Goal: Task Accomplishment & Management: Manage account settings

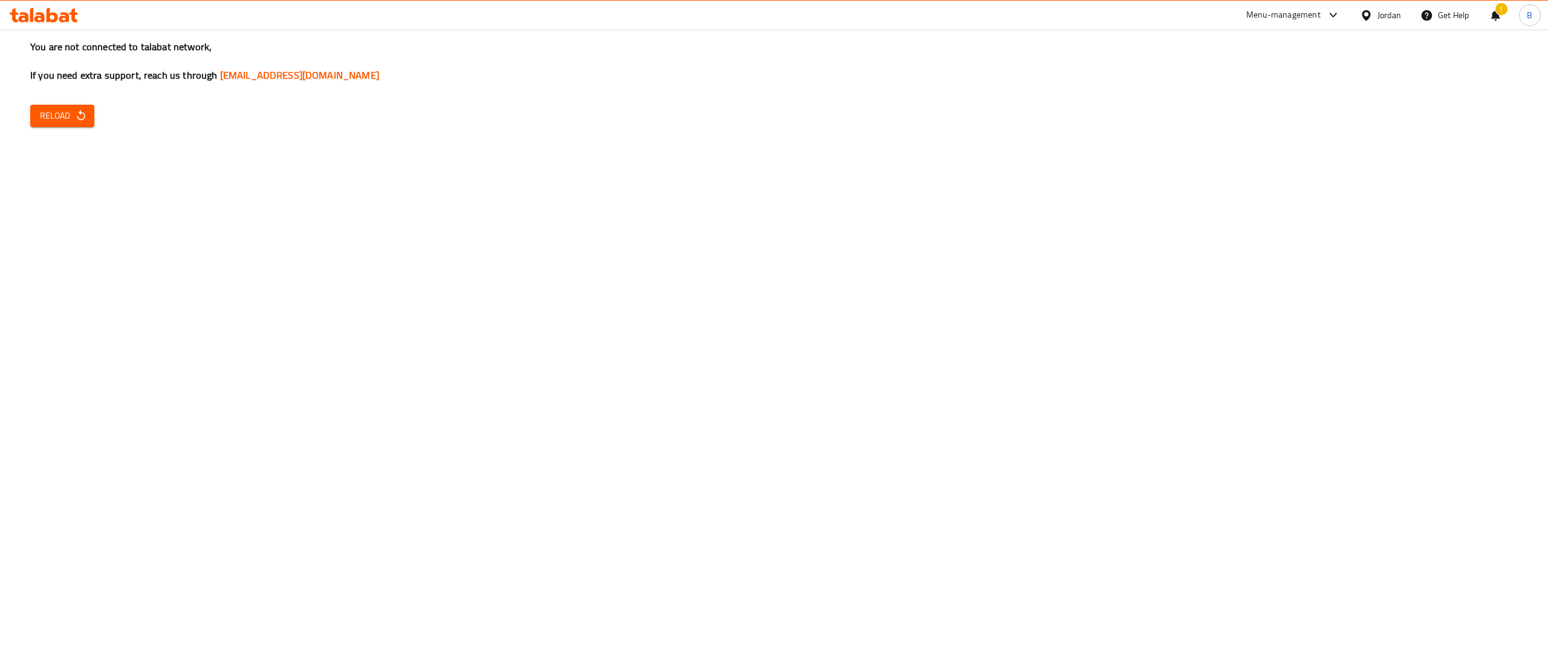
click at [54, 123] on button "Reload" at bounding box center [62, 116] width 64 height 22
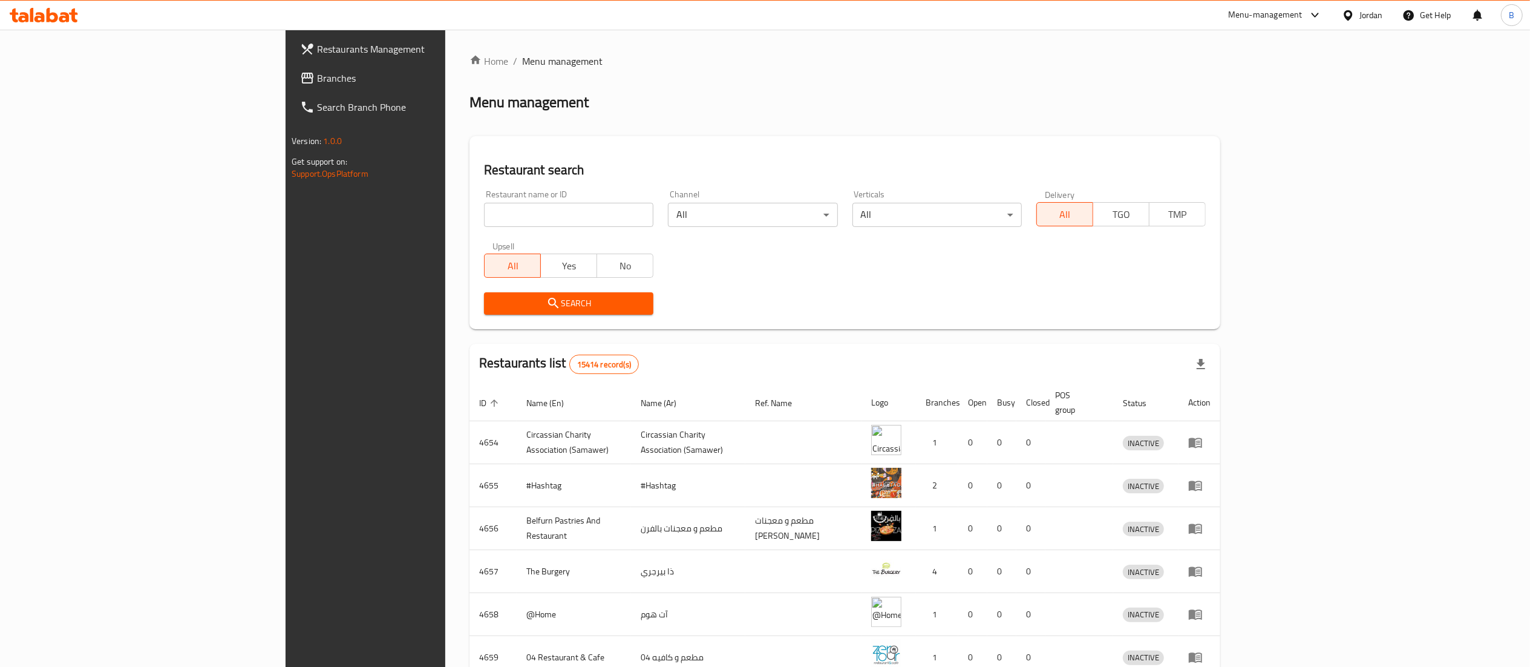
click at [317, 85] on span "Branches" at bounding box center [424, 78] width 214 height 15
click at [484, 217] on input "search" at bounding box center [568, 215] width 169 height 24
paste input "689290"
type input "689290"
click button "Search" at bounding box center [568, 303] width 169 height 22
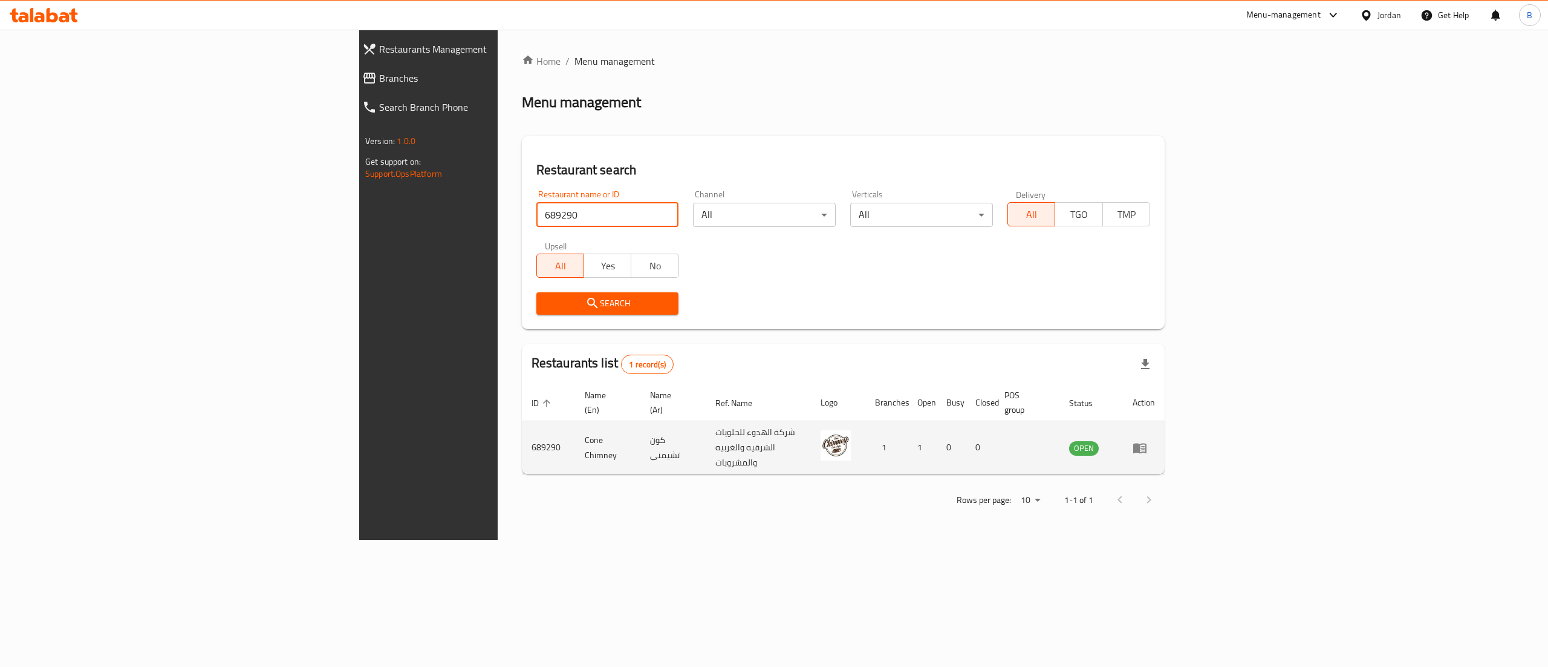
click at [1147, 440] on icon "enhanced table" at bounding box center [1140, 447] width 15 height 15
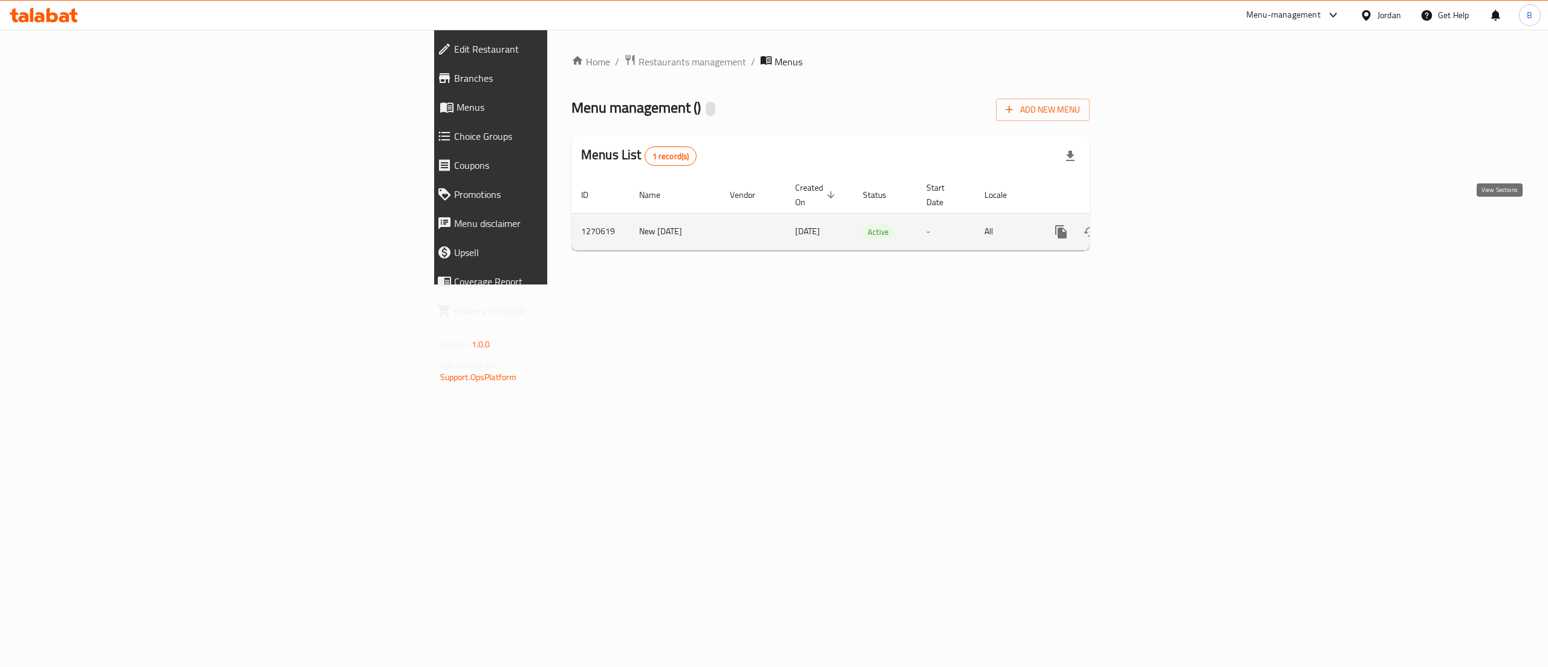
click at [1163, 230] on link "enhanced table" at bounding box center [1148, 231] width 29 height 29
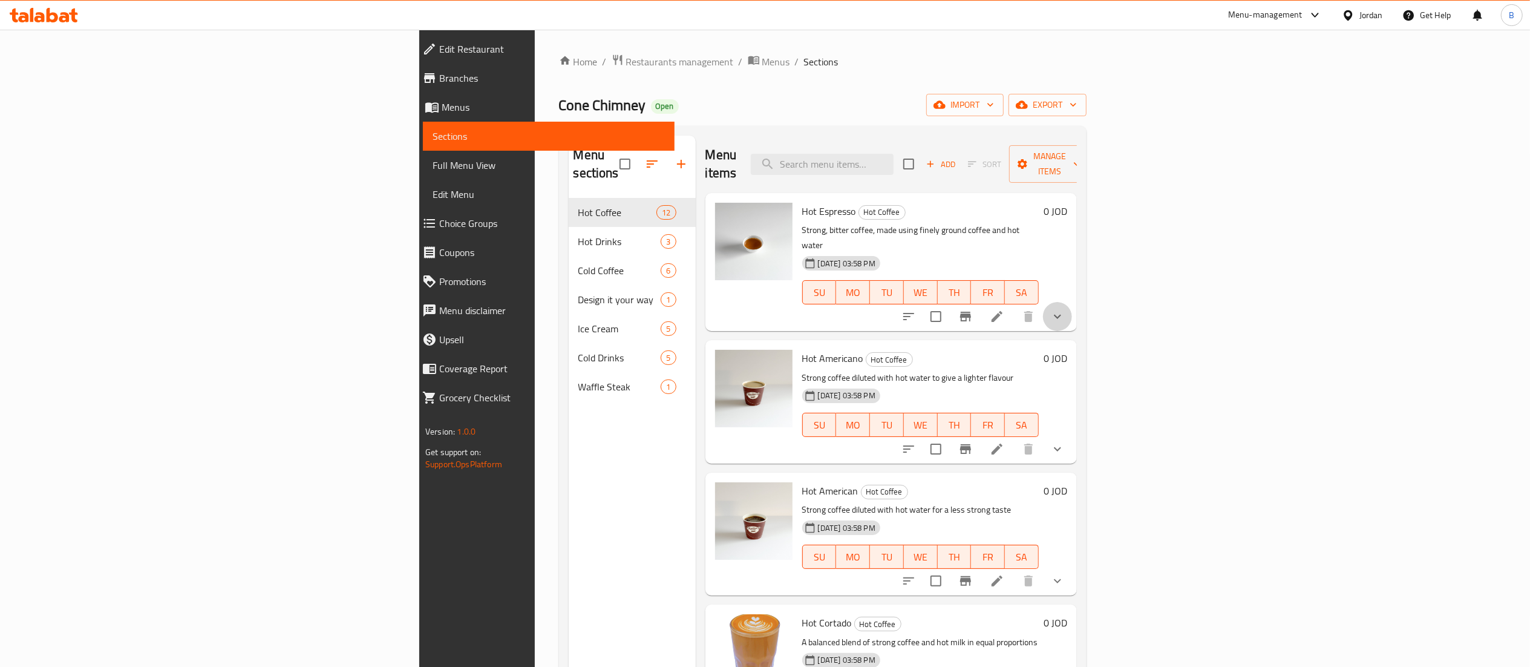
click at [1072, 302] on button "show more" at bounding box center [1057, 316] width 29 height 29
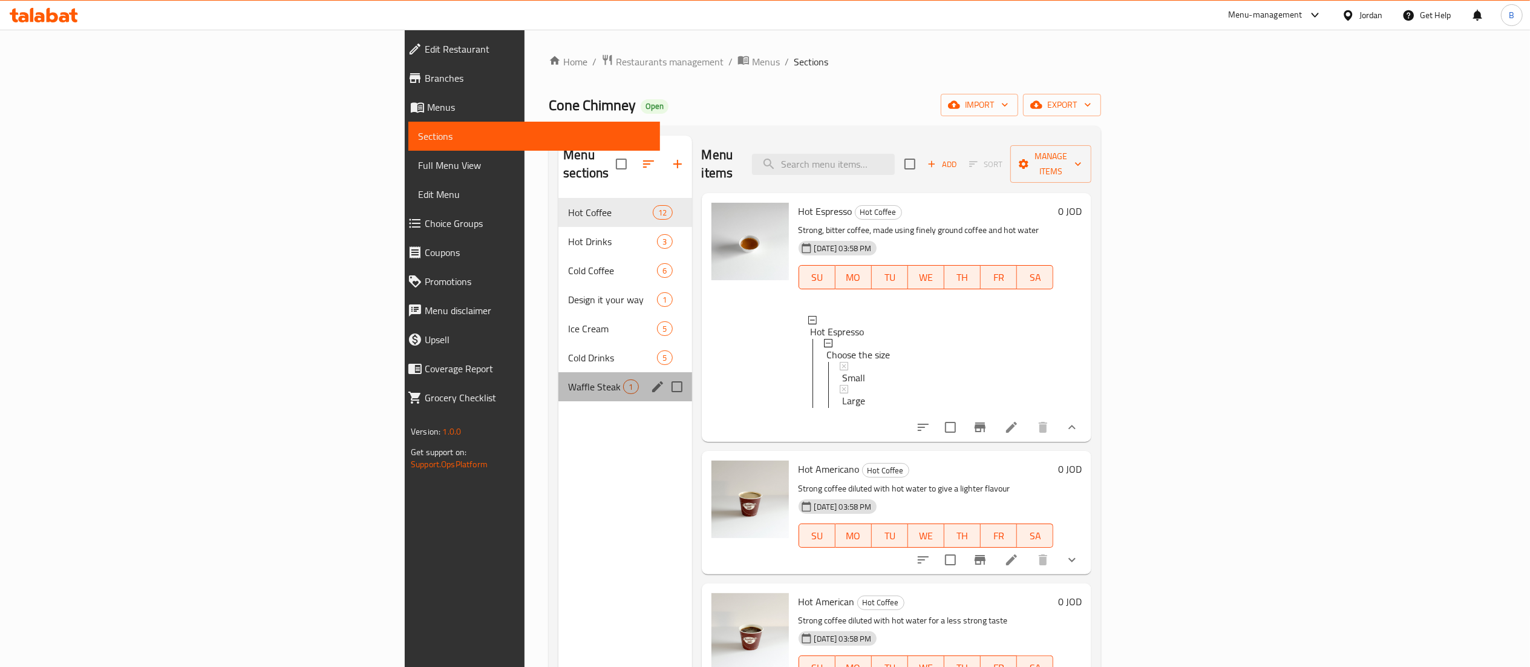
click at [558, 372] on div "Waffle Steak 1" at bounding box center [624, 386] width 133 height 29
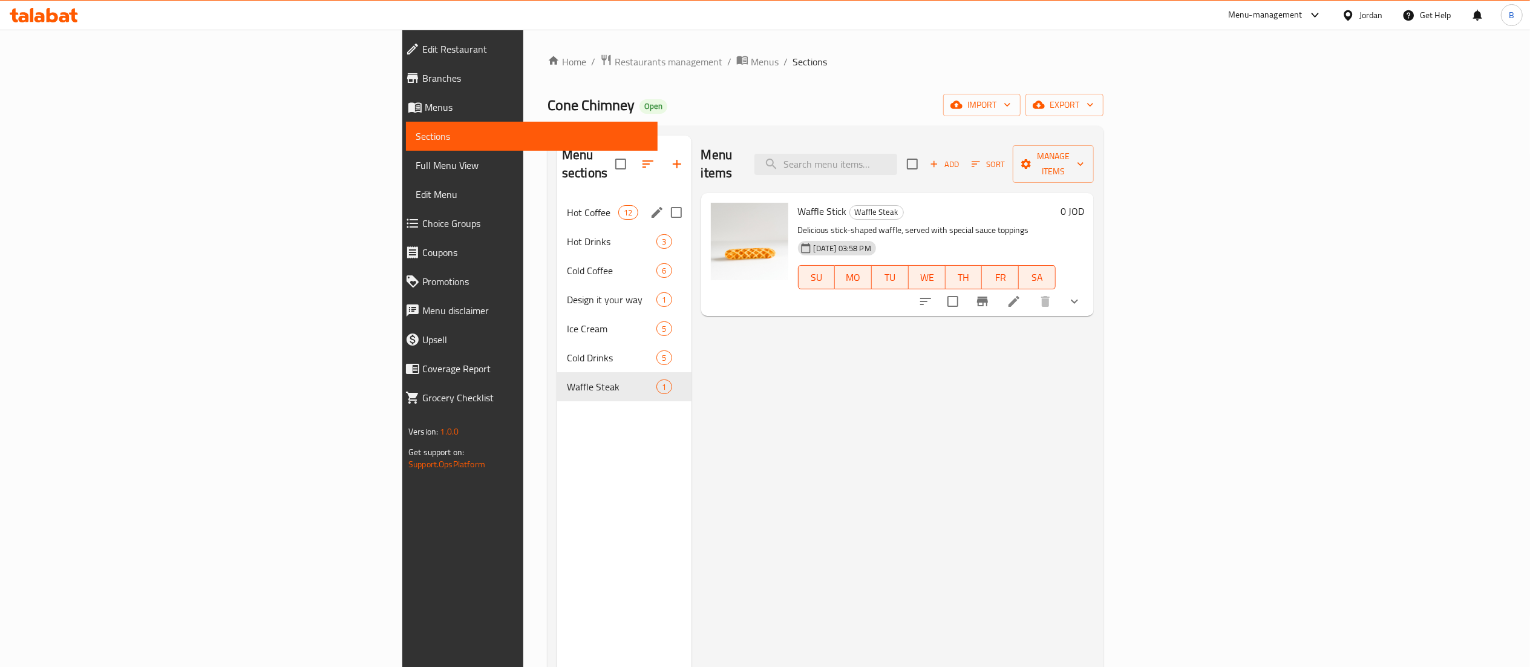
click at [567, 205] on span "Hot Coffee" at bounding box center [592, 212] width 51 height 15
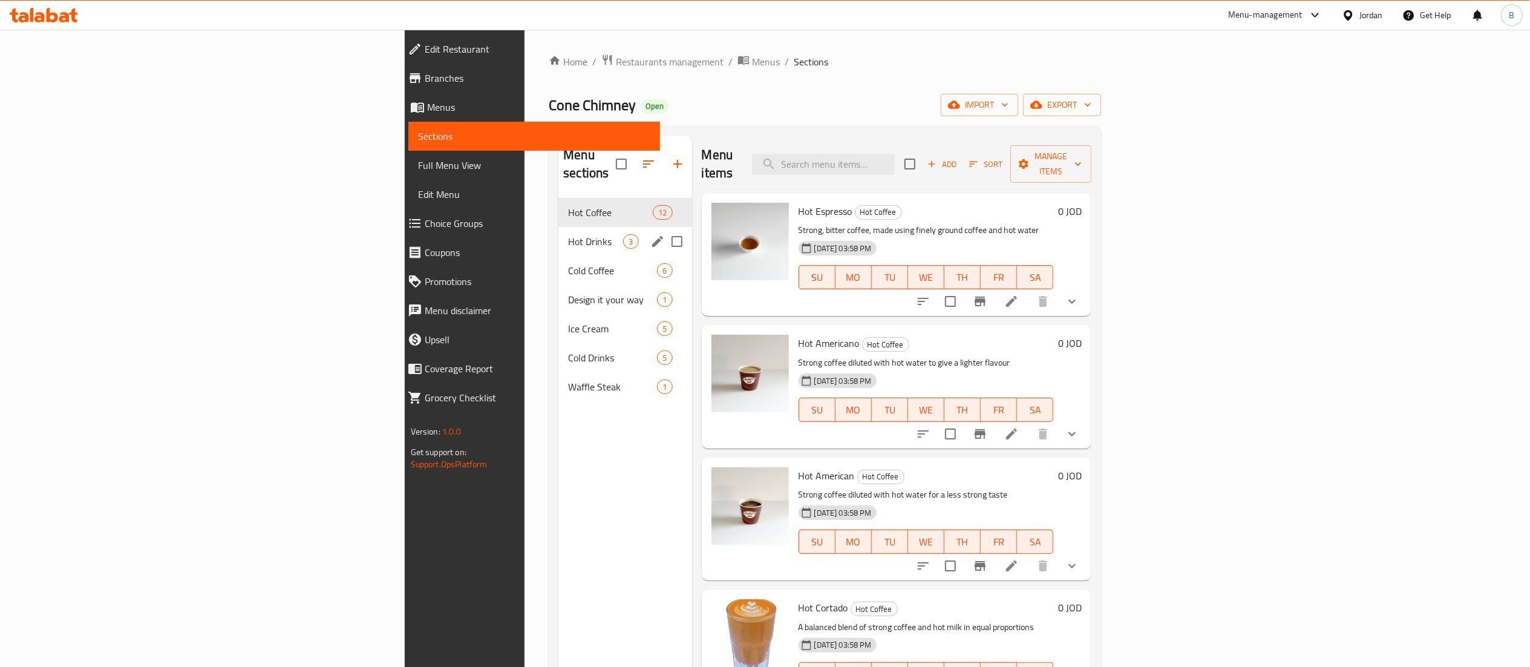
click at [558, 227] on div "Hot Drinks 3" at bounding box center [624, 241] width 133 height 29
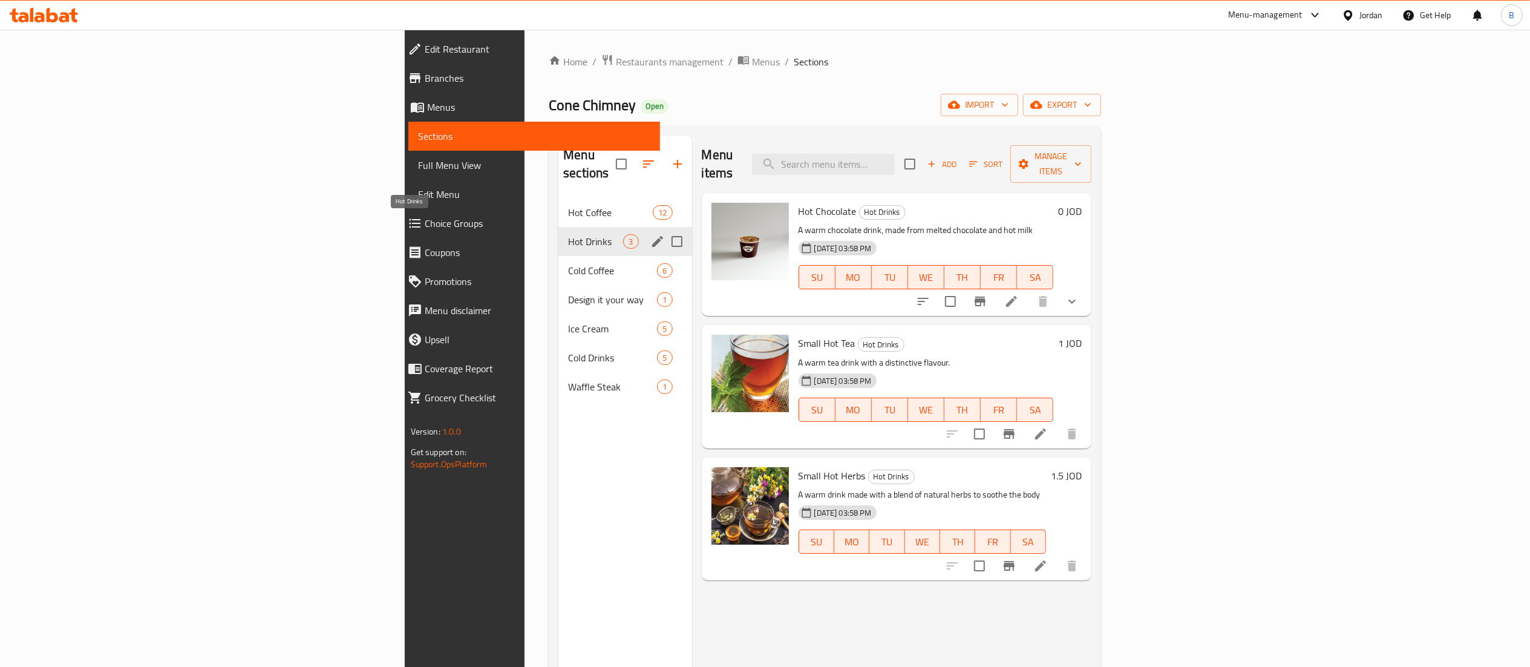
click at [568, 234] on span "Hot Drinks" at bounding box center [595, 241] width 55 height 15
click at [568, 263] on span "Cold Coffee" at bounding box center [595, 270] width 55 height 15
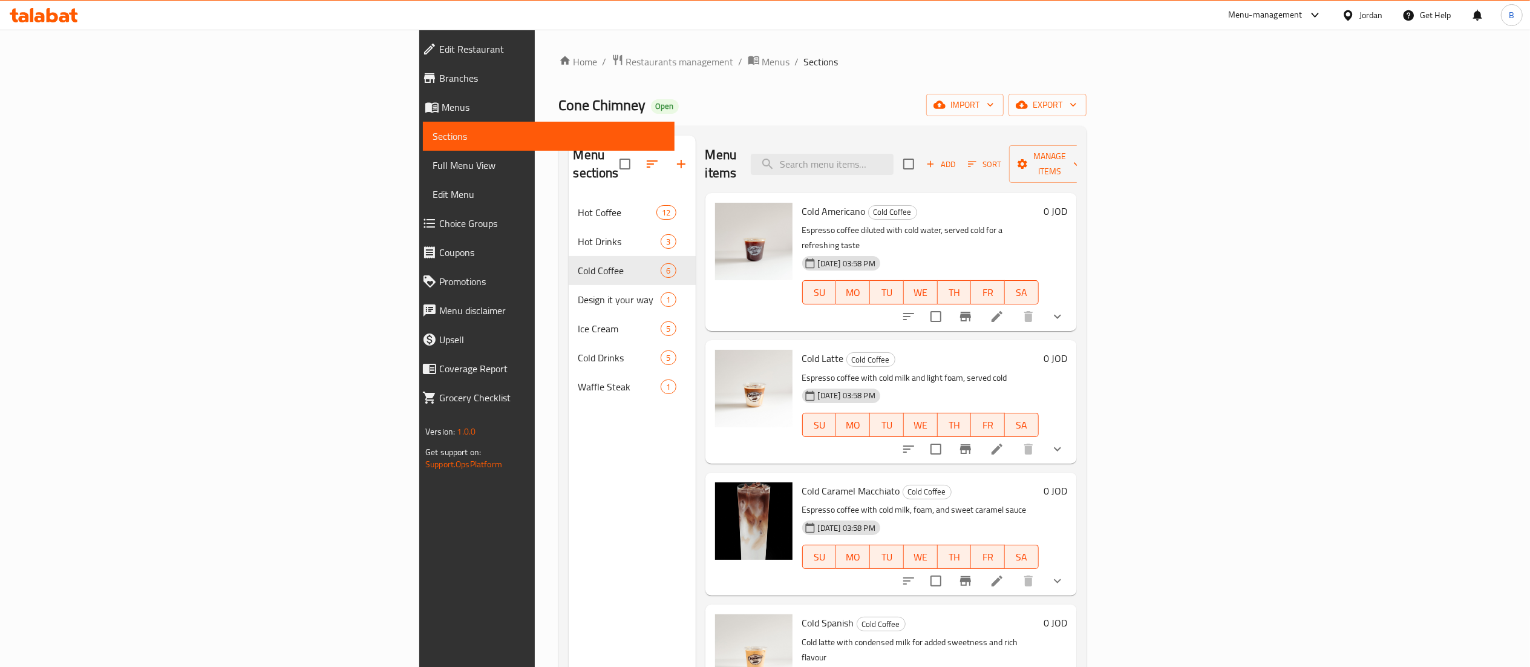
click at [1065, 309] on icon "show more" at bounding box center [1057, 316] width 15 height 15
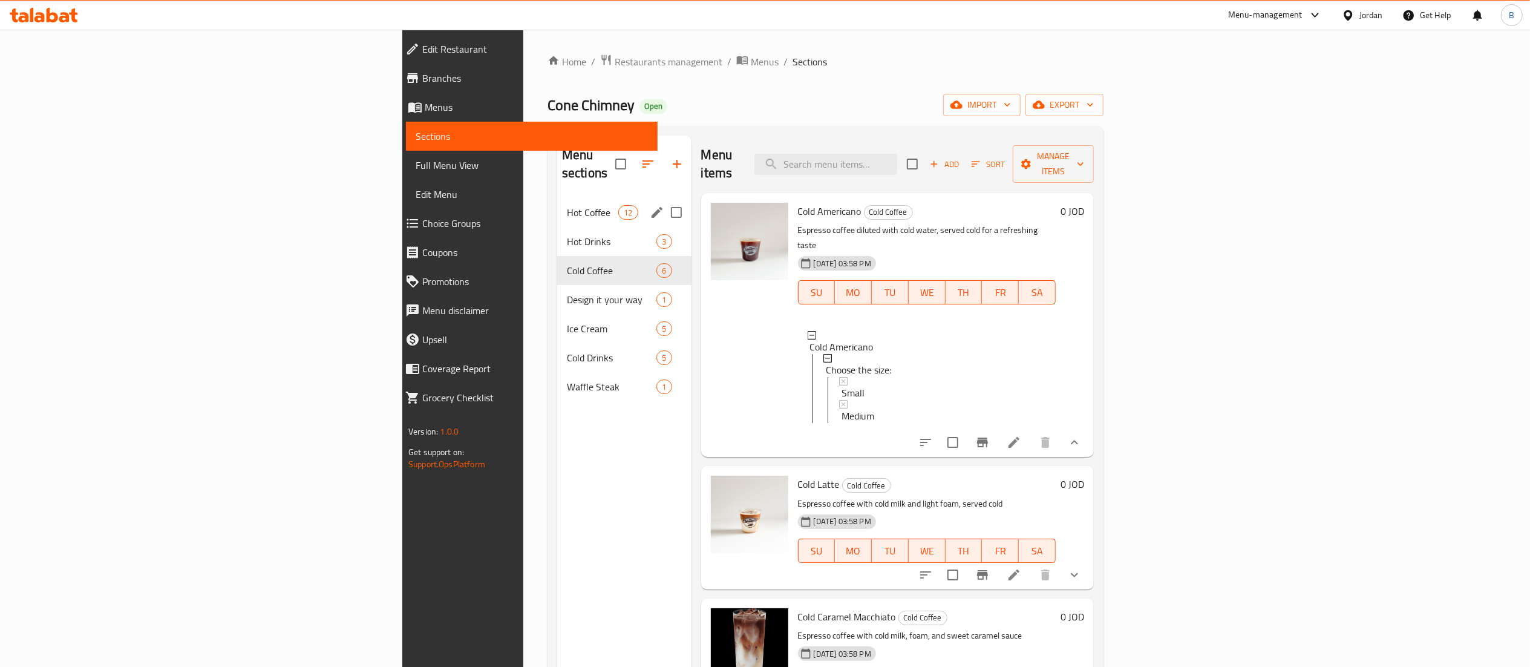
click at [567, 205] on span "Hot Coffee" at bounding box center [592, 212] width 51 height 15
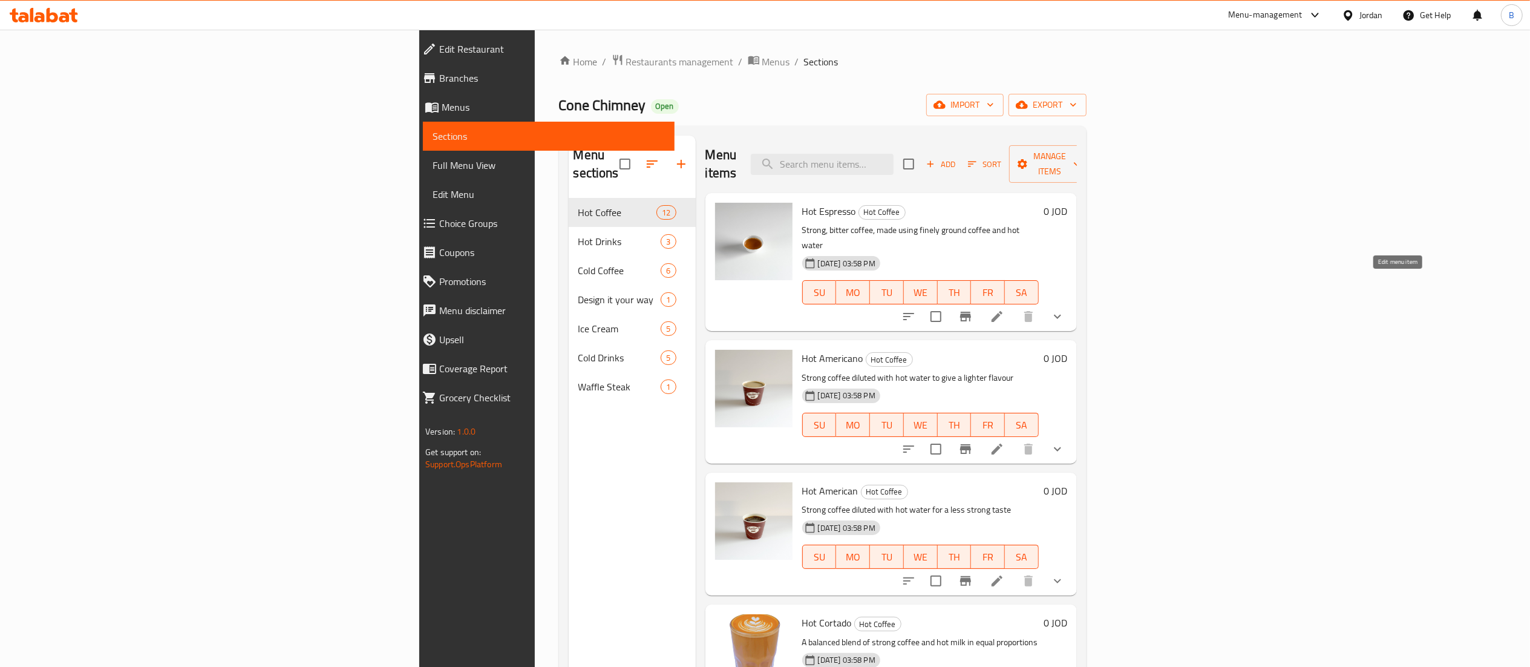
click at [1002, 311] on icon at bounding box center [996, 316] width 11 height 11
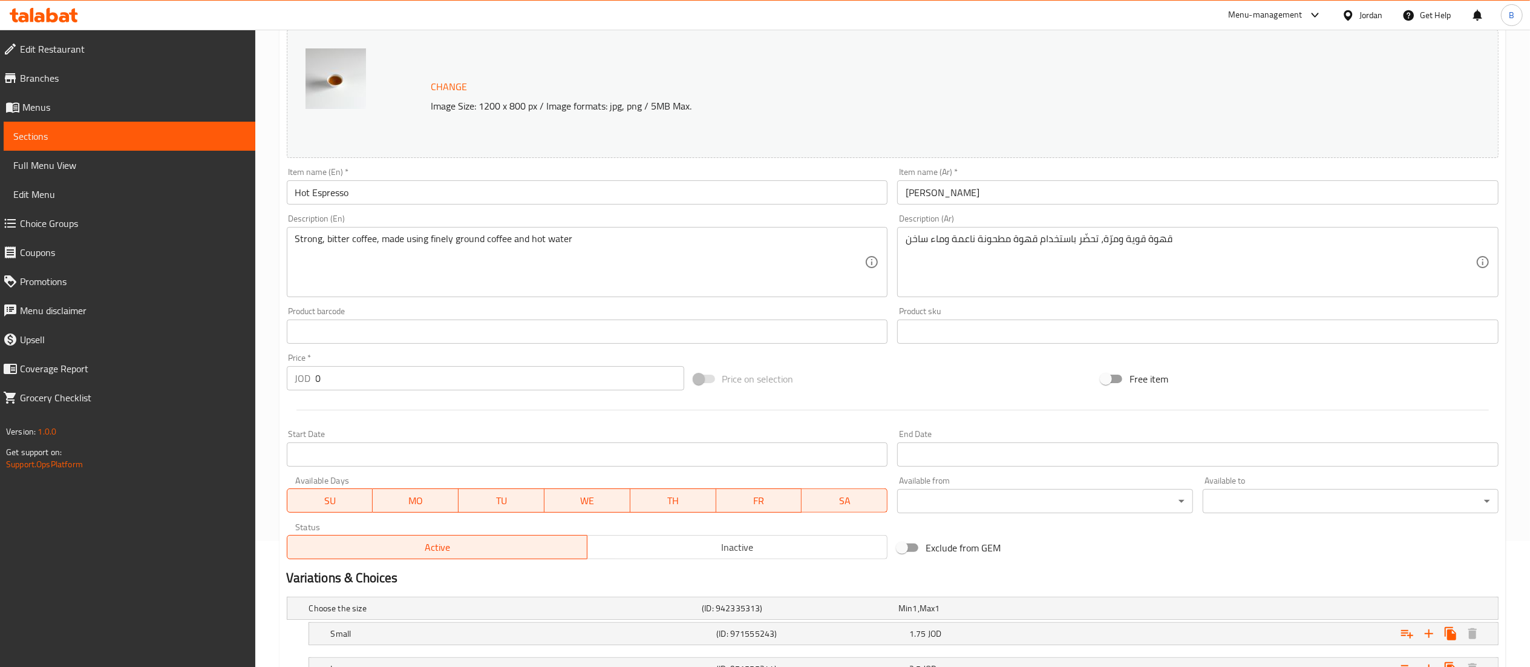
scroll to position [226, 0]
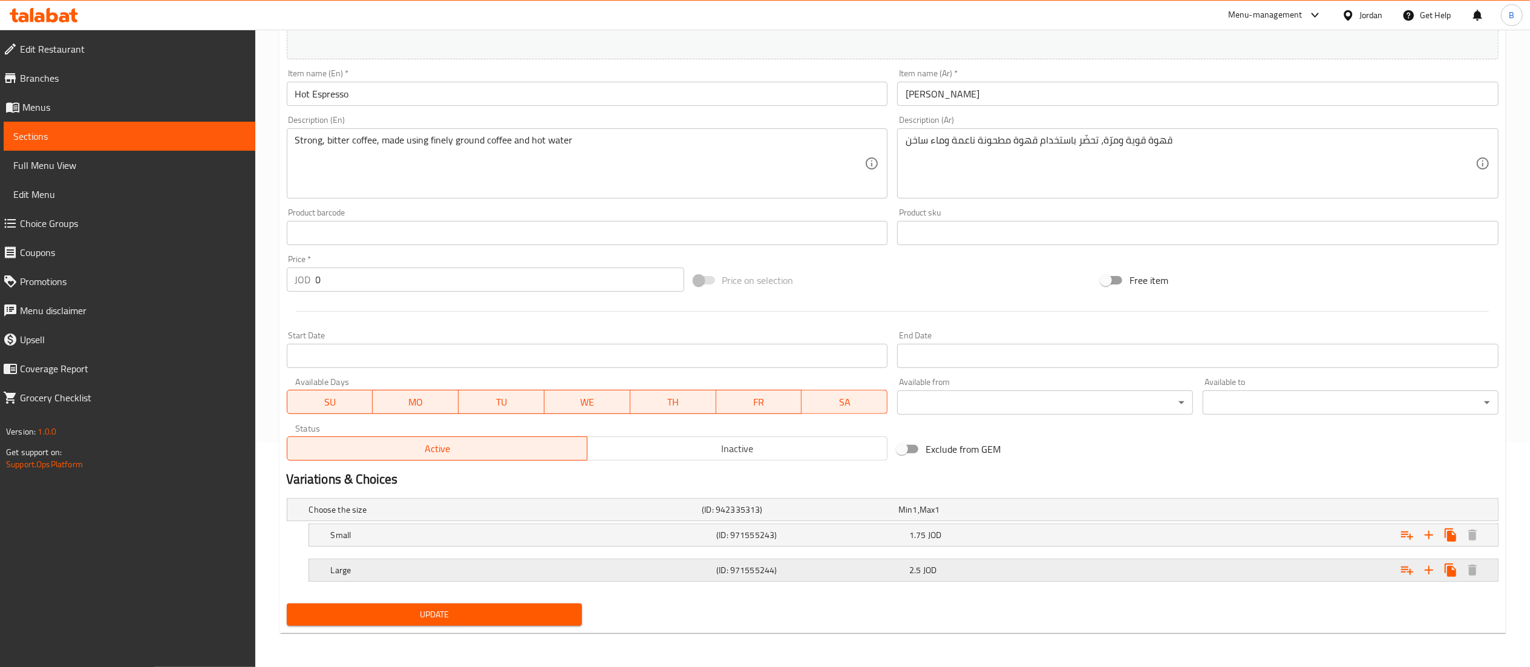
click at [854, 569] on h5 "(ID: 971555244)" at bounding box center [810, 570] width 188 height 12
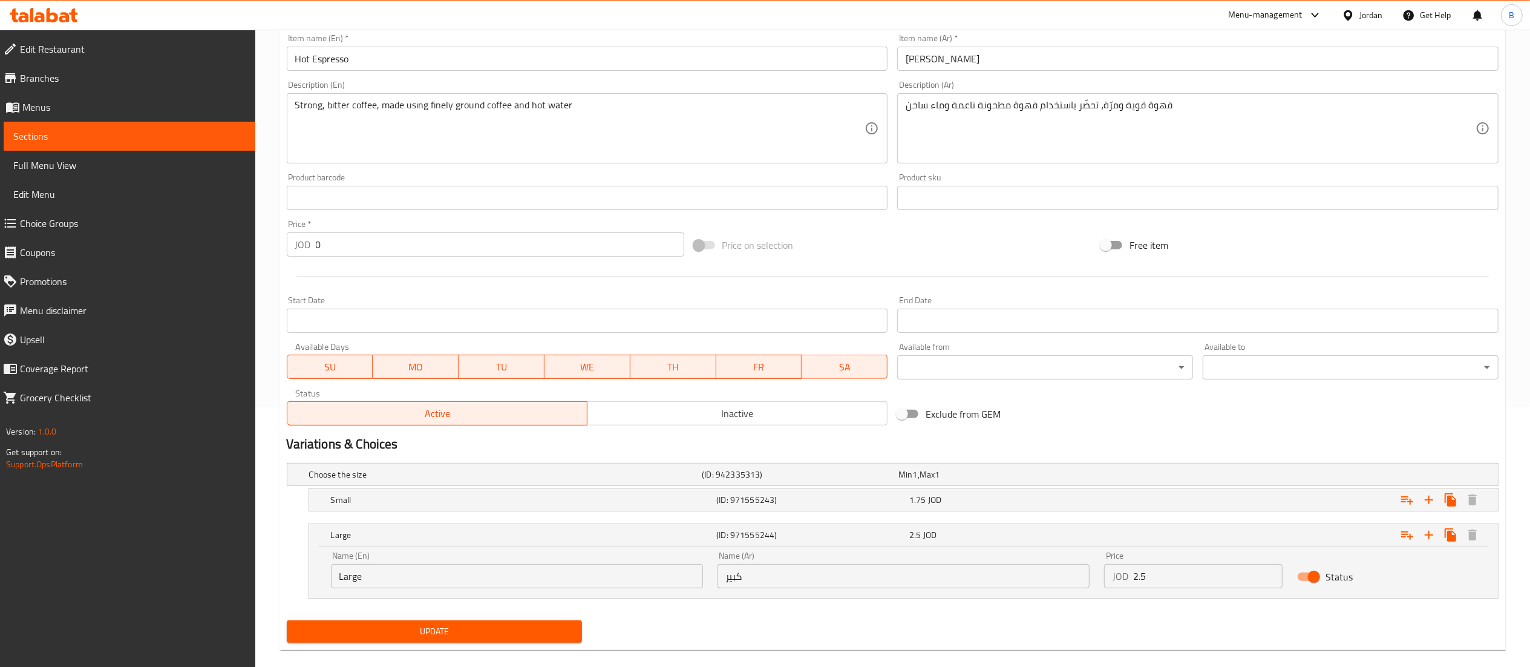
scroll to position [278, 0]
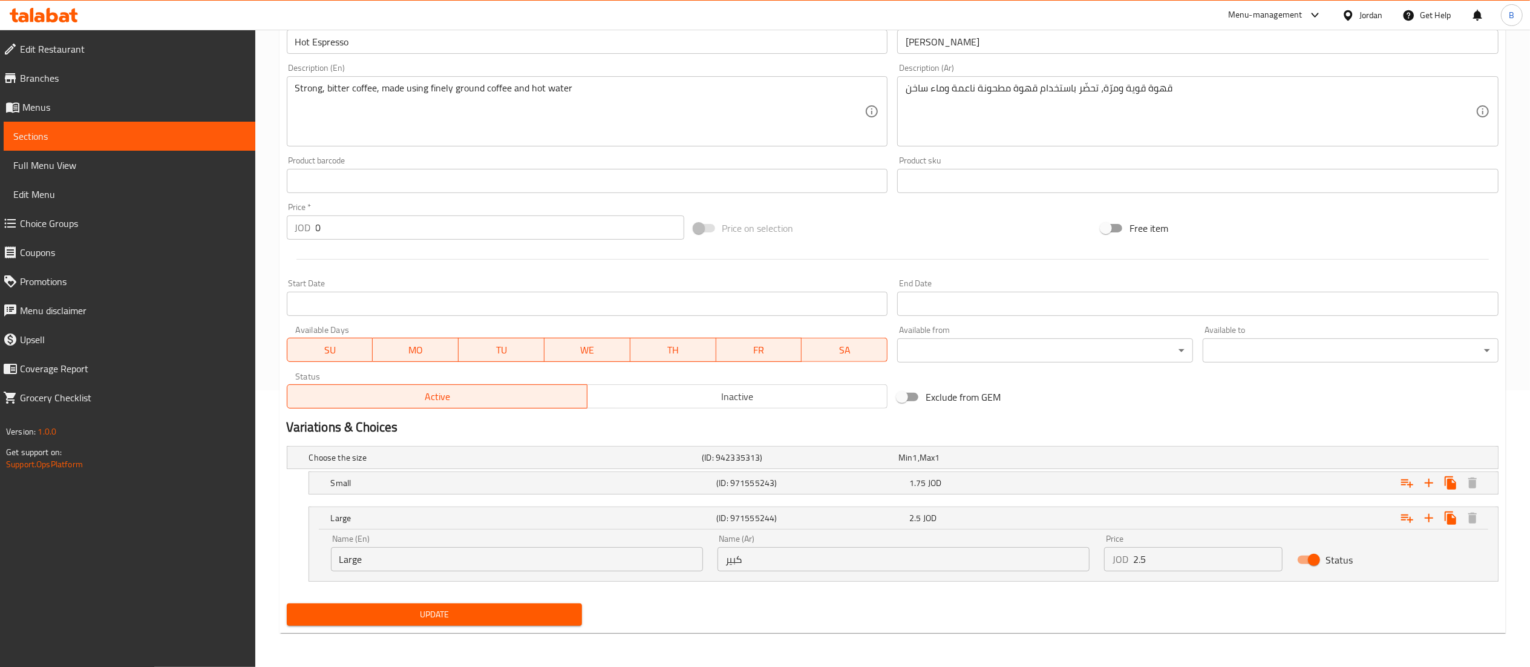
click at [1313, 560] on input "Status" at bounding box center [1313, 559] width 69 height 23
checkbox input "false"
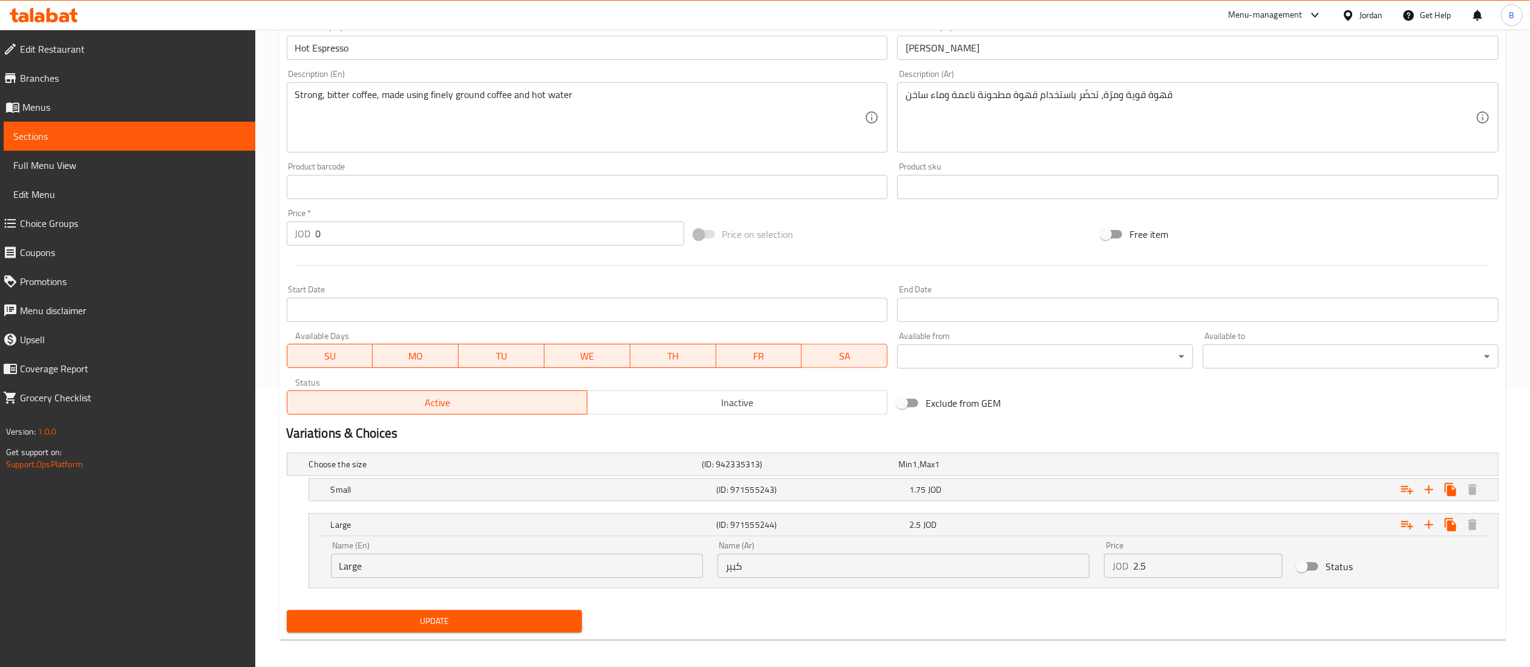
click at [468, 612] on button "Update" at bounding box center [435, 621] width 296 height 22
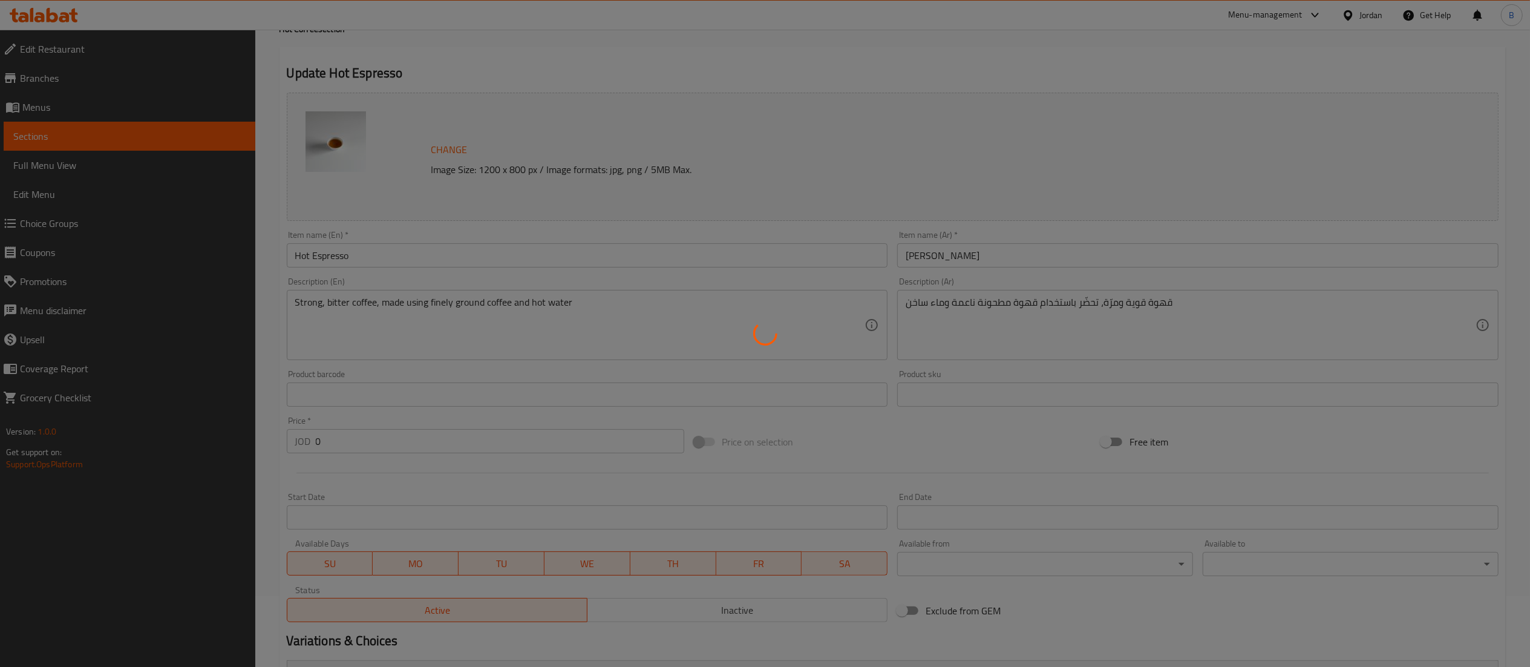
scroll to position [0, 0]
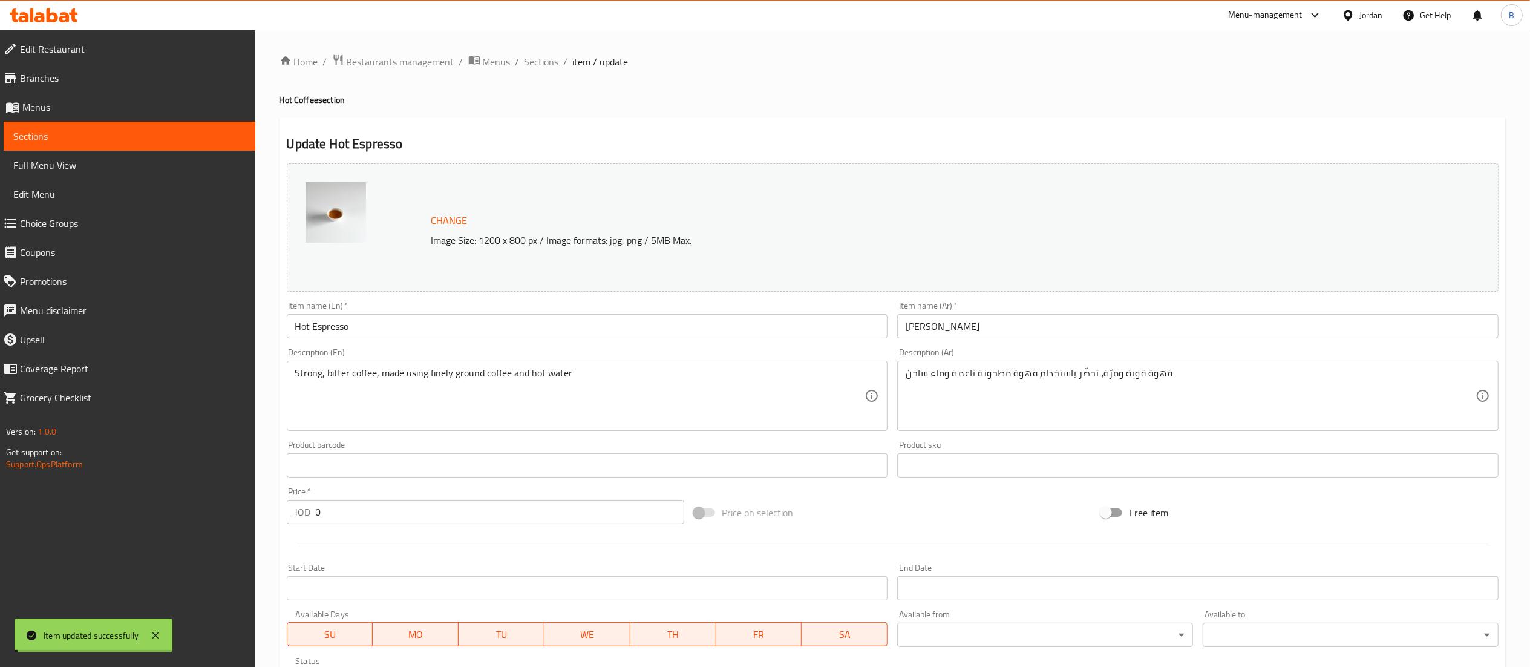
click at [527, 62] on span "Sections" at bounding box center [541, 61] width 34 height 15
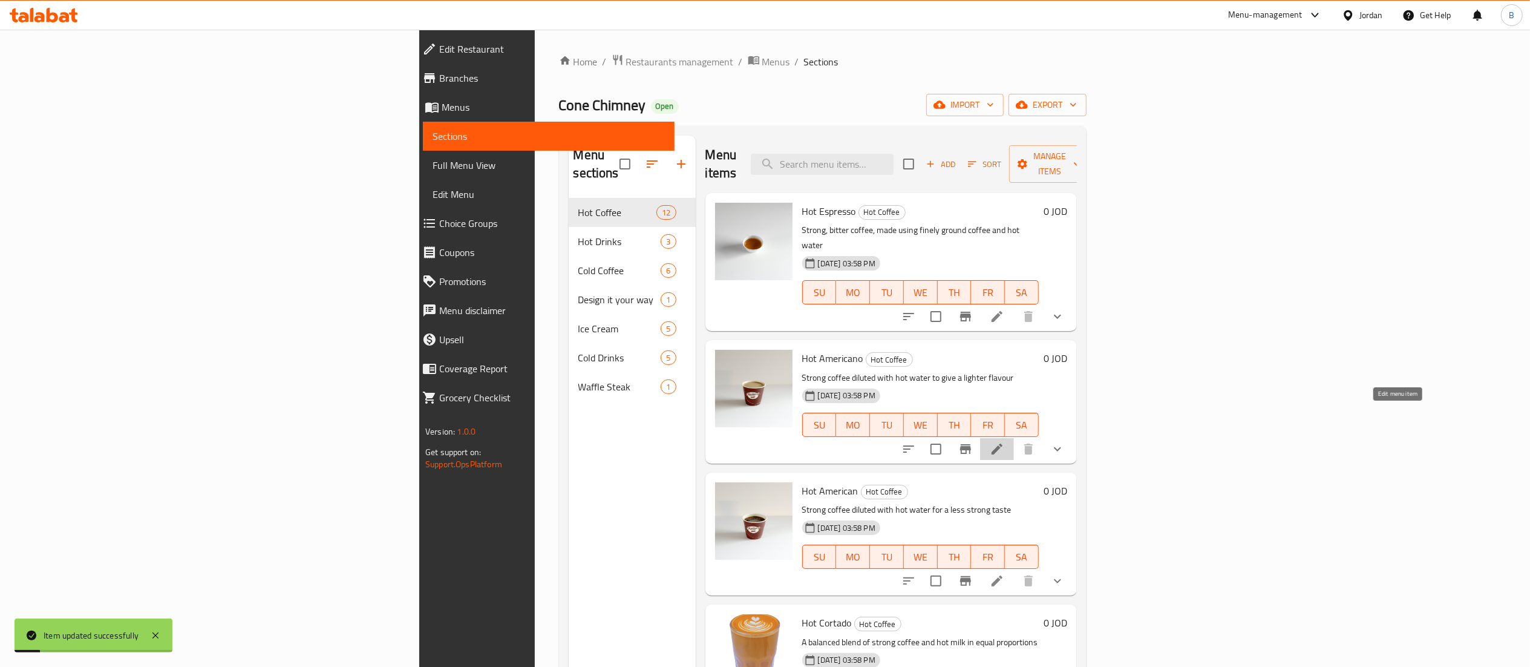
click at [1004, 442] on icon at bounding box center [997, 449] width 15 height 15
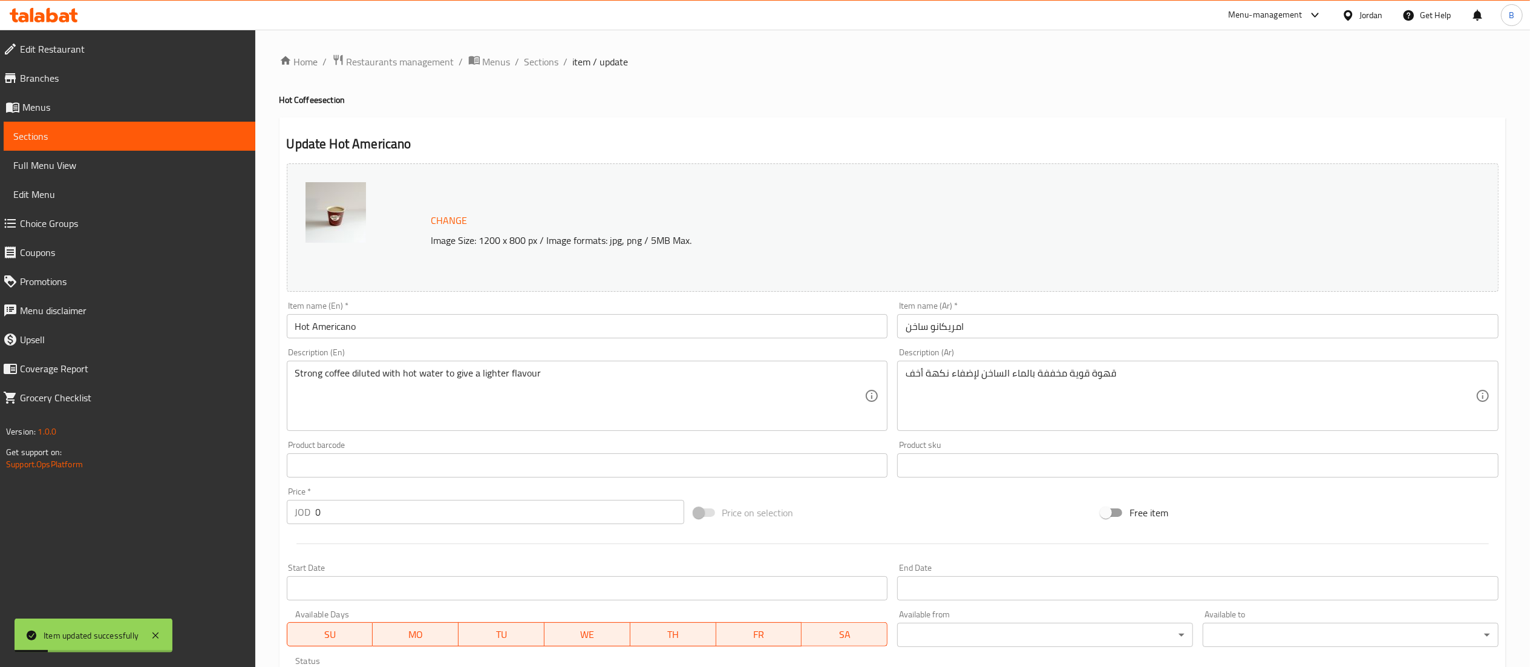
scroll to position [233, 0]
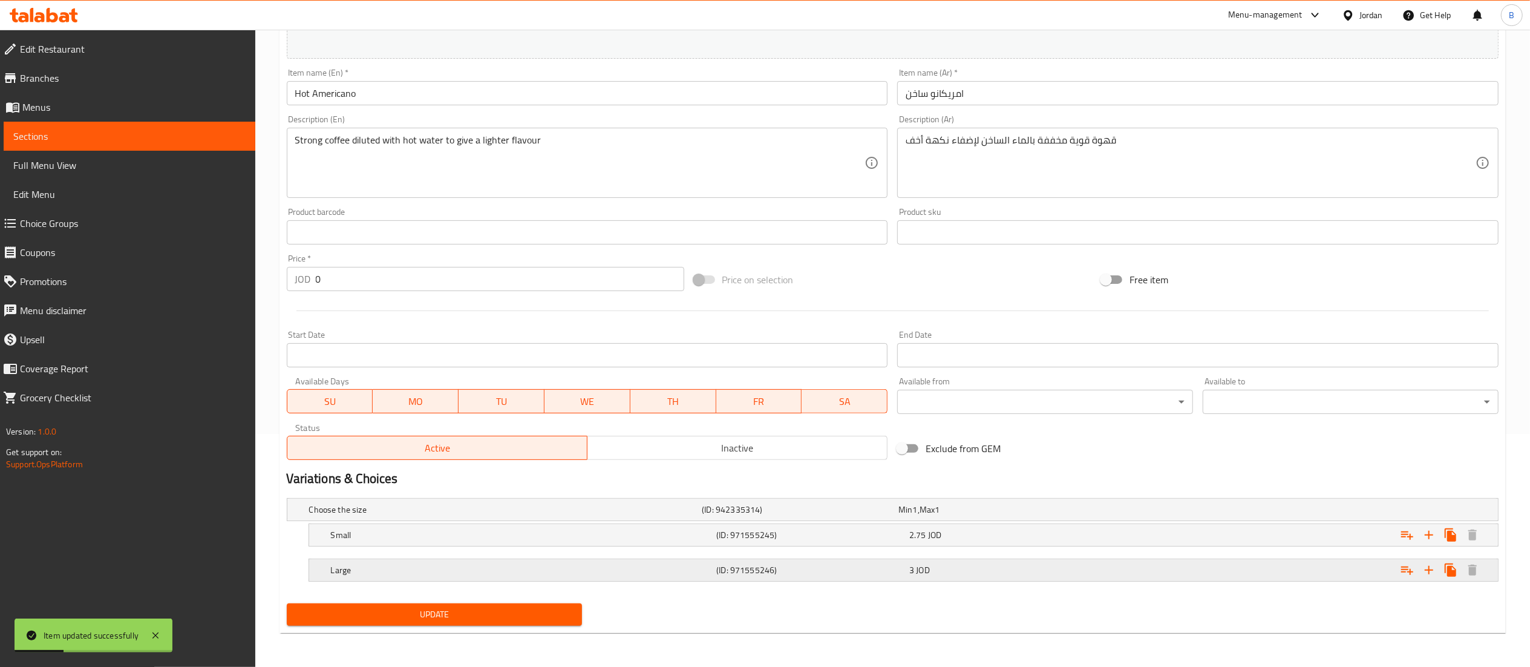
click at [806, 568] on h5 "(ID: 971555246)" at bounding box center [810, 570] width 188 height 12
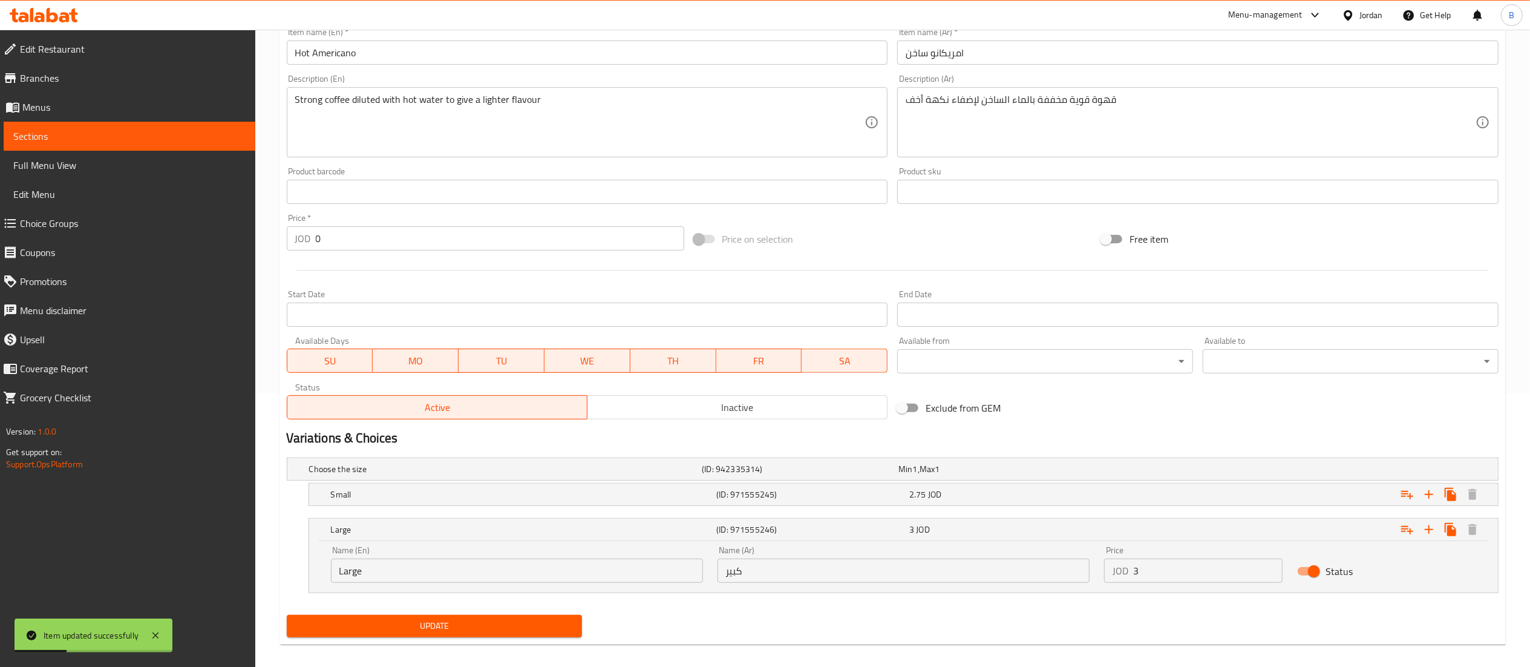
scroll to position [284, 0]
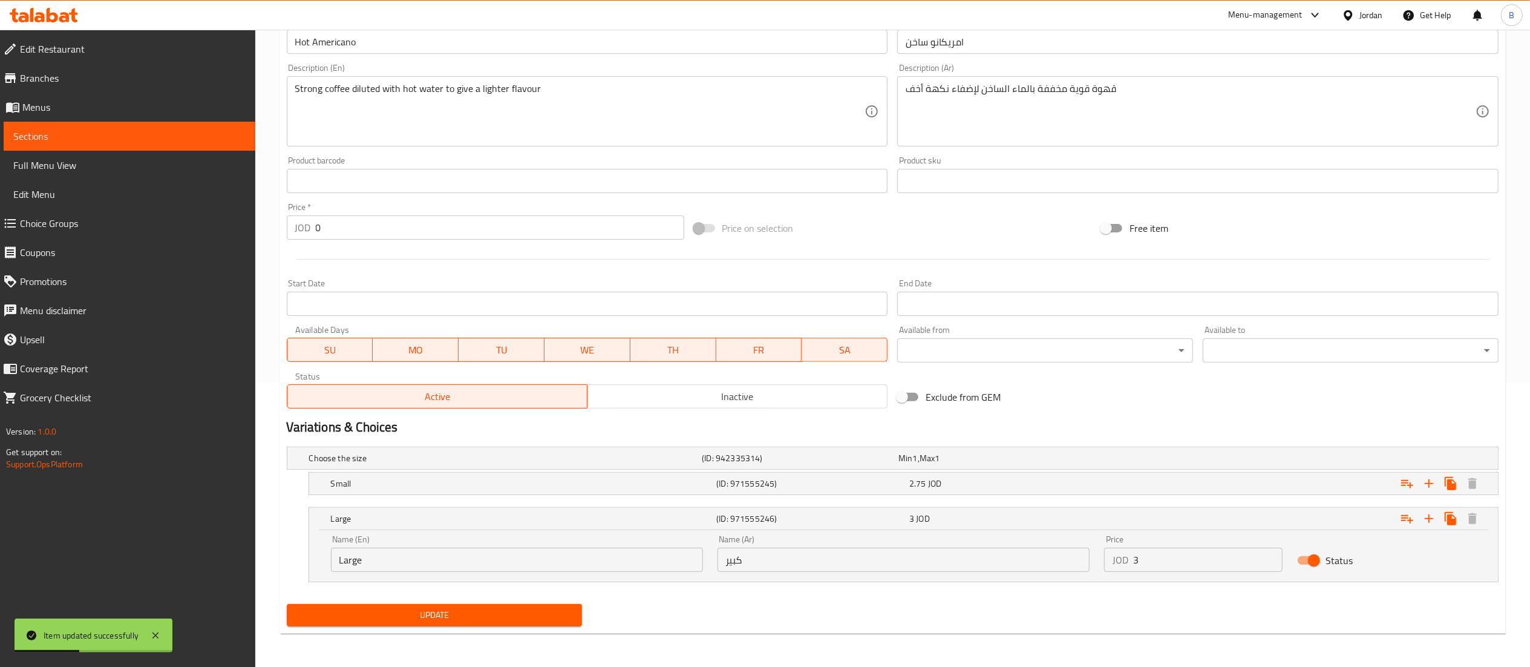
click at [1302, 559] on input "Status" at bounding box center [1313, 560] width 69 height 23
checkbox input "false"
click at [428, 605] on button "Update" at bounding box center [435, 615] width 296 height 22
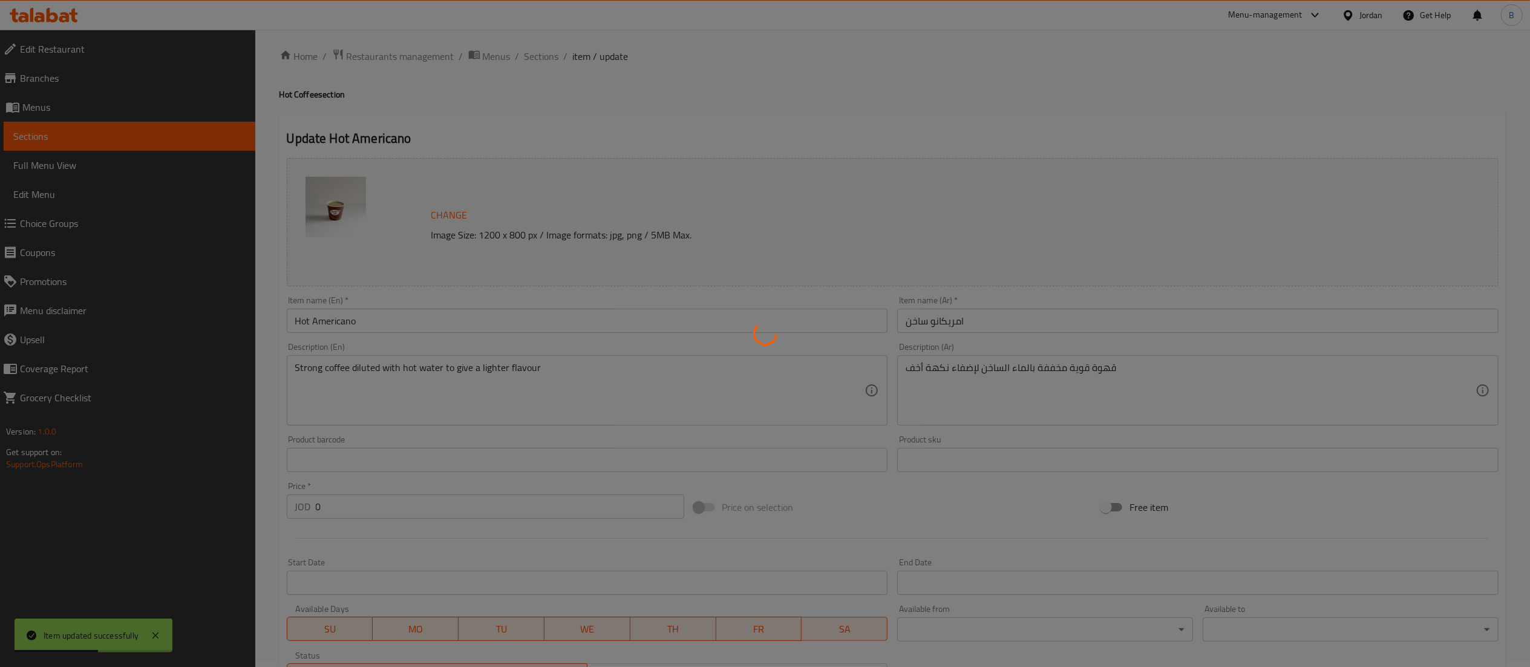
scroll to position [0, 0]
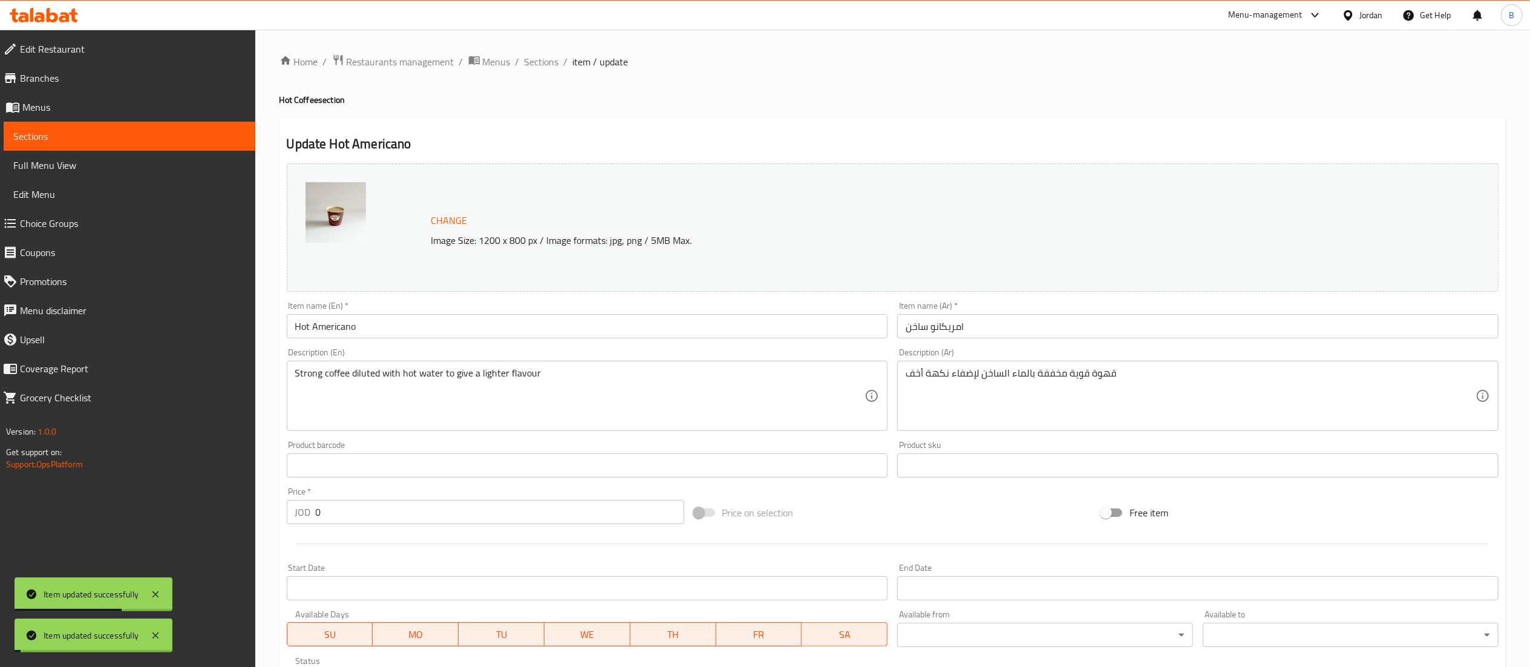
click at [546, 65] on span "Sections" at bounding box center [541, 61] width 34 height 15
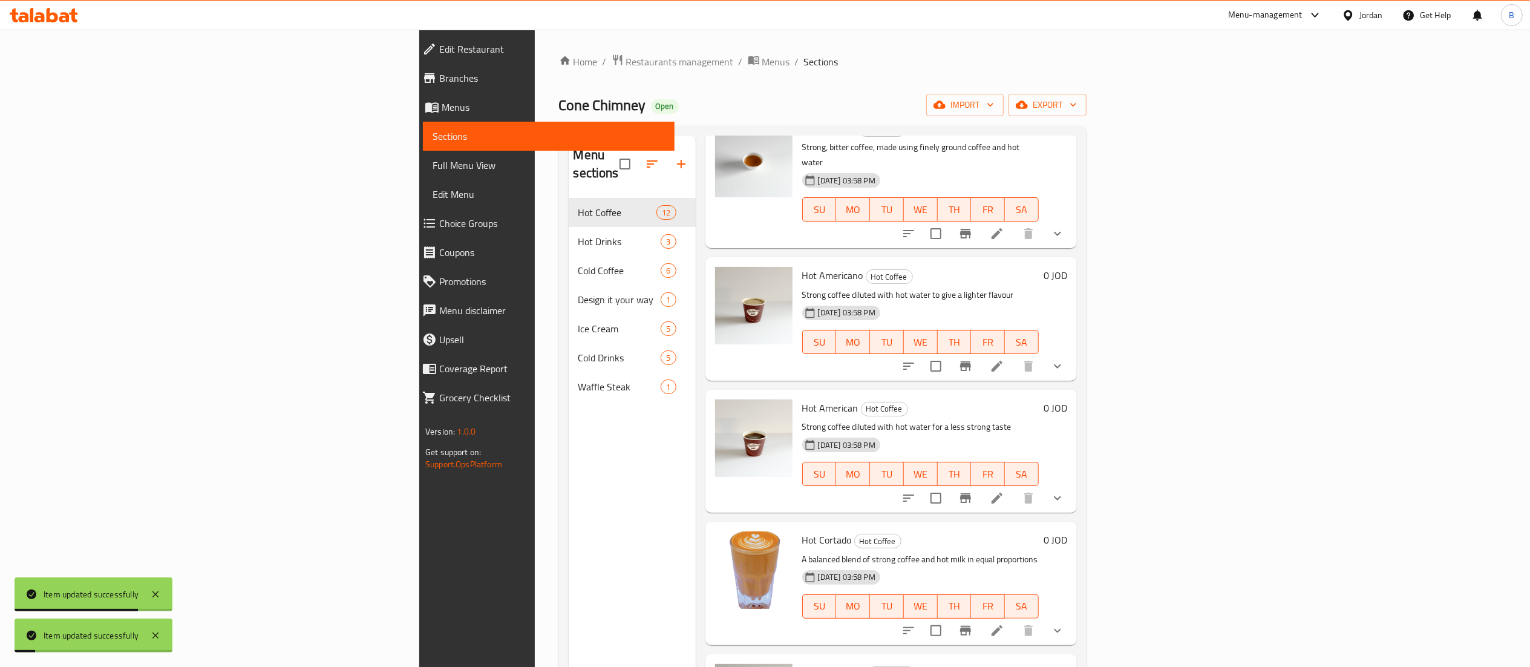
scroll to position [121, 0]
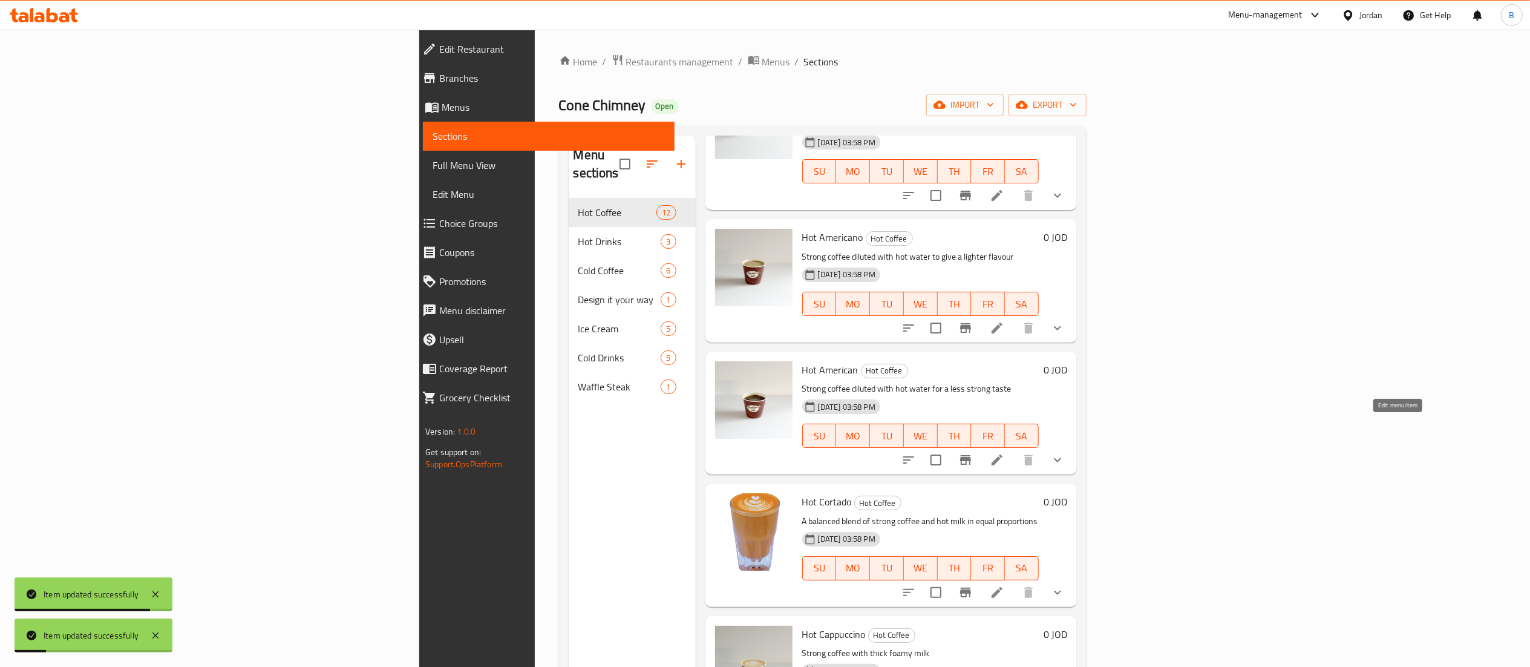
click at [1002, 454] on icon at bounding box center [996, 459] width 11 height 11
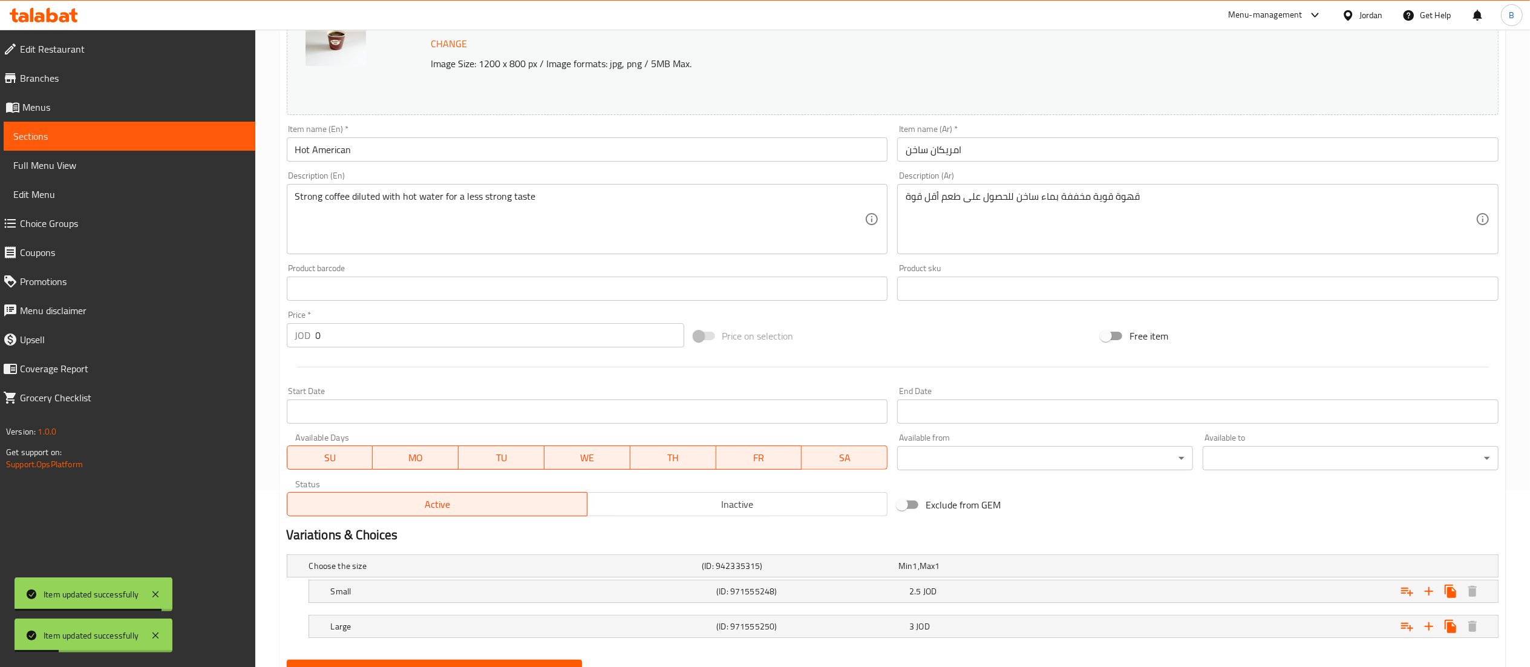
scroll to position [233, 0]
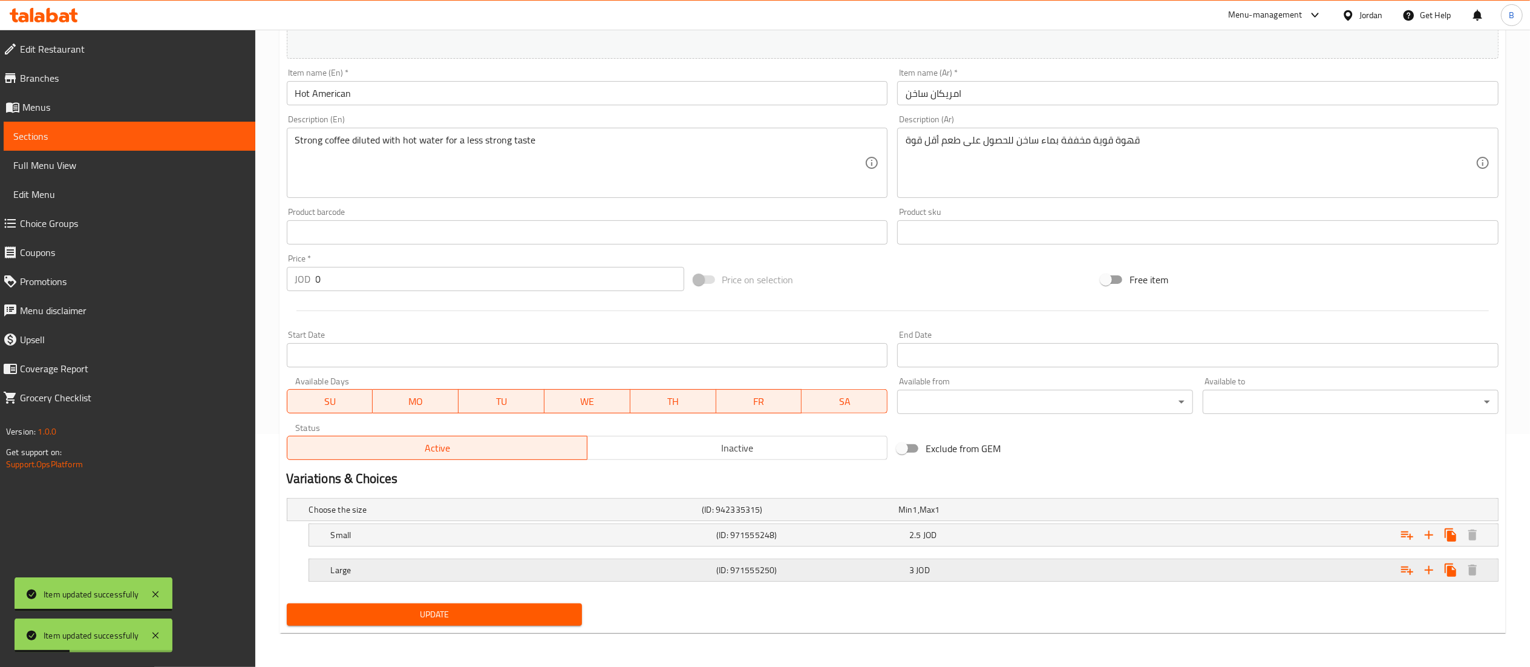
click at [831, 579] on div "Large (ID: 971555250) 3 JOD" at bounding box center [906, 569] width 1157 height 27
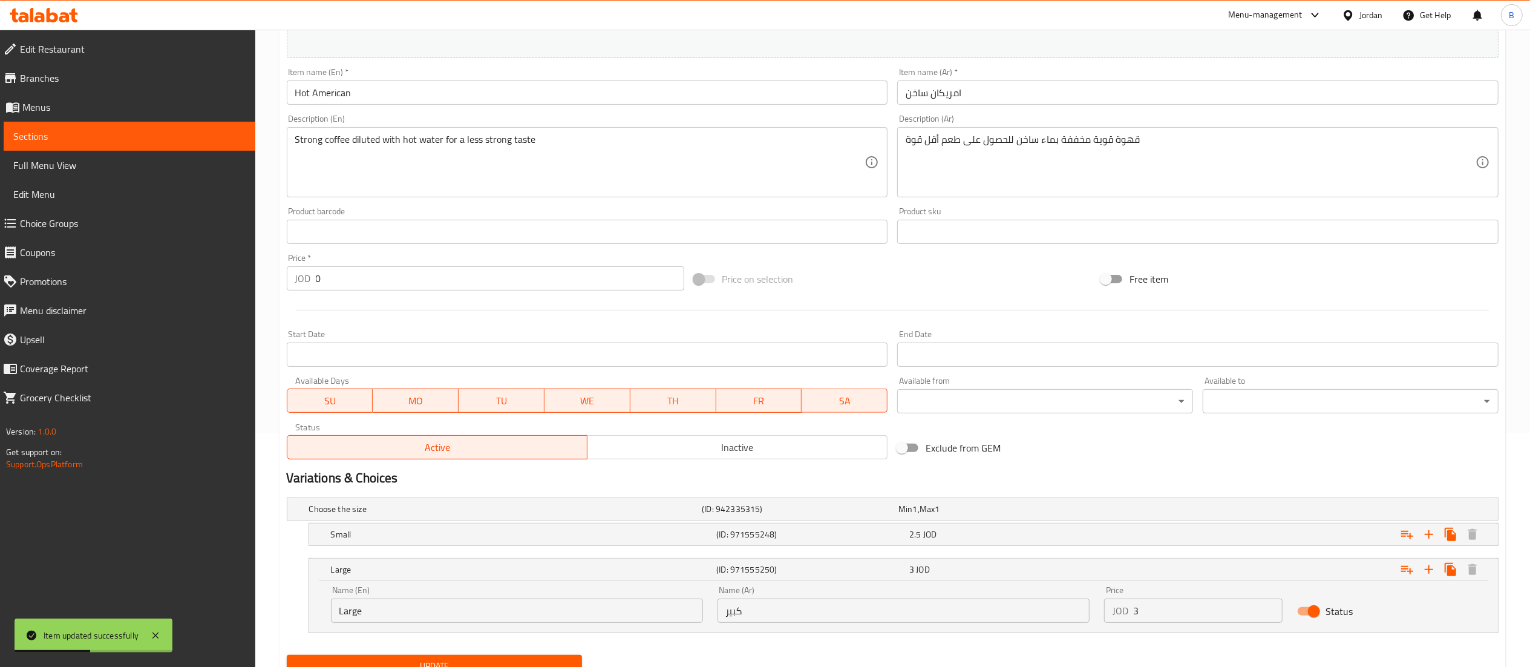
click at [1312, 613] on input "Status" at bounding box center [1313, 610] width 69 height 23
checkbox input "false"
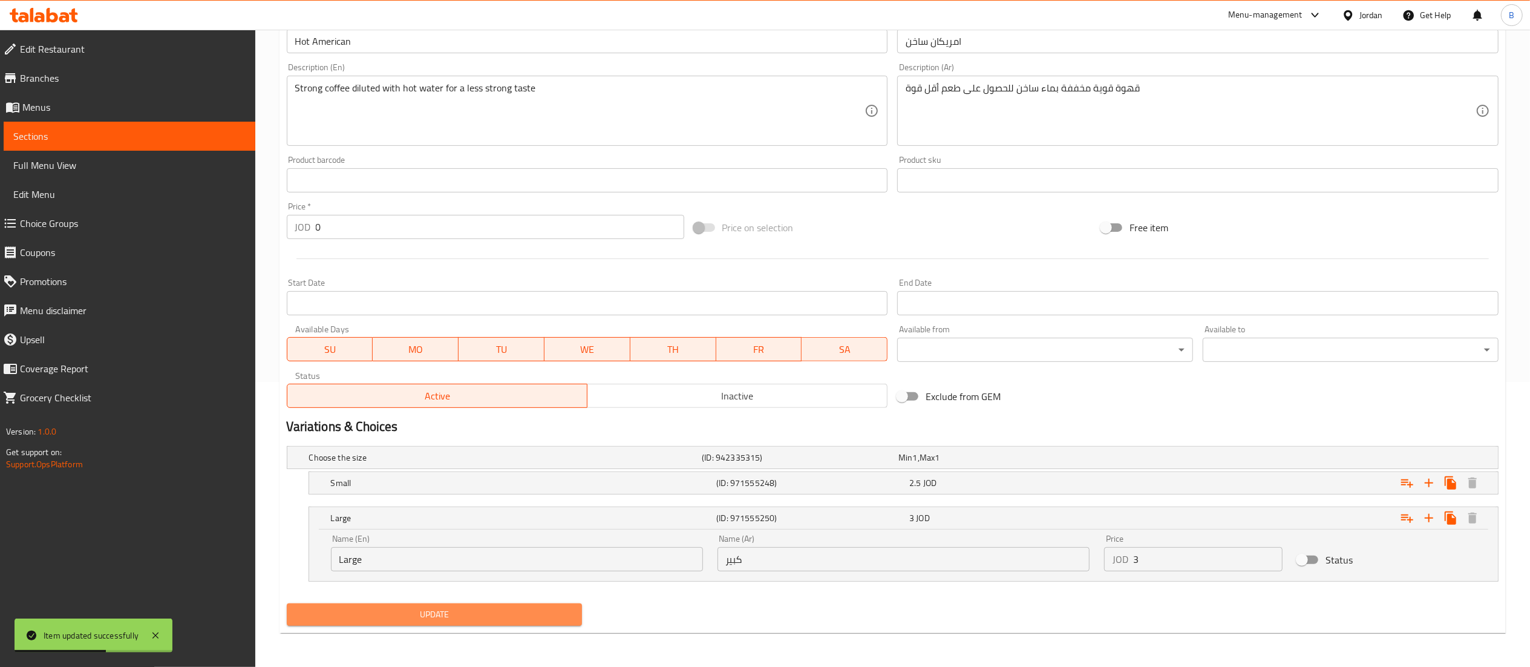
click at [414, 613] on span "Update" at bounding box center [434, 614] width 276 height 15
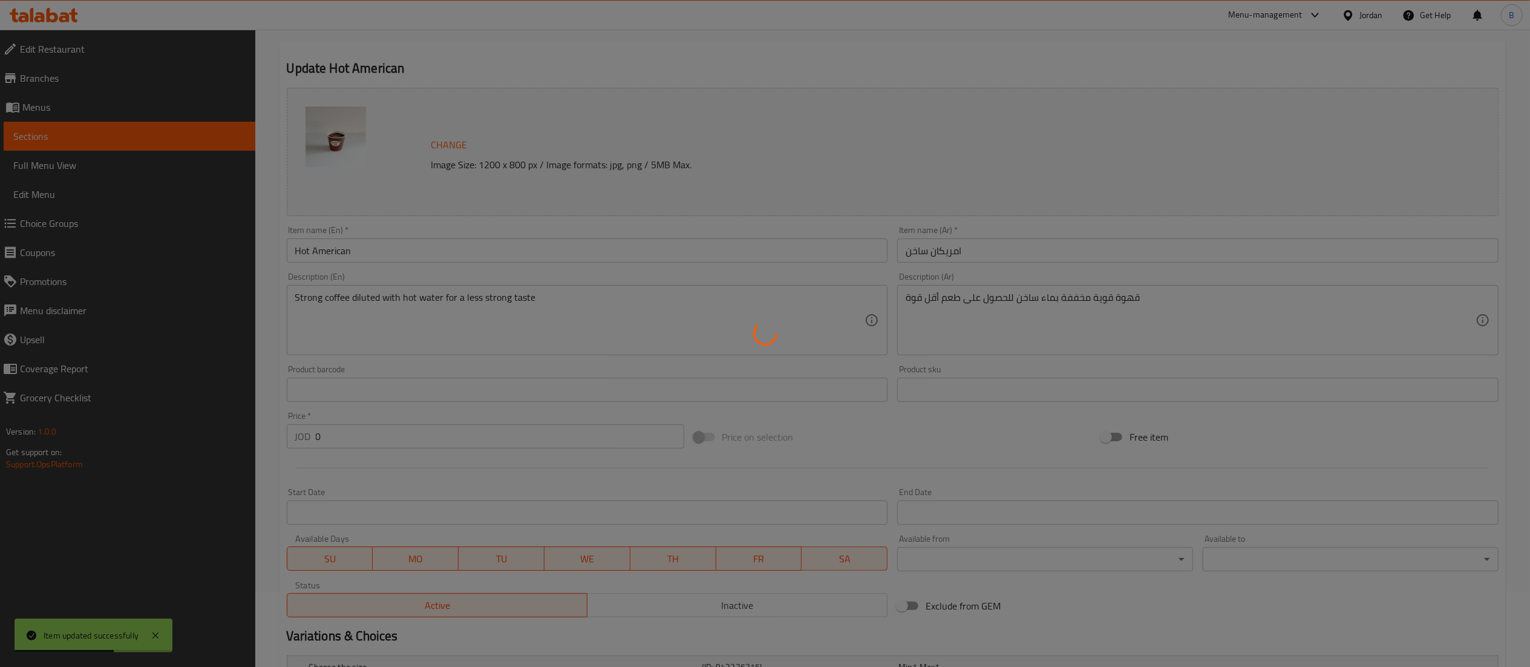
scroll to position [0, 0]
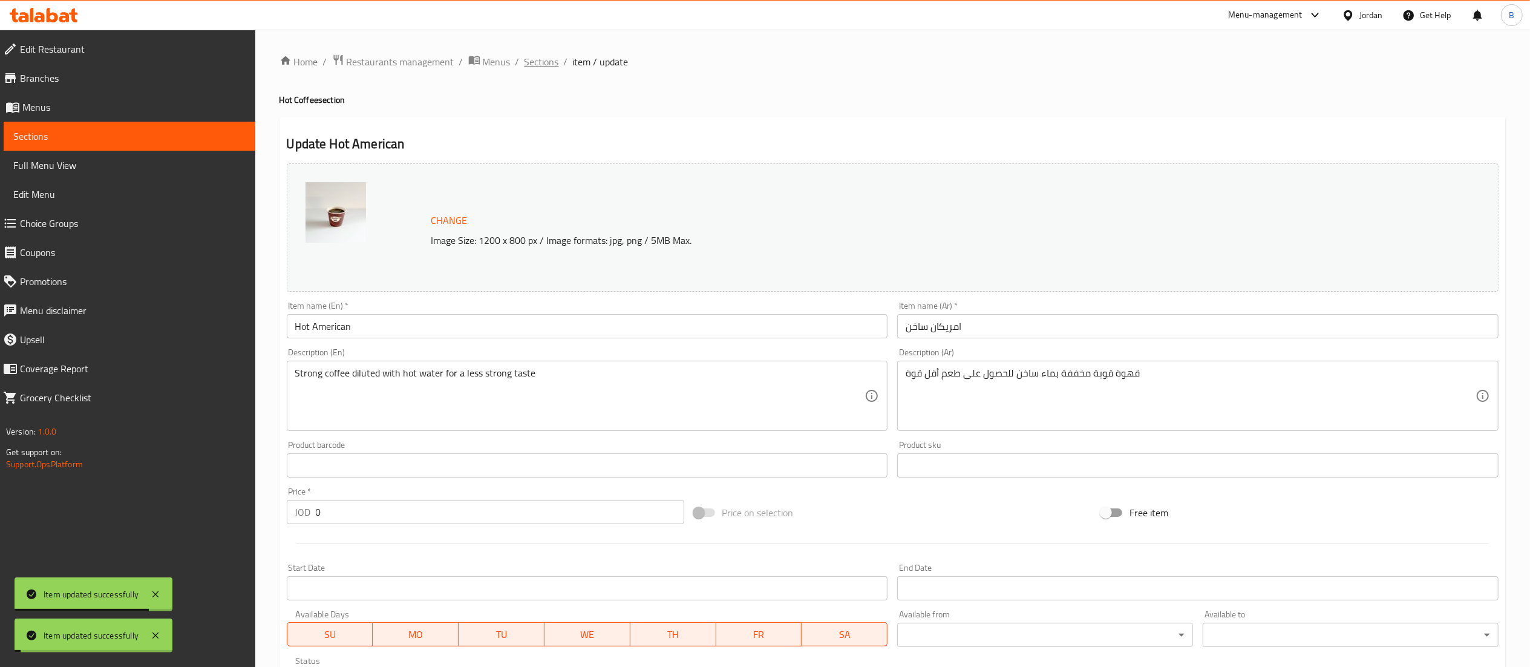
click at [541, 65] on span "Sections" at bounding box center [541, 61] width 34 height 15
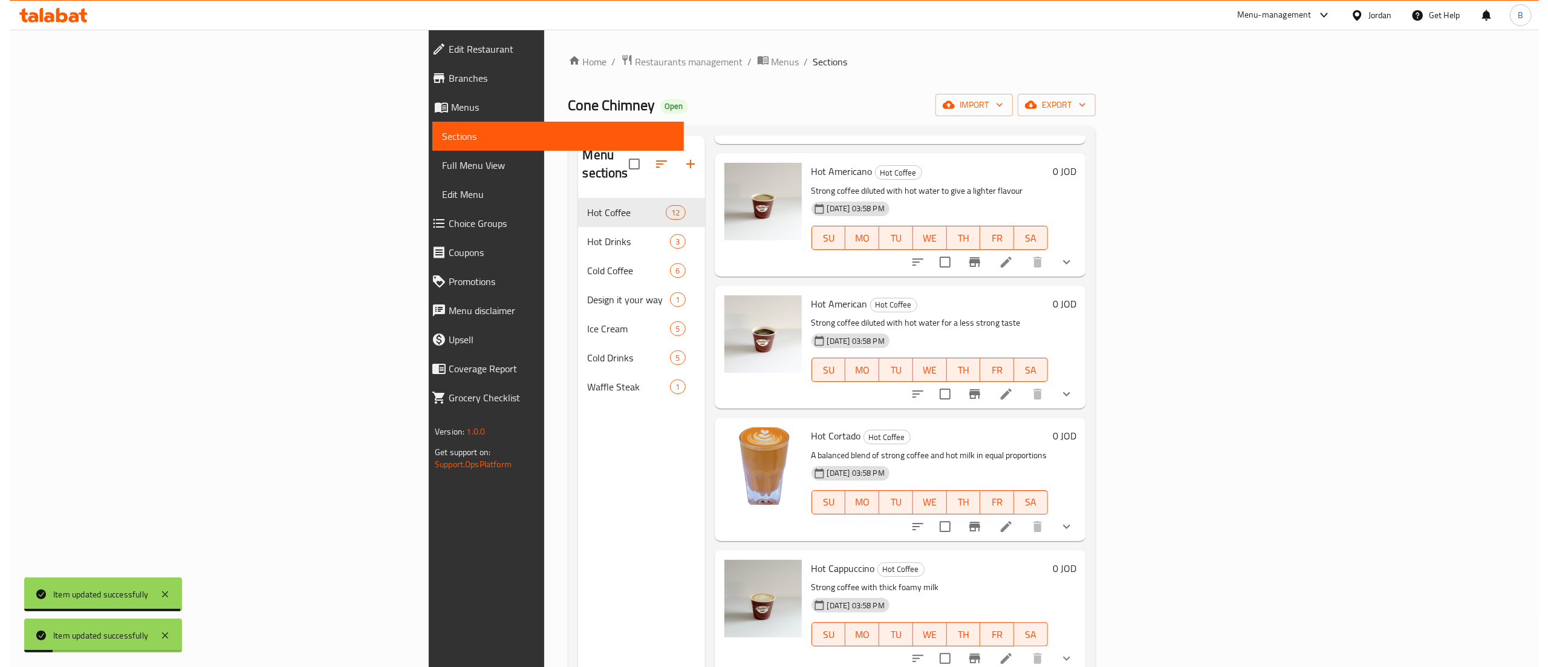
scroll to position [242, 0]
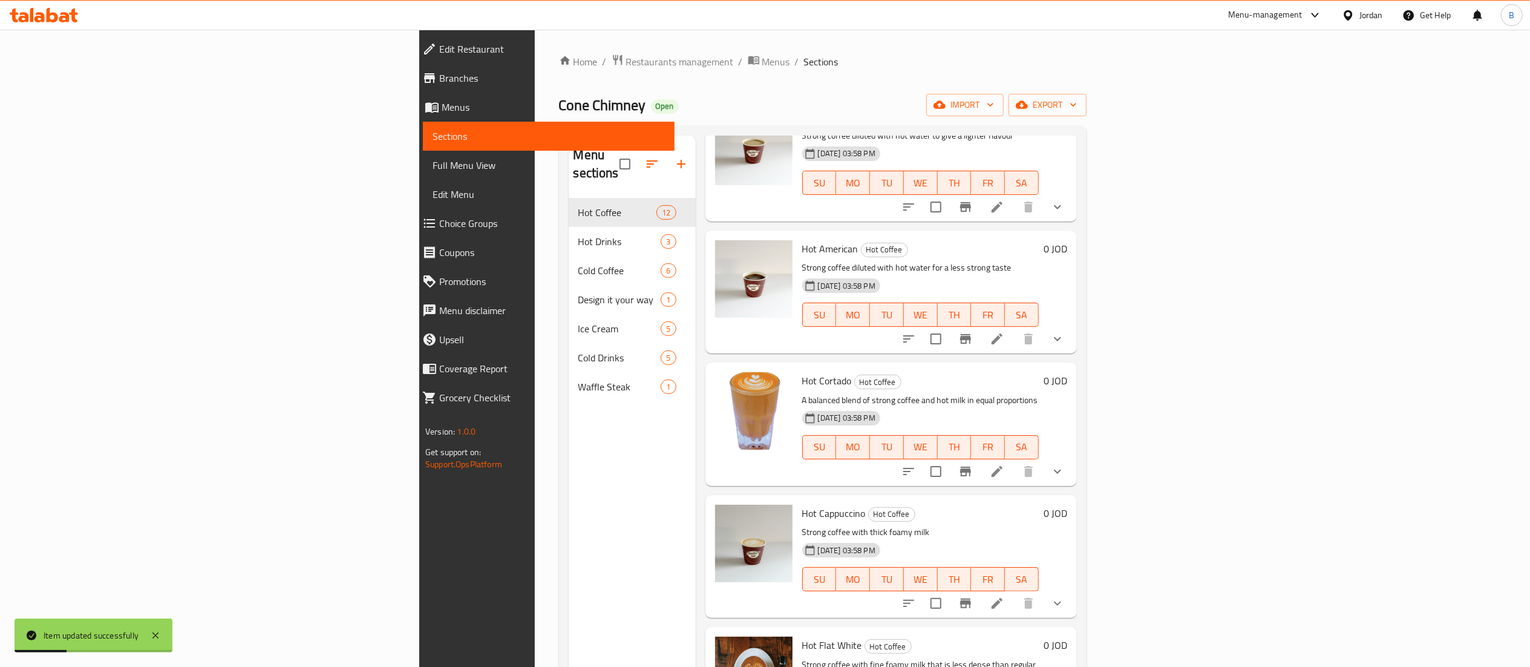
click at [1014, 460] on li at bounding box center [997, 471] width 34 height 22
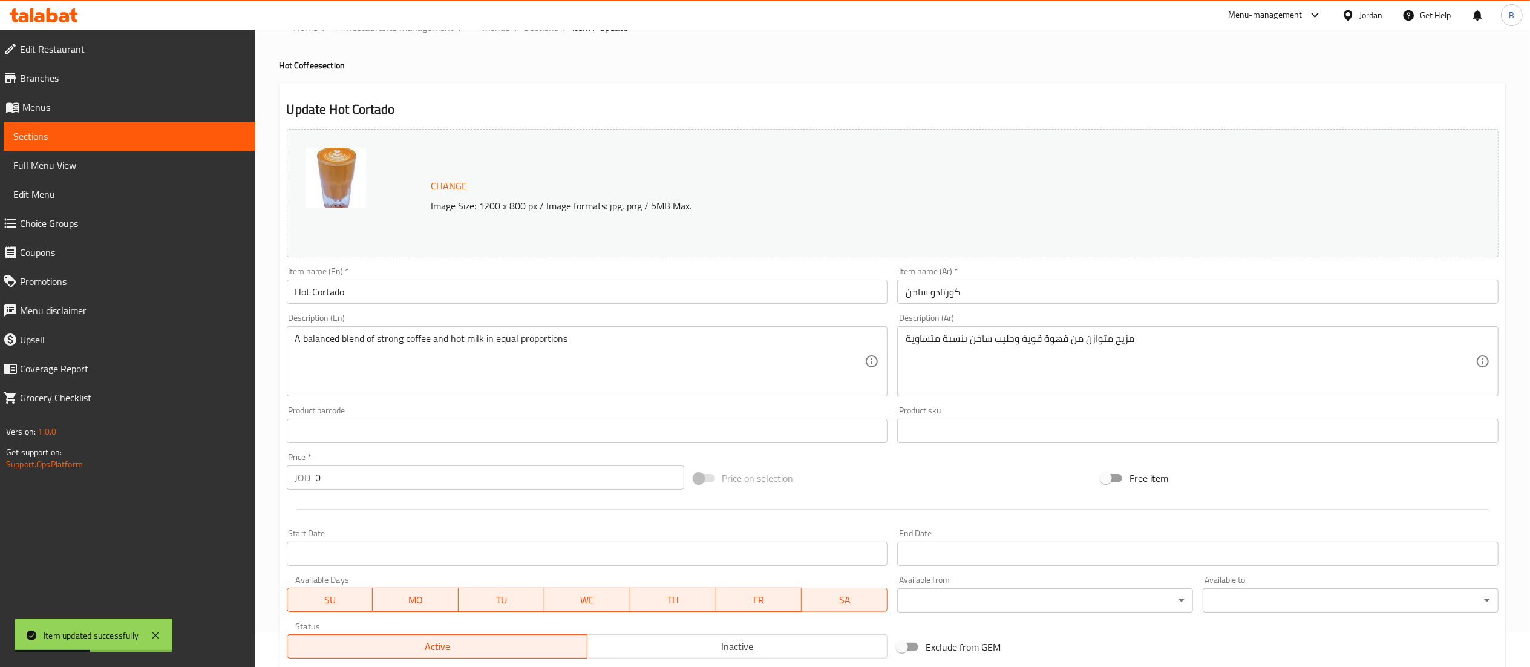
scroll to position [198, 0]
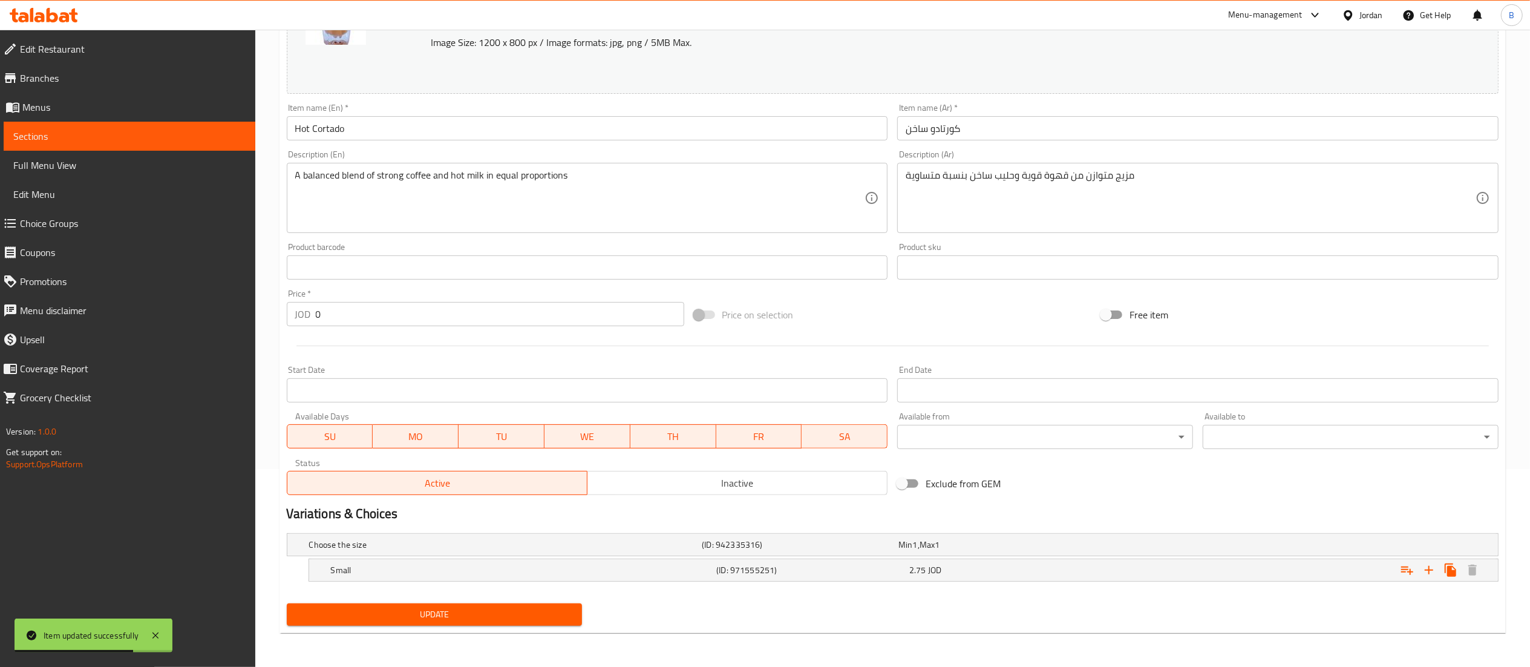
click at [470, 606] on button "Update" at bounding box center [435, 614] width 296 height 22
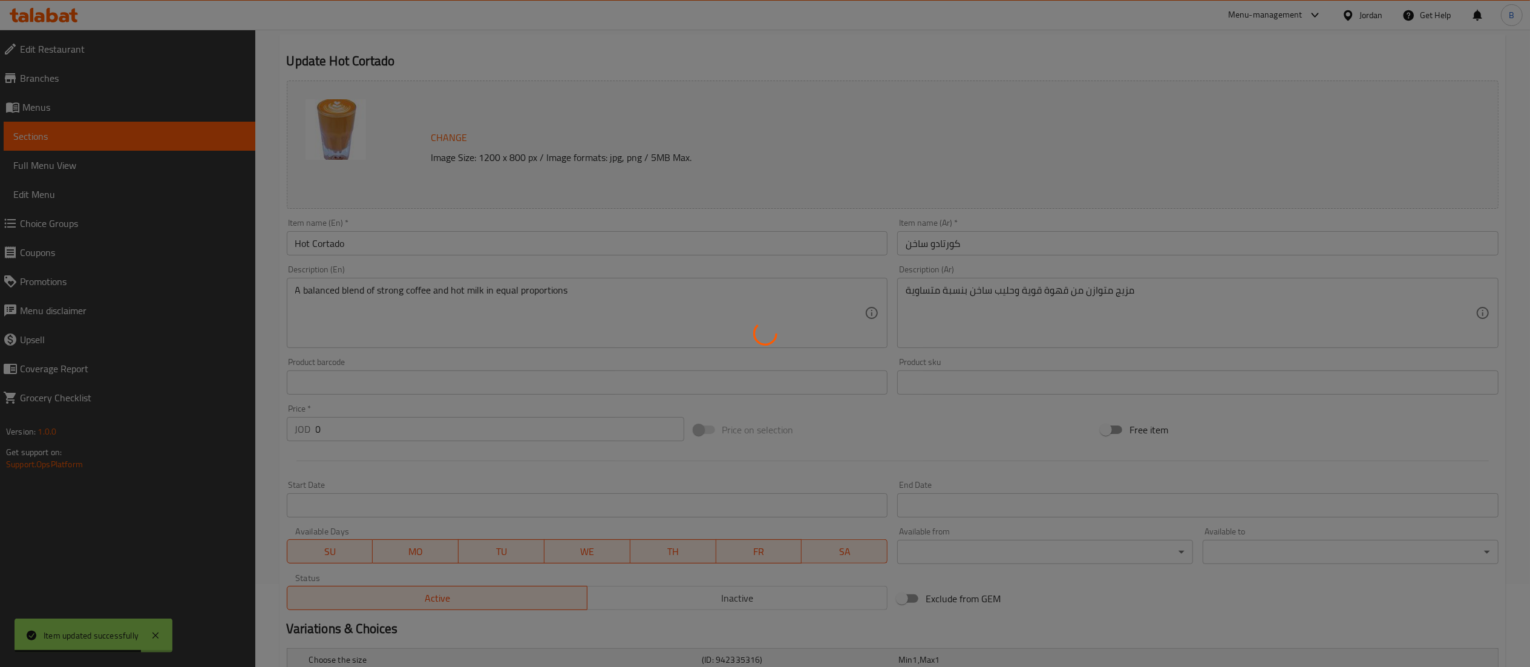
scroll to position [0, 0]
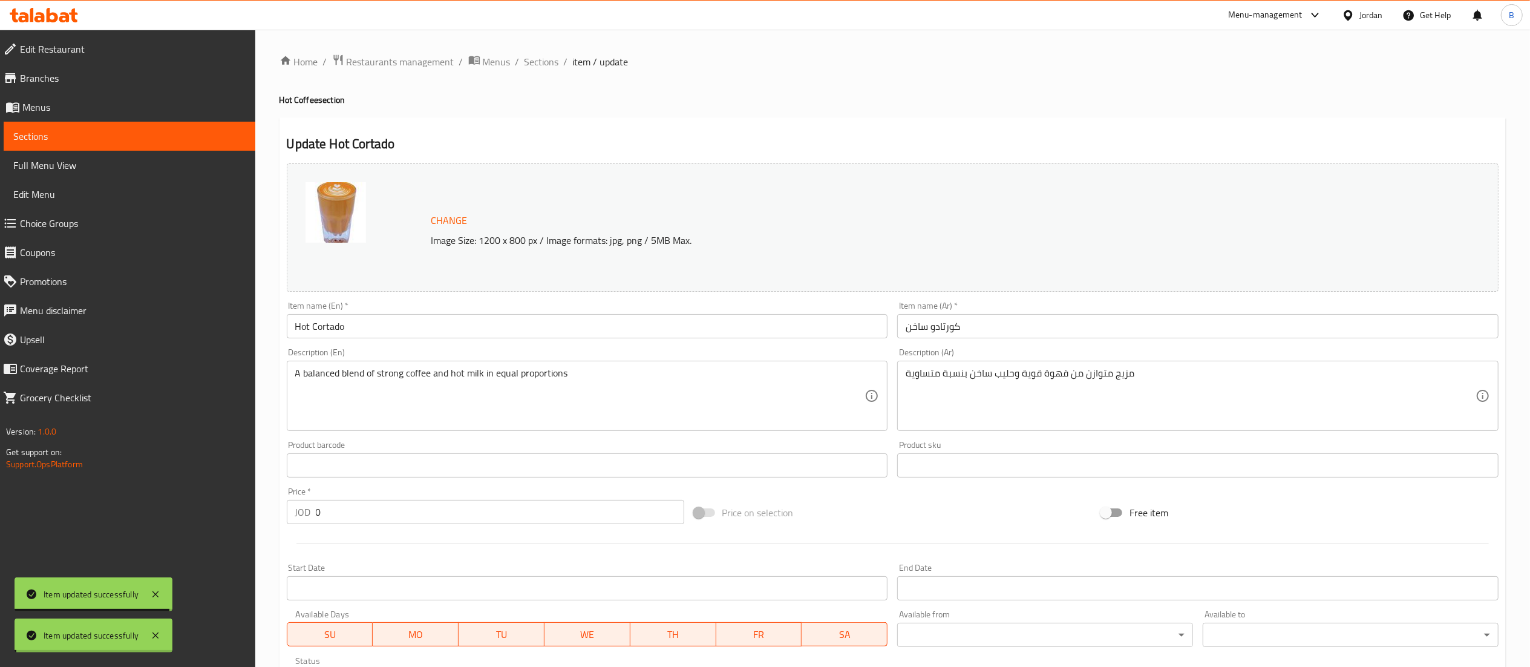
click at [542, 62] on span "Sections" at bounding box center [541, 61] width 34 height 15
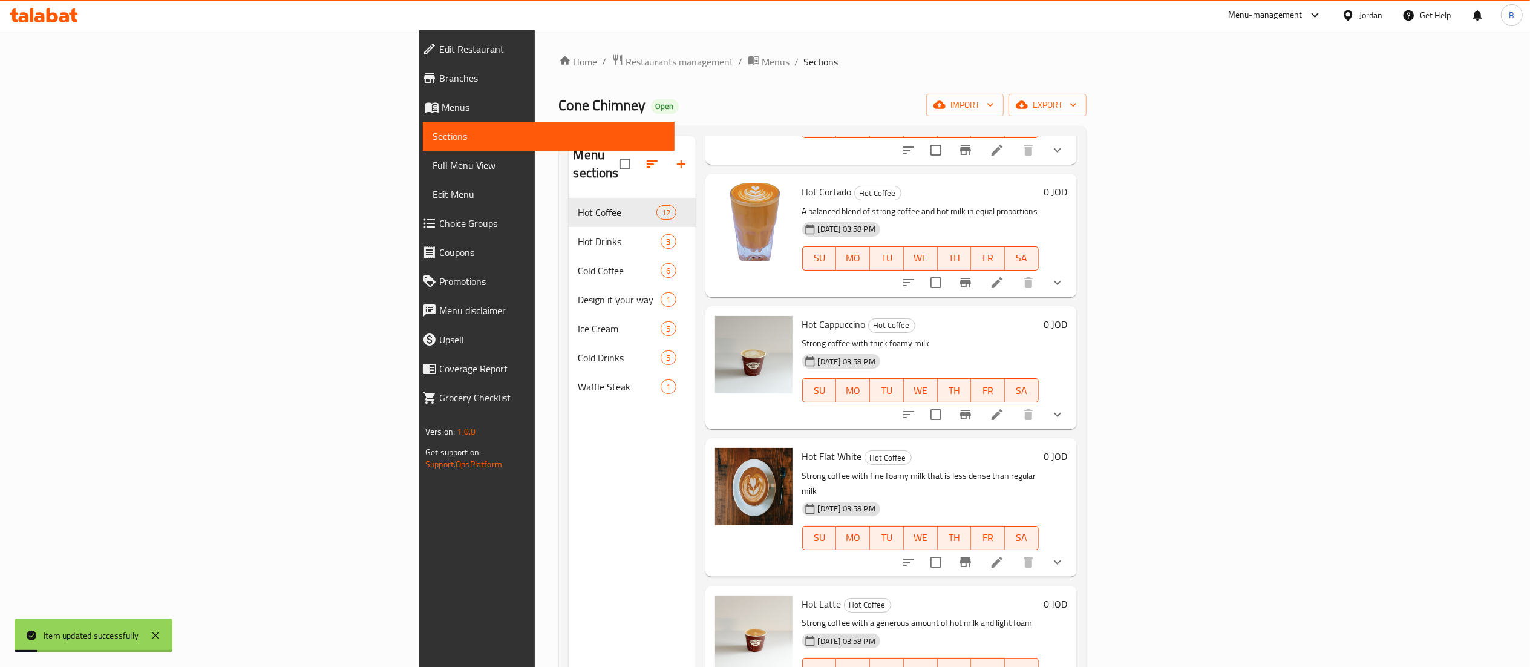
scroll to position [484, 0]
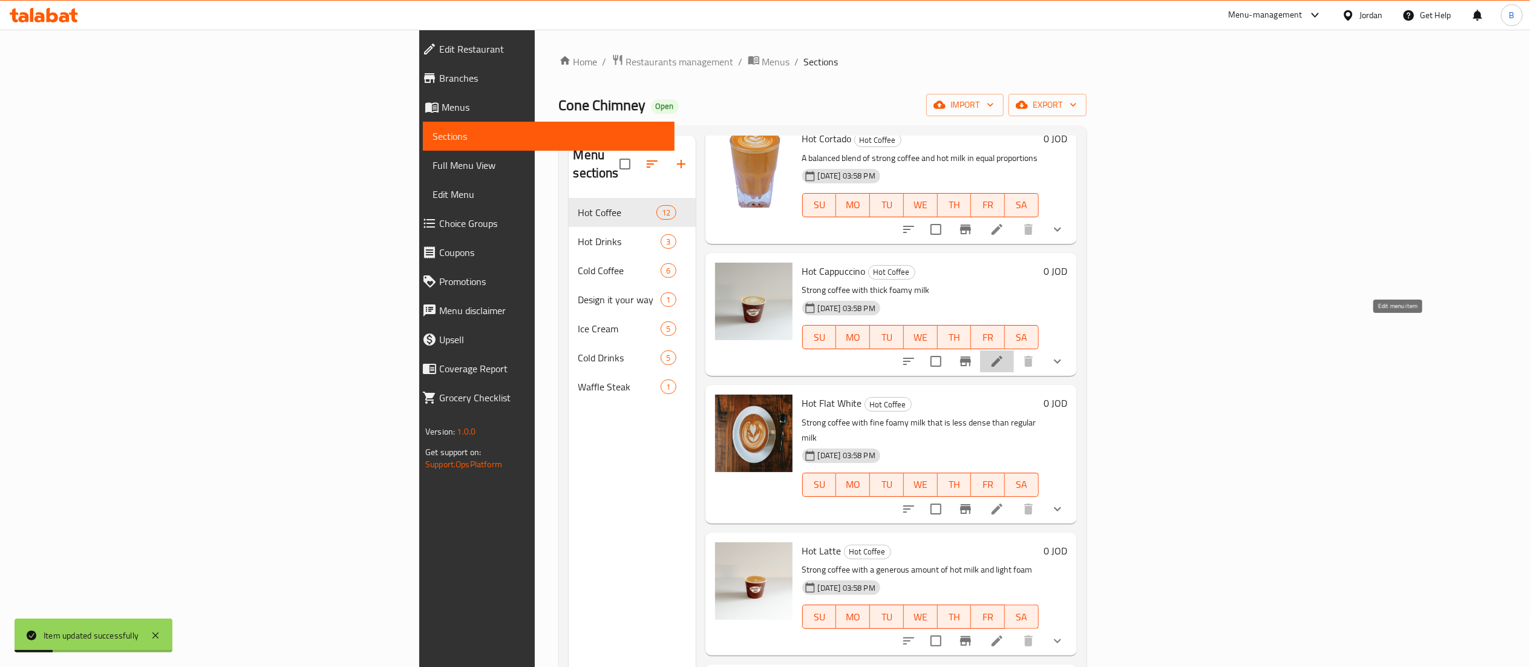
click at [1002, 356] on icon at bounding box center [996, 361] width 11 height 11
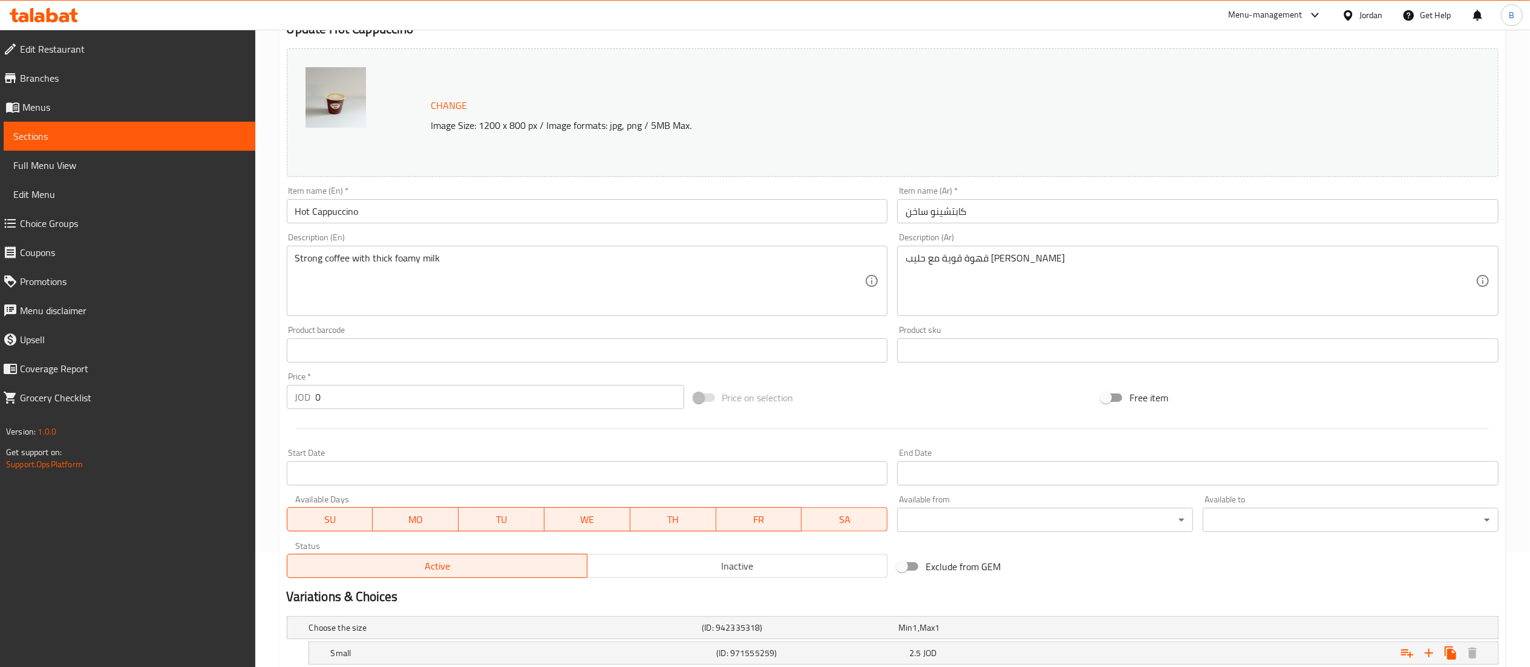
scroll to position [233, 0]
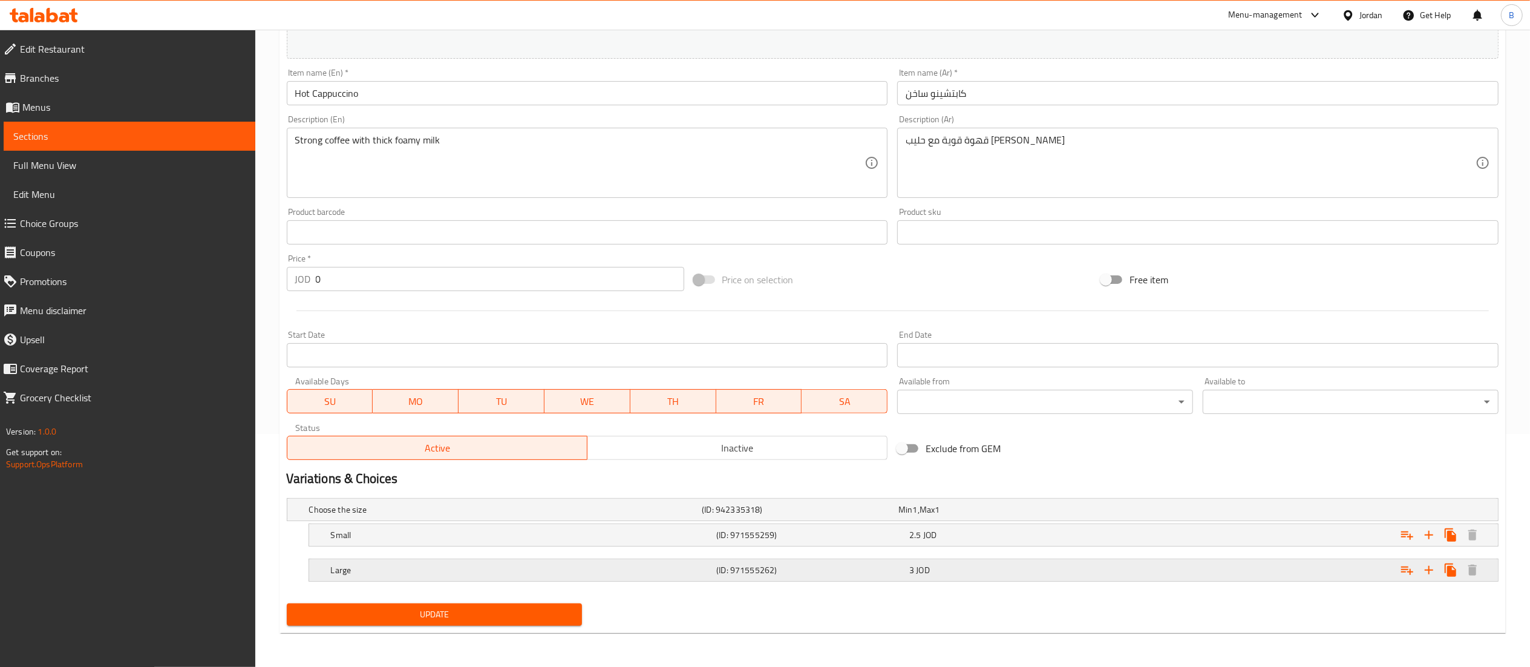
click at [497, 580] on div "Large (ID: 971555262) 3 JOD" at bounding box center [906, 569] width 1157 height 27
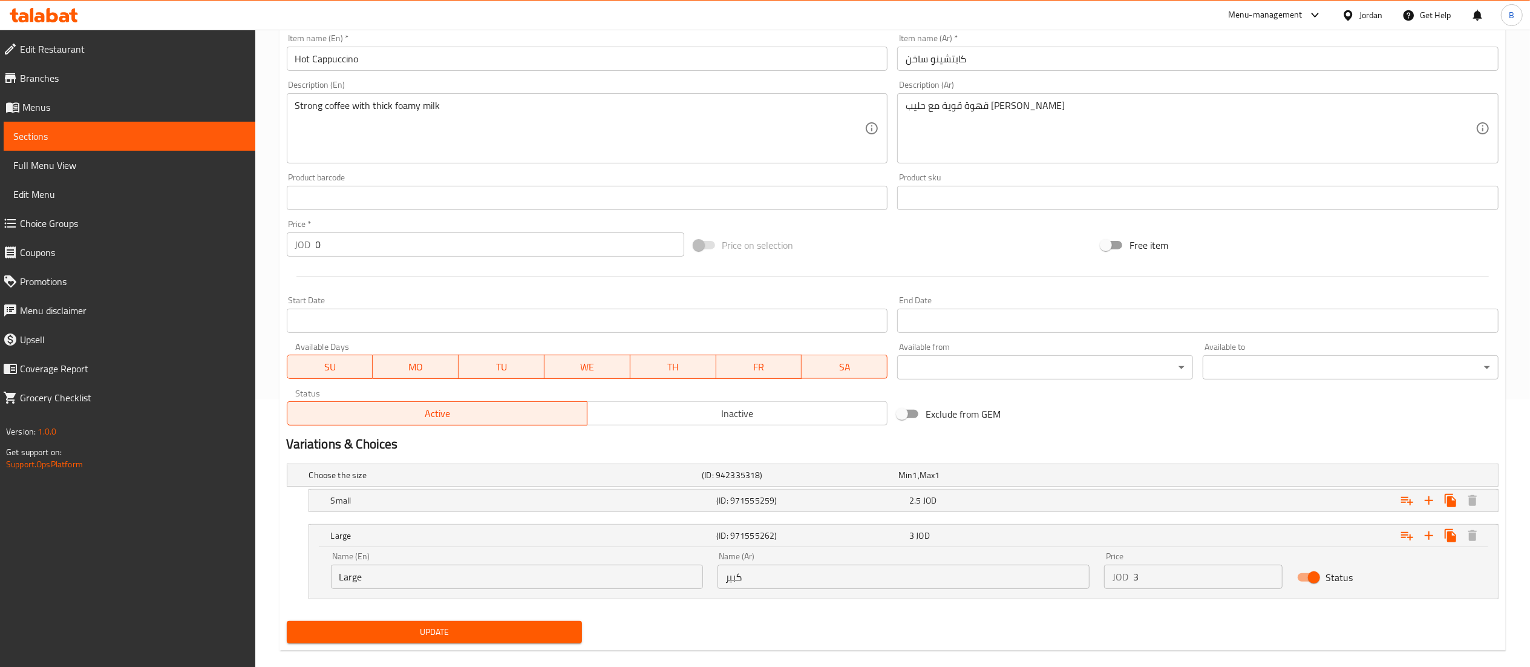
scroll to position [286, 0]
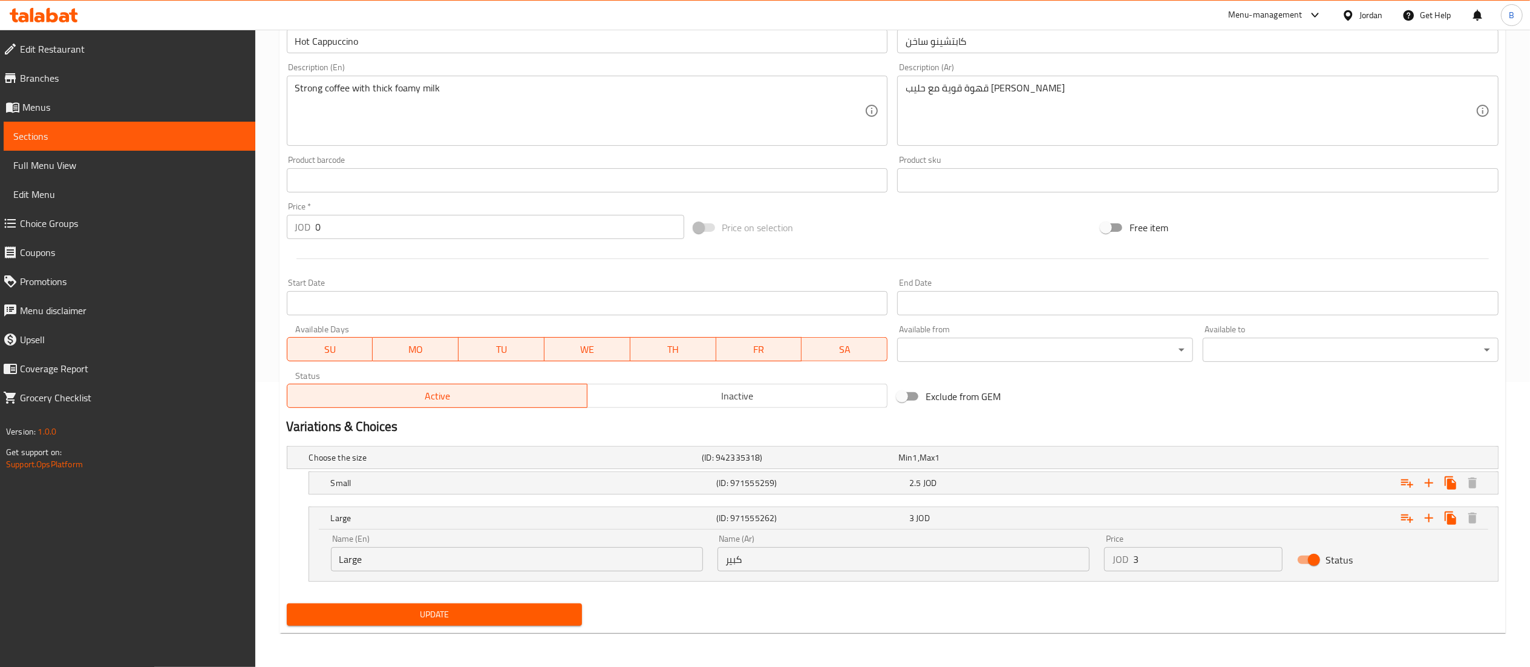
click at [1314, 563] on input "Status" at bounding box center [1313, 559] width 69 height 23
checkbox input "false"
click at [446, 612] on span "Update" at bounding box center [434, 614] width 276 height 15
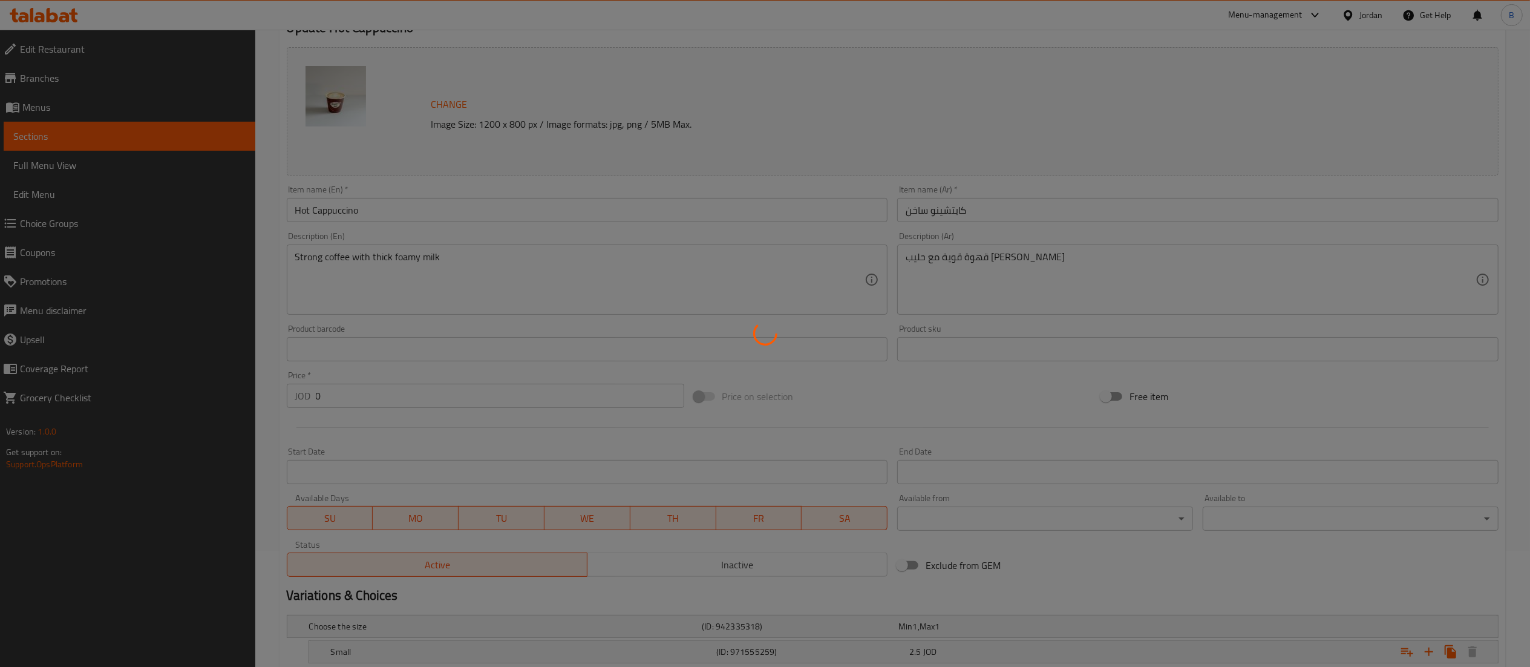
scroll to position [0, 0]
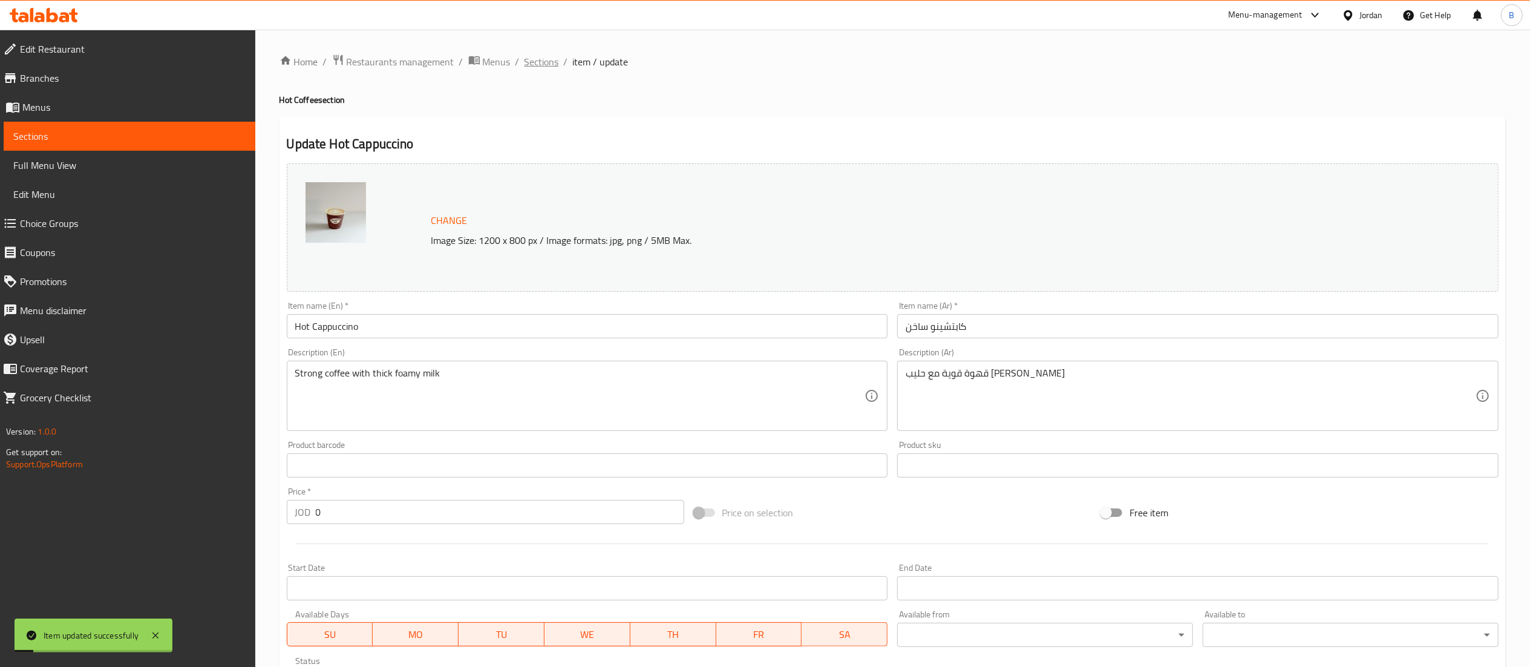
click at [527, 58] on span "Sections" at bounding box center [541, 61] width 34 height 15
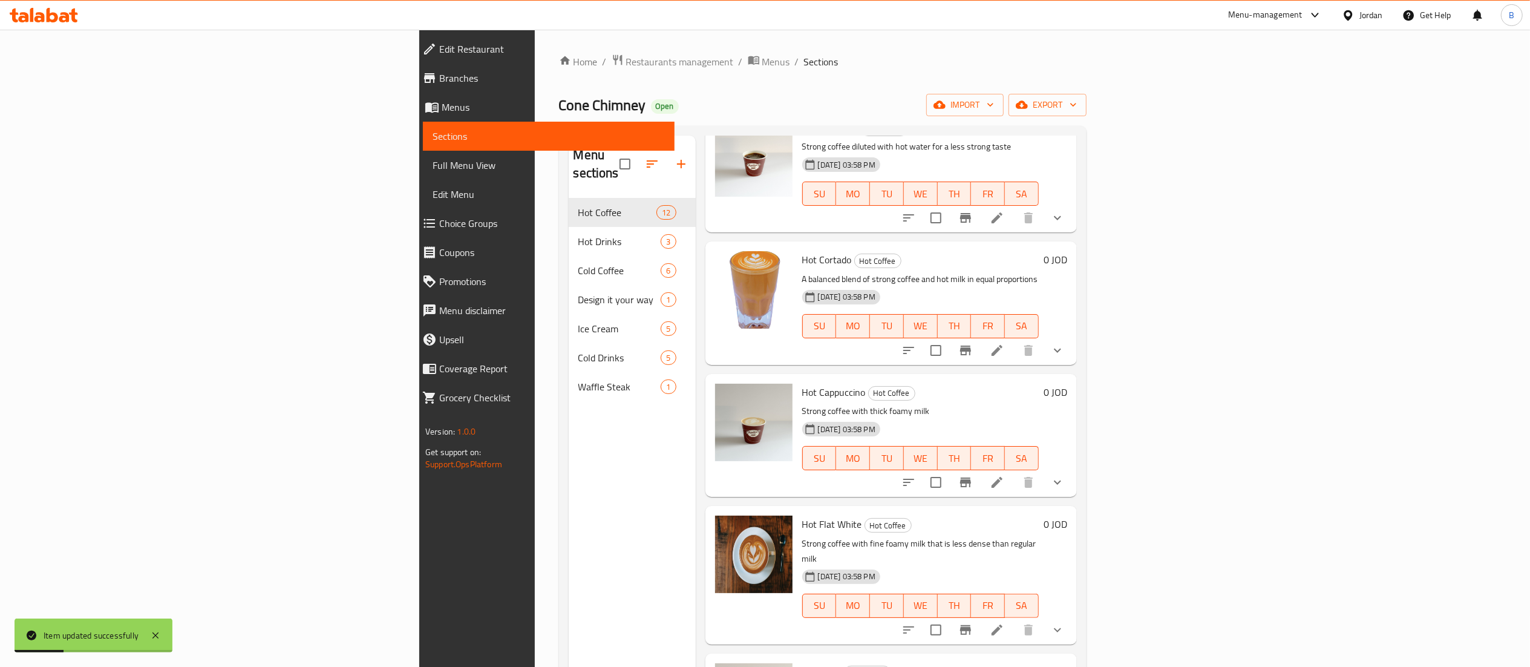
scroll to position [484, 0]
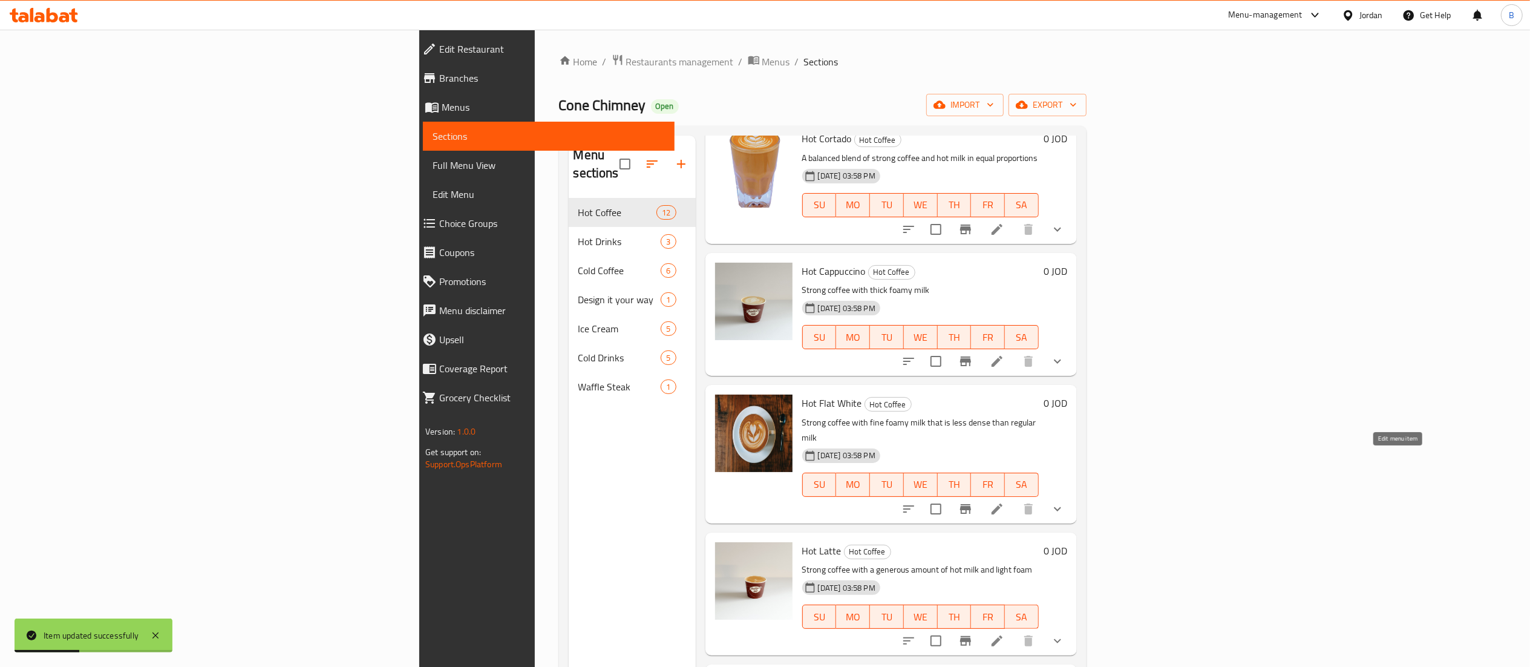
click at [1004, 501] on icon at bounding box center [997, 508] width 15 height 15
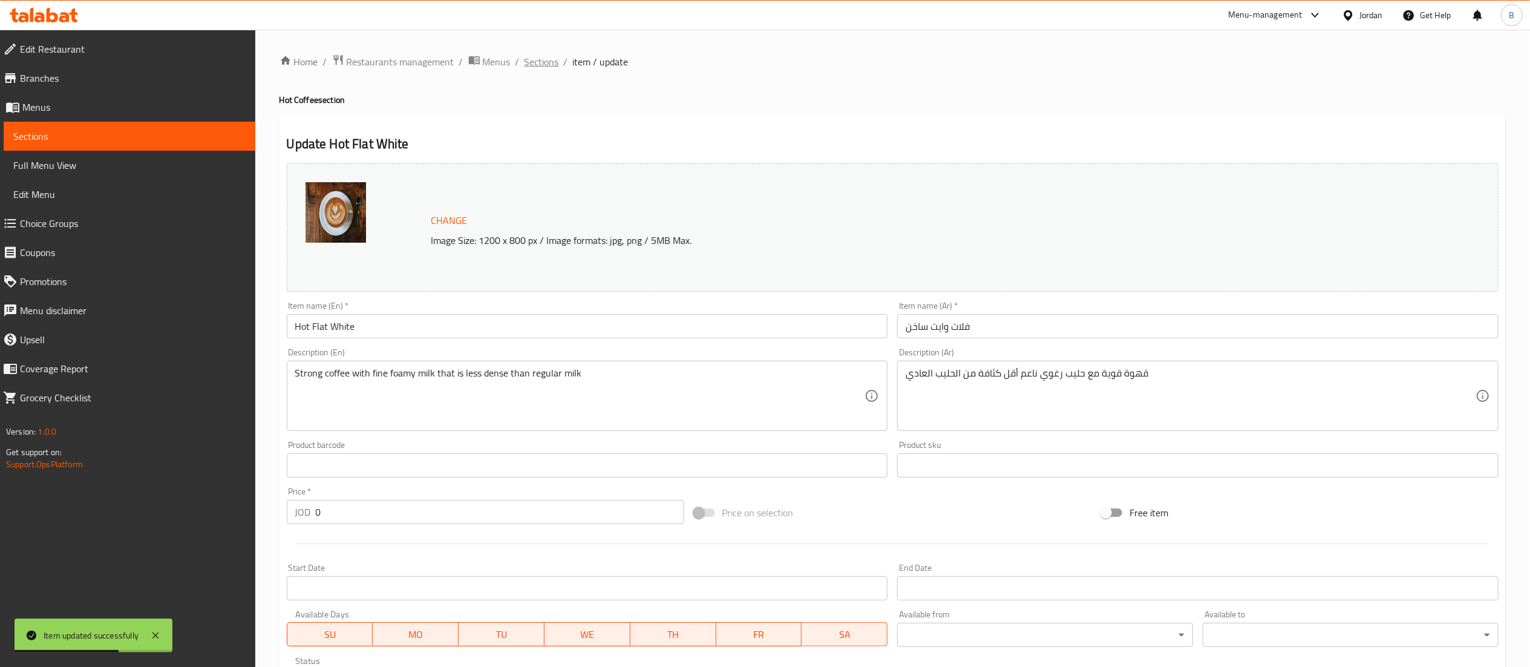
click at [540, 60] on span "Sections" at bounding box center [541, 61] width 34 height 15
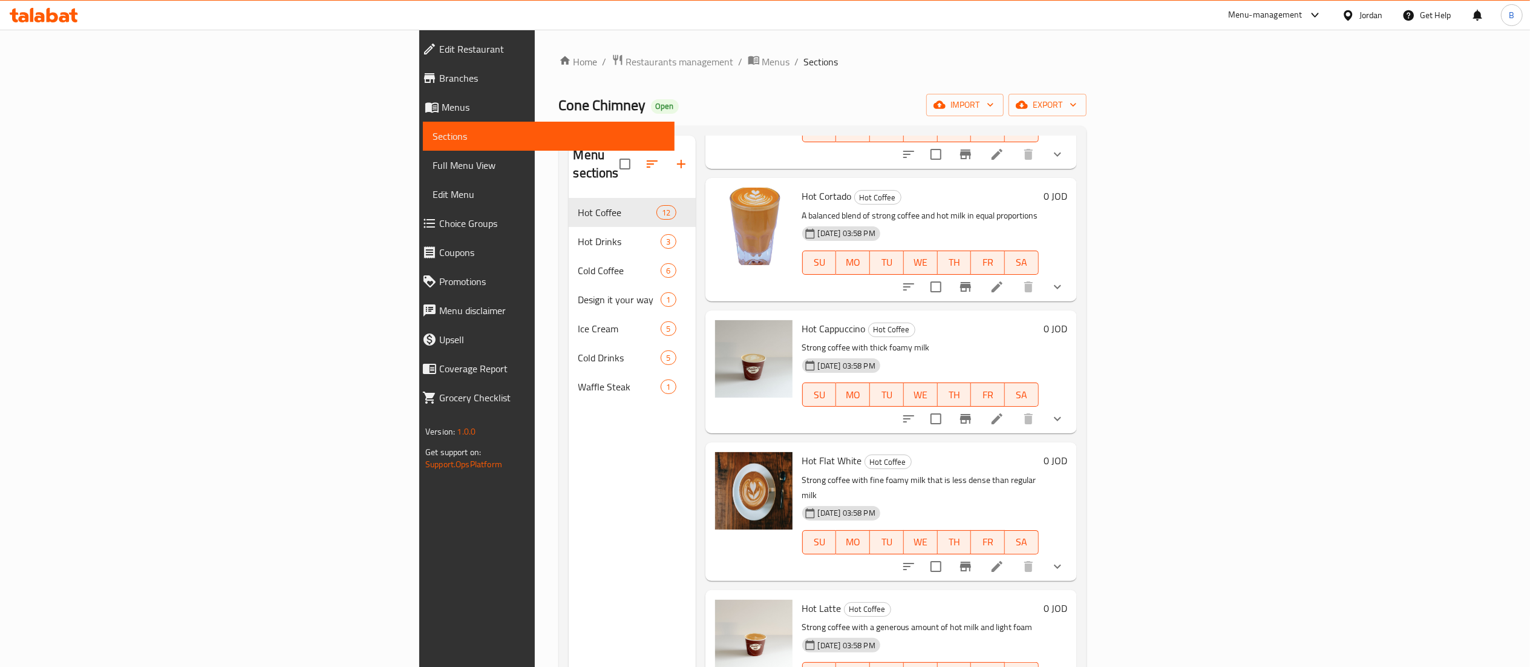
scroll to position [484, 0]
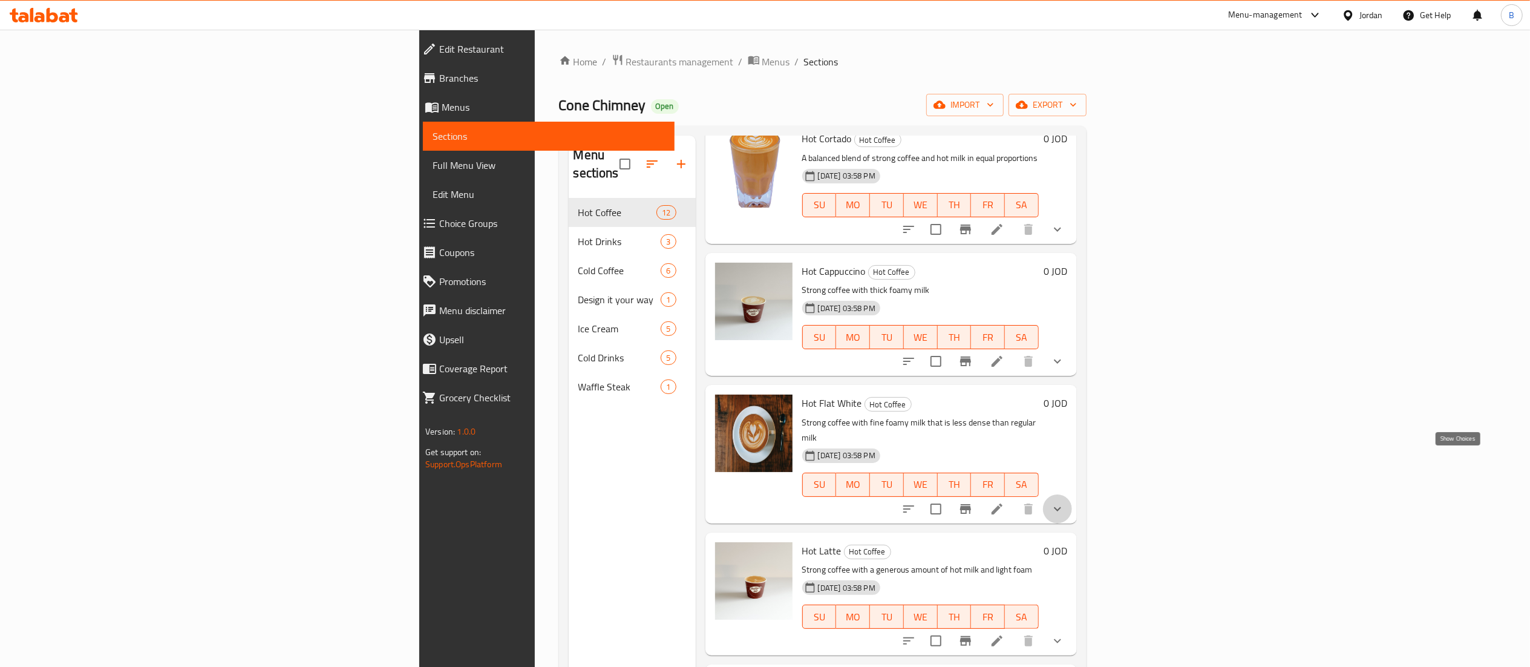
click at [1065, 501] on icon "show more" at bounding box center [1057, 508] width 15 height 15
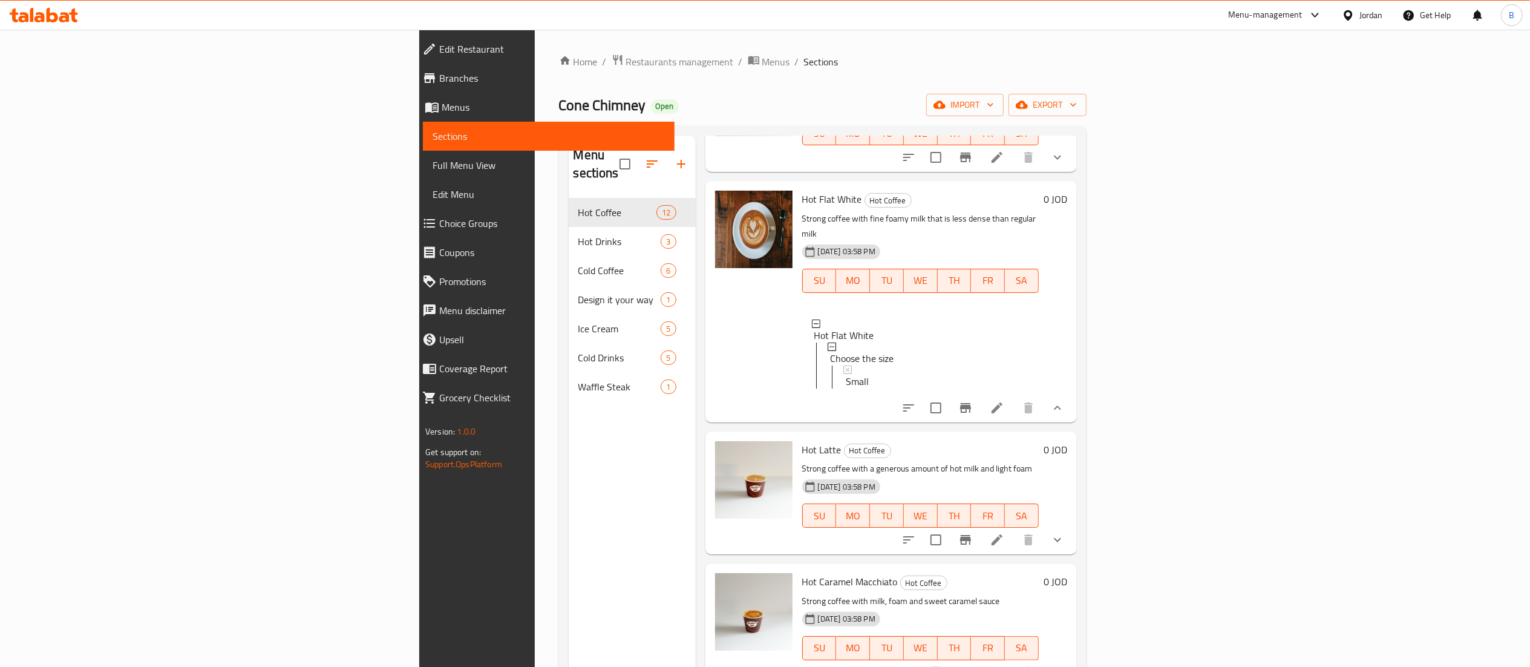
scroll to position [726, 0]
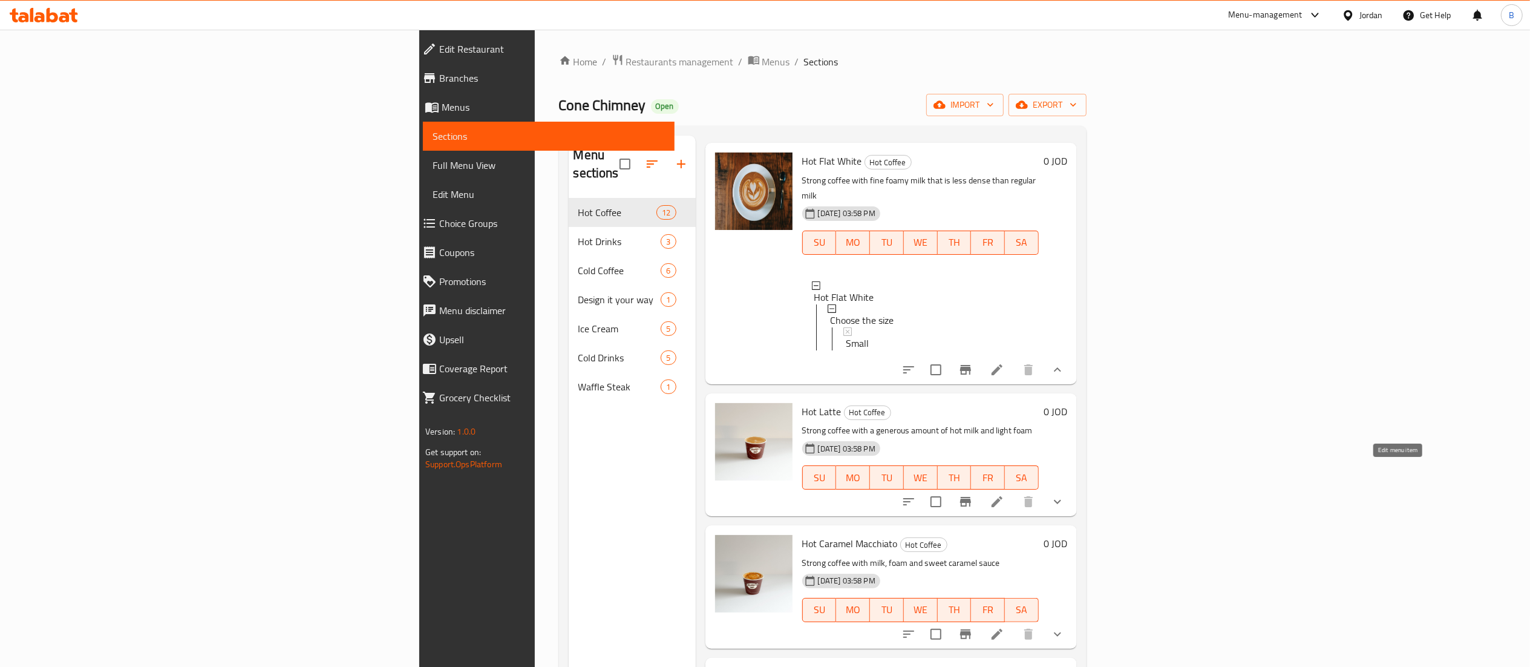
click at [1004, 494] on icon at bounding box center [997, 501] width 15 height 15
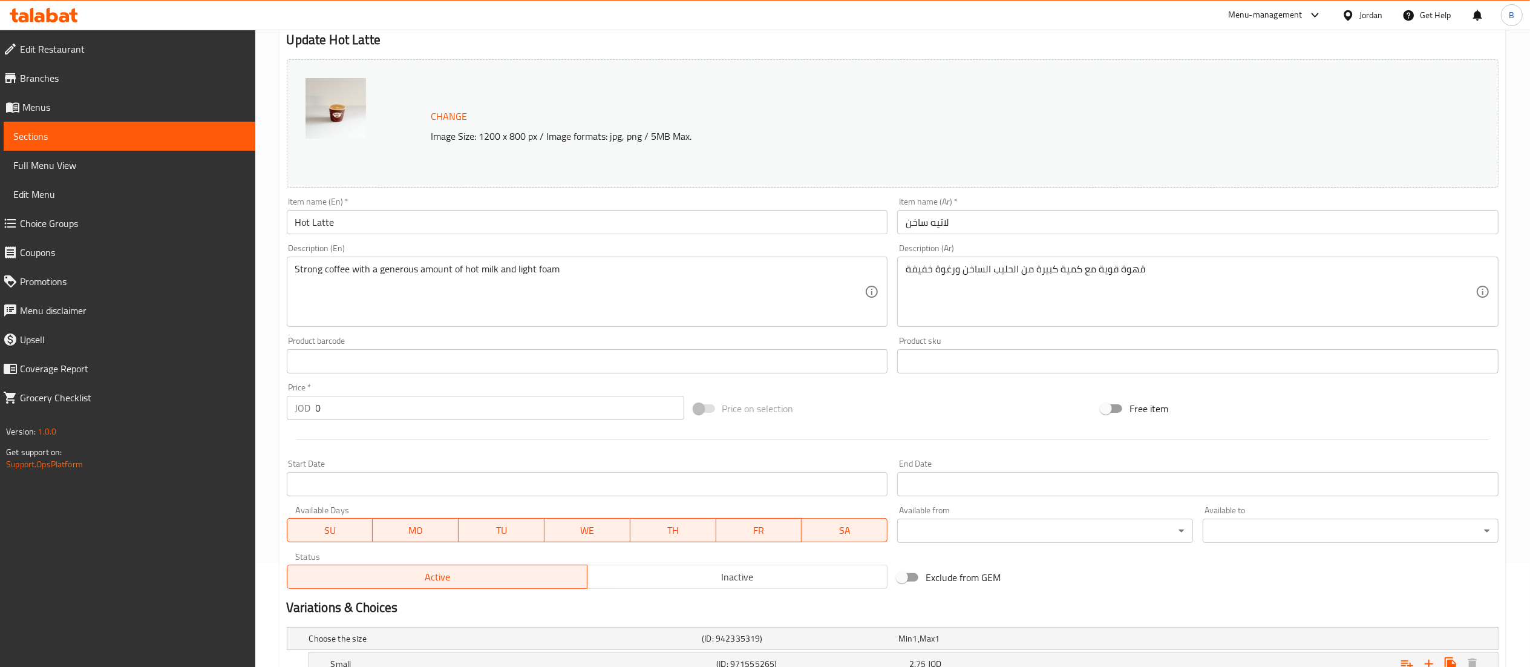
scroll to position [233, 0]
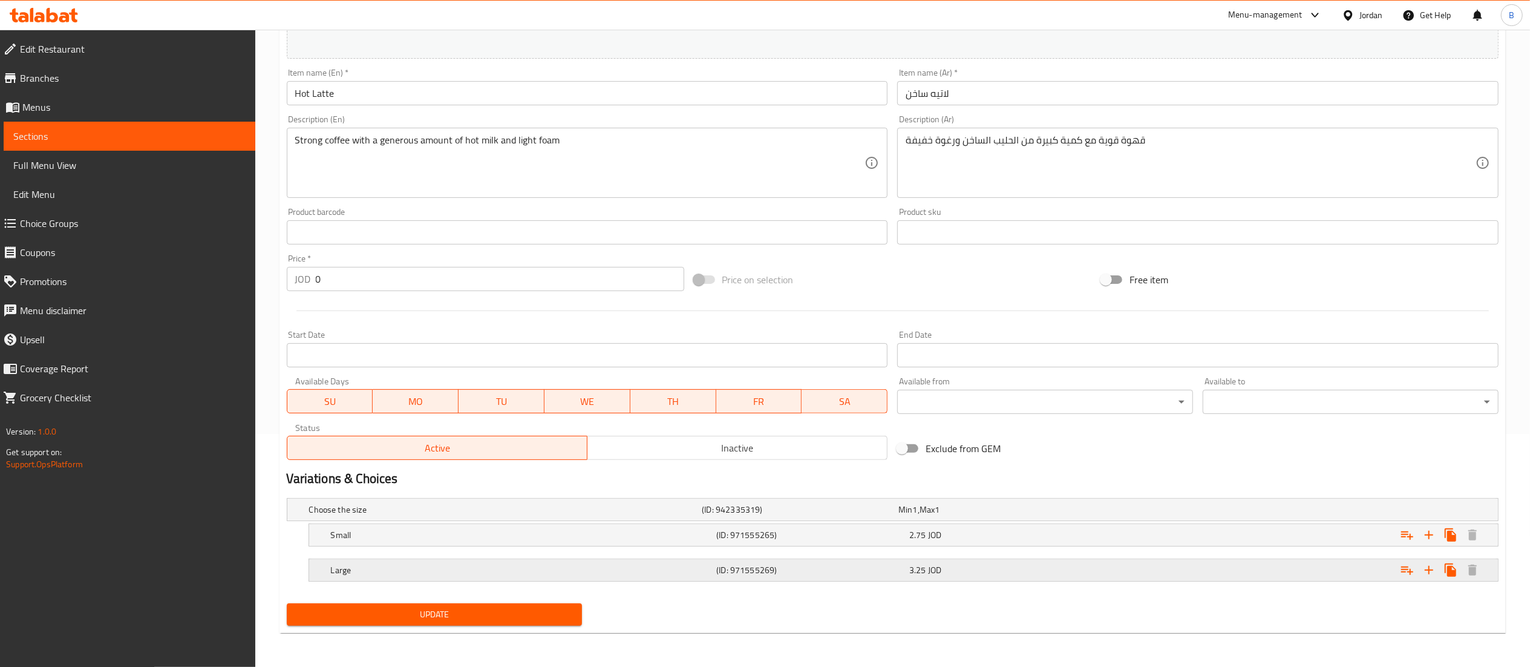
click at [480, 564] on h5 "Large" at bounding box center [521, 570] width 381 height 12
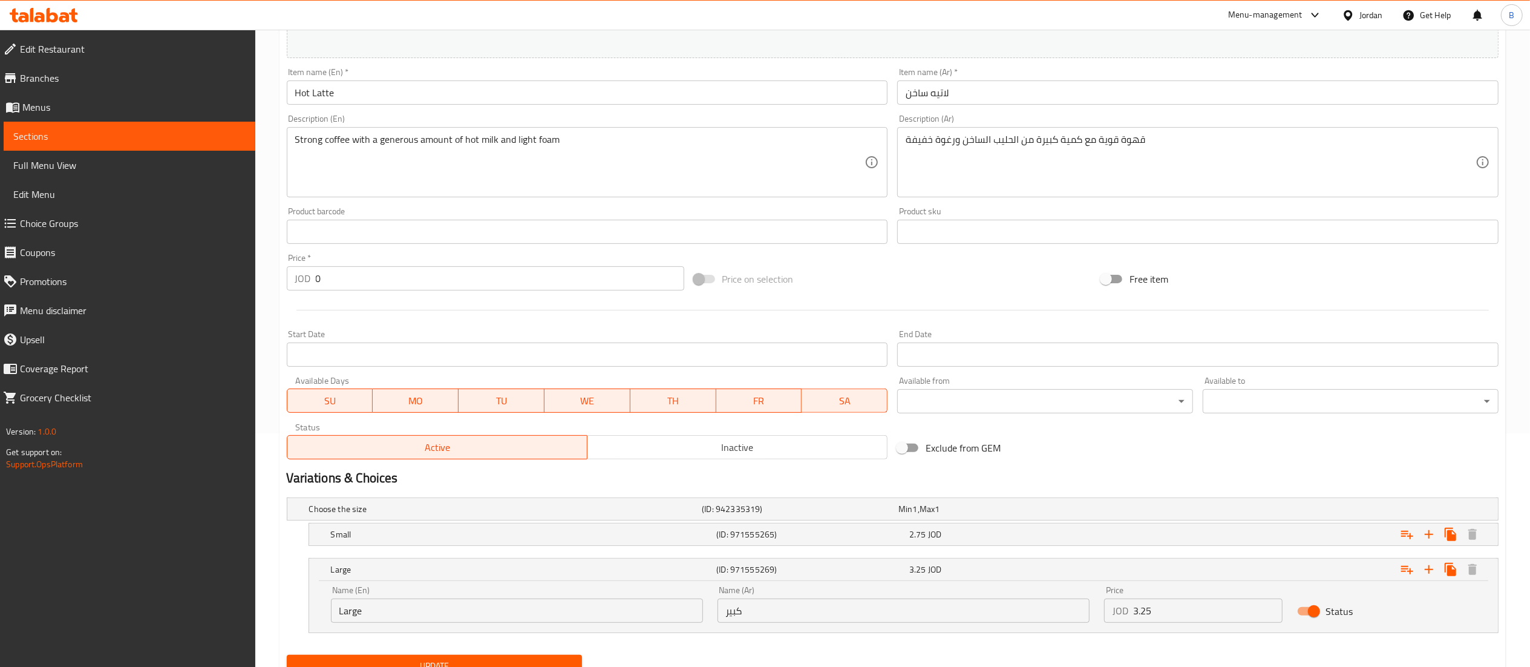
click at [1313, 611] on input "Status" at bounding box center [1313, 610] width 69 height 23
checkbox input "false"
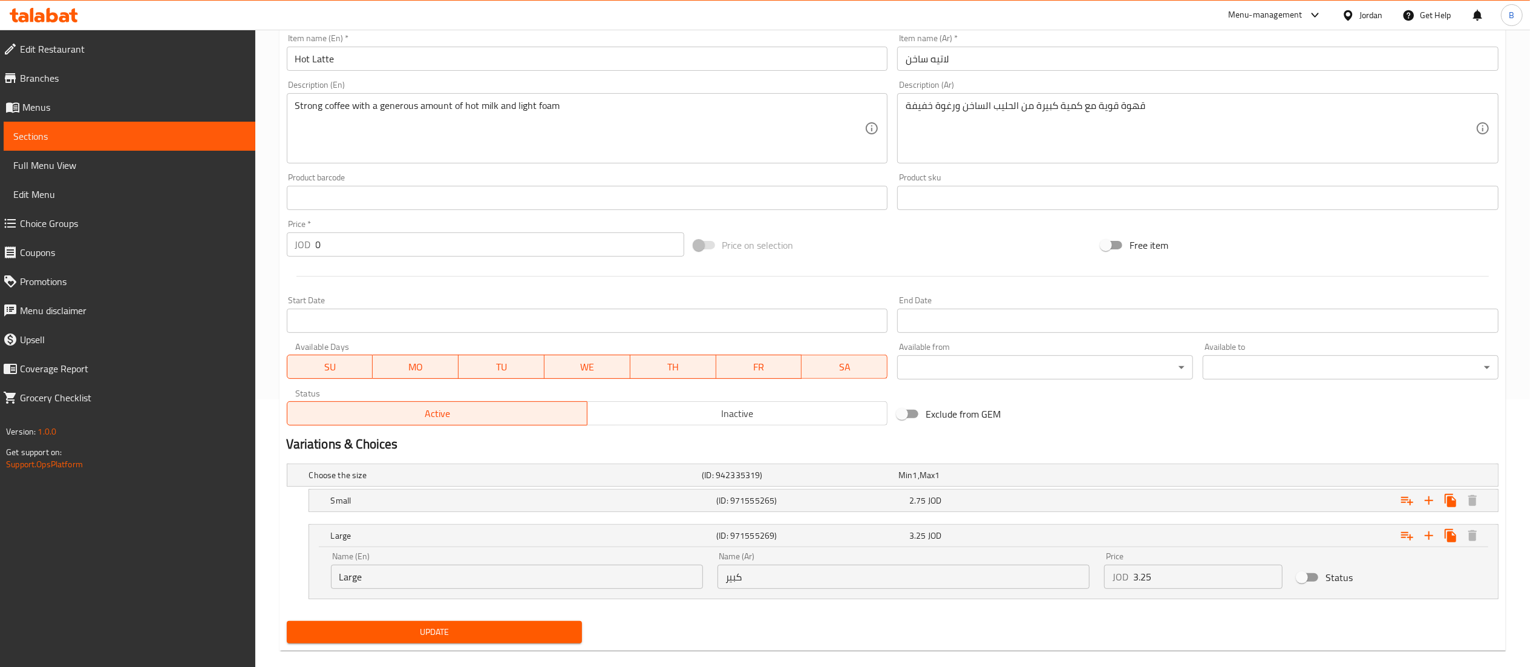
scroll to position [286, 0]
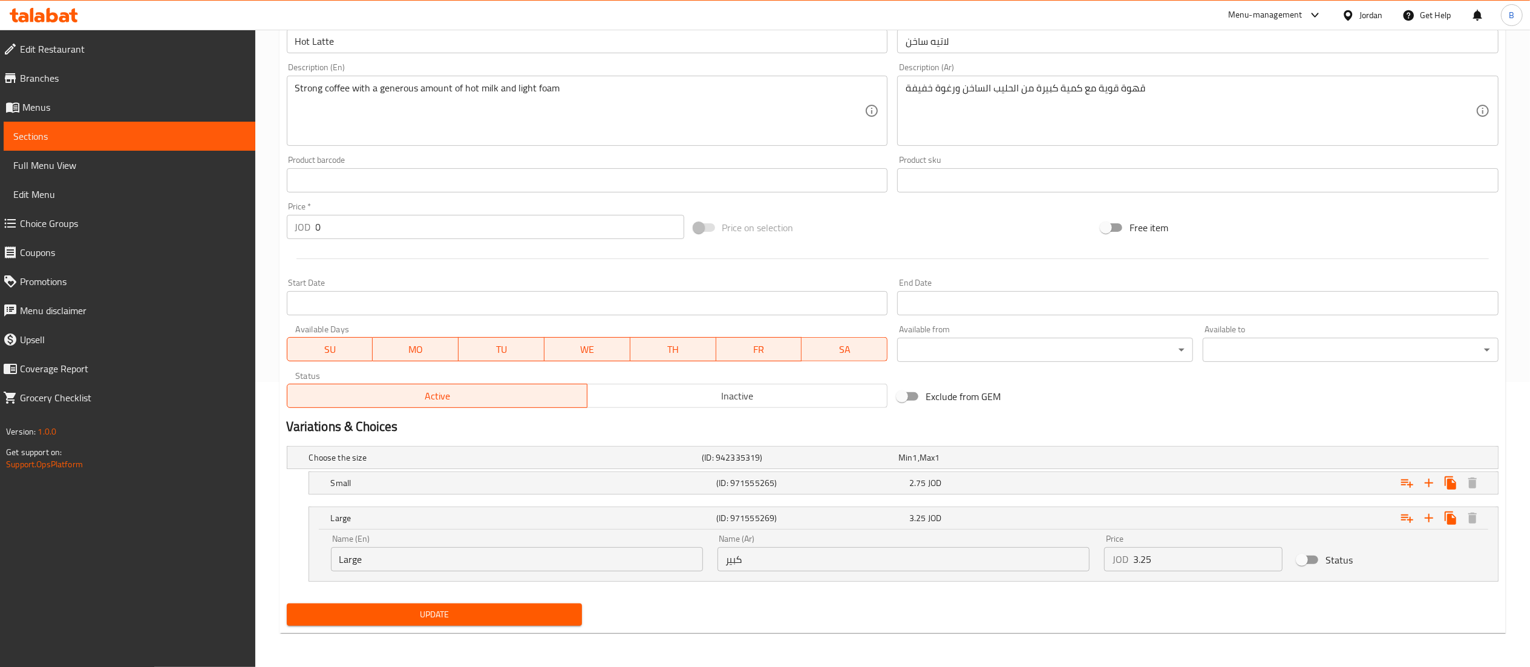
click at [443, 597] on div "Choose the size (ID: 942335319) Min 1 , Max 1 Name (En) Choose the size Name (E…" at bounding box center [892, 519] width 1221 height 157
click at [440, 607] on span "Update" at bounding box center [434, 614] width 276 height 15
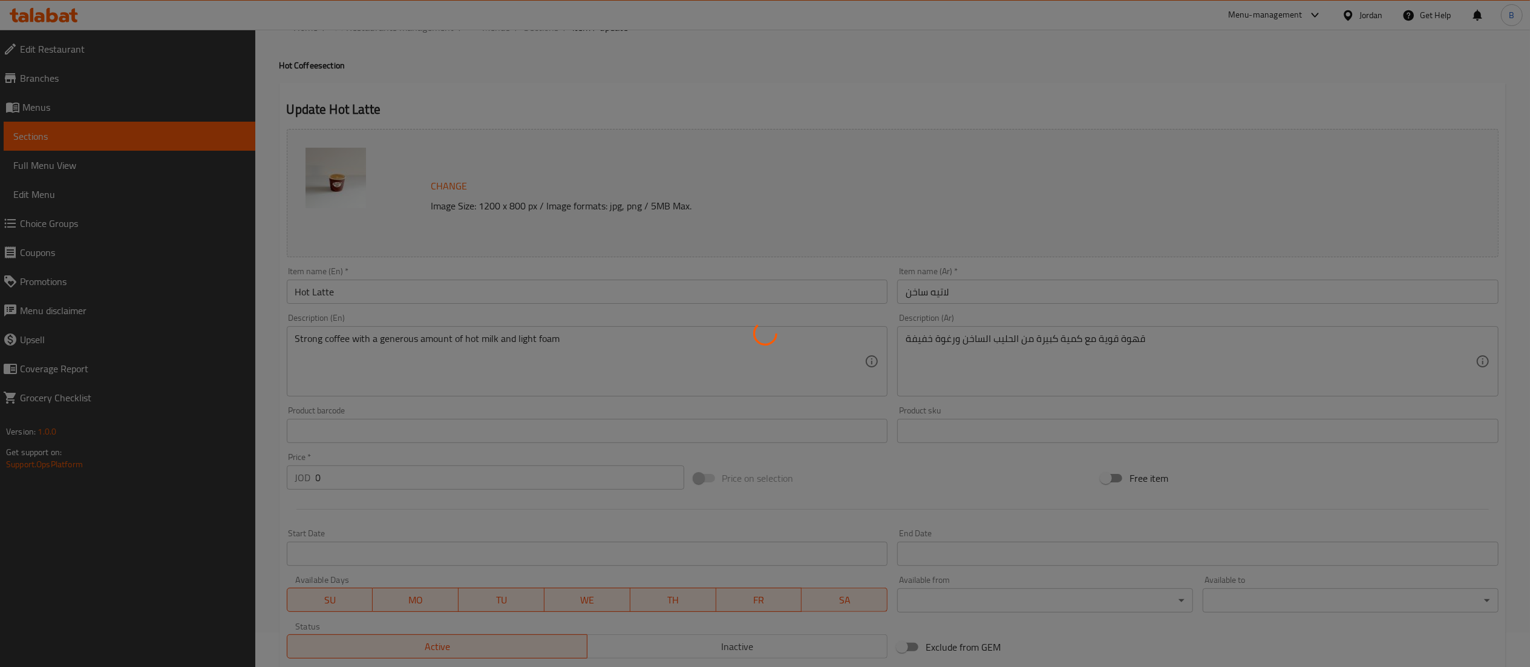
scroll to position [0, 0]
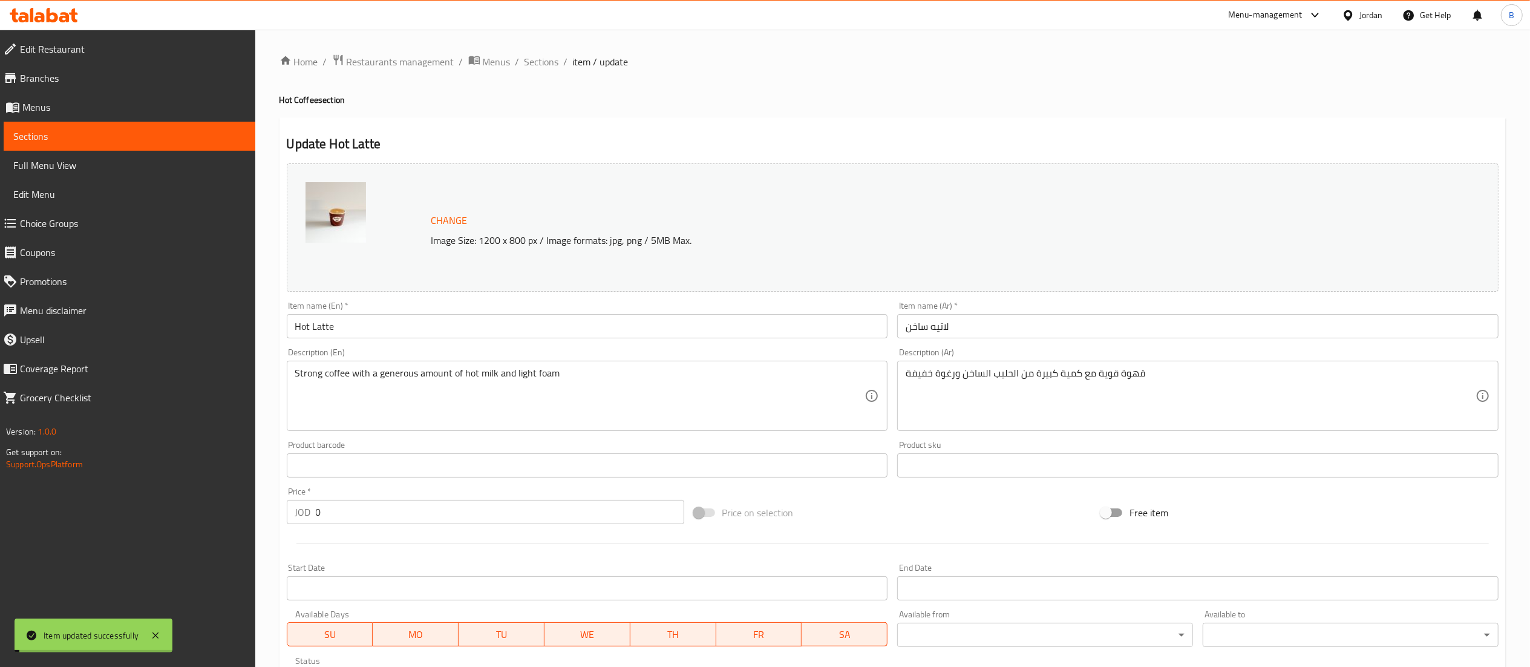
click at [537, 62] on span "Sections" at bounding box center [541, 61] width 34 height 15
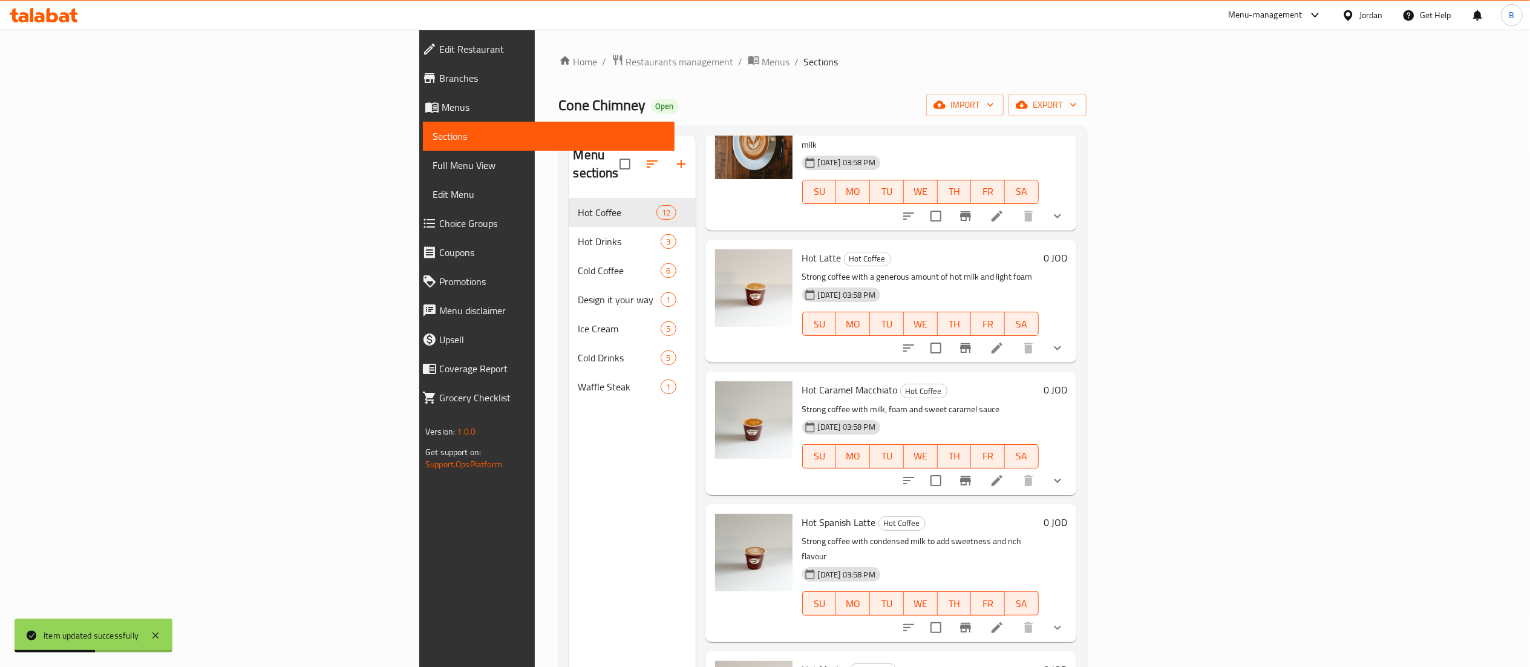
scroll to position [828, 0]
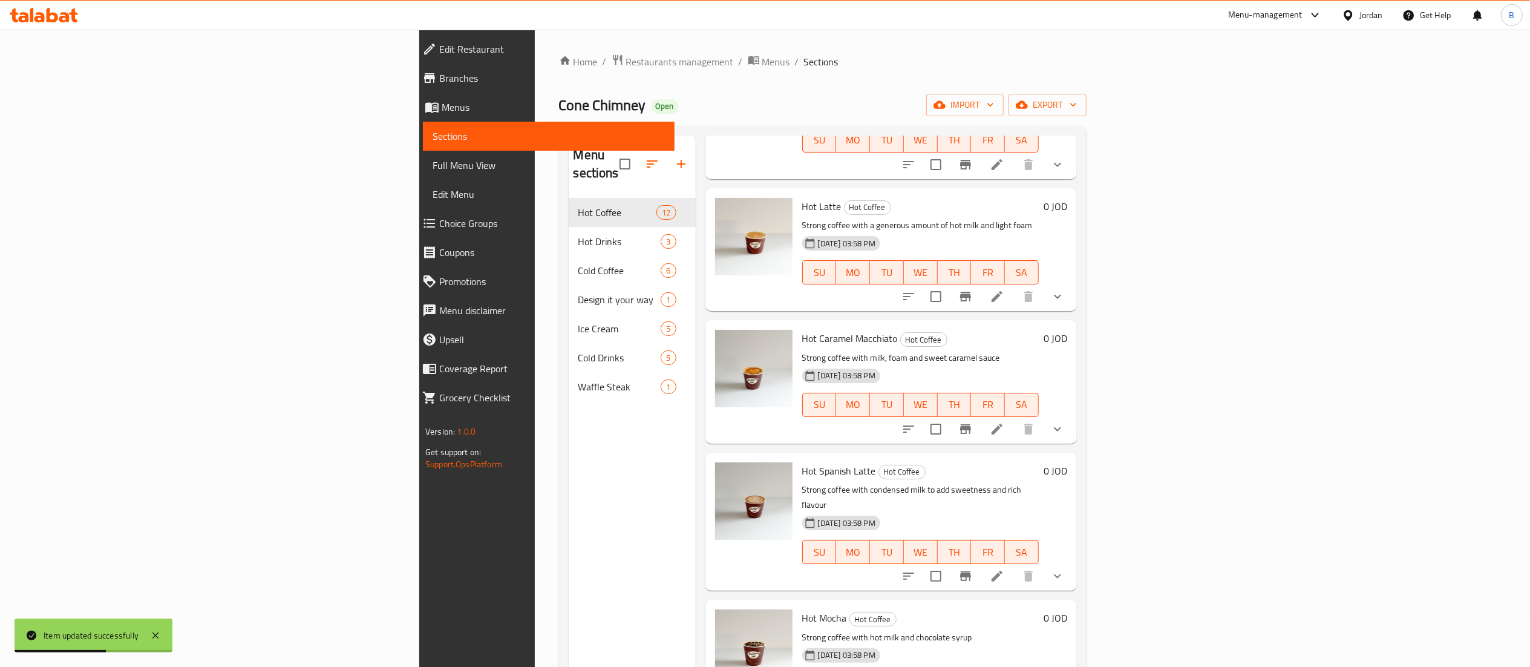
click at [1002, 423] on icon at bounding box center [996, 428] width 11 height 11
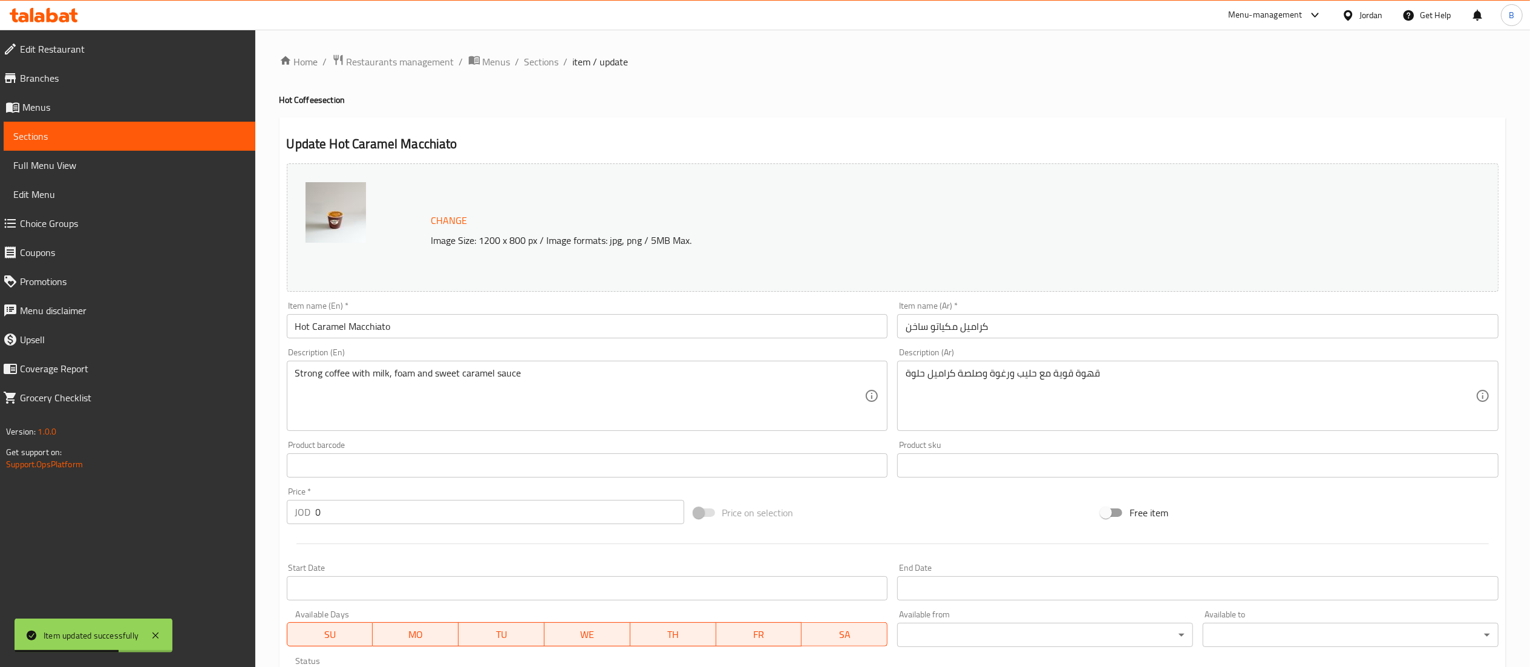
scroll to position [233, 0]
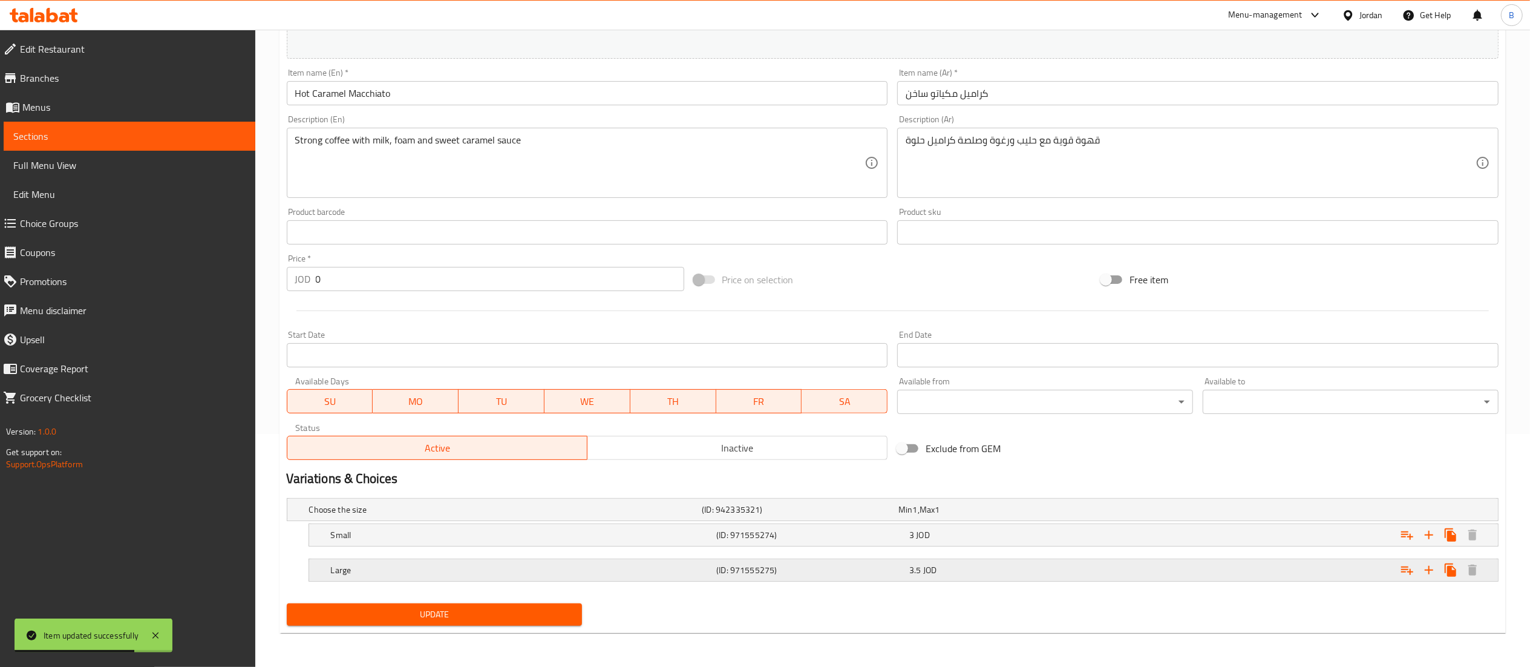
click at [857, 566] on h5 "(ID: 971555275)" at bounding box center [810, 570] width 188 height 12
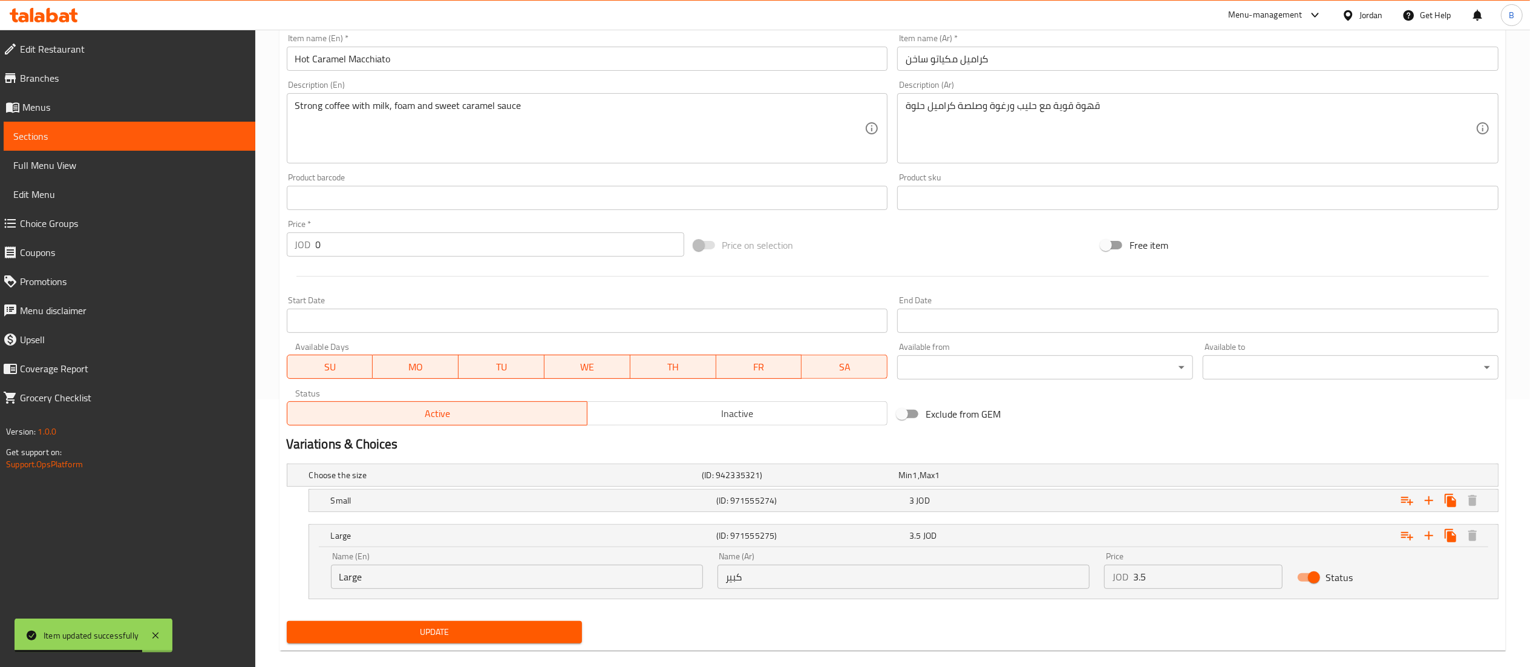
scroll to position [286, 0]
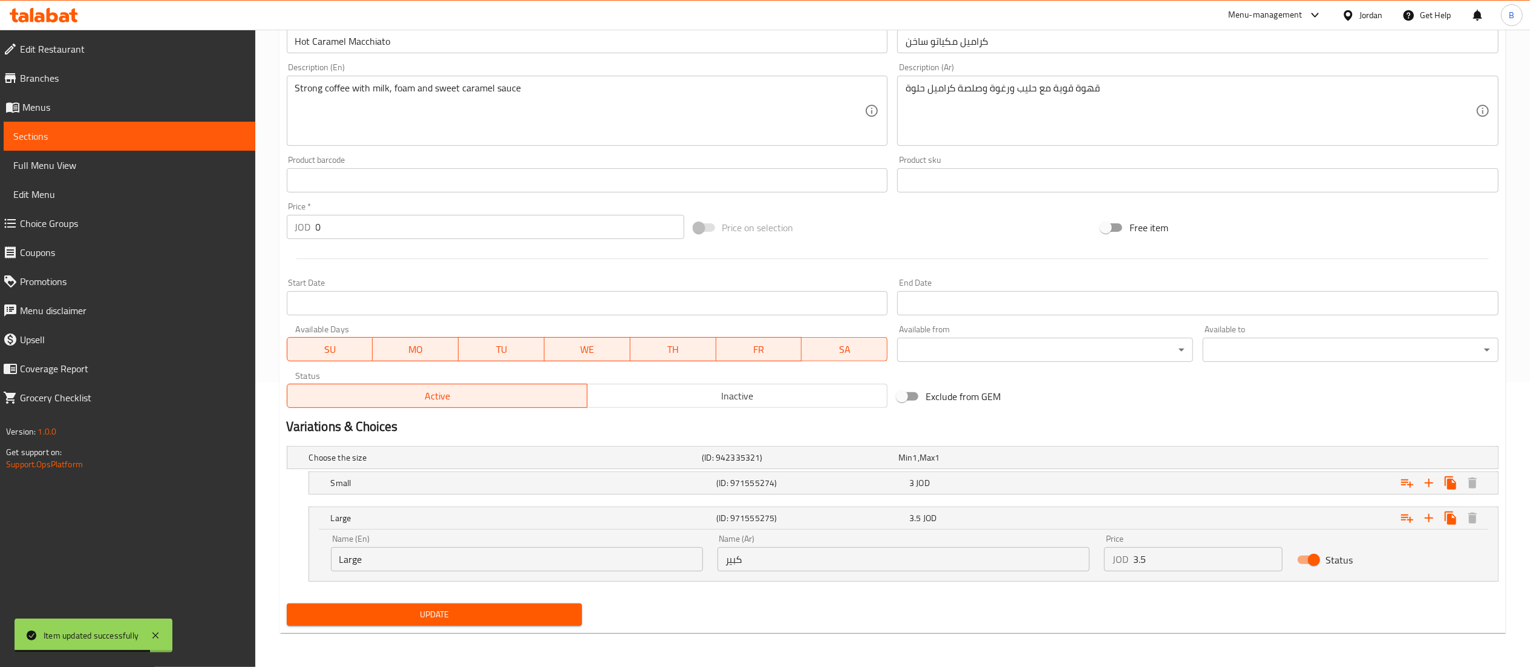
click at [1305, 561] on input "Status" at bounding box center [1313, 559] width 69 height 23
checkbox input "false"
drag, startPoint x: 388, startPoint y: 610, endPoint x: 455, endPoint y: 373, distance: 246.6
click at [387, 611] on span "Update" at bounding box center [434, 614] width 276 height 15
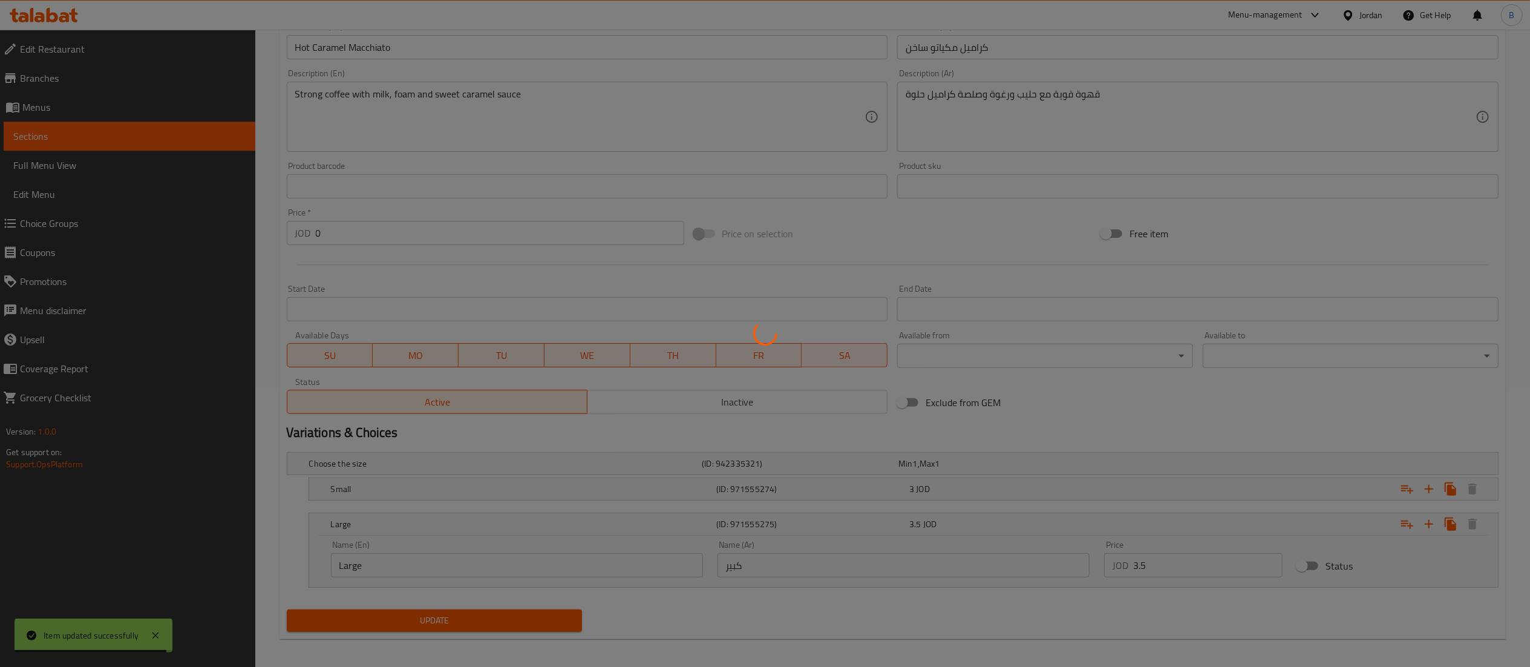
scroll to position [0, 0]
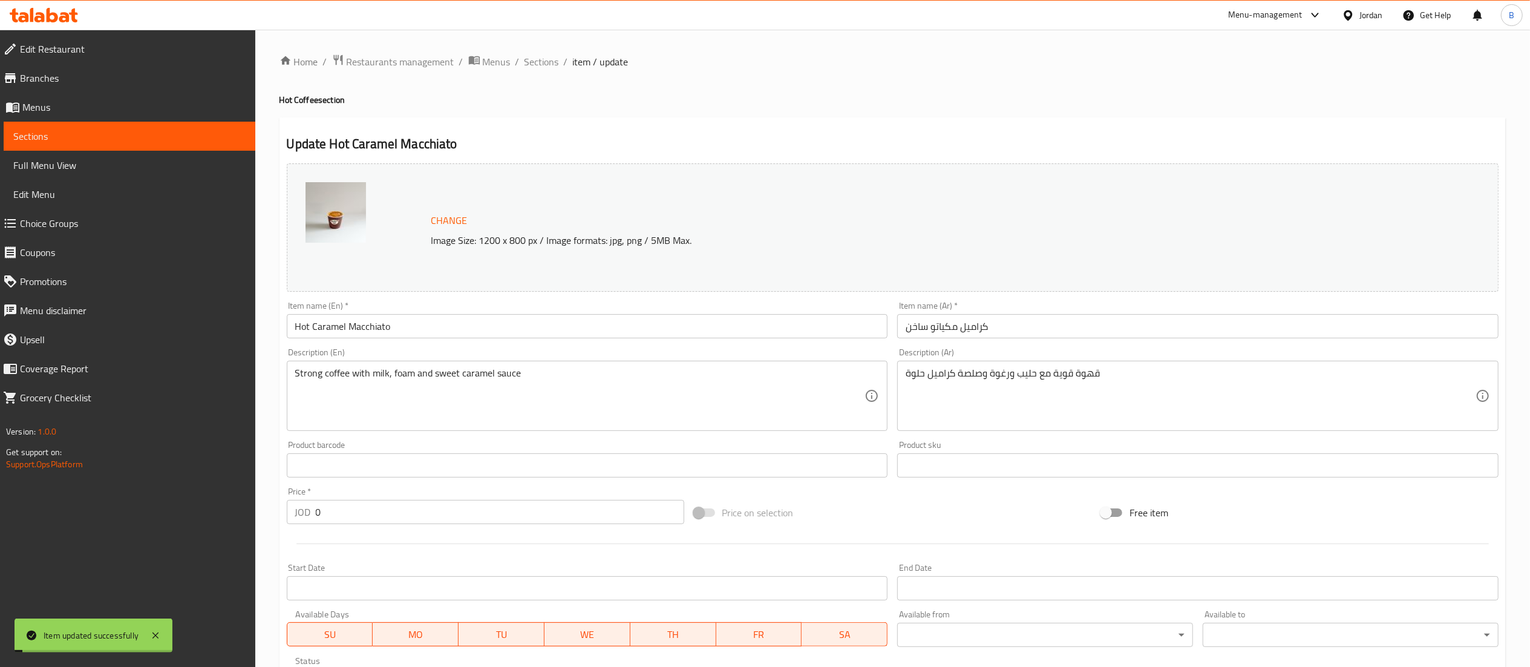
click at [547, 62] on span "Sections" at bounding box center [541, 61] width 34 height 15
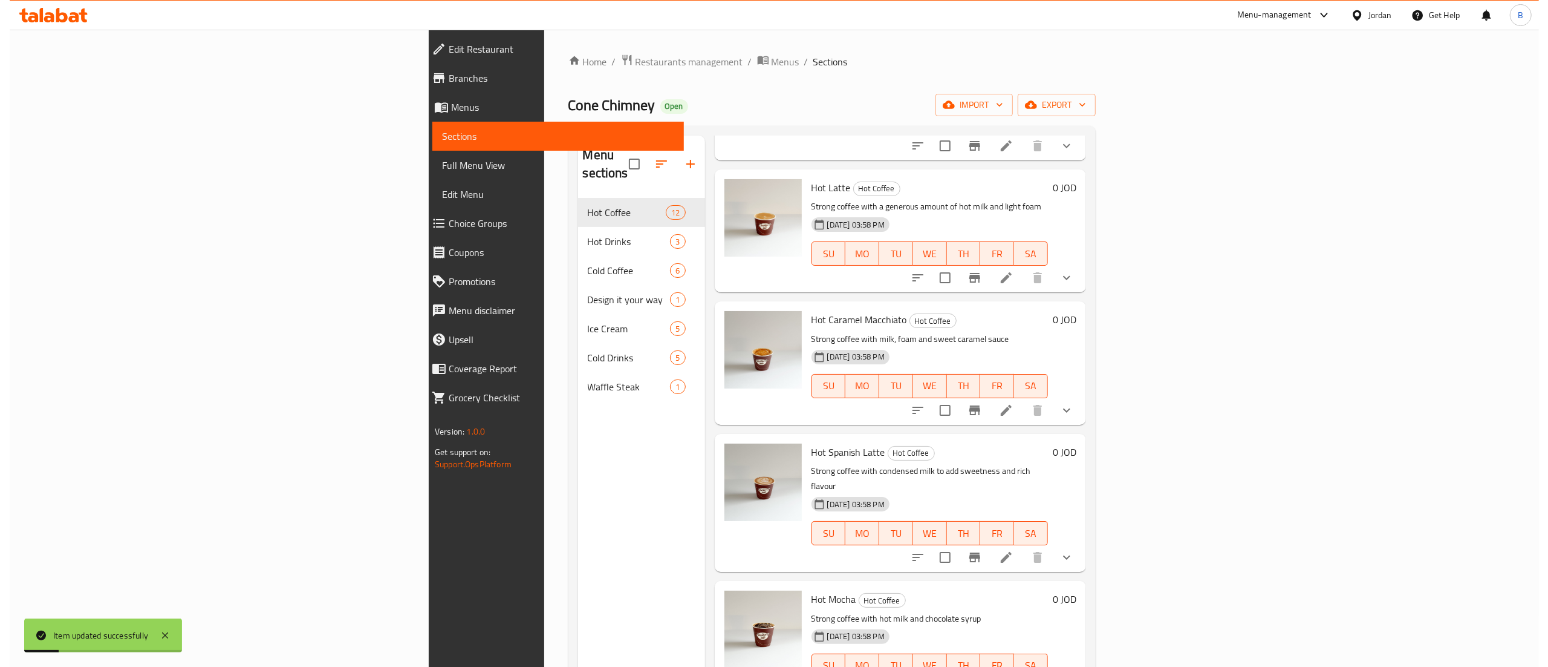
scroll to position [949, 0]
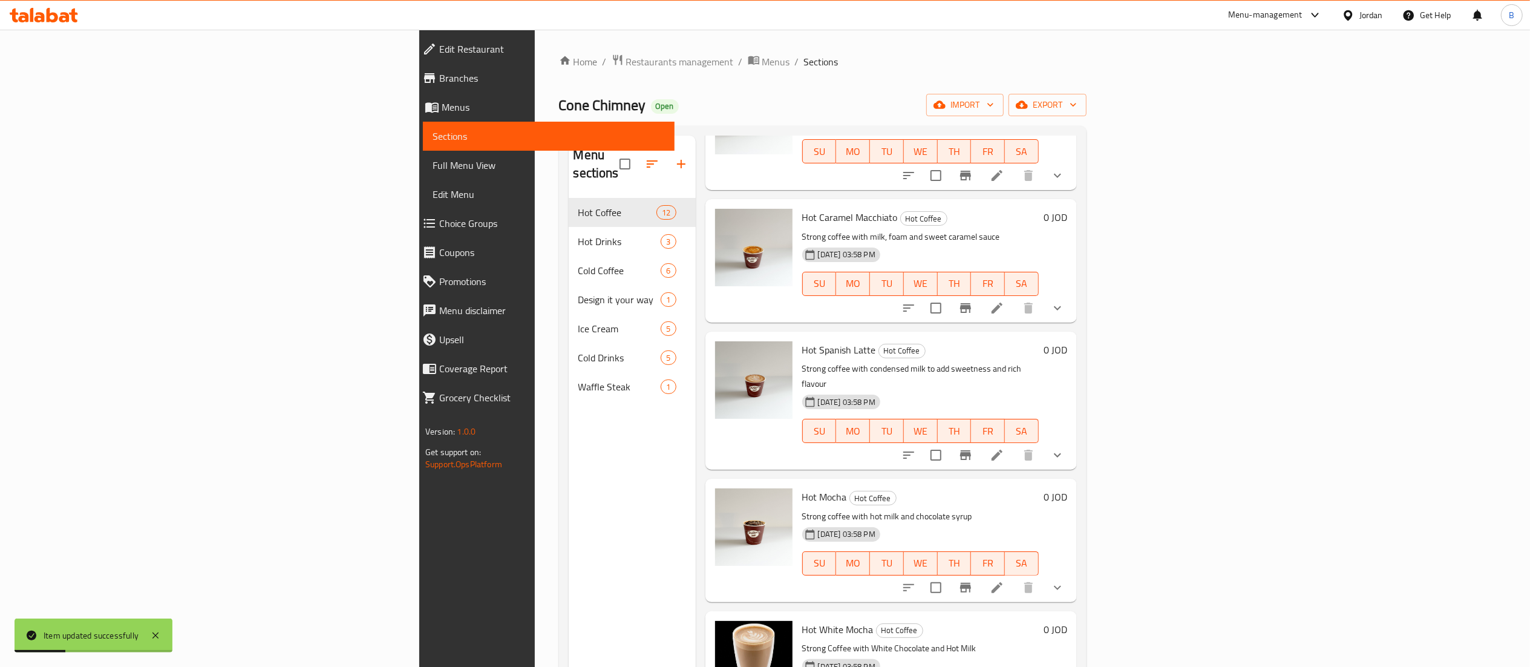
click at [1004, 448] on icon at bounding box center [997, 455] width 15 height 15
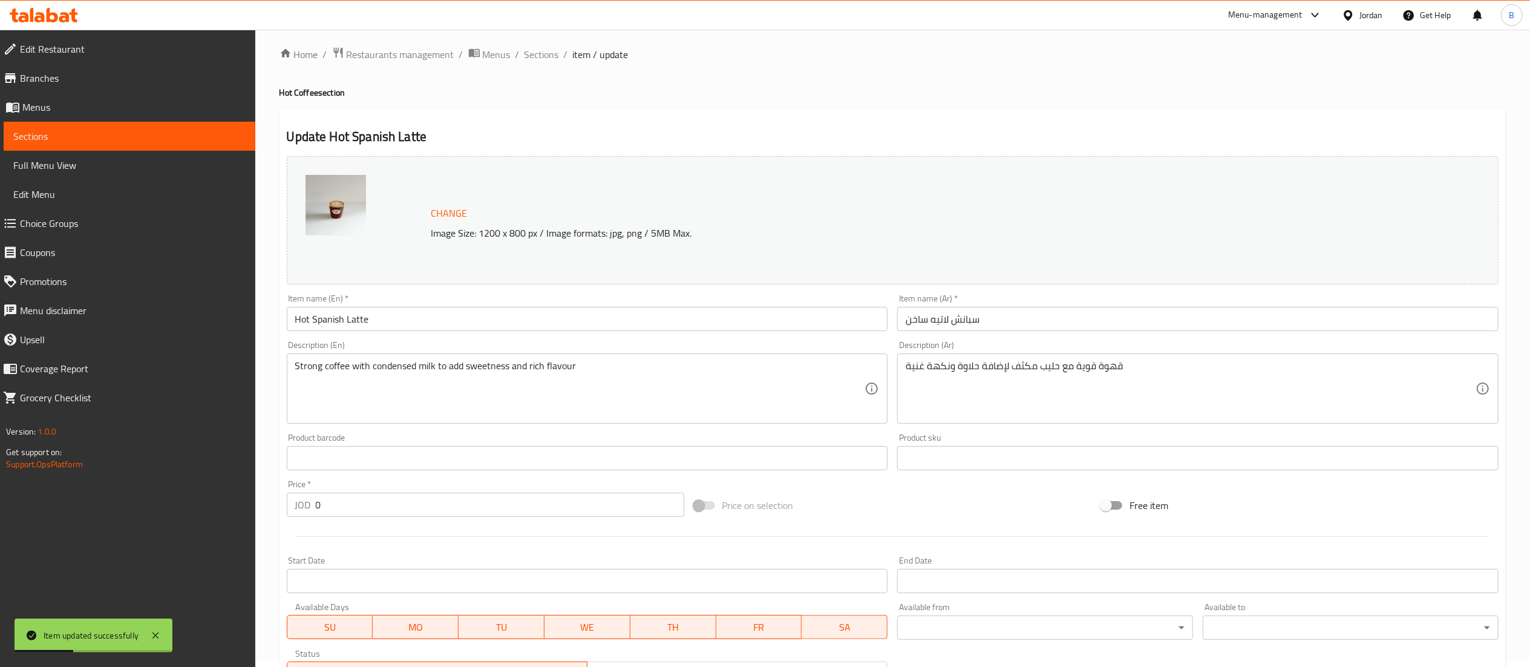
scroll to position [233, 0]
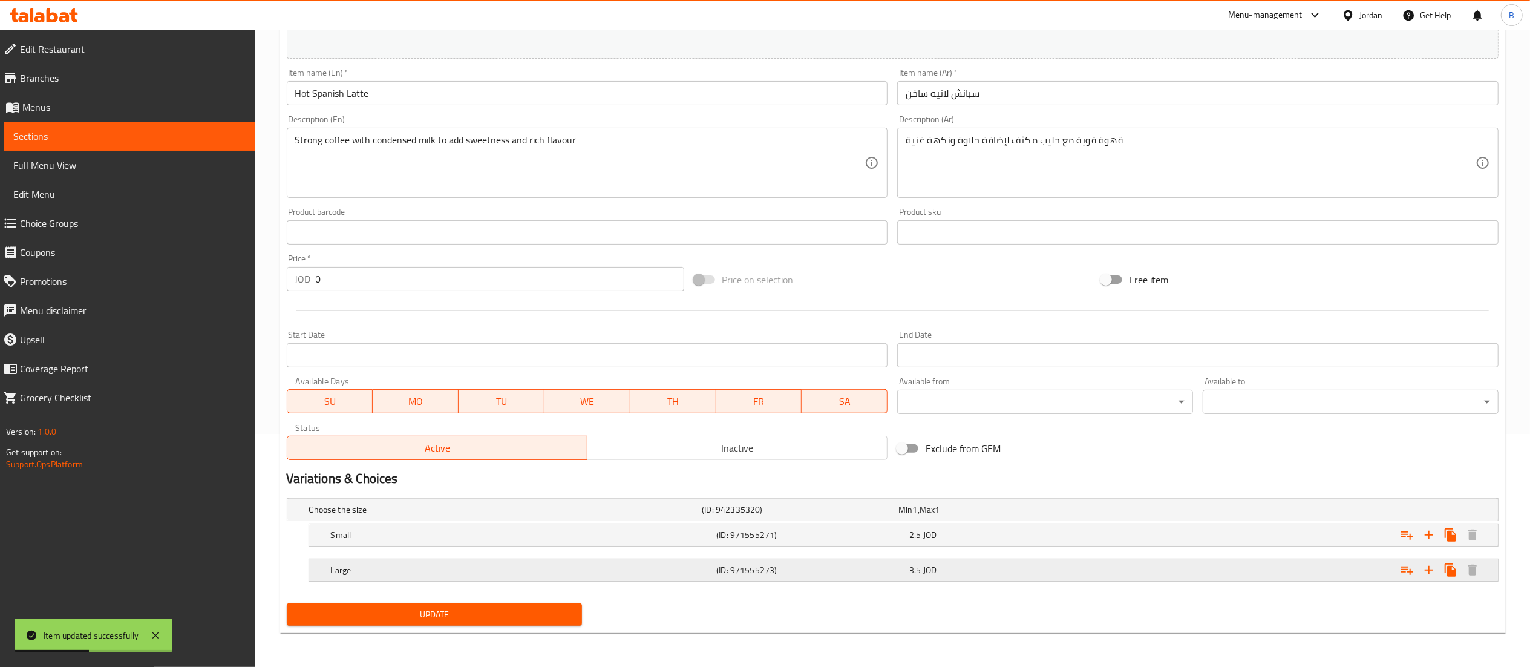
click at [673, 566] on h5 "Large" at bounding box center [521, 570] width 381 height 12
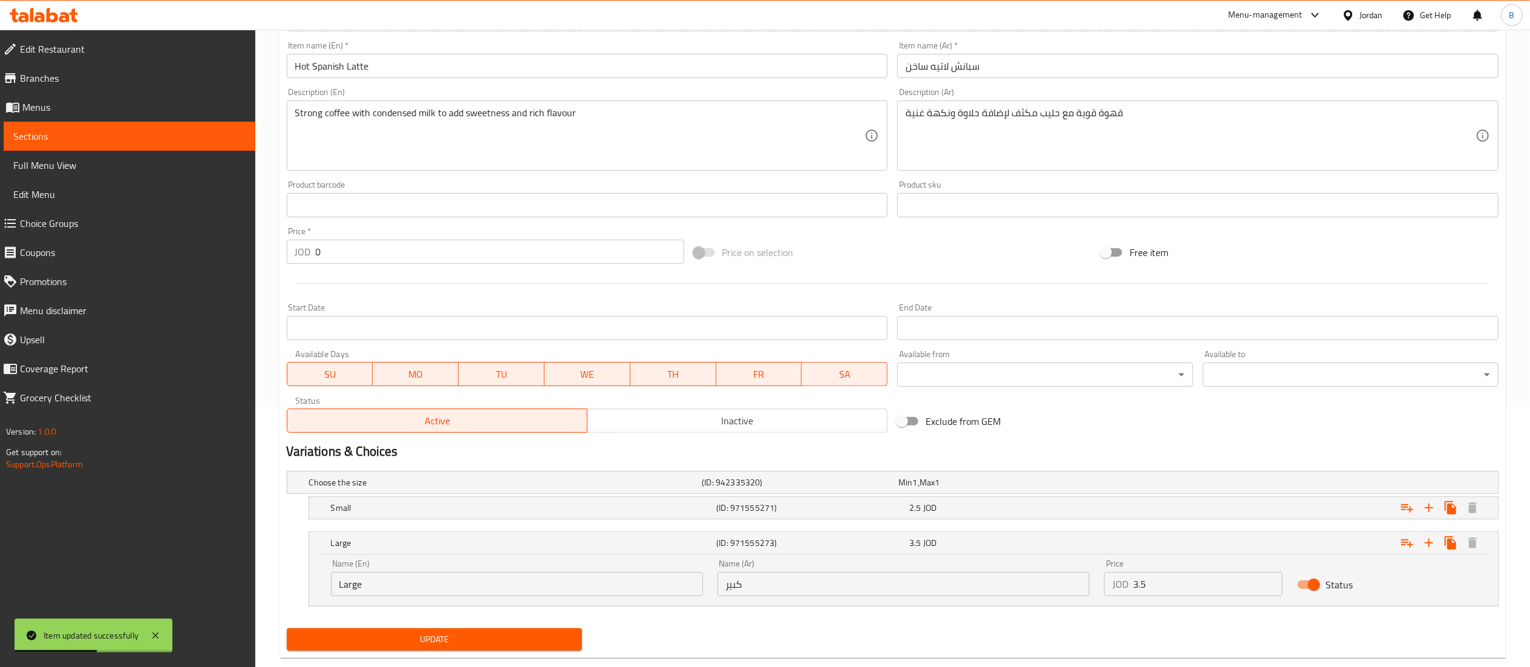
scroll to position [286, 0]
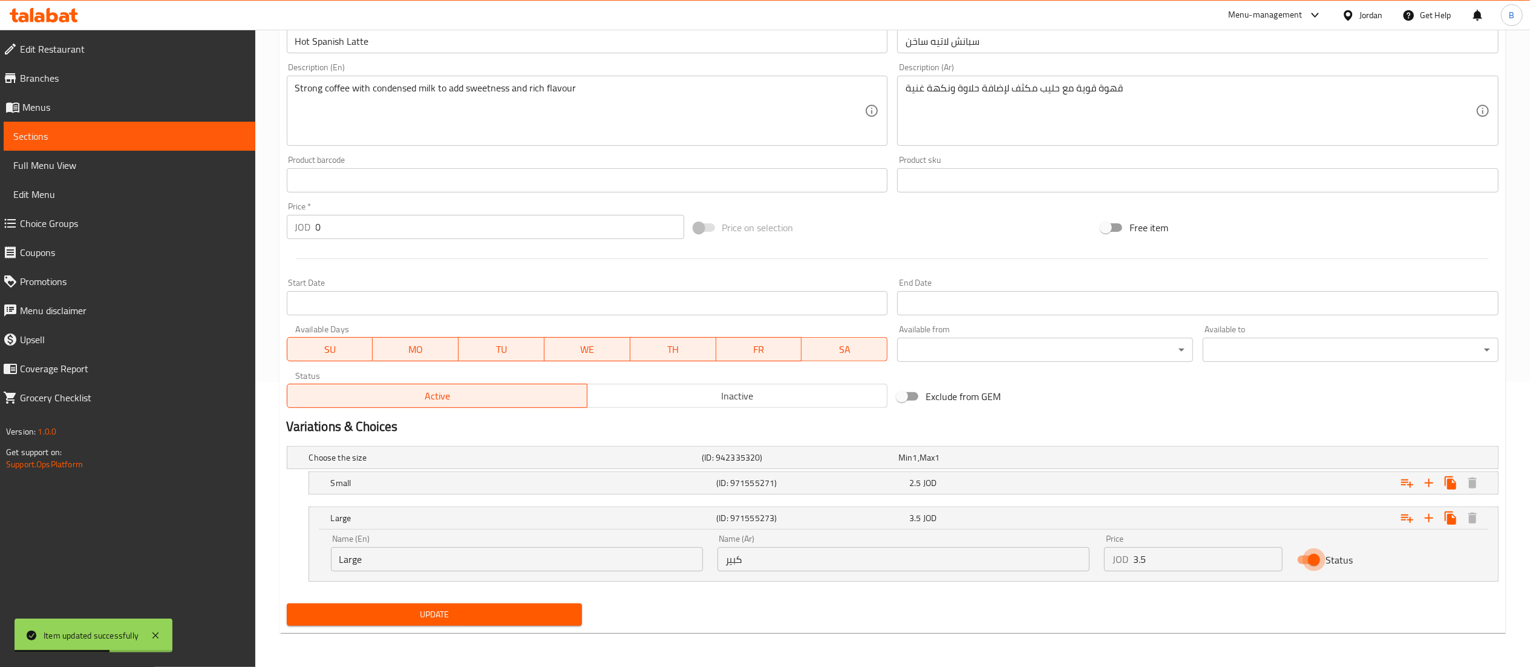
click at [1309, 565] on input "Status" at bounding box center [1313, 559] width 69 height 23
checkbox input "false"
click at [514, 621] on span "Update" at bounding box center [434, 614] width 276 height 15
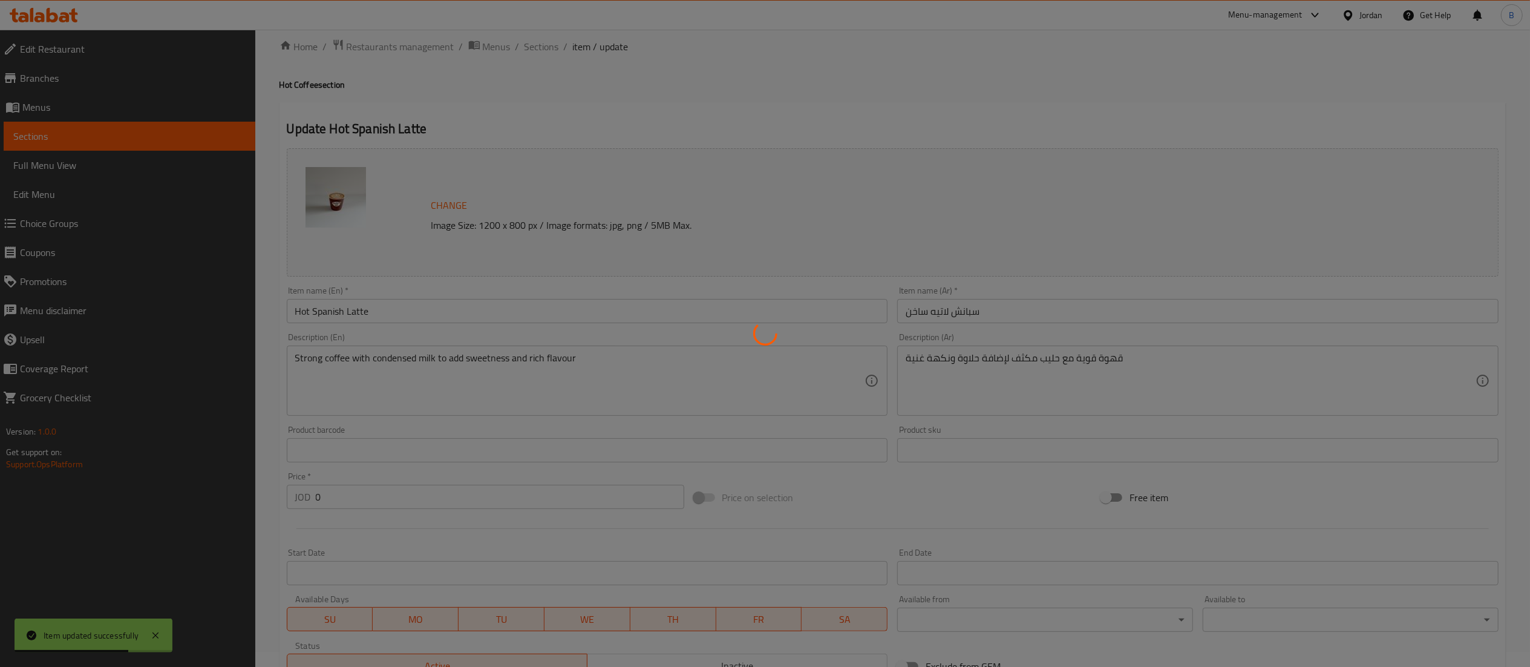
scroll to position [0, 0]
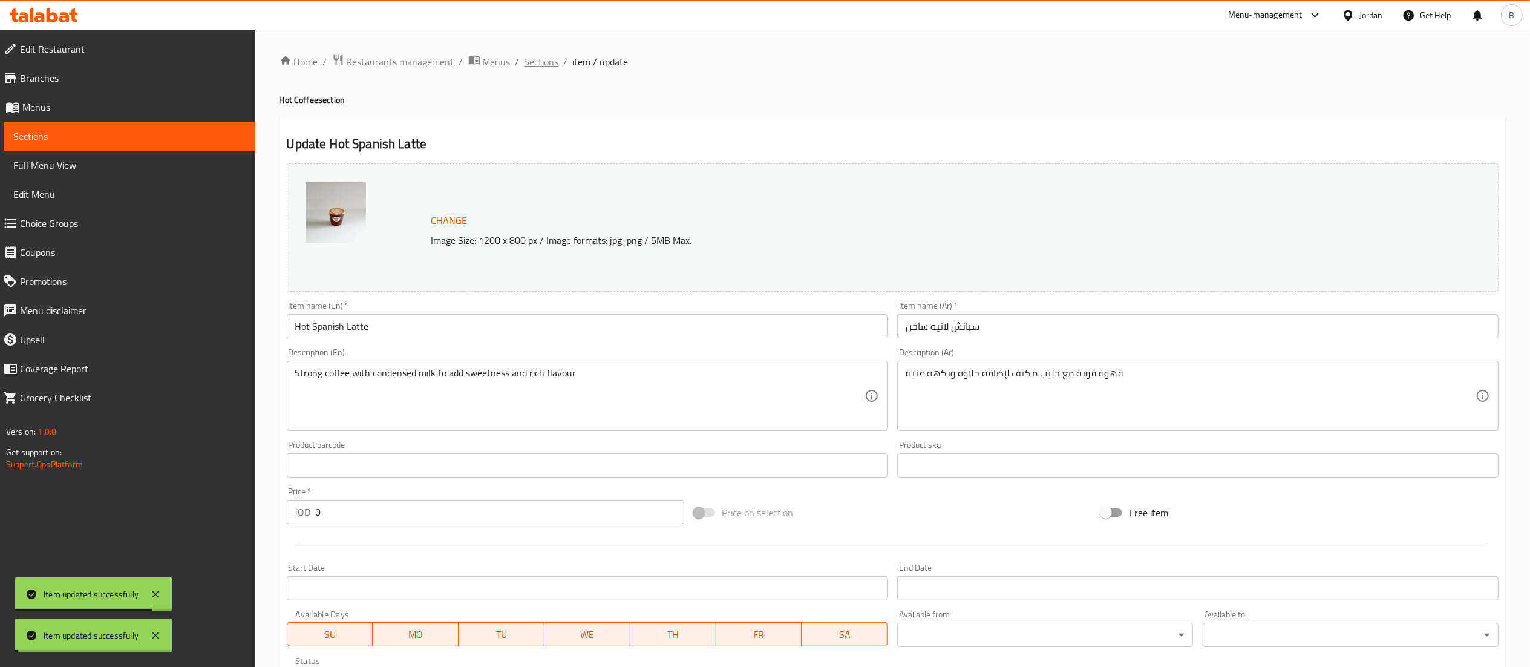
click at [541, 62] on span "Sections" at bounding box center [541, 61] width 34 height 15
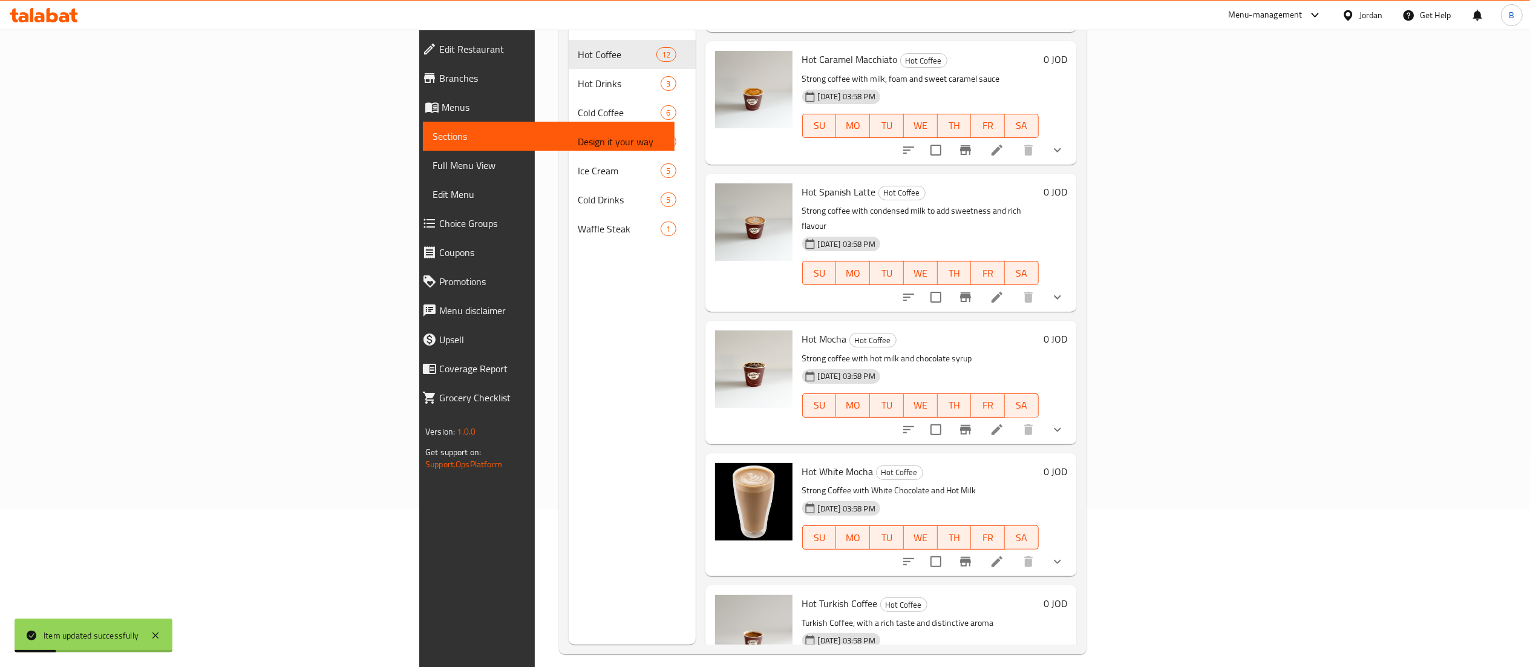
scroll to position [170, 0]
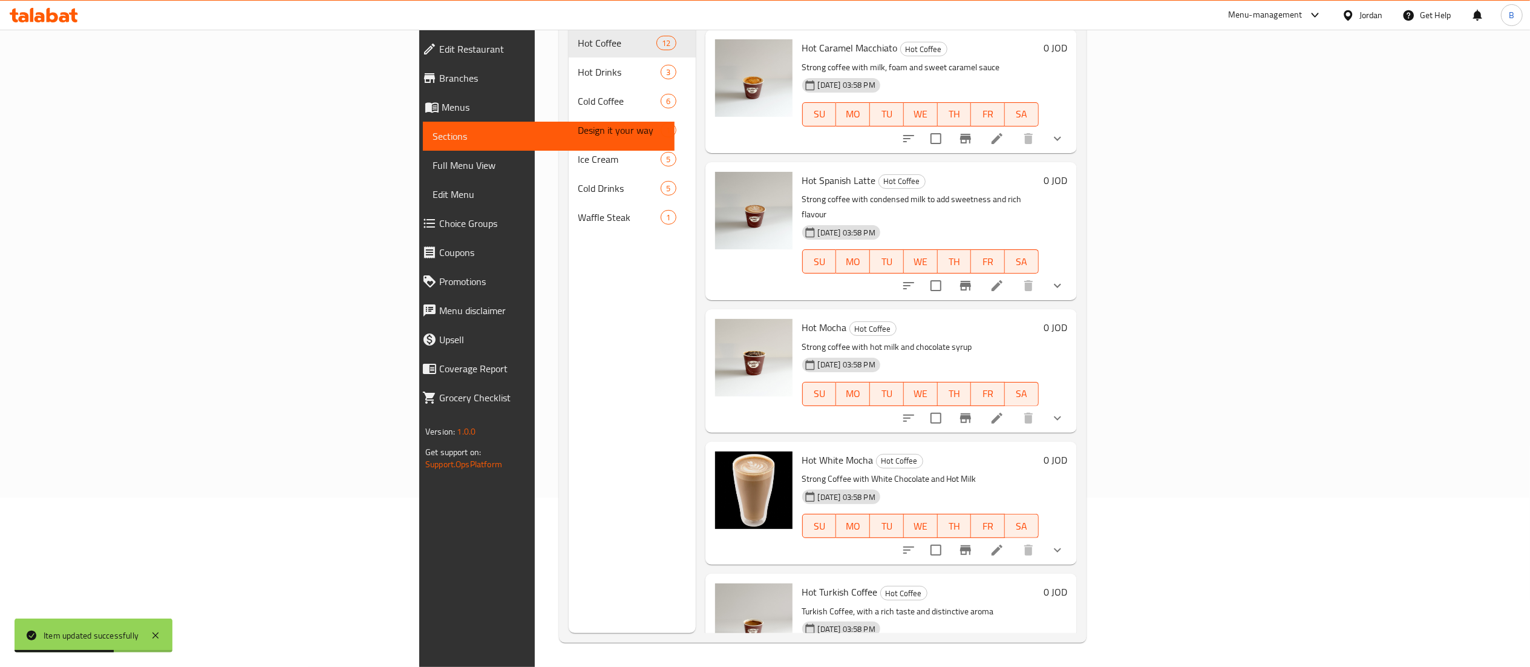
click at [1014, 407] on li at bounding box center [997, 418] width 34 height 22
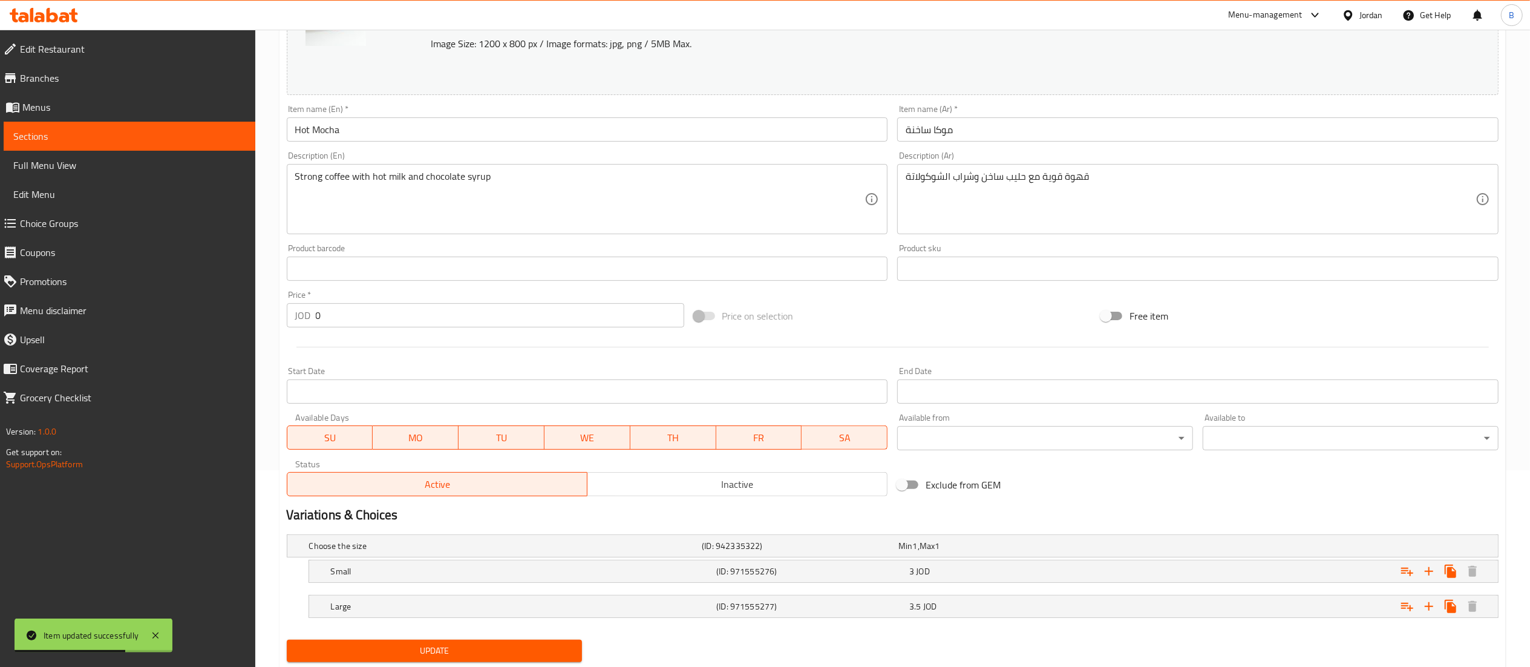
scroll to position [233, 0]
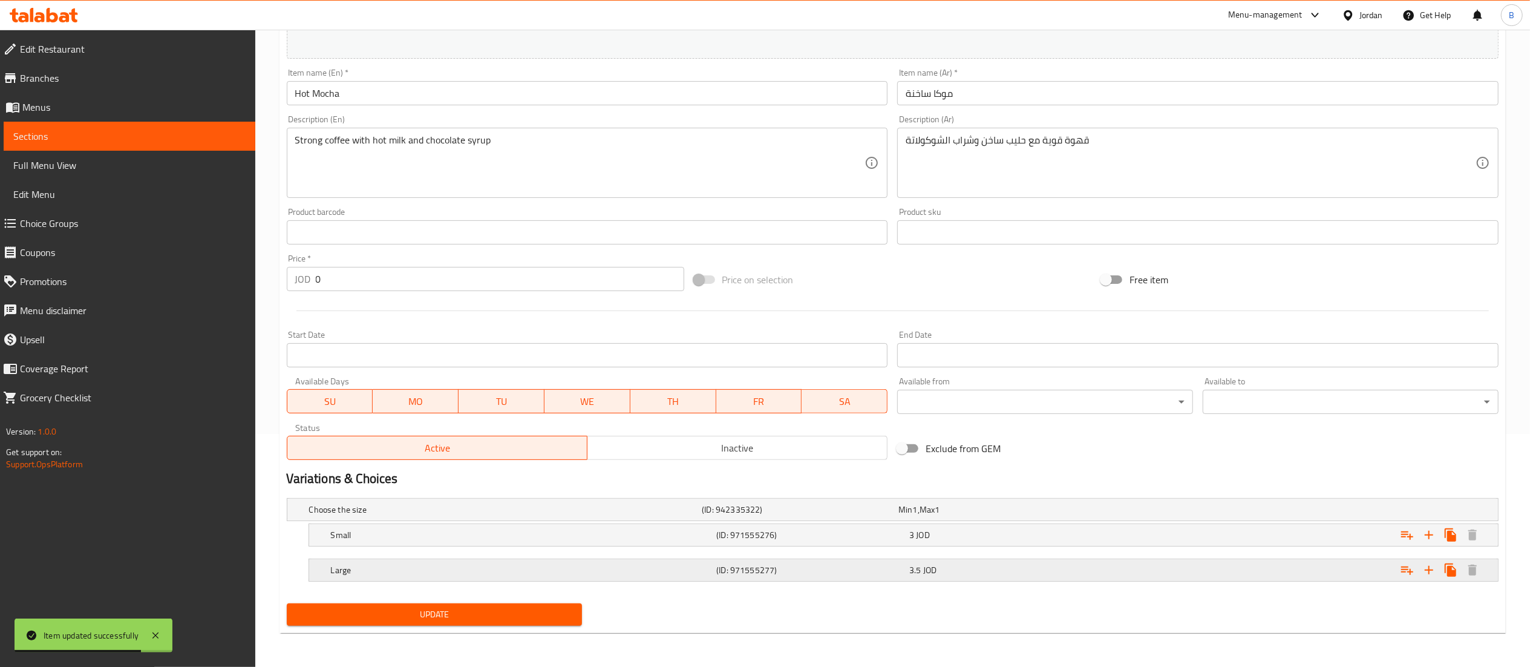
click at [820, 573] on h5 "(ID: 971555277)" at bounding box center [810, 570] width 188 height 12
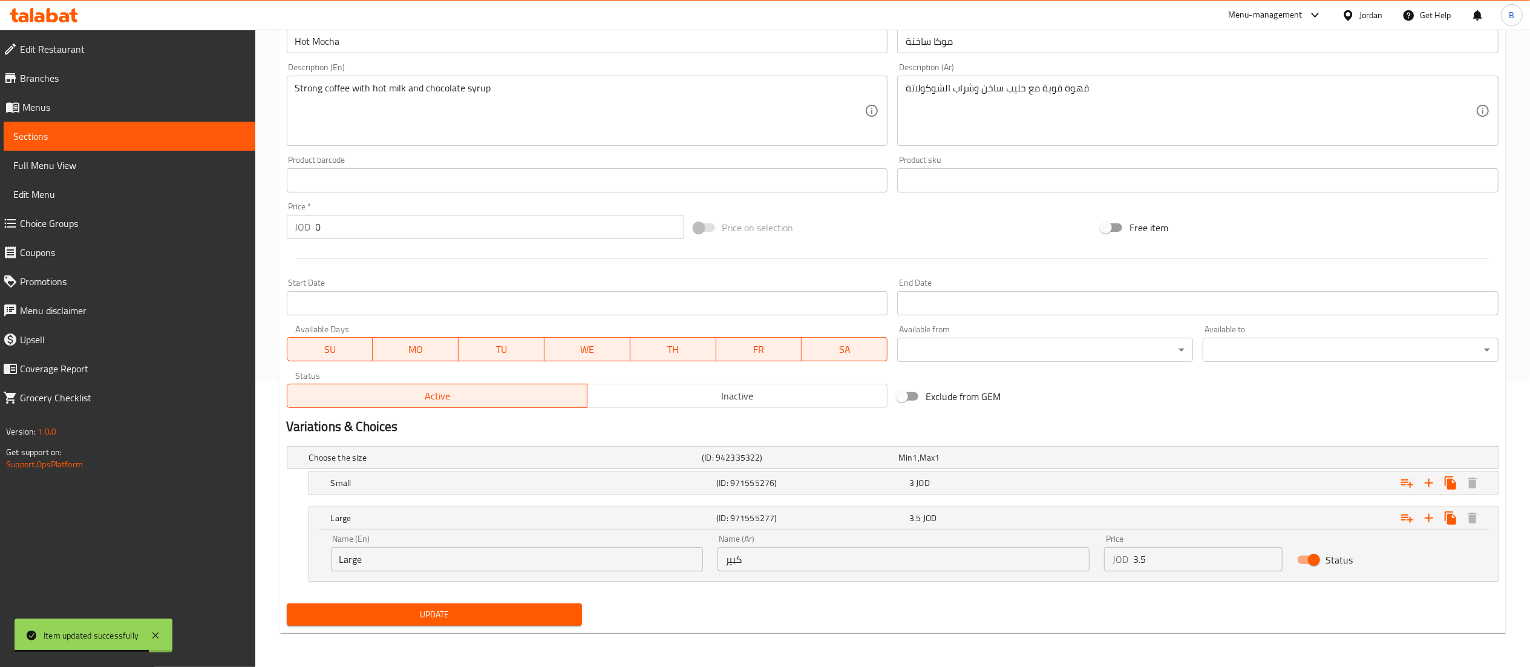
scroll to position [0, 0]
click at [1316, 561] on input "Status" at bounding box center [1313, 559] width 69 height 23
checkbox input "false"
click at [380, 595] on div "Choose the size (ID: 942335322) Min 1 , Max 1 Name (En) Choose the size Name (E…" at bounding box center [892, 519] width 1221 height 157
click at [378, 611] on span "Update" at bounding box center [434, 614] width 276 height 15
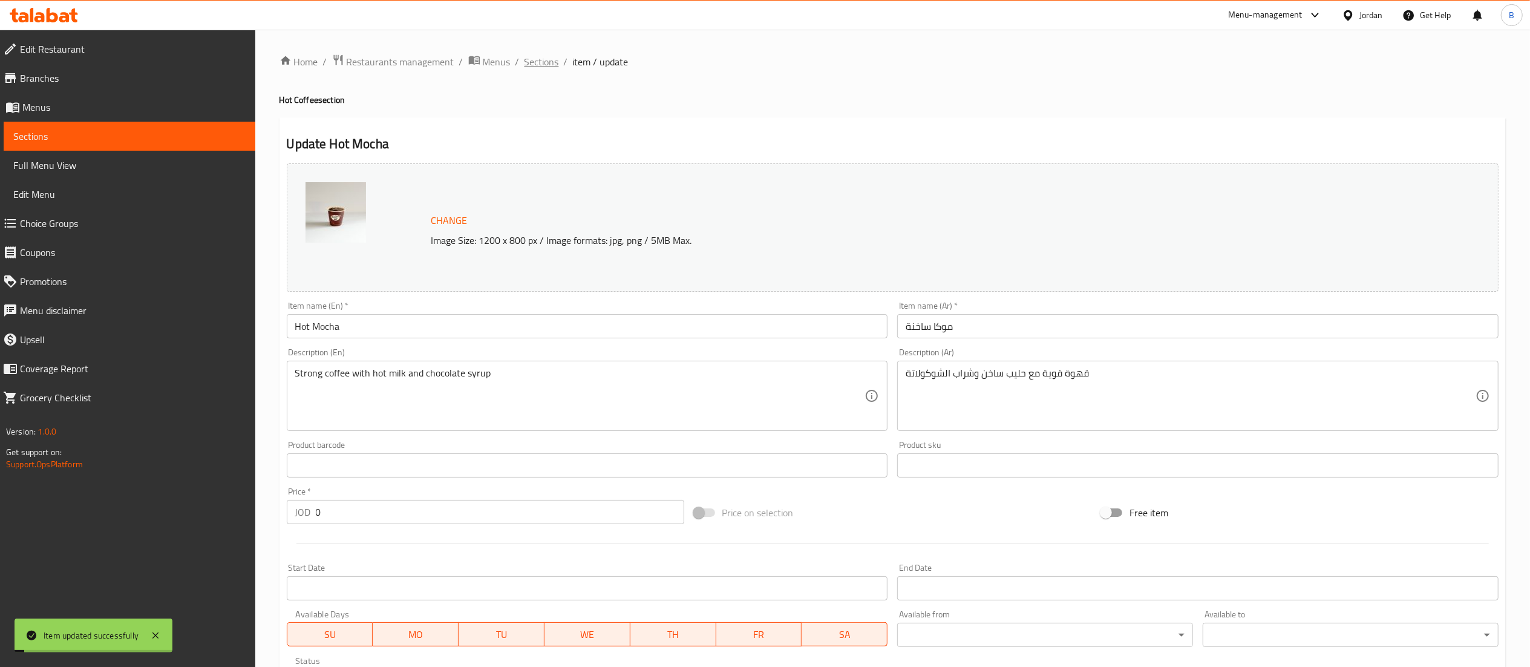
click at [540, 60] on span "Sections" at bounding box center [541, 61] width 34 height 15
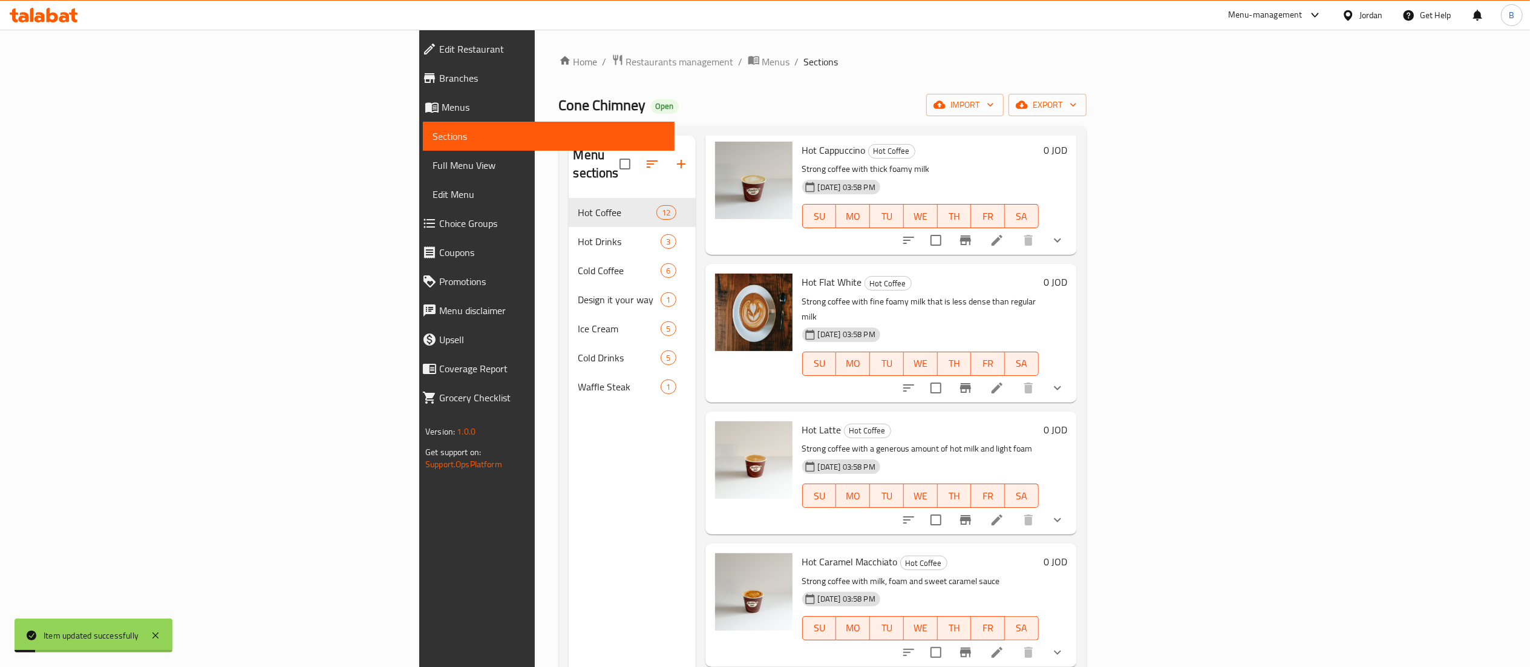
scroll to position [949, 0]
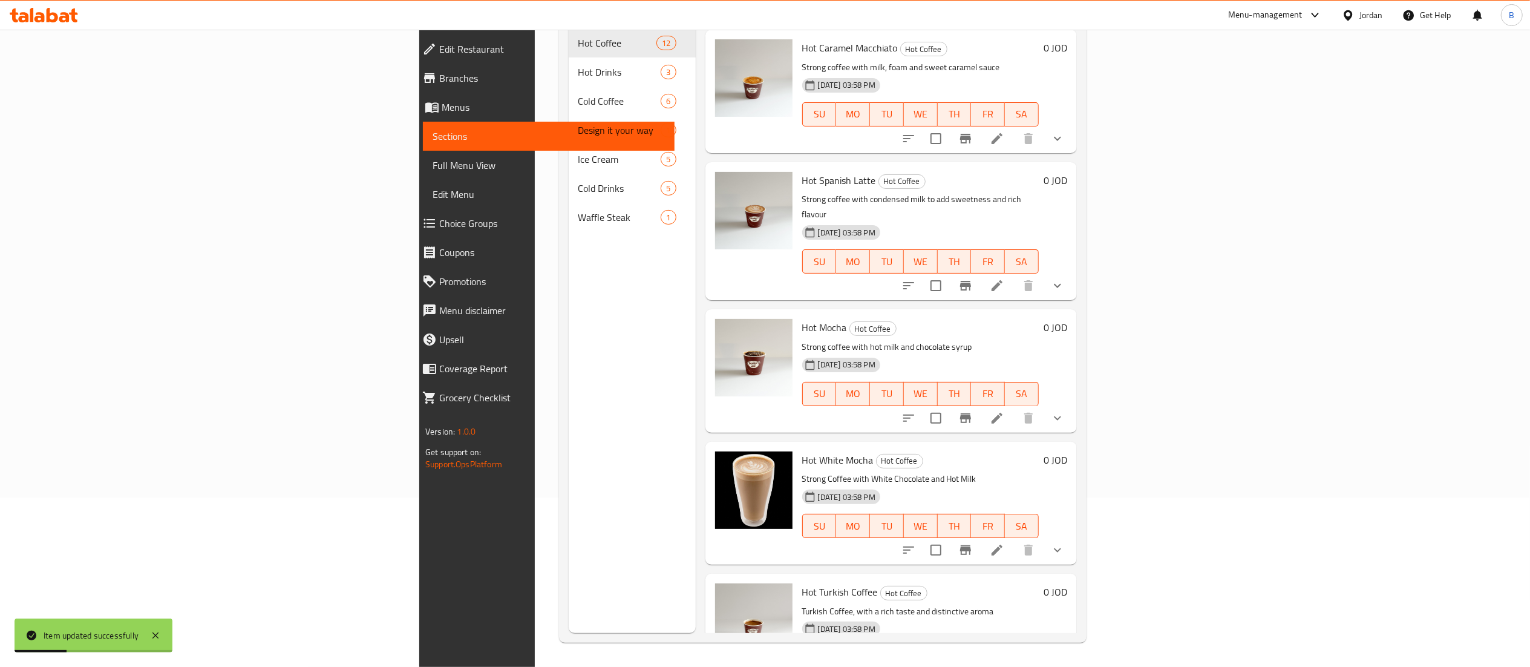
click at [1014, 539] on li at bounding box center [997, 550] width 34 height 22
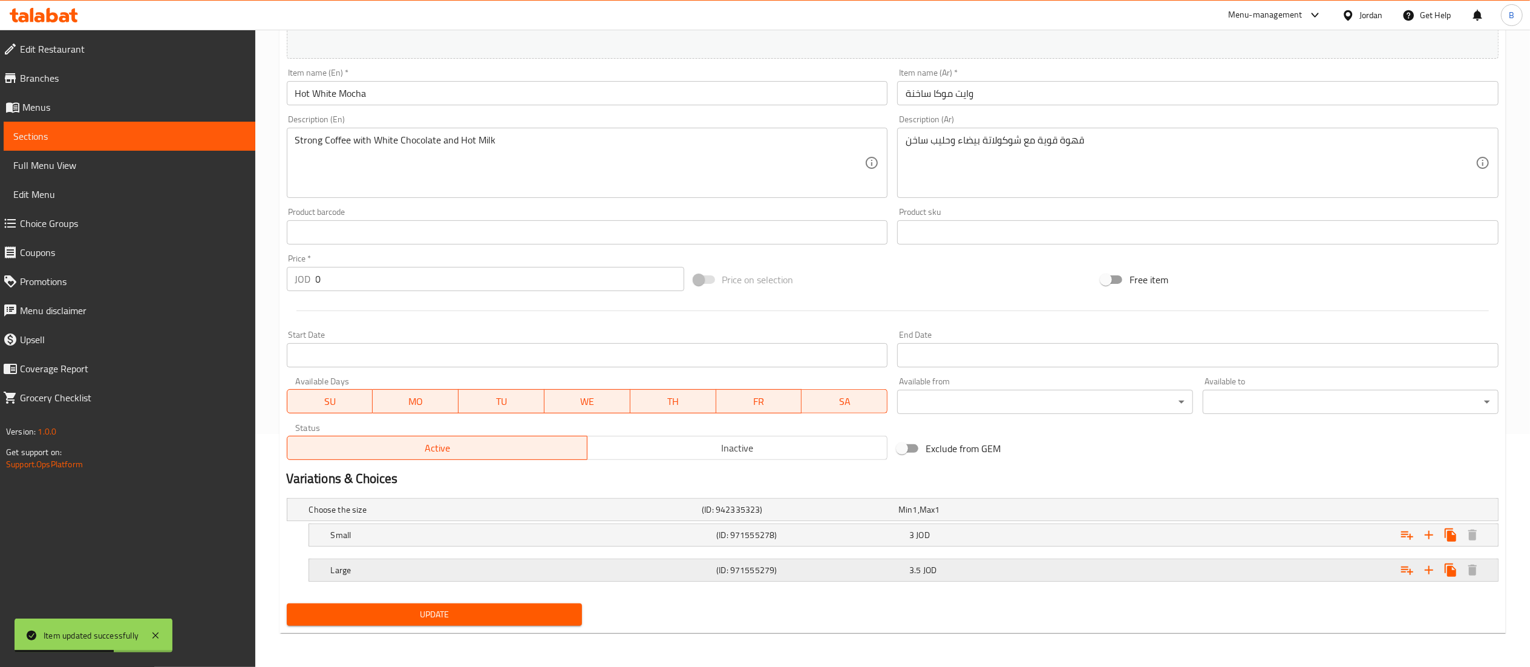
click at [898, 571] on h5 "(ID: 971555279)" at bounding box center [810, 570] width 188 height 12
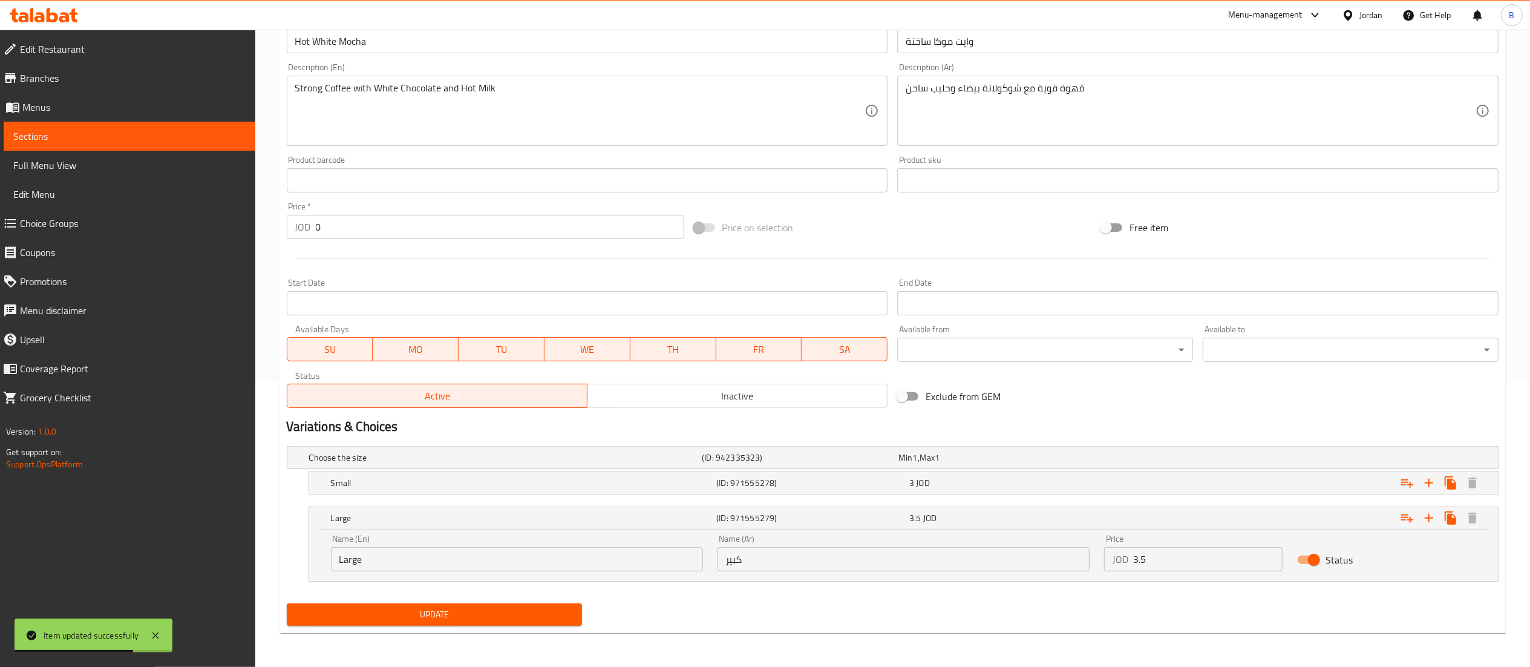
click at [1310, 565] on input "Status" at bounding box center [1313, 559] width 69 height 23
checkbox input "false"
click at [412, 618] on span "Update" at bounding box center [434, 614] width 276 height 15
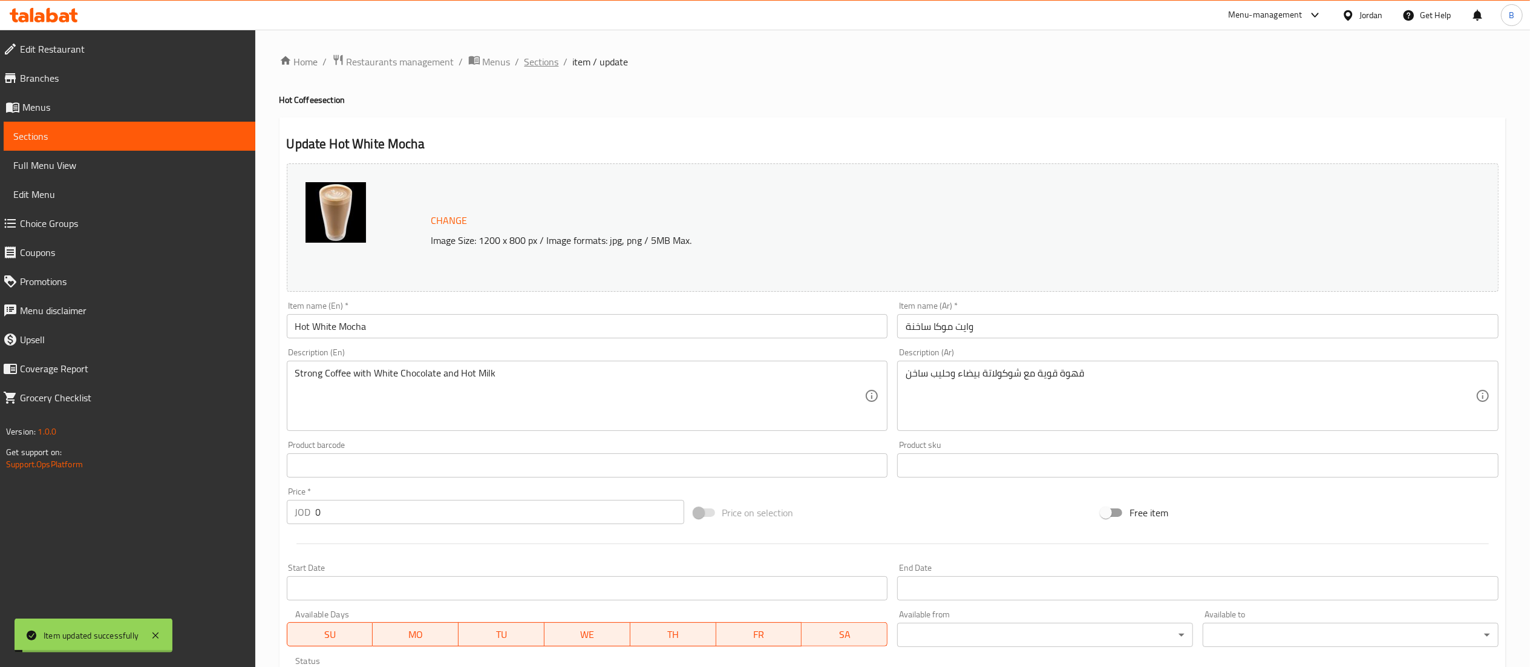
click at [535, 65] on span "Sections" at bounding box center [541, 61] width 34 height 15
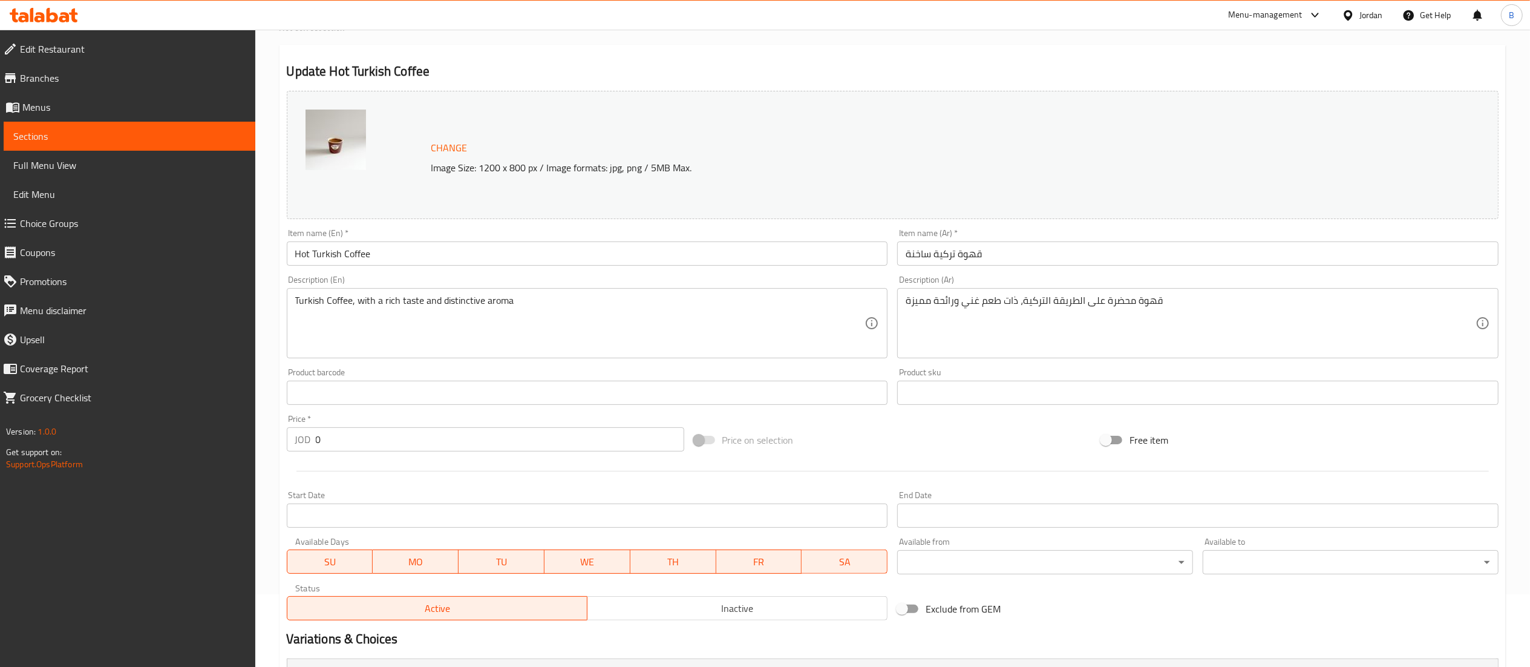
scroll to position [233, 0]
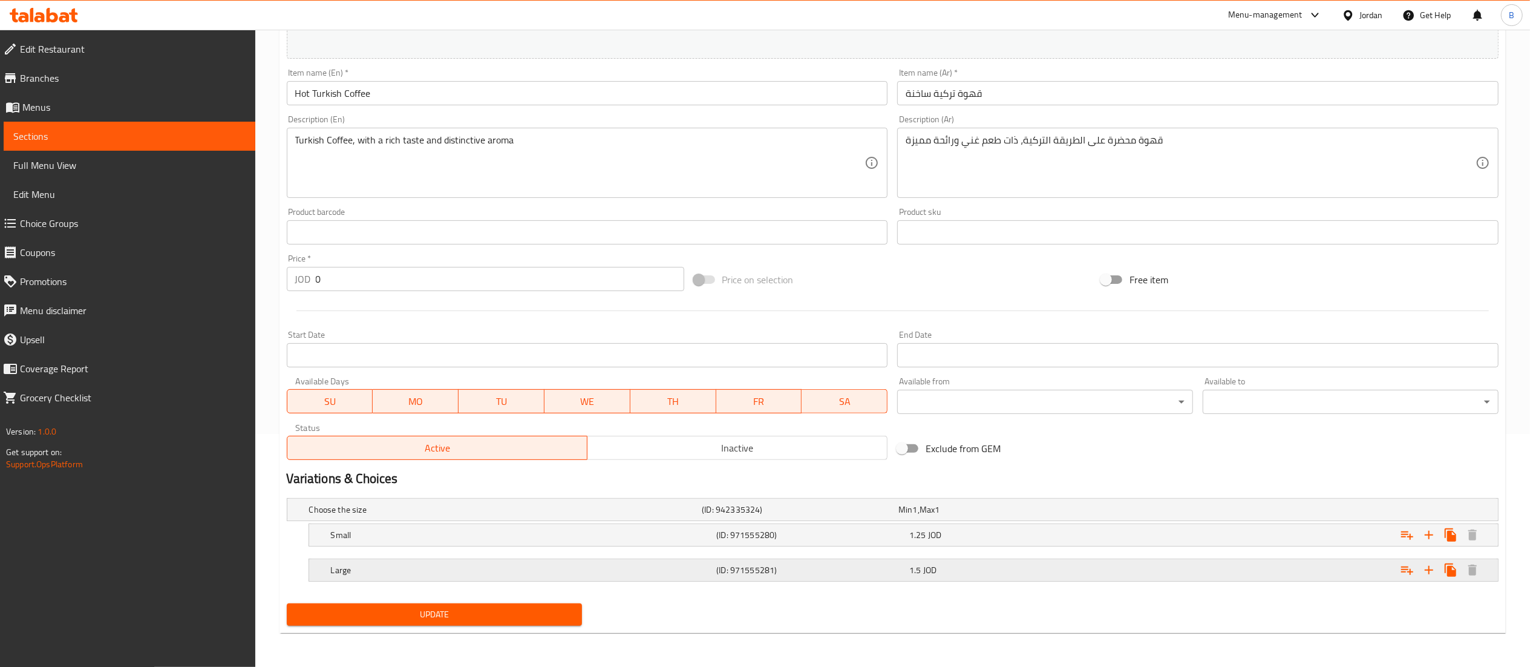
click at [947, 566] on div "1.5 JOD" at bounding box center [1003, 570] width 188 height 12
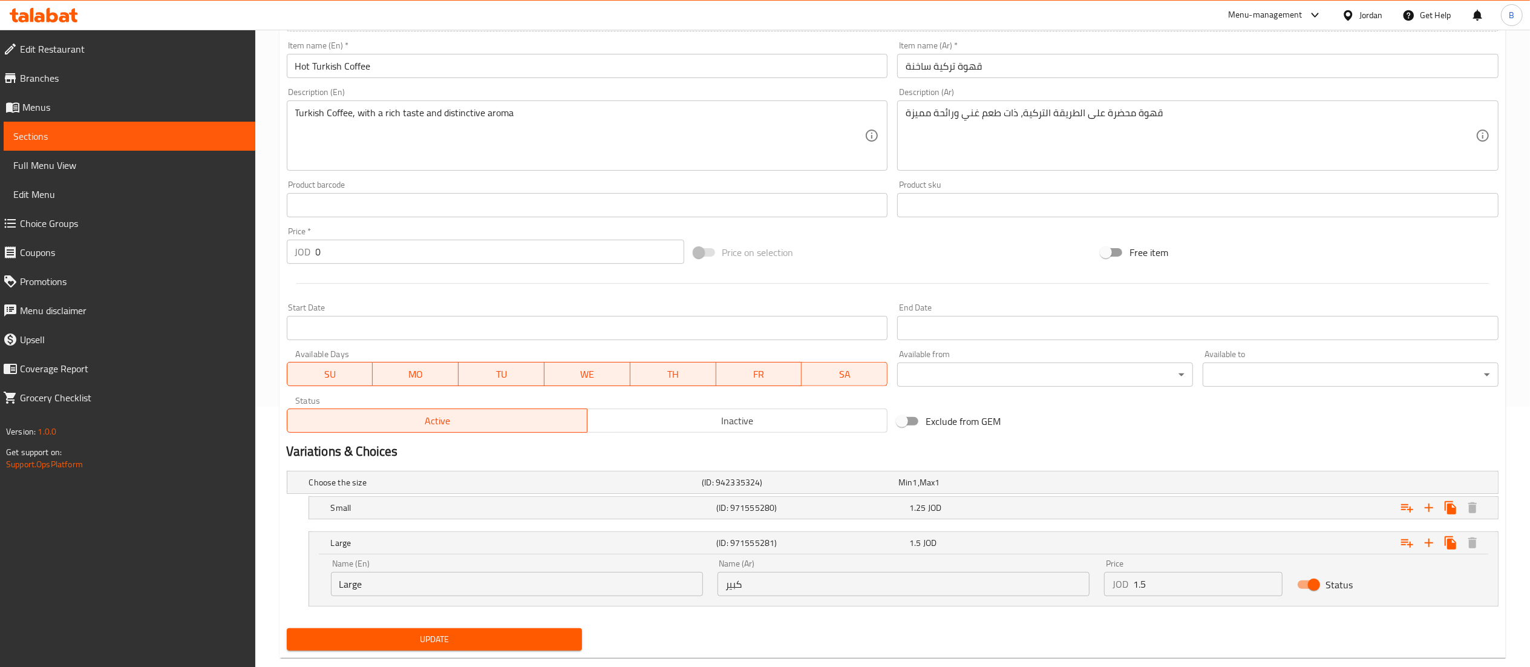
scroll to position [286, 0]
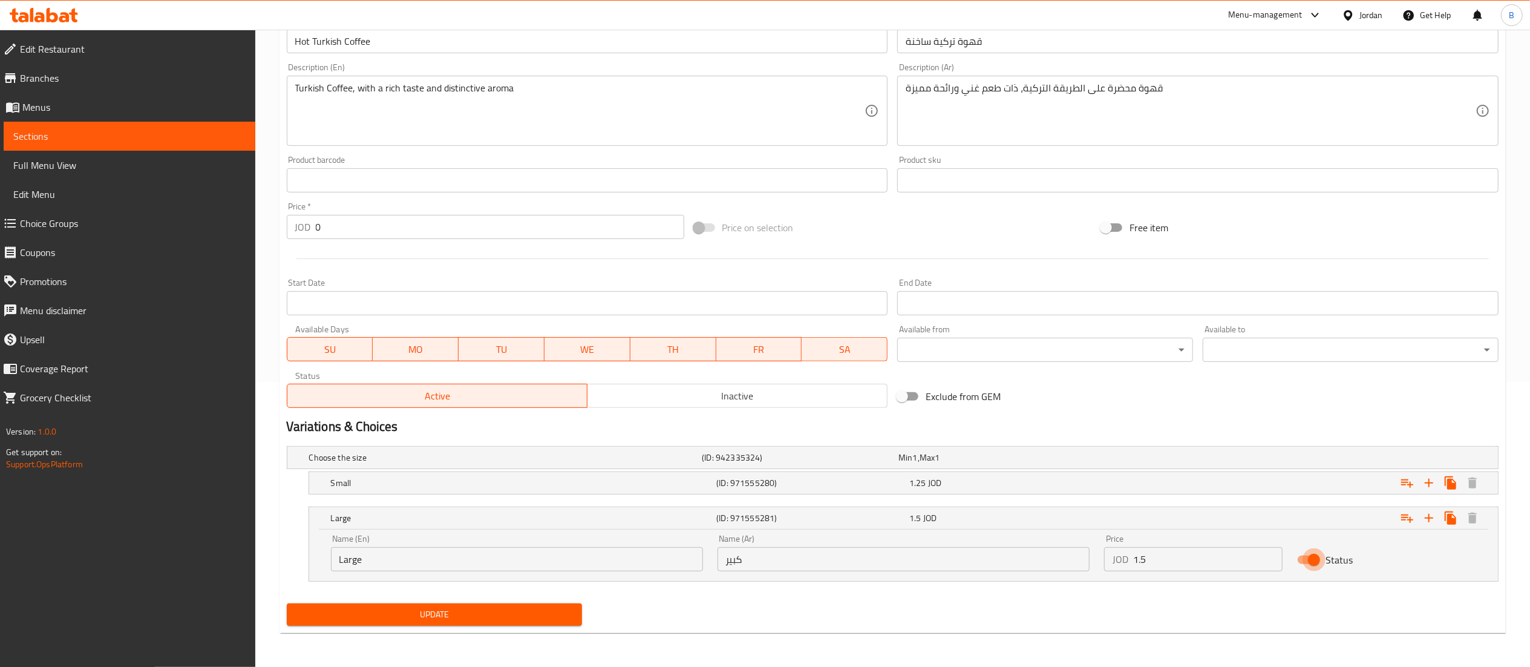
click at [1317, 560] on input "Status" at bounding box center [1313, 559] width 69 height 23
checkbox input "false"
click at [462, 616] on span "Update" at bounding box center [434, 614] width 276 height 15
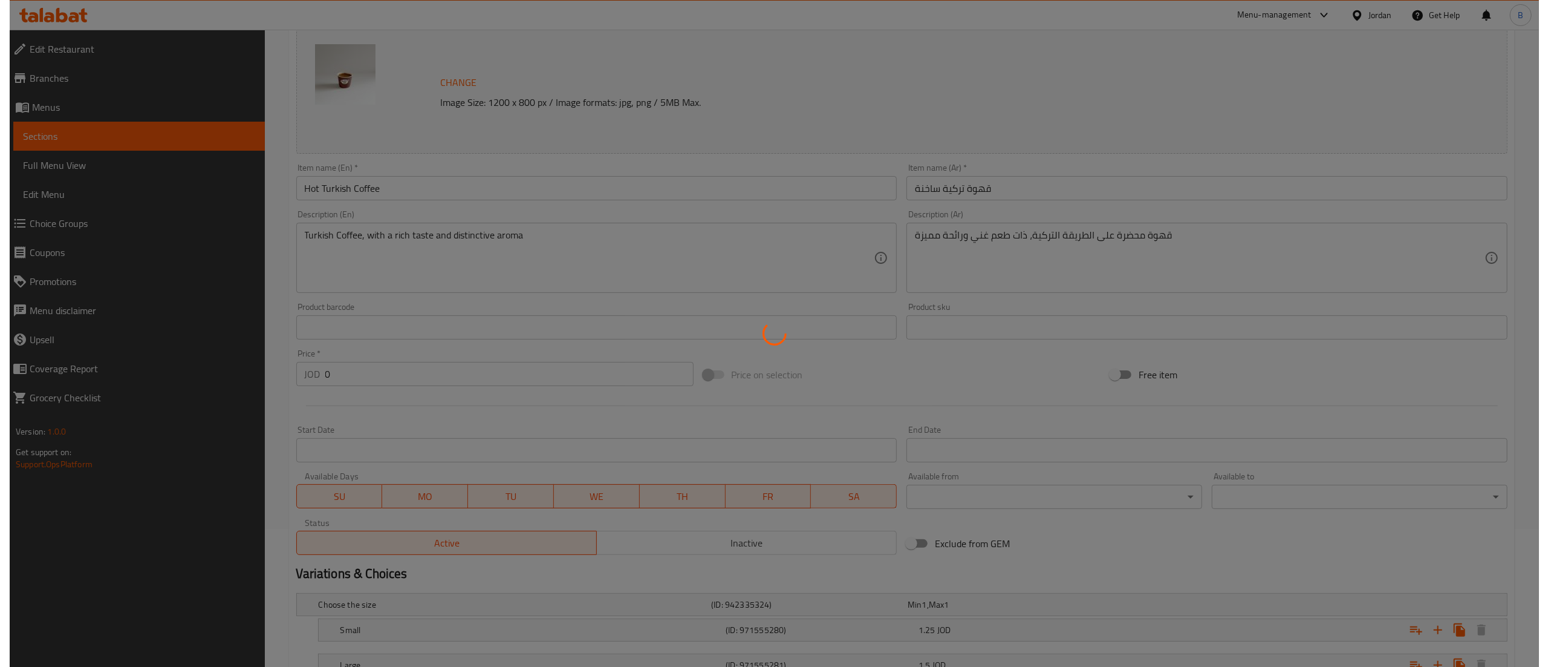
scroll to position [0, 0]
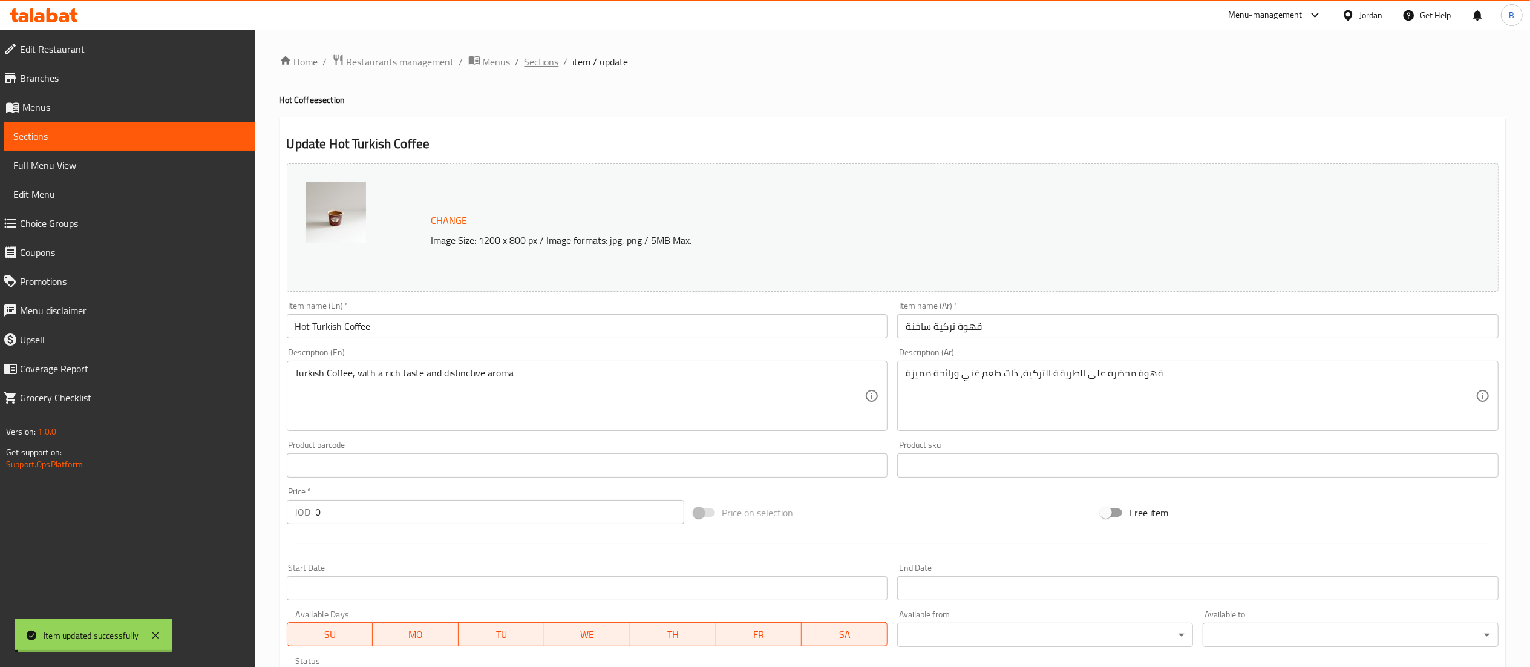
click at [542, 62] on span "Sections" at bounding box center [541, 61] width 34 height 15
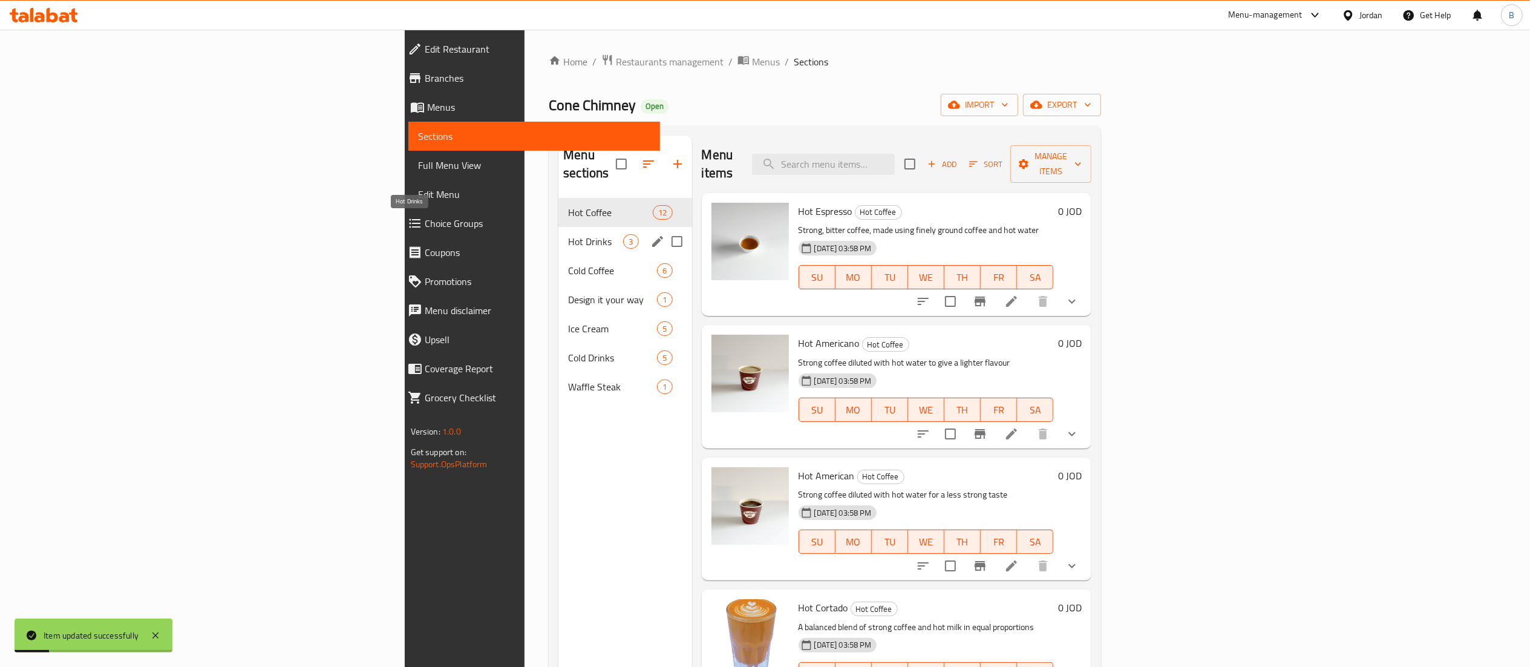
click at [568, 263] on span "Cold Coffee" at bounding box center [612, 270] width 89 height 15
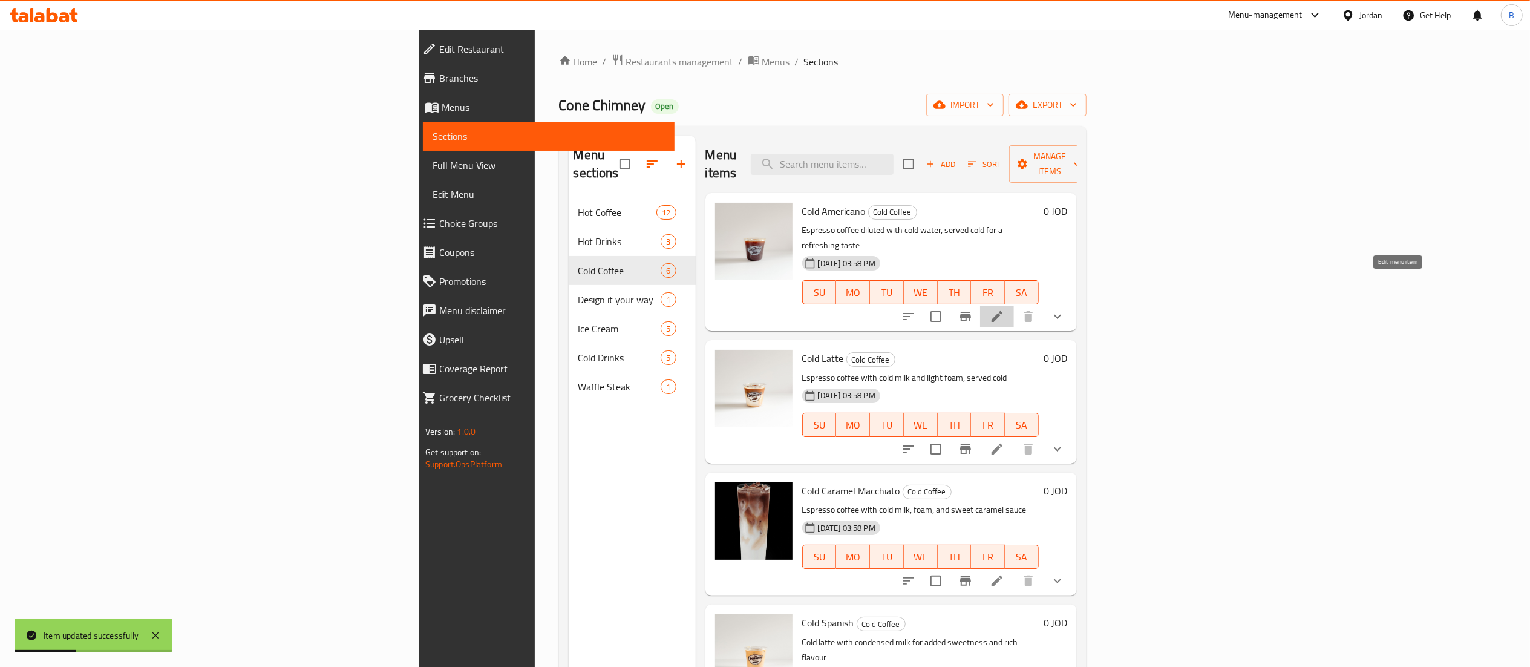
click at [1004, 309] on icon at bounding box center [997, 316] width 15 height 15
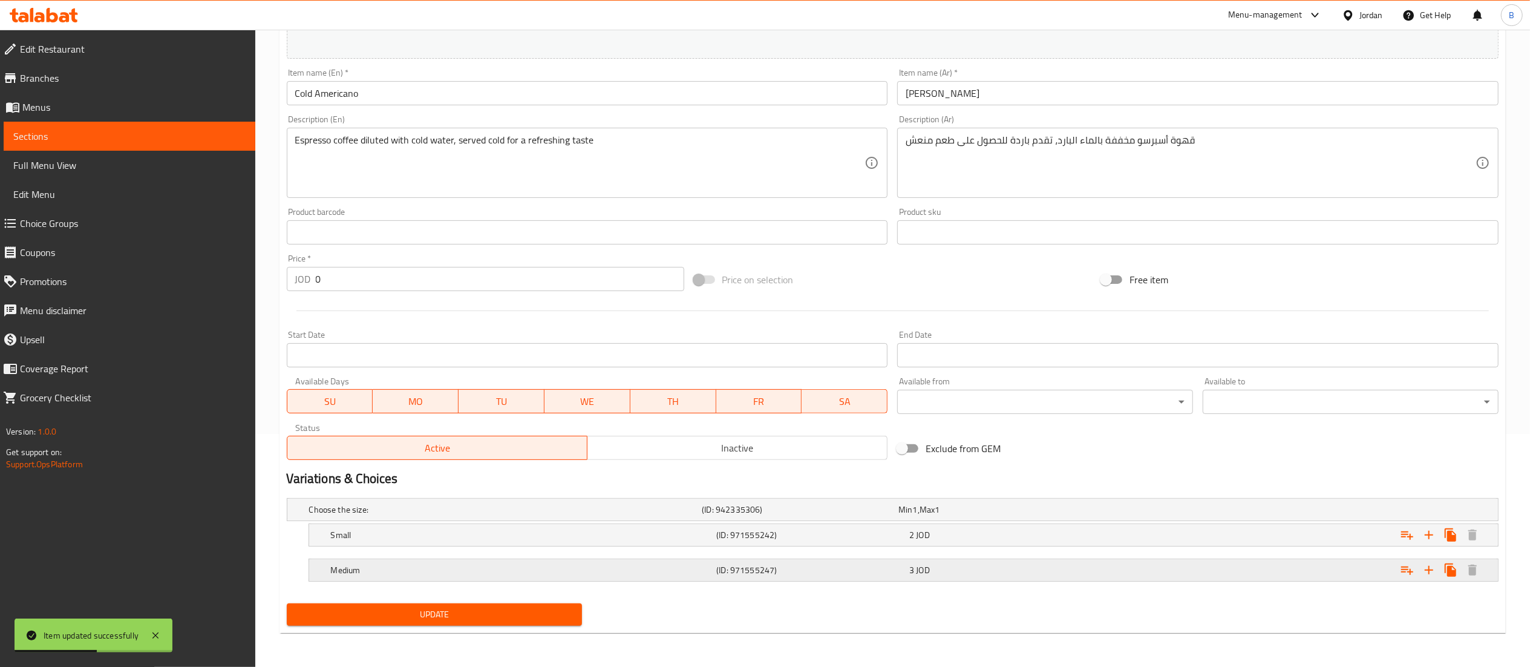
click at [772, 573] on h5 "(ID: 971555247)" at bounding box center [810, 570] width 188 height 12
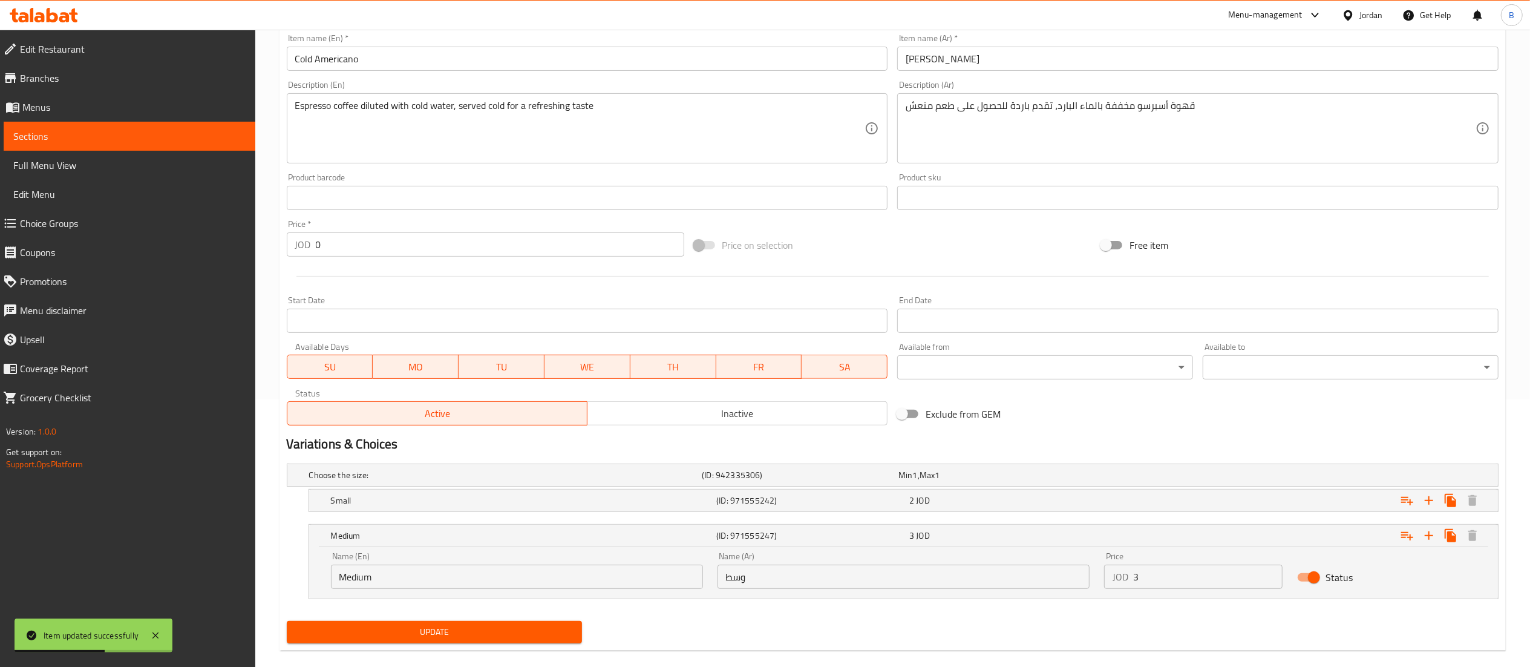
scroll to position [286, 0]
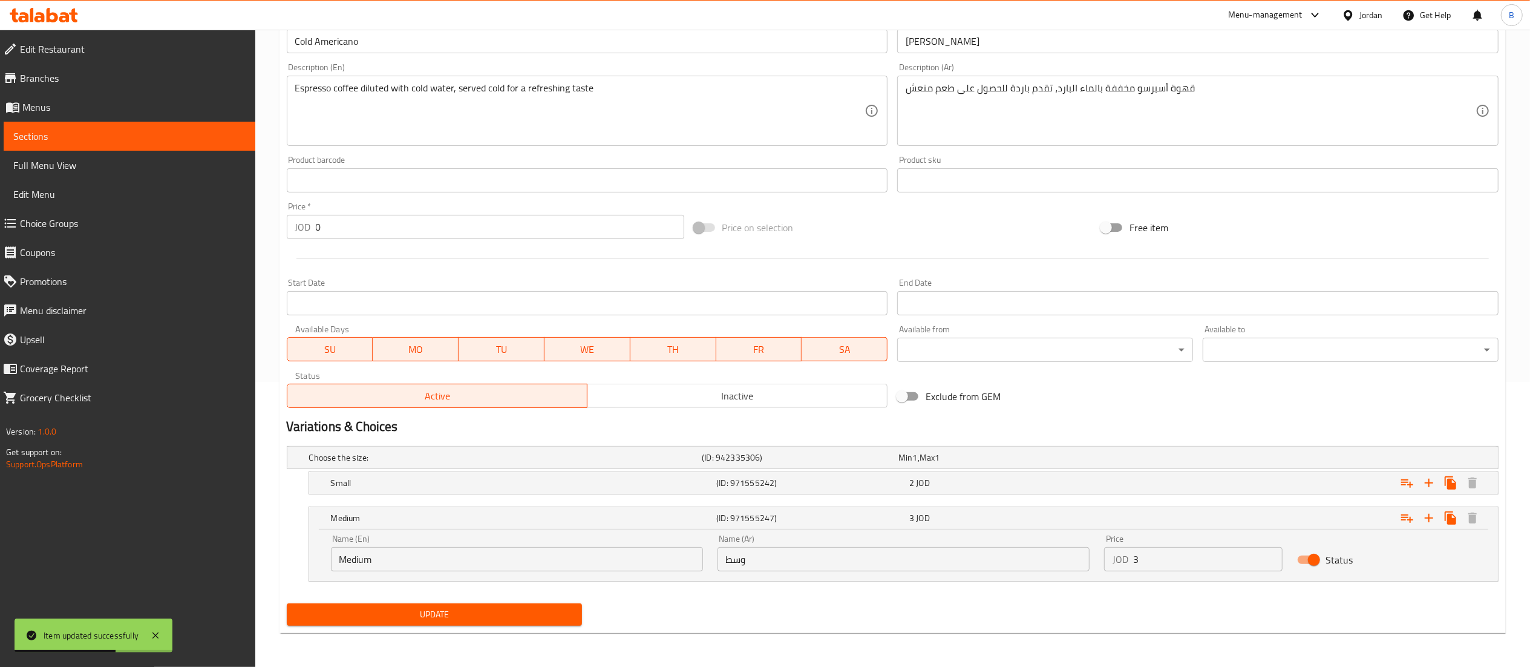
click at [1297, 556] on input "Status" at bounding box center [1313, 559] width 69 height 23
checkbox input "false"
click at [498, 625] on button "Update" at bounding box center [435, 614] width 296 height 22
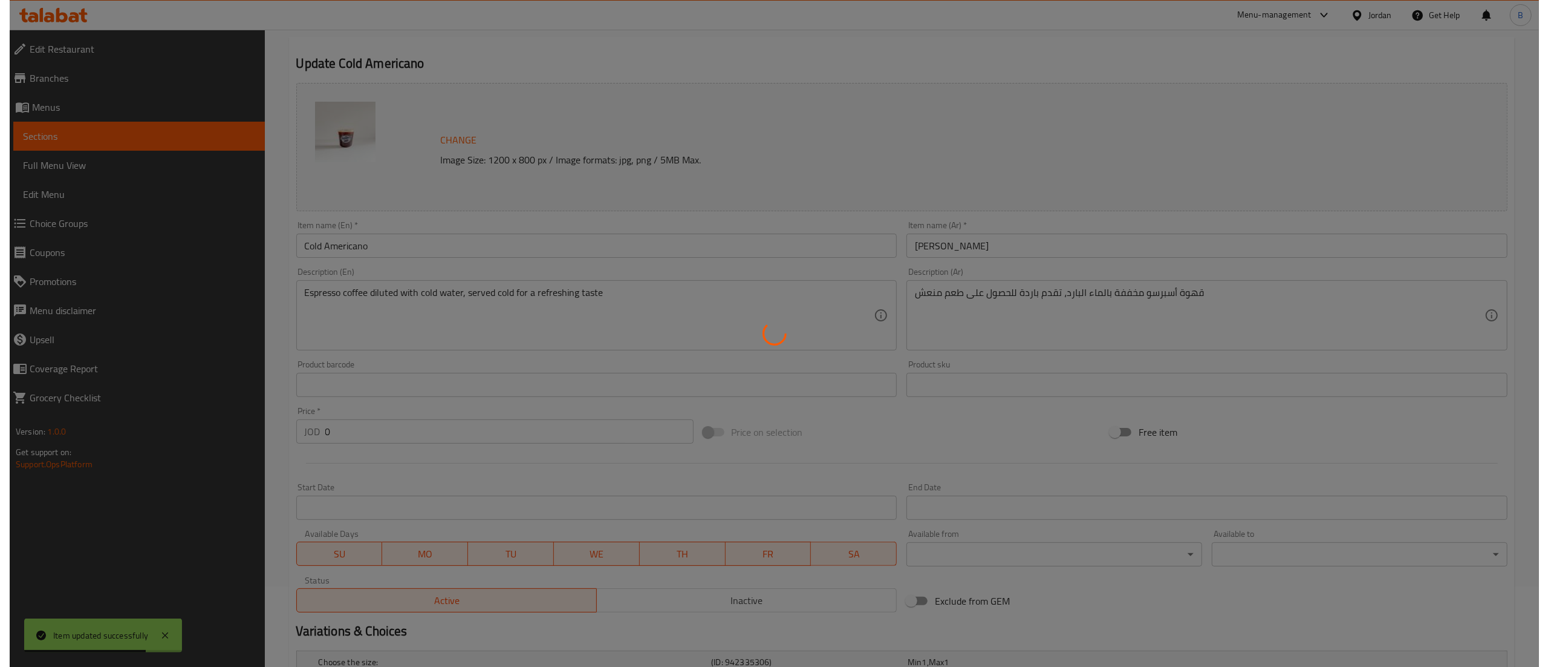
scroll to position [0, 0]
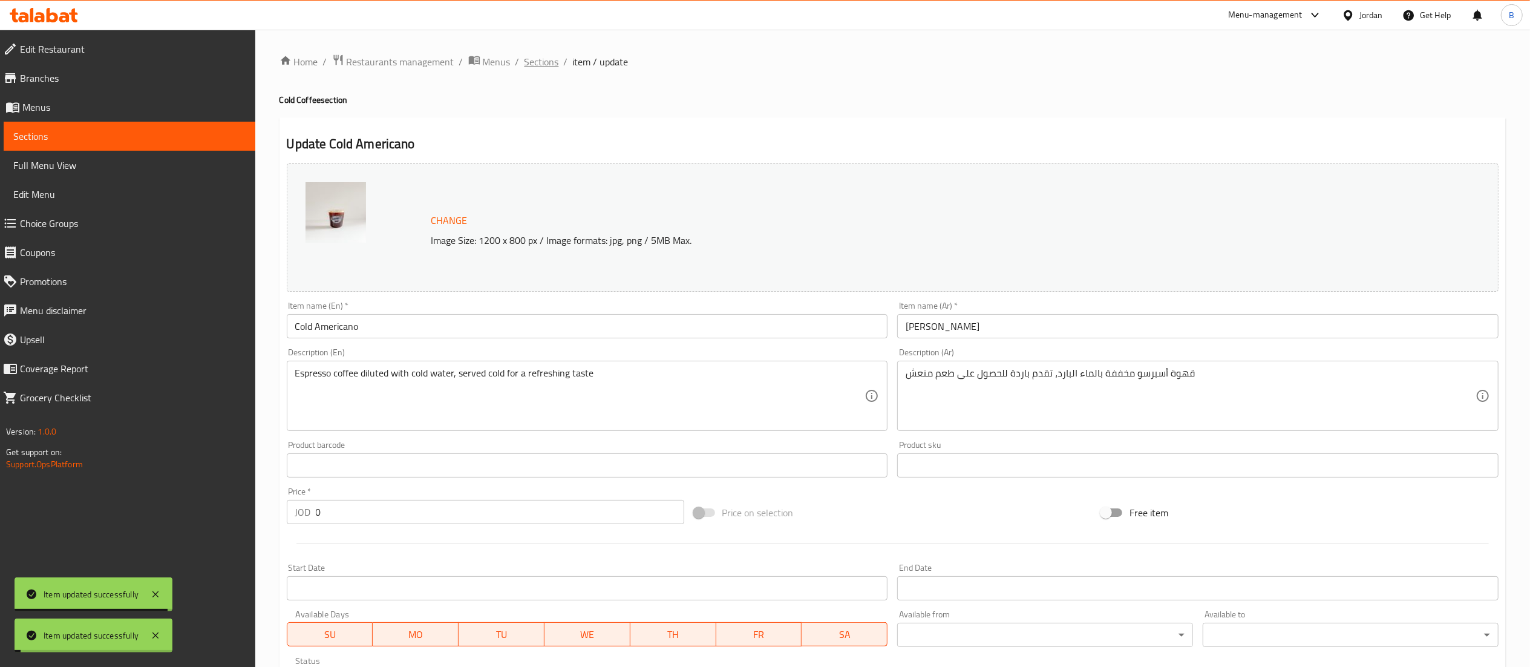
click at [535, 65] on span "Sections" at bounding box center [541, 61] width 34 height 15
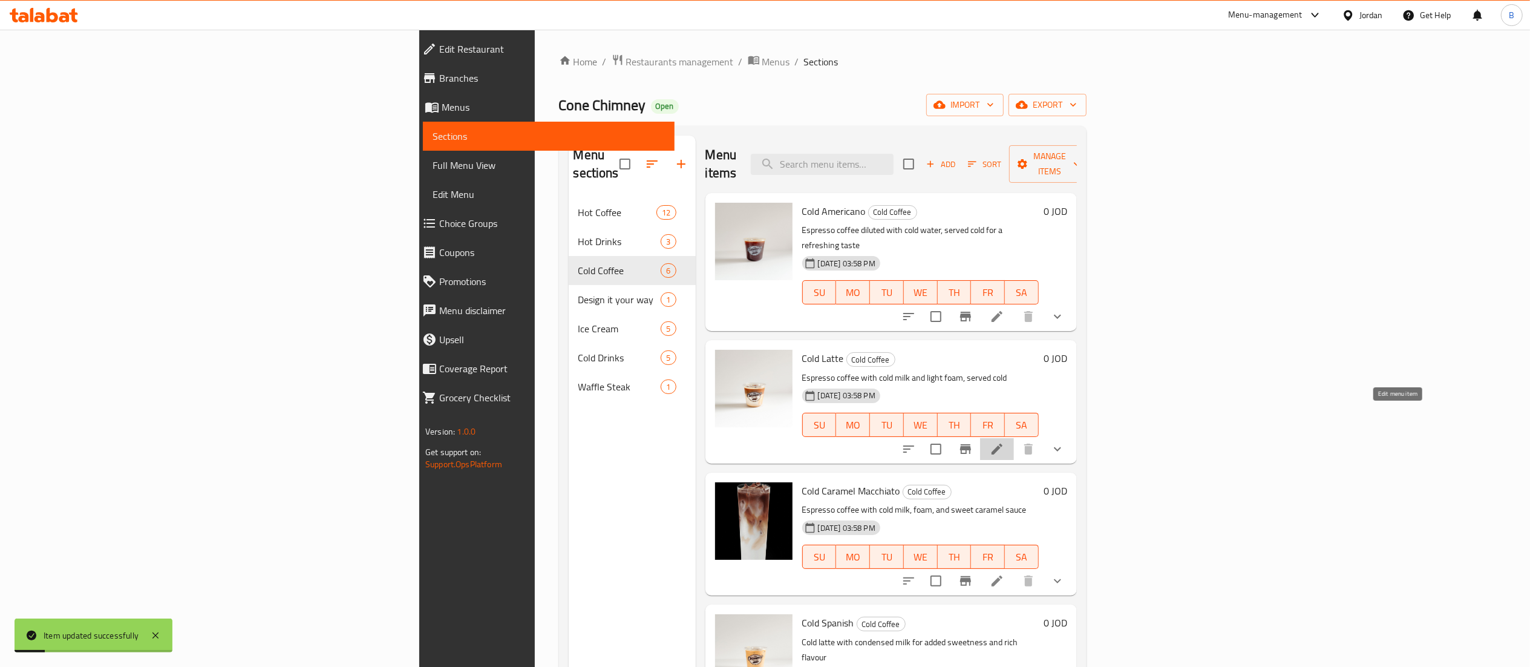
click at [1004, 442] on icon at bounding box center [997, 449] width 15 height 15
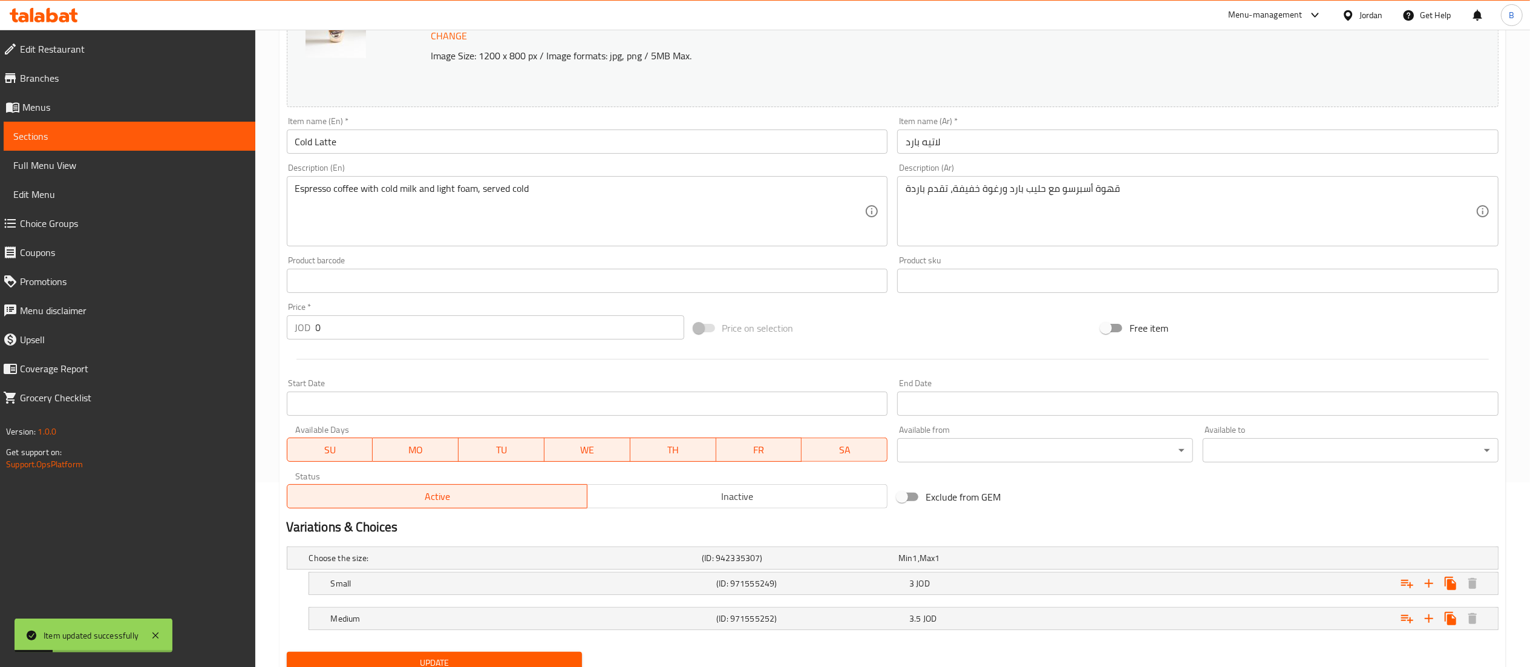
scroll to position [233, 0]
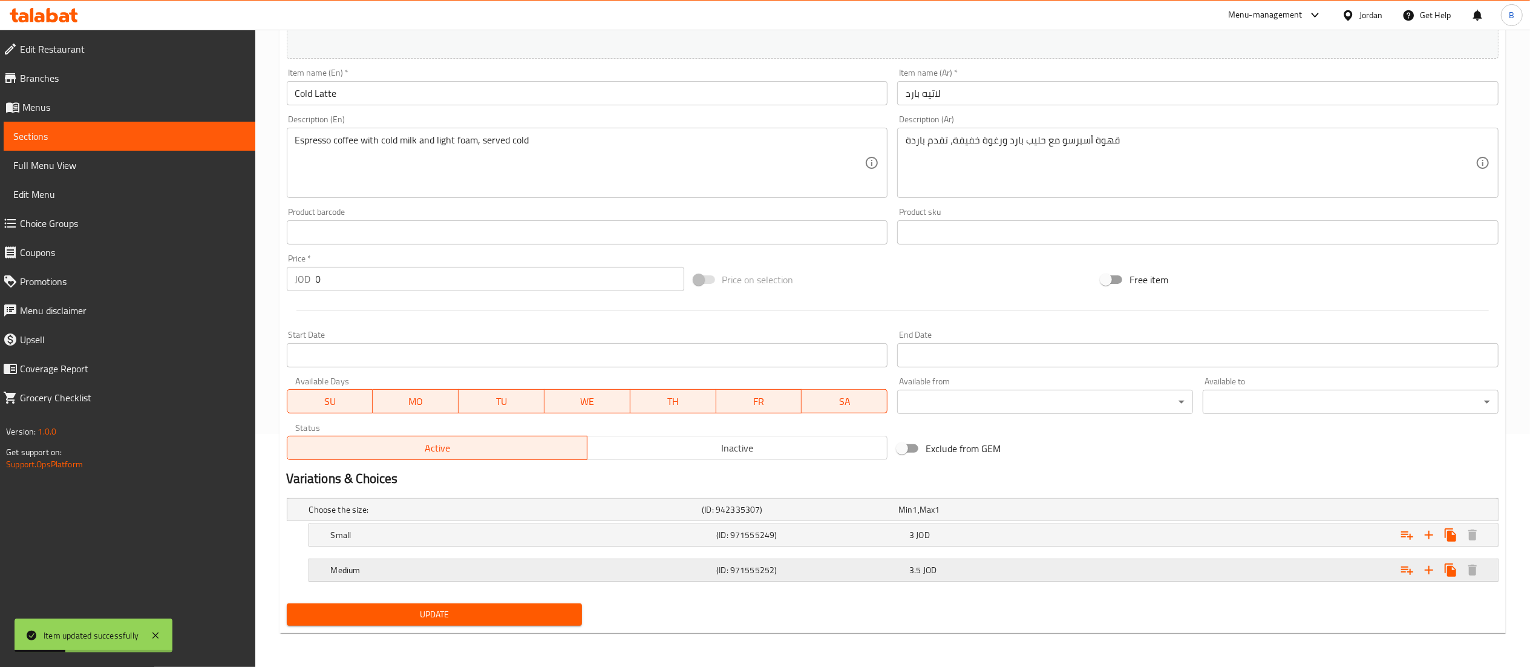
drag, startPoint x: 964, startPoint y: 579, endPoint x: 967, endPoint y: 572, distance: 7.7
click at [964, 578] on div "Medium (ID: 971555252) 3.5 JOD" at bounding box center [906, 569] width 1157 height 27
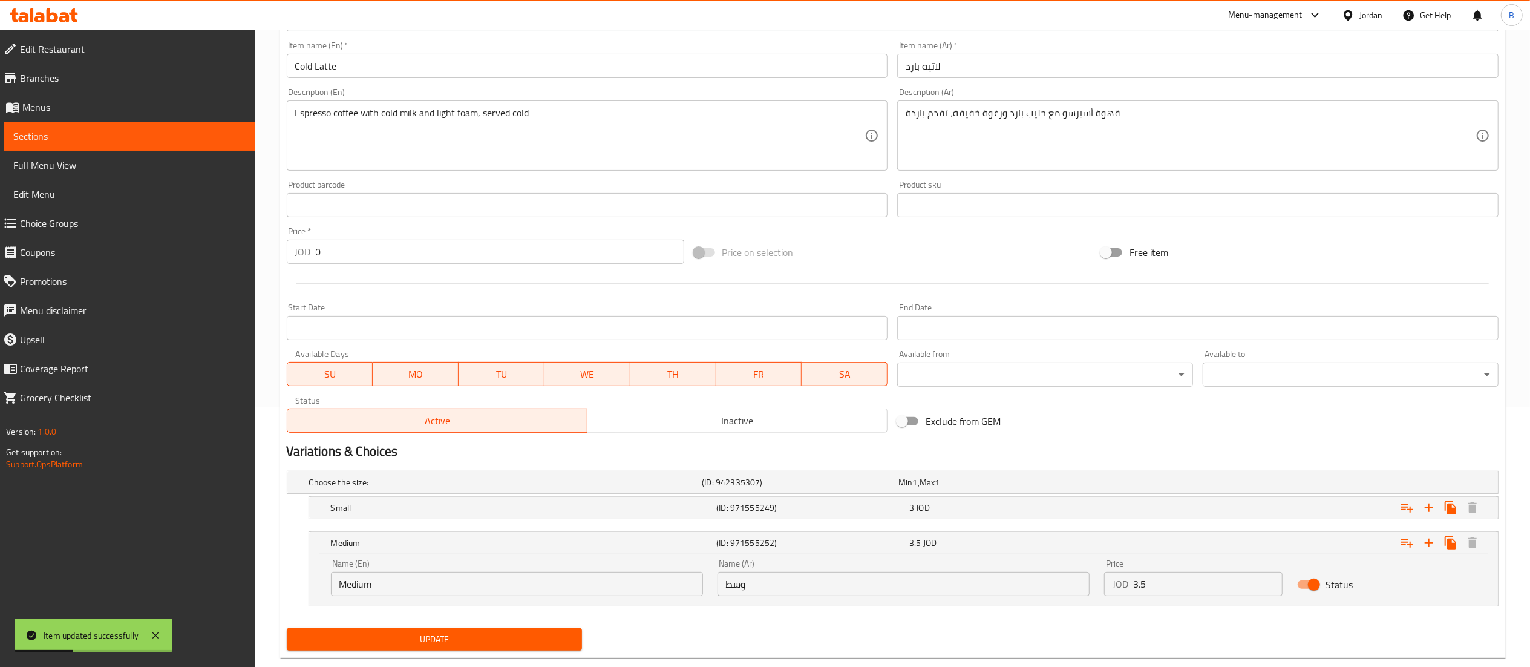
scroll to position [286, 0]
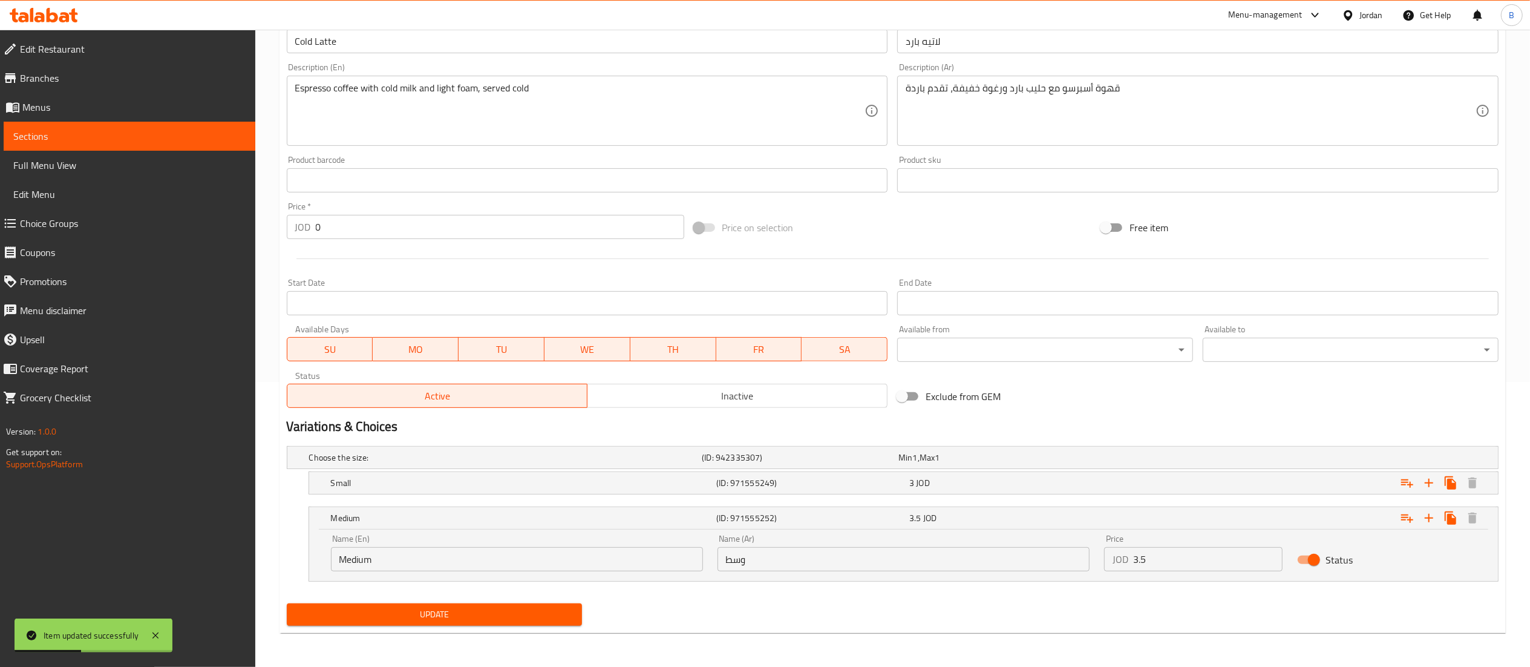
click at [1307, 560] on input "Status" at bounding box center [1313, 559] width 69 height 23
checkbox input "false"
click at [497, 616] on span "Update" at bounding box center [434, 614] width 276 height 15
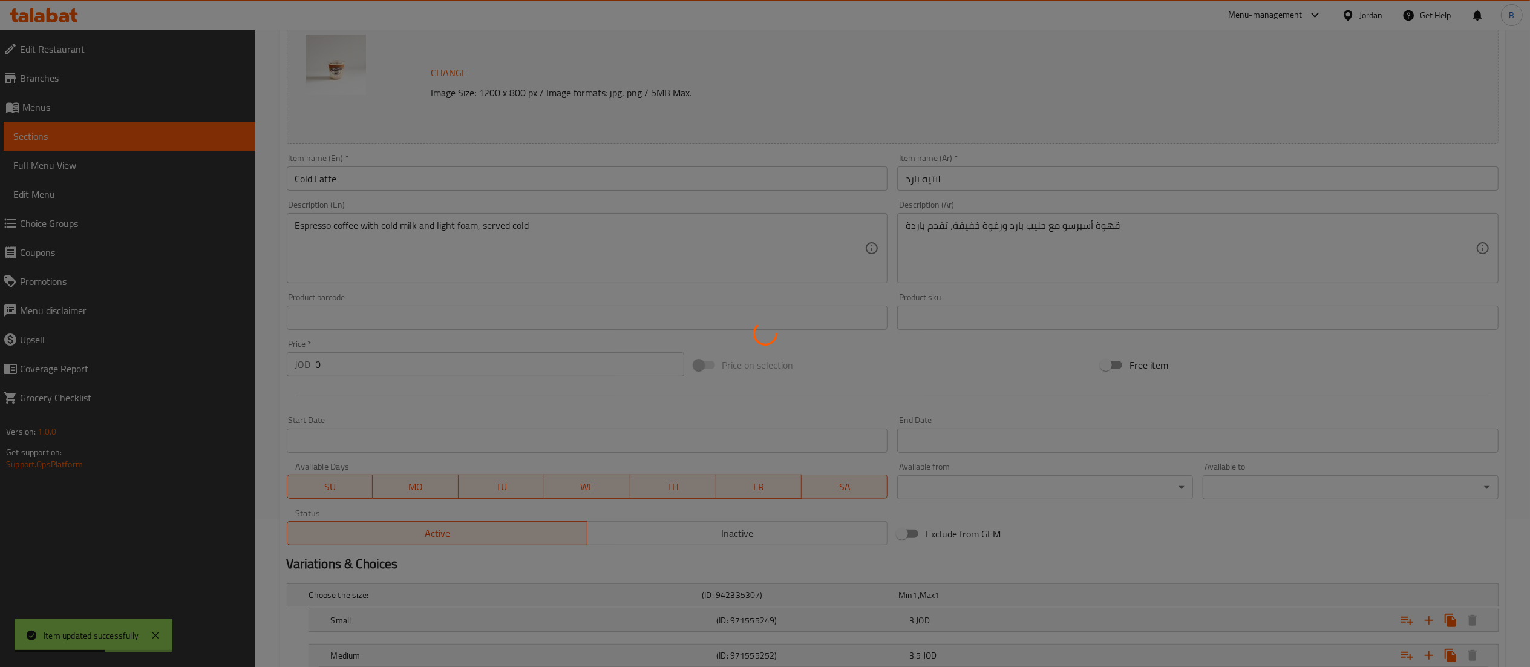
scroll to position [0, 0]
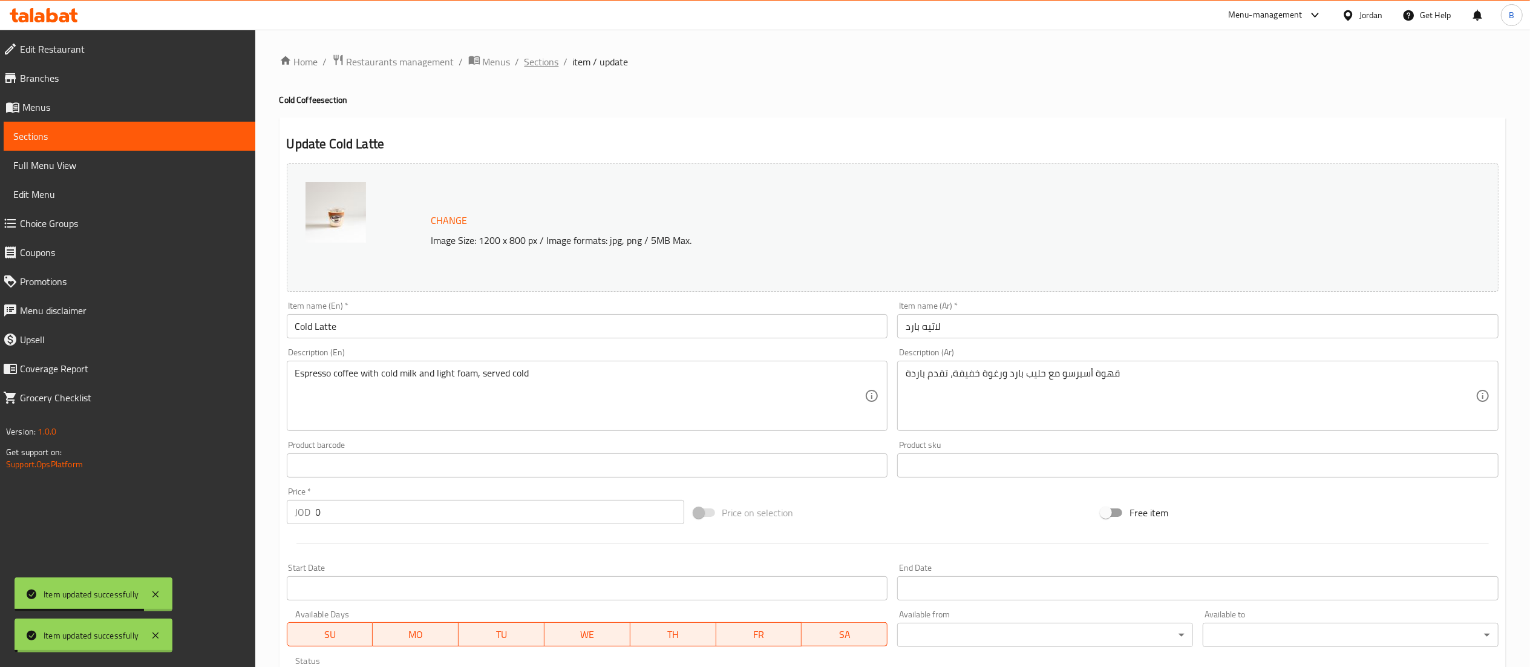
click at [541, 58] on span "Sections" at bounding box center [541, 61] width 34 height 15
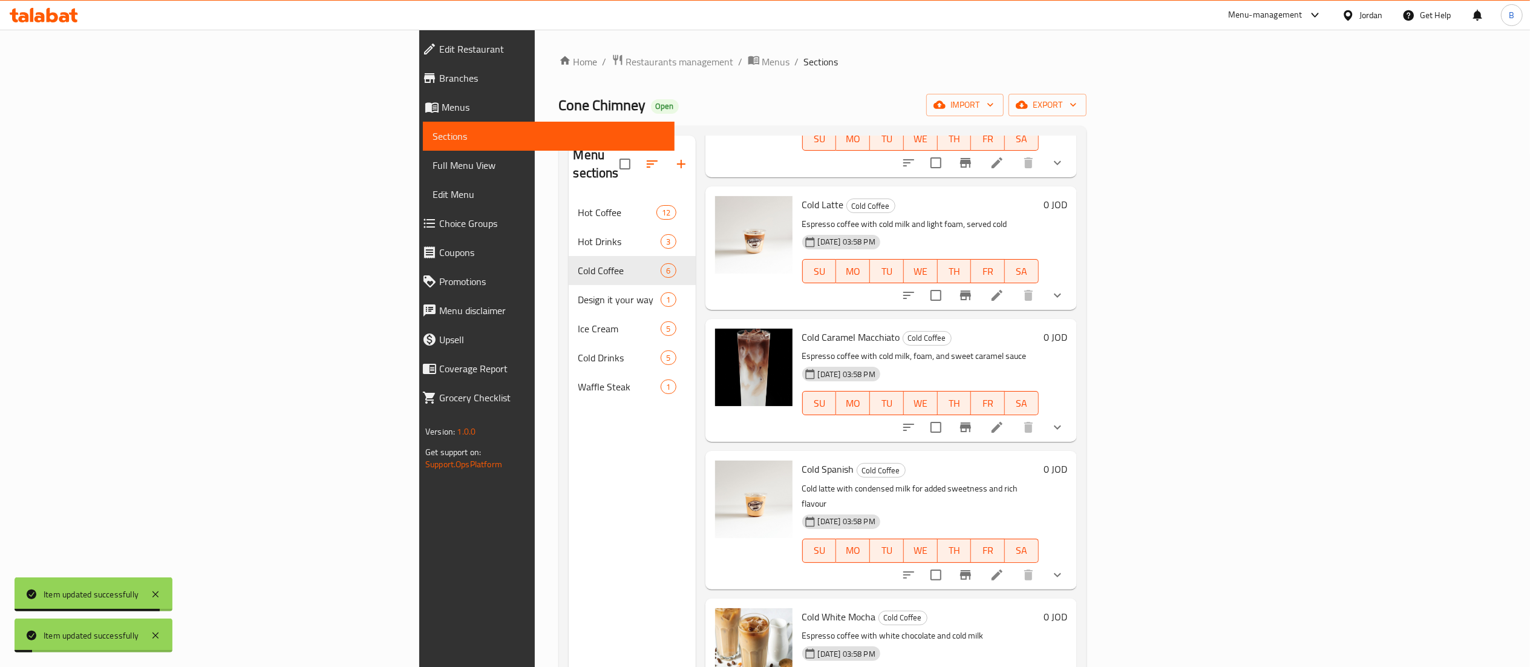
scroll to position [155, 0]
click at [1004, 418] on icon at bounding box center [997, 425] width 15 height 15
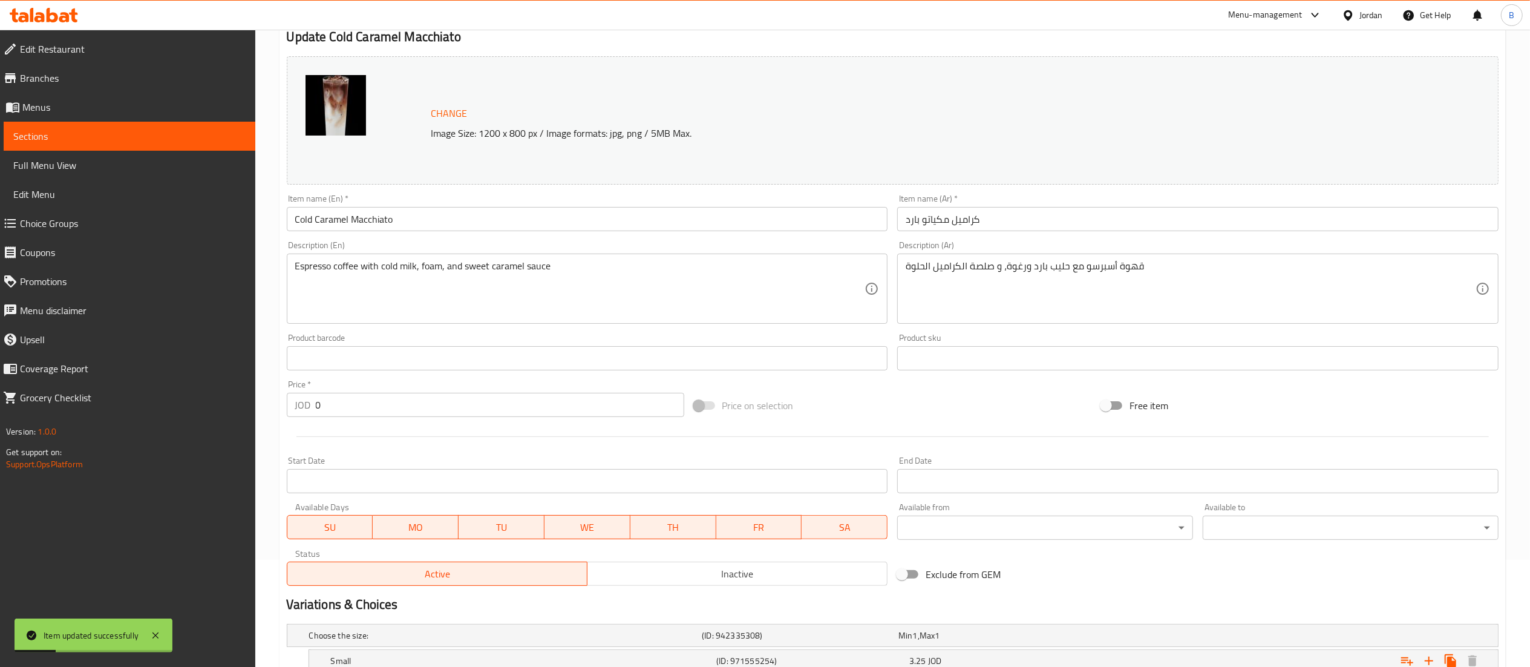
scroll to position [233, 0]
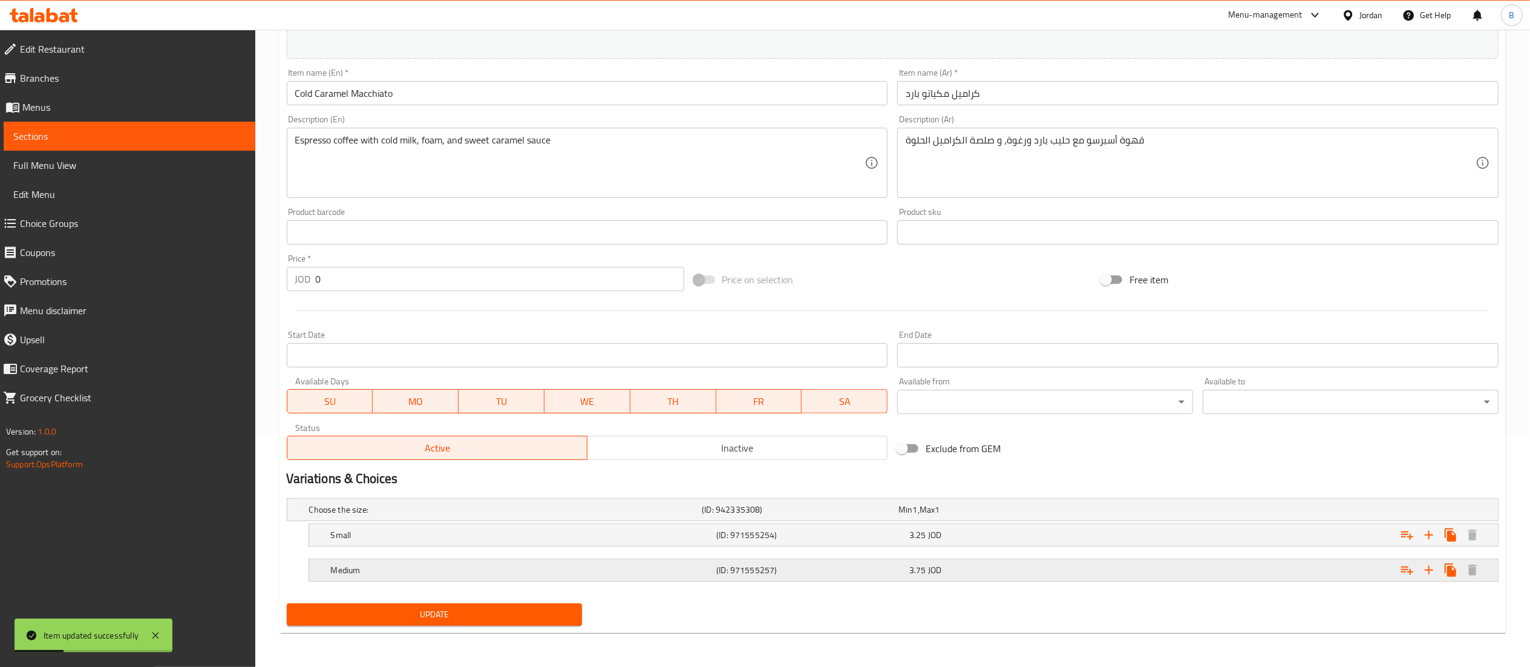
click at [775, 565] on h5 "(ID: 971555257)" at bounding box center [810, 570] width 188 height 12
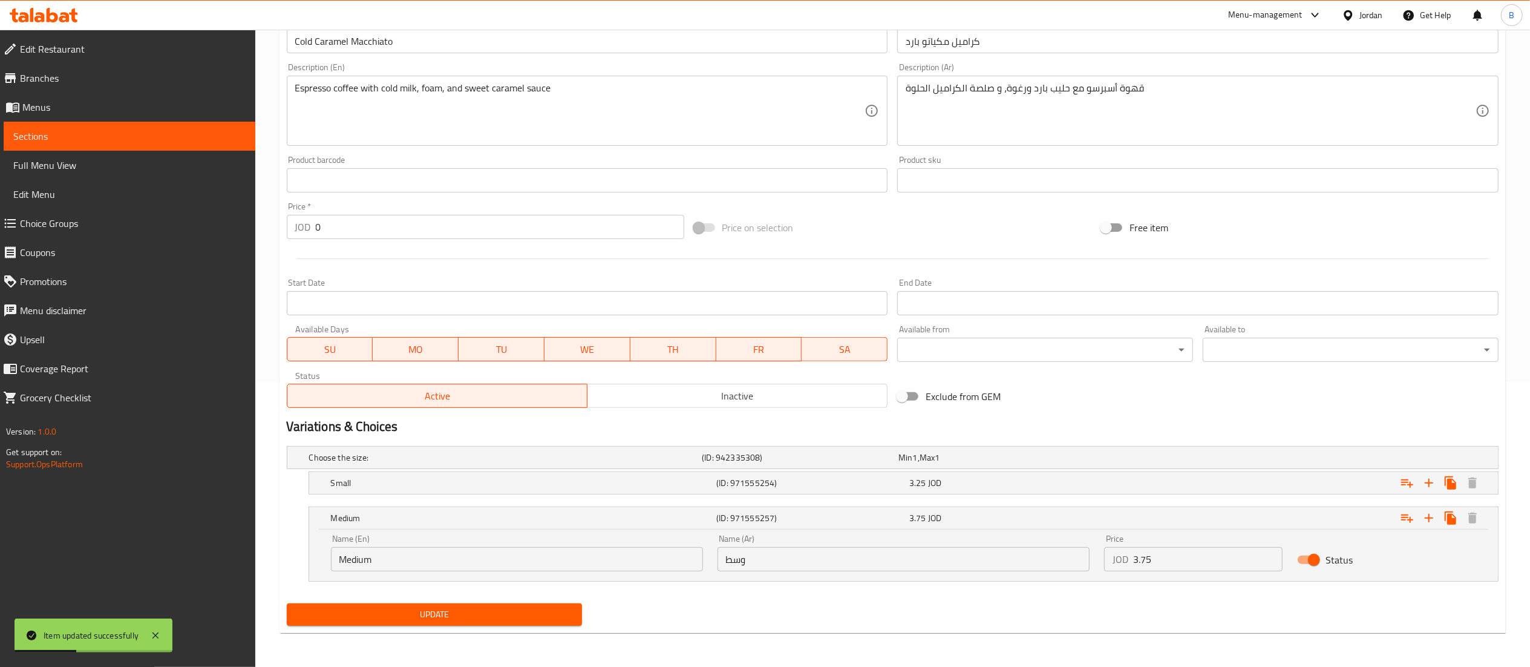
scroll to position [286, 0]
click at [1310, 565] on input "Status" at bounding box center [1313, 559] width 69 height 23
checkbox input "false"
click at [423, 607] on span "Update" at bounding box center [434, 614] width 276 height 15
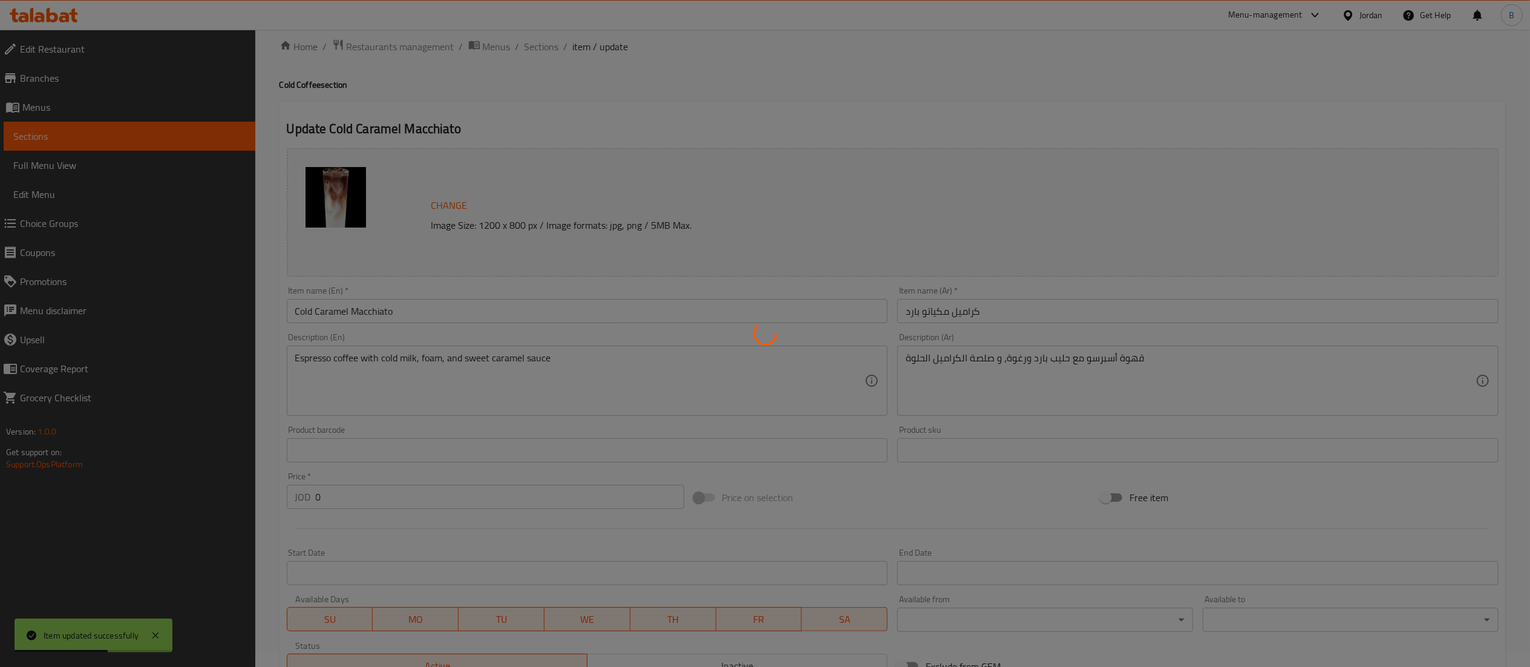
scroll to position [0, 0]
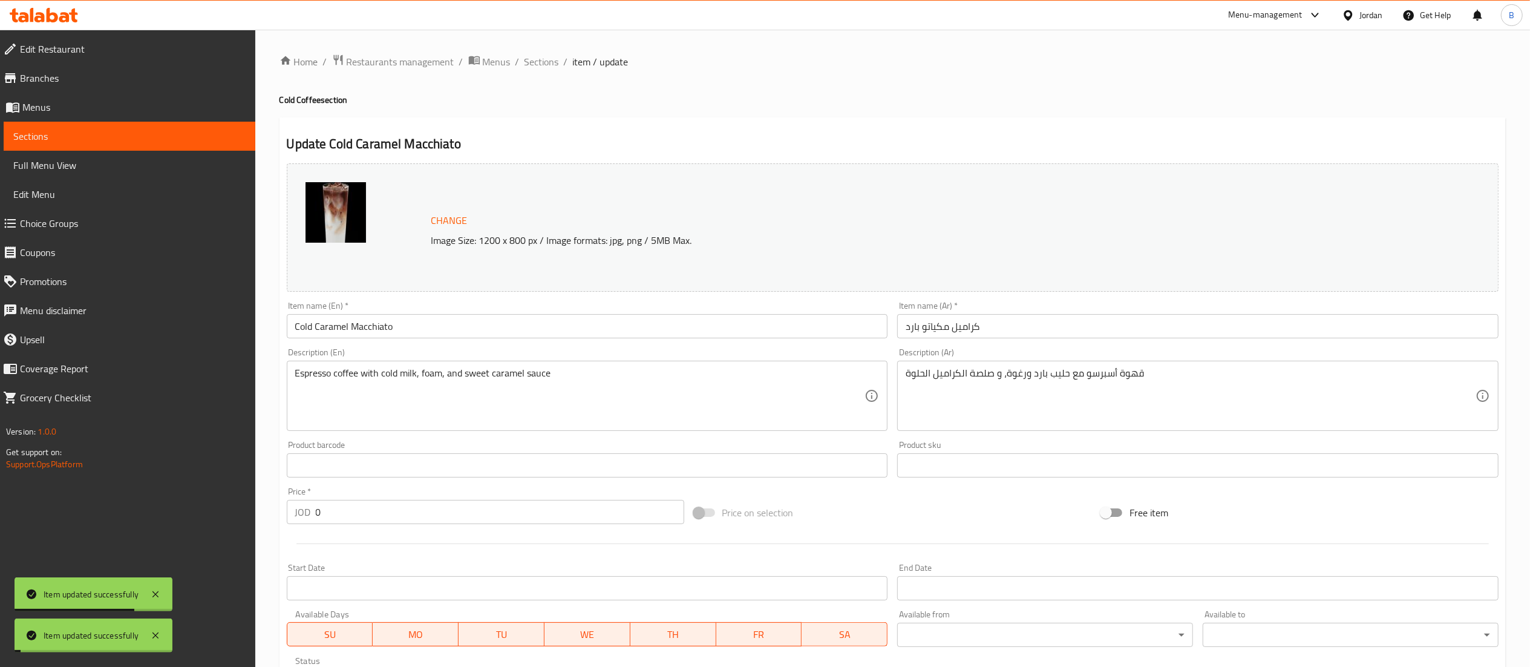
click at [530, 60] on span "Sections" at bounding box center [541, 61] width 34 height 15
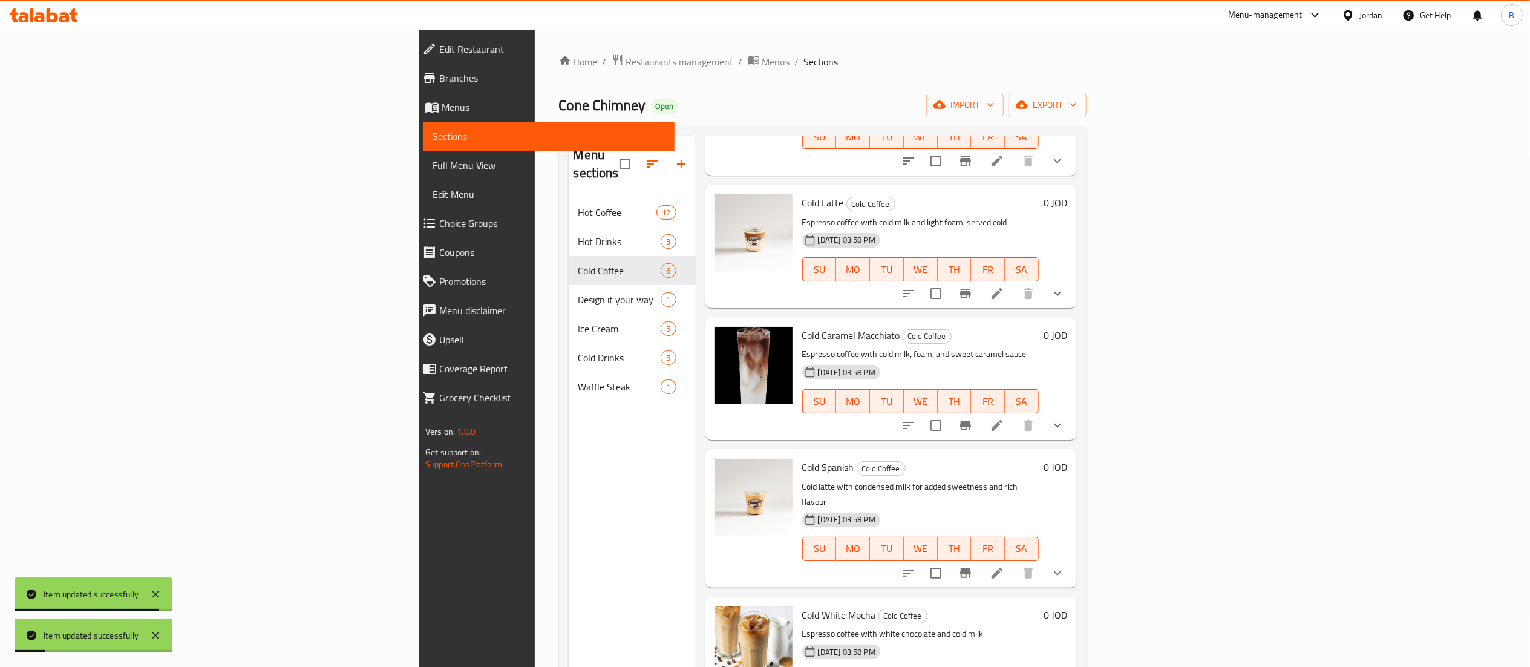
scroll to position [121, 0]
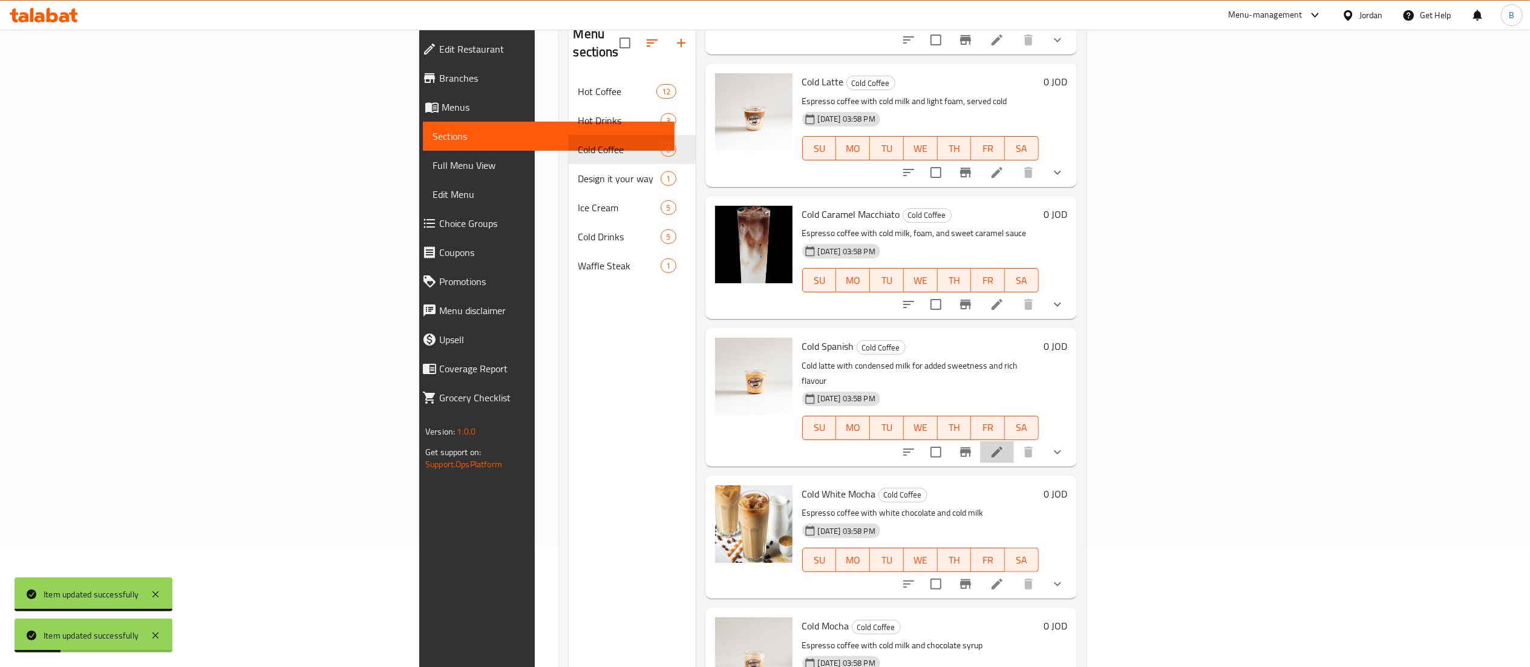
click at [1014, 441] on li at bounding box center [997, 452] width 34 height 22
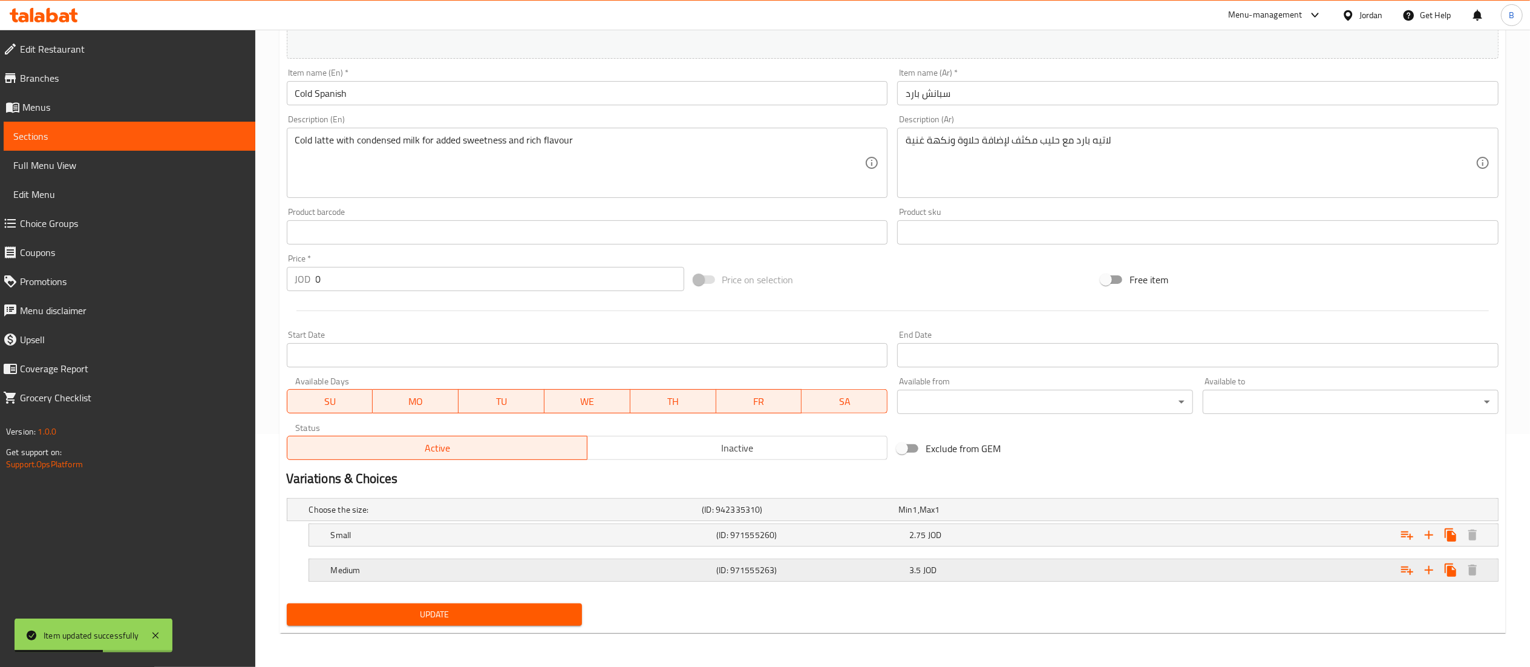
click at [893, 570] on h5 "(ID: 971555263)" at bounding box center [810, 570] width 188 height 12
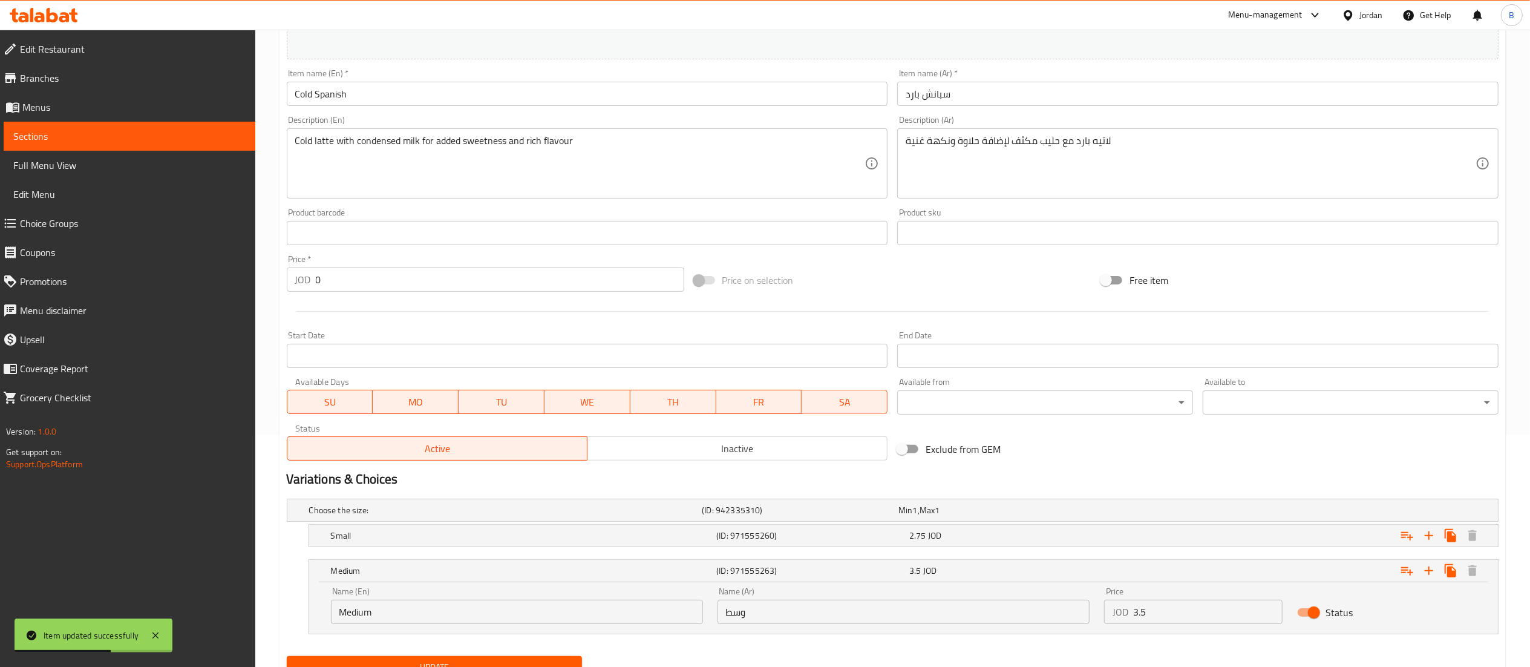
scroll to position [286, 0]
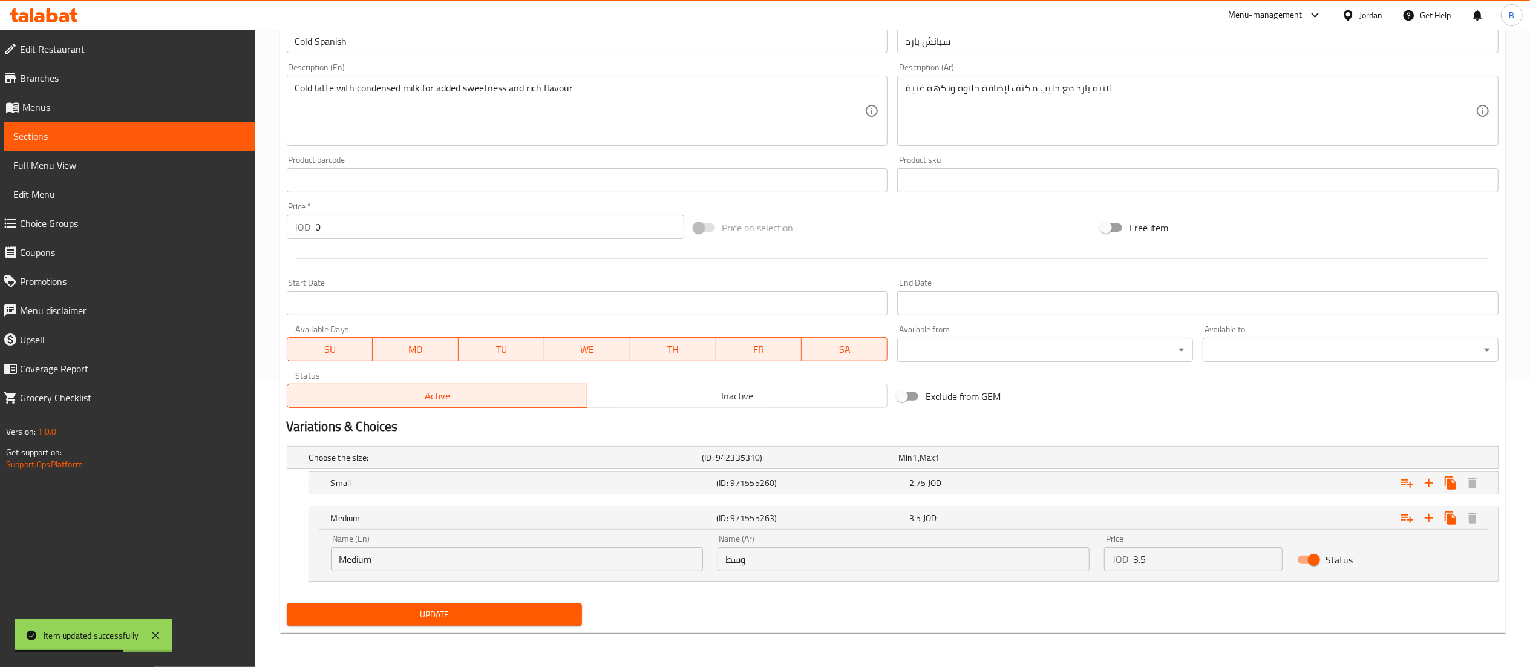
click at [1293, 560] on input "Status" at bounding box center [1313, 559] width 69 height 23
checkbox input "false"
click at [496, 619] on span "Update" at bounding box center [434, 614] width 276 height 15
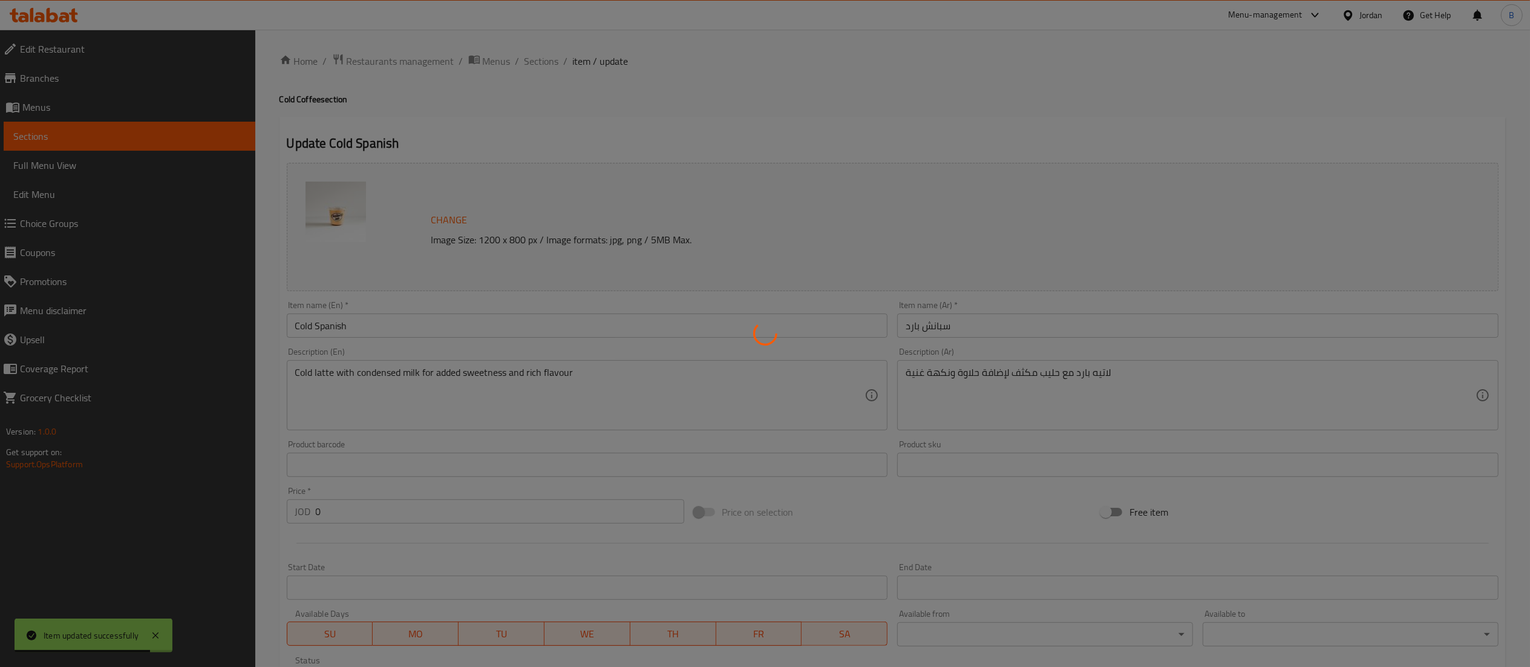
scroll to position [0, 0]
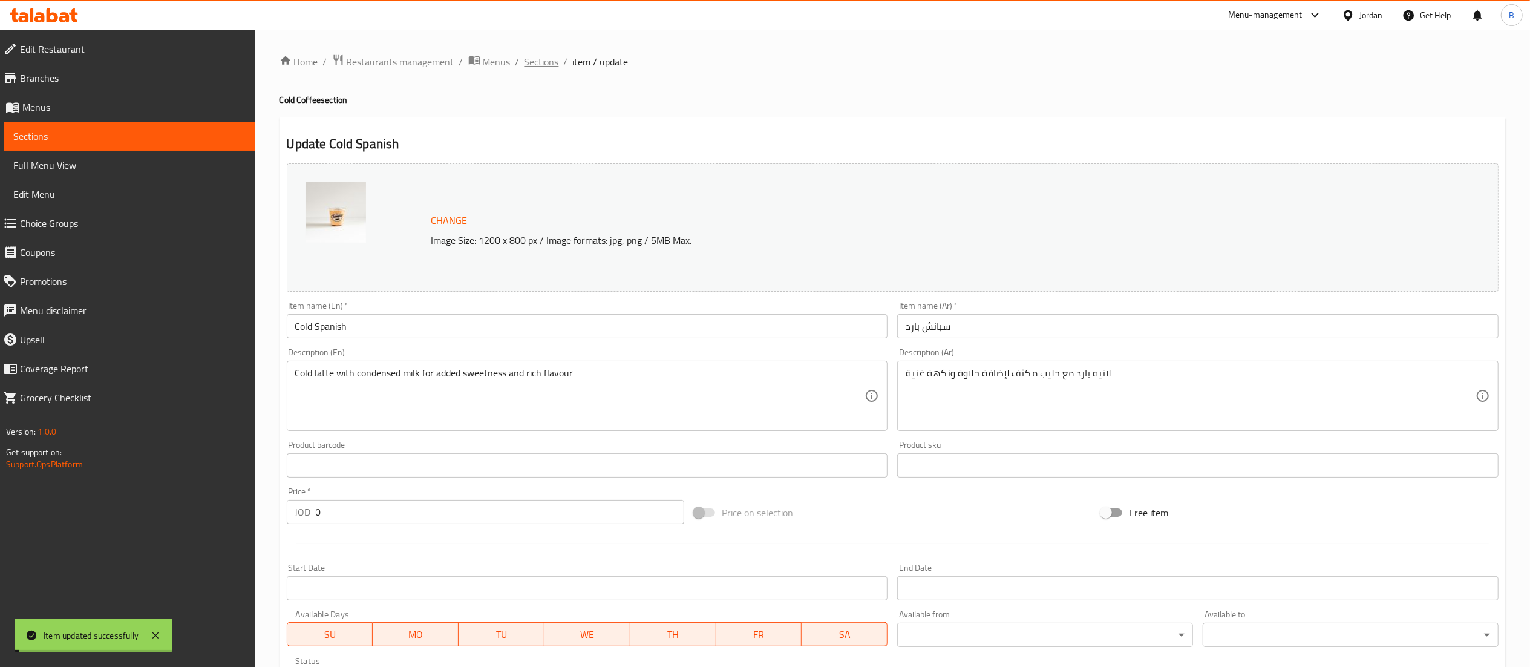
click at [525, 59] on span "Sections" at bounding box center [541, 61] width 34 height 15
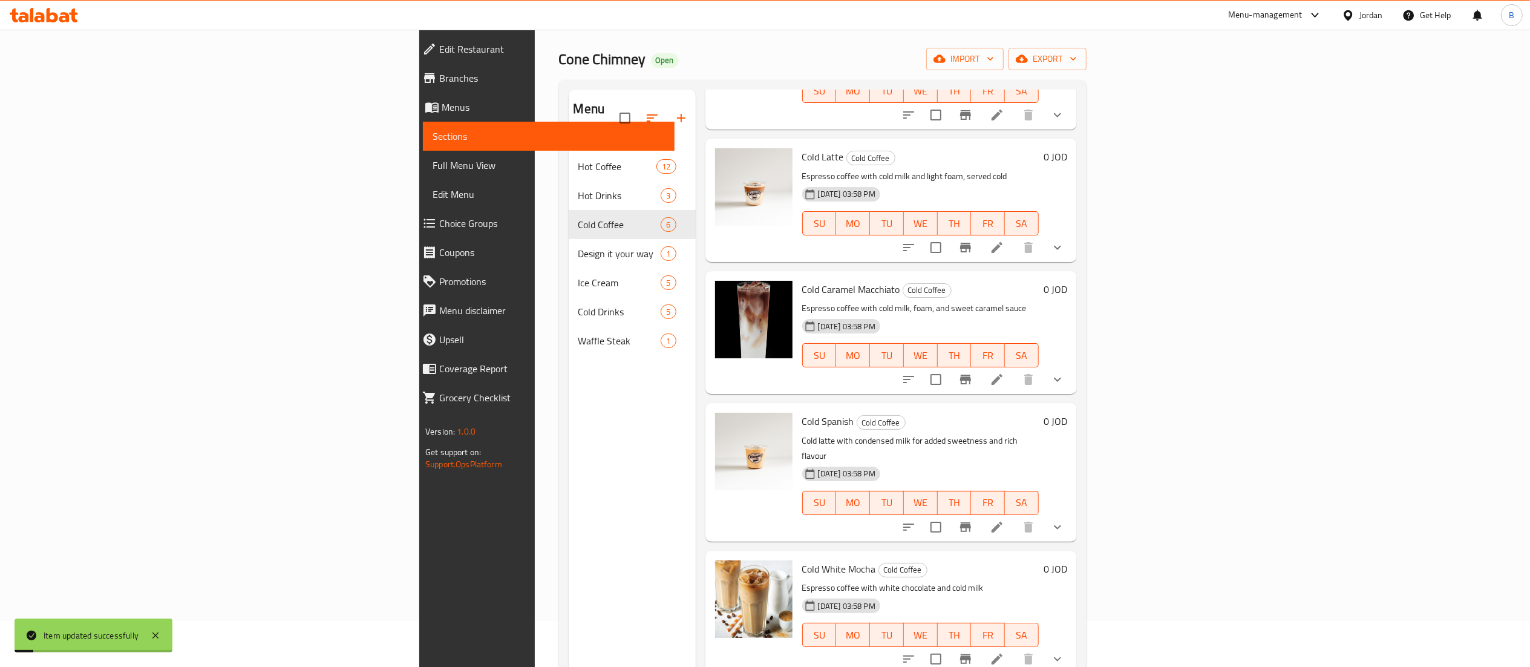
scroll to position [170, 0]
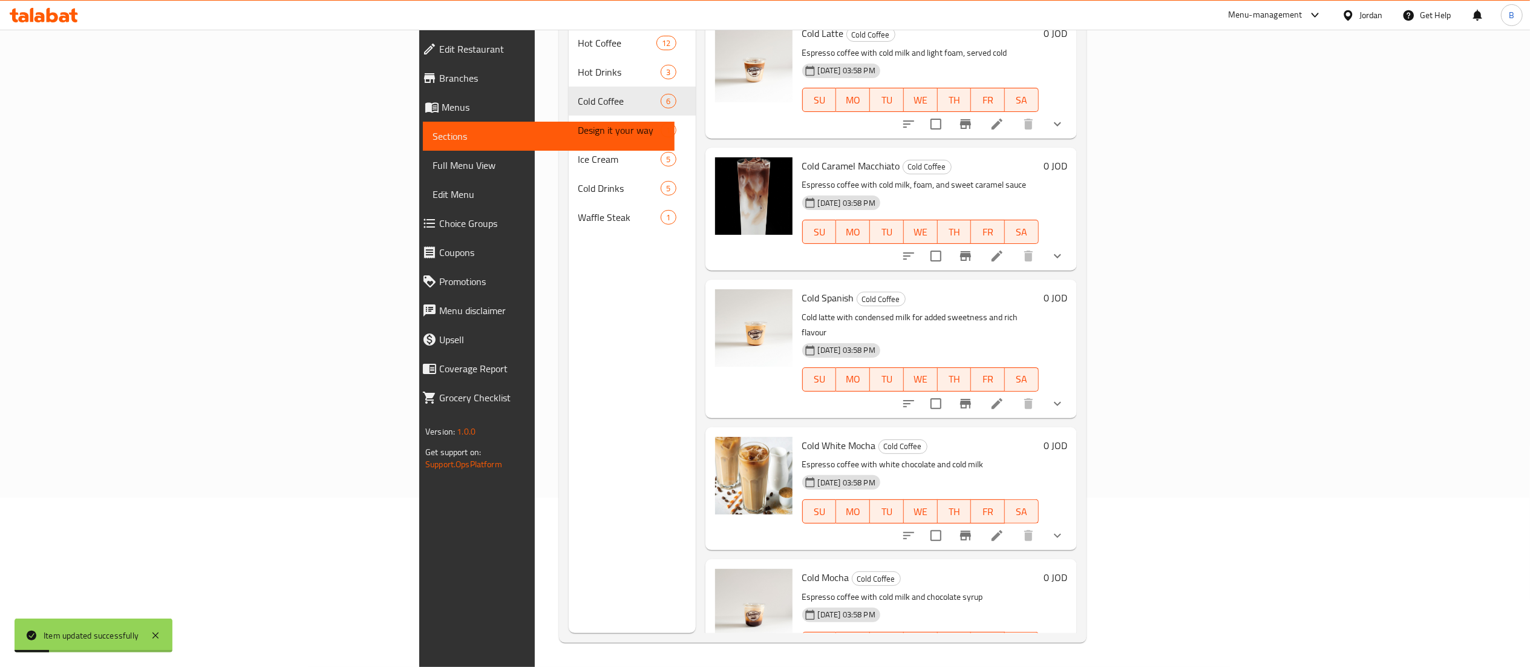
click at [1004, 528] on icon at bounding box center [997, 535] width 15 height 15
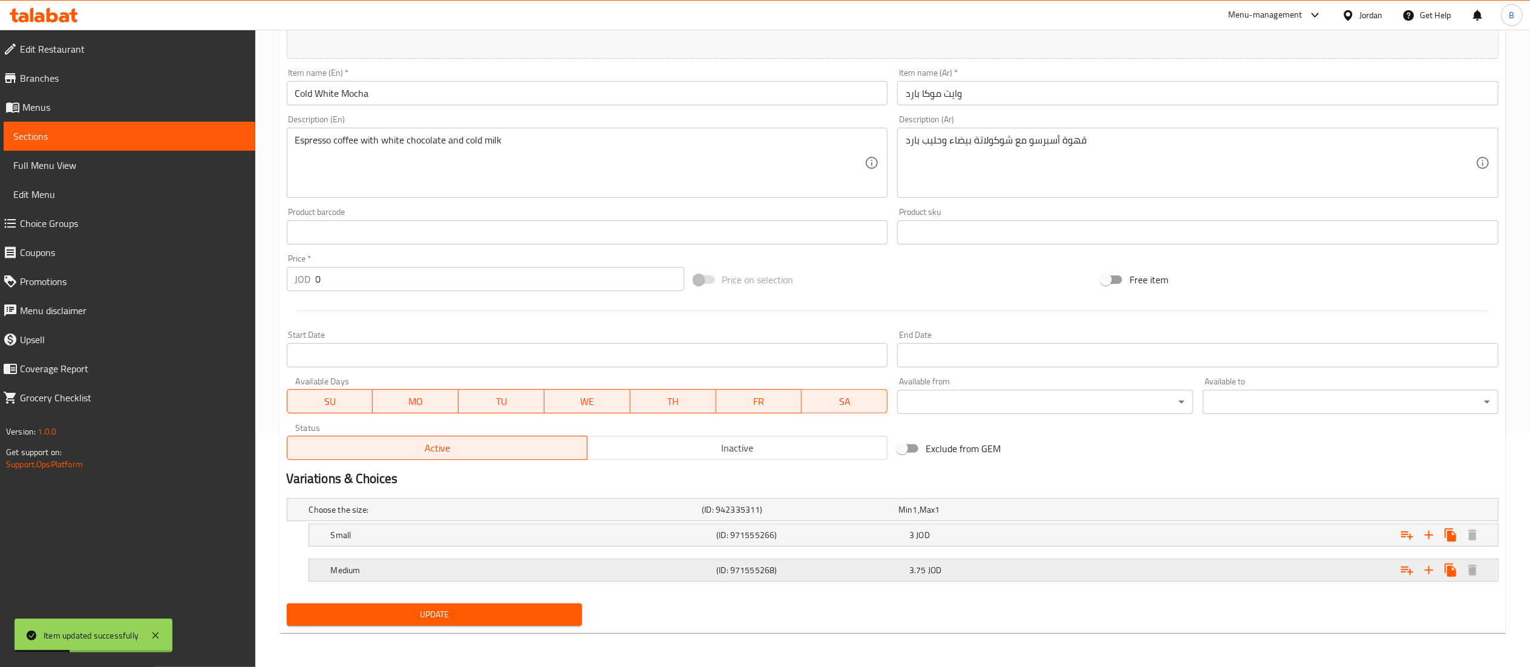
click at [800, 579] on div "Medium (ID: 971555268) 3.75 JOD" at bounding box center [906, 569] width 1157 height 27
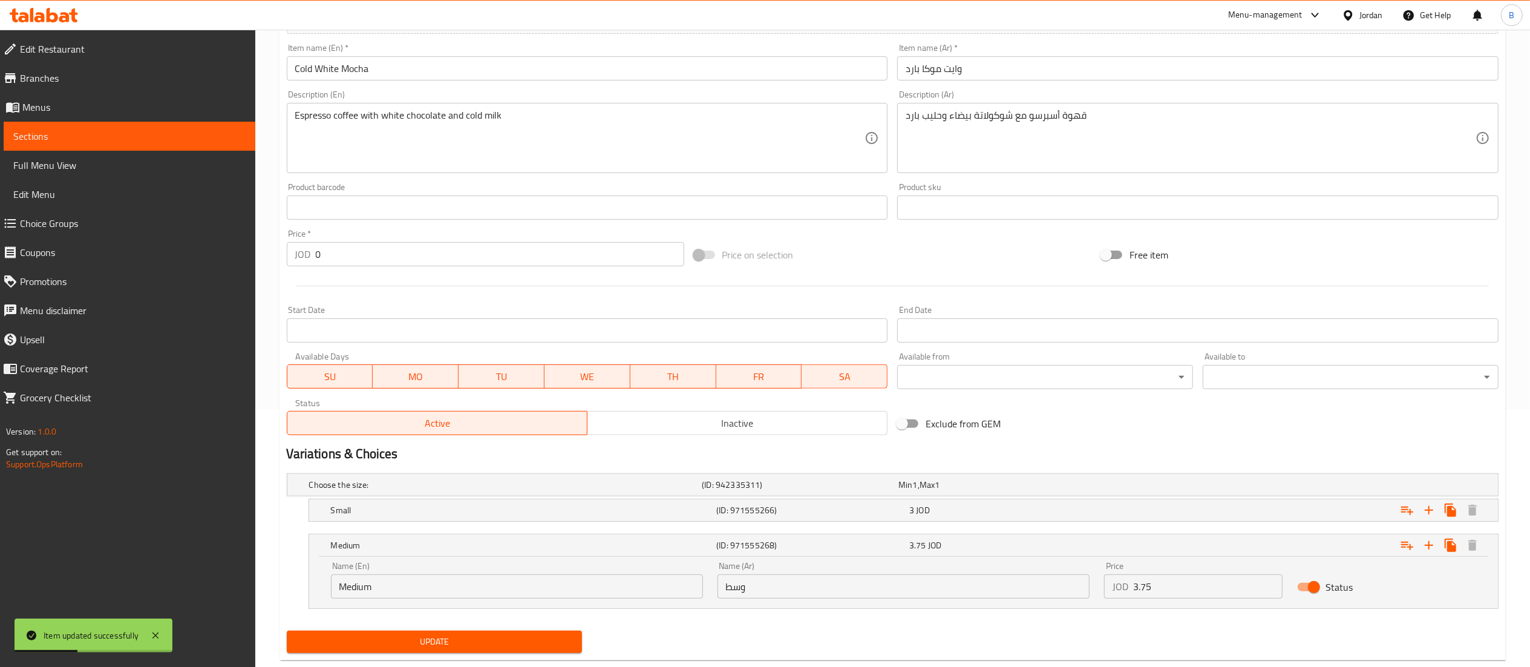
scroll to position [286, 0]
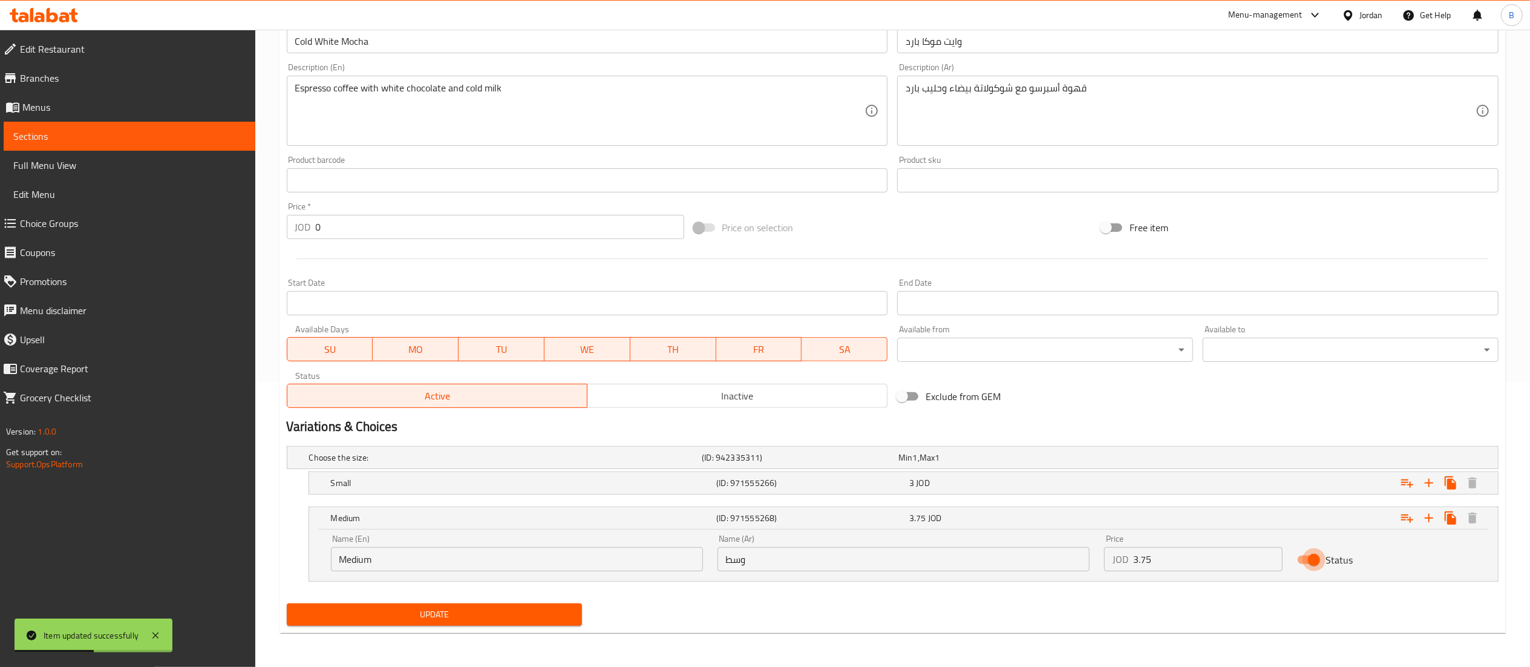
click at [1309, 558] on input "Status" at bounding box center [1313, 559] width 69 height 23
checkbox input "false"
click at [419, 604] on button "Update" at bounding box center [435, 614] width 296 height 22
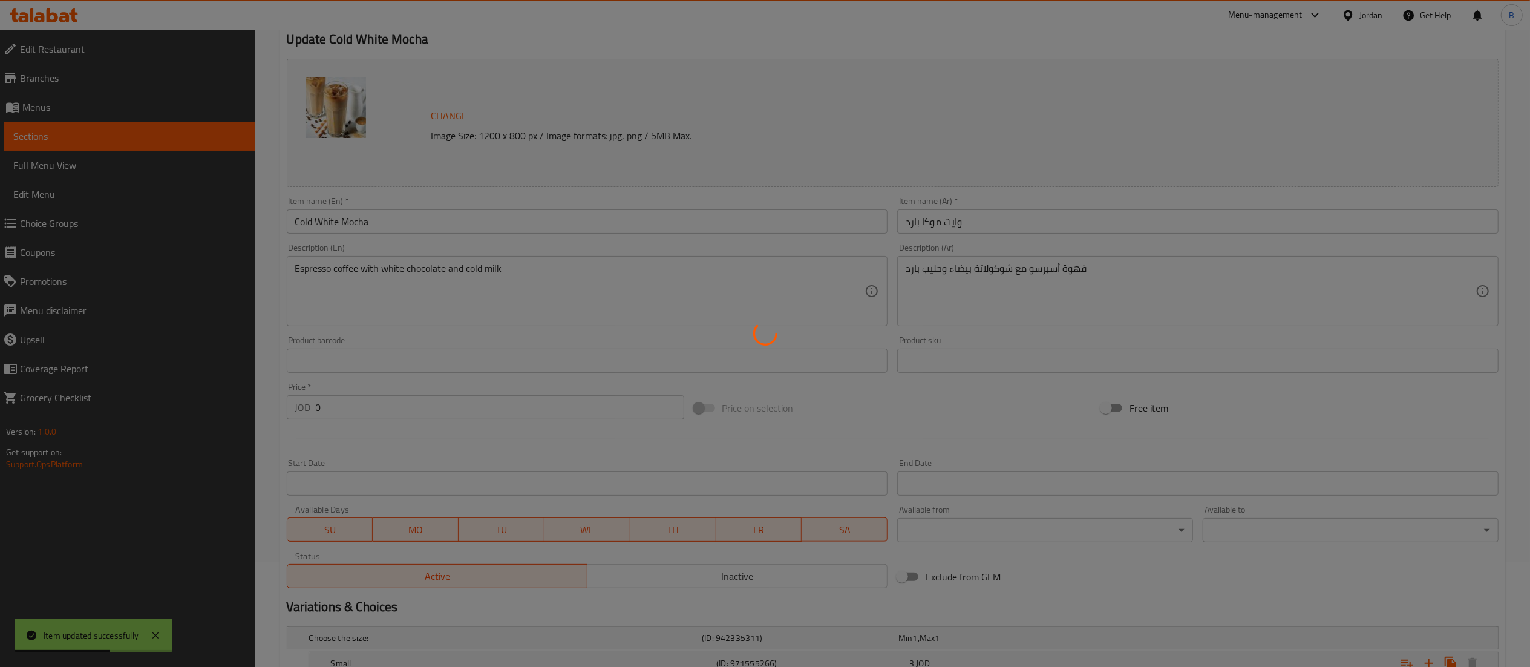
scroll to position [0, 0]
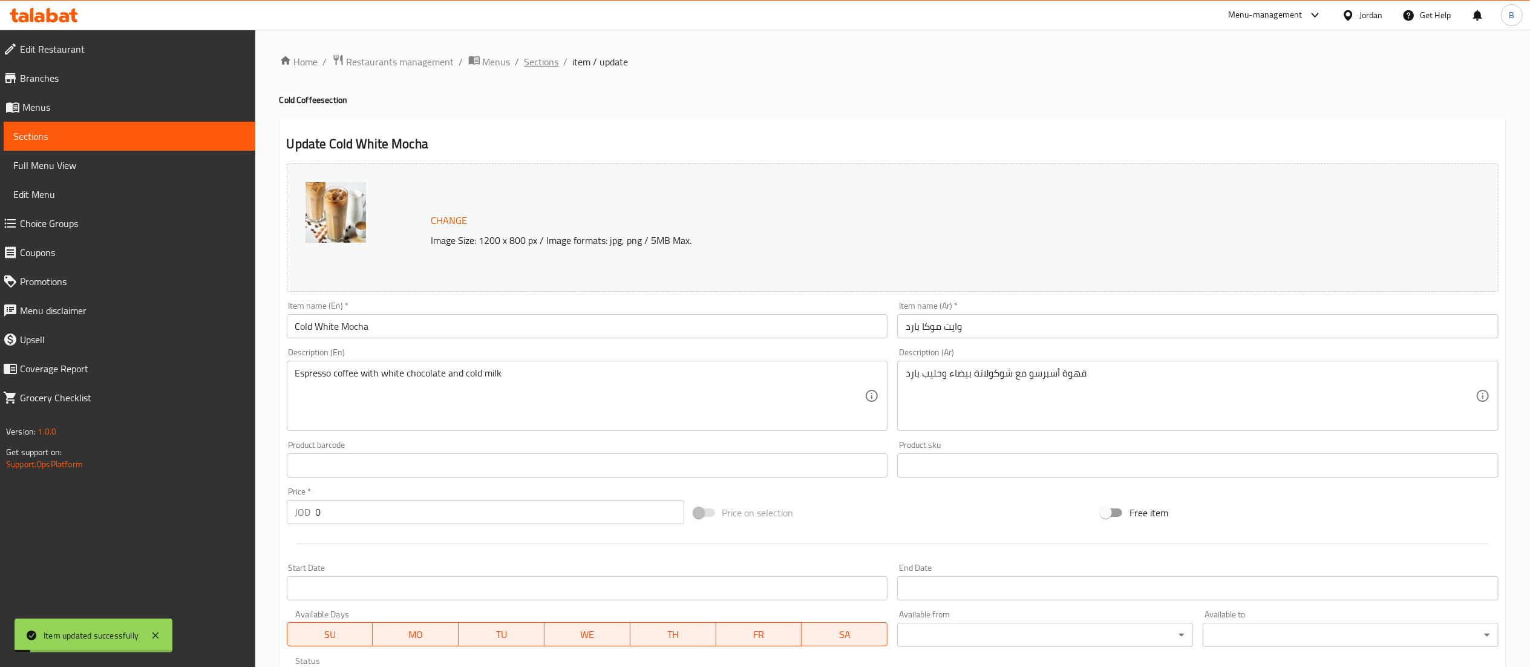
click at [543, 62] on span "Sections" at bounding box center [541, 61] width 34 height 15
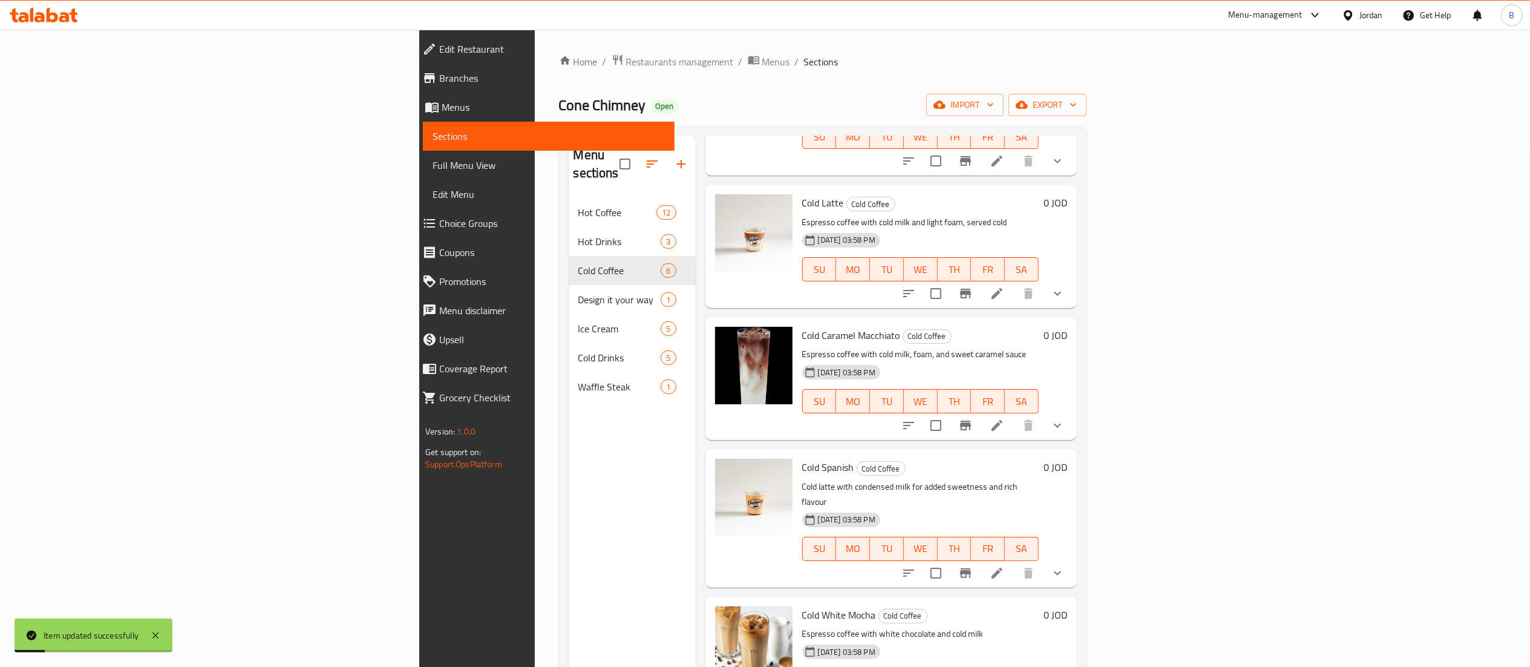
scroll to position [170, 0]
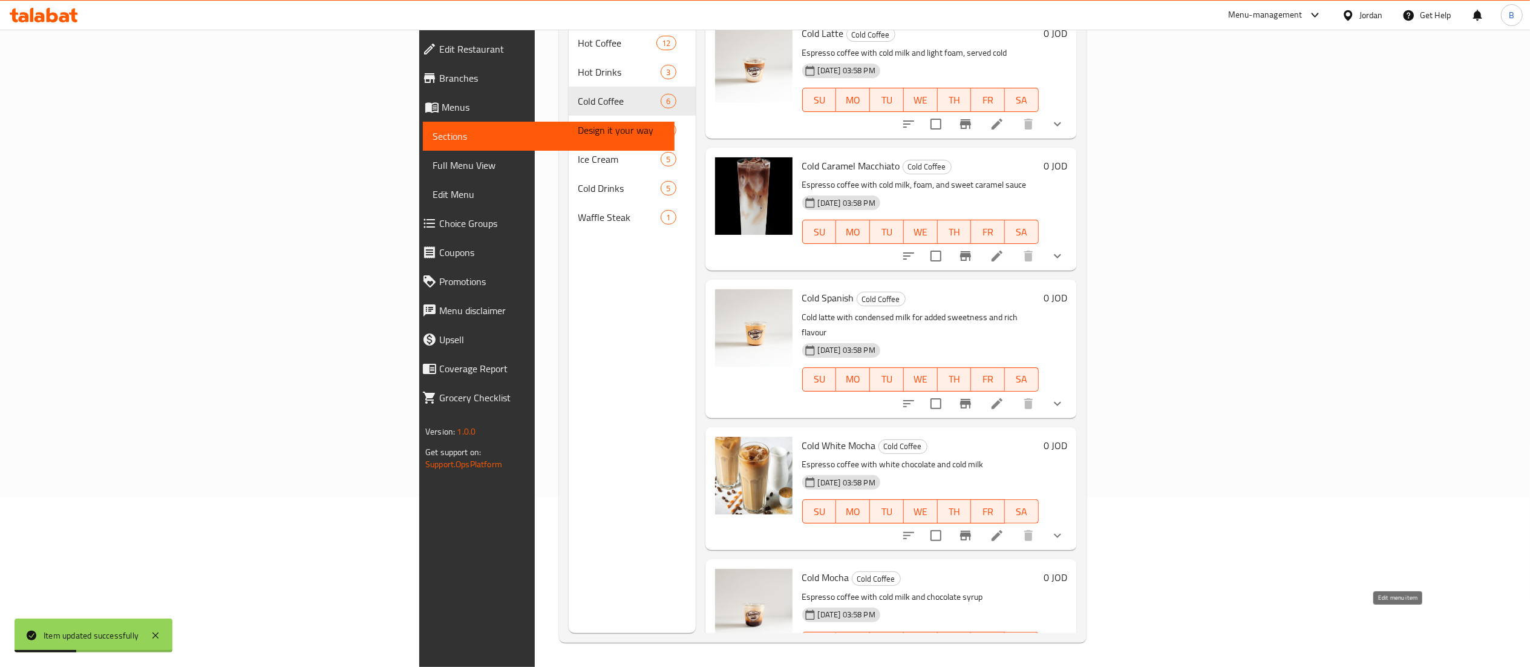
click at [1004, 661] on icon at bounding box center [997, 668] width 15 height 15
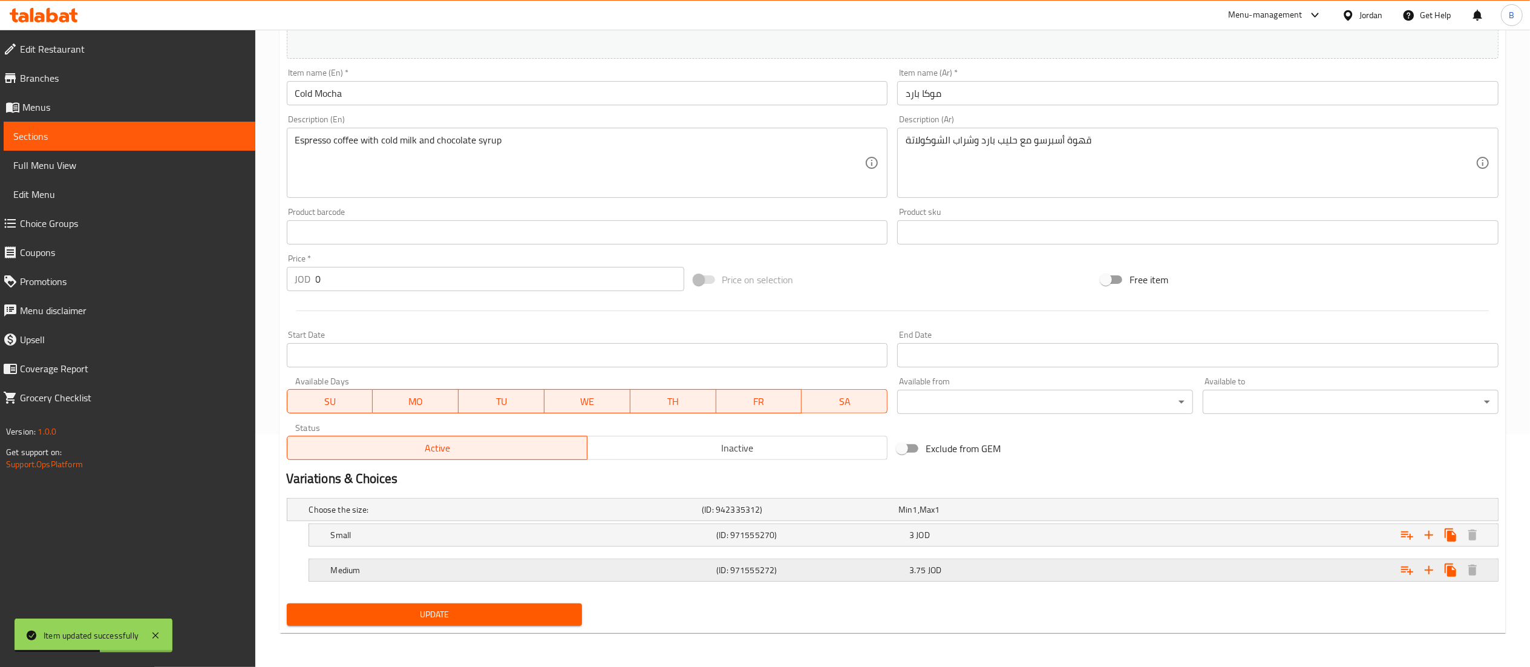
click at [668, 573] on h5 "Medium" at bounding box center [521, 570] width 381 height 12
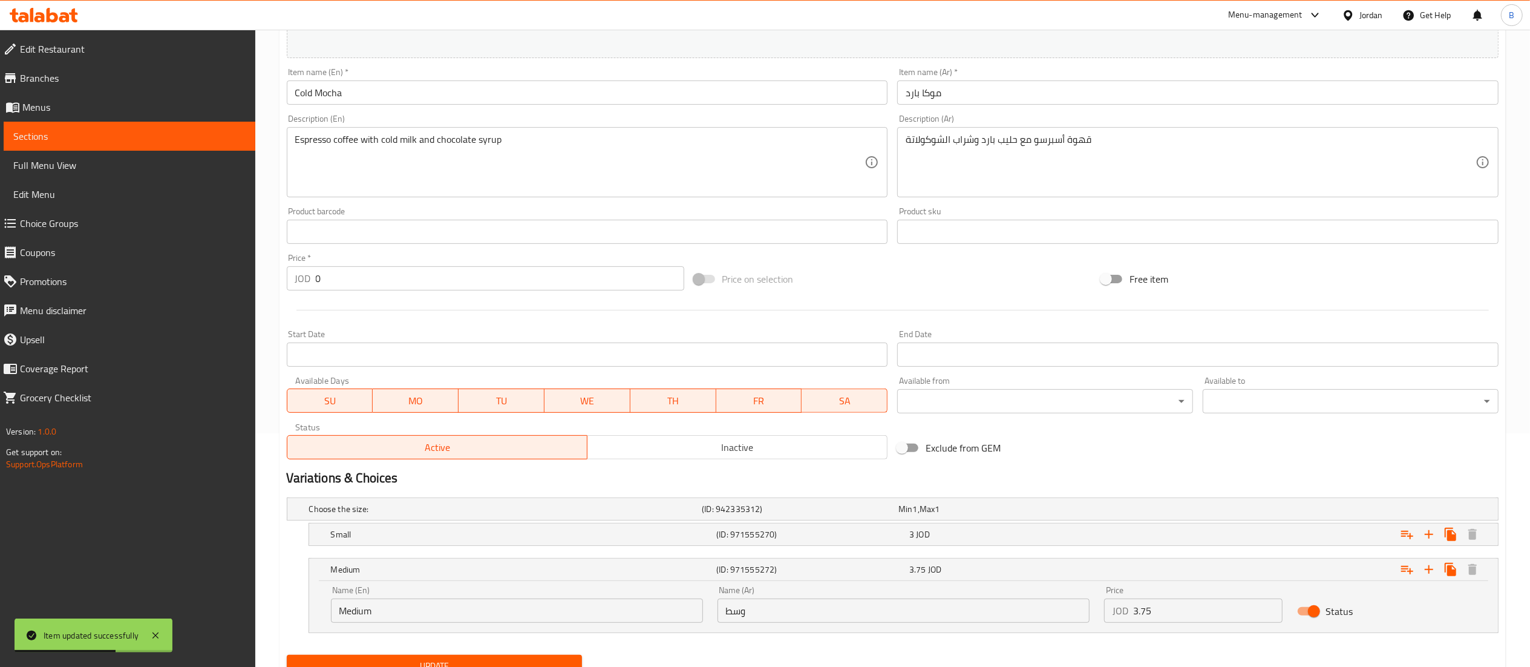
click at [1304, 610] on input "Status" at bounding box center [1313, 610] width 69 height 23
checkbox input "false"
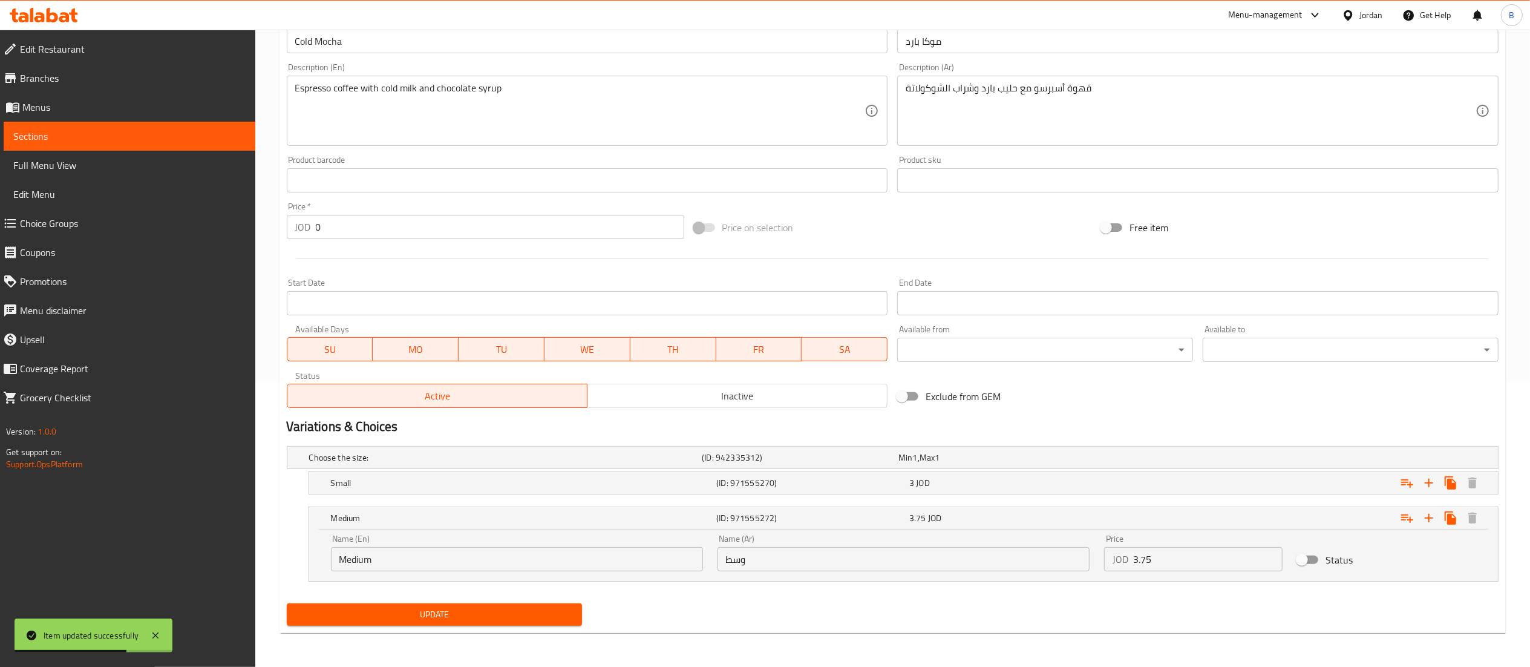
click at [567, 602] on div "Update" at bounding box center [434, 614] width 305 height 32
click at [564, 606] on button "Update" at bounding box center [435, 614] width 296 height 22
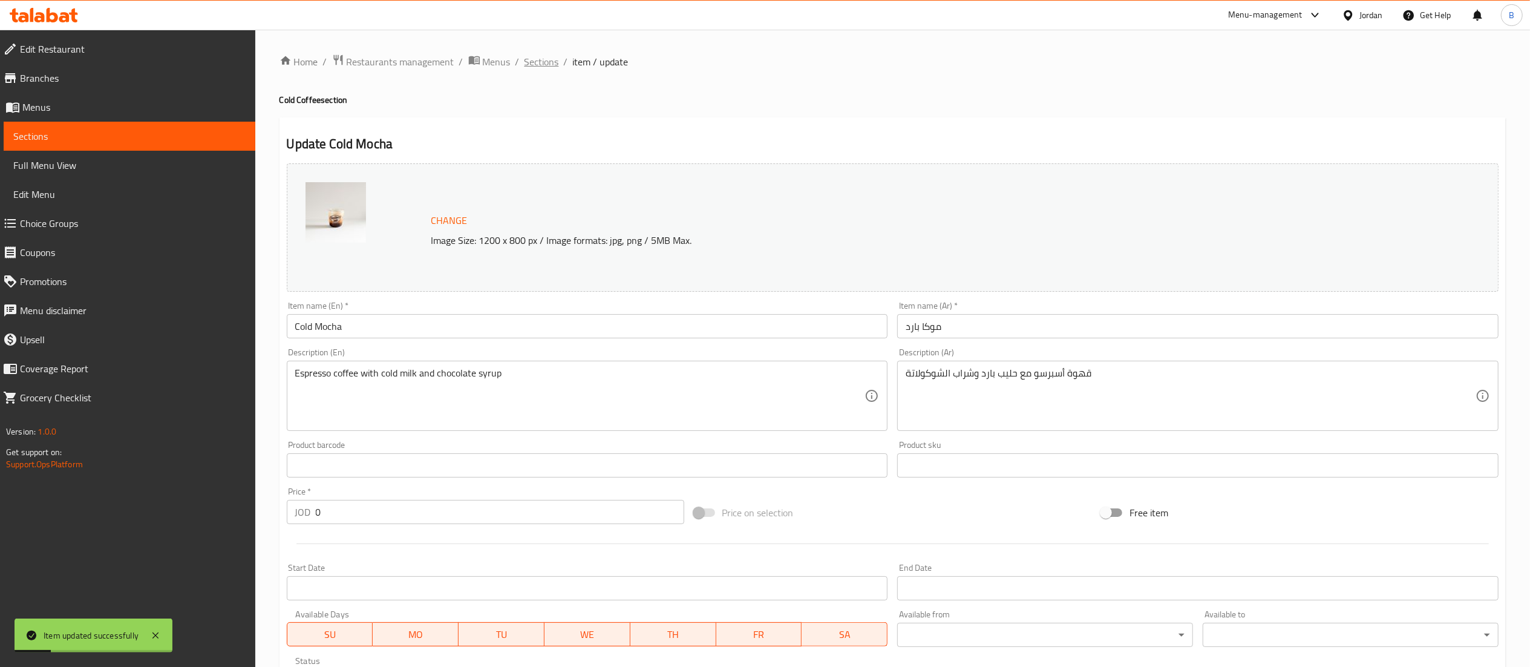
click at [526, 57] on span "Sections" at bounding box center [541, 61] width 34 height 15
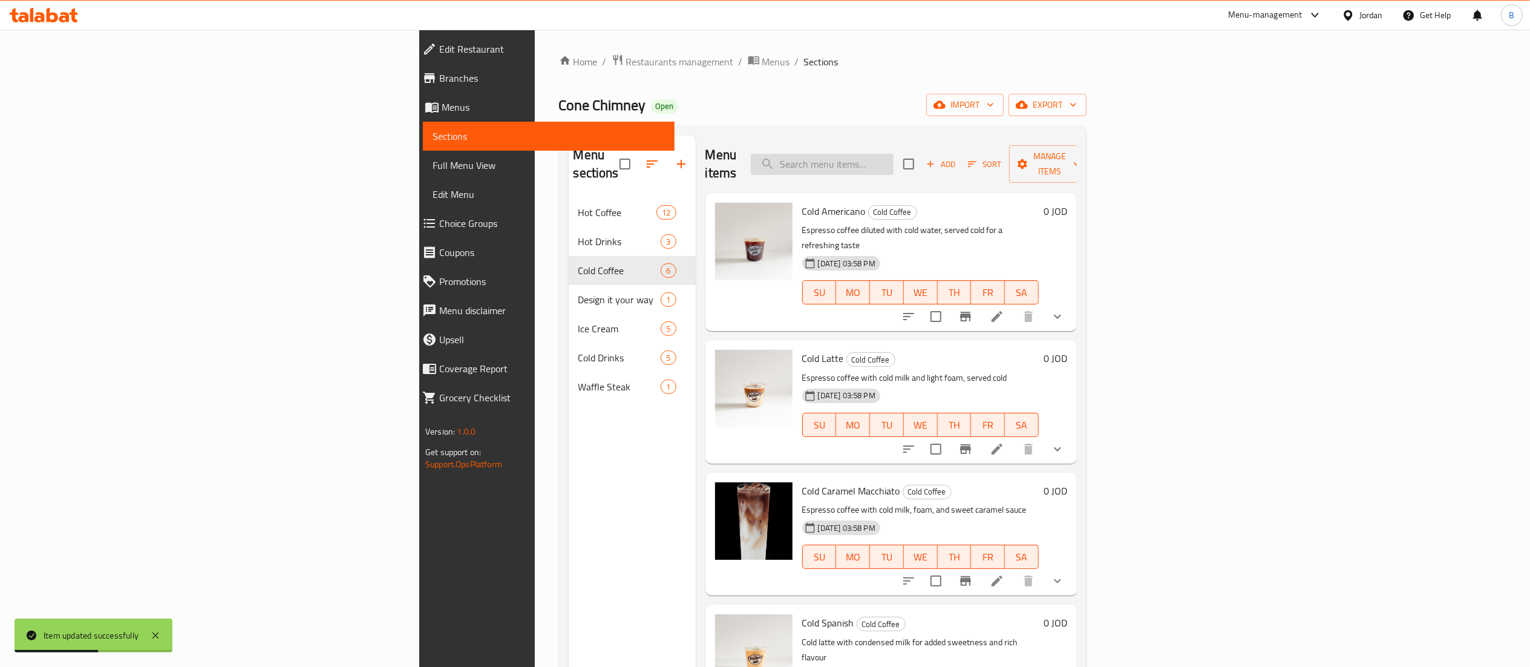
click at [893, 155] on input "search" at bounding box center [822, 164] width 143 height 21
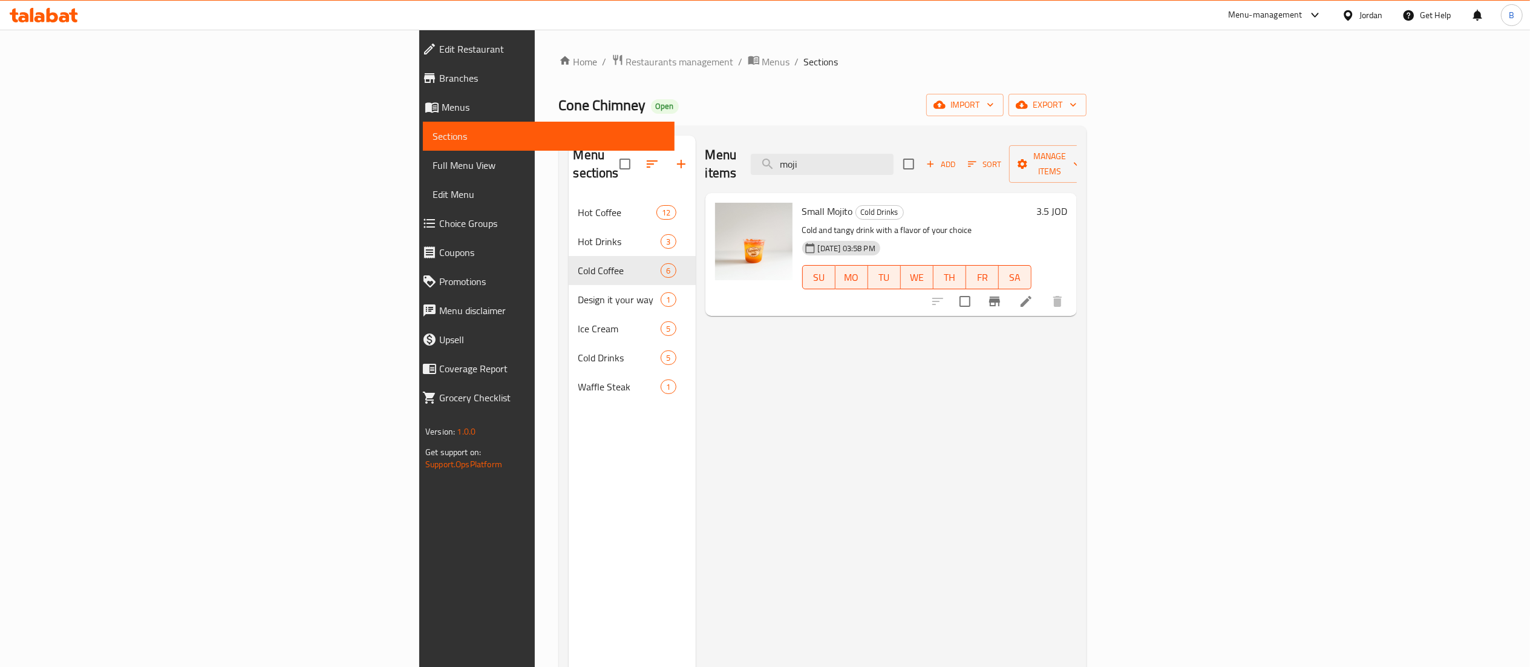
type input "moji"
click at [1033, 294] on icon at bounding box center [1026, 301] width 15 height 15
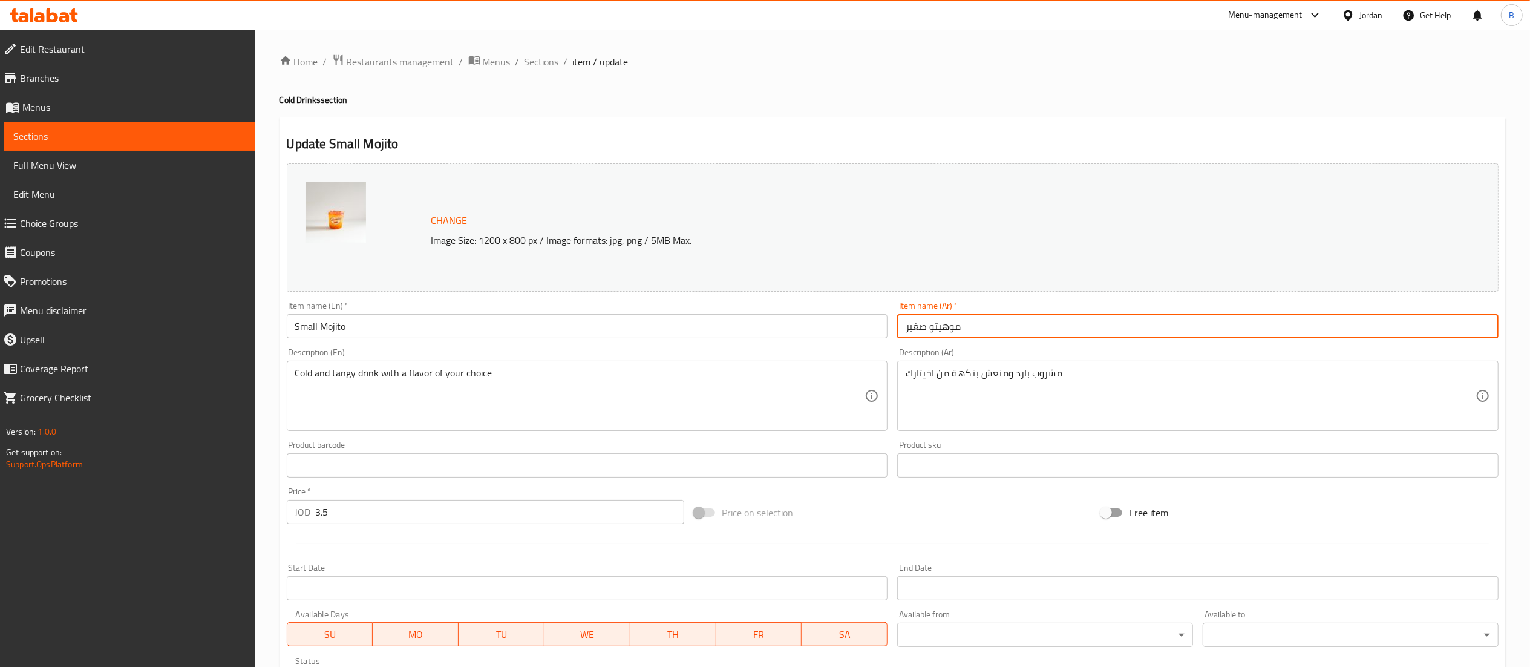
drag, startPoint x: 927, startPoint y: 324, endPoint x: 813, endPoint y: 326, distance: 114.3
click at [814, 326] on div "Change Image Size: 1200 x 800 px / Image formats: jpg, png / 5MB Max. Item name…" at bounding box center [892, 427] width 1221 height 539
type input "موهيتو"
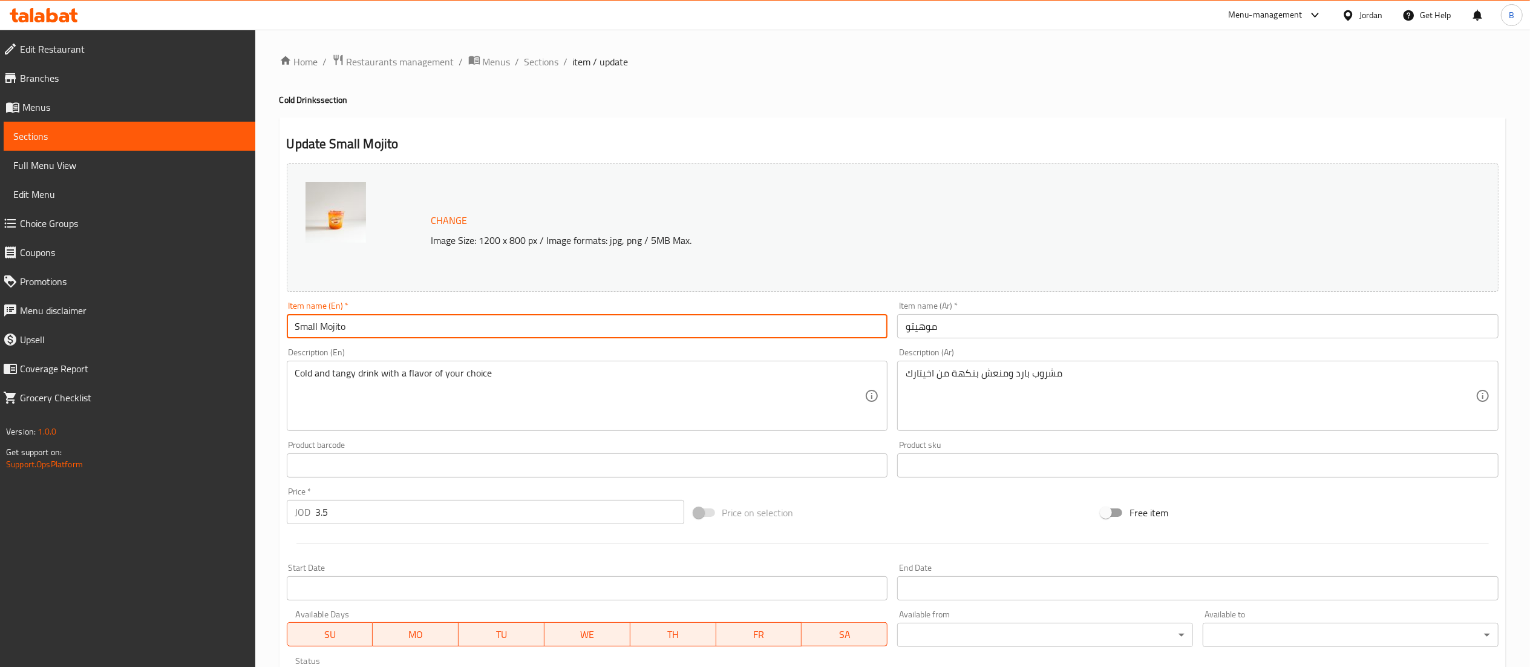
drag, startPoint x: 319, startPoint y: 328, endPoint x: 241, endPoint y: 323, distance: 78.8
click at [243, 323] on div "Edit Restaurant Branches Menus Sections Full Menu View Edit Menu Choice Groups …" at bounding box center [765, 451] width 1530 height 843
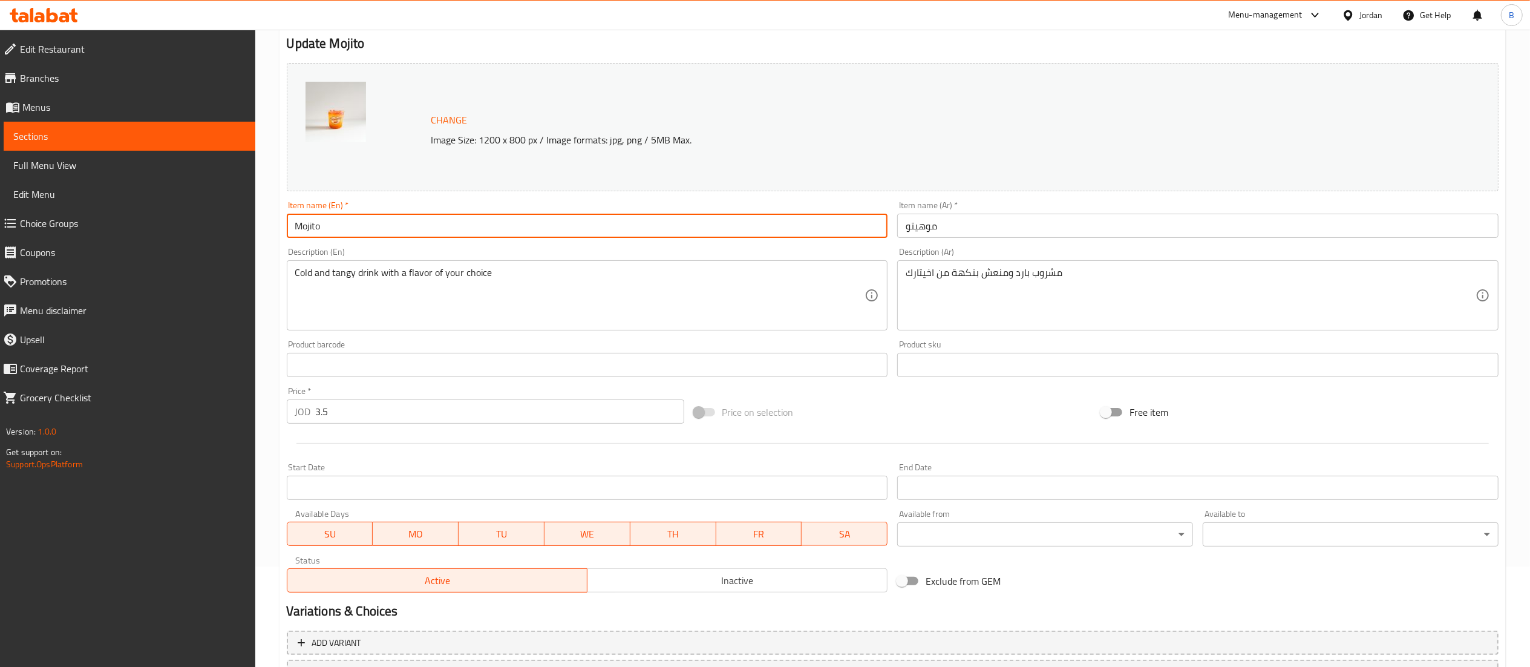
scroll to position [204, 0]
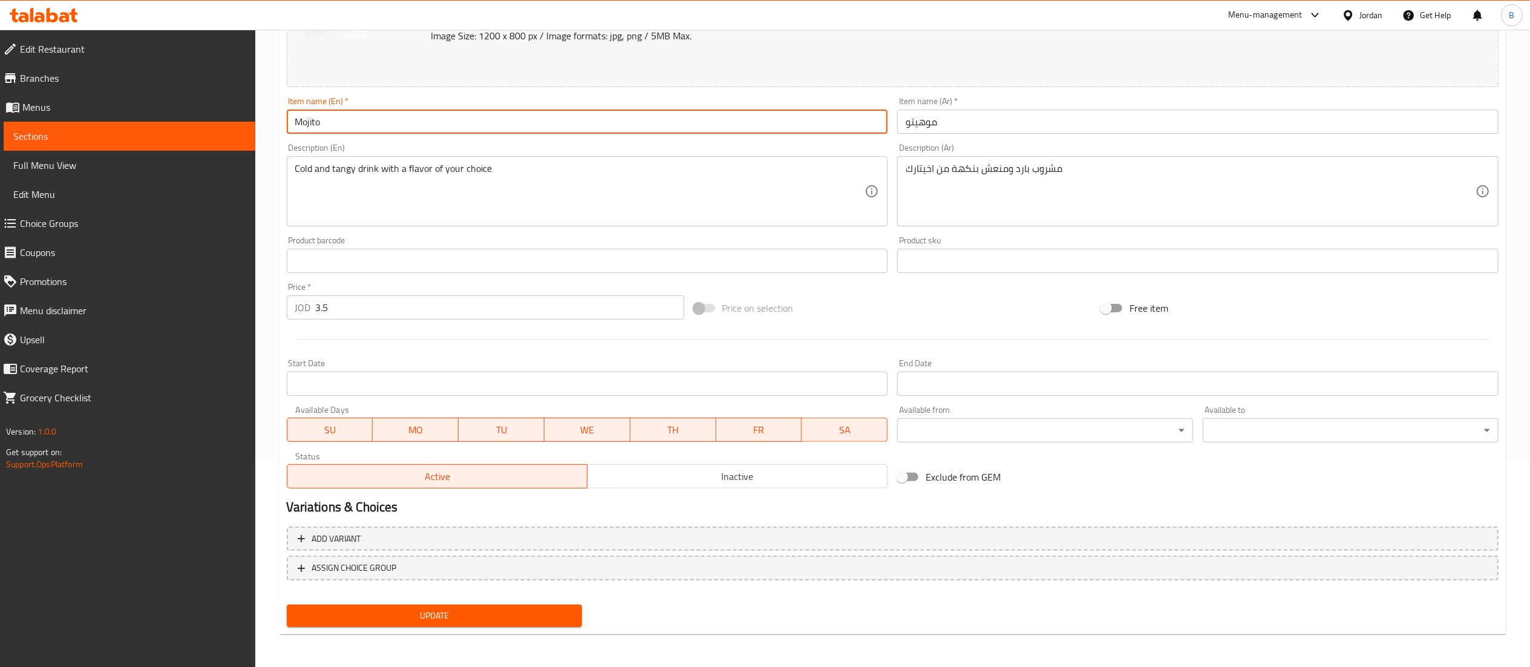
type input "Mojito"
drag, startPoint x: 437, startPoint y: 613, endPoint x: 452, endPoint y: 614, distance: 15.7
click at [437, 613] on span "Update" at bounding box center [434, 615] width 276 height 15
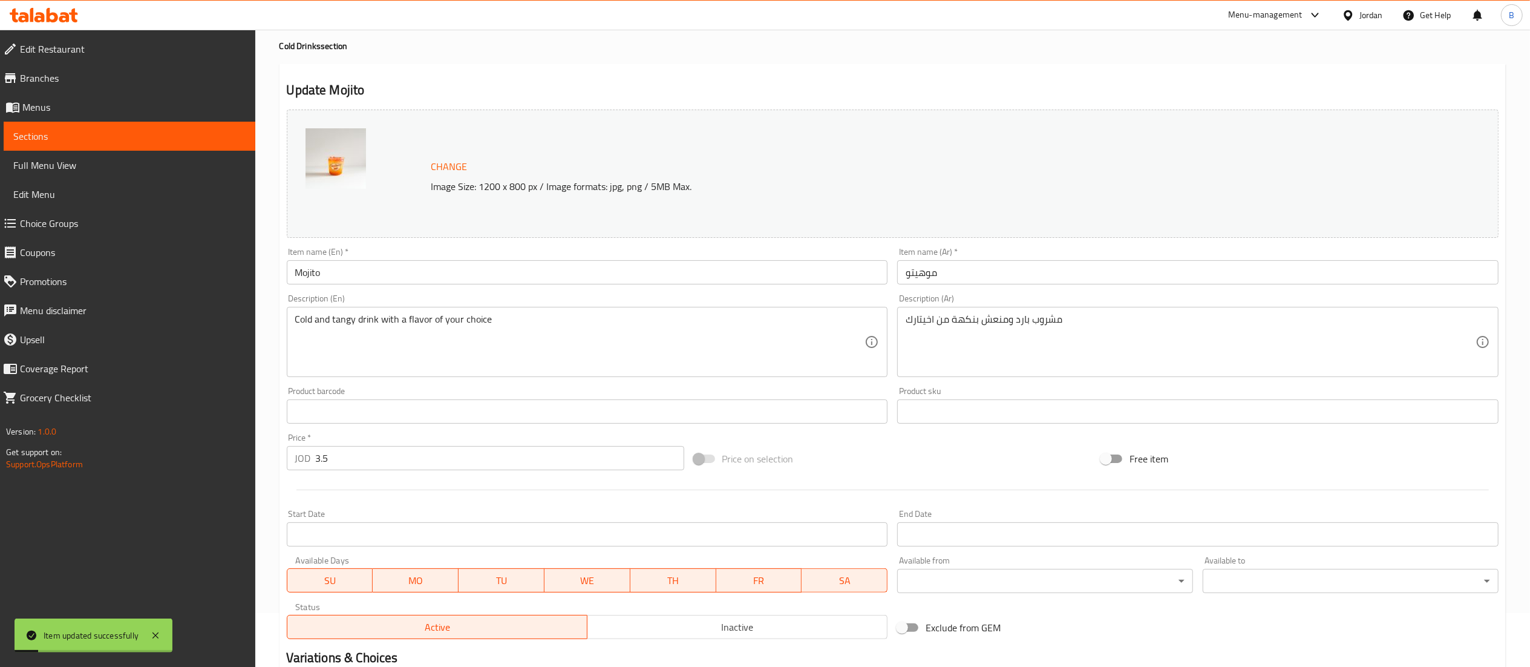
scroll to position [0, 0]
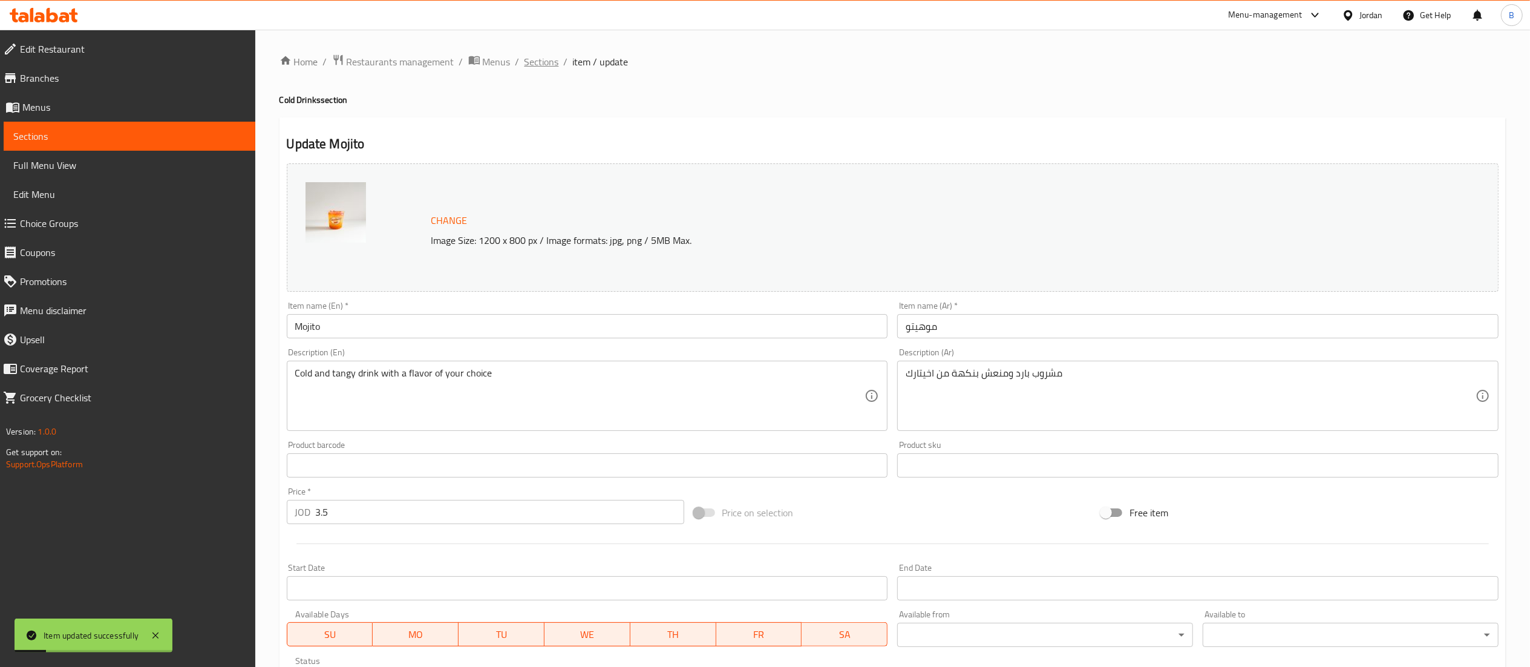
click at [554, 69] on span "Sections" at bounding box center [541, 61] width 34 height 15
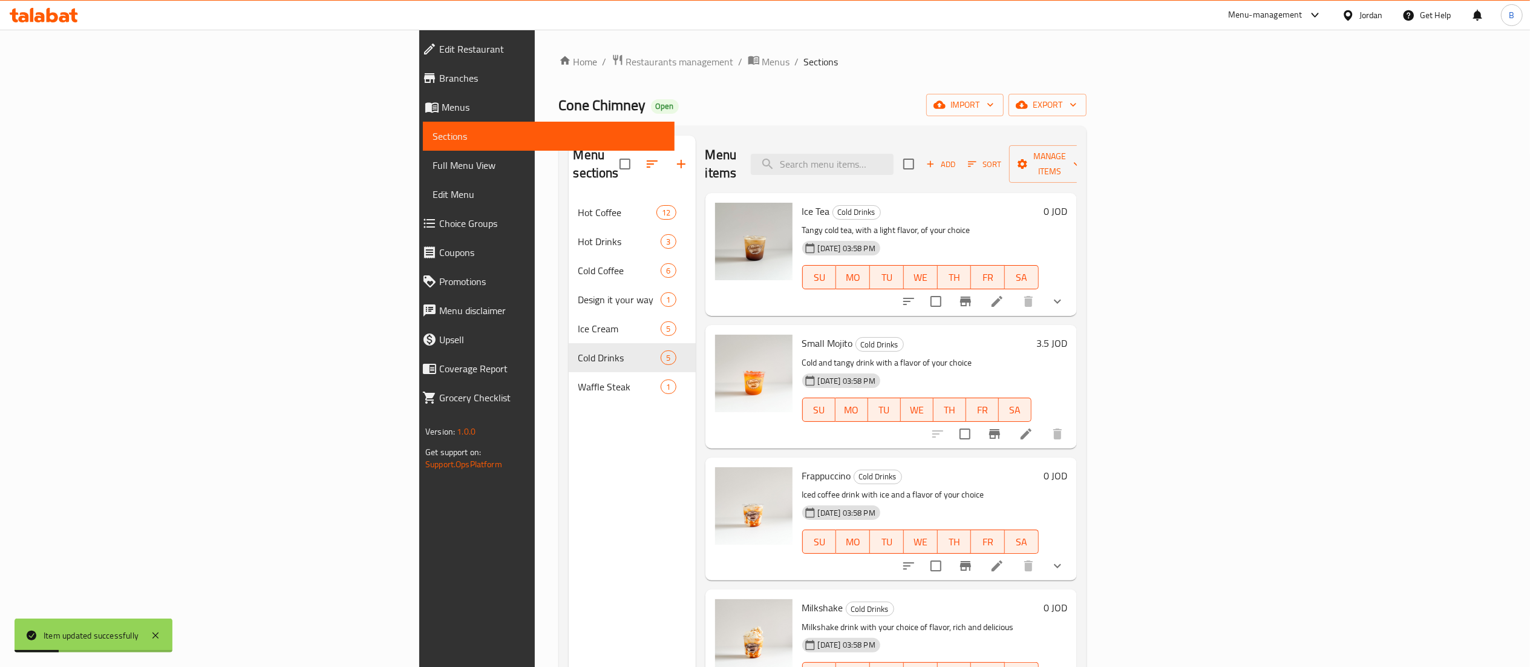
click at [986, 193] on div "Ice Tea Cold Drinks Tangy cold tea, with a light flavor, of your choice 02-01-2…" at bounding box center [890, 254] width 371 height 123
click at [893, 164] on input "search" at bounding box center [822, 164] width 143 height 21
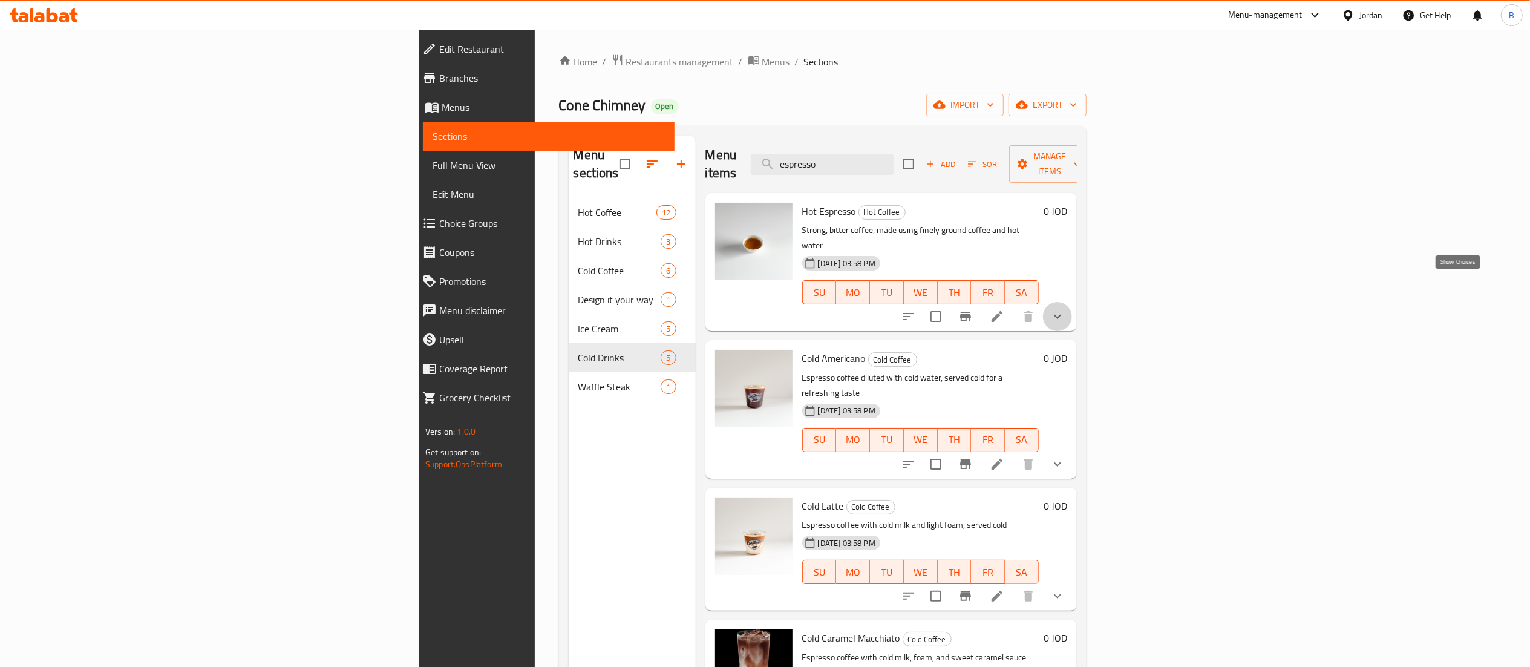
click at [1065, 309] on icon "show more" at bounding box center [1057, 316] width 15 height 15
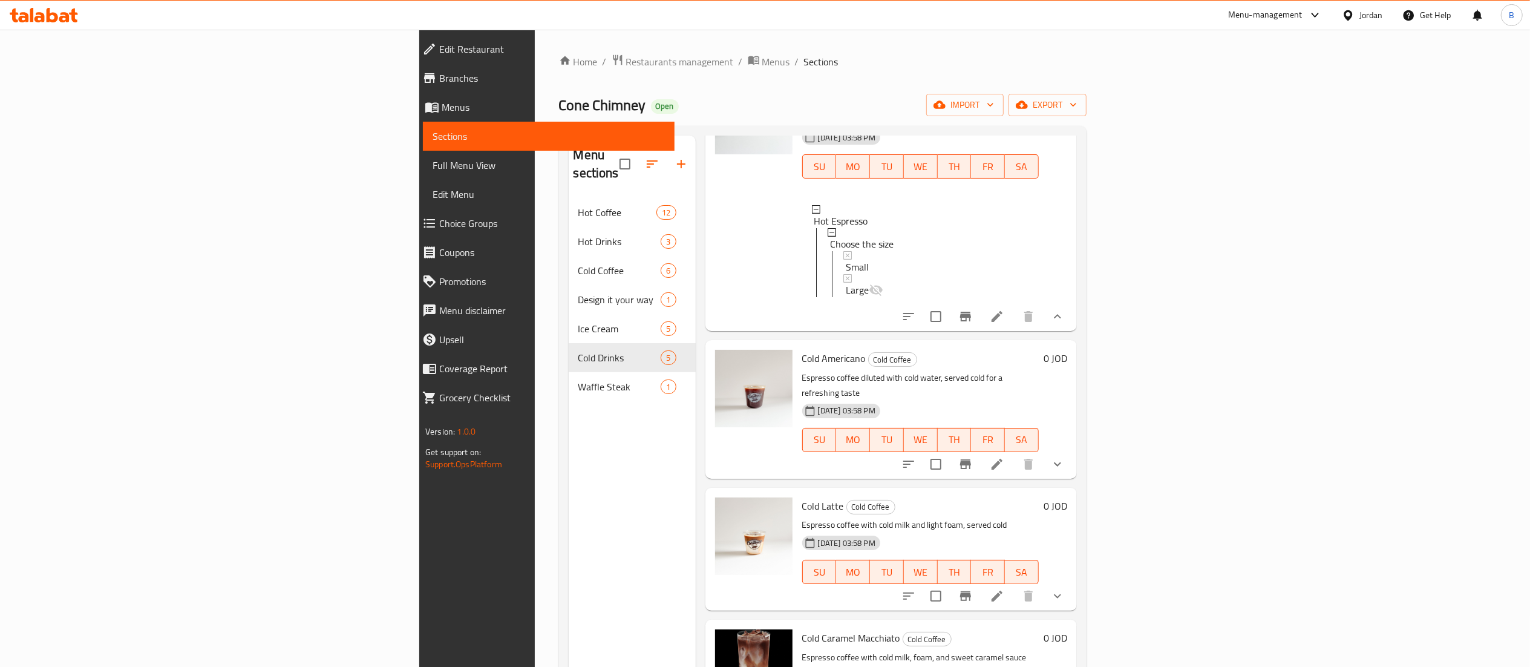
scroll to position [242, 0]
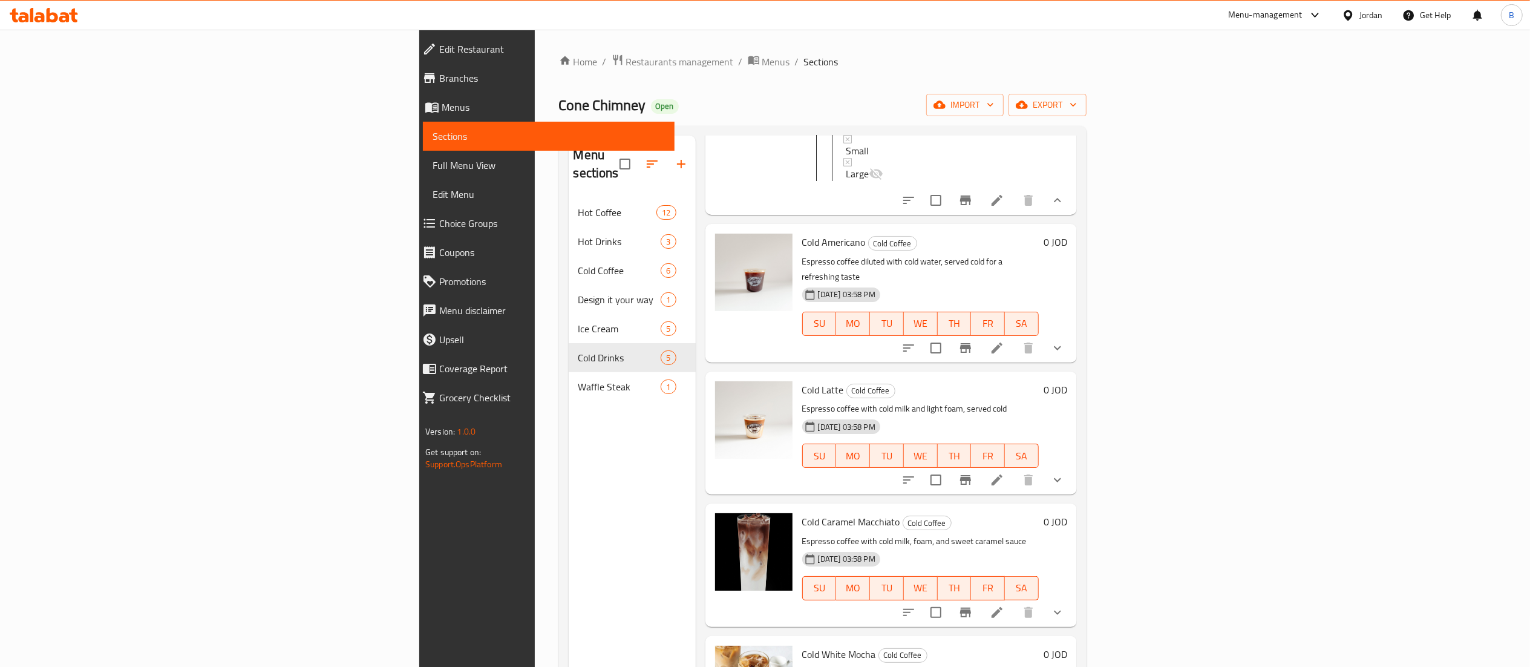
click at [1065, 605] on icon "show more" at bounding box center [1057, 612] width 15 height 15
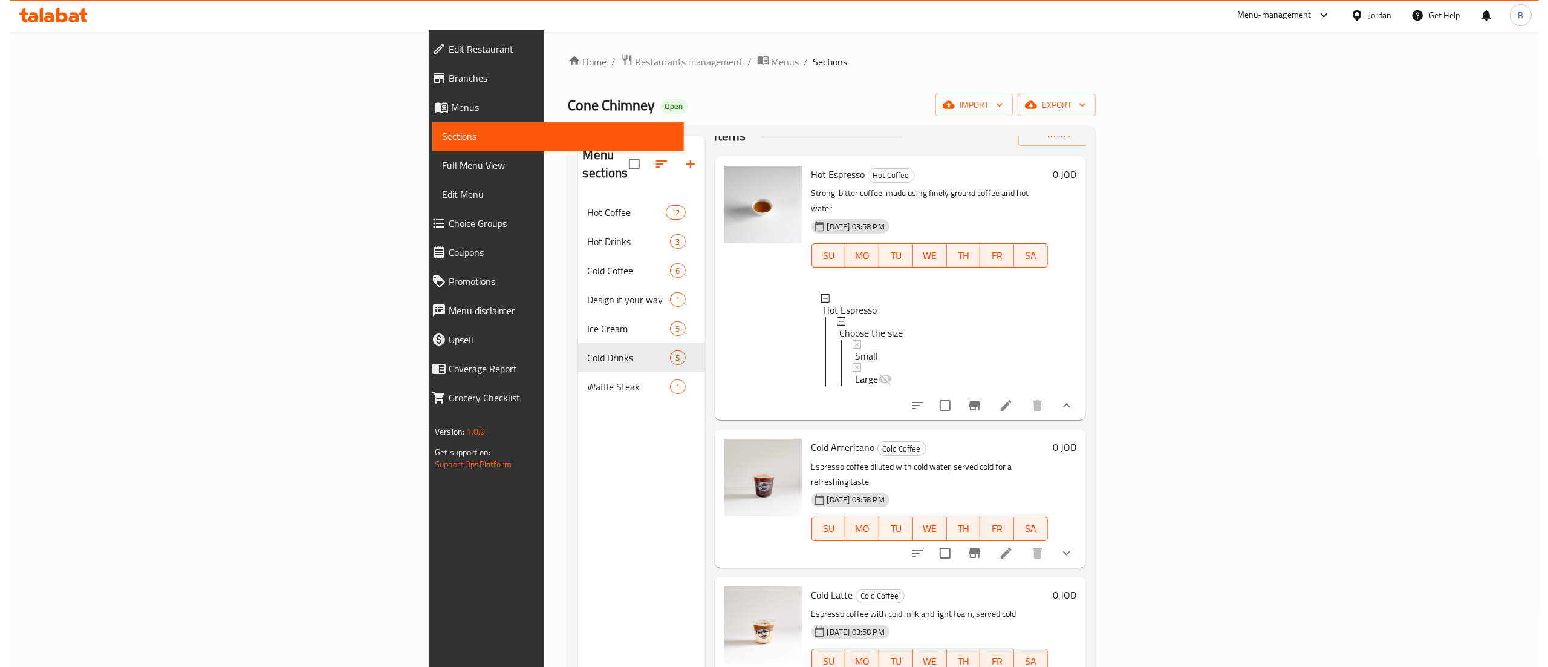
scroll to position [0, 0]
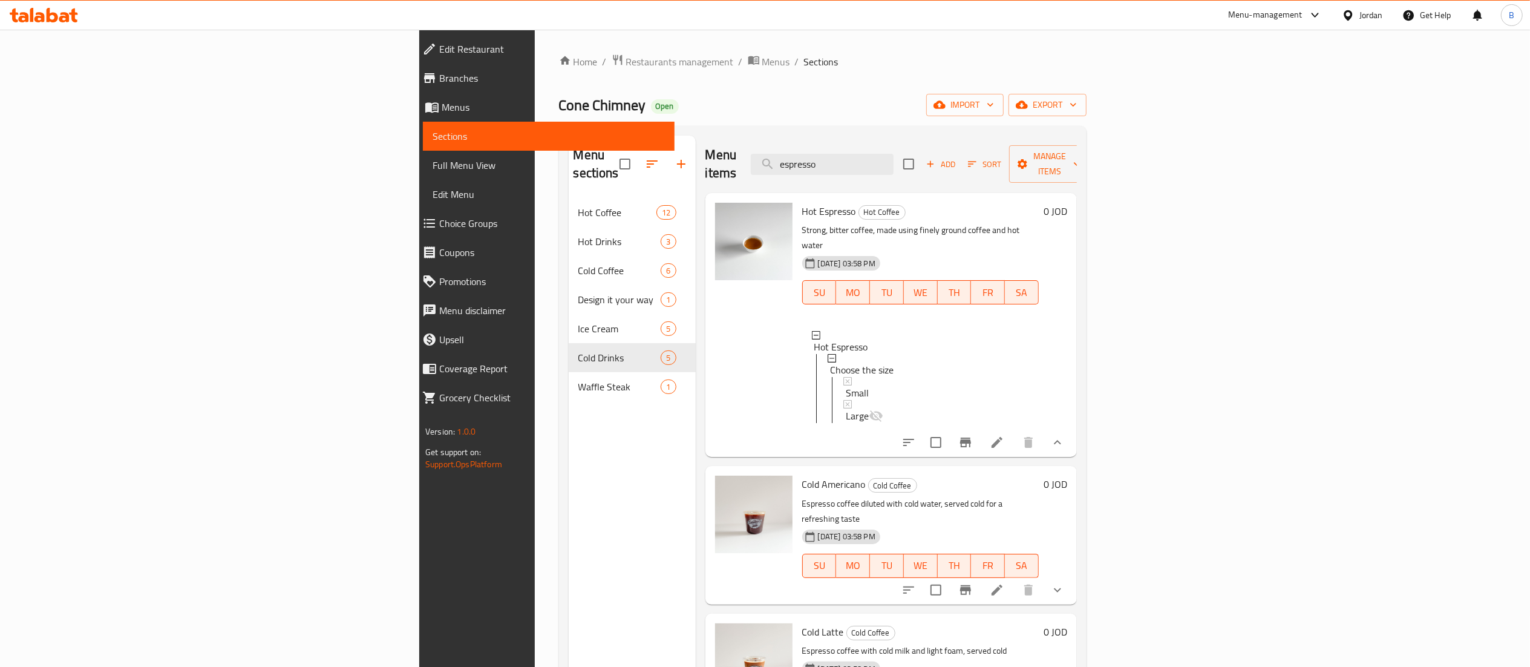
drag, startPoint x: 980, startPoint y: 150, endPoint x: 555, endPoint y: 125, distance: 426.0
click at [705, 121] on div "Home / Restaurants management / Menus / Sections Cone Chimney Open import expor…" at bounding box center [822, 433] width 527 height 758
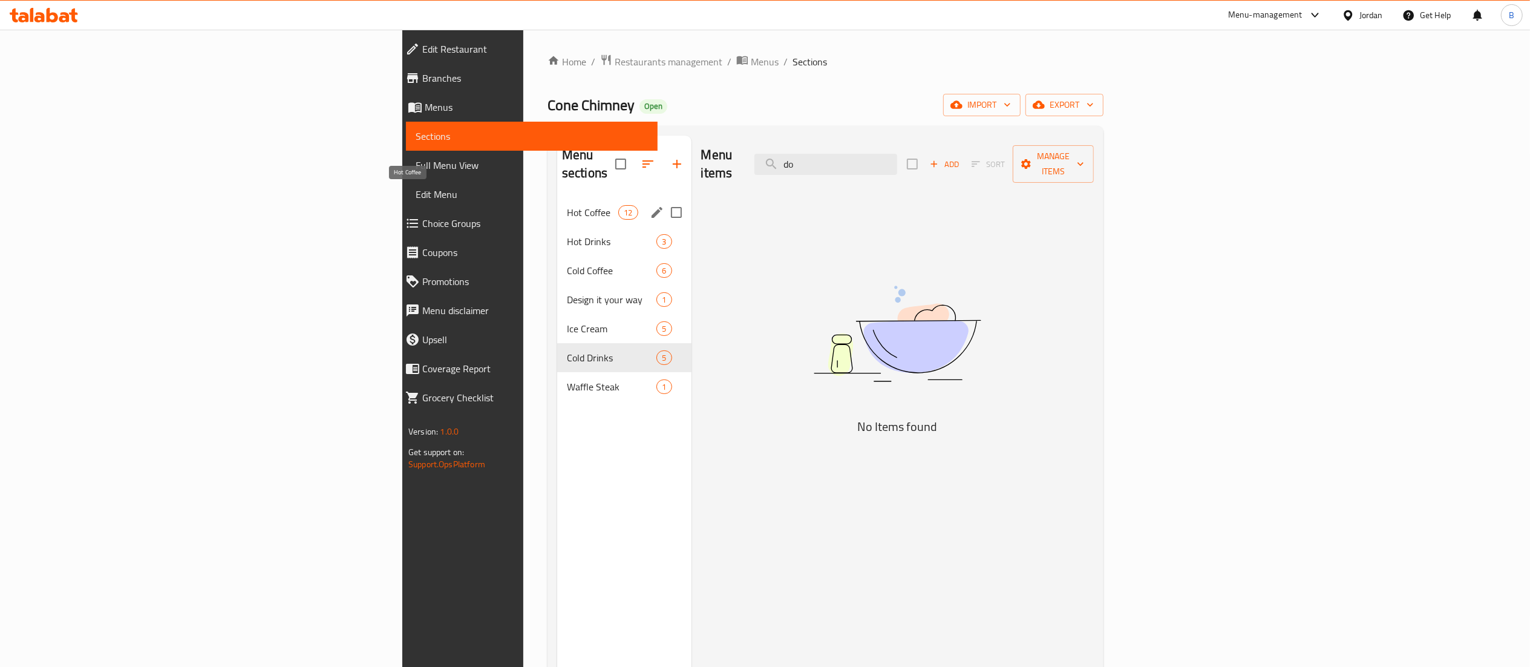
type input "d"
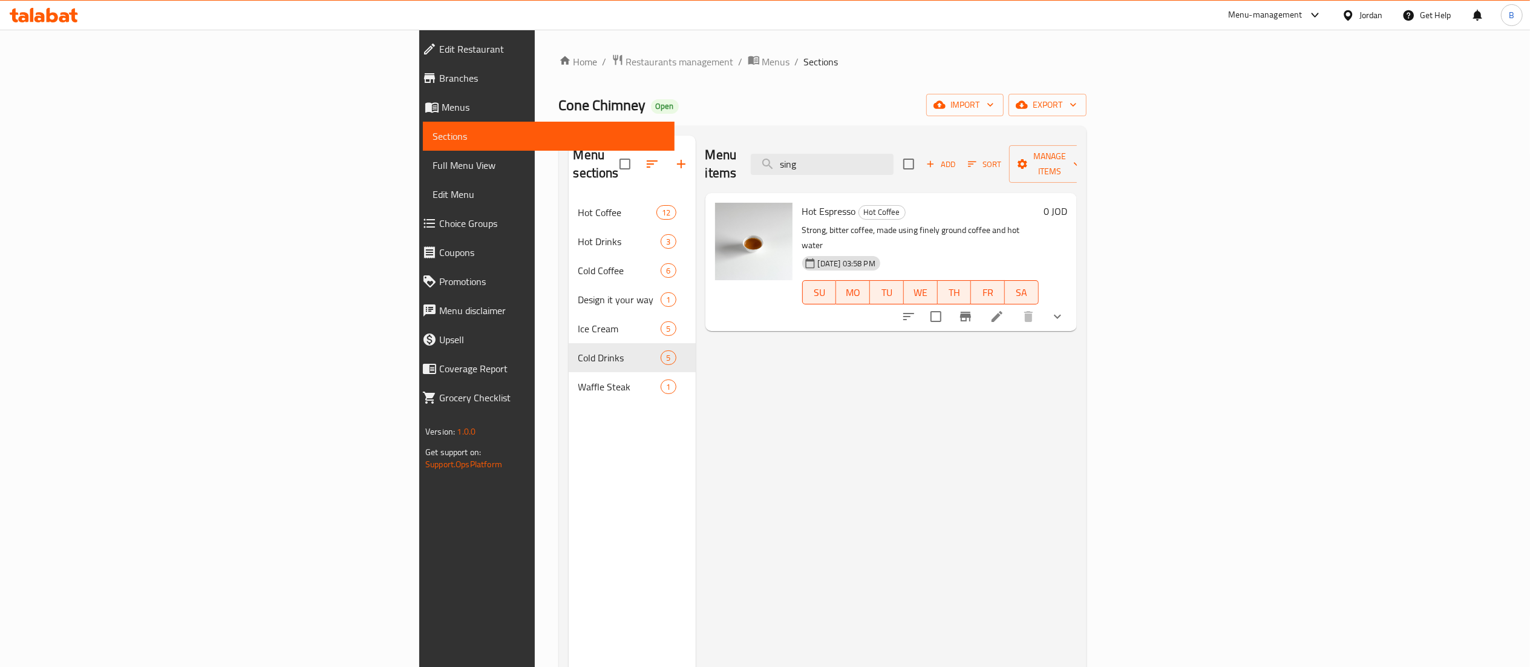
click at [1072, 302] on button "show more" at bounding box center [1057, 316] width 29 height 29
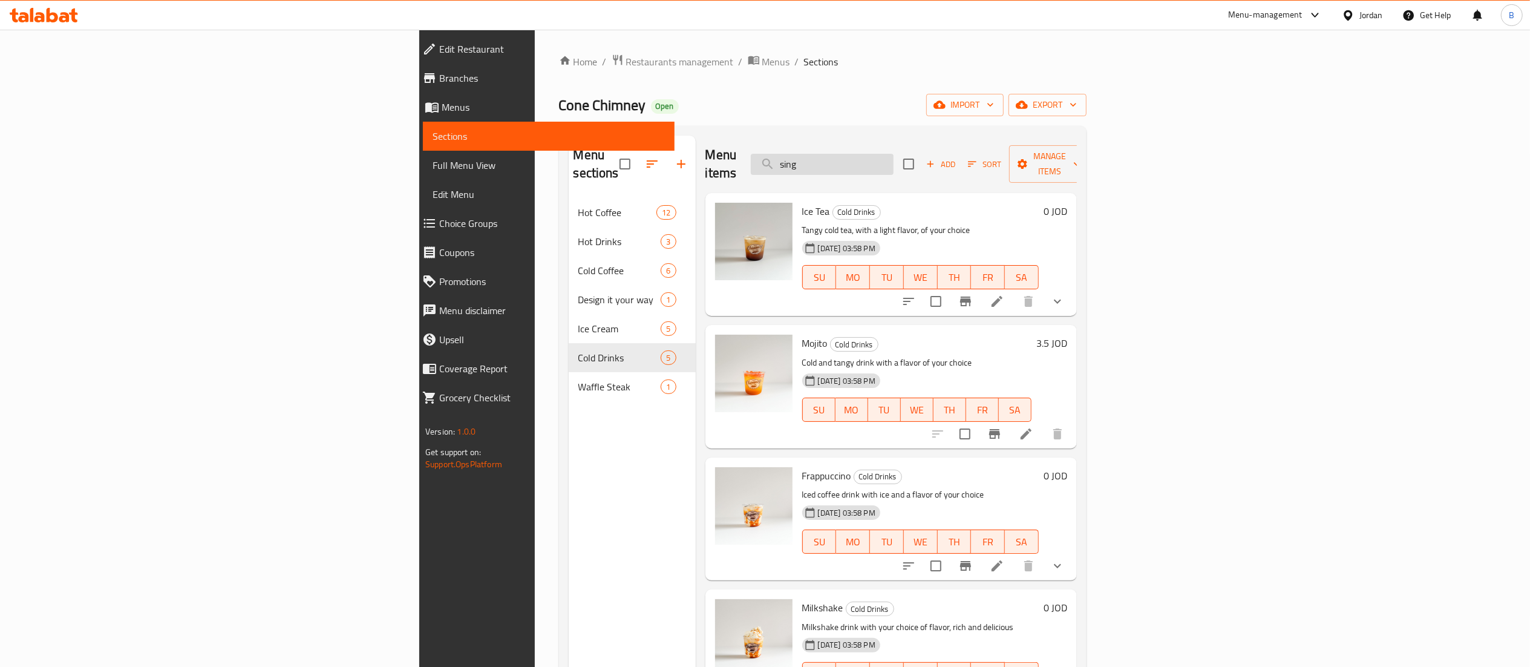
click at [893, 160] on input "sing" at bounding box center [822, 164] width 143 height 21
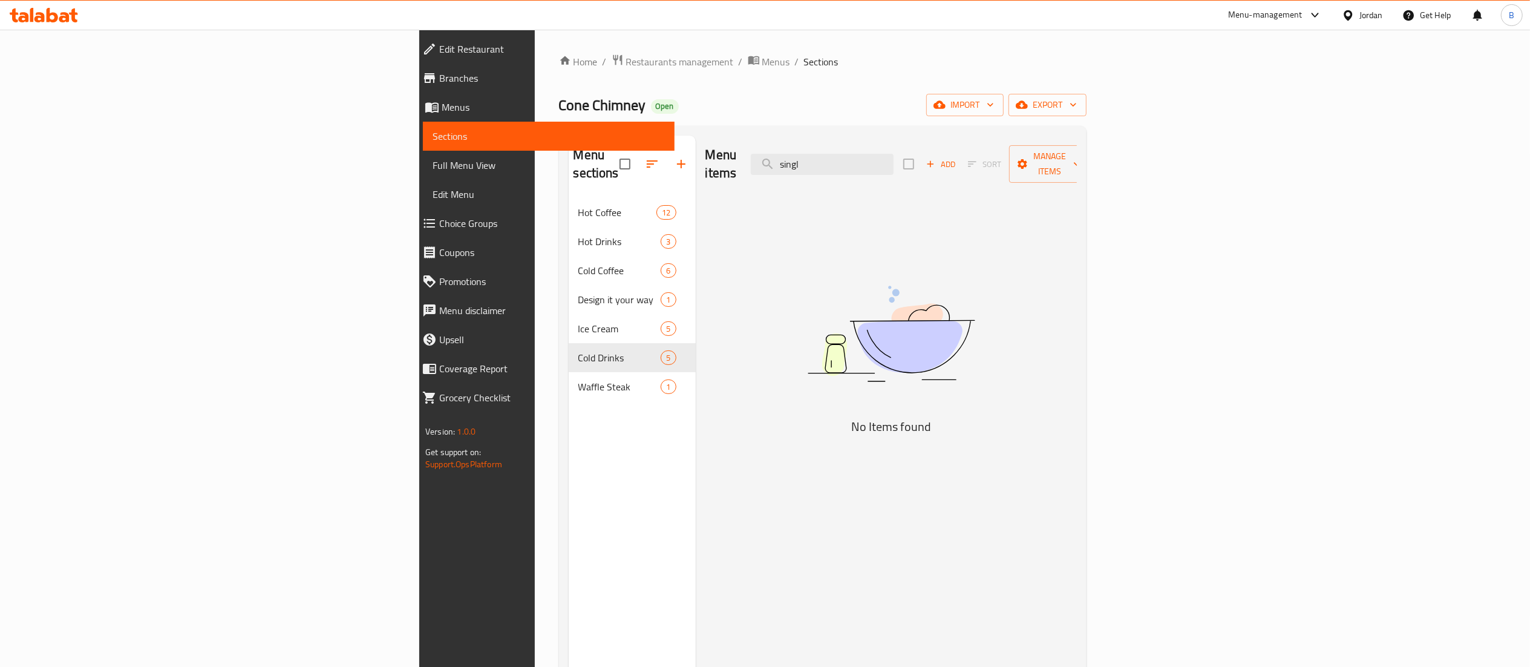
type input "sing"
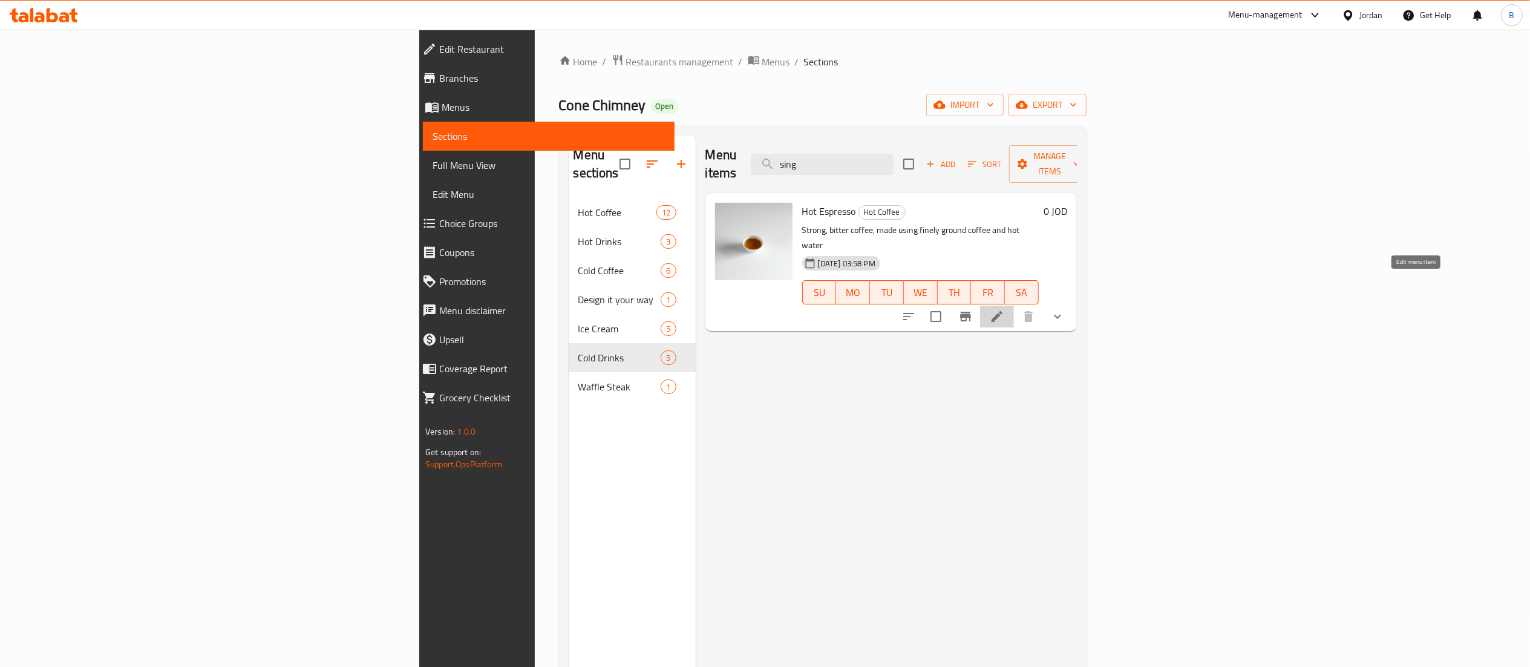
click at [1004, 309] on icon at bounding box center [997, 316] width 15 height 15
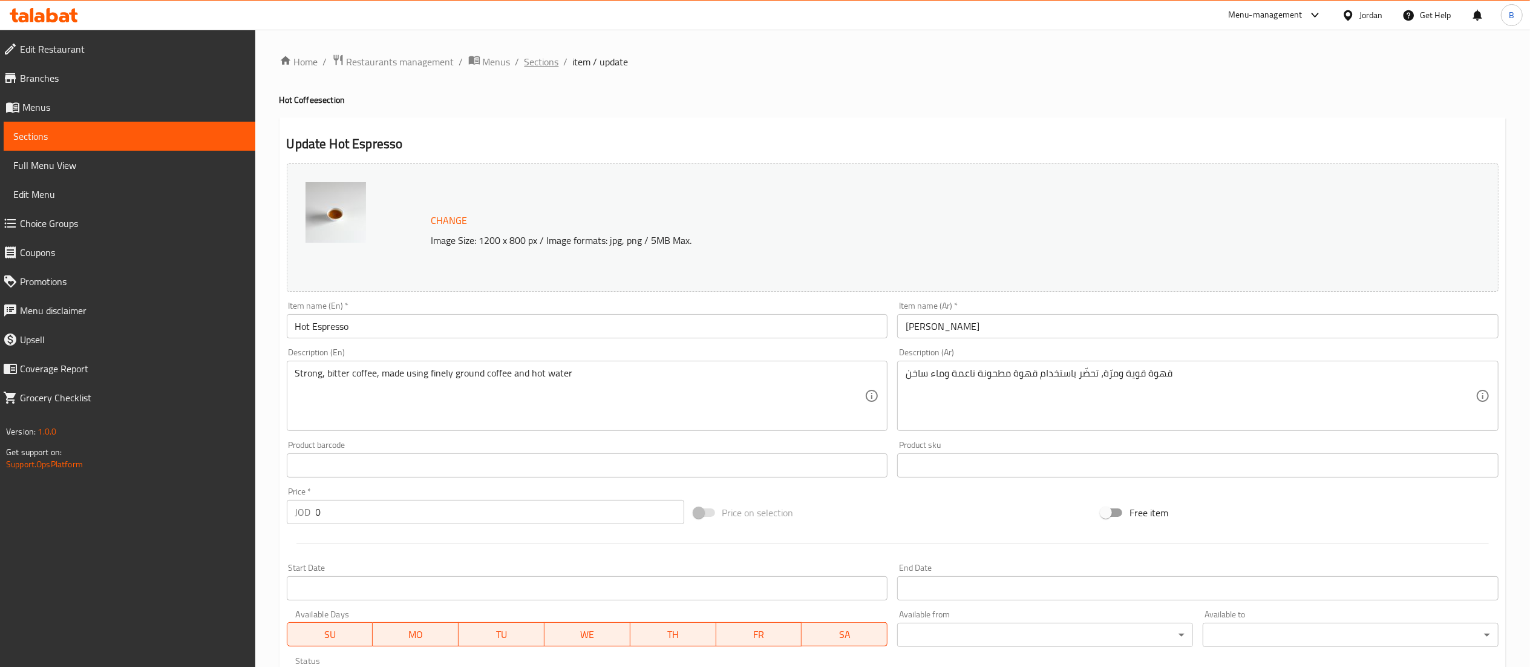
click at [541, 65] on span "Sections" at bounding box center [541, 61] width 34 height 15
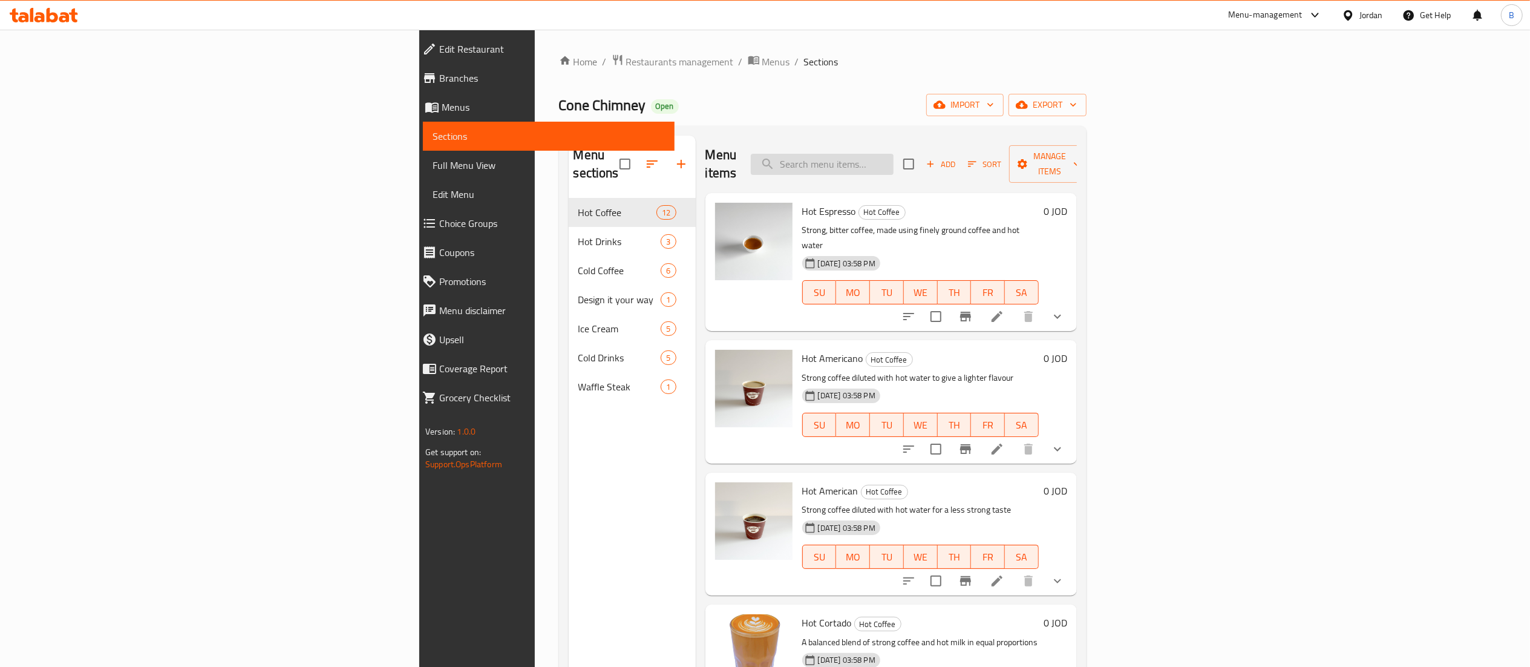
click at [893, 156] on input "search" at bounding box center [822, 164] width 143 height 21
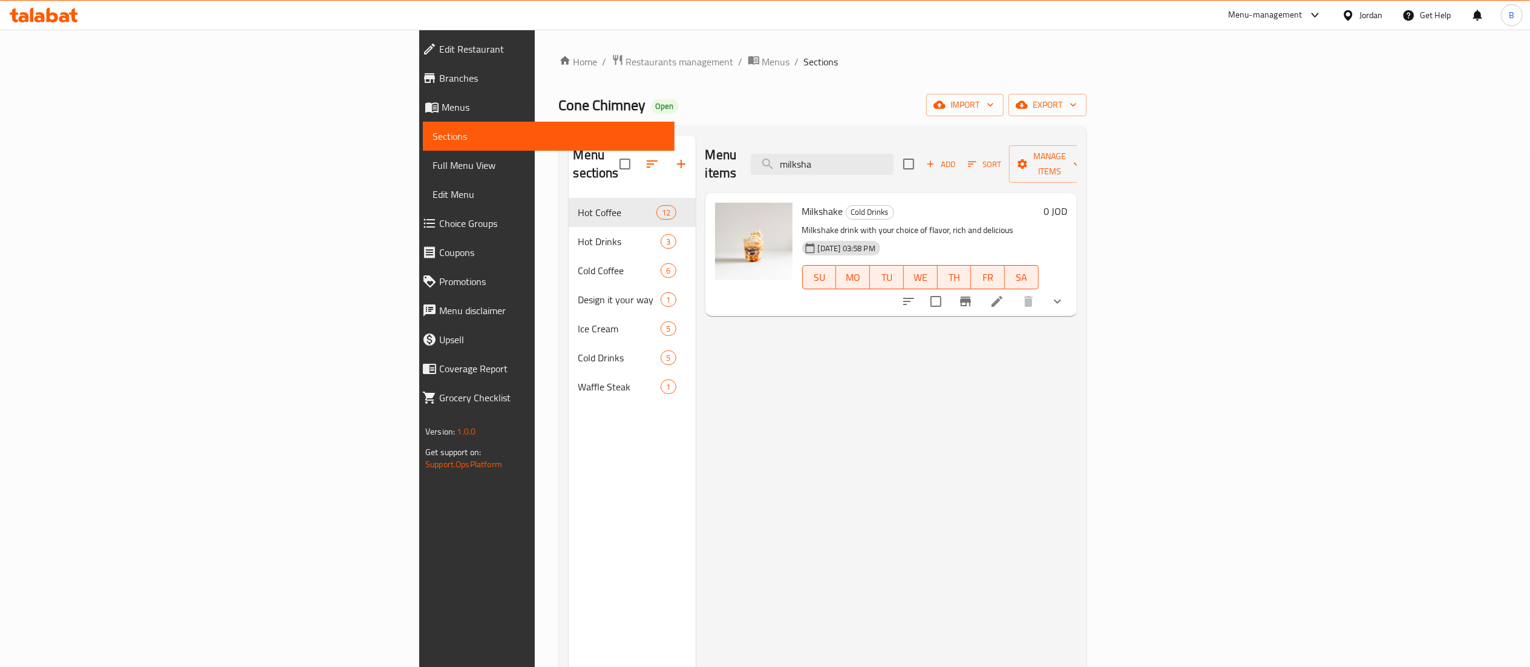
type input "milksha"
click at [1004, 294] on icon at bounding box center [997, 301] width 15 height 15
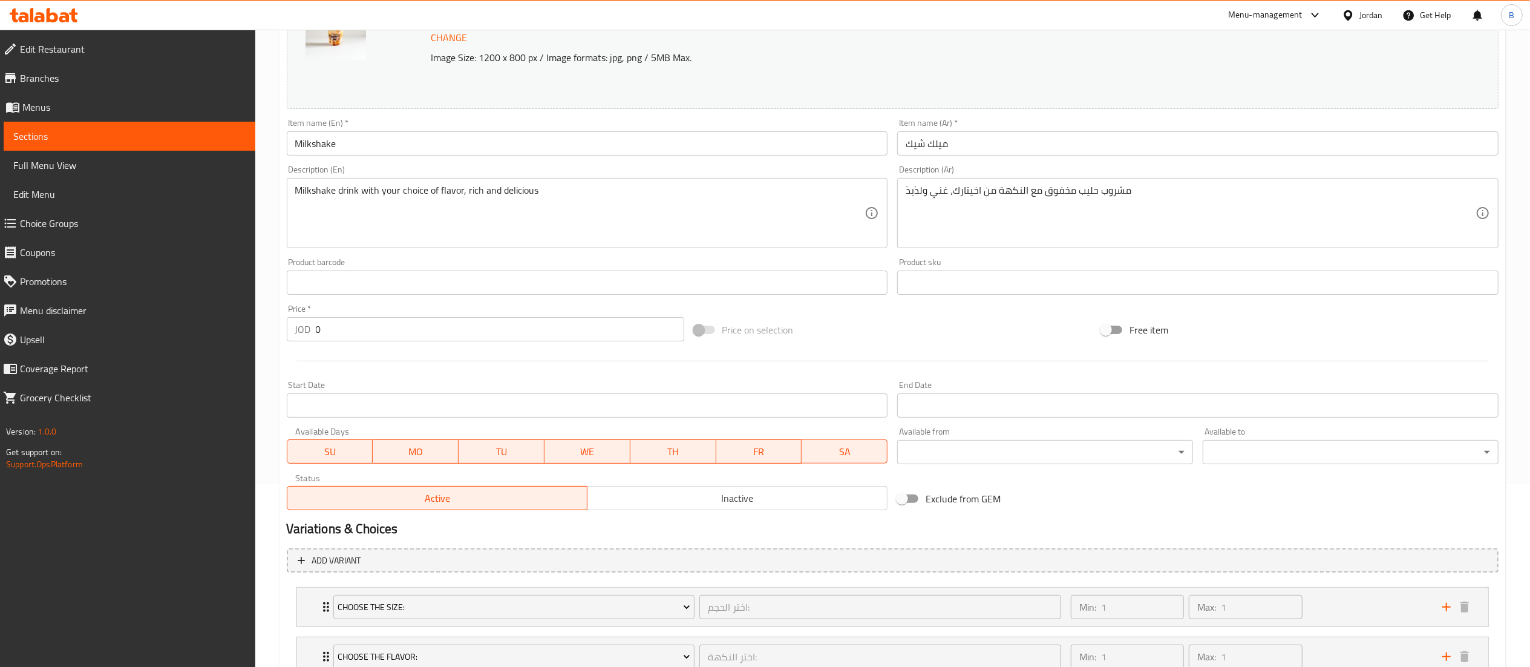
scroll to position [276, 0]
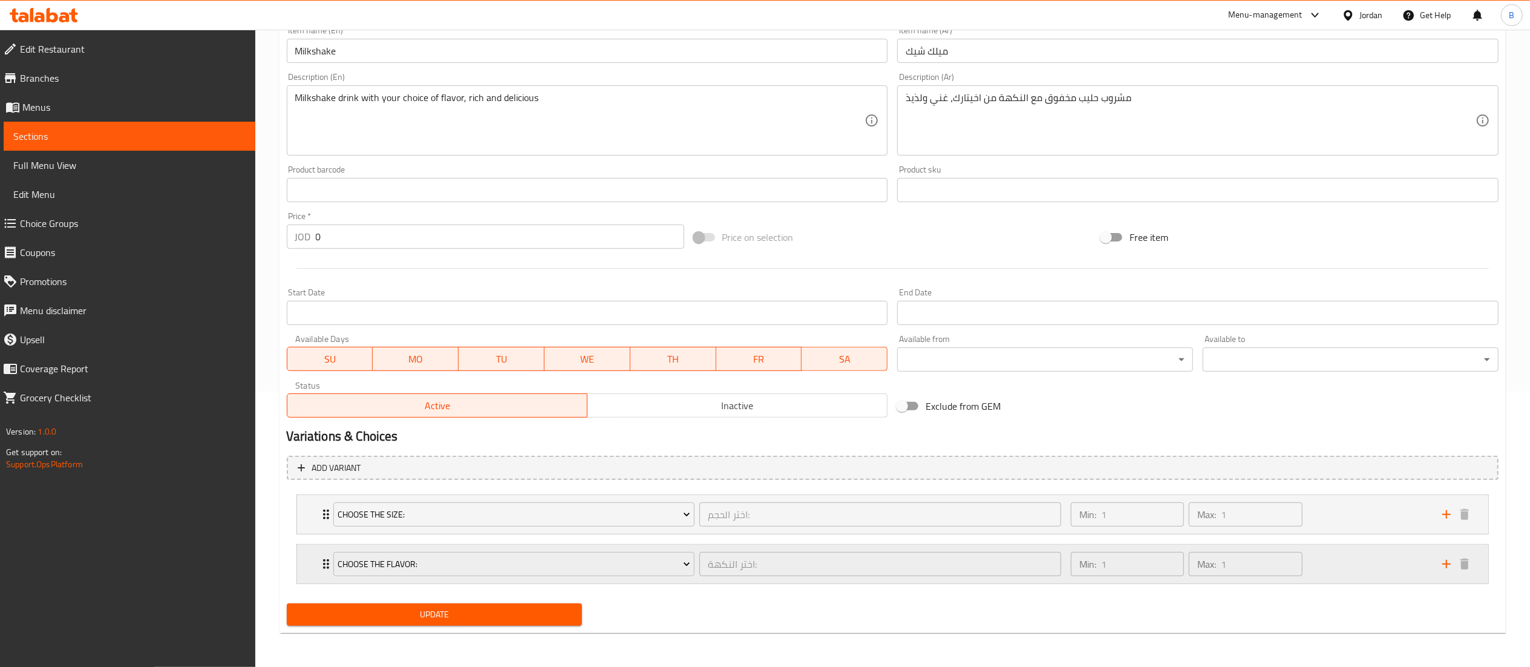
click at [1370, 565] on div "Min: 1 ​ Max: 1 ​" at bounding box center [1248, 563] width 371 height 39
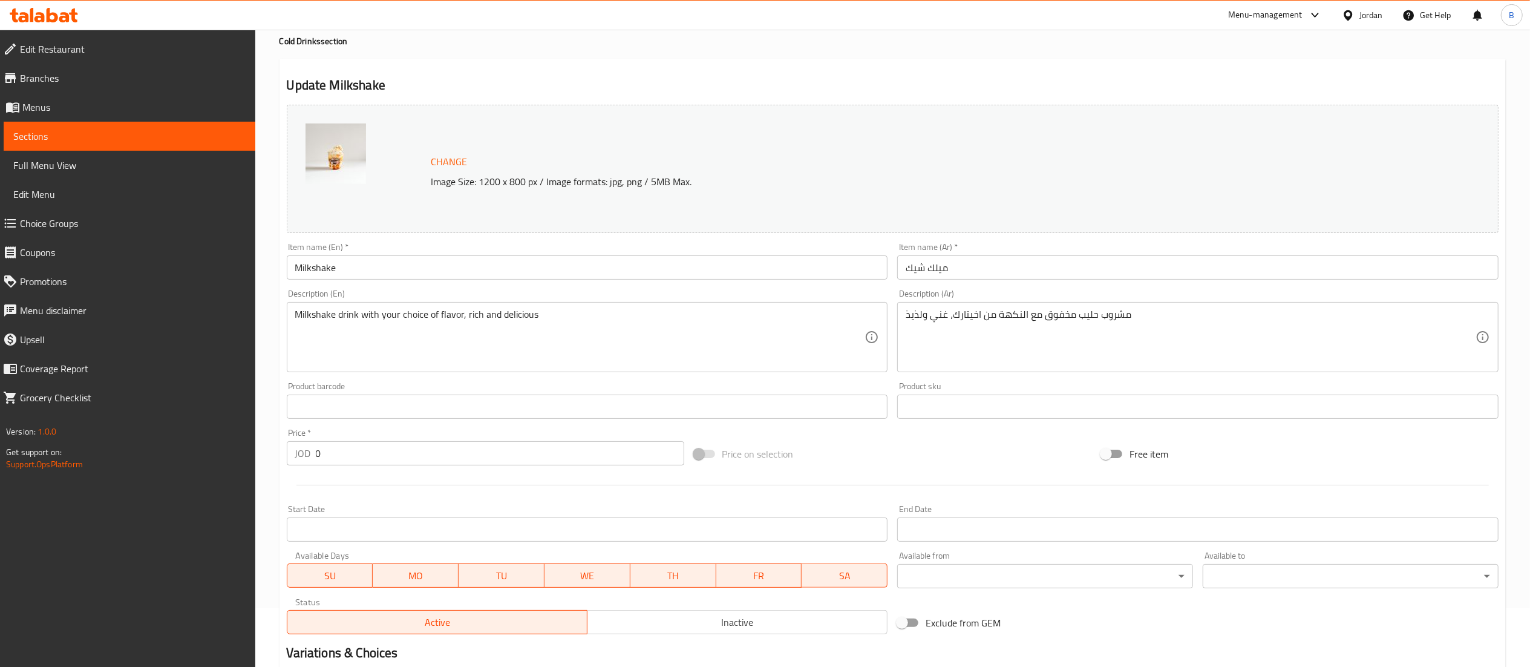
scroll to position [0, 0]
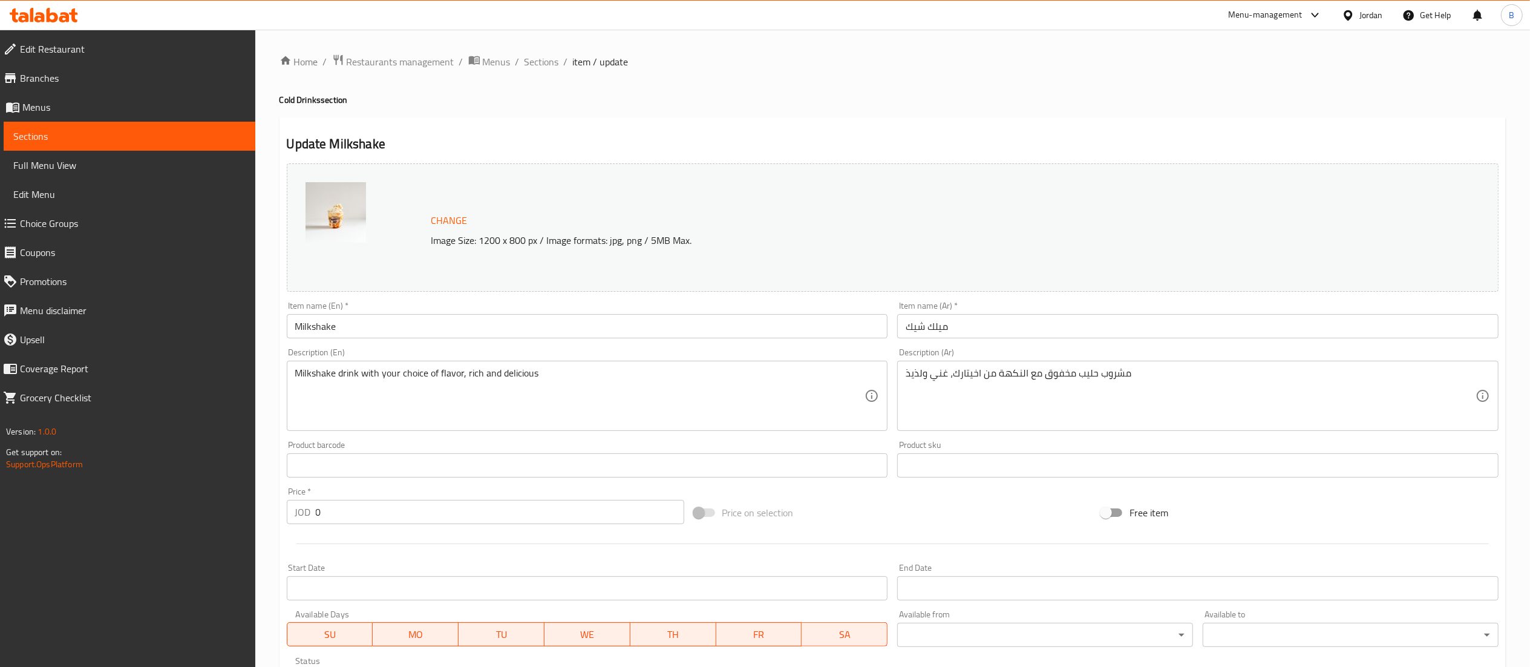
drag, startPoint x: 538, startPoint y: 53, endPoint x: 692, endPoint y: 123, distance: 169.7
click at [537, 54] on span "Sections" at bounding box center [541, 61] width 34 height 15
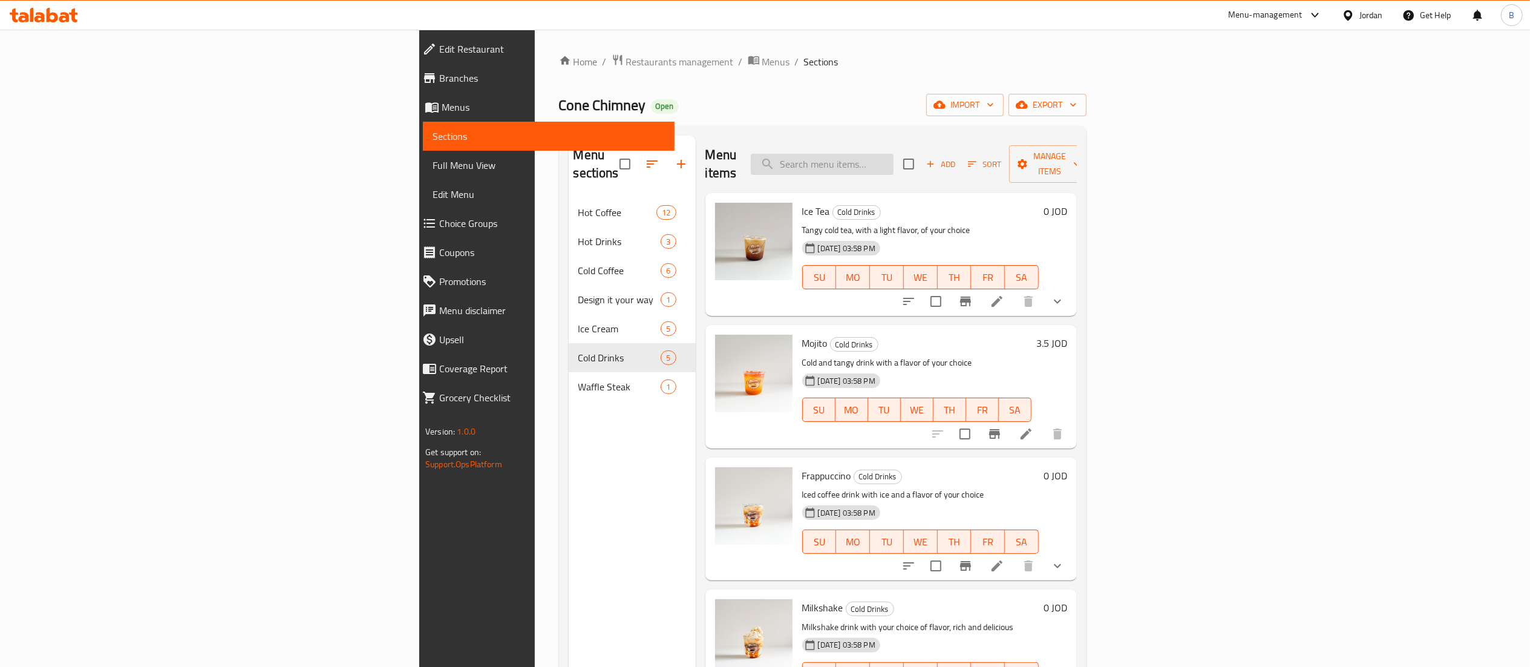
click at [893, 157] on input "search" at bounding box center [822, 164] width 143 height 21
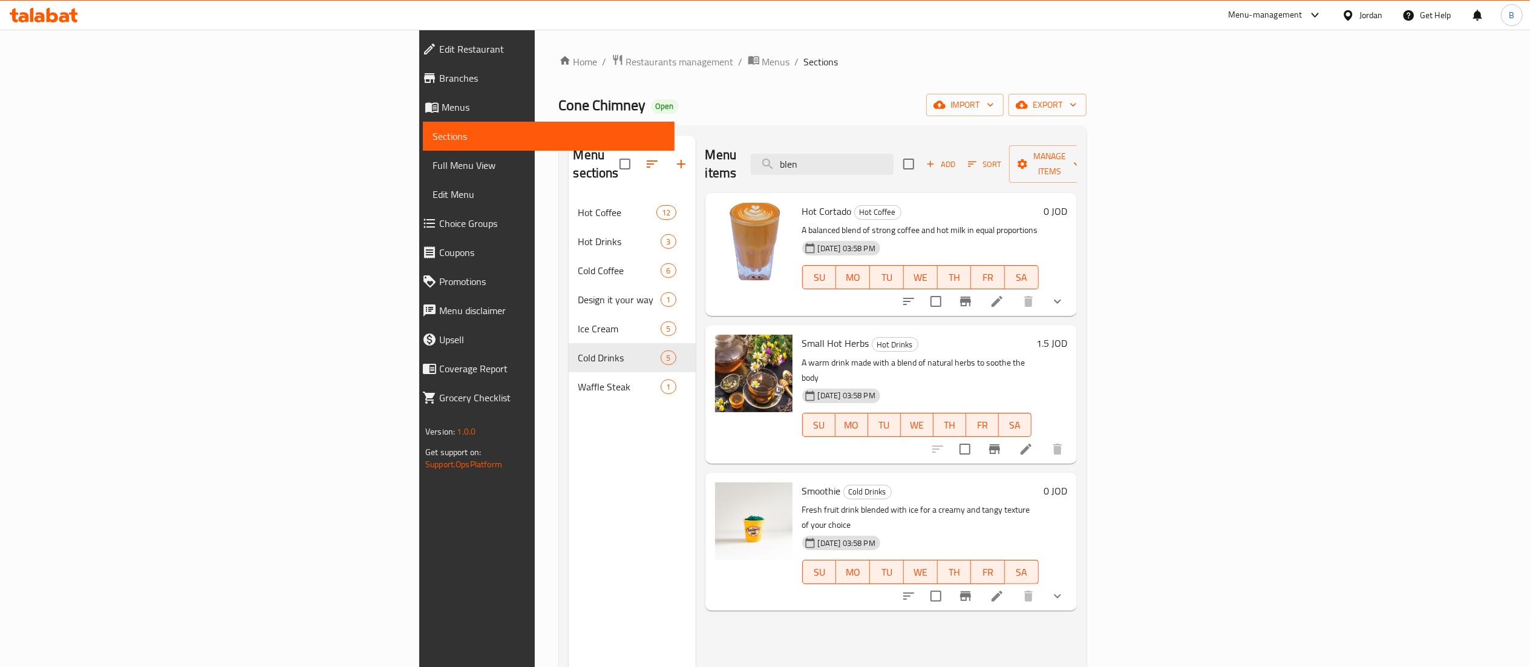
drag, startPoint x: 999, startPoint y: 151, endPoint x: 575, endPoint y: 103, distance: 427.4
click at [719, 120] on div "Home / Restaurants management / Menus / Sections Cone Chimney Open import expor…" at bounding box center [822, 433] width 527 height 758
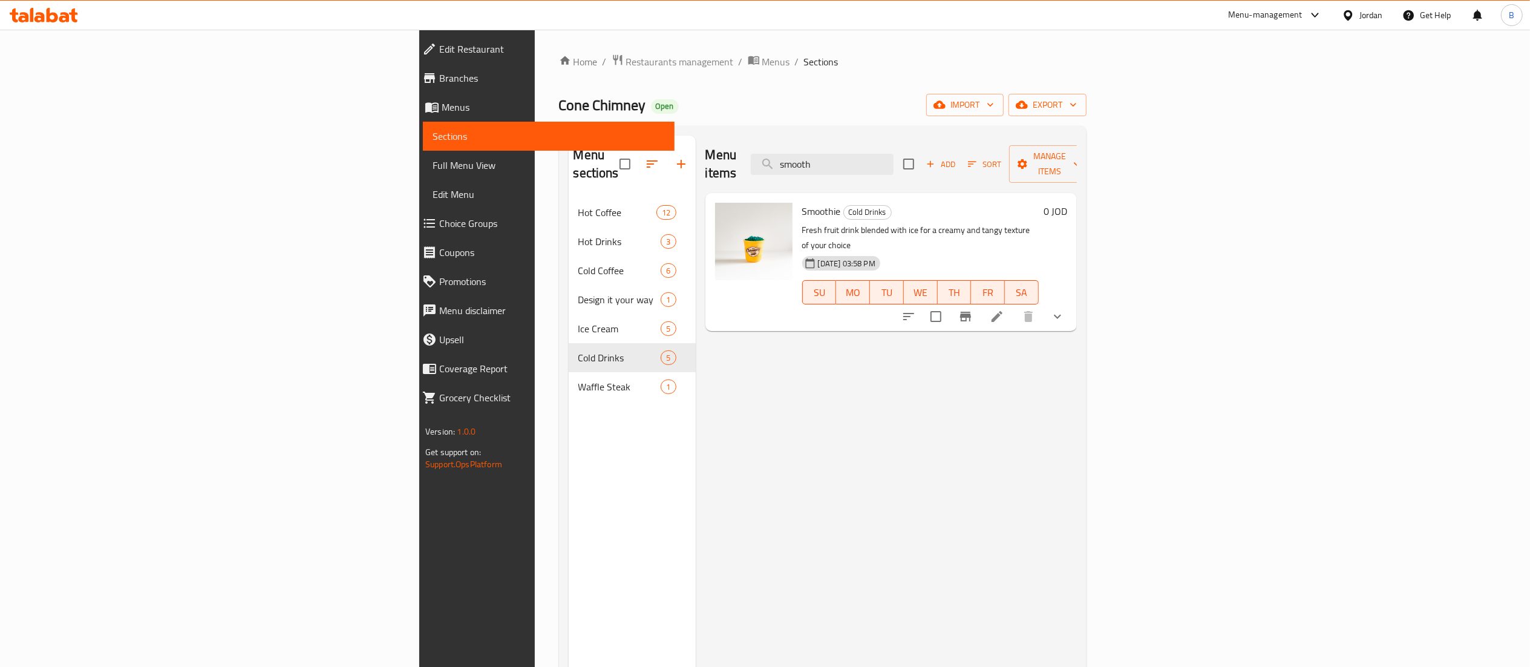
type input "smooth"
click at [1072, 302] on div at bounding box center [983, 316] width 178 height 29
click at [1014, 305] on li at bounding box center [997, 316] width 34 height 22
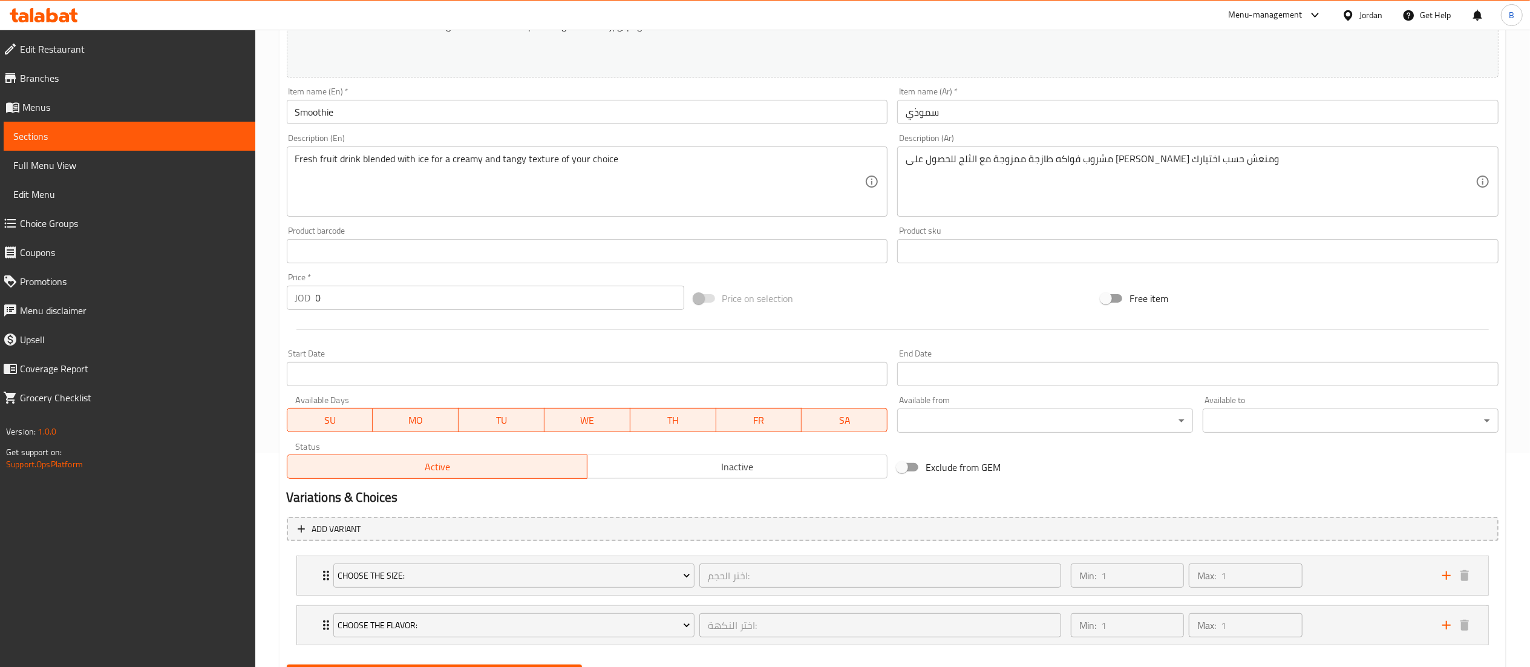
scroll to position [276, 0]
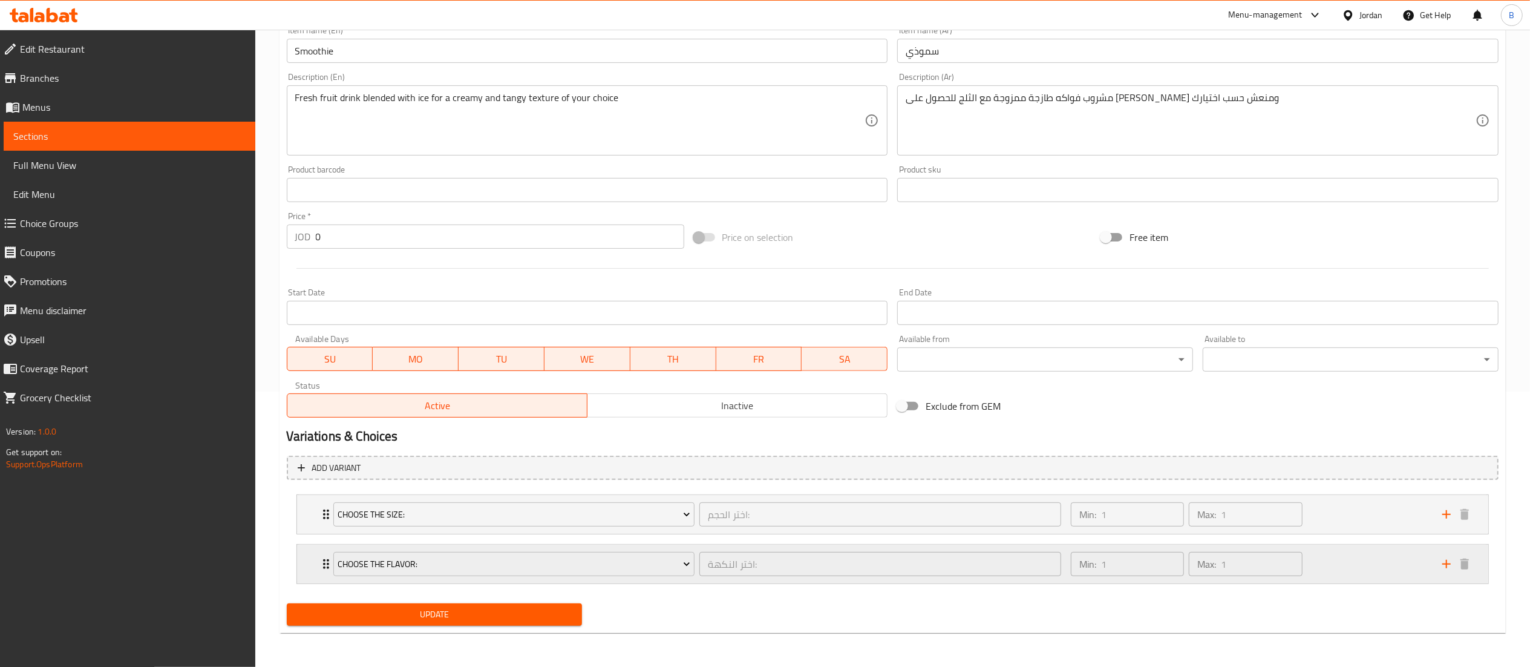
click at [1343, 566] on div "Min: 1 ​ Max: 1 ​" at bounding box center [1248, 563] width 371 height 39
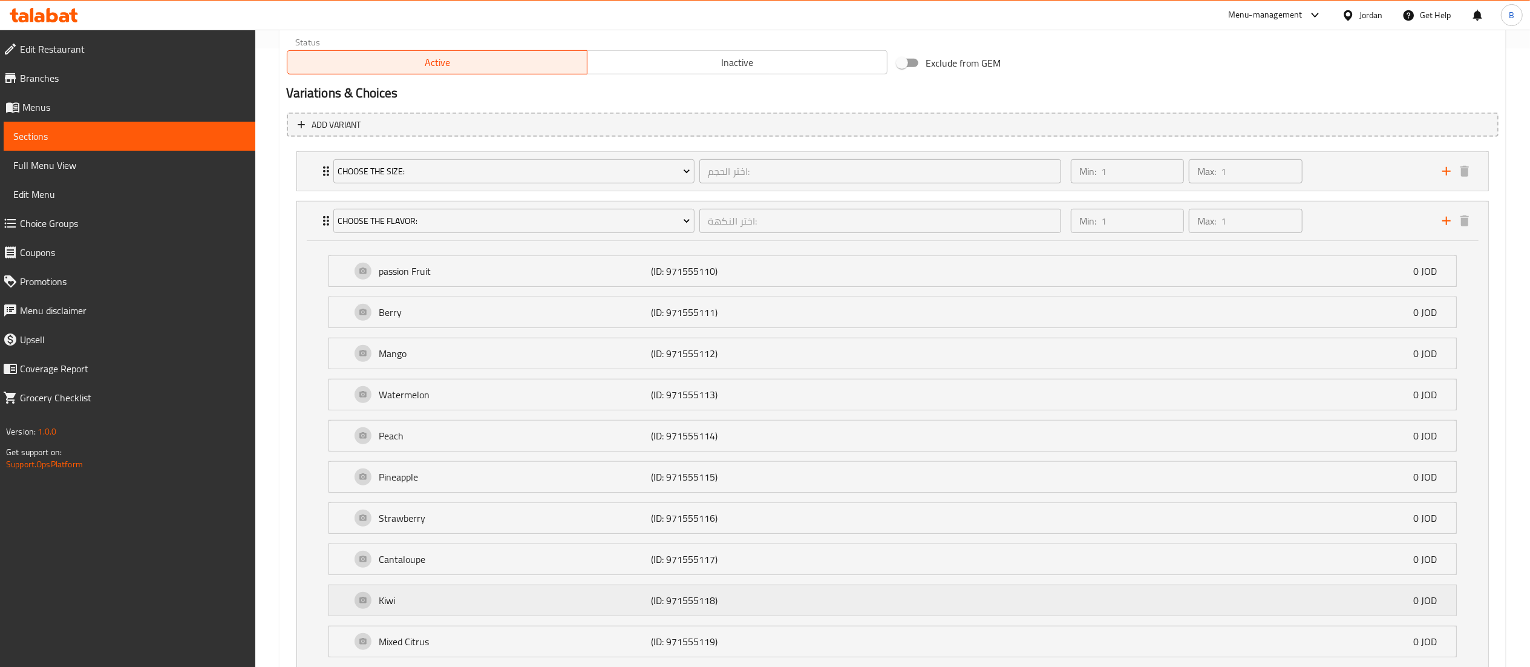
scroll to position [716, 0]
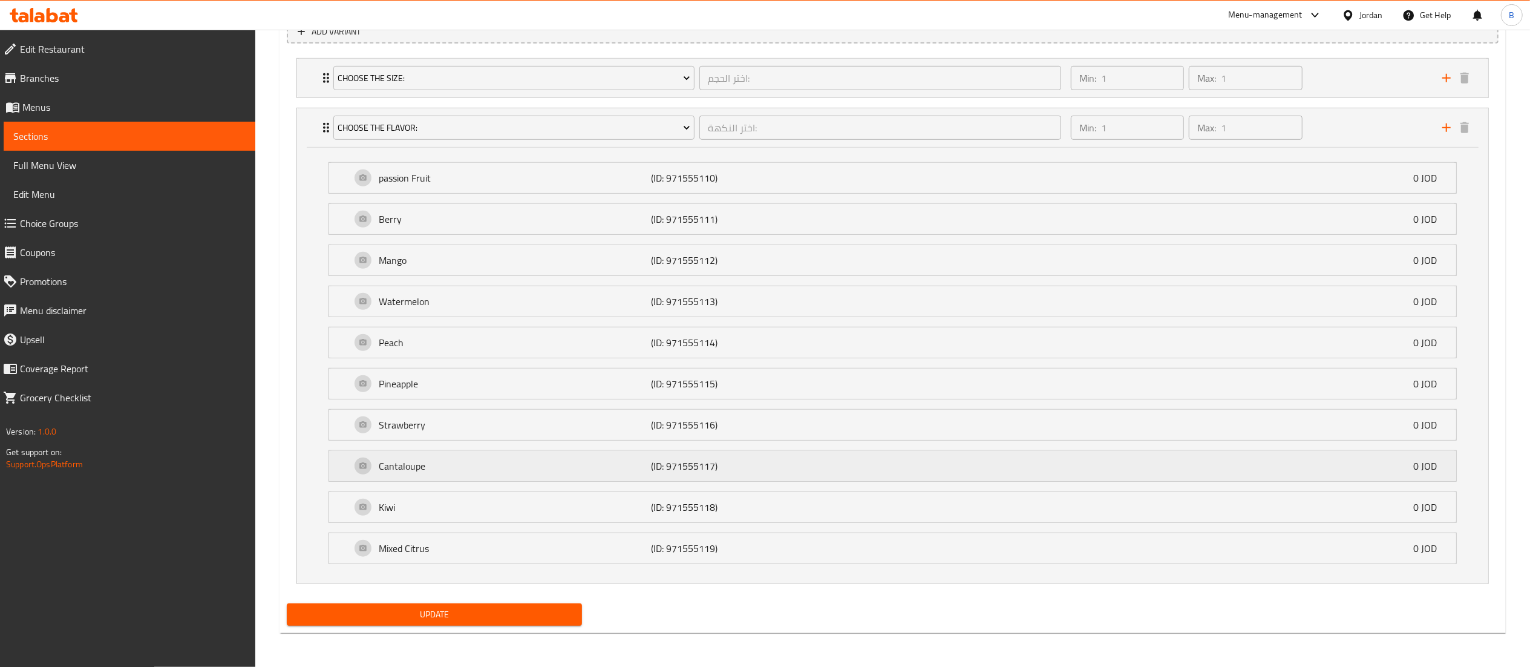
click at [736, 468] on p "(ID: 971555117)" at bounding box center [741, 465] width 181 height 15
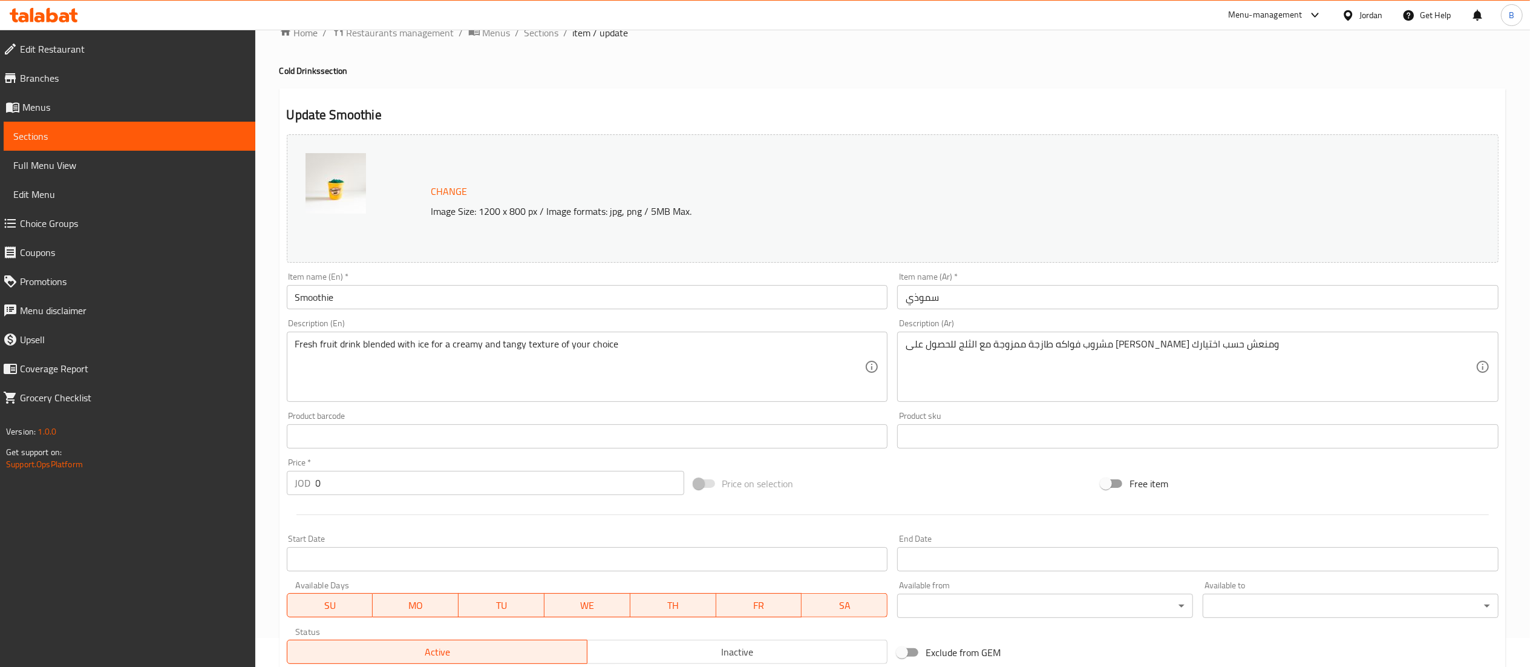
scroll to position [0, 0]
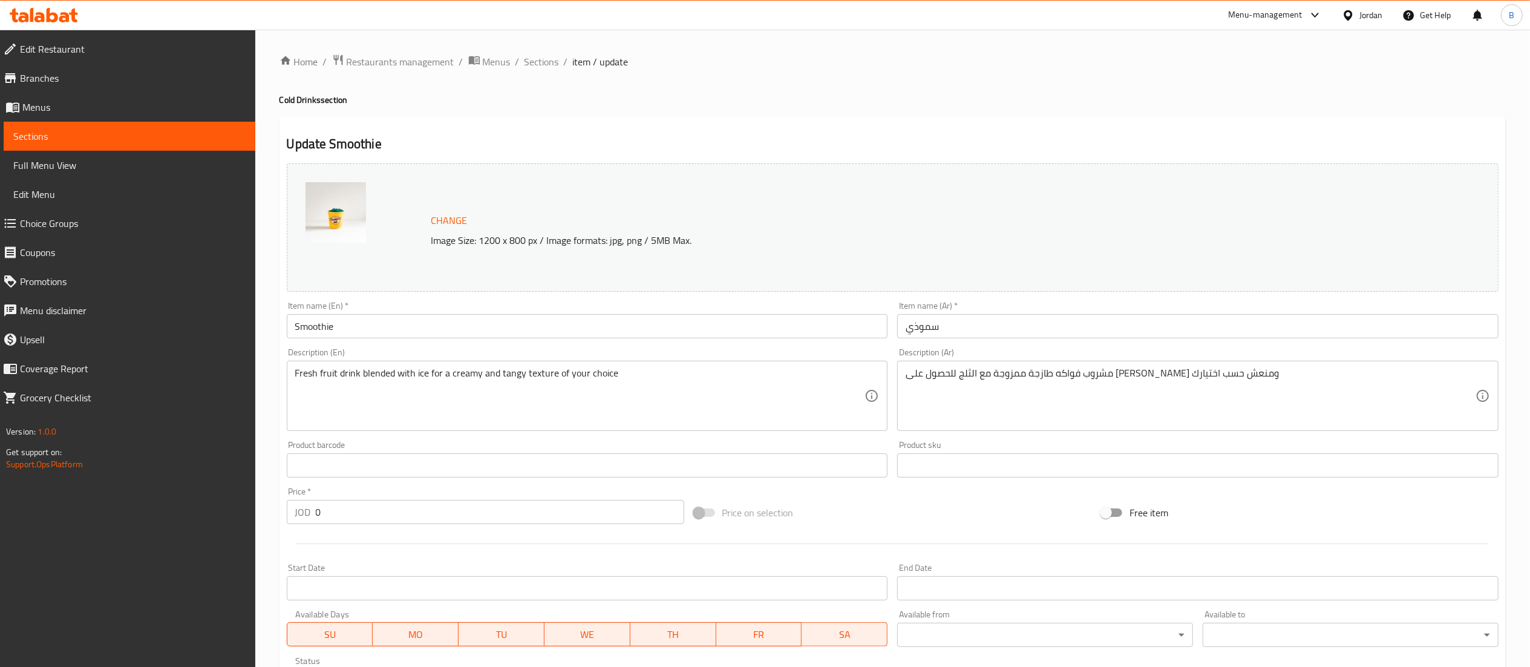
drag, startPoint x: 546, startPoint y: 57, endPoint x: 543, endPoint y: 81, distance: 23.7
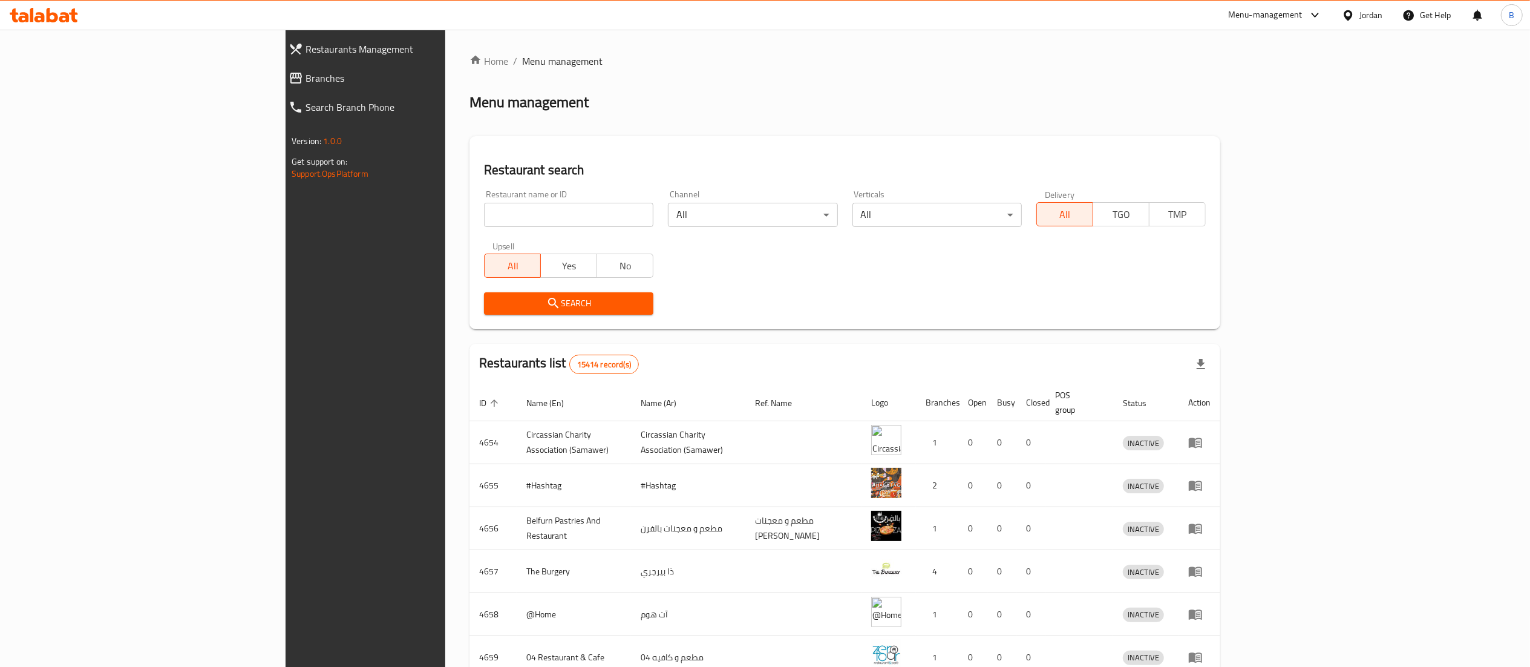
click at [305, 79] on span "Branches" at bounding box center [418, 78] width 226 height 15
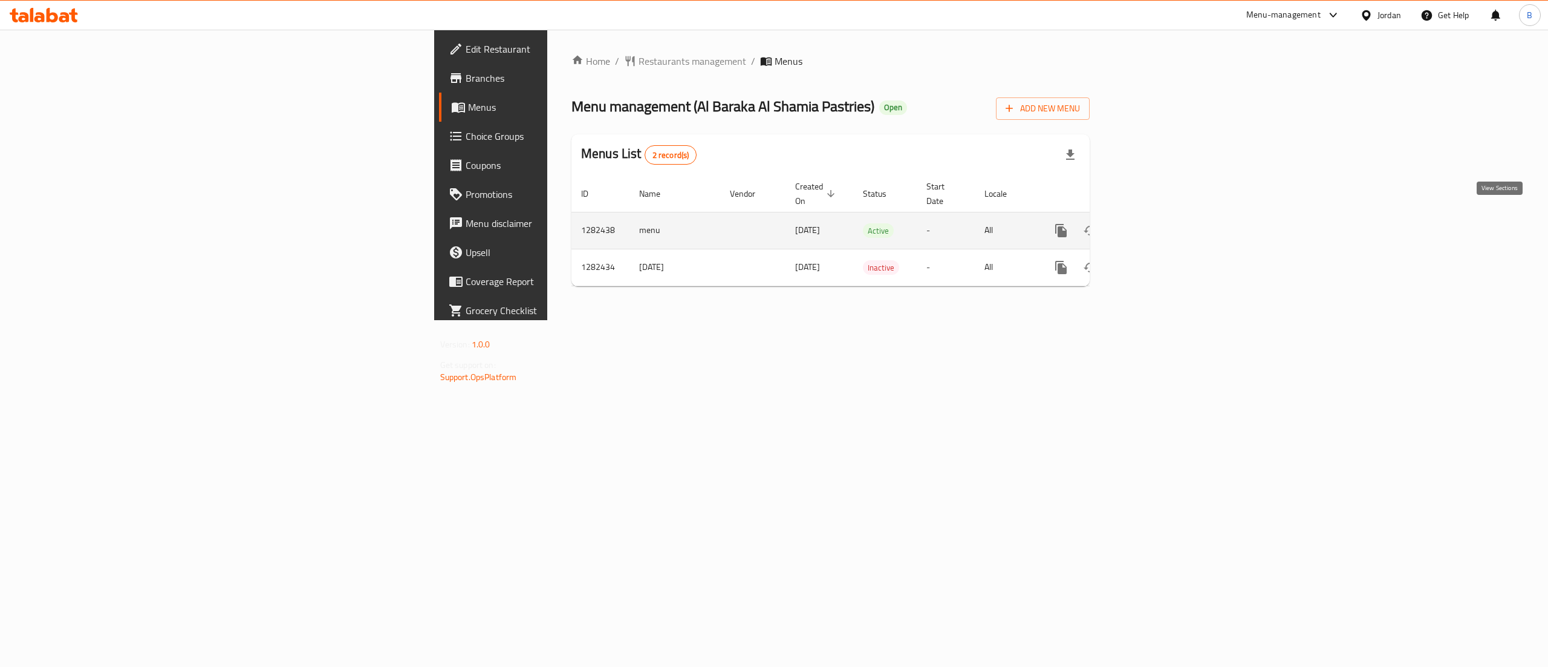
click at [1163, 216] on link "enhanced table" at bounding box center [1148, 230] width 29 height 29
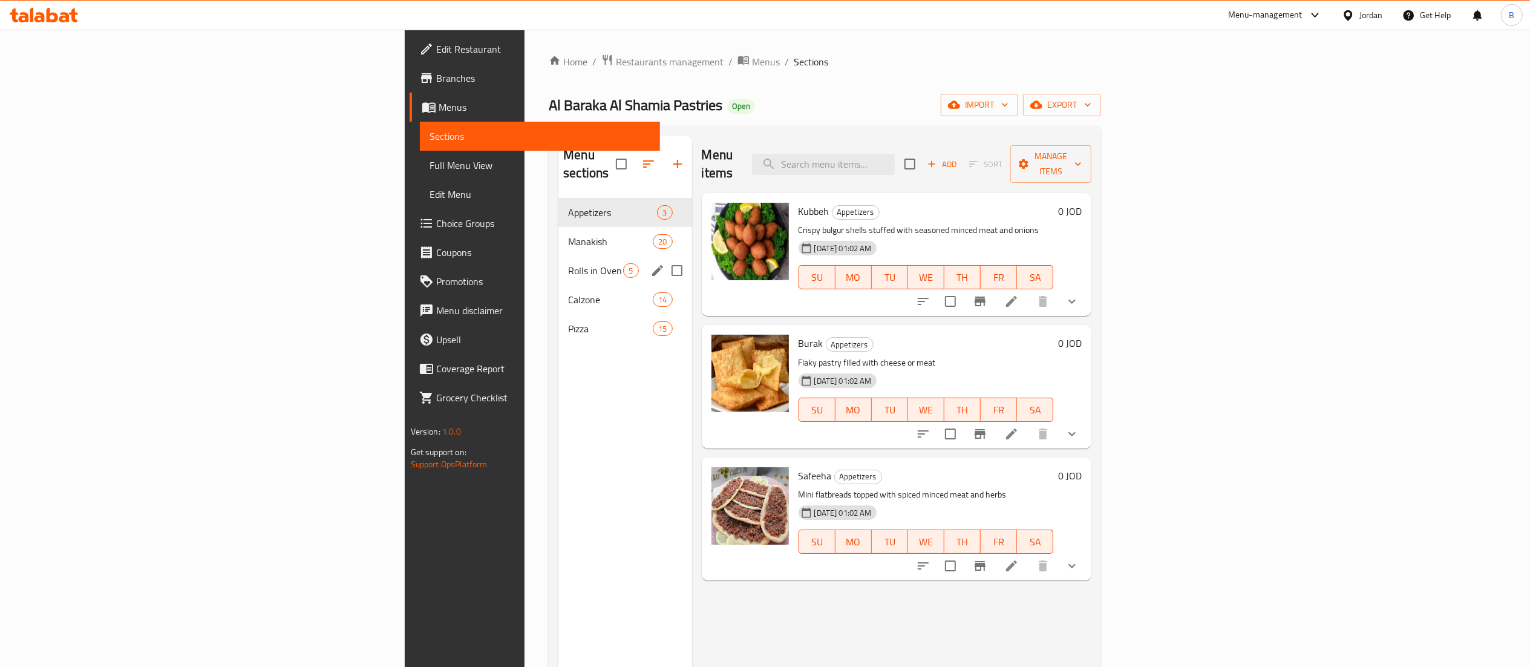
click at [558, 256] on div "Rolls in Oven 5" at bounding box center [624, 270] width 133 height 29
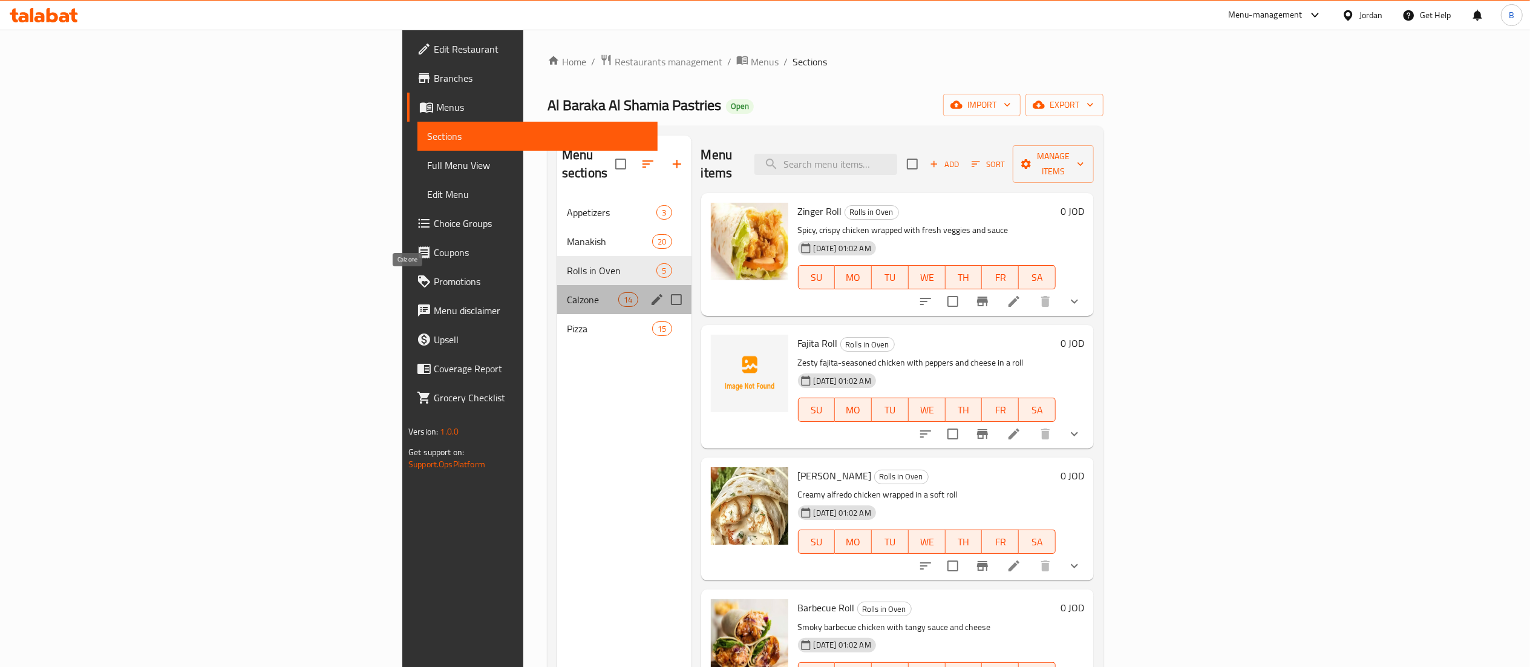
click at [567, 292] on span "Calzone" at bounding box center [592, 299] width 51 height 15
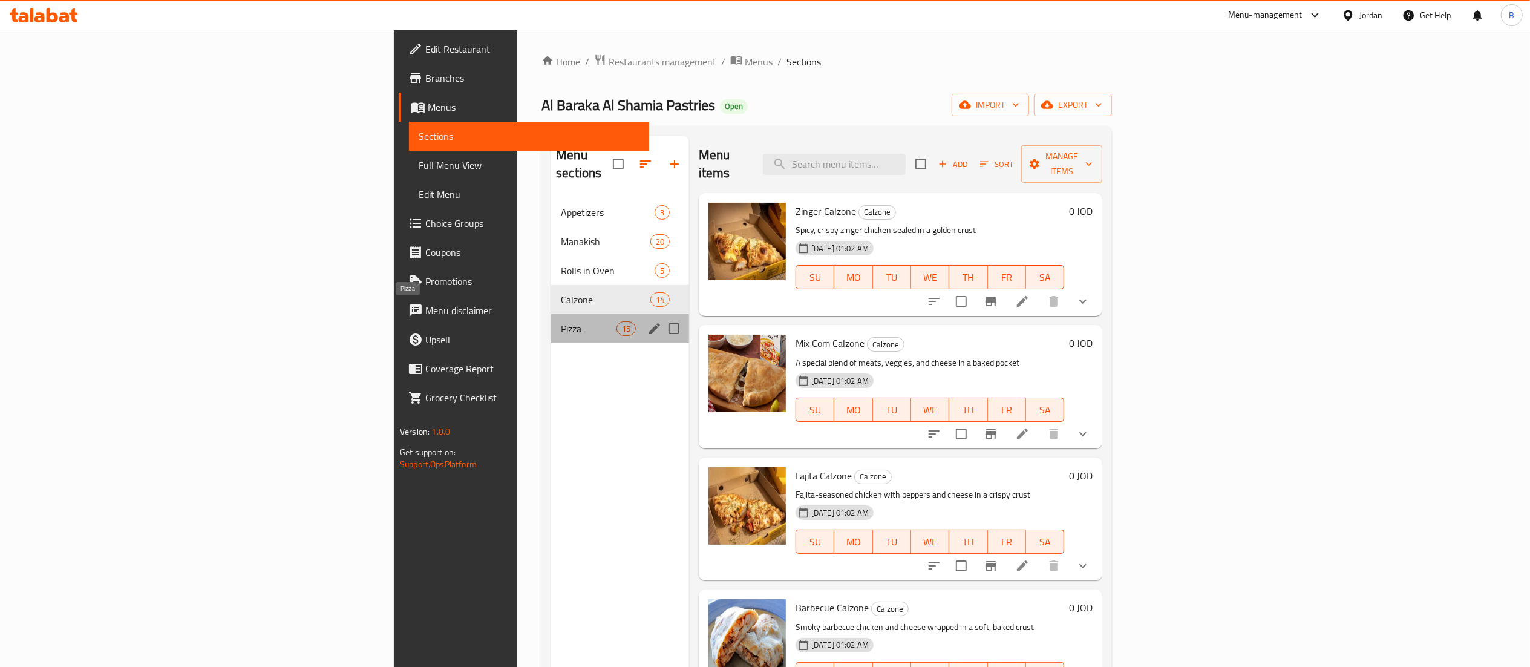
drag, startPoint x: 368, startPoint y: 313, endPoint x: 368, endPoint y: 259, distance: 54.4
click at [561, 321] on span "Pizza" at bounding box center [588, 328] width 55 height 15
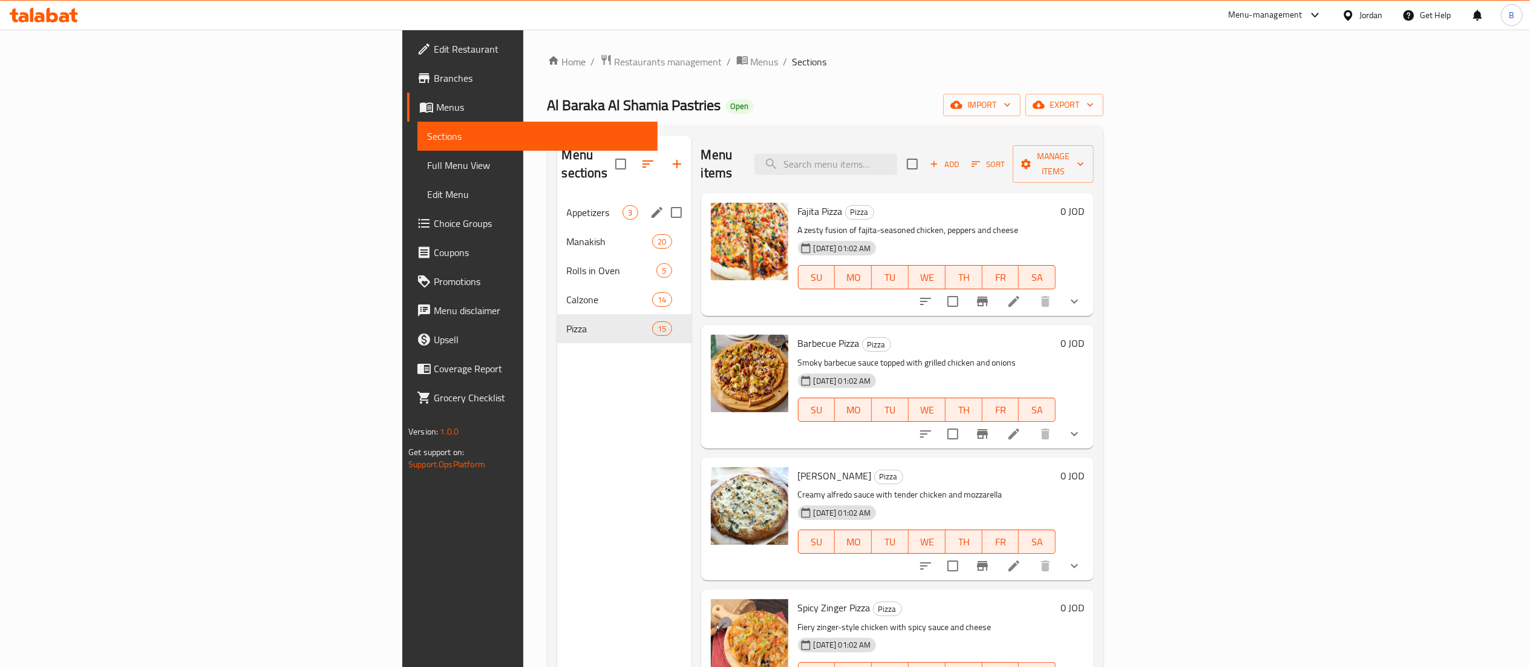
click at [557, 198] on div "Appetizers 3" at bounding box center [624, 212] width 134 height 29
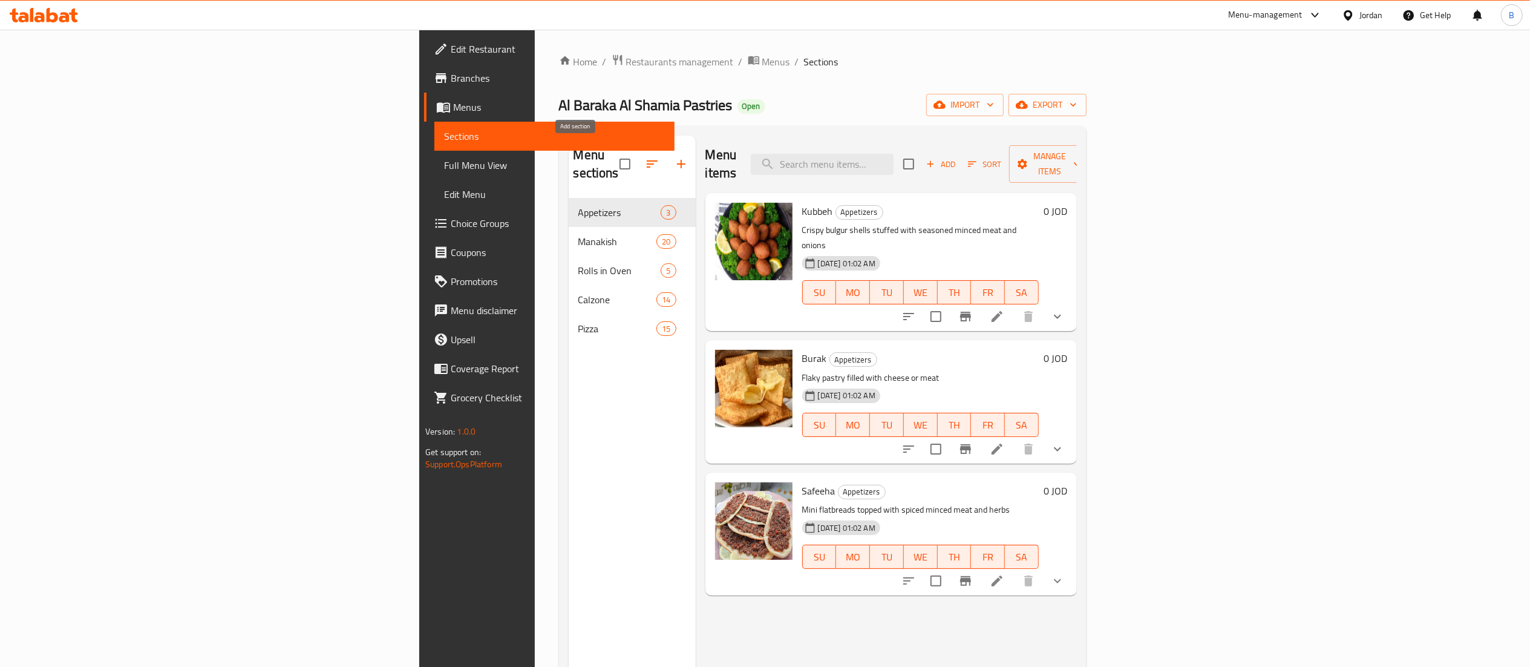
click at [667, 157] on button "button" at bounding box center [681, 163] width 29 height 29
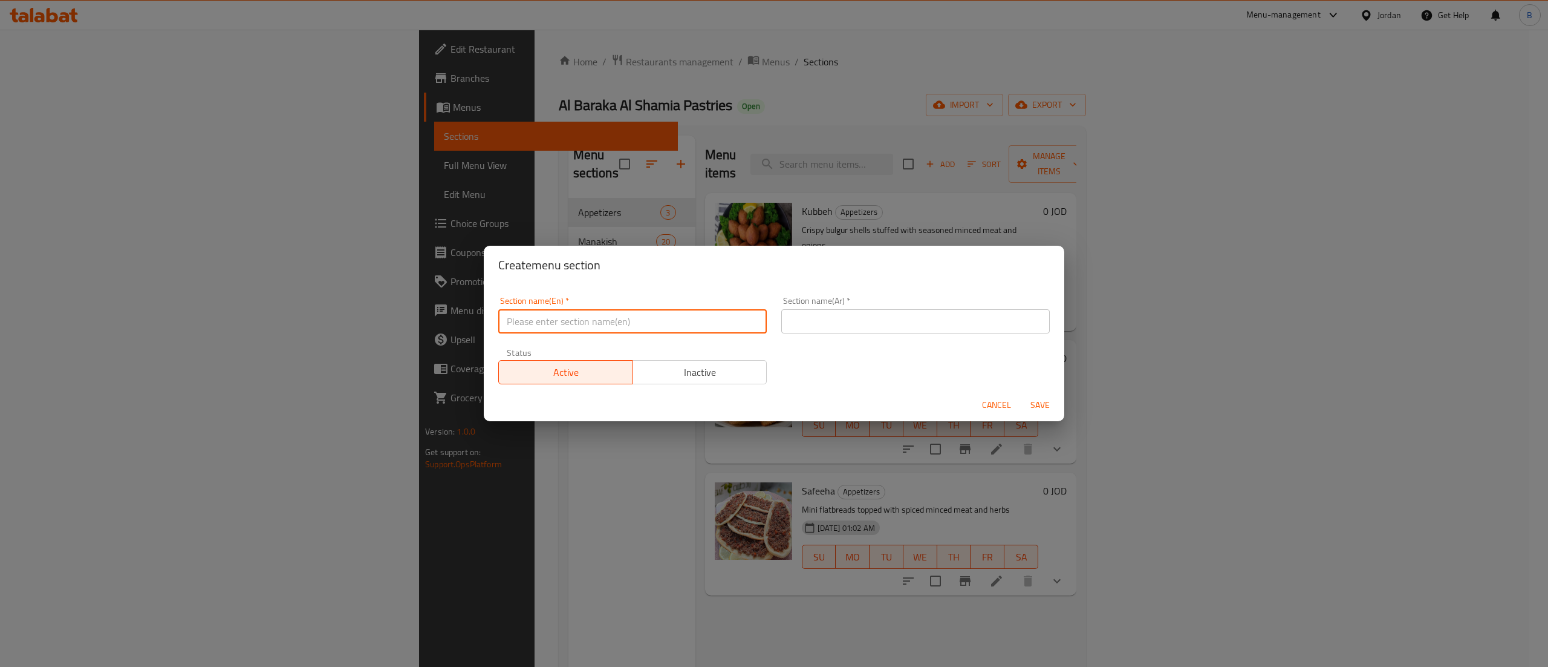
click at [577, 321] on input "text" at bounding box center [632, 321] width 269 height 24
type input "Pastries"
click at [855, 316] on input "text" at bounding box center [916, 321] width 269 height 24
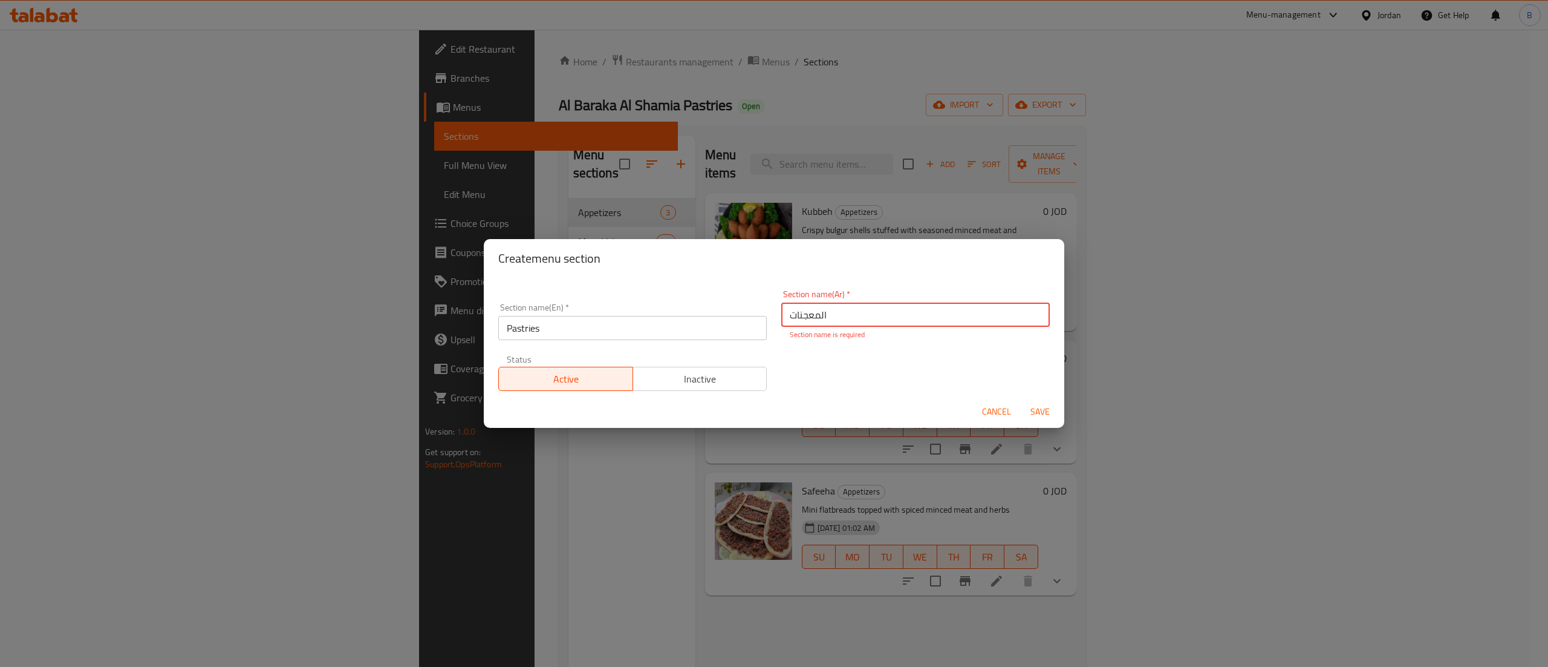
type input "المعجنات"
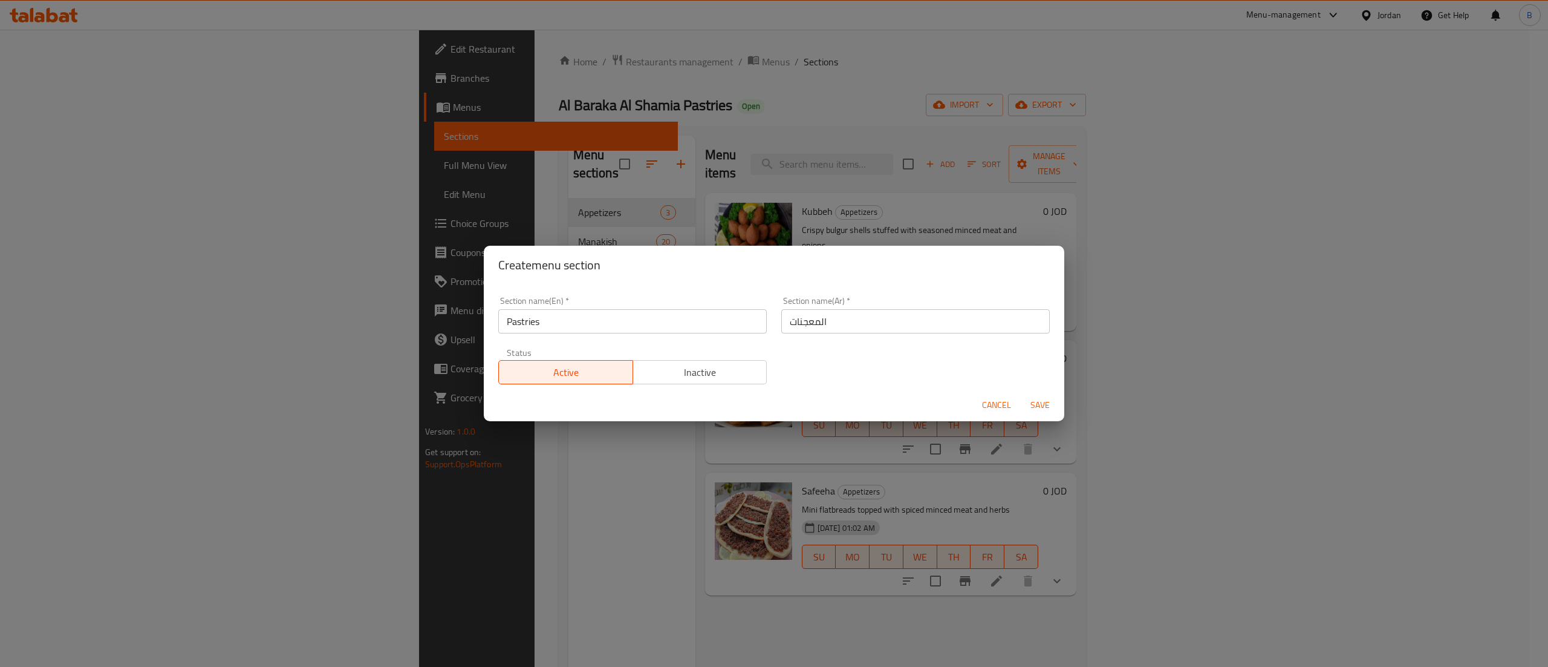
click at [771, 392] on form "Section name(En)   * Pastries Section name(En) * Section name(Ar)   * المعجنات …" at bounding box center [774, 352] width 581 height 137
click at [1039, 400] on span "Save" at bounding box center [1040, 404] width 29 height 15
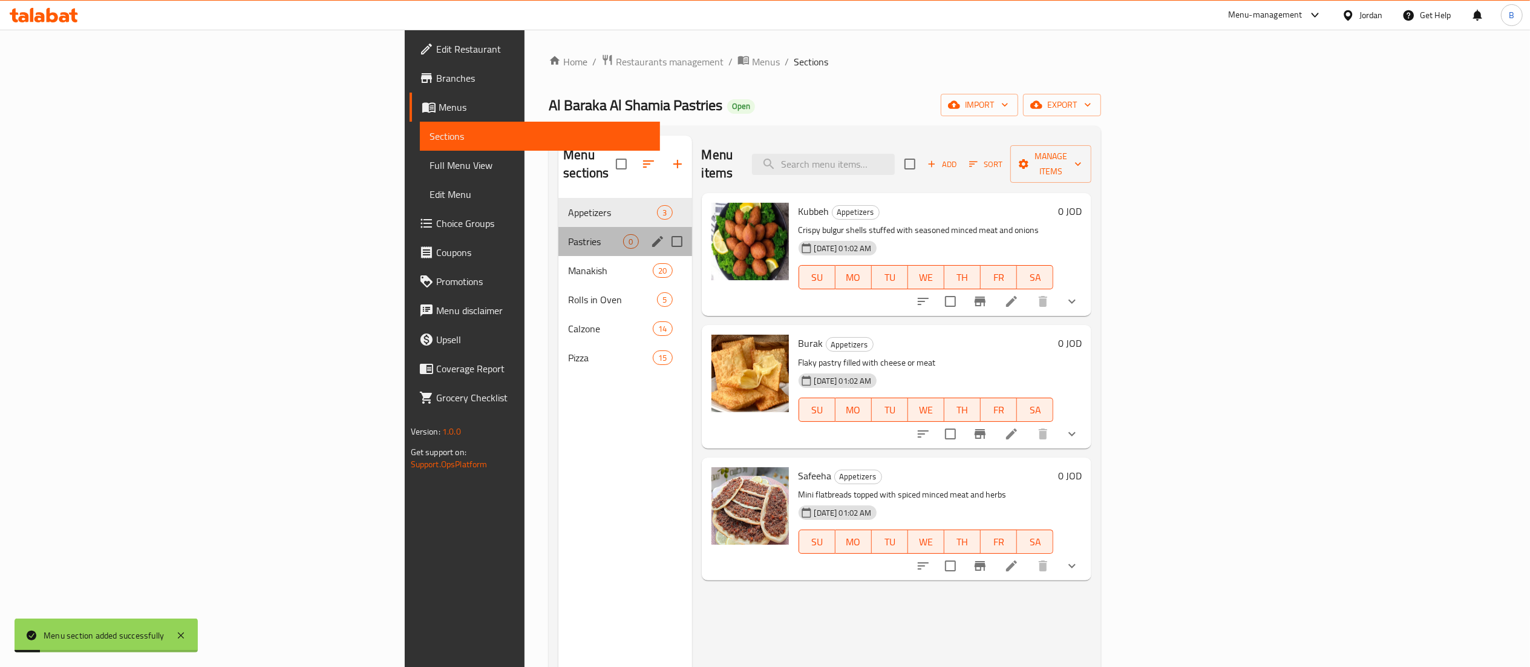
click at [558, 233] on div "Pastries 0" at bounding box center [624, 241] width 133 height 29
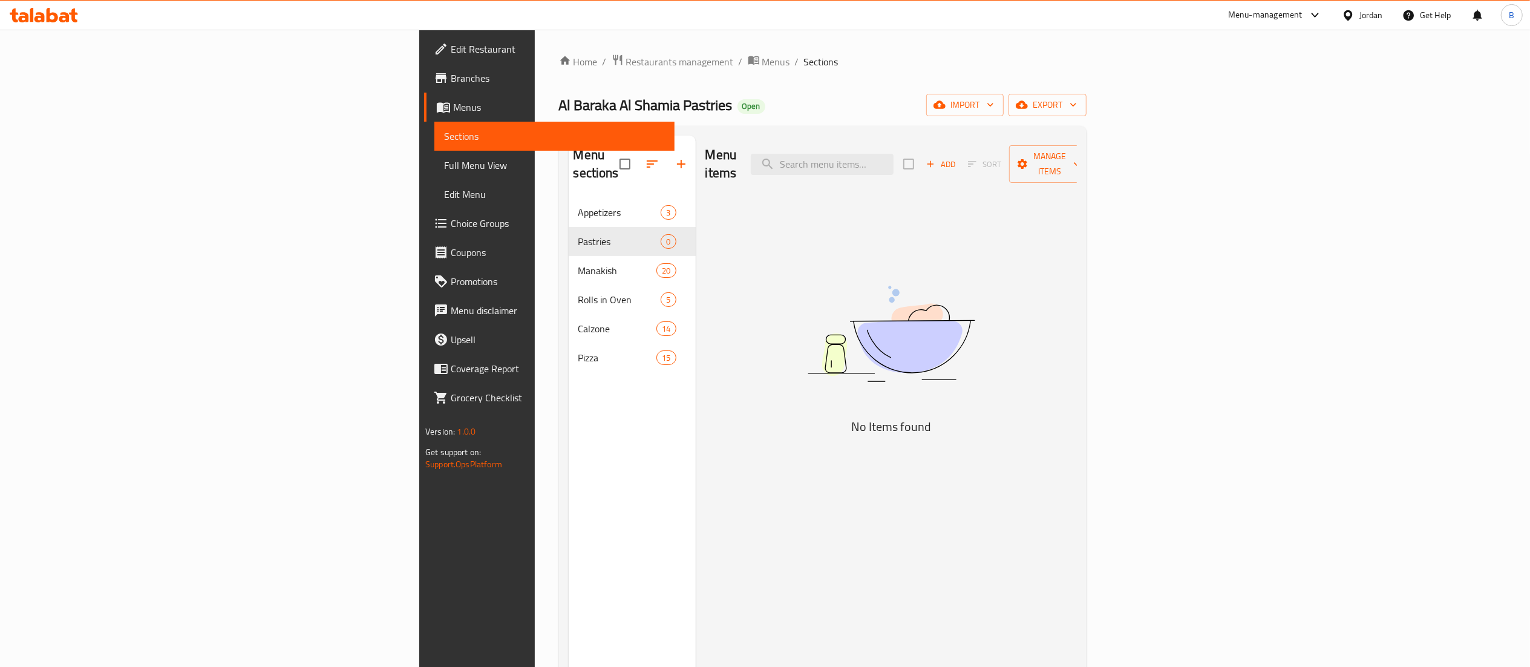
click at [936, 158] on icon "button" at bounding box center [930, 163] width 11 height 11
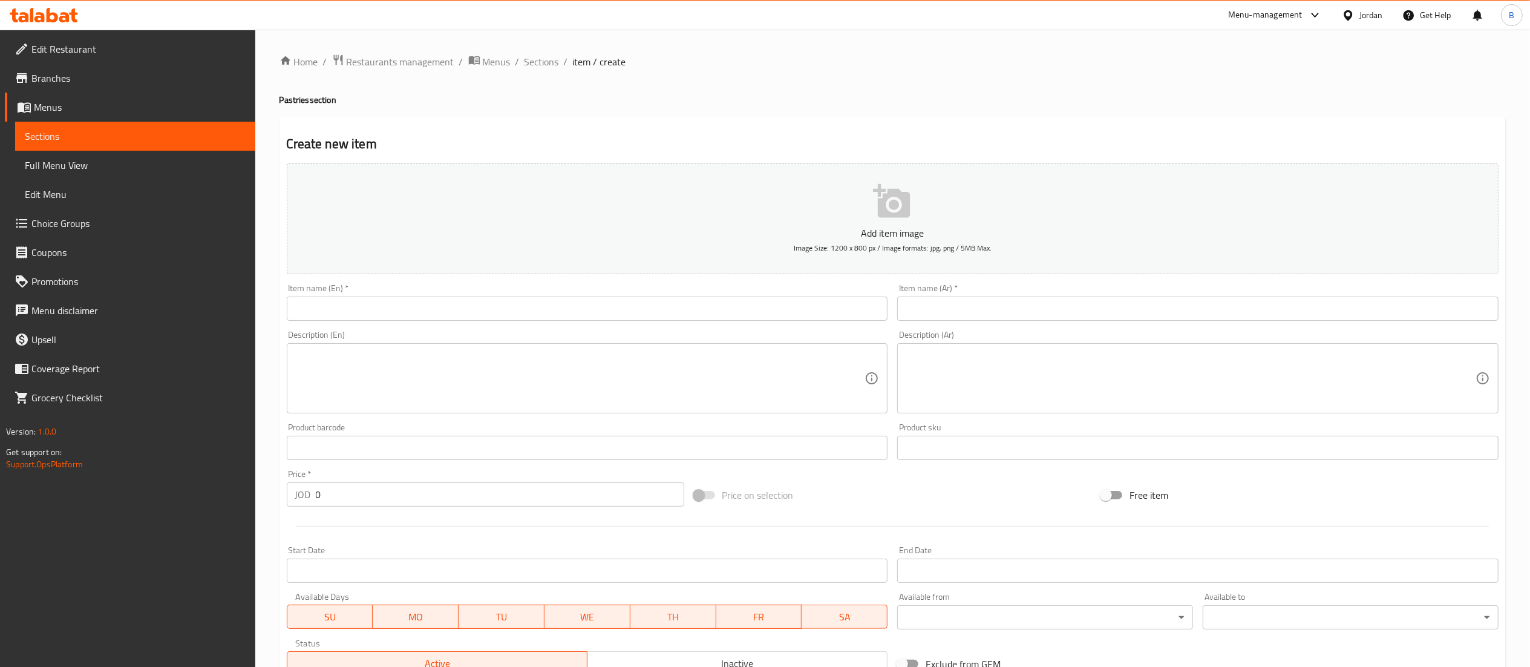
click at [1100, 309] on input "text" at bounding box center [1197, 308] width 601 height 24
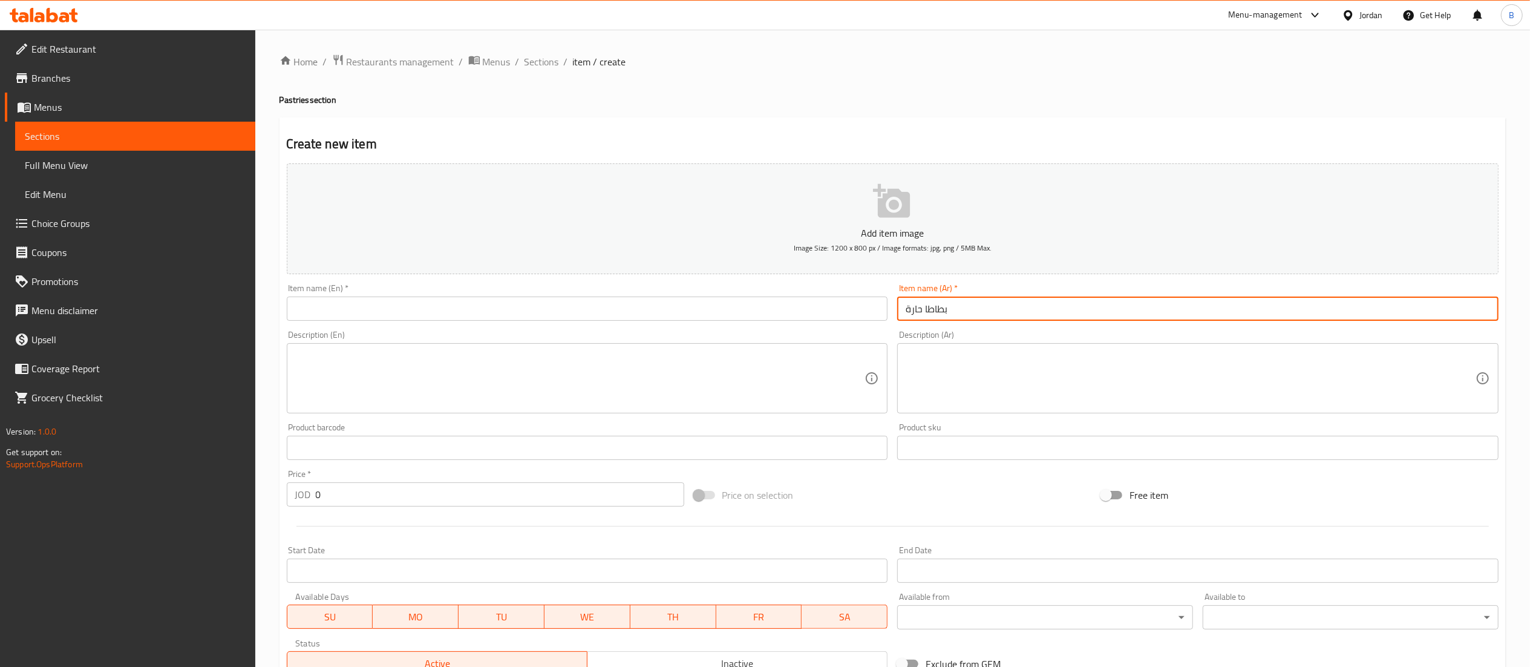
type input "بطاطا حارة"
click at [785, 307] on input "text" at bounding box center [587, 308] width 601 height 24
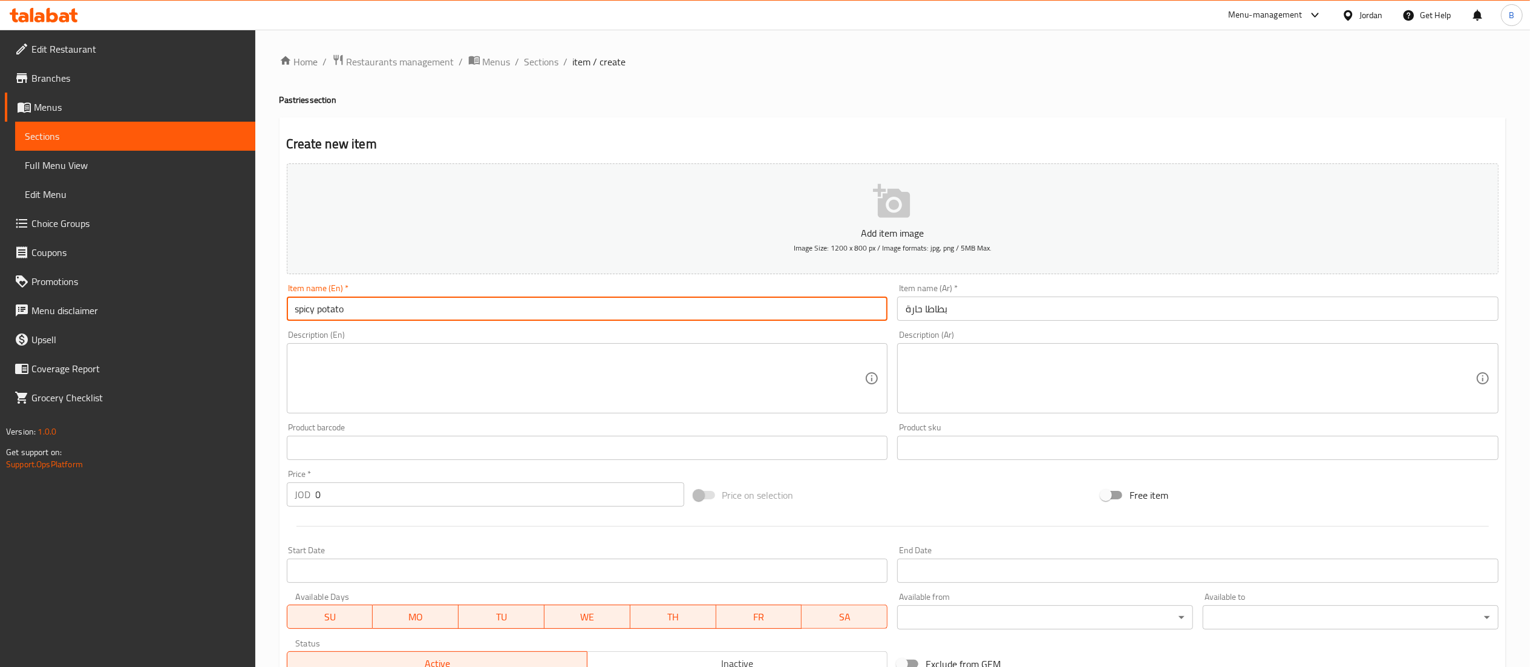
type input "spicy potato"
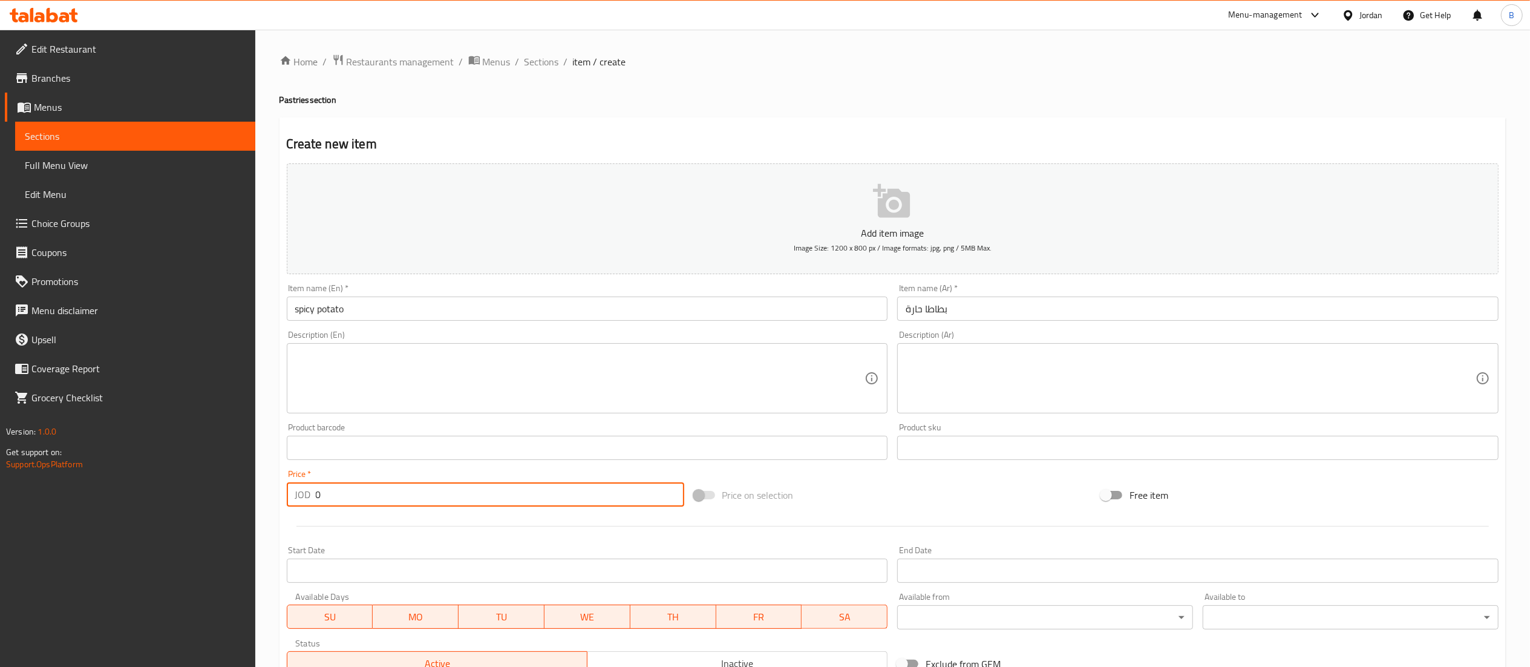
click at [352, 486] on input "0" at bounding box center [500, 494] width 368 height 24
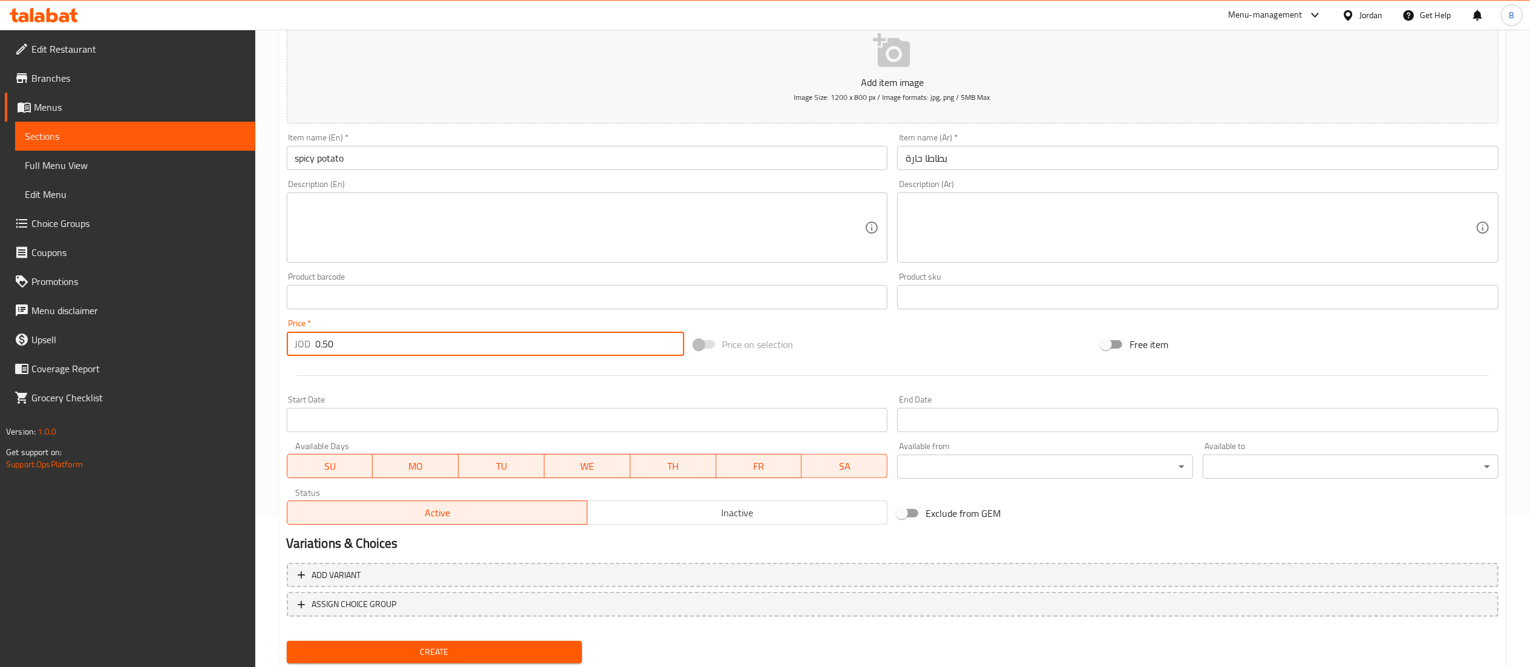
scroll to position [187, 0]
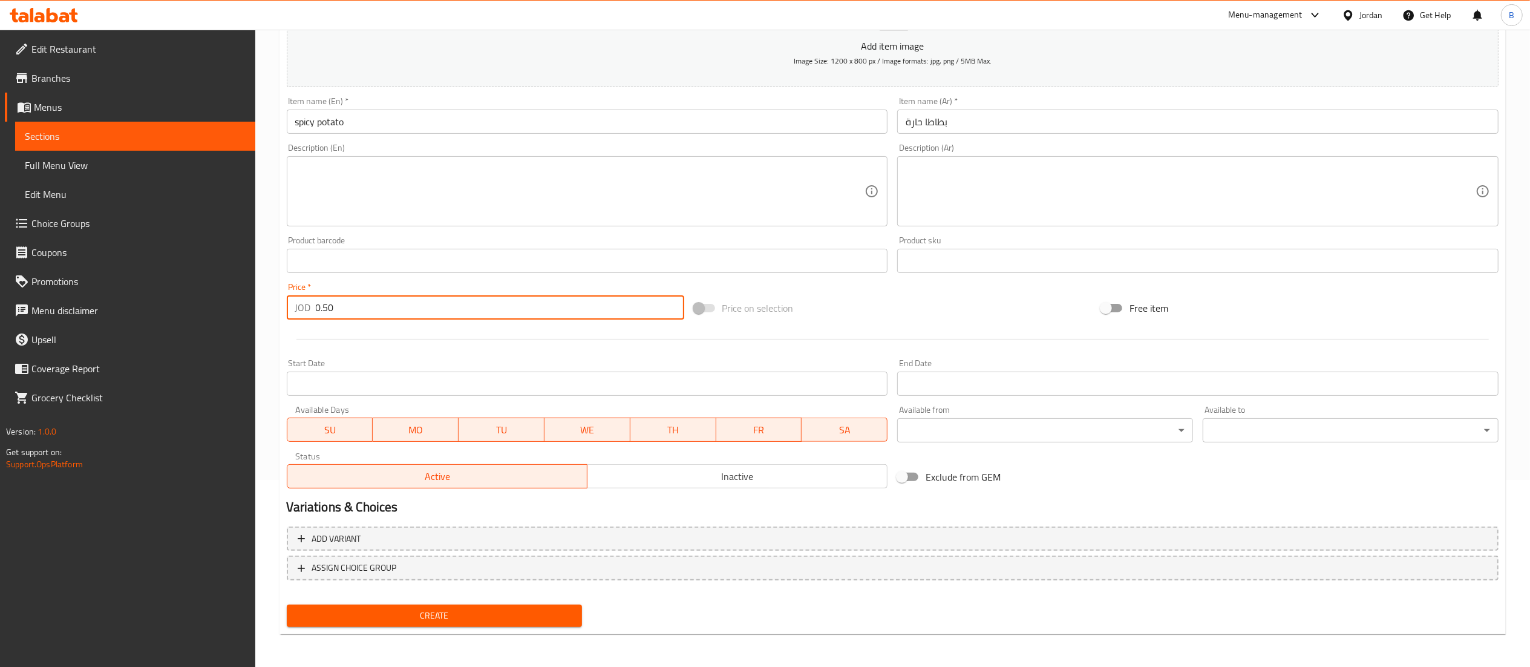
type input "0.50"
click at [466, 618] on span "Create" at bounding box center [434, 615] width 276 height 15
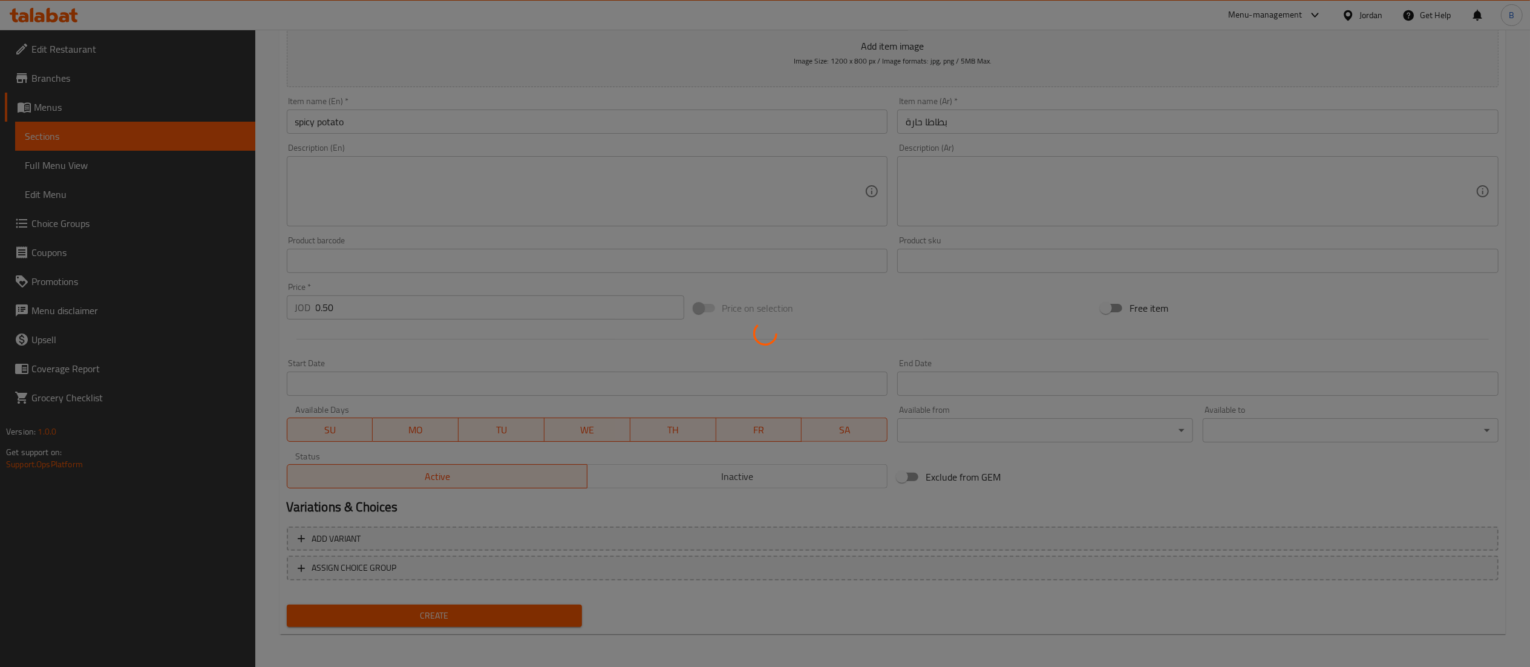
type input "0"
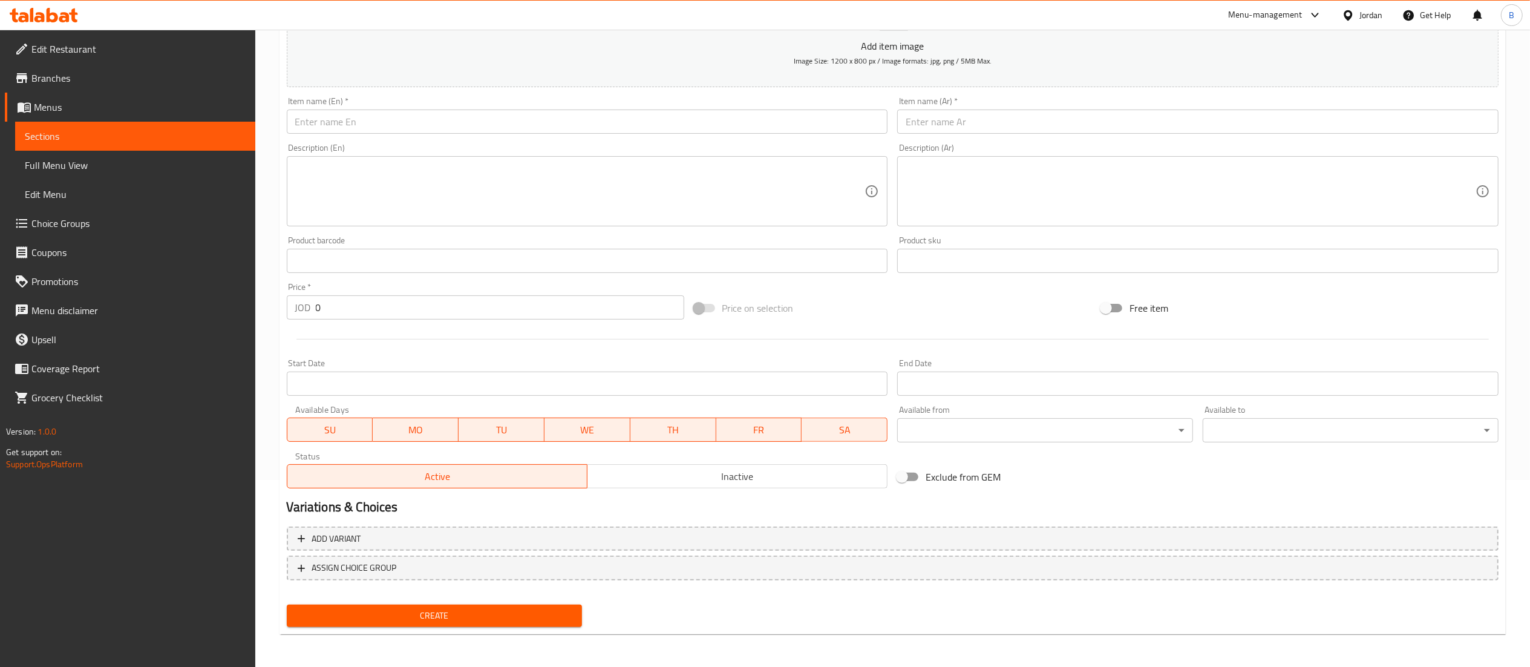
click at [1095, 115] on input "text" at bounding box center [1197, 121] width 601 height 24
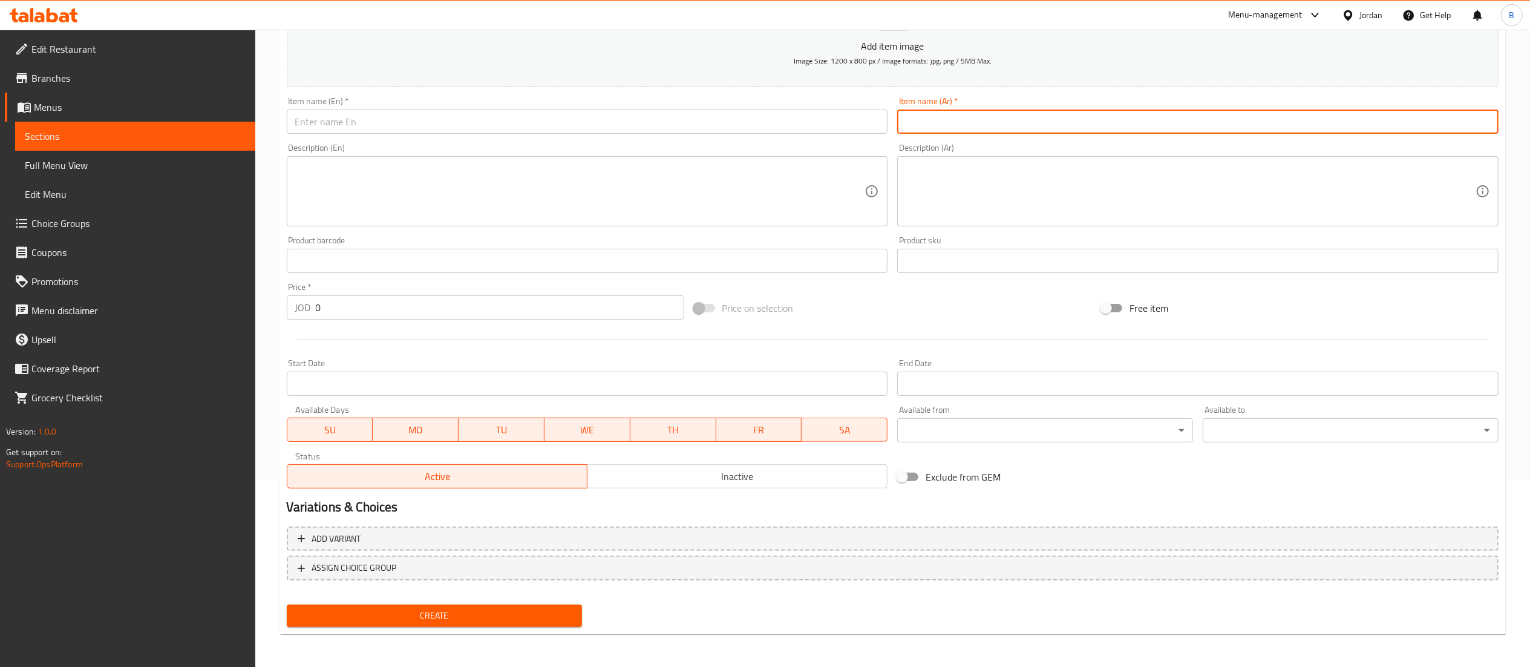
click at [1095, 115] on input "text" at bounding box center [1197, 121] width 601 height 24
type input "سبانخ صحية بزيت الزيتون"
click at [691, 131] on input "text" at bounding box center [587, 121] width 601 height 24
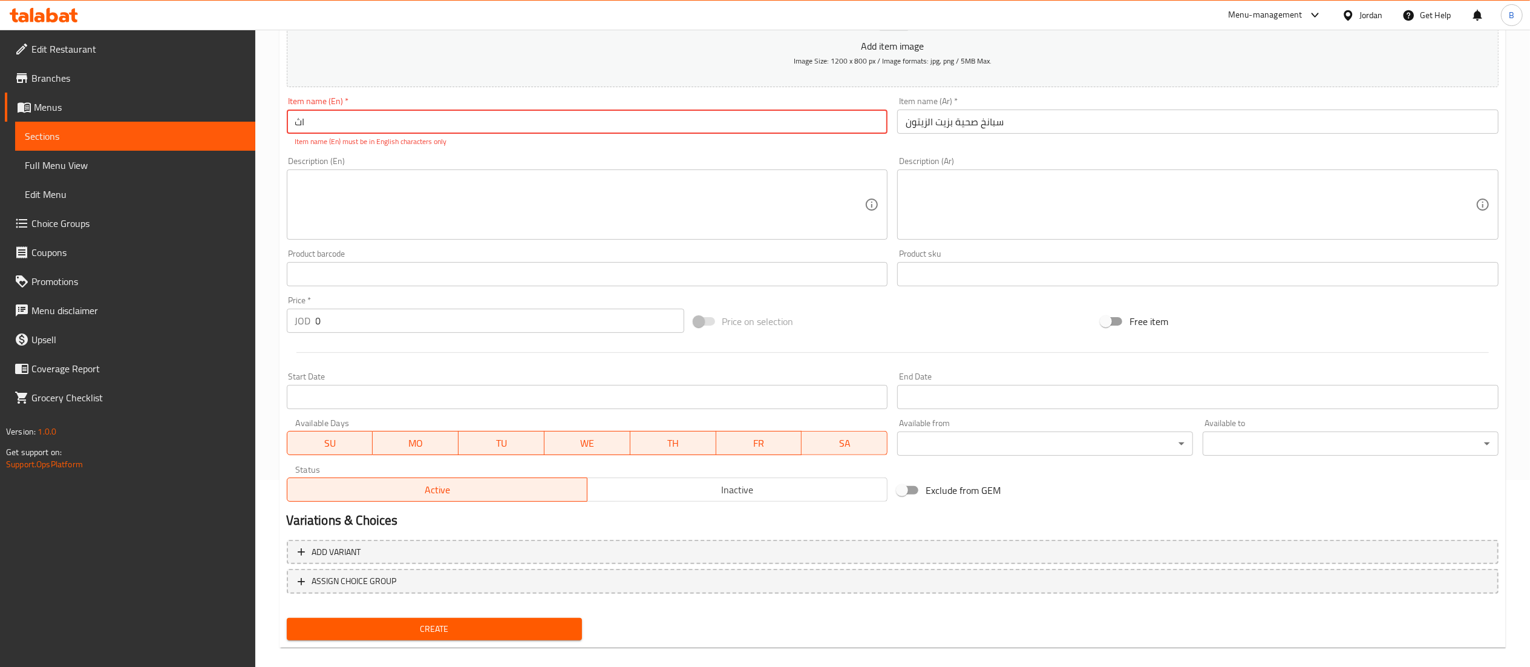
type input "ا"
type input "s"
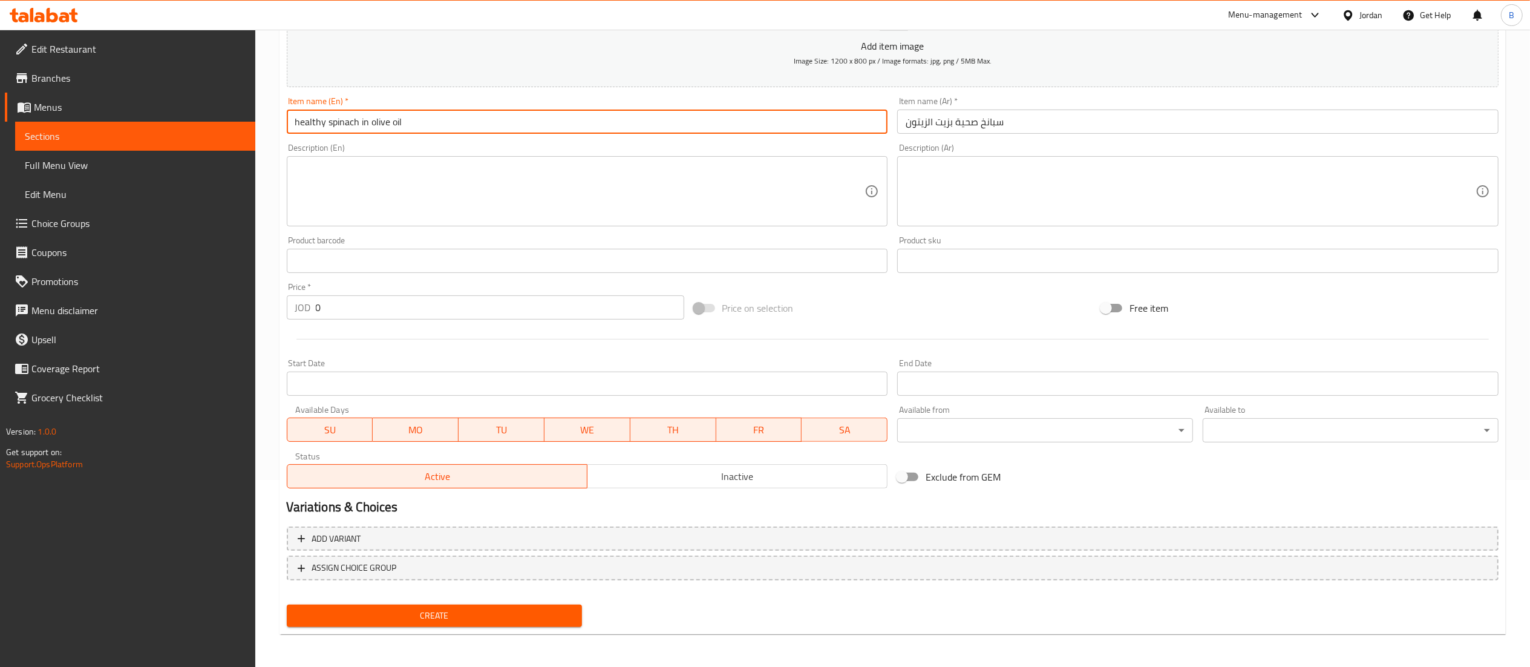
type input "healthy spinach in olive oil"
click at [458, 307] on input "0" at bounding box center [500, 307] width 368 height 24
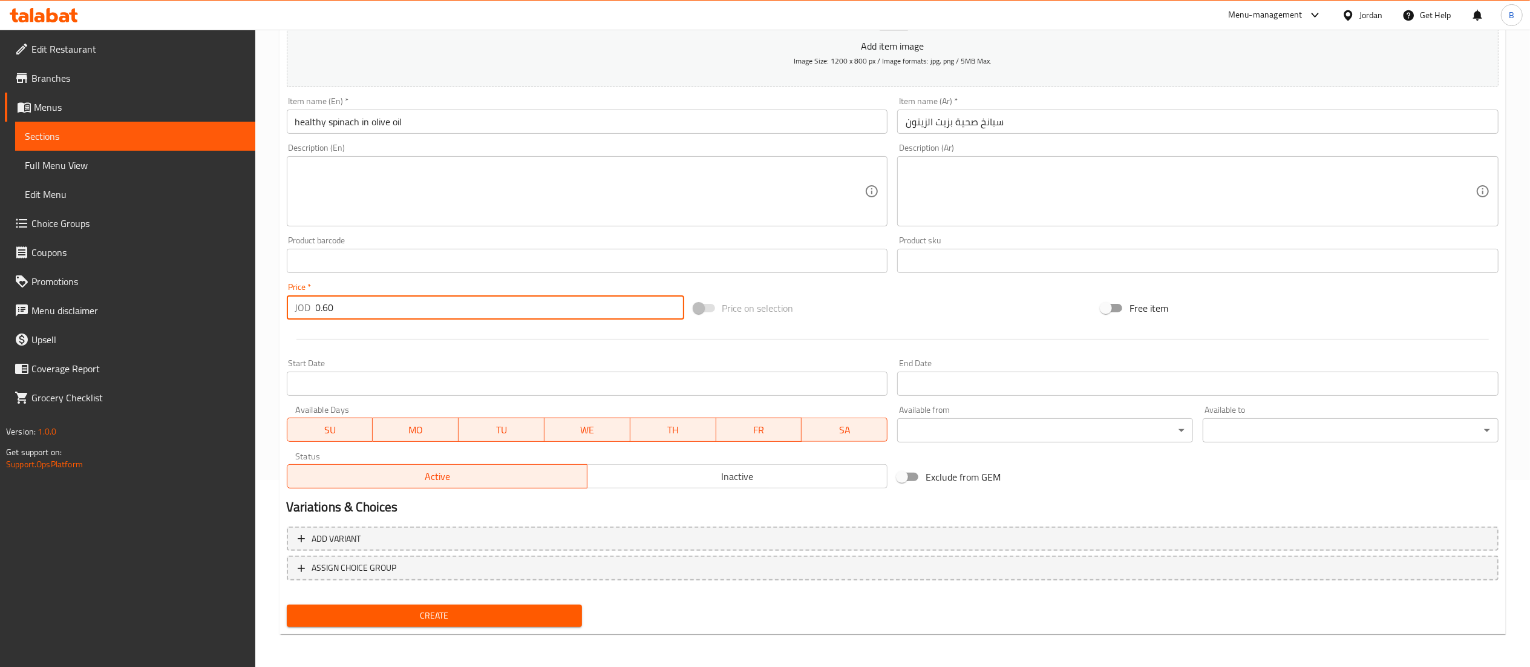
type input "0.60"
click at [497, 608] on span "Create" at bounding box center [434, 615] width 276 height 15
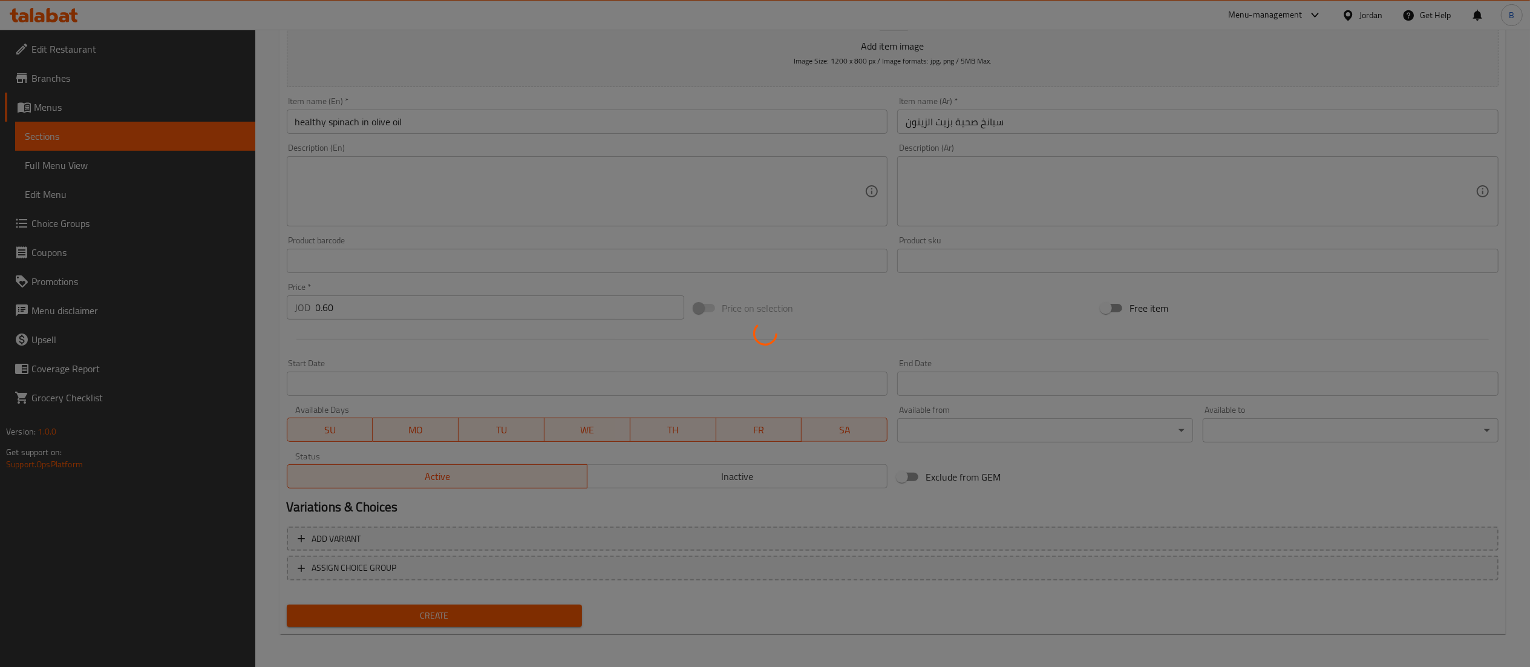
type input "0"
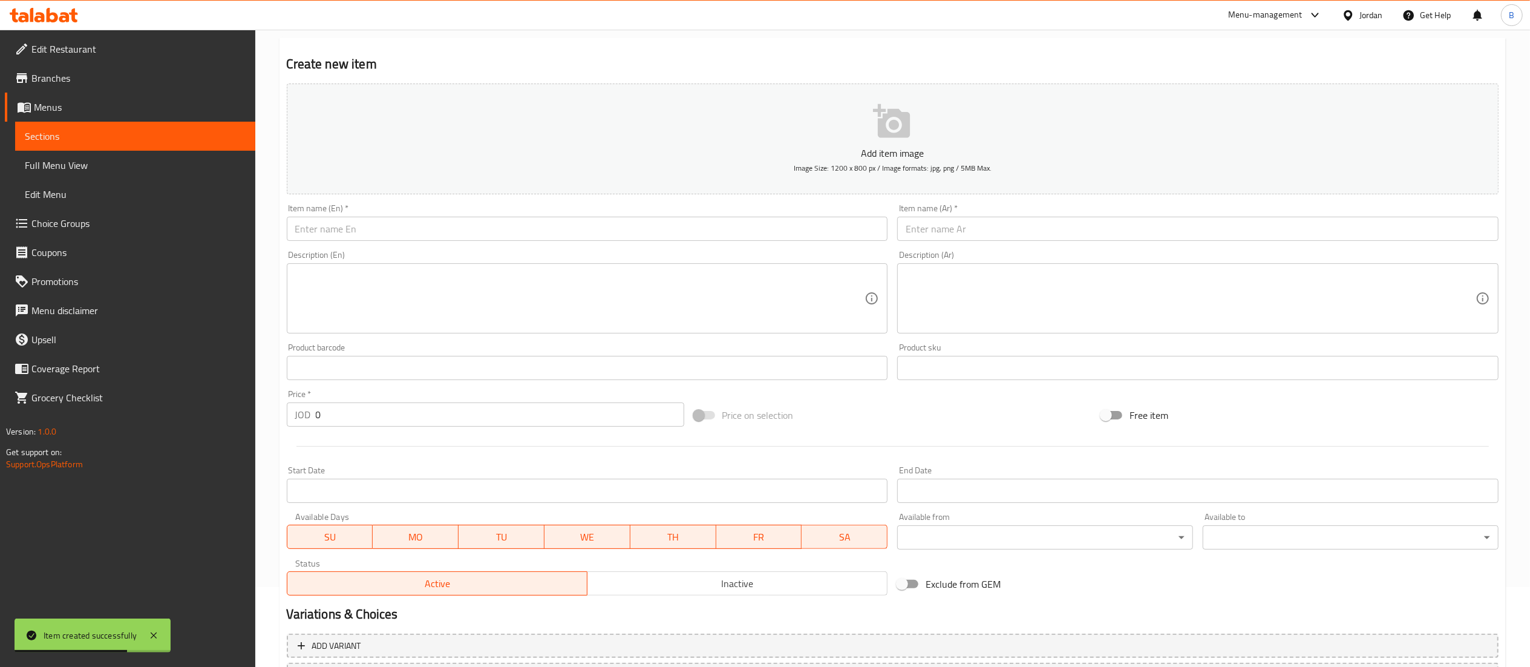
scroll to position [0, 0]
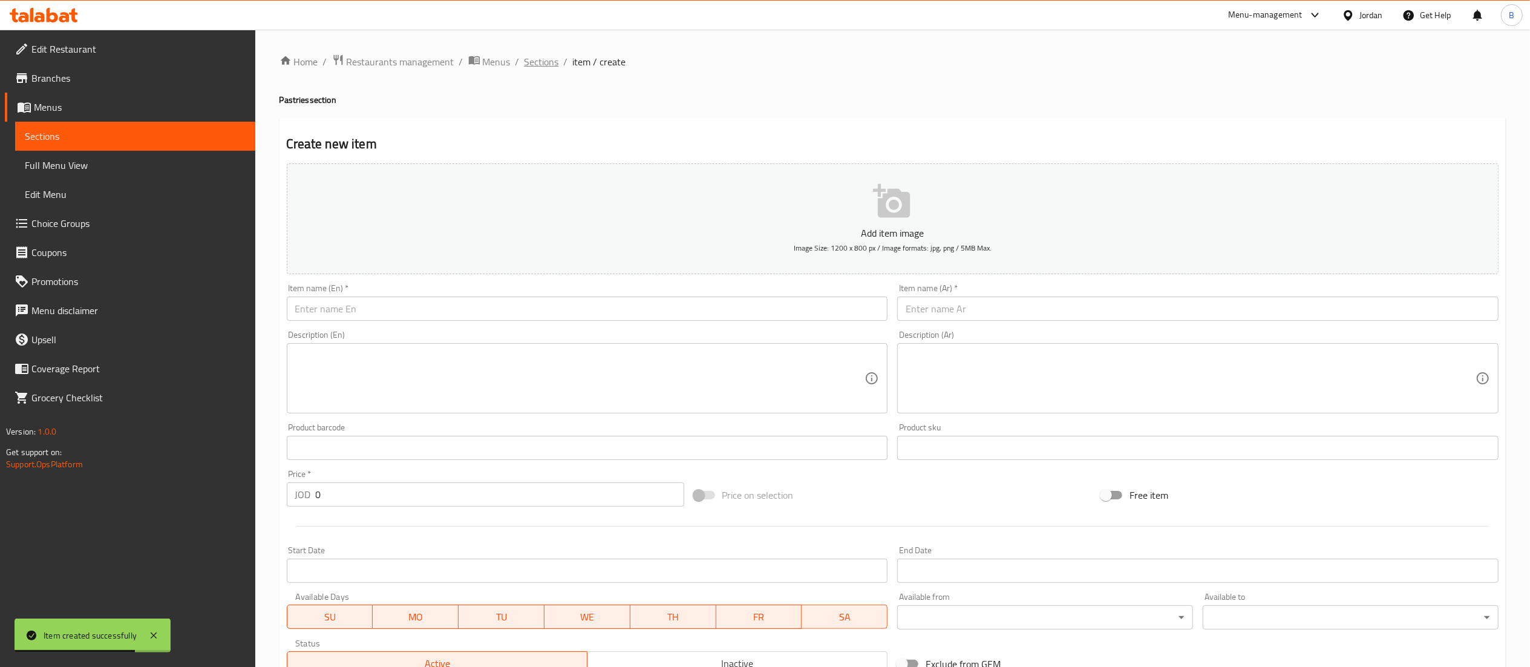
click at [533, 62] on span "Sections" at bounding box center [541, 61] width 34 height 15
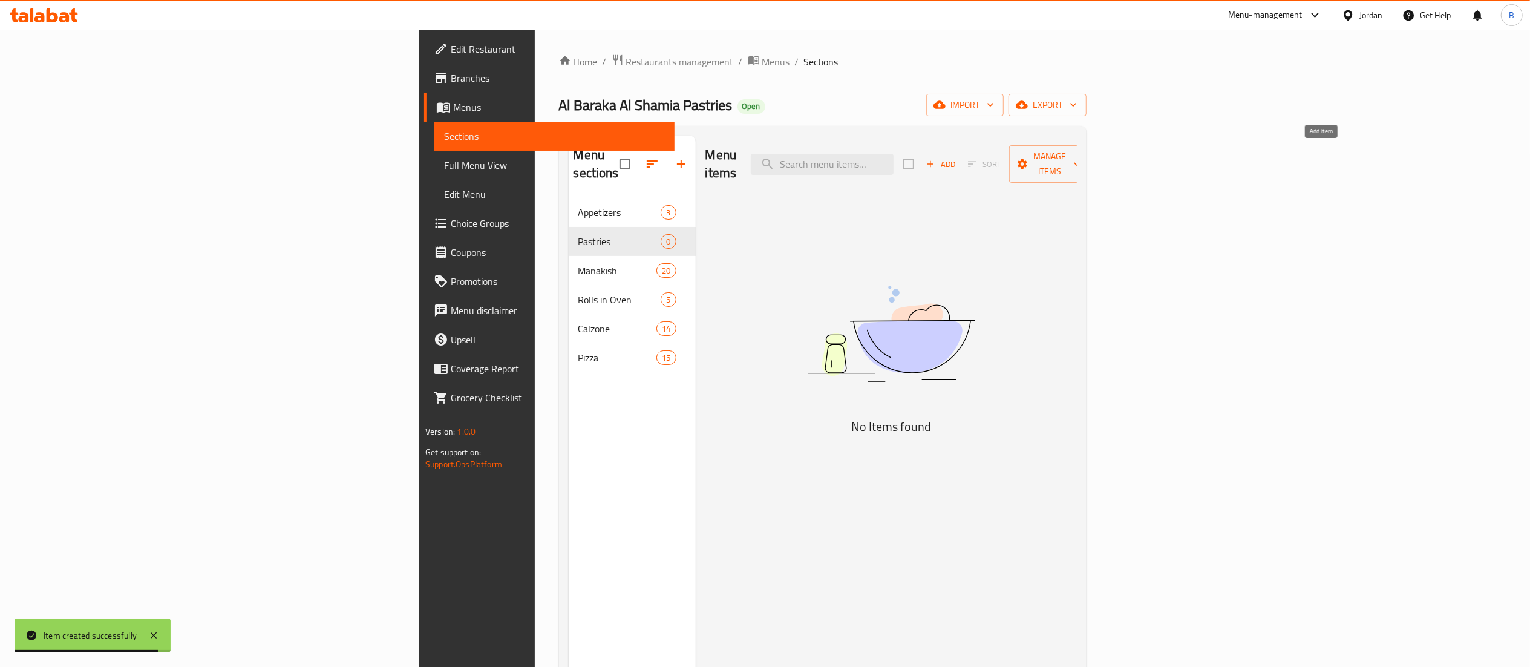
click at [957, 157] on span "Add" at bounding box center [940, 164] width 33 height 14
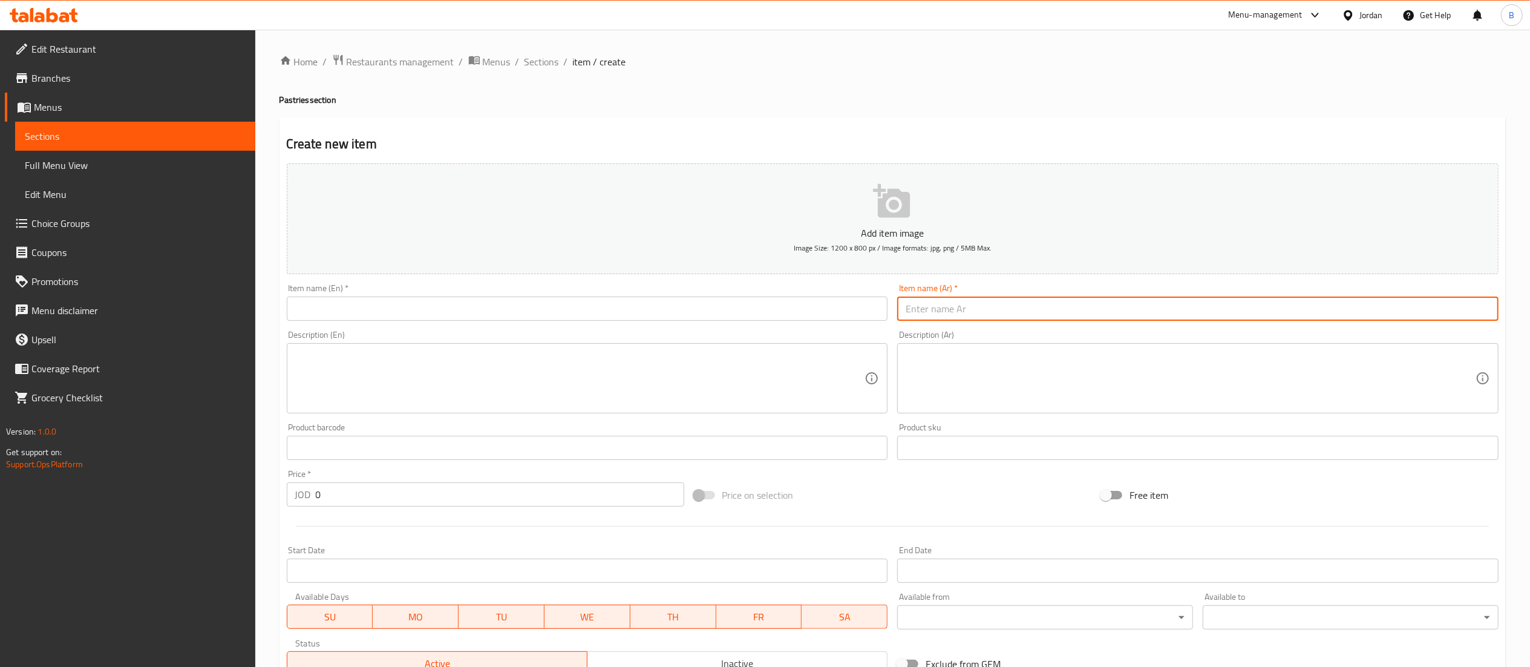
click at [1075, 306] on input "text" at bounding box center [1197, 308] width 601 height 24
type input "دجاج فاهيتا"
click at [819, 324] on div "Item name (En)   * Item name (En) *" at bounding box center [587, 302] width 611 height 47
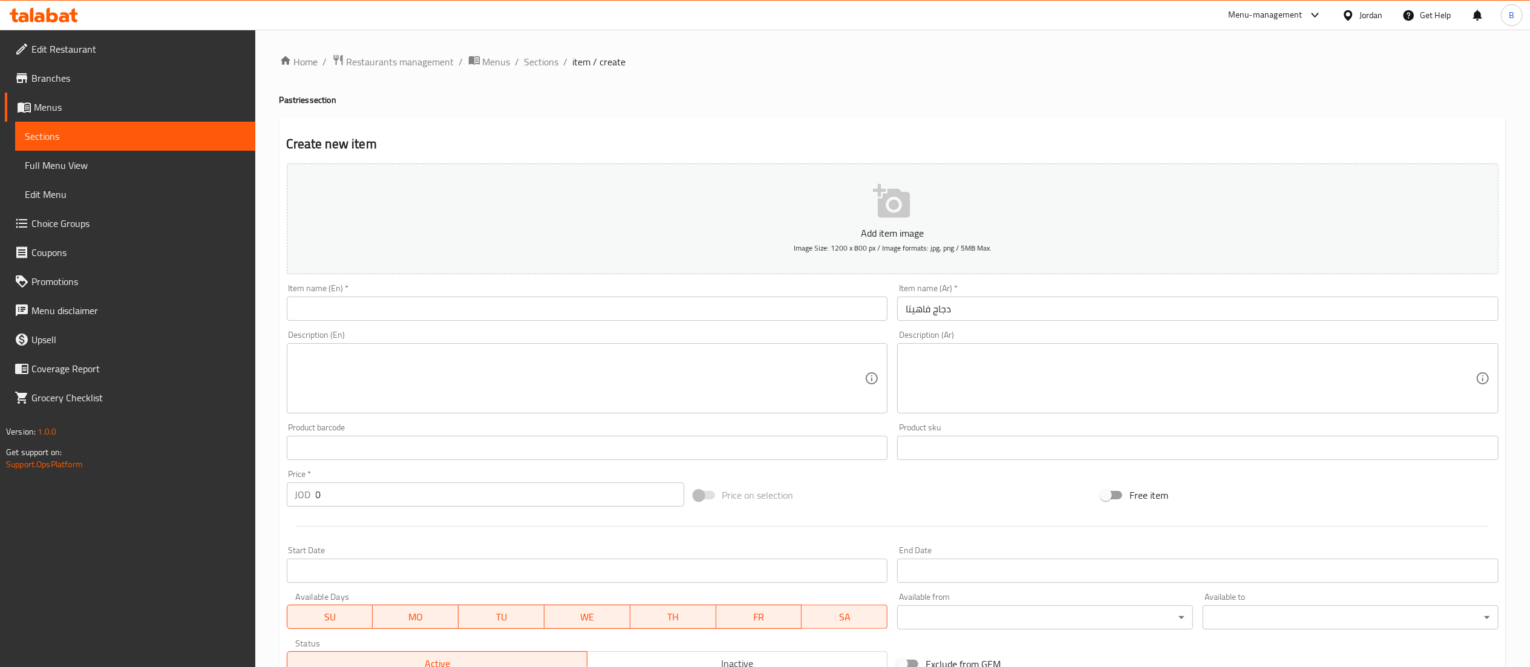
click at [828, 307] on input "text" at bounding box center [587, 308] width 601 height 24
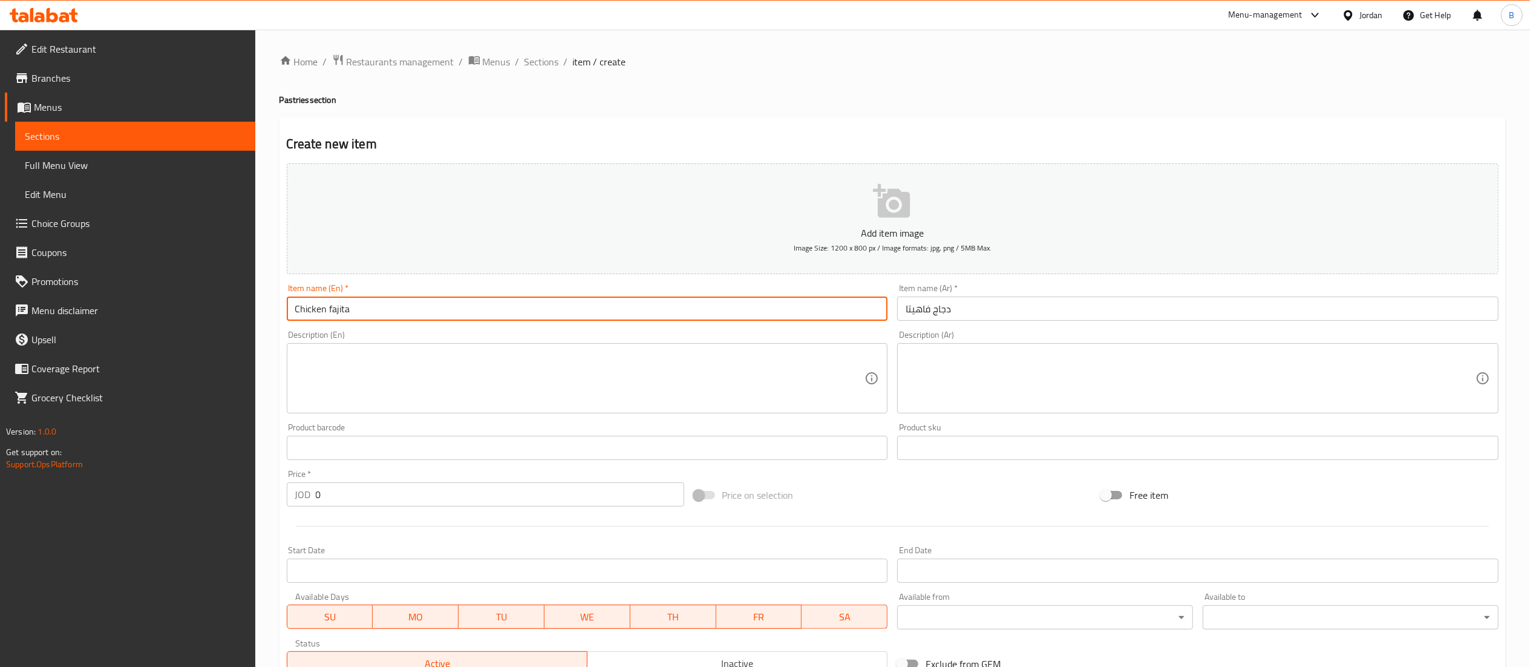
type input "Chicken fajita"
click at [346, 501] on input "0" at bounding box center [500, 494] width 368 height 24
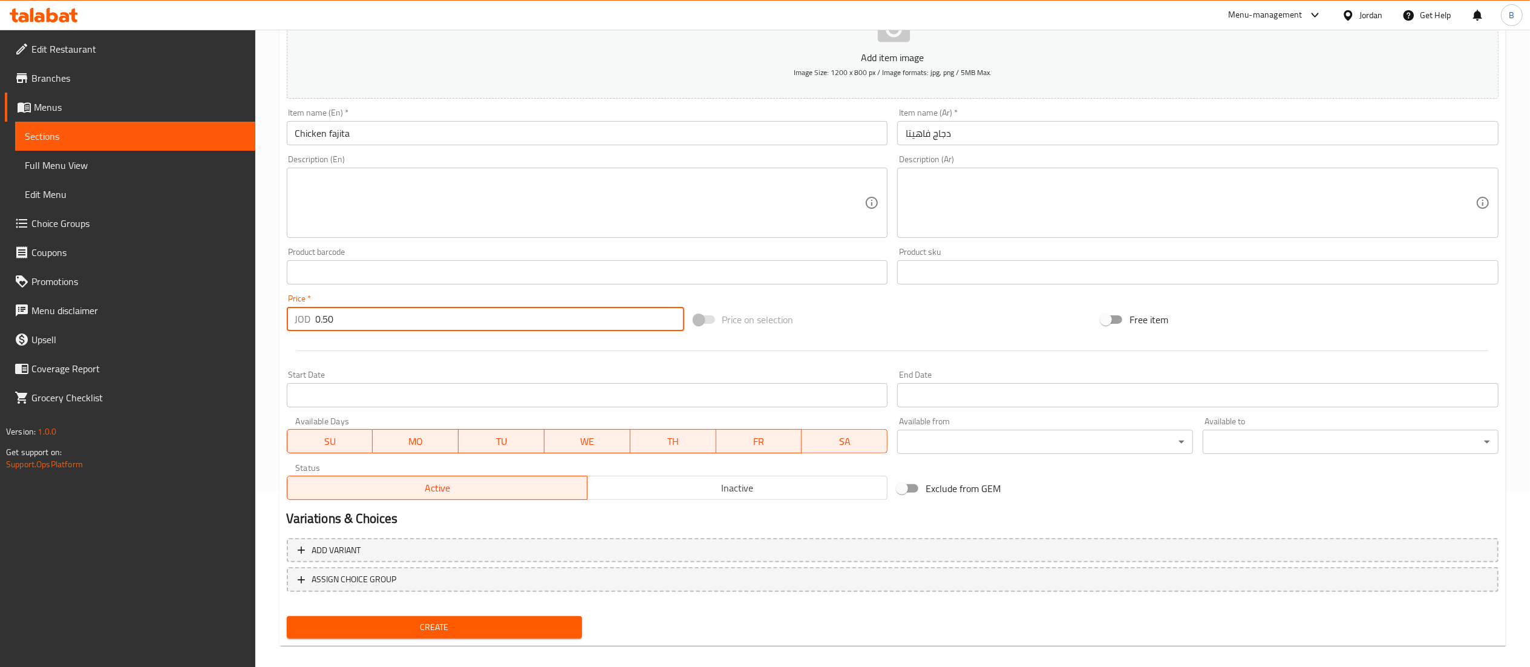
scroll to position [187, 0]
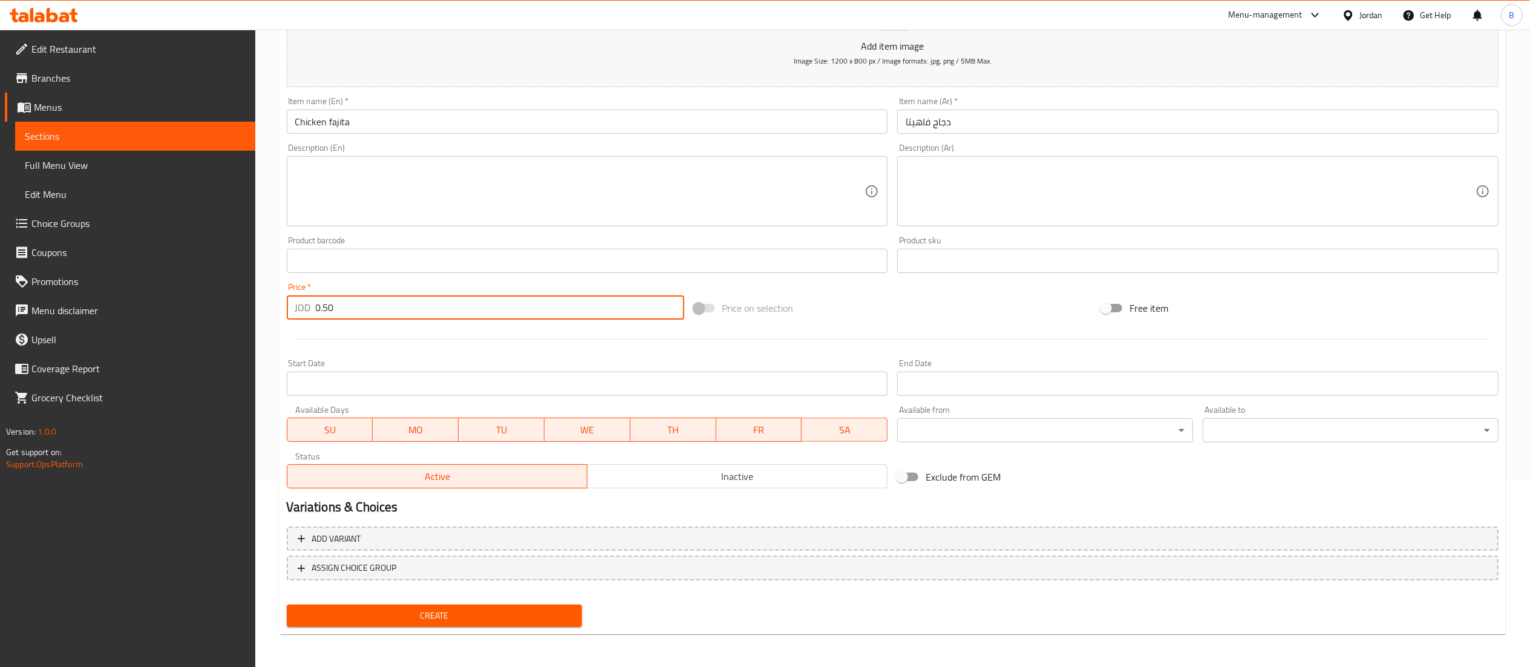
type input "0.50"
click at [477, 624] on button "Create" at bounding box center [435, 615] width 296 height 22
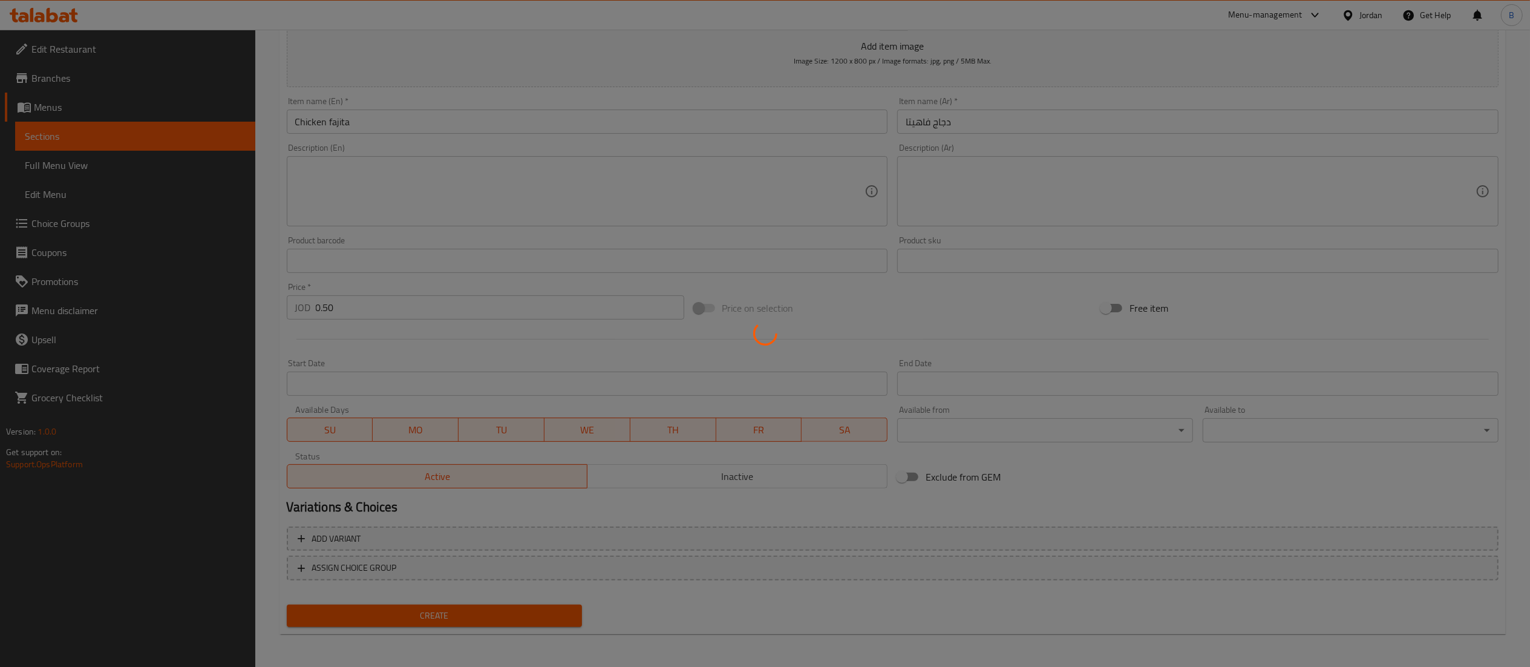
type input "0"
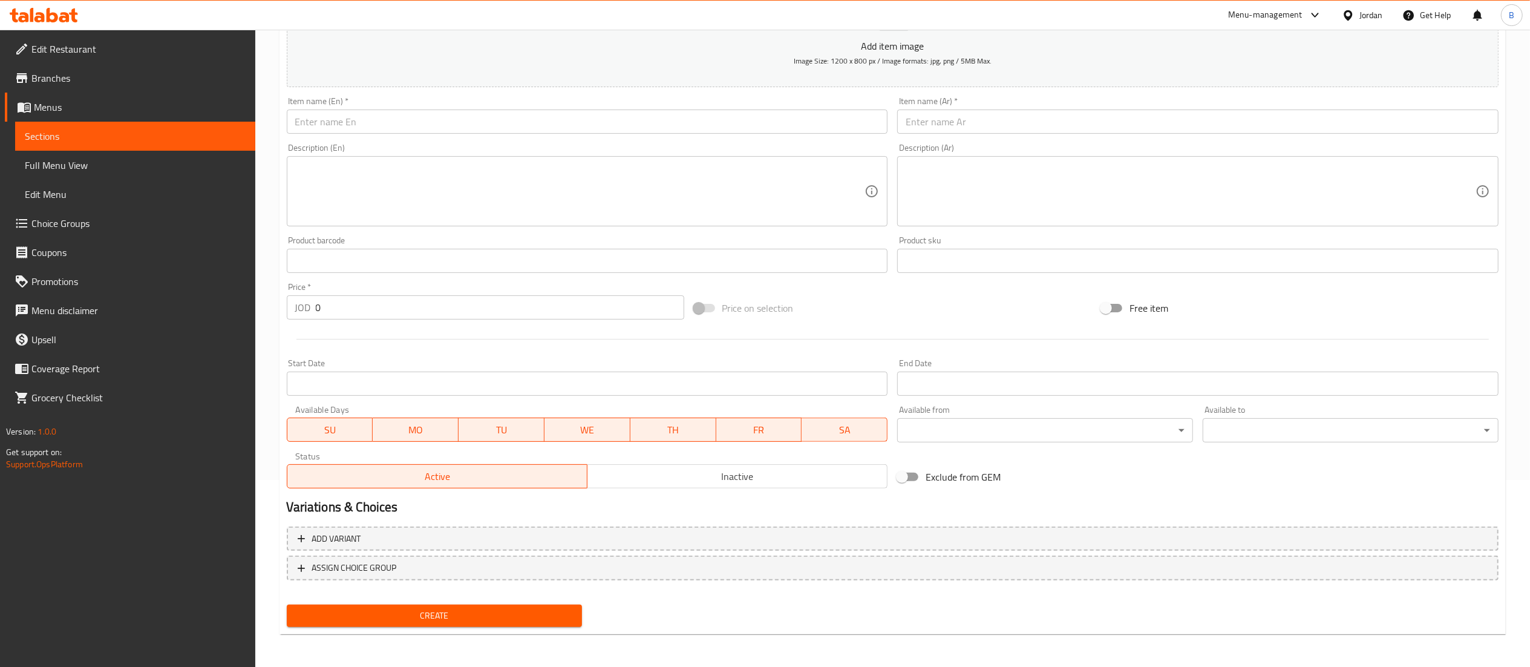
click at [1066, 127] on input "text" at bounding box center [1197, 121] width 601 height 24
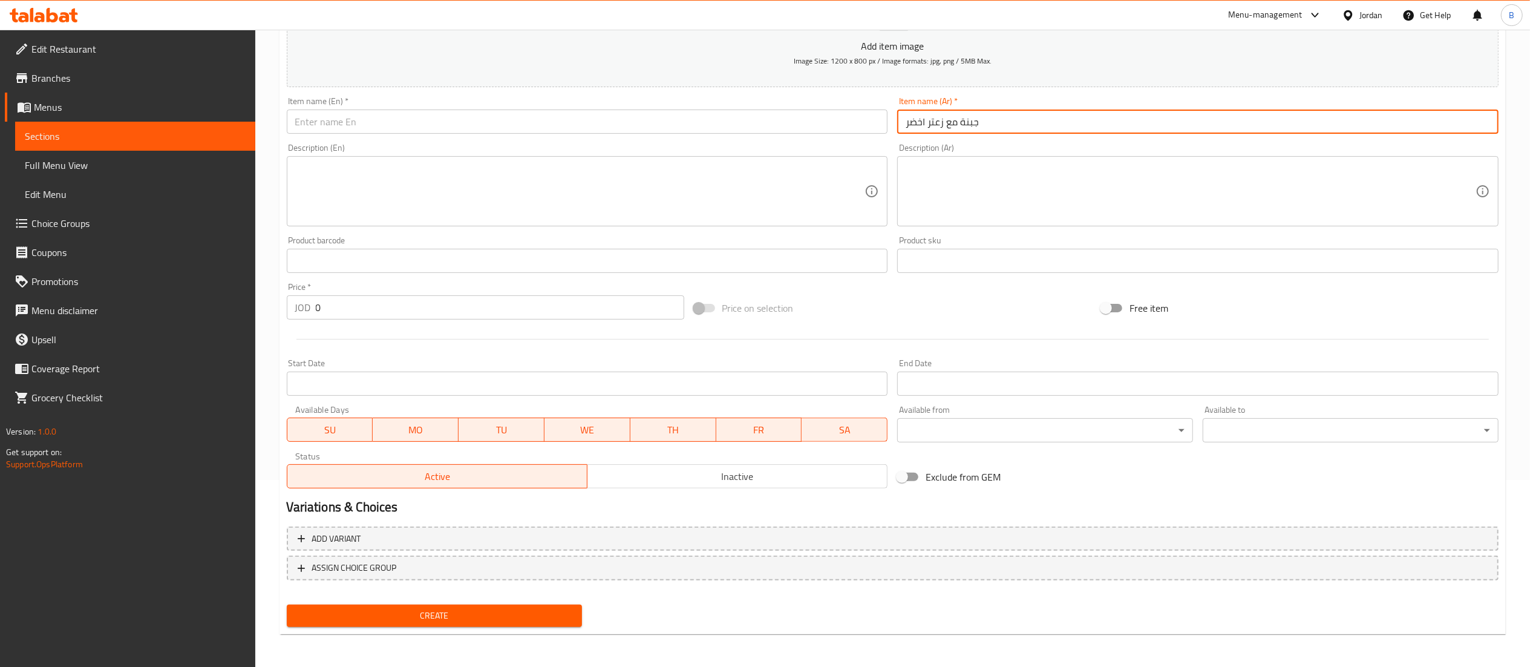
type input "جبنة مع زعتر اخضر"
click at [436, 128] on input "text" at bounding box center [587, 121] width 601 height 24
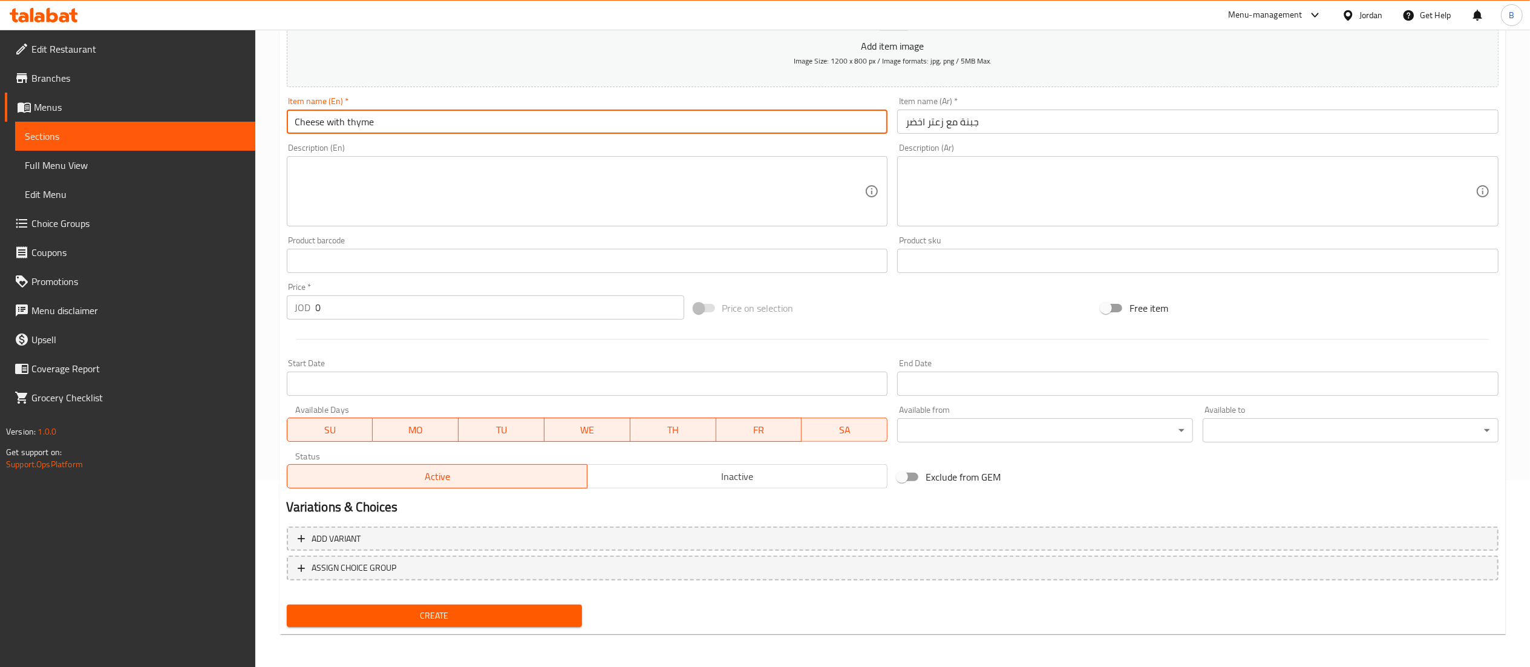
type input "Cheese with thyme"
click at [396, 306] on input "0" at bounding box center [500, 307] width 368 height 24
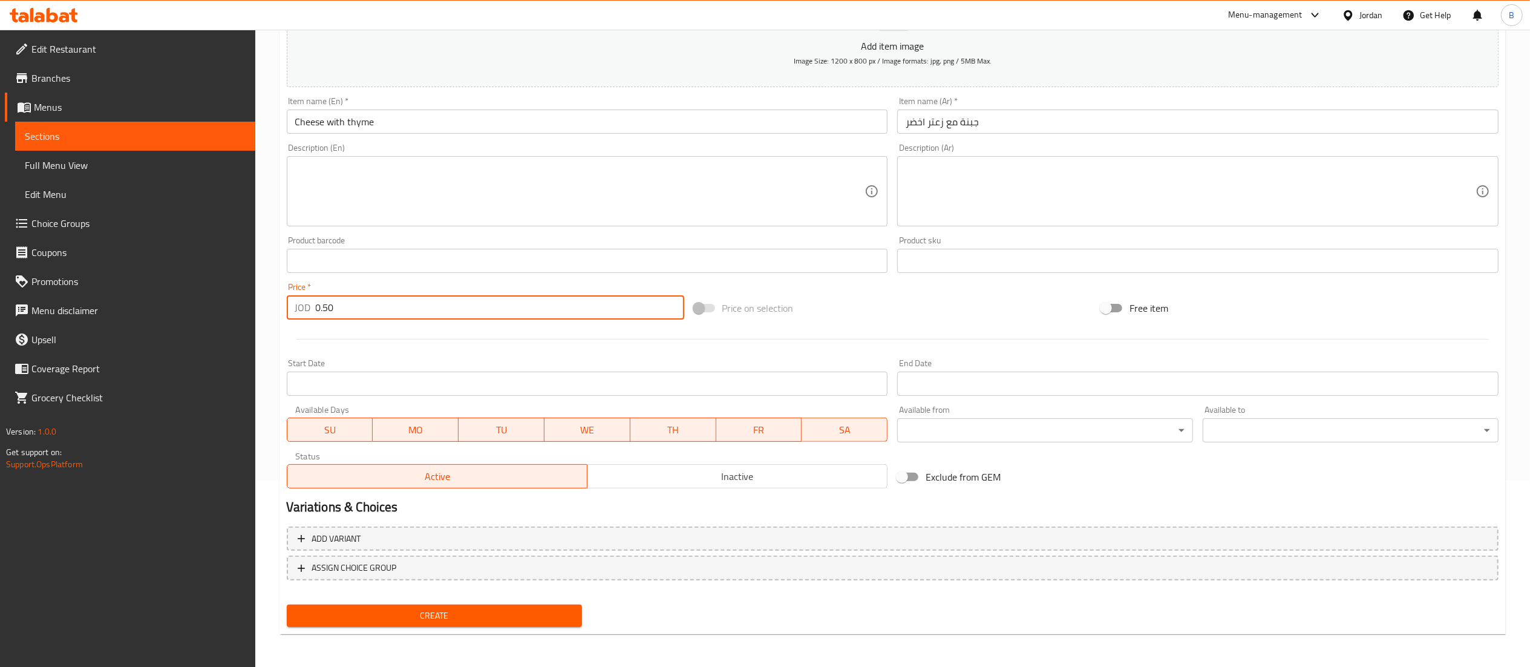
type input "0.50"
click at [547, 619] on span "Create" at bounding box center [434, 615] width 276 height 15
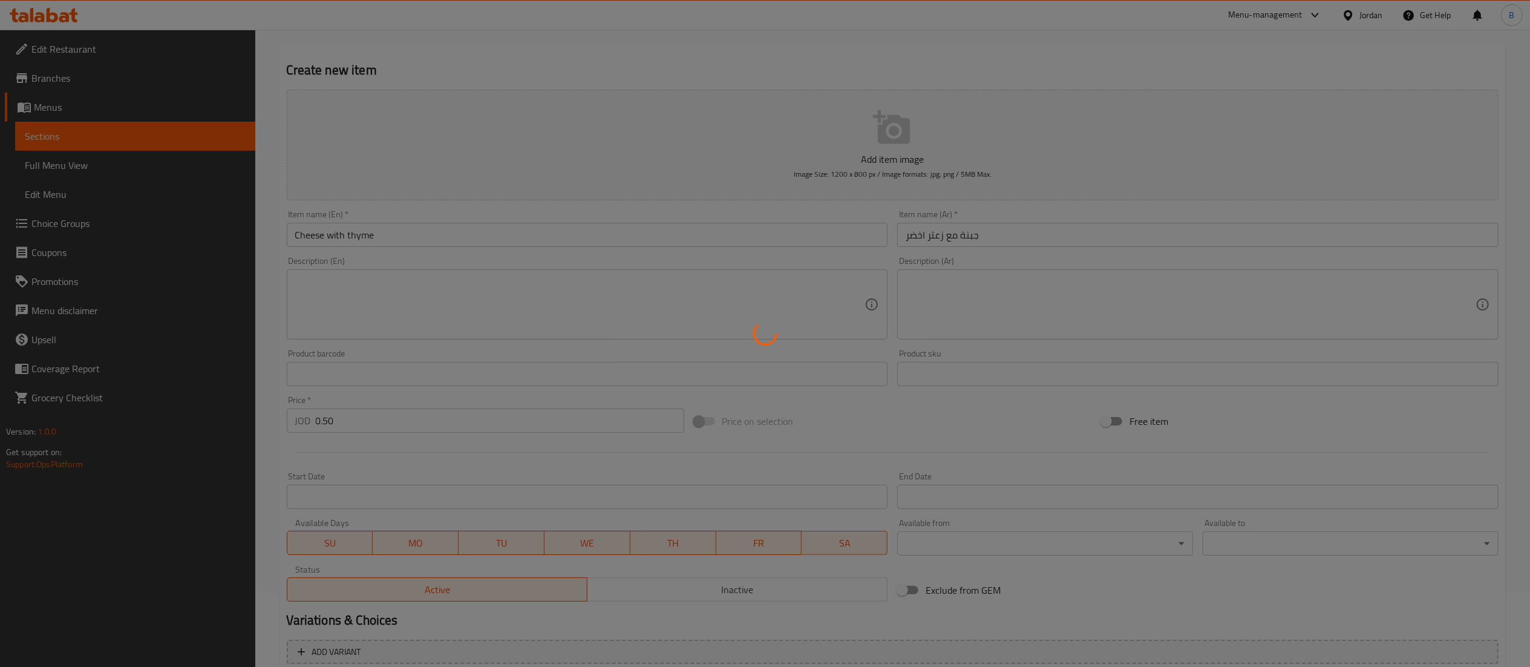
scroll to position [0, 0]
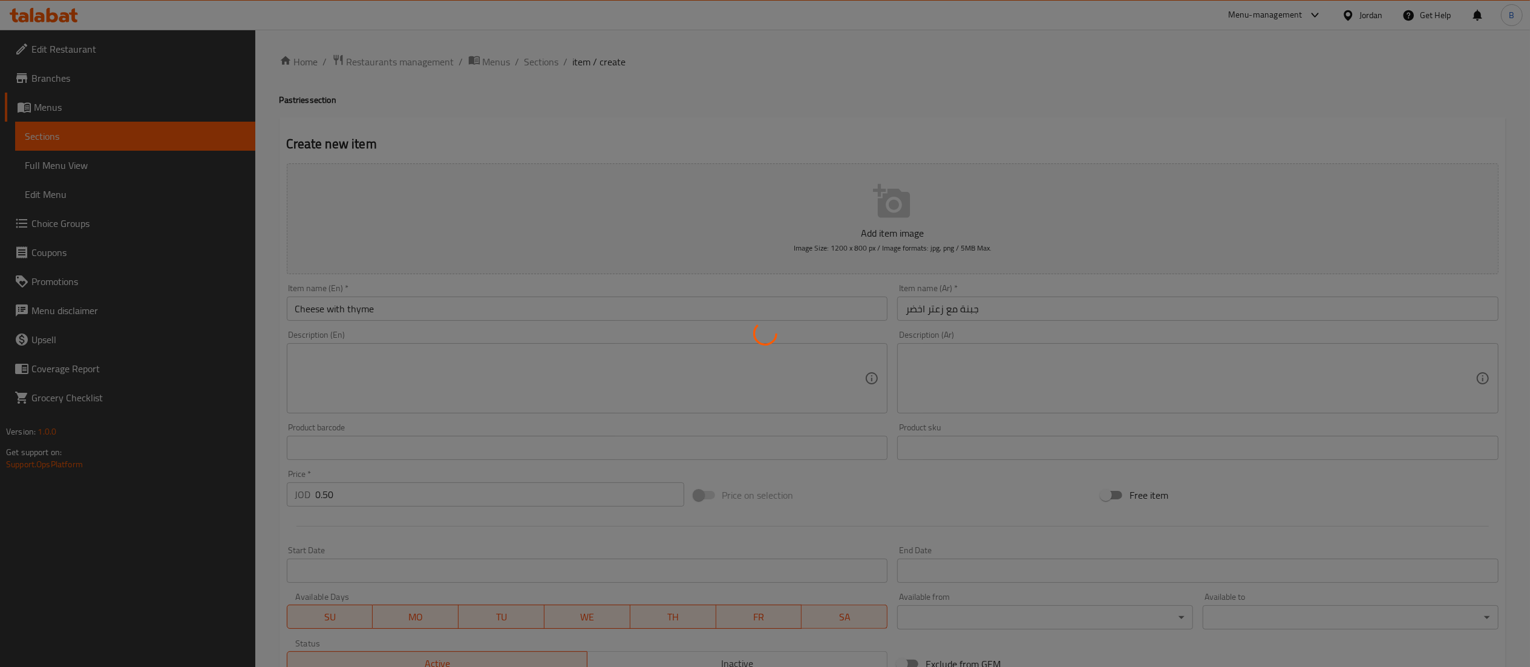
type input "0"
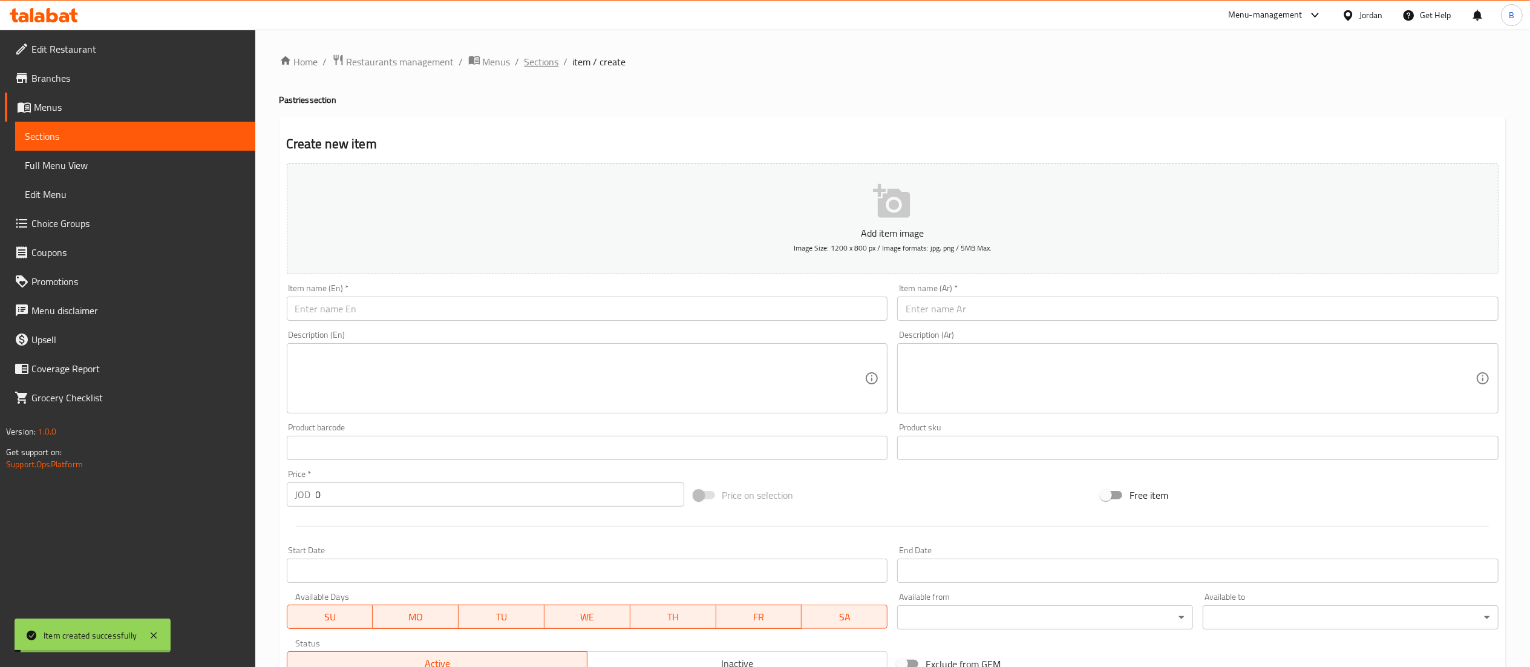
click at [533, 62] on span "Sections" at bounding box center [541, 61] width 34 height 15
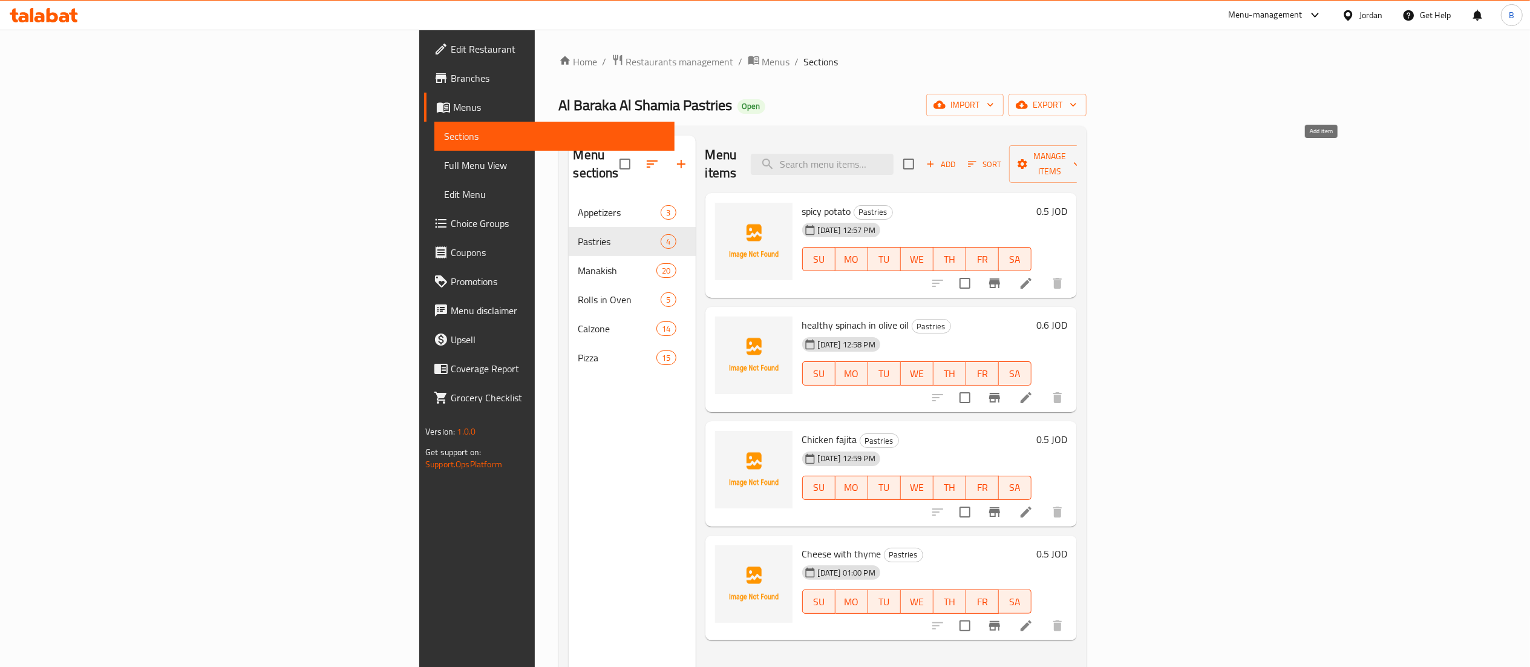
click at [957, 157] on span "Add" at bounding box center [940, 164] width 33 height 14
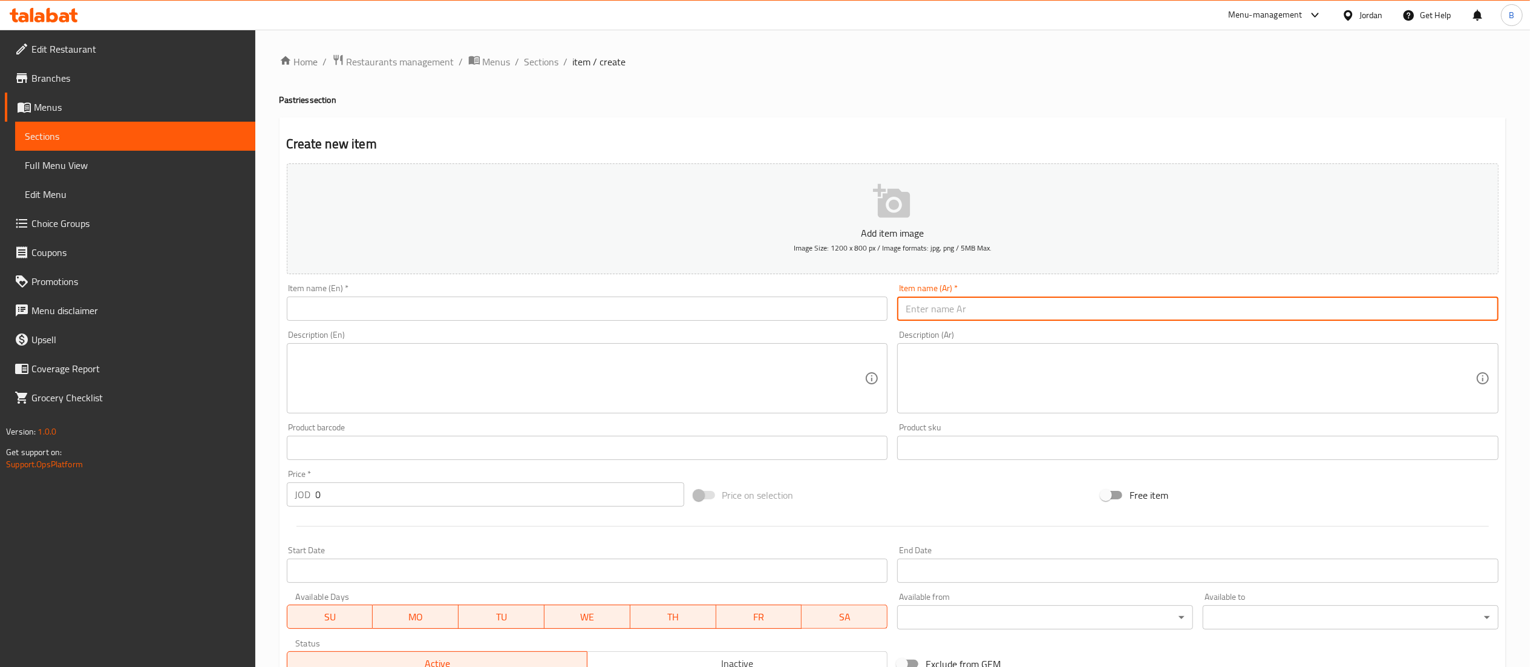
click at [1159, 305] on input "text" at bounding box center [1197, 308] width 601 height 24
type input "مرتديلا مع جبنة"
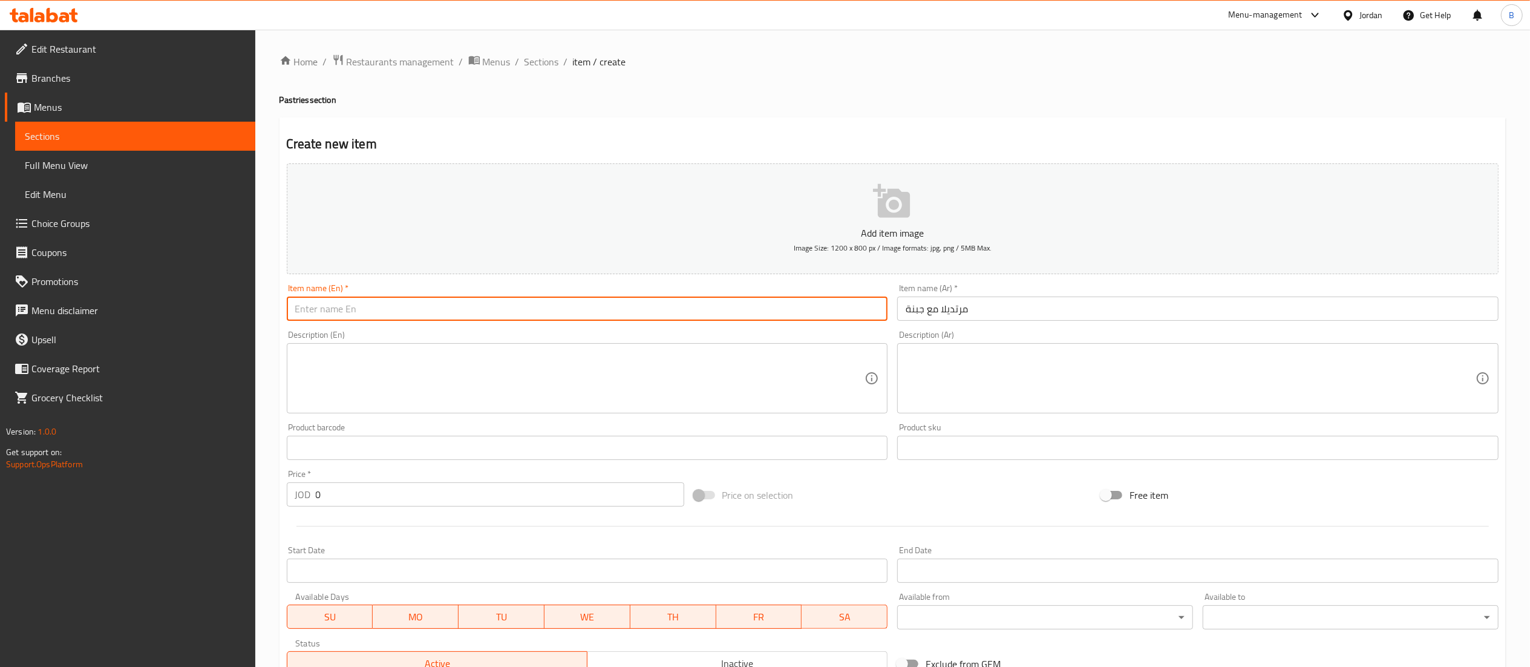
click at [616, 313] on input "text" at bounding box center [587, 308] width 601 height 24
type input "martadella with cheese"
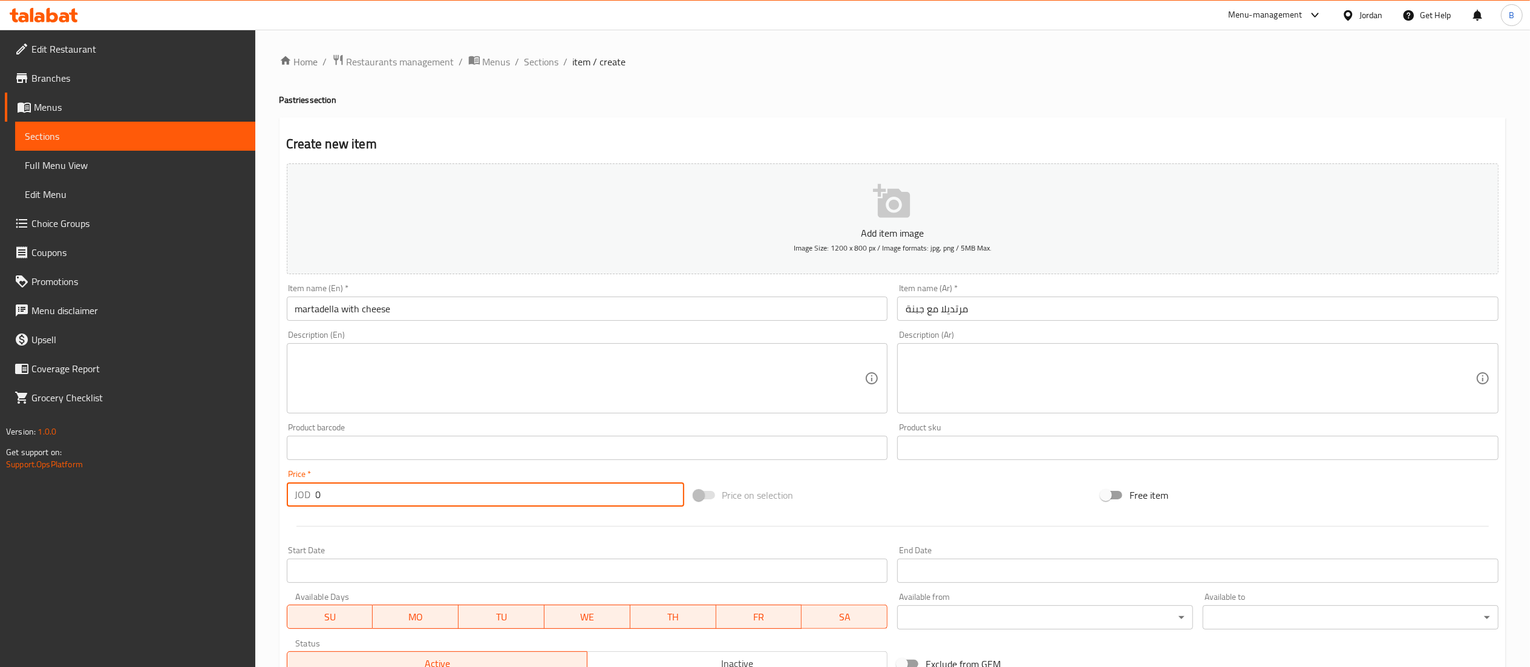
click at [452, 488] on input "0" at bounding box center [500, 494] width 368 height 24
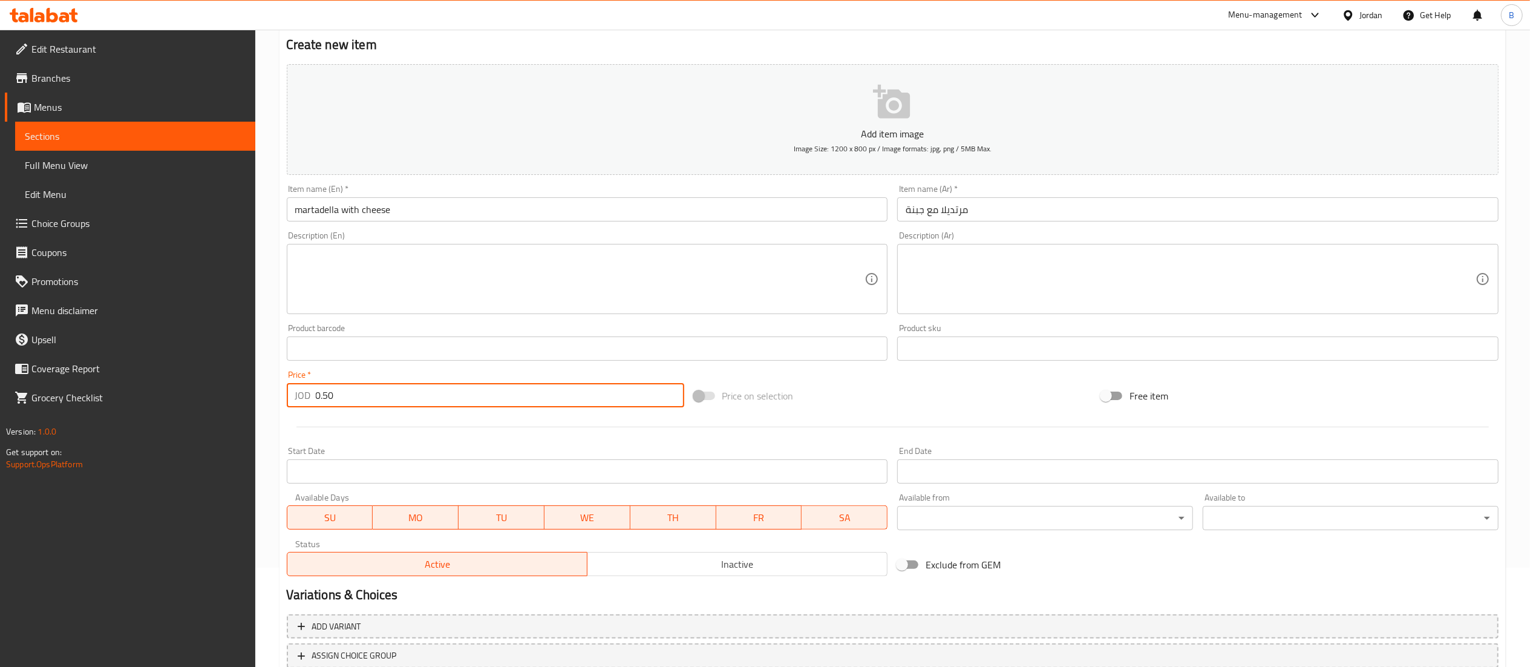
scroll to position [187, 0]
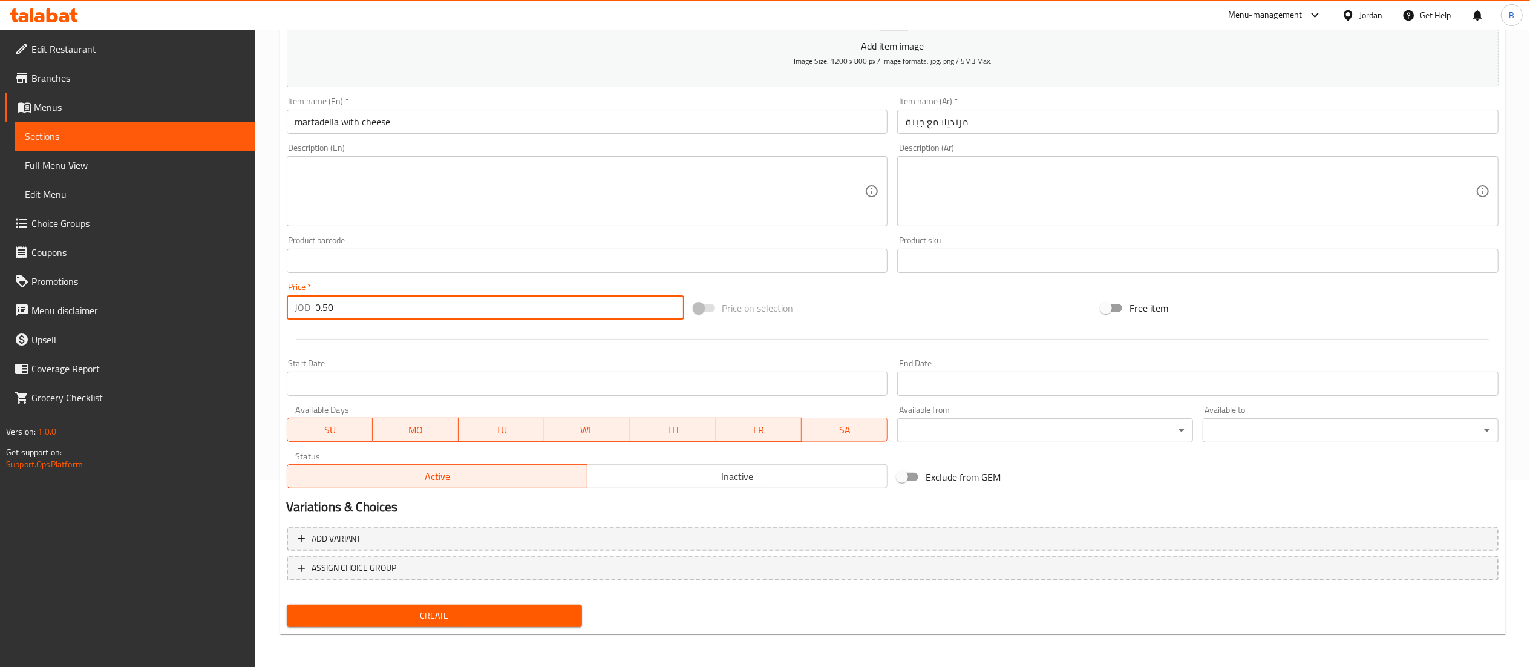
type input "0.50"
click at [439, 610] on span "Create" at bounding box center [434, 615] width 276 height 15
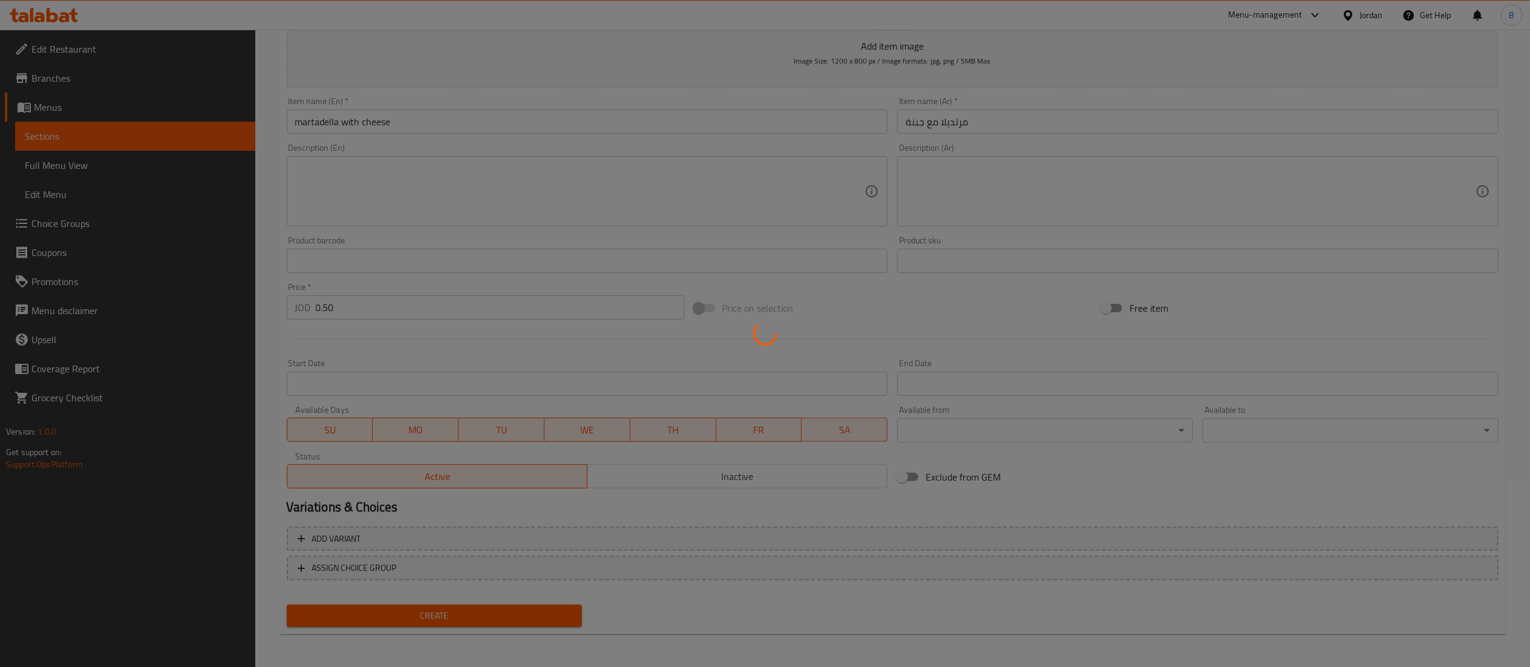
type input "0"
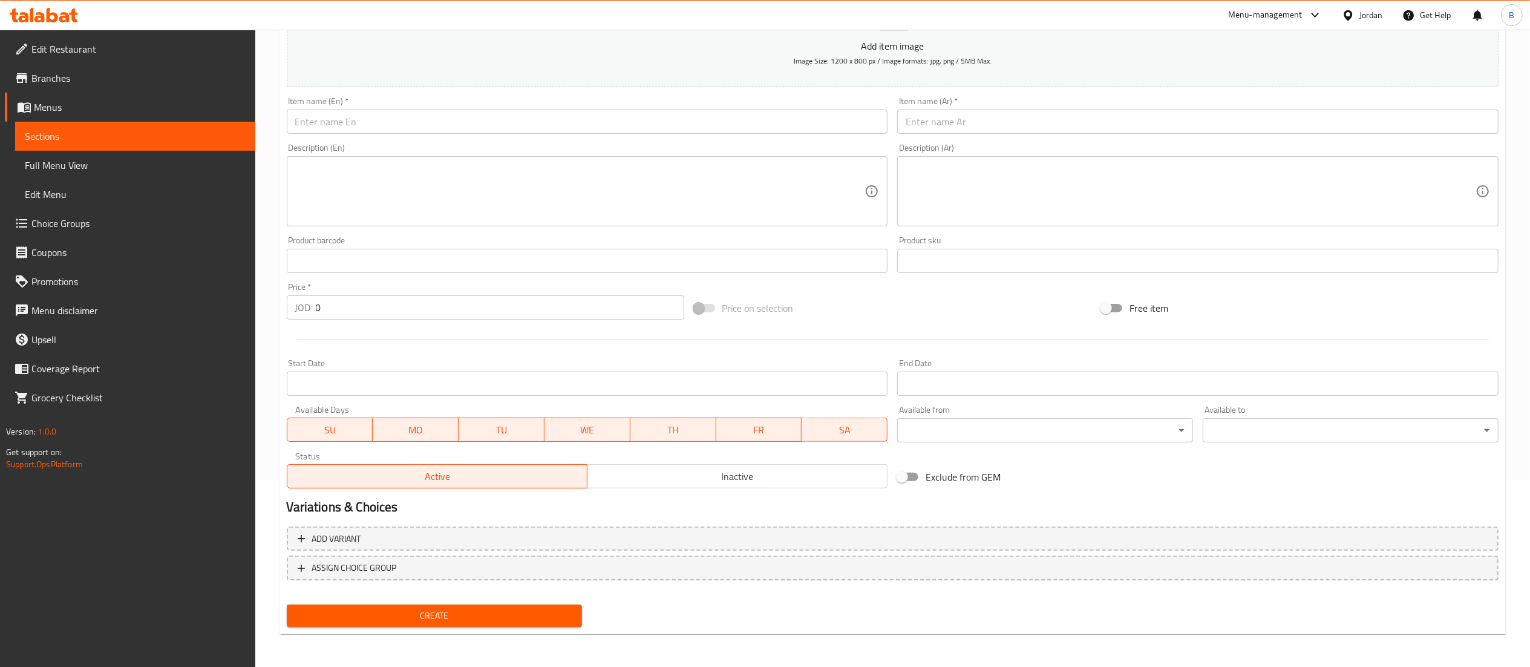
drag, startPoint x: 1019, startPoint y: 142, endPoint x: 1017, endPoint y: 128, distance: 13.5
click at [1019, 137] on div "Add item image Image Size: 1200 x 800 px / Image formats: jpg, png / 5MB Max. I…" at bounding box center [892, 232] width 1221 height 521
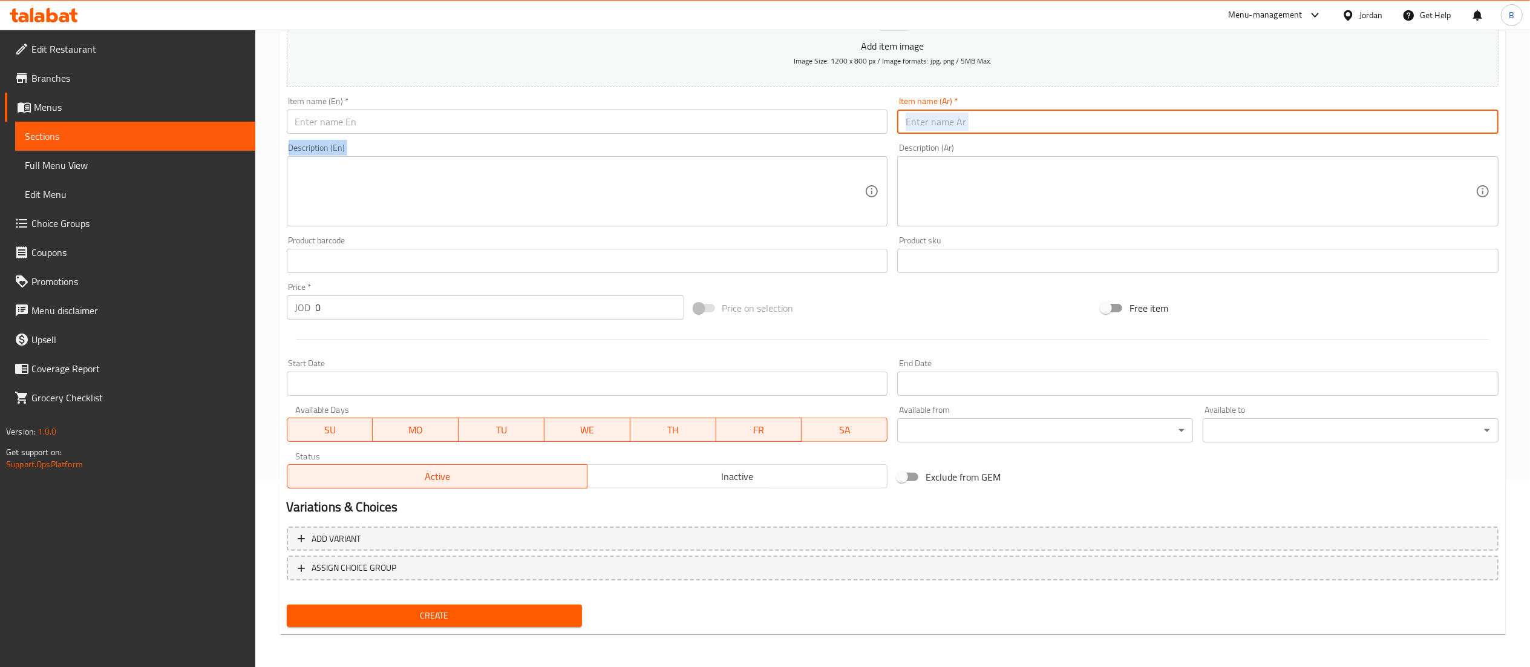
click at [1017, 121] on input "text" at bounding box center [1197, 121] width 601 height 24
type input "جبنة مع زيتون اخضر"
drag, startPoint x: 780, startPoint y: 118, endPoint x: 772, endPoint y: 120, distance: 8.1
click at [780, 118] on input "text" at bounding box center [587, 121] width 601 height 24
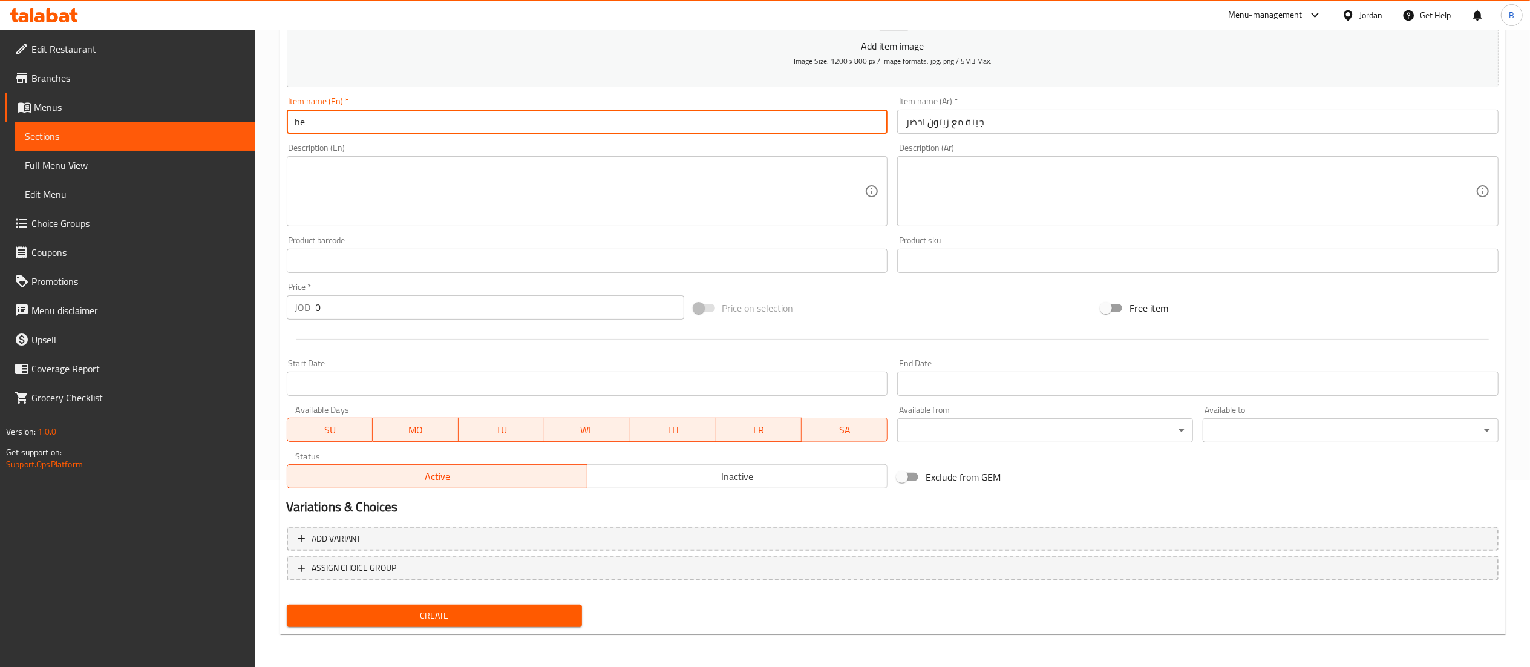
type input "h"
type input "cheese with green olives"
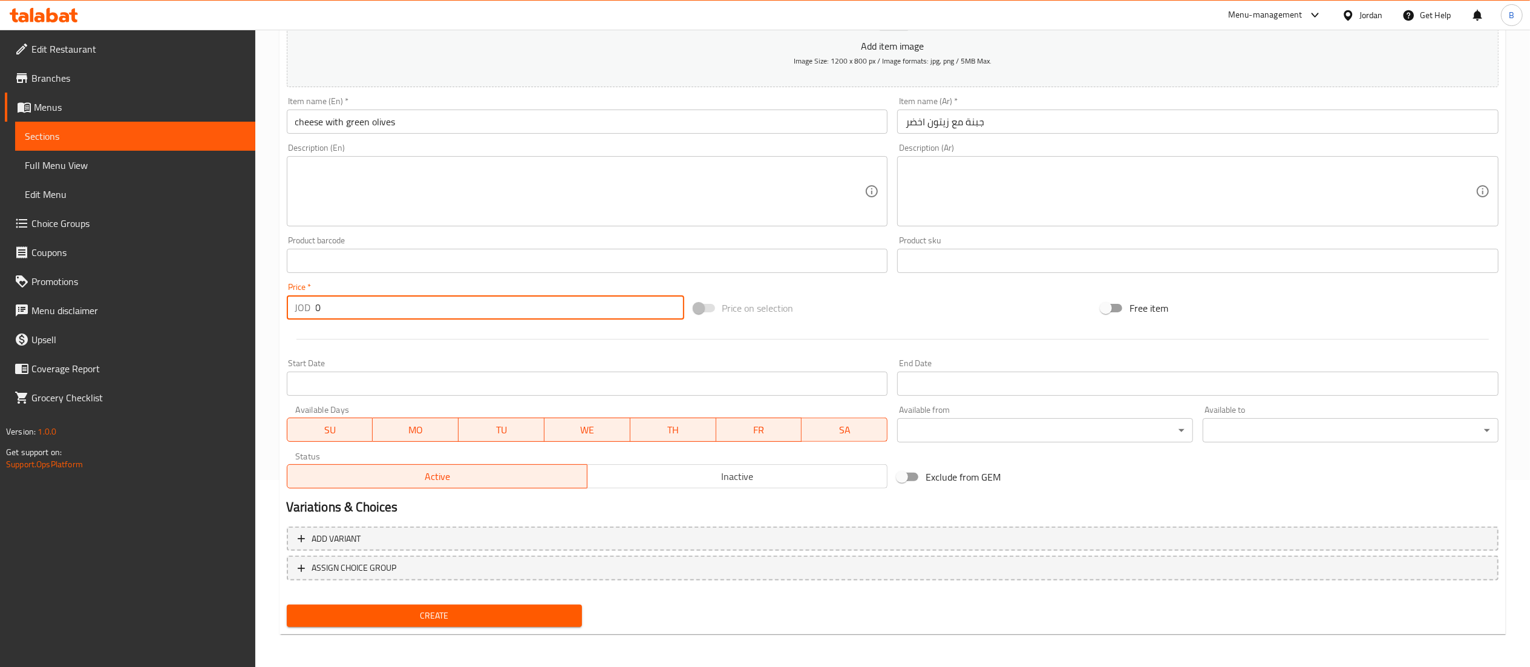
click at [429, 316] on input "0" at bounding box center [500, 307] width 368 height 24
type input "0.50"
click at [569, 633] on div "Home / Restaurants management / Menus / Sections / item / create Pastries secti…" at bounding box center [892, 255] width 1226 height 777
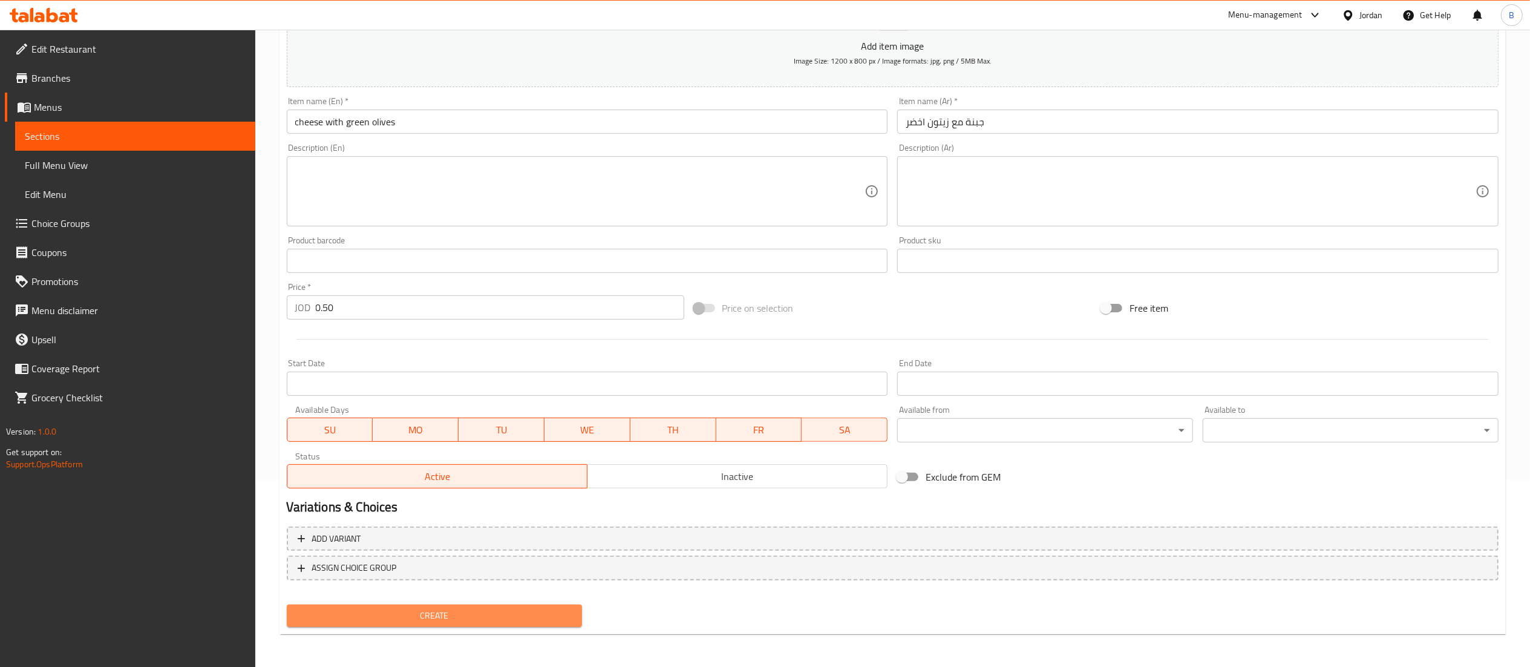
click at [560, 622] on span "Create" at bounding box center [434, 615] width 276 height 15
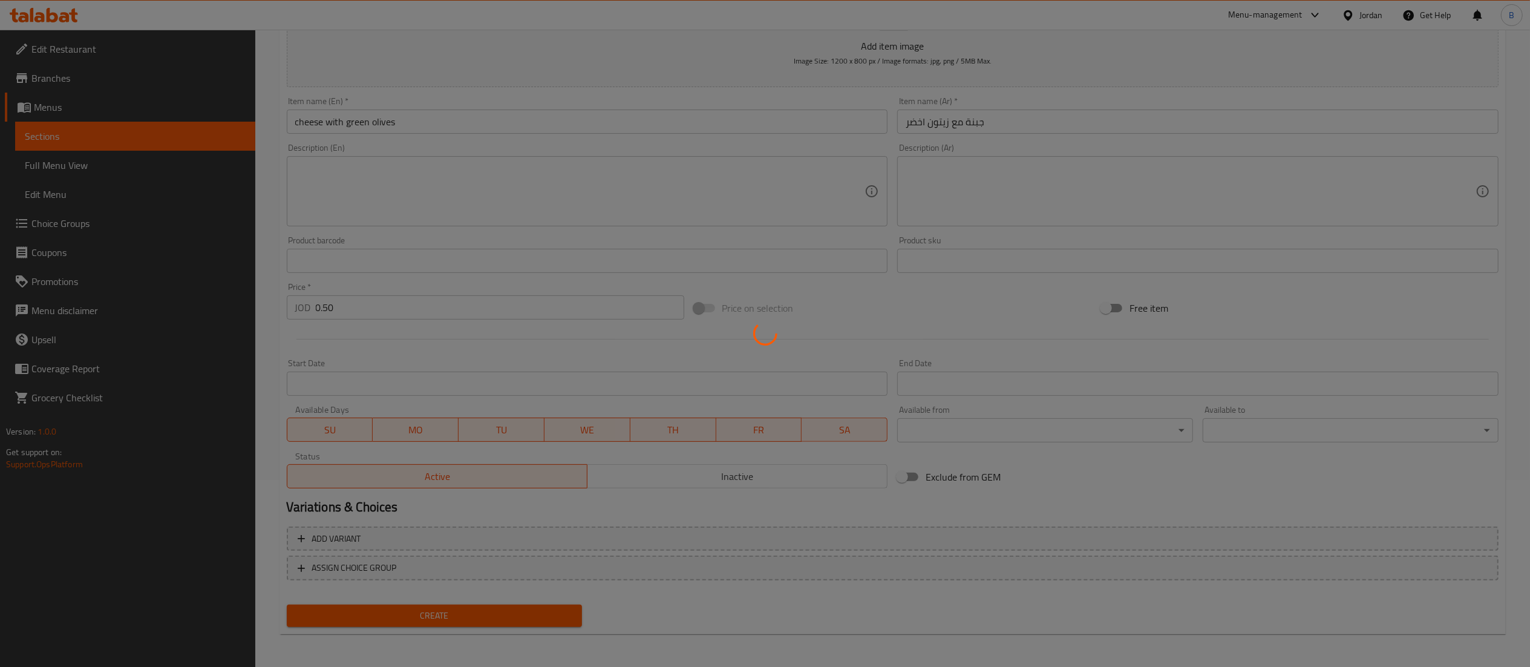
type input "0"
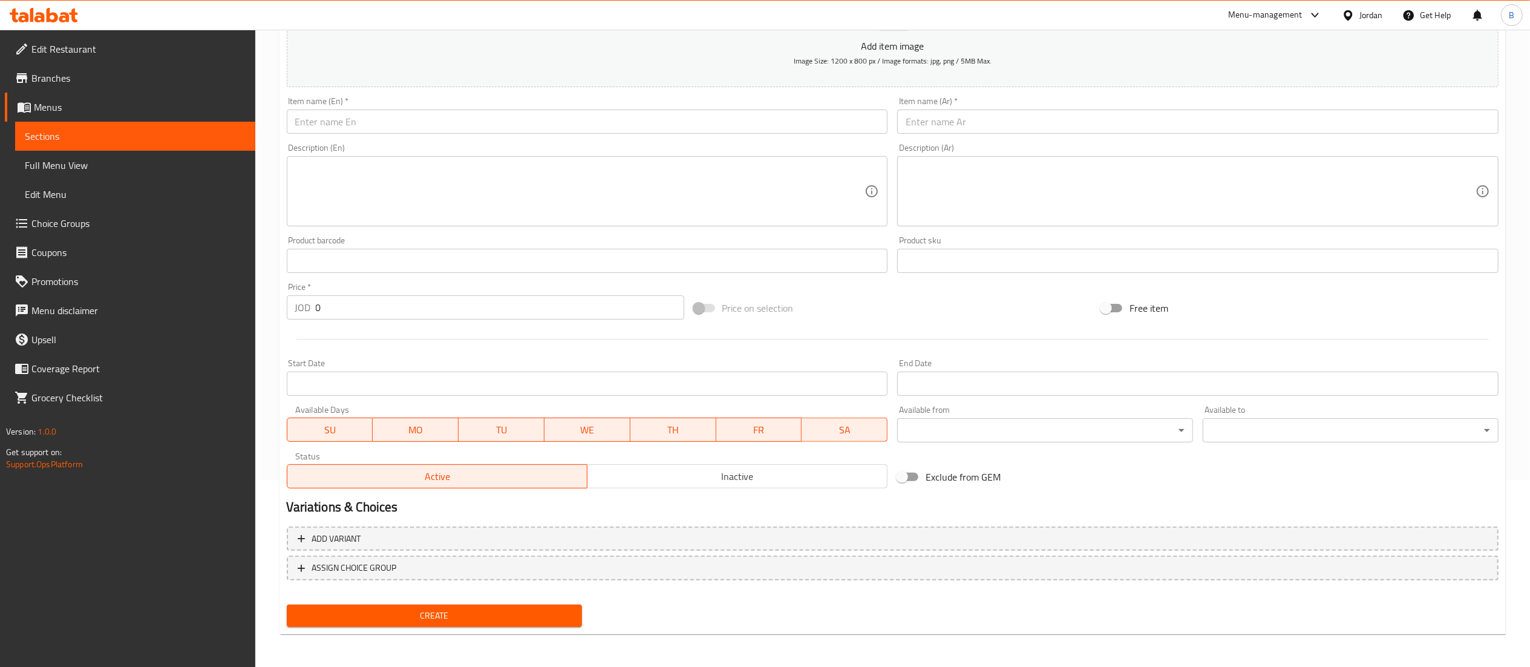
click at [1015, 114] on input "text" at bounding box center [1197, 121] width 601 height 24
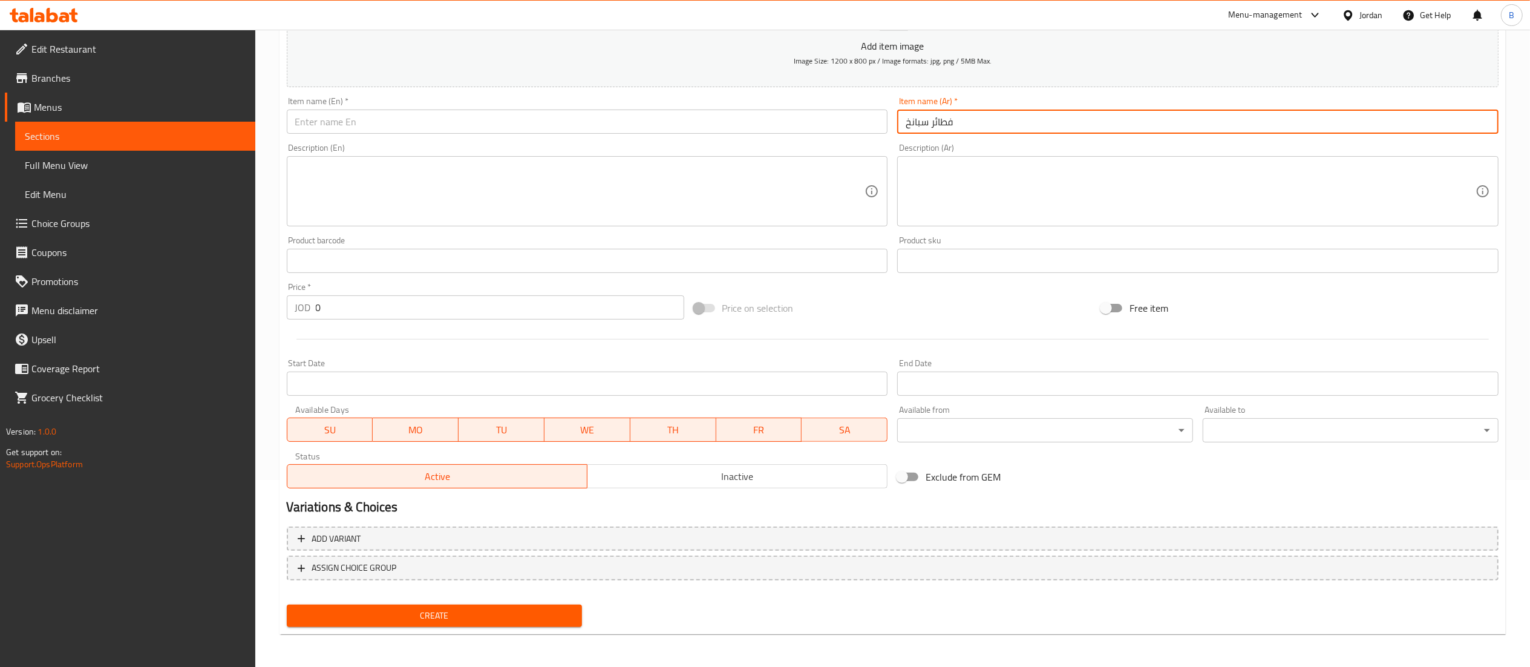
type input "فطائر سبانخ"
click at [697, 128] on input "text" at bounding box center [587, 121] width 601 height 24
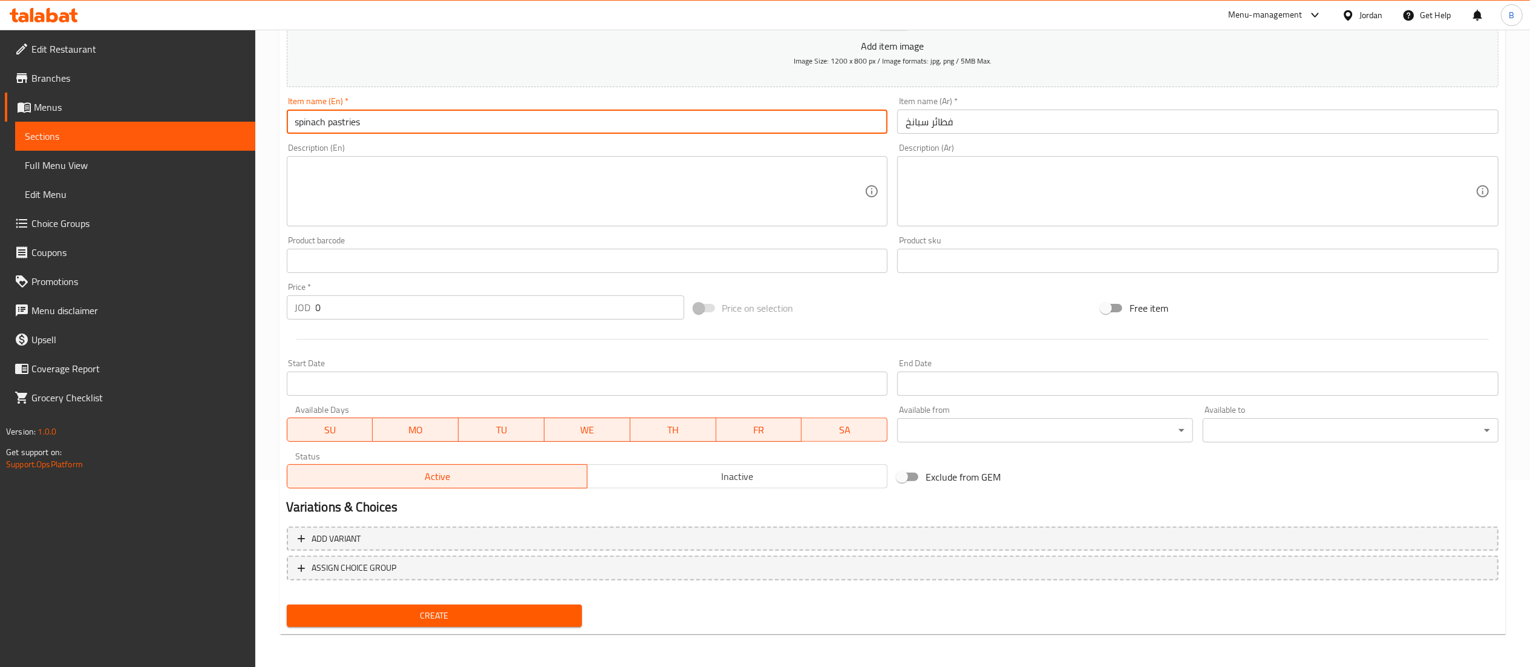
type input "spinach pastries"
click at [404, 315] on input "0" at bounding box center [500, 307] width 368 height 24
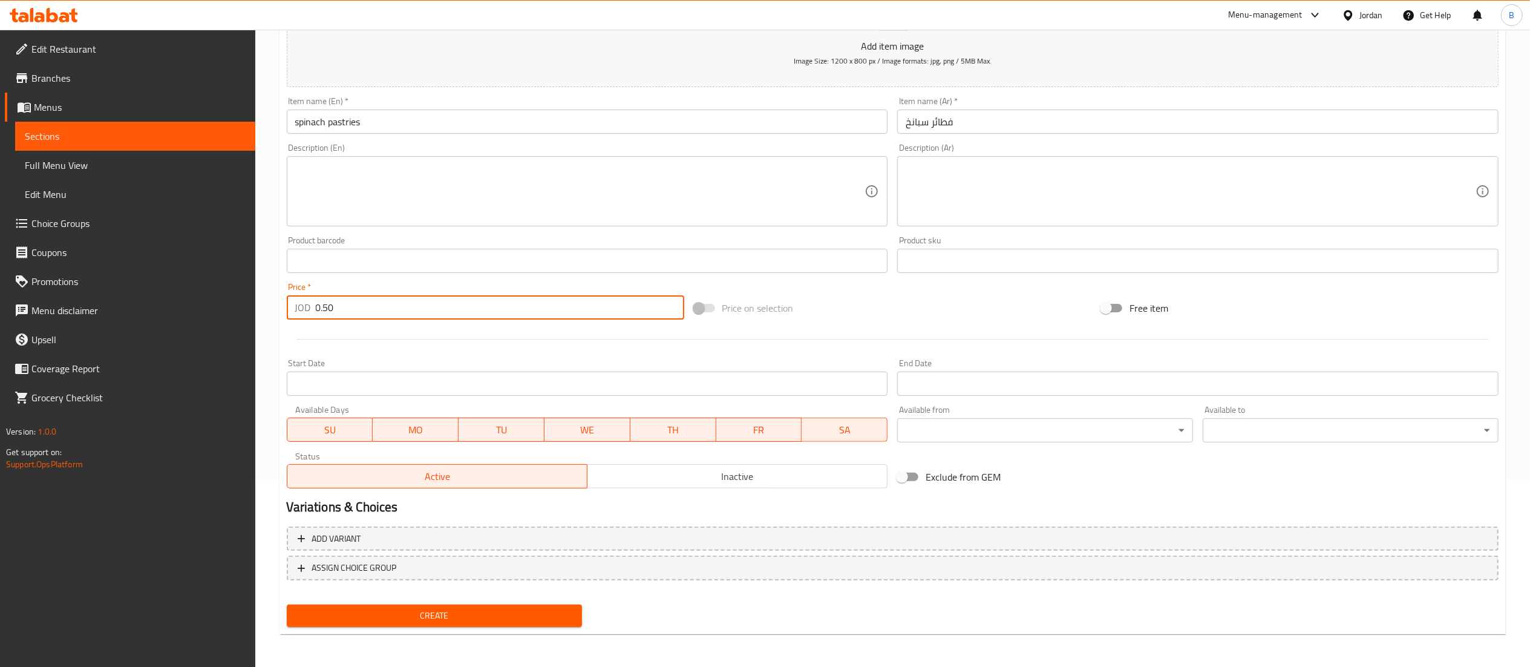
type input "0.50"
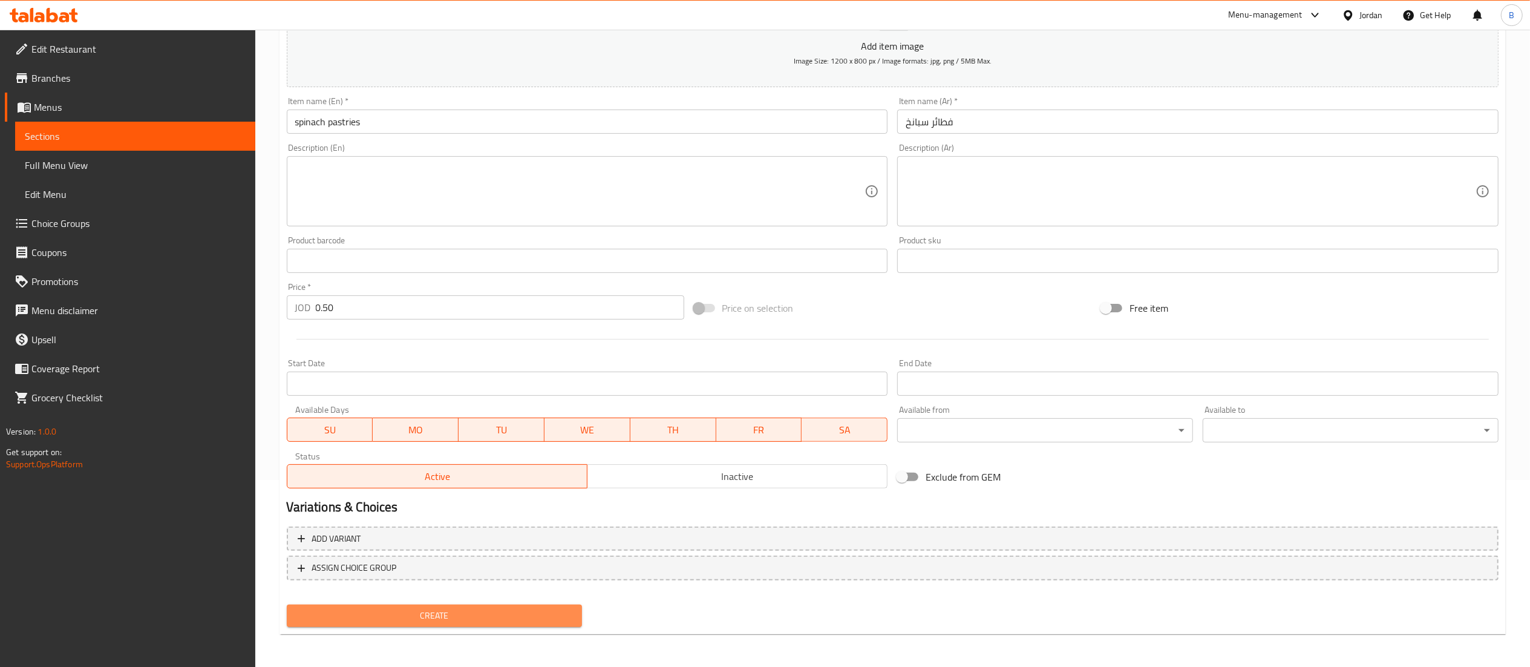
click at [429, 612] on span "Create" at bounding box center [434, 615] width 276 height 15
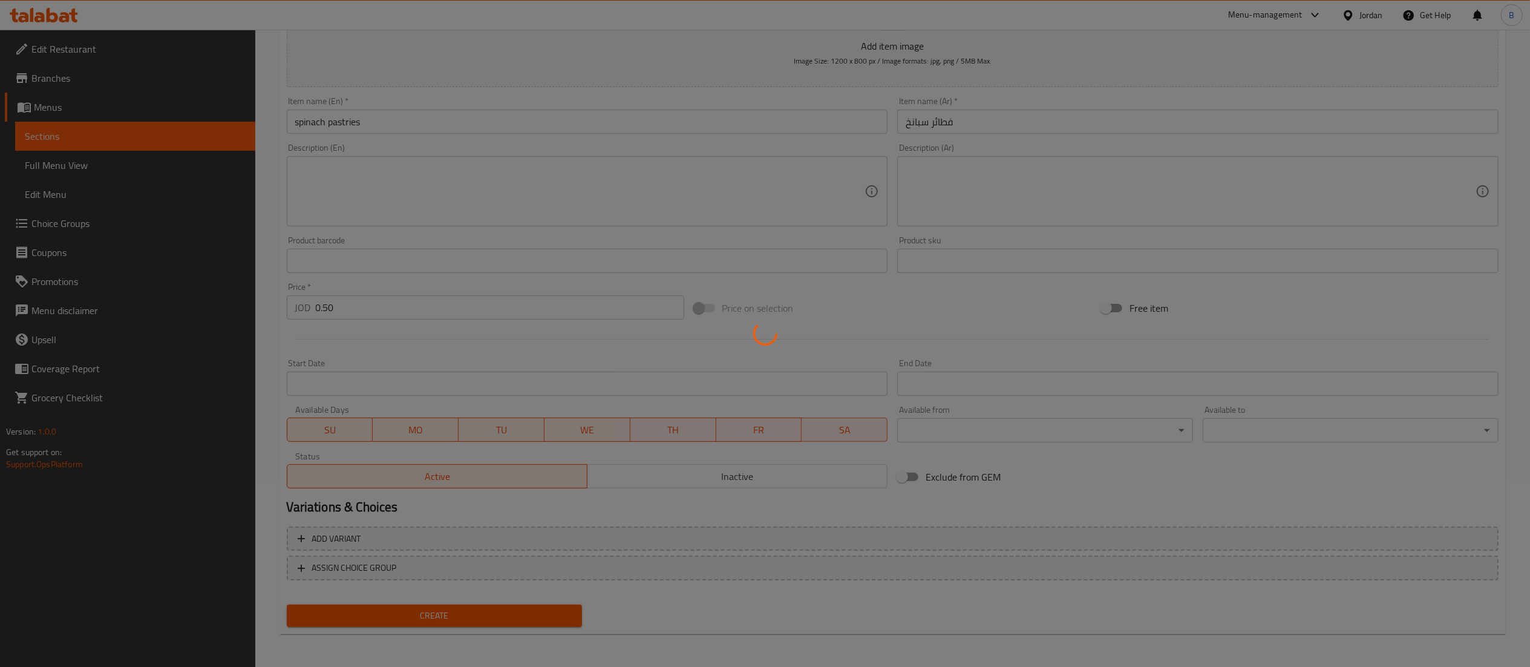
type input "0"
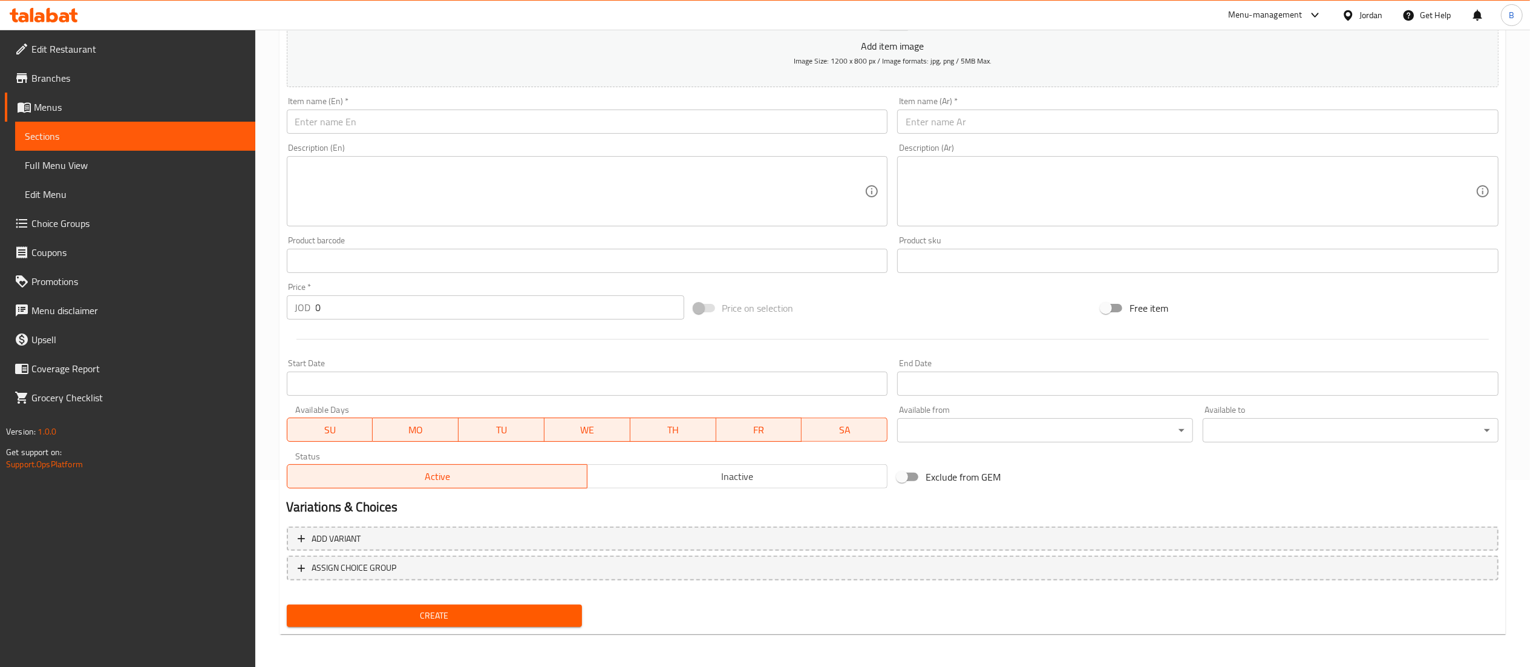
click at [973, 127] on input "text" at bounding box center [1197, 121] width 601 height 24
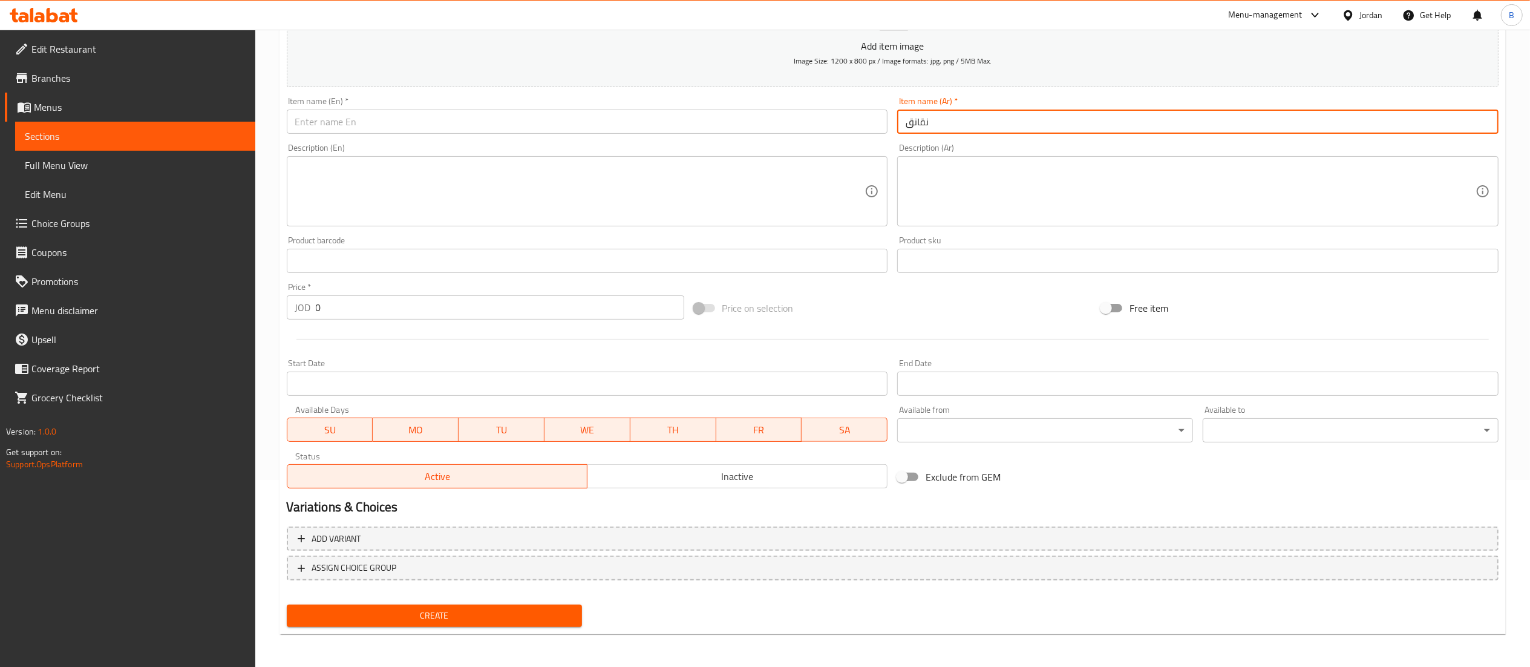
type input "نقانق"
click at [855, 122] on input "text" at bounding box center [587, 121] width 601 height 24
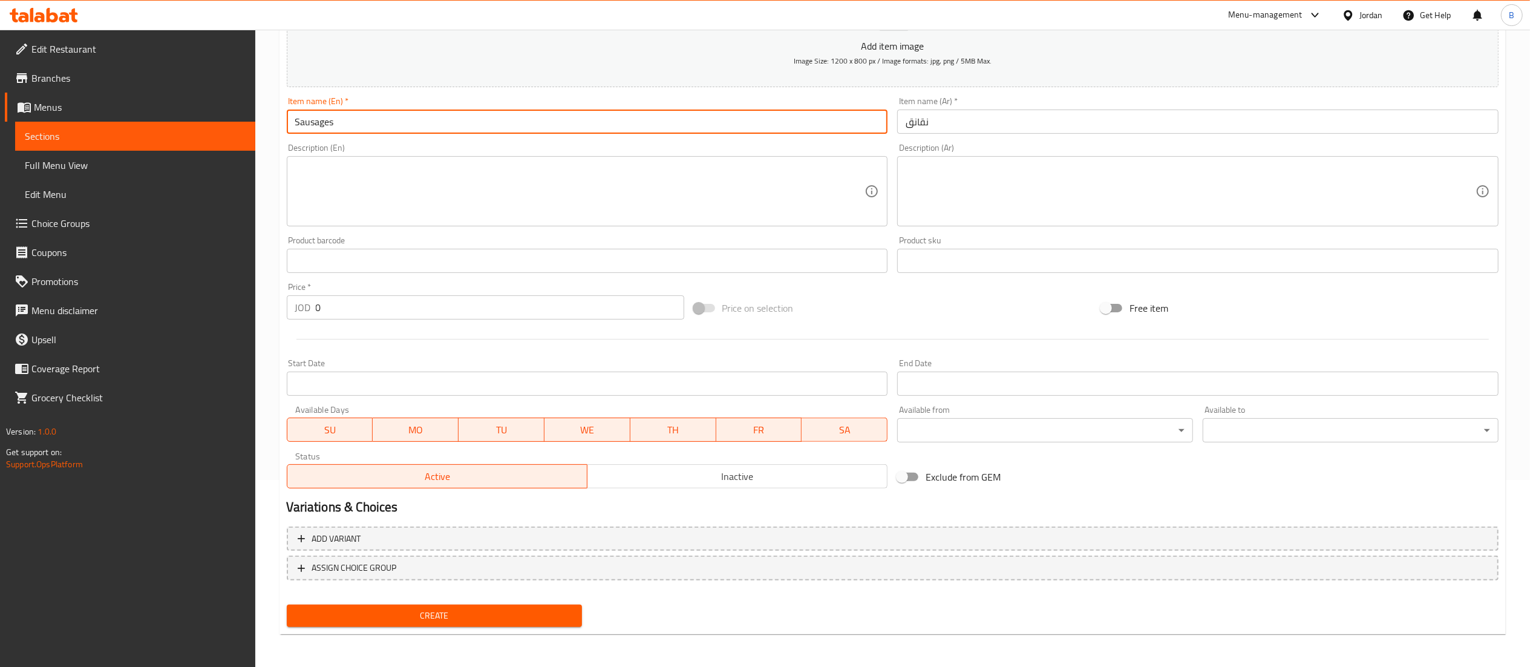
type input "Sausages"
click at [491, 304] on input "0" at bounding box center [500, 307] width 368 height 24
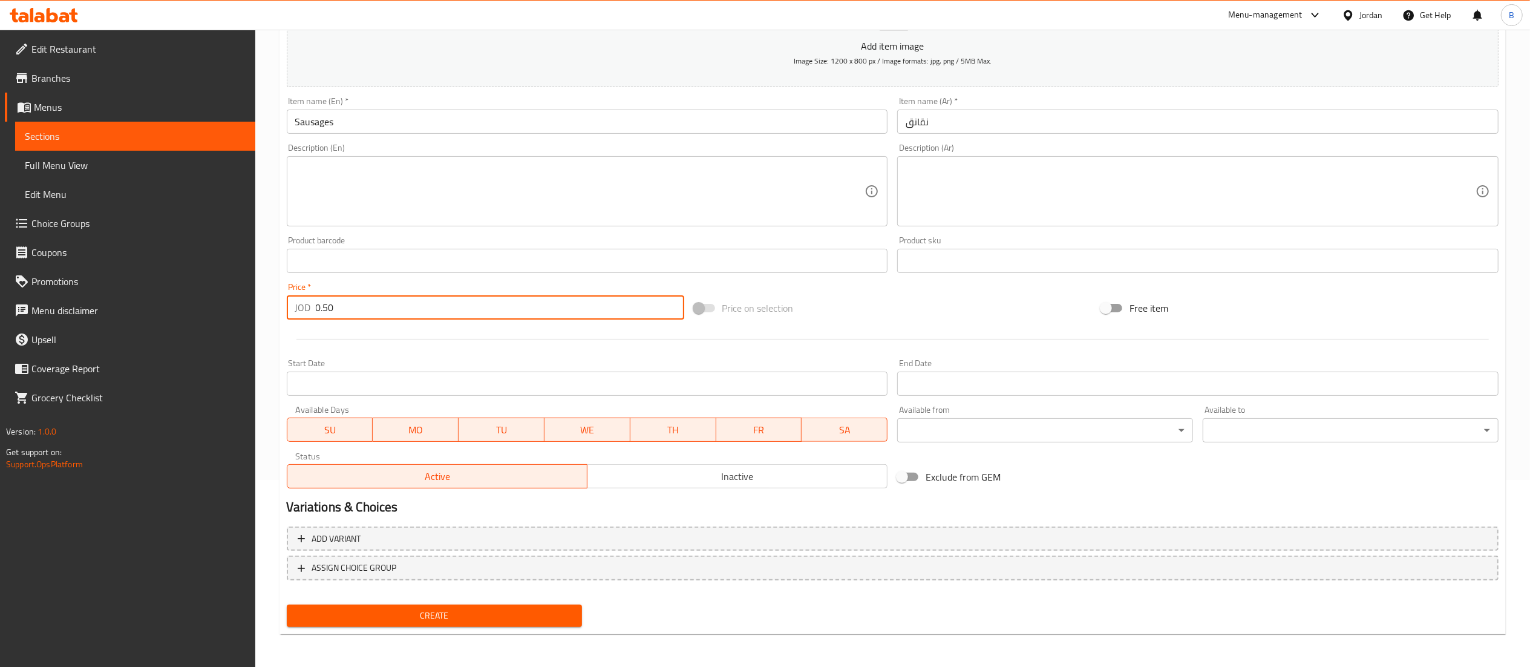
type input "0.50"
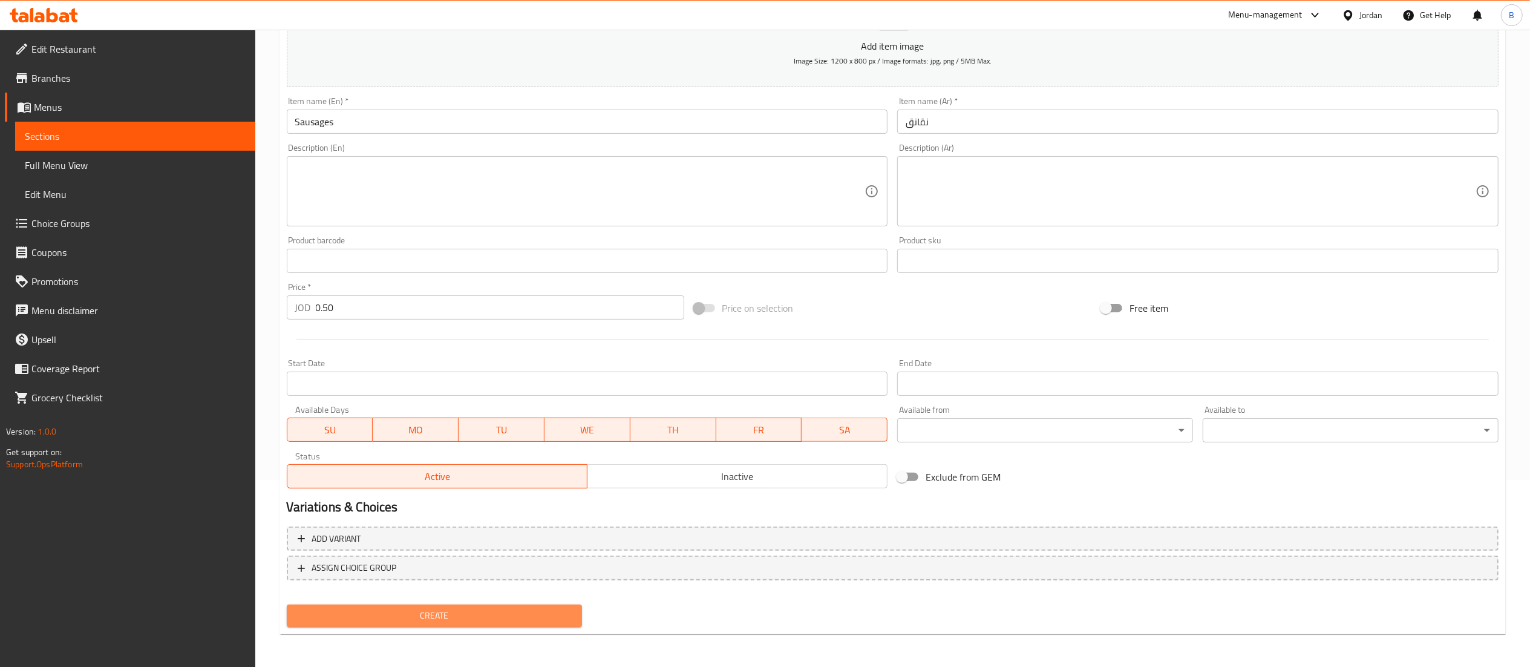
click at [458, 606] on button "Create" at bounding box center [435, 615] width 296 height 22
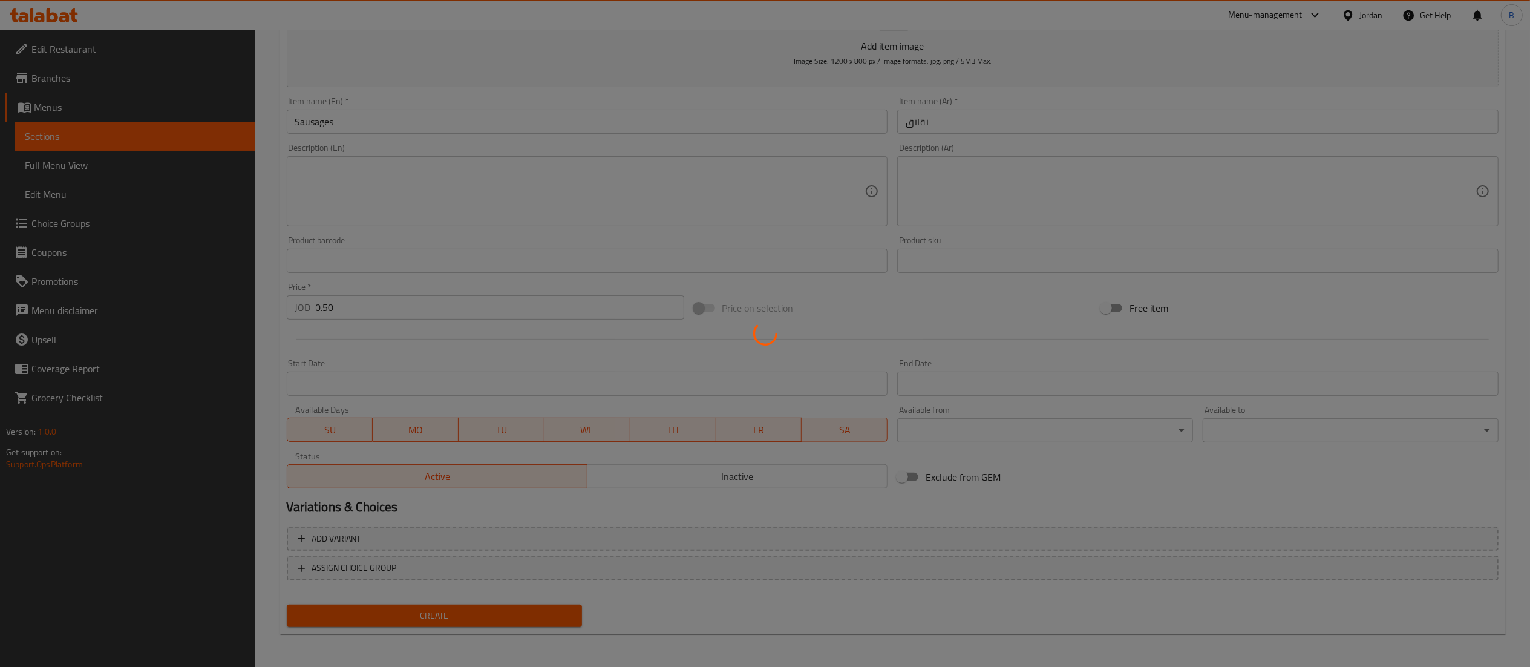
type input "0"
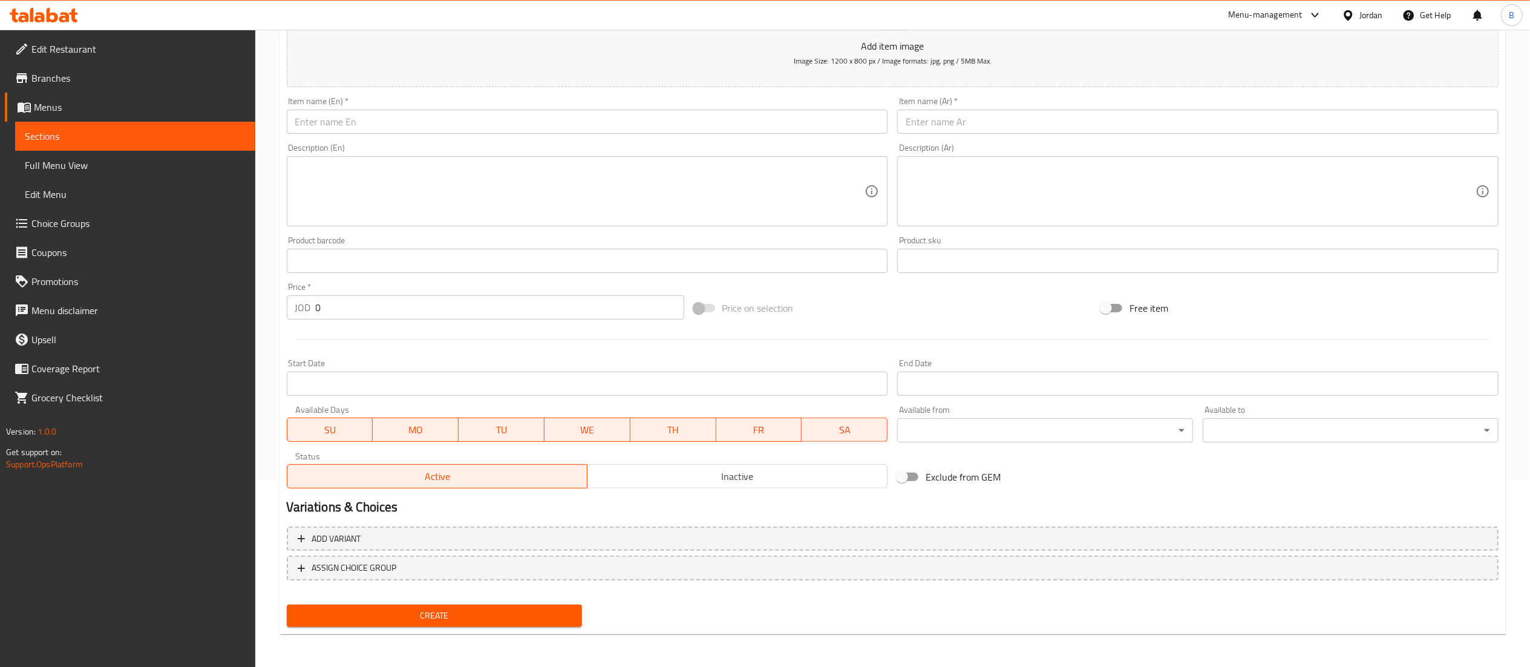
click at [1033, 118] on input "text" at bounding box center [1197, 121] width 601 height 24
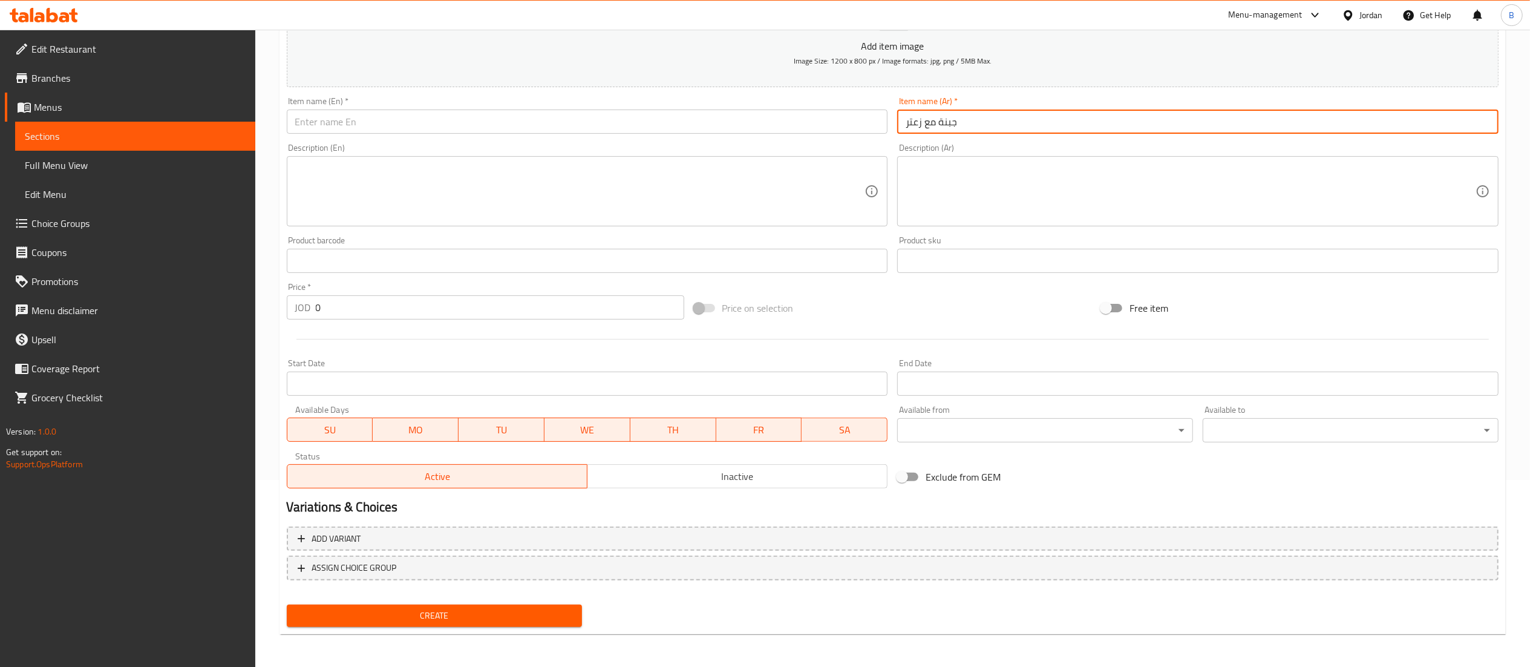
type input "جبنة مع زعتر"
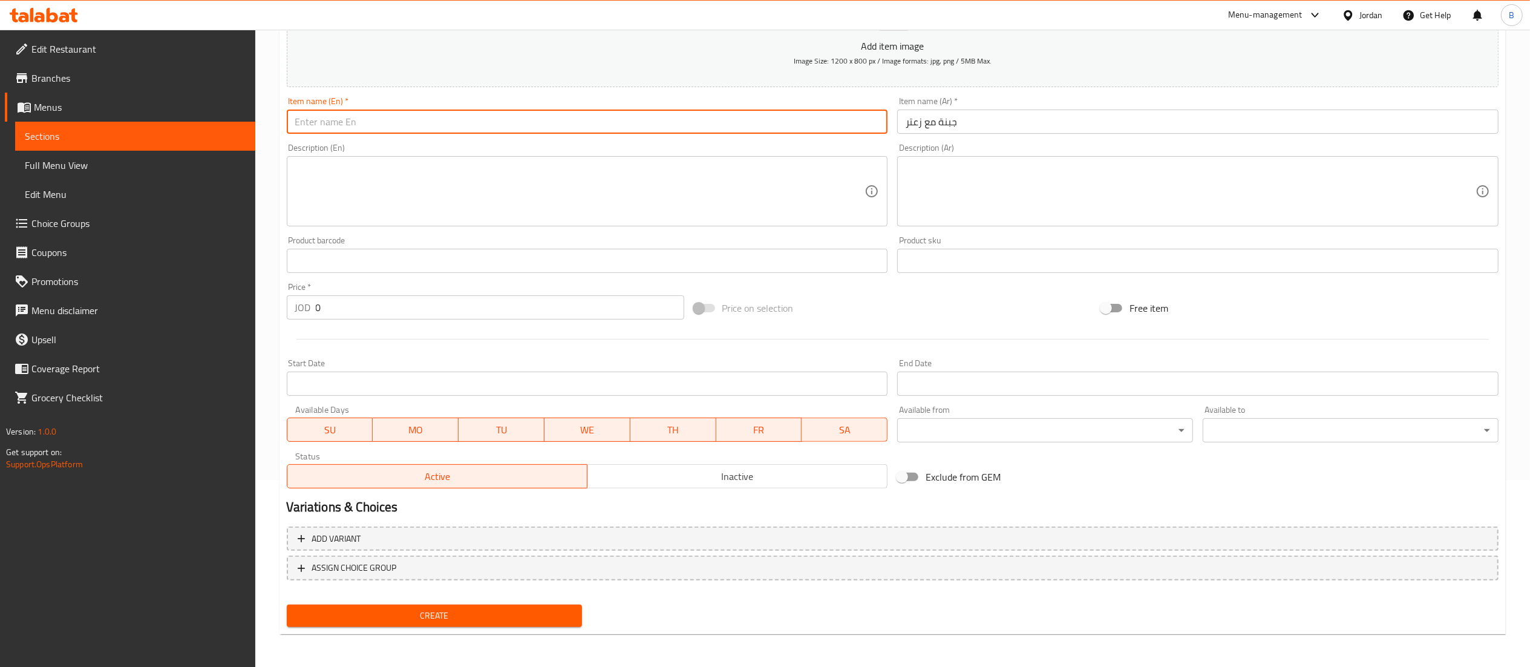
click at [617, 127] on input "text" at bounding box center [587, 121] width 601 height 24
type input "cheese with thyme"
click at [405, 305] on input "0" at bounding box center [500, 307] width 368 height 24
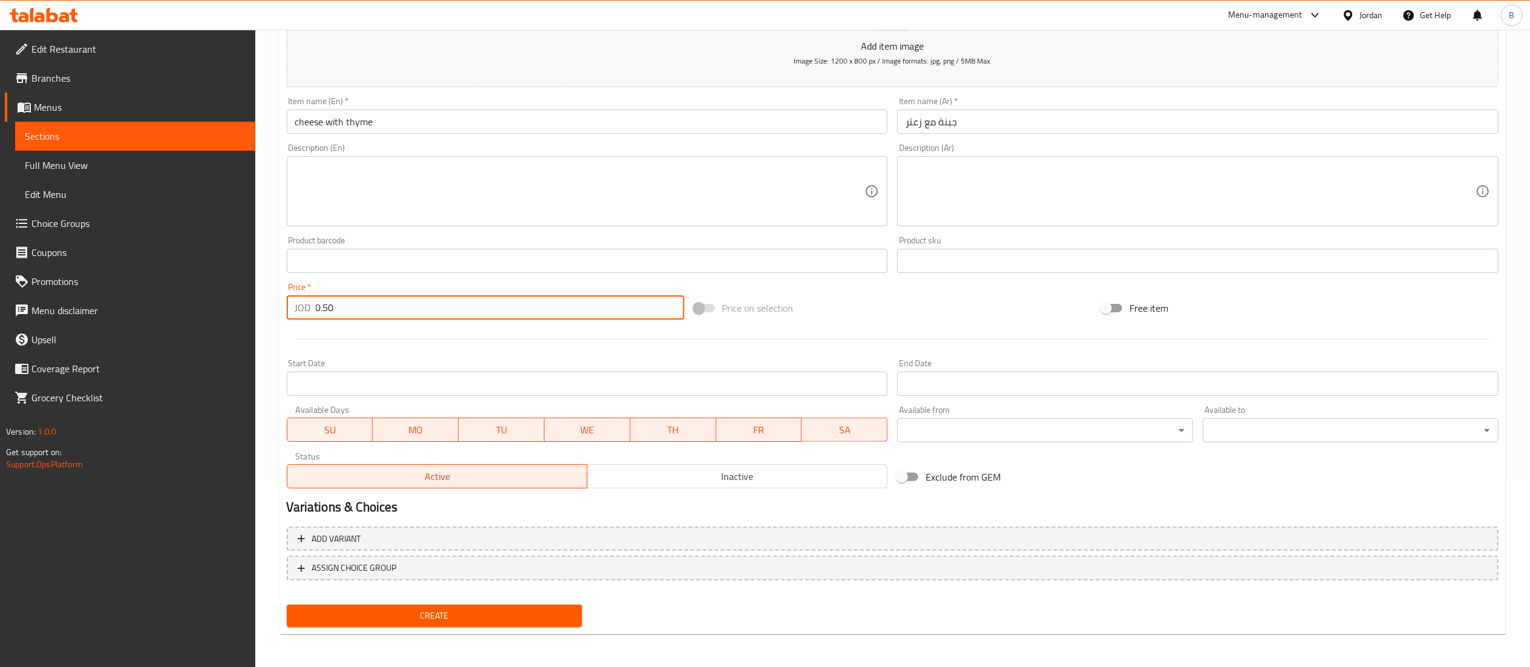
type input "0.50"
click at [466, 626] on div "Create" at bounding box center [434, 615] width 305 height 32
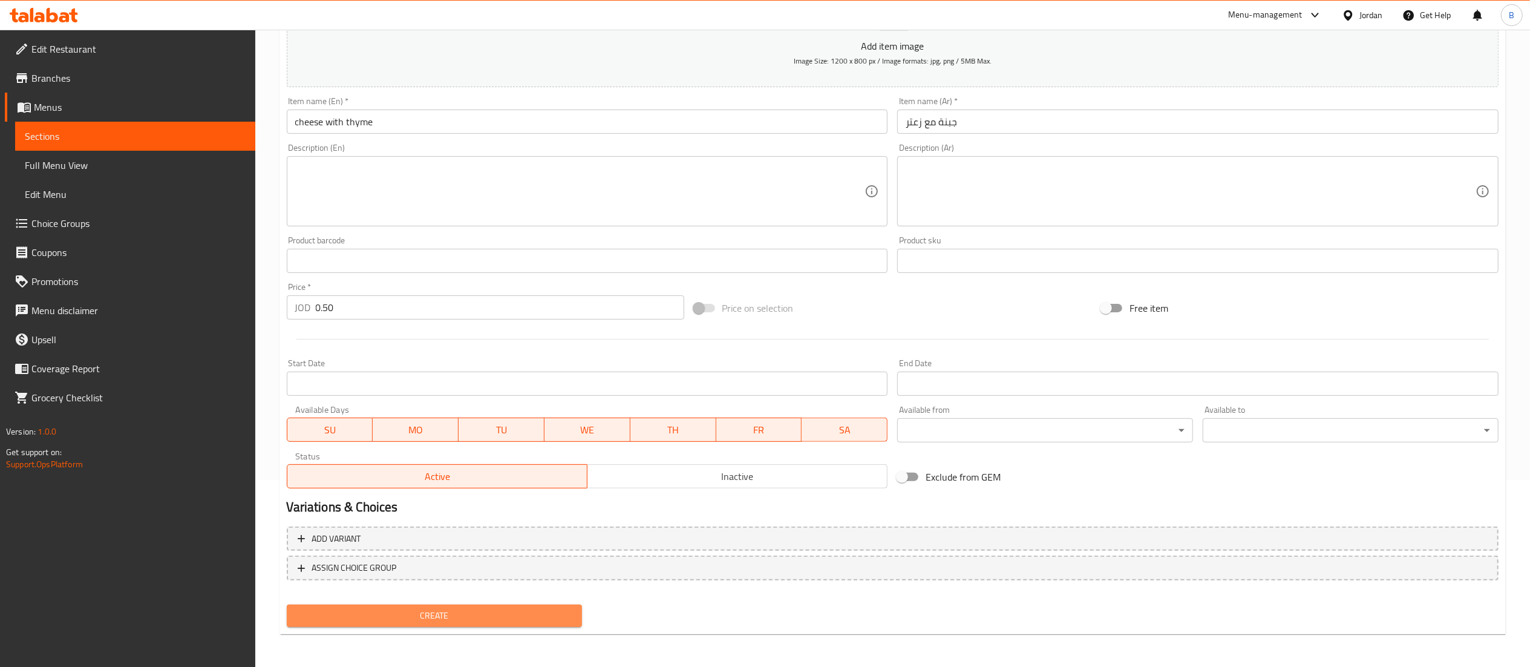
click at [497, 618] on span "Create" at bounding box center [434, 615] width 276 height 15
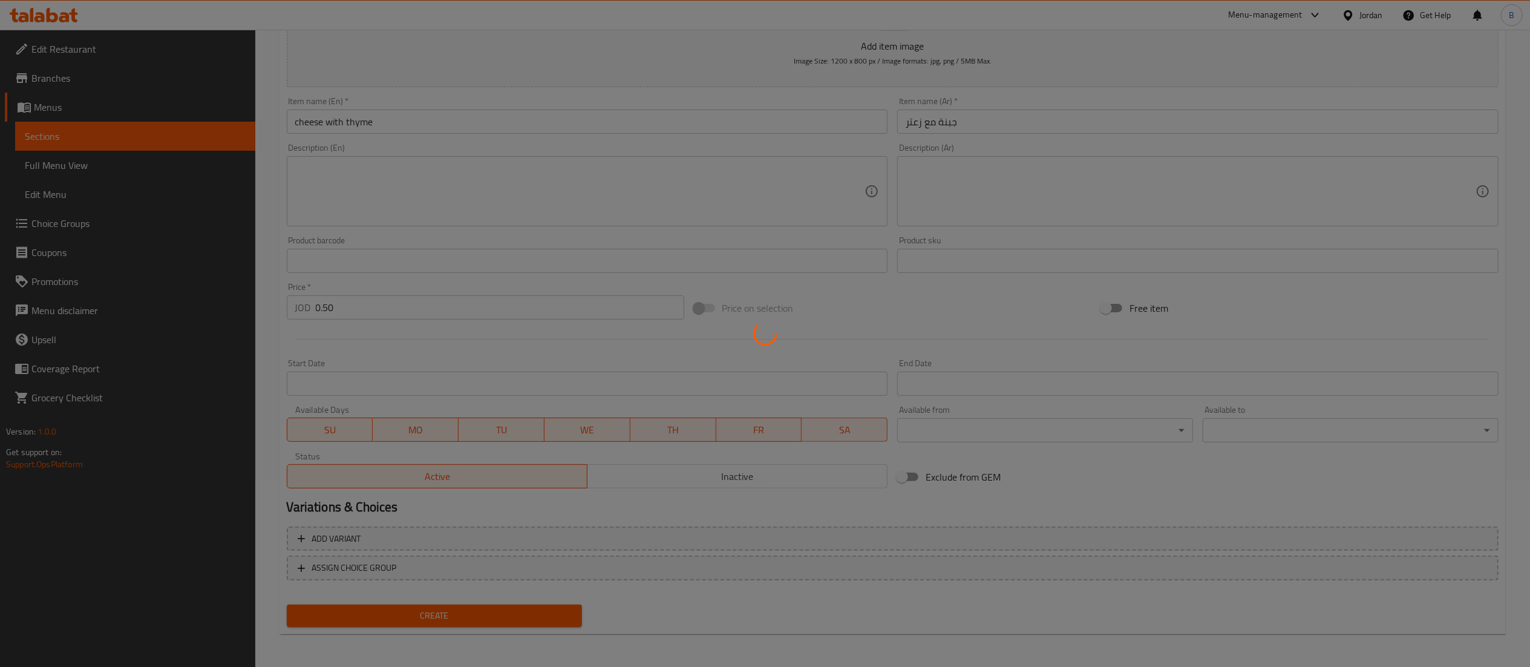
type input "0"
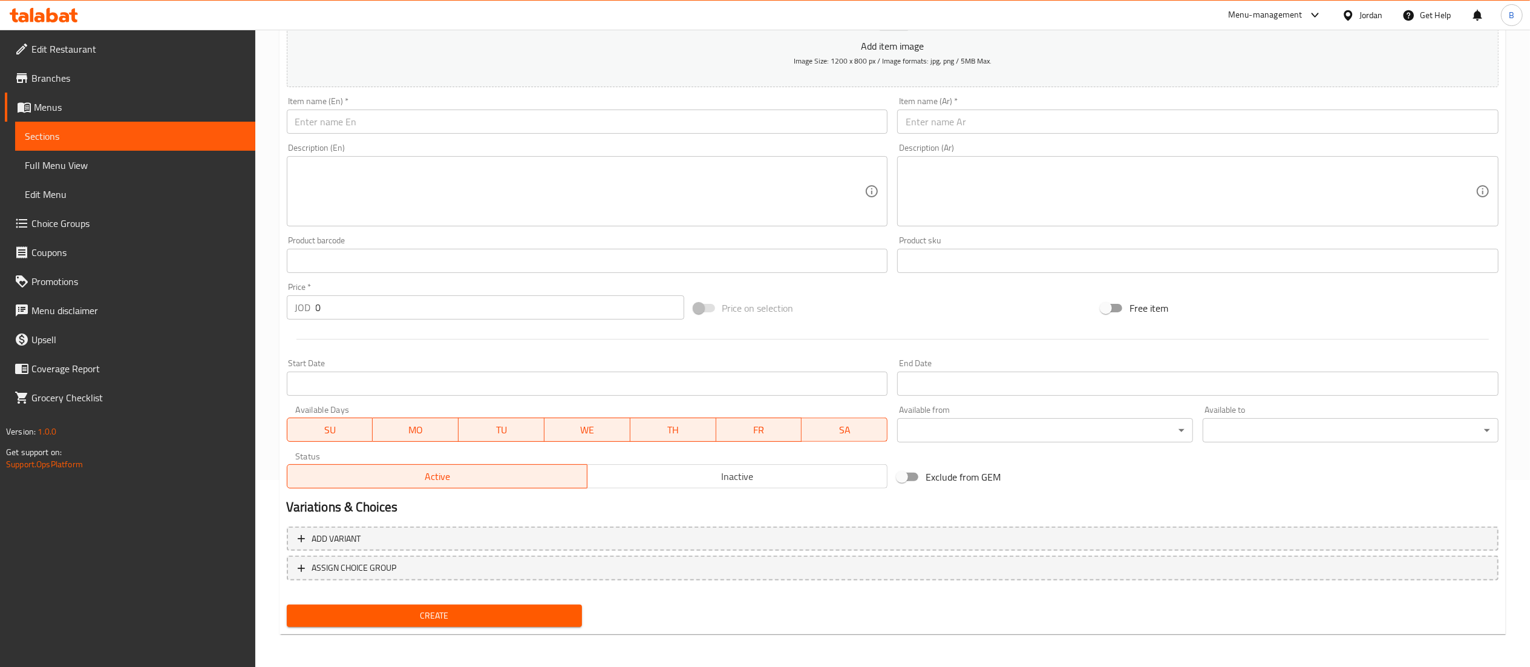
click at [997, 108] on div "Item name (Ar)   * Item name (Ar) *" at bounding box center [1197, 115] width 601 height 37
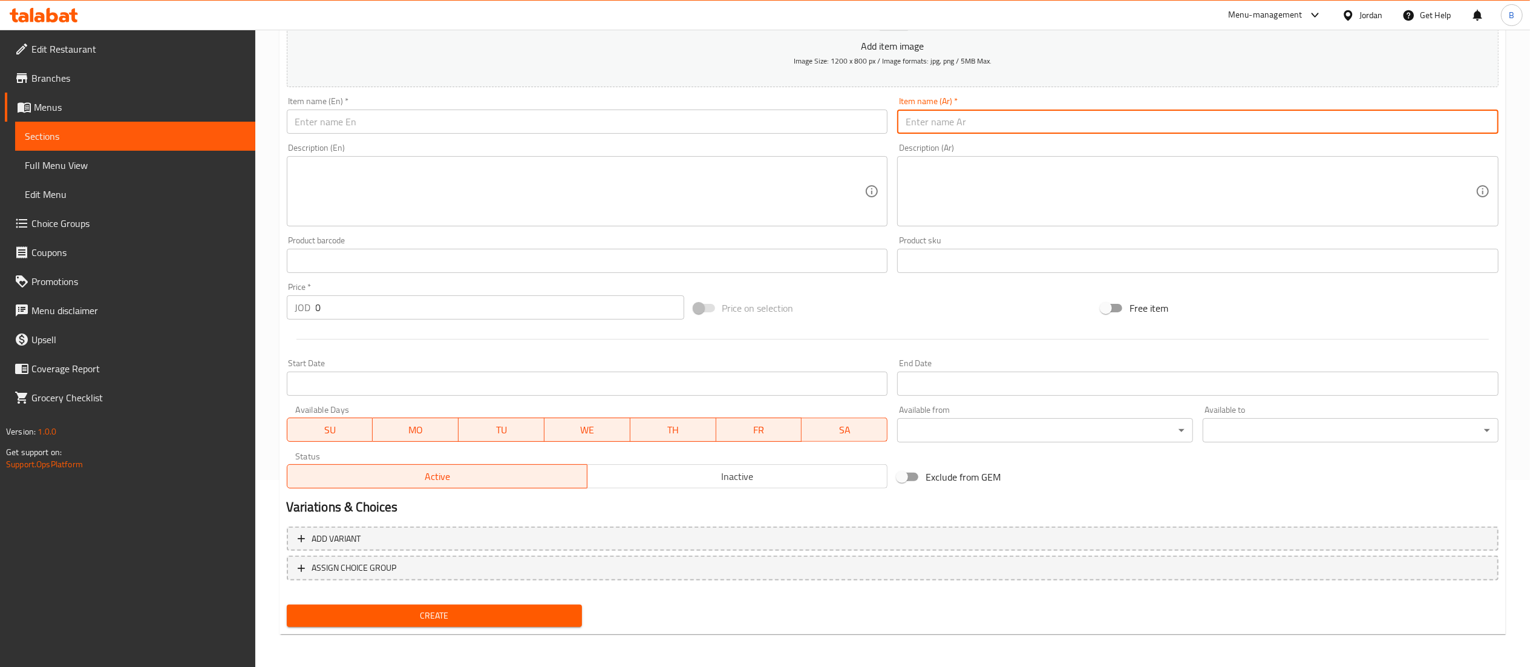
click at [997, 122] on input "text" at bounding box center [1197, 121] width 601 height 24
type input "بطاطا بالتتبيلة الخاصة"
click at [659, 113] on input "text" at bounding box center [587, 121] width 601 height 24
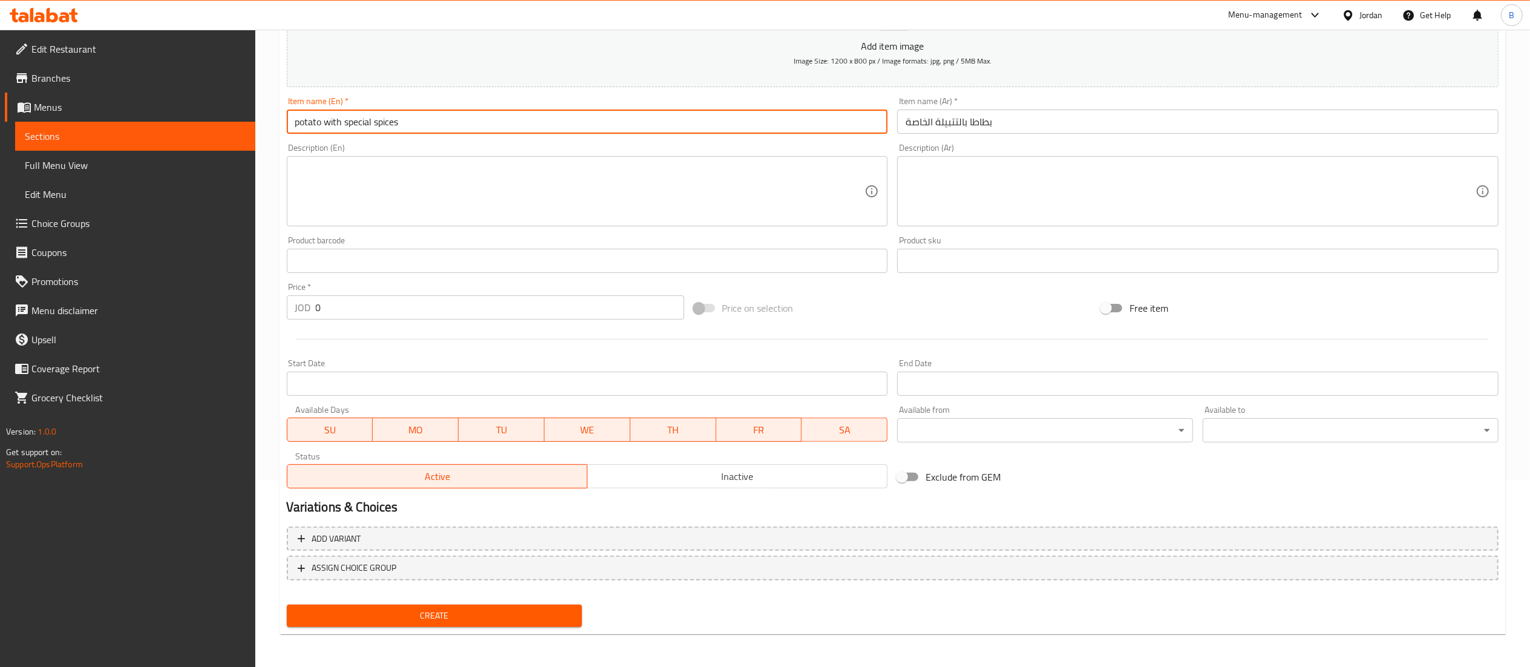
type input "potato with special spices"
click at [450, 310] on input "0" at bounding box center [500, 307] width 368 height 24
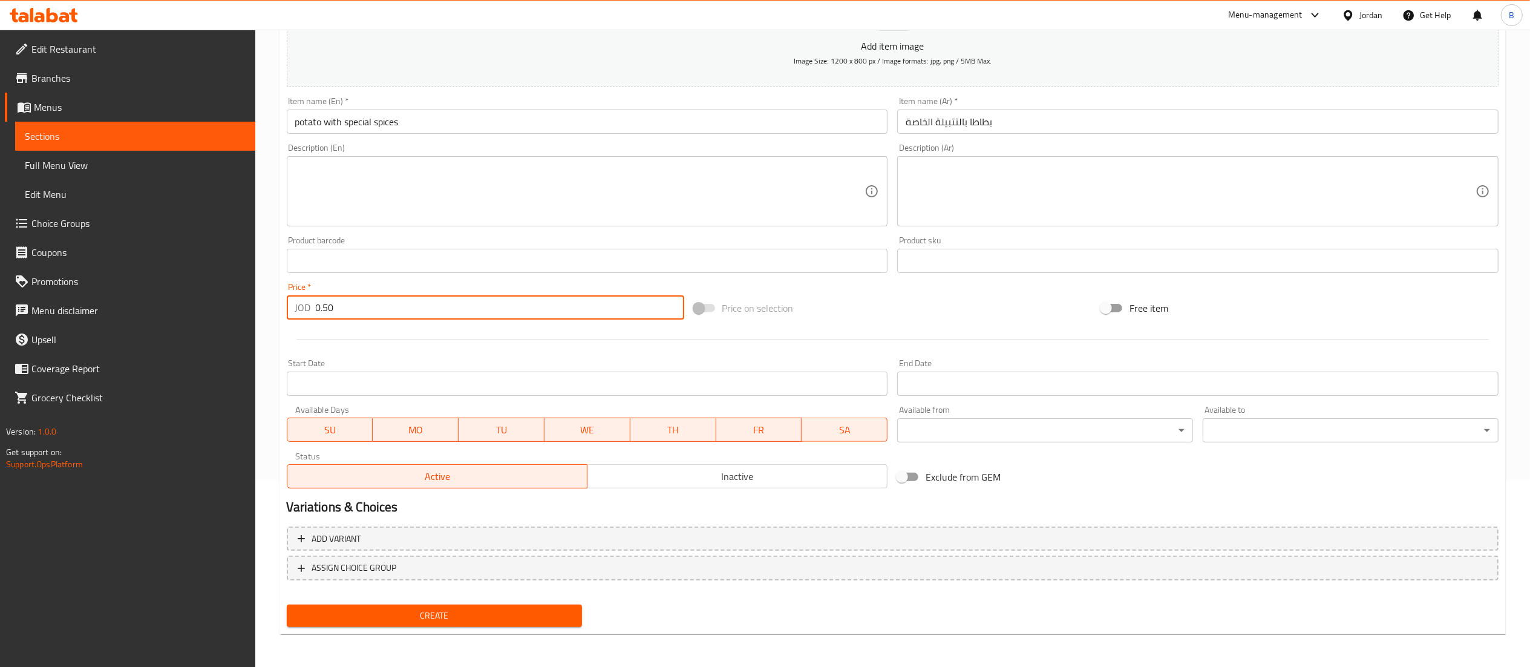
type input "0.50"
click at [417, 608] on span "Create" at bounding box center [434, 615] width 276 height 15
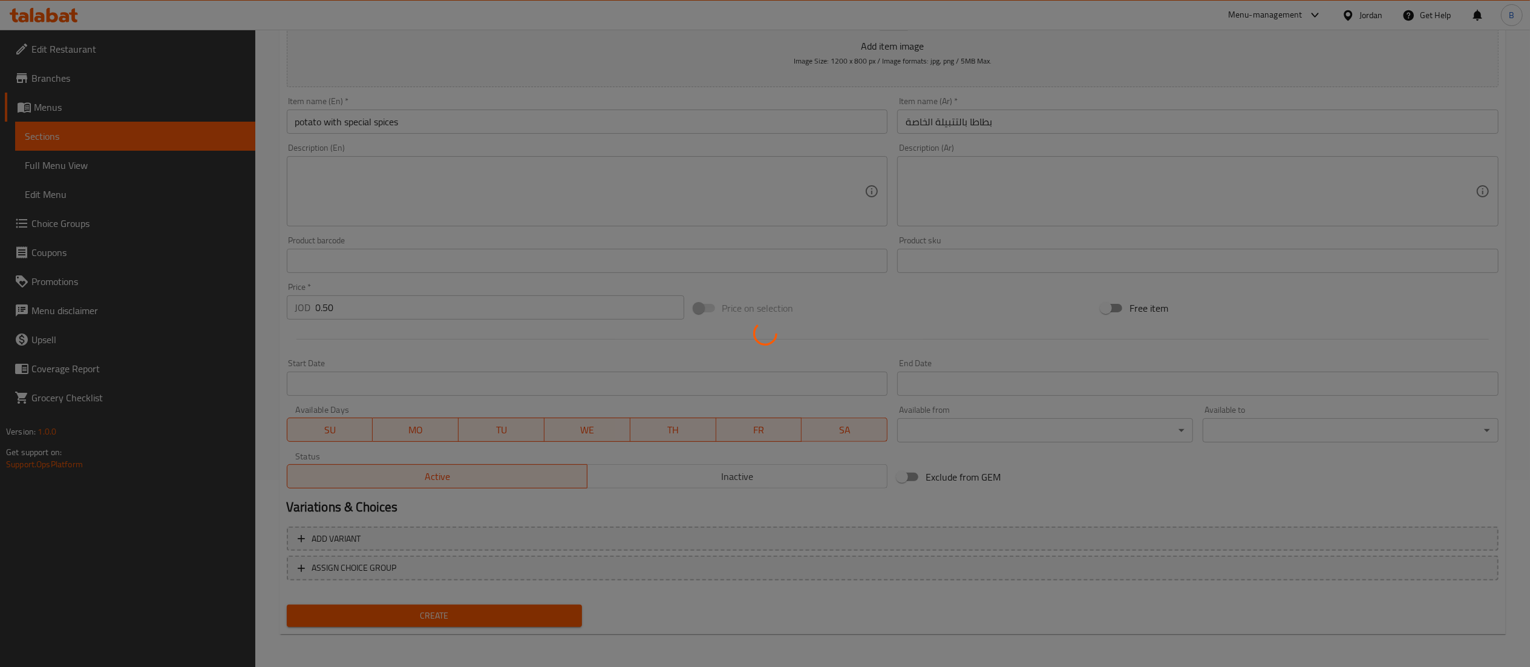
type input "0"
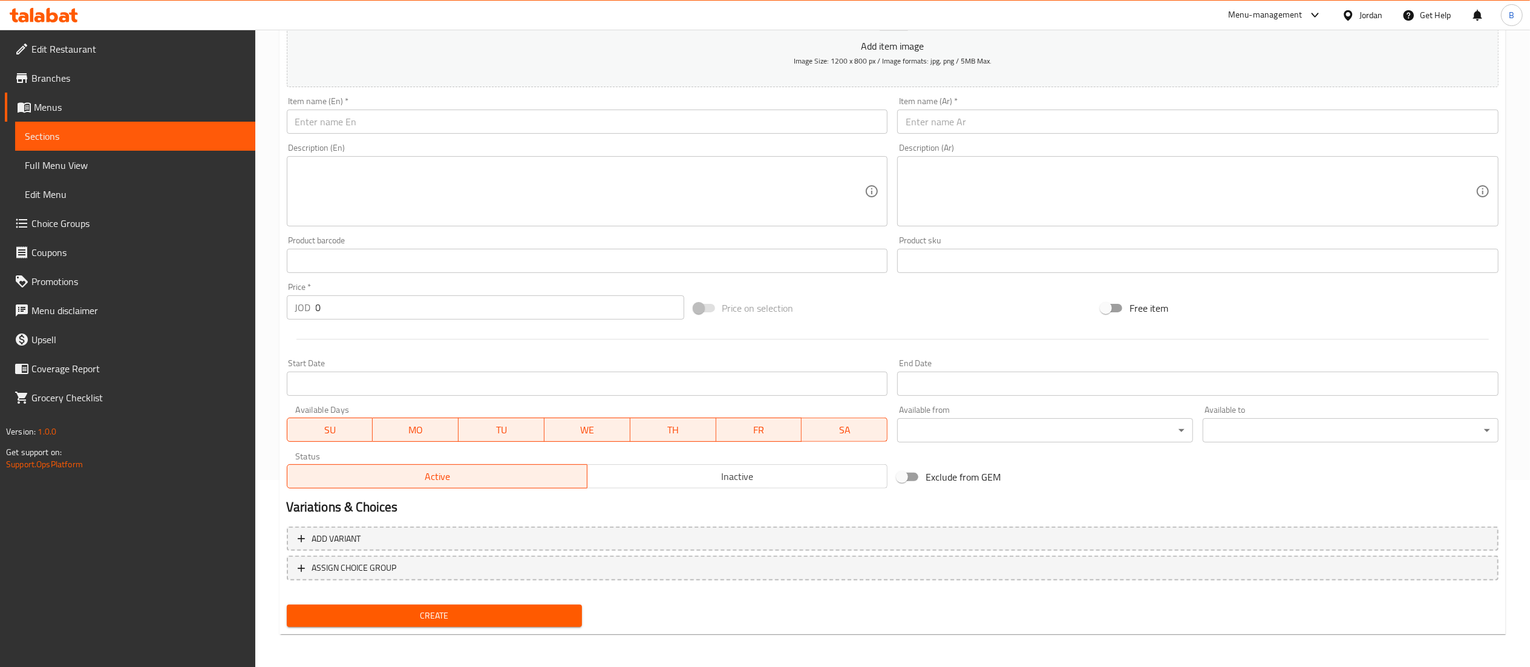
click at [999, 125] on input "text" at bounding box center [1197, 121] width 601 height 24
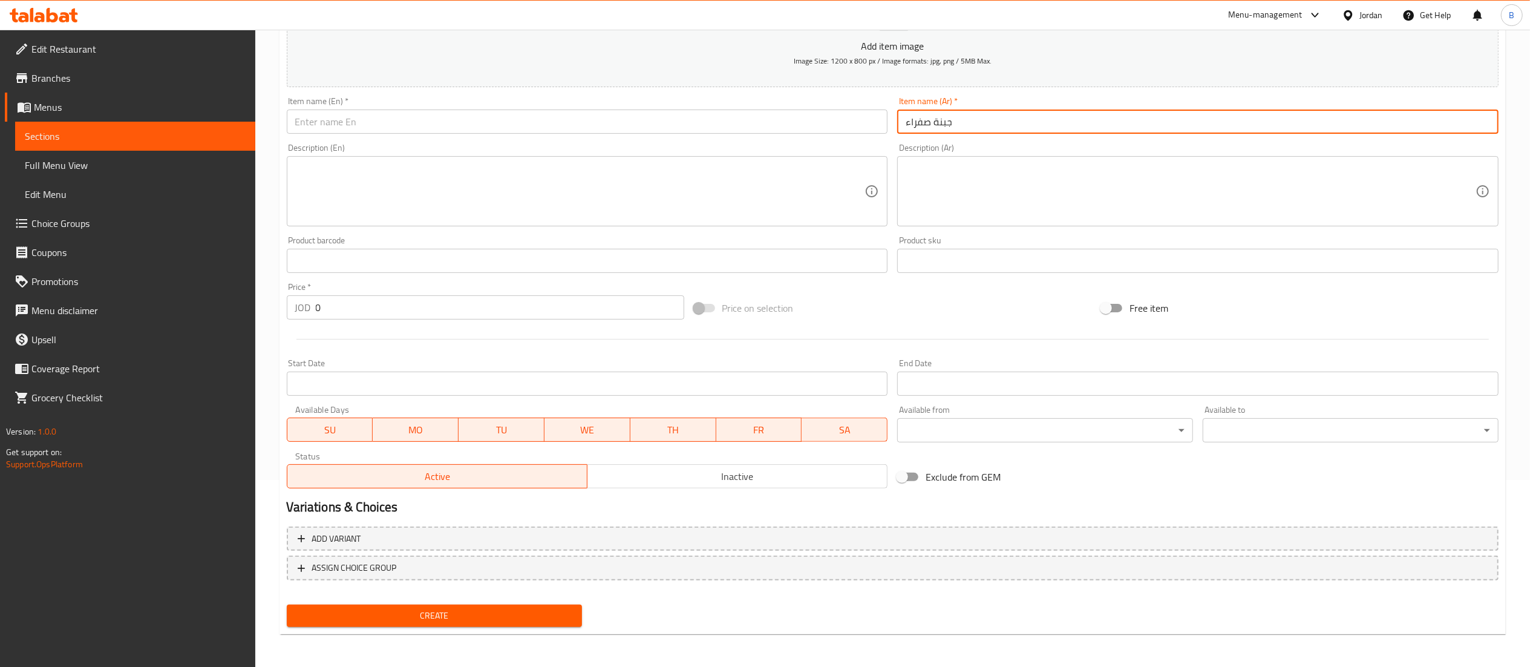
type input "جبنة صفراء"
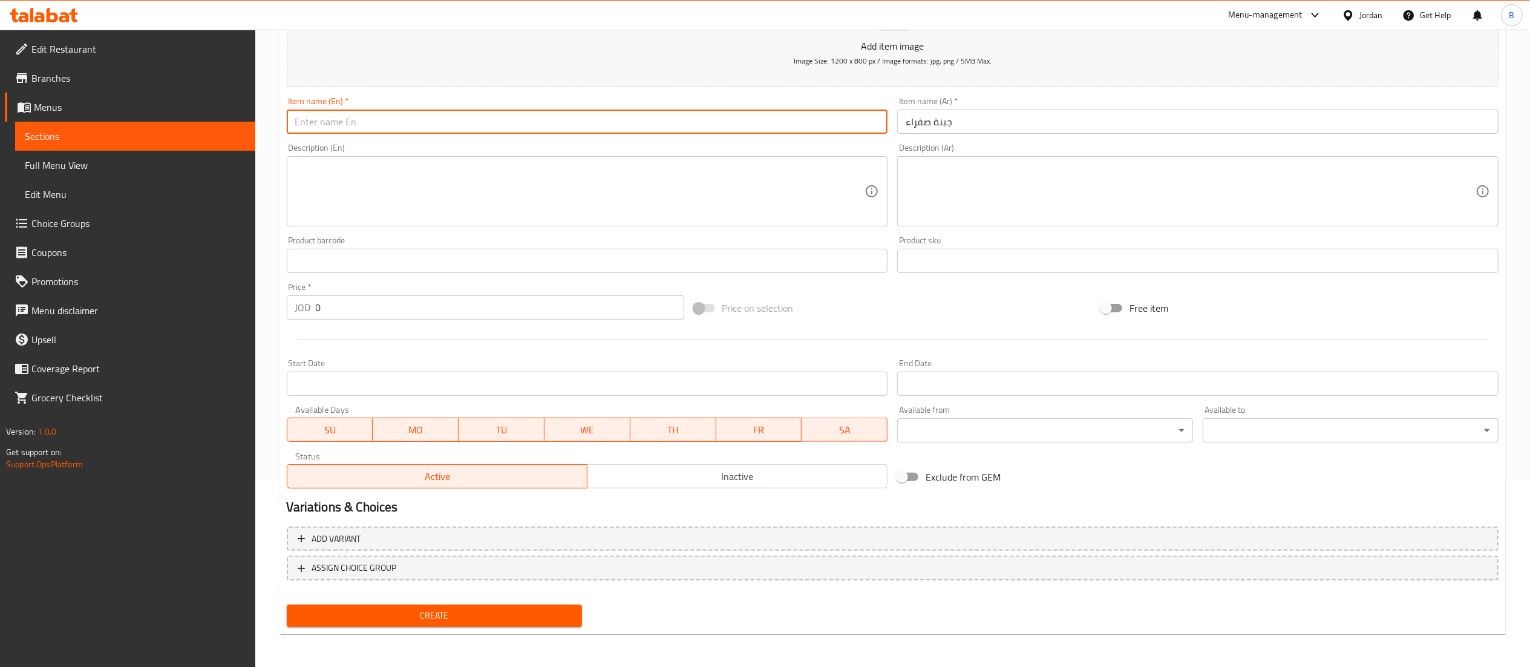
click at [739, 129] on input "text" at bounding box center [587, 121] width 601 height 24
type input "yellow cheese"
click at [325, 310] on input "0" at bounding box center [500, 307] width 368 height 24
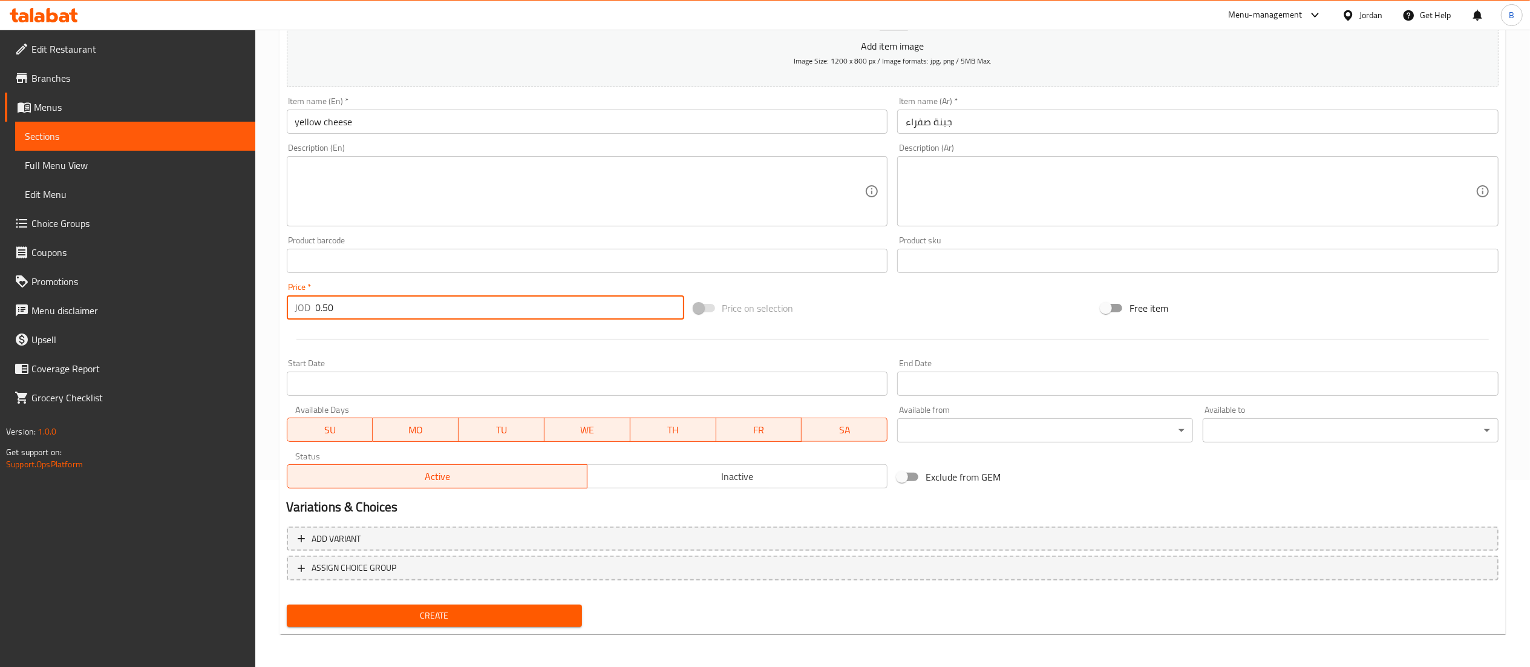
type input "0.50"
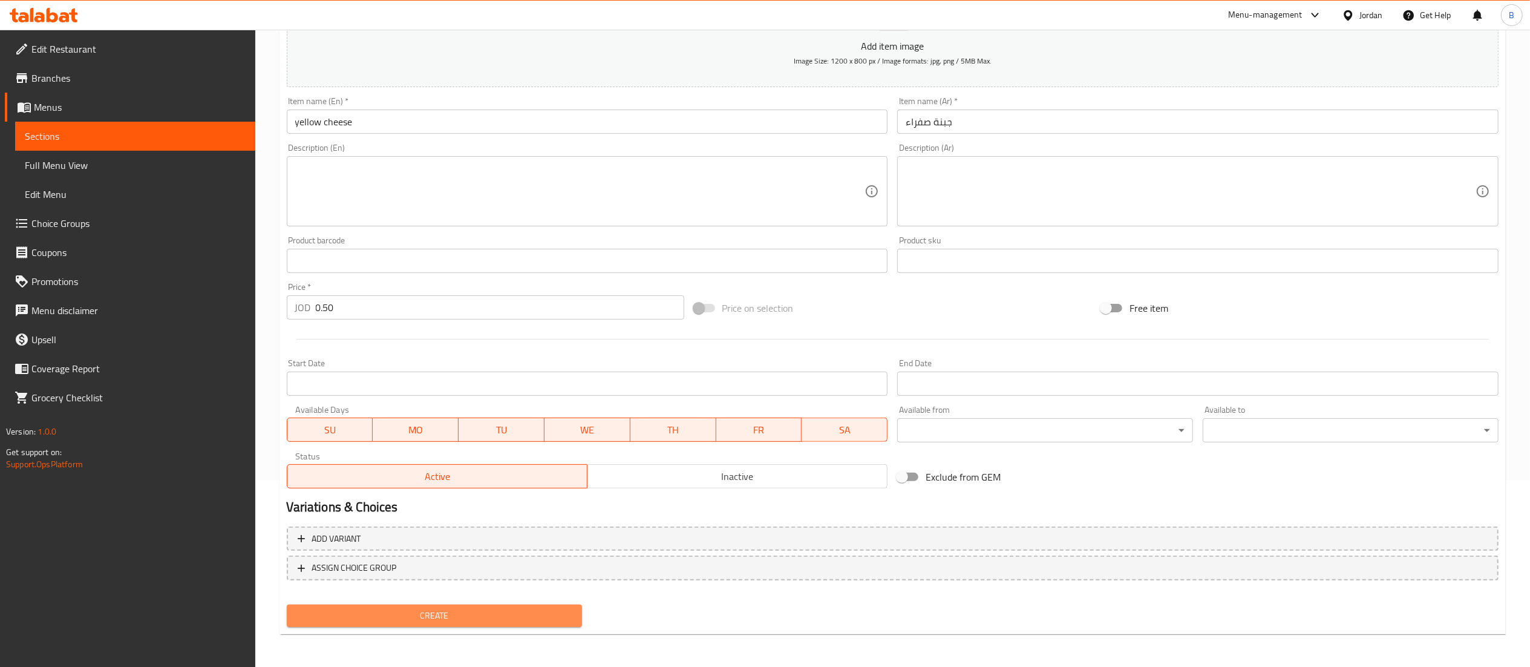
click at [561, 609] on span "Create" at bounding box center [434, 615] width 276 height 15
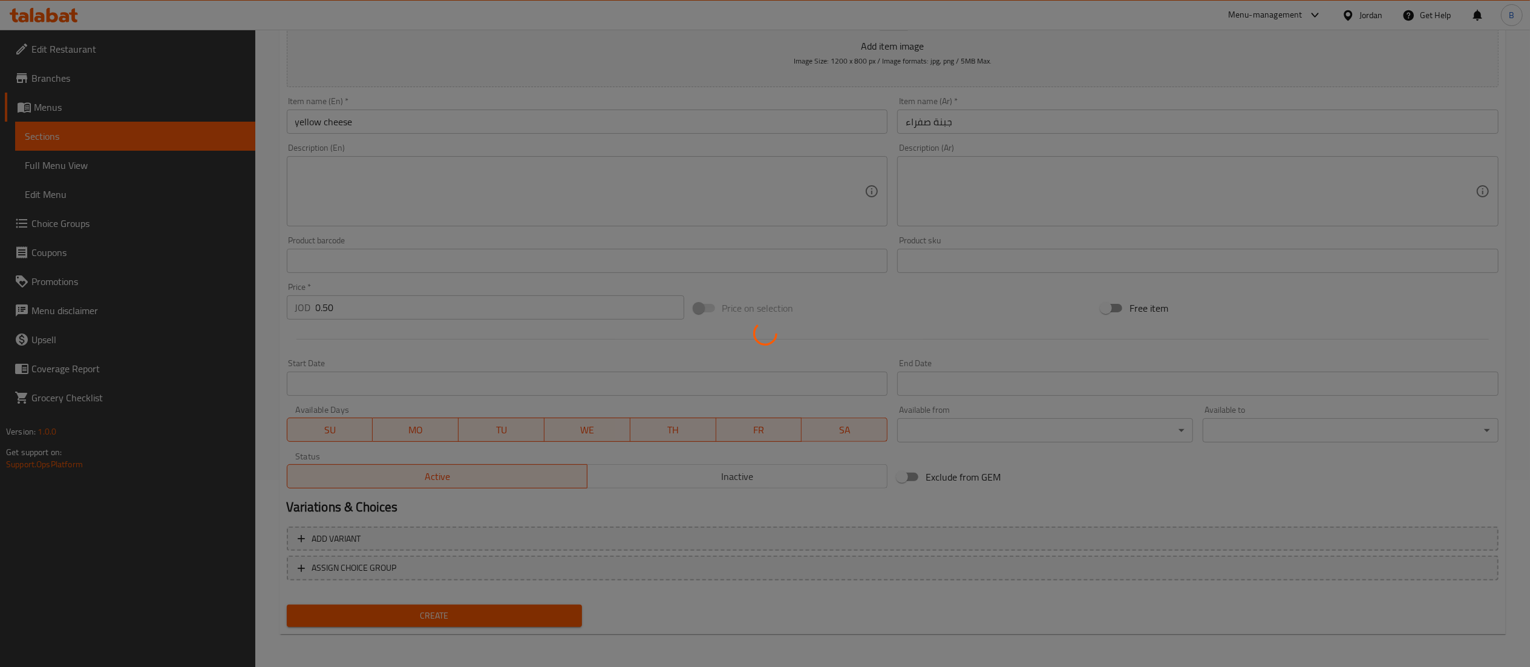
type input "0"
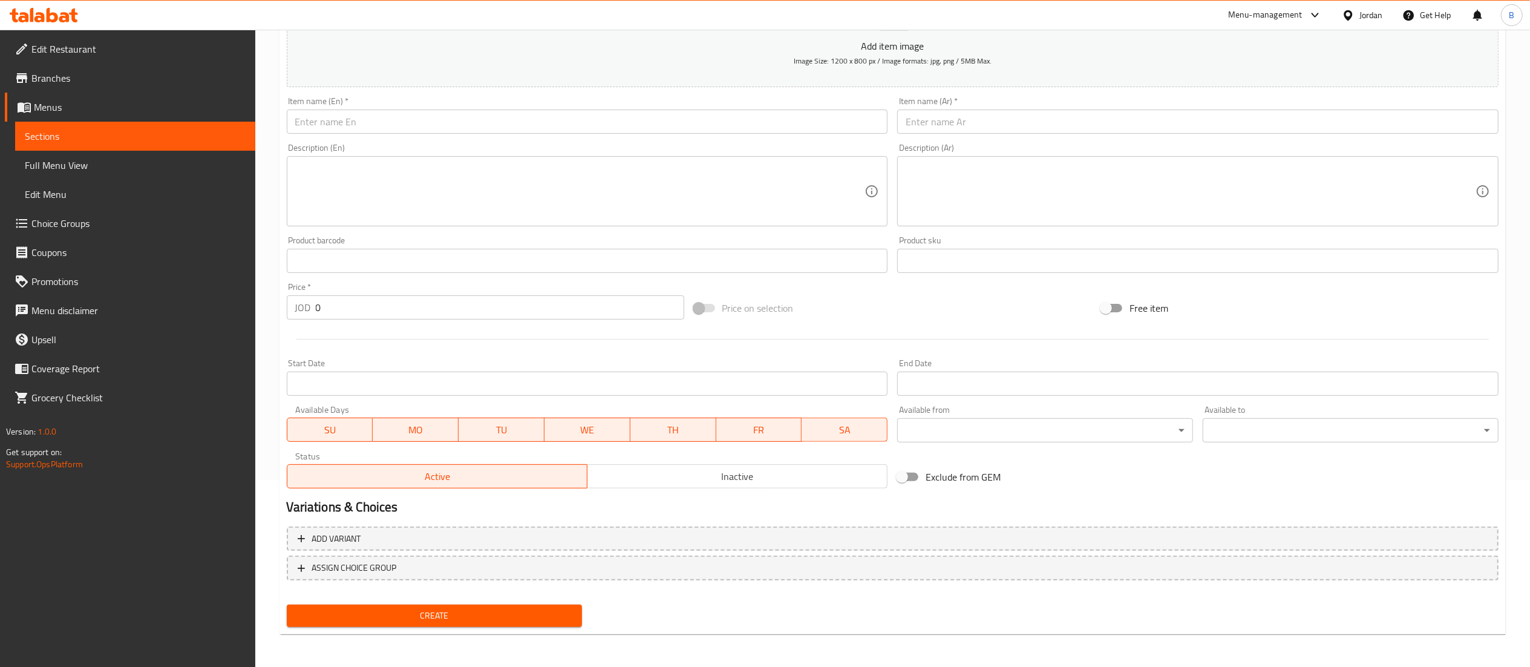
click at [965, 114] on input "text" at bounding box center [1197, 121] width 601 height 24
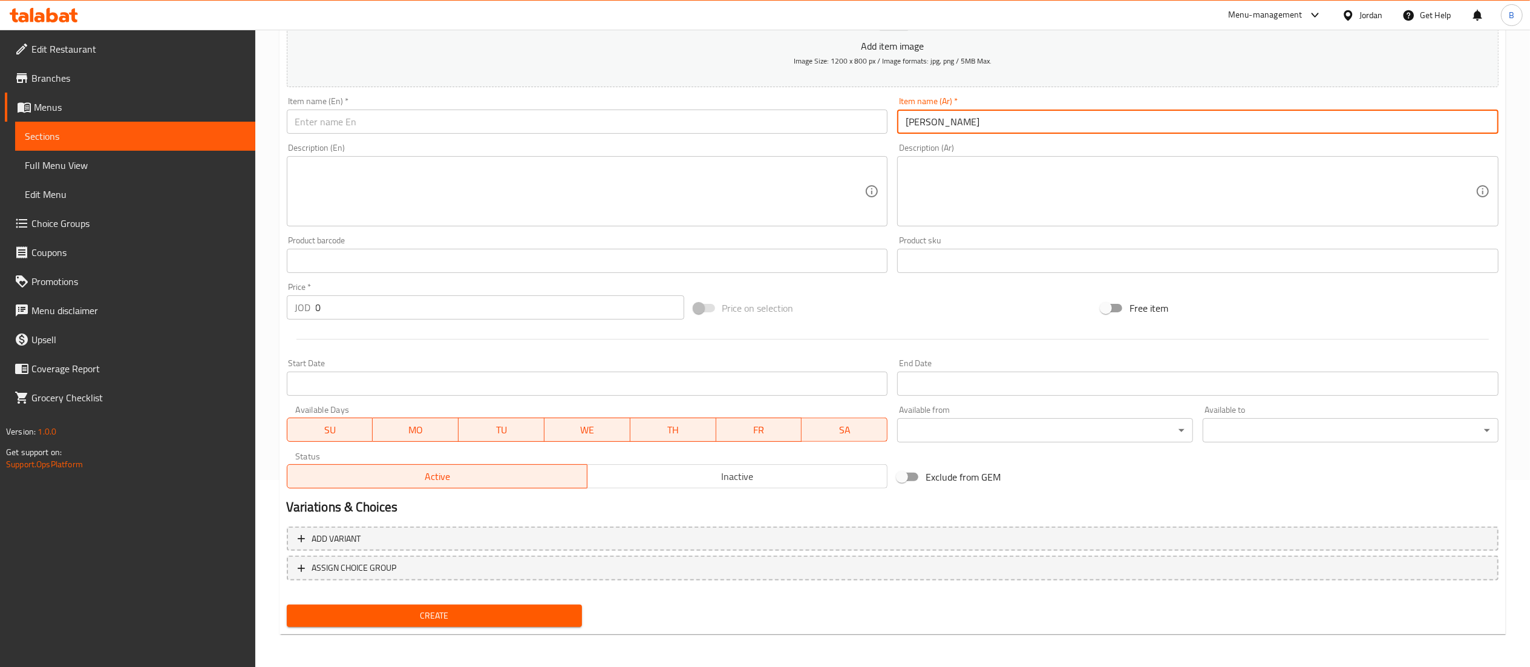
type input "بيتزا"
click at [752, 140] on div "Description (En) Description (En)" at bounding box center [587, 185] width 611 height 93
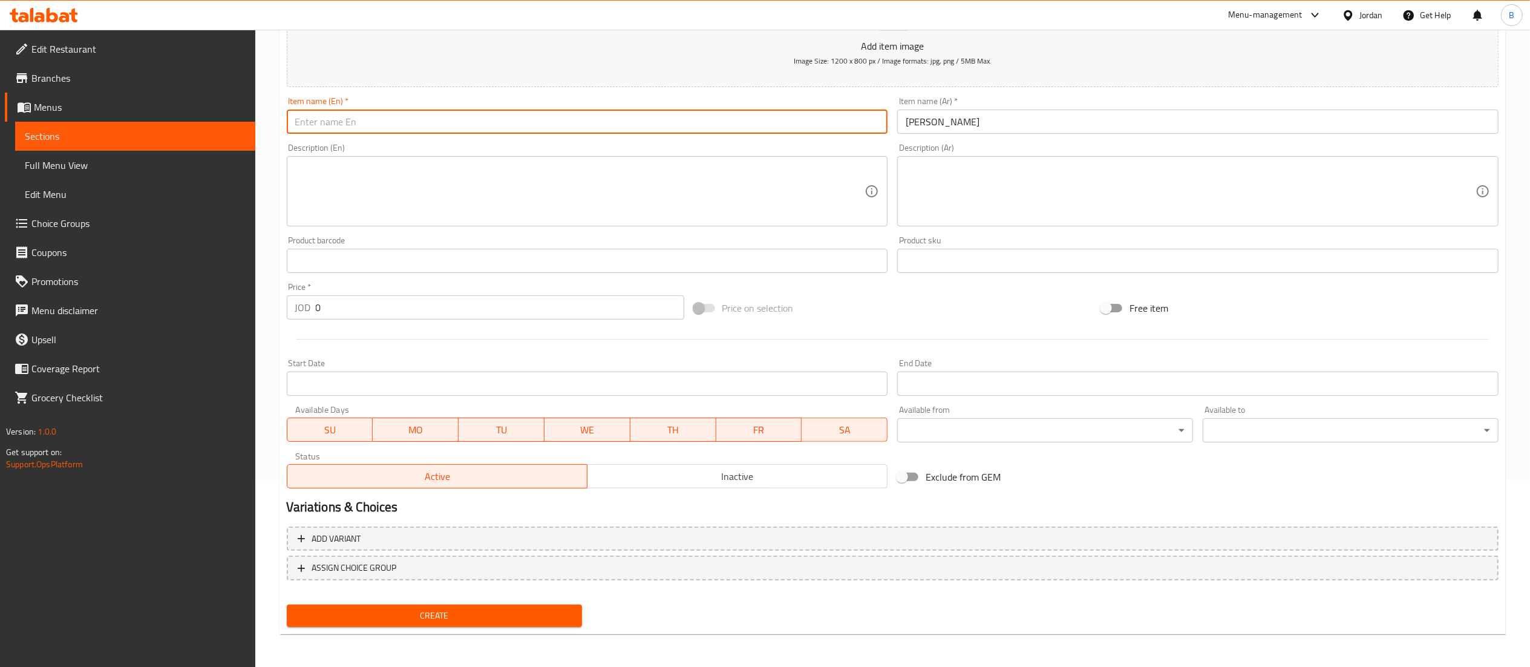
click at [753, 131] on input "text" at bounding box center [587, 121] width 601 height 24
type input "pizza"
click at [367, 315] on input "0" at bounding box center [500, 307] width 368 height 24
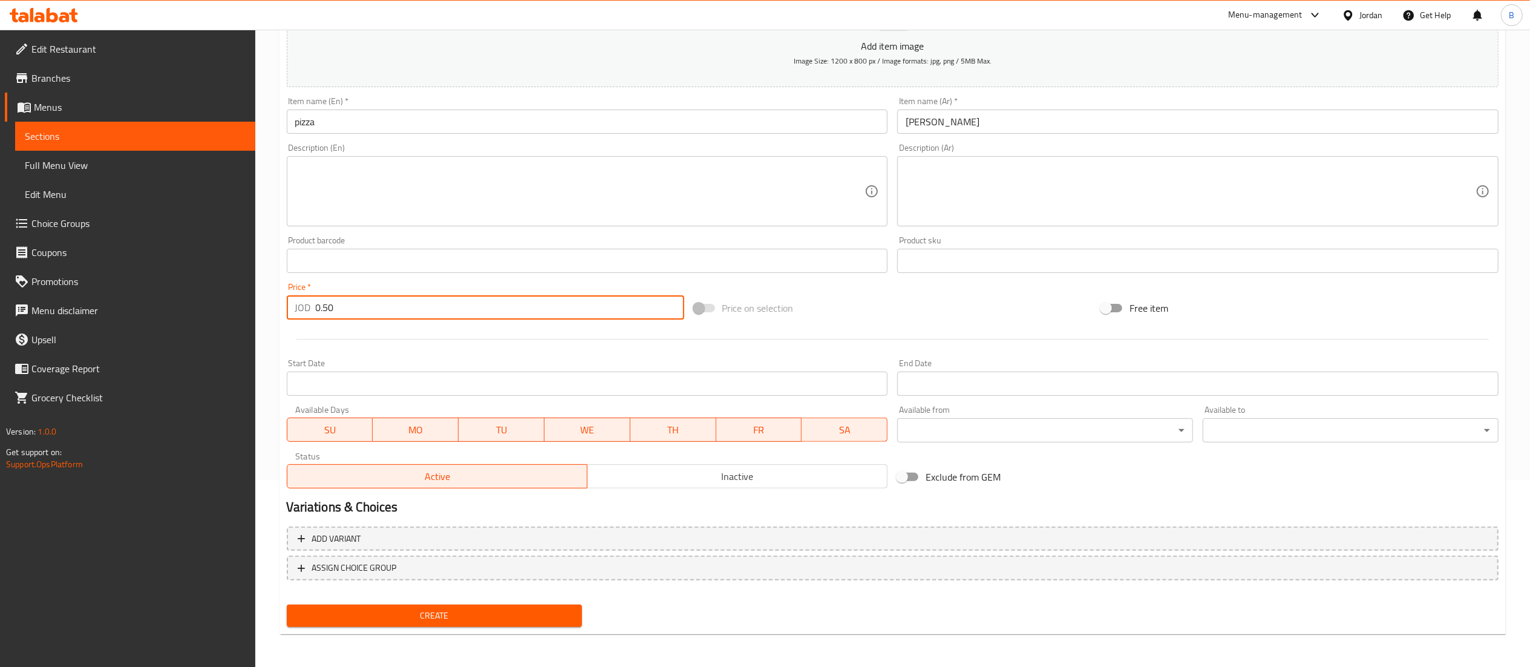
type input "0.50"
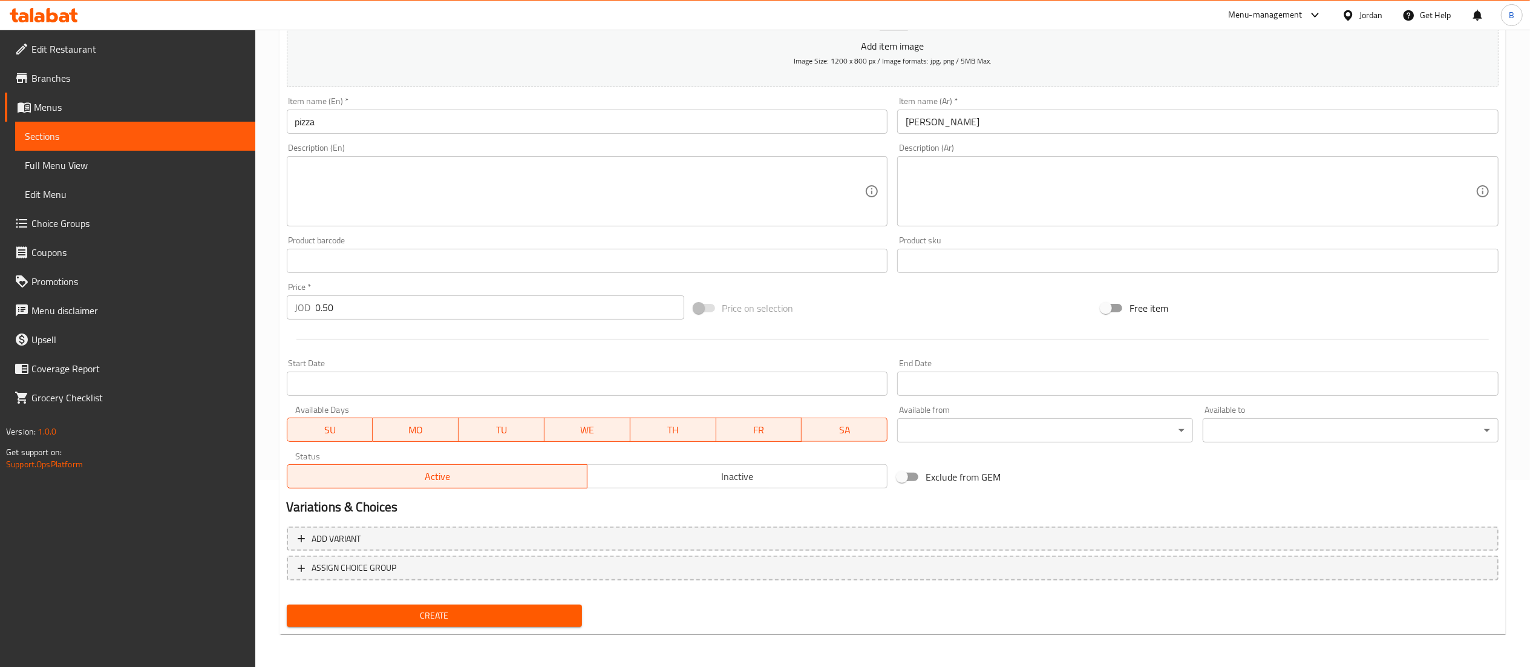
drag, startPoint x: 471, startPoint y: 601, endPoint x: 472, endPoint y: 616, distance: 14.6
click at [472, 613] on div "Create" at bounding box center [434, 615] width 305 height 32
click at [472, 616] on span "Create" at bounding box center [434, 615] width 276 height 15
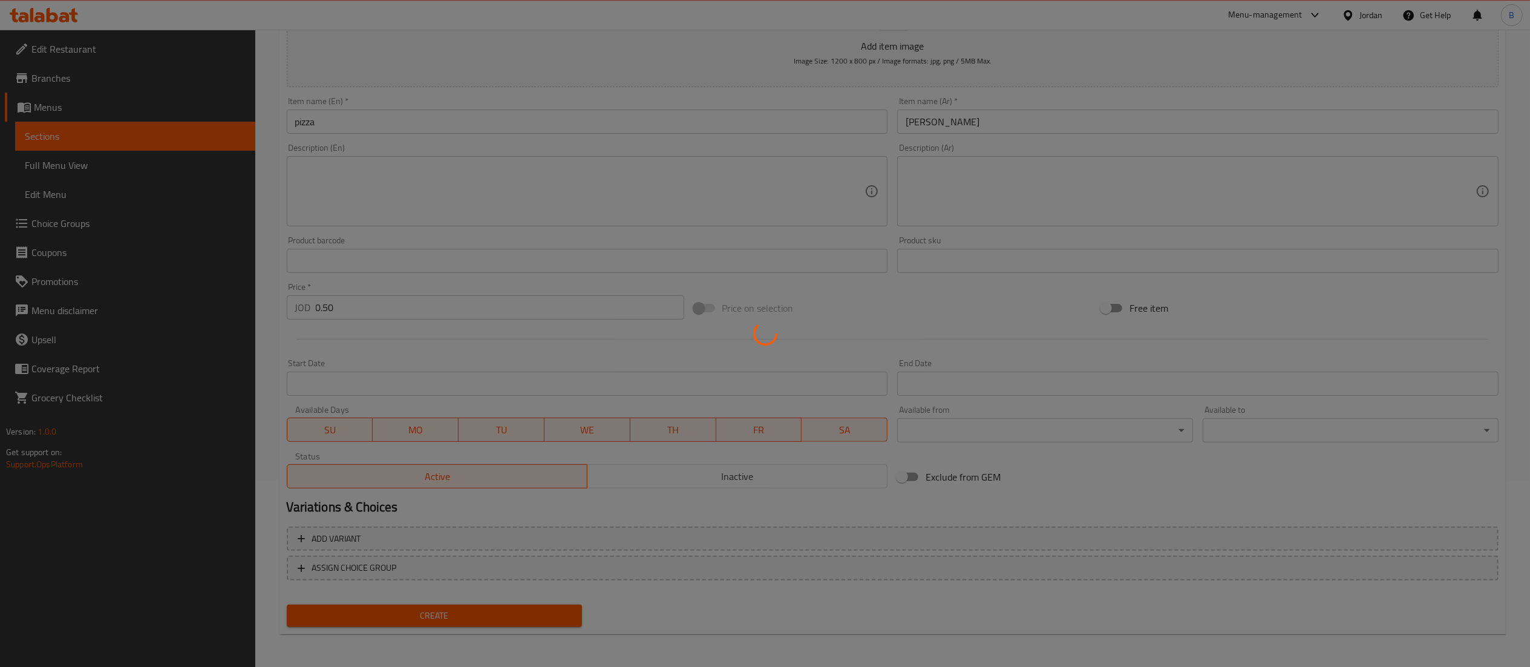
type input "0"
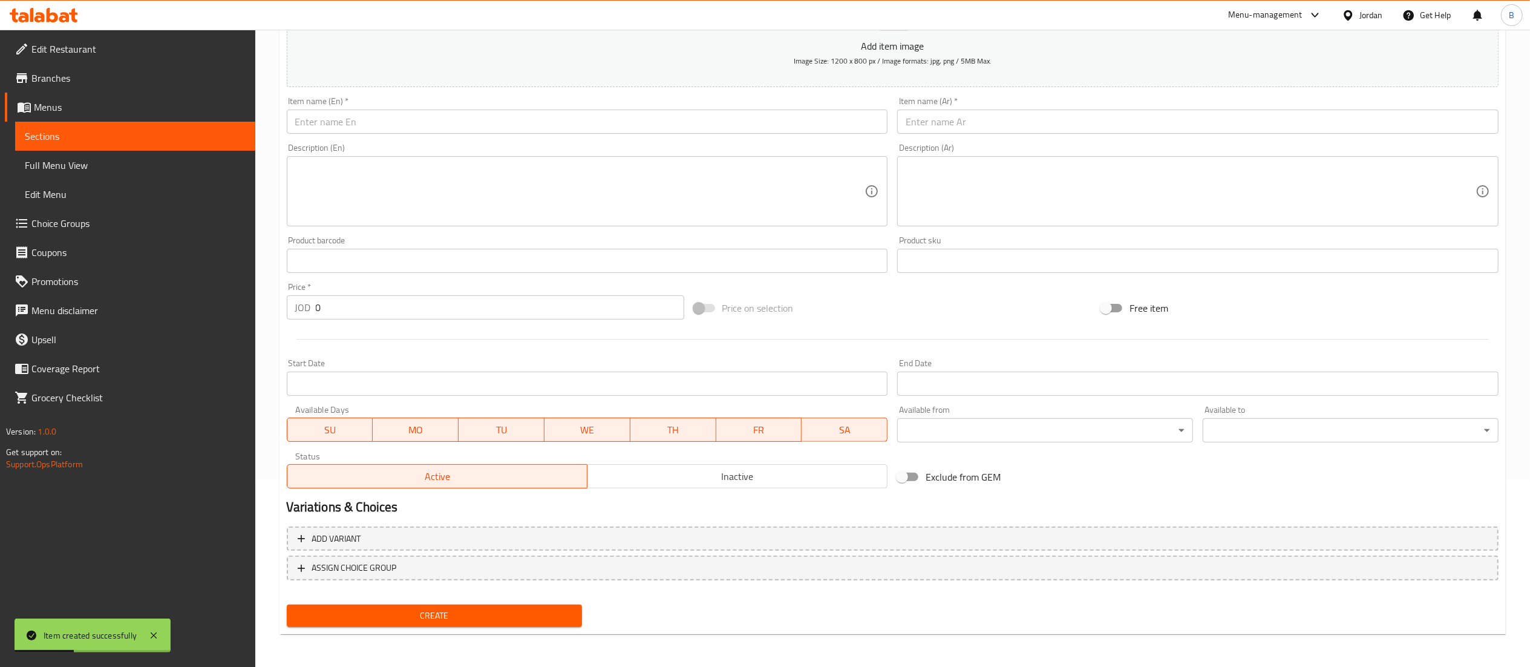
click at [990, 108] on div "Item name (Ar)   * Item name (Ar) *" at bounding box center [1197, 115] width 601 height 37
click at [991, 119] on input "text" at bounding box center [1197, 121] width 601 height 24
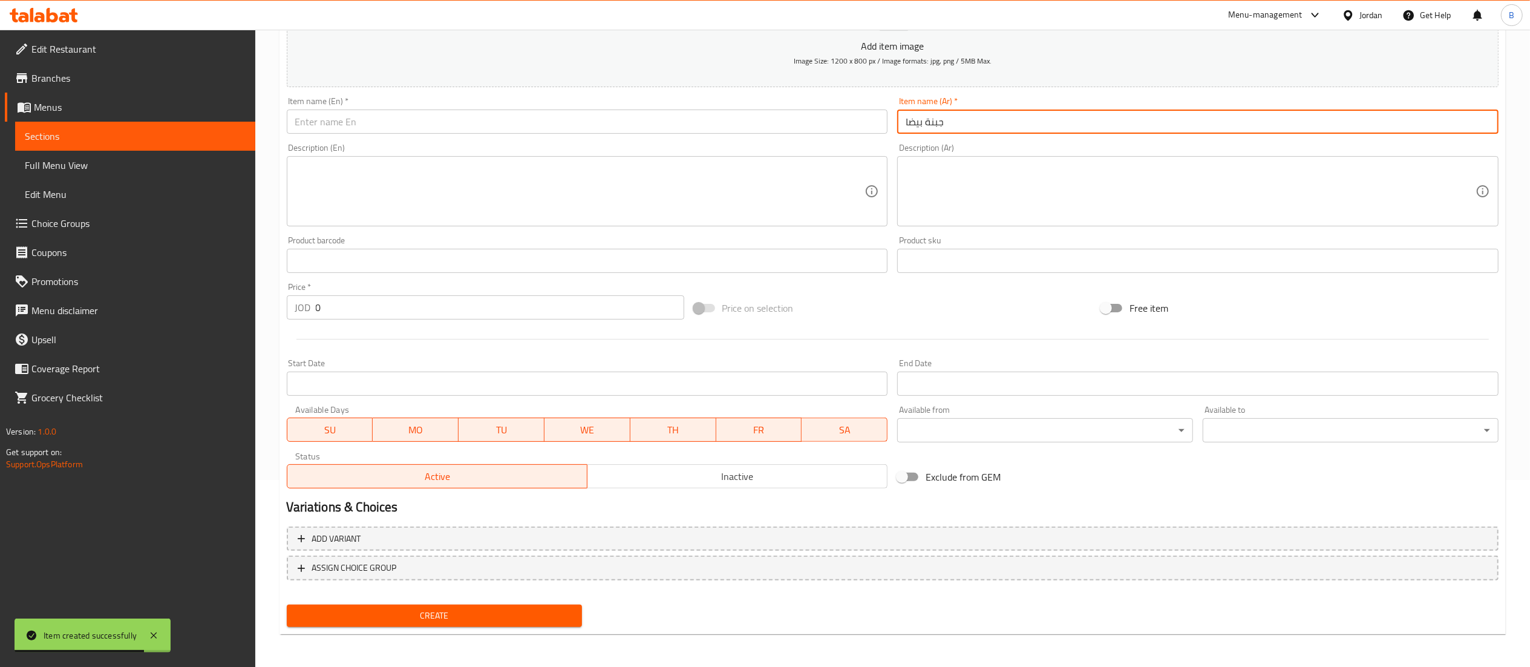
type input "جبنة بيضا"
click at [840, 119] on input "text" at bounding box center [587, 121] width 601 height 24
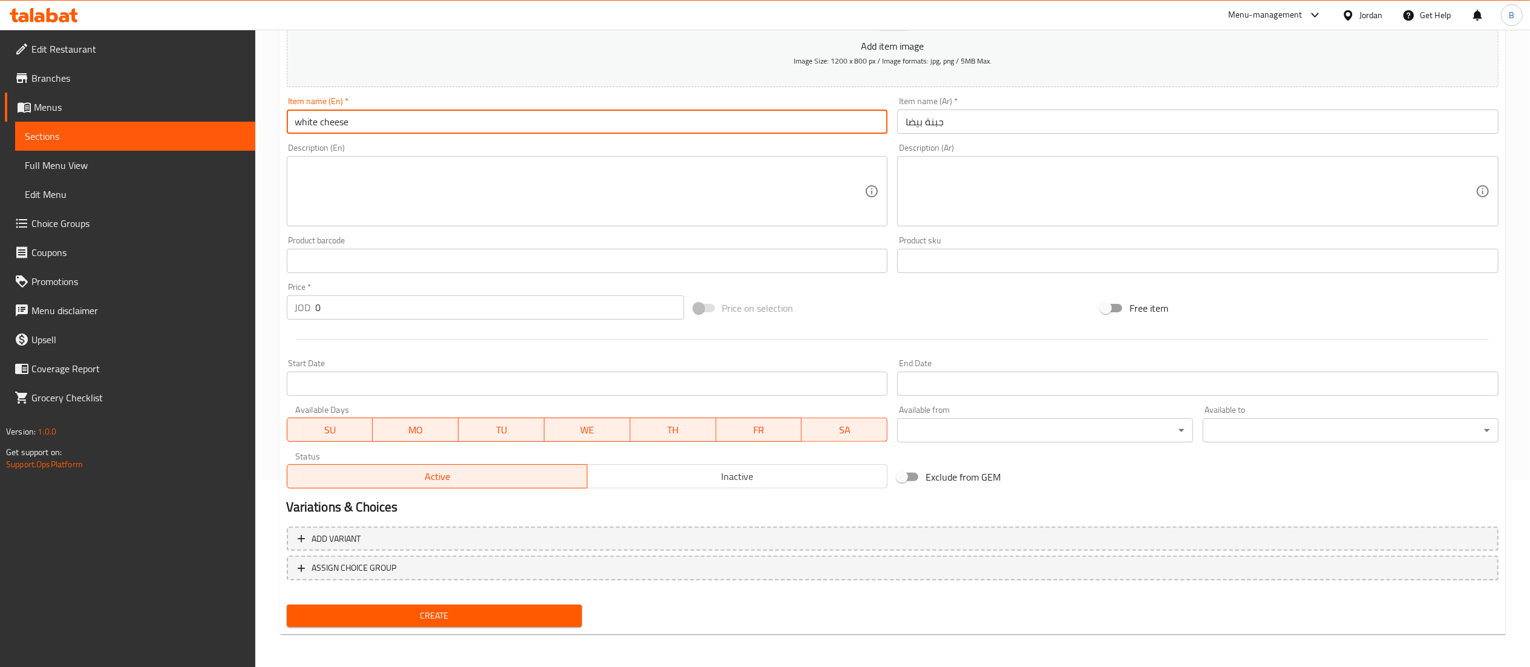
type input "white cheese"
click at [347, 309] on input "0" at bounding box center [500, 307] width 368 height 24
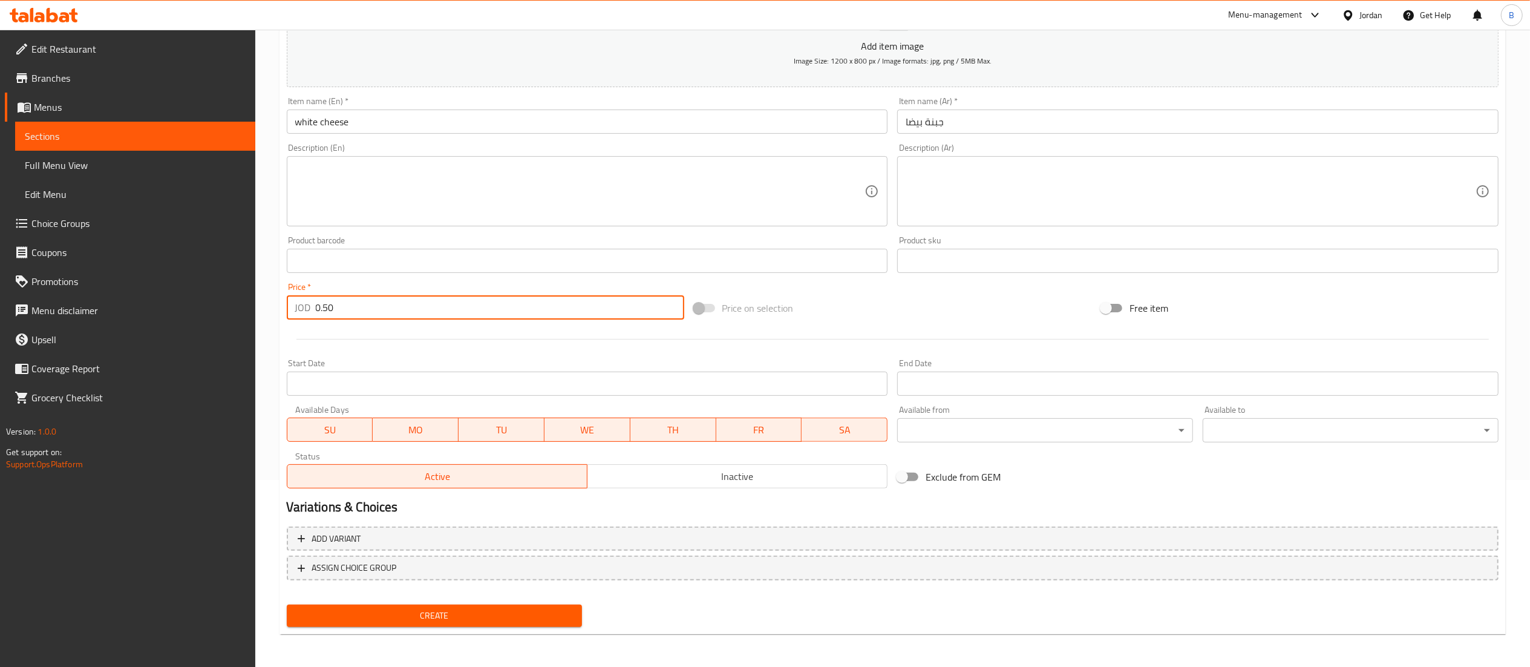
type input "0.50"
click at [535, 612] on span "Create" at bounding box center [434, 615] width 276 height 15
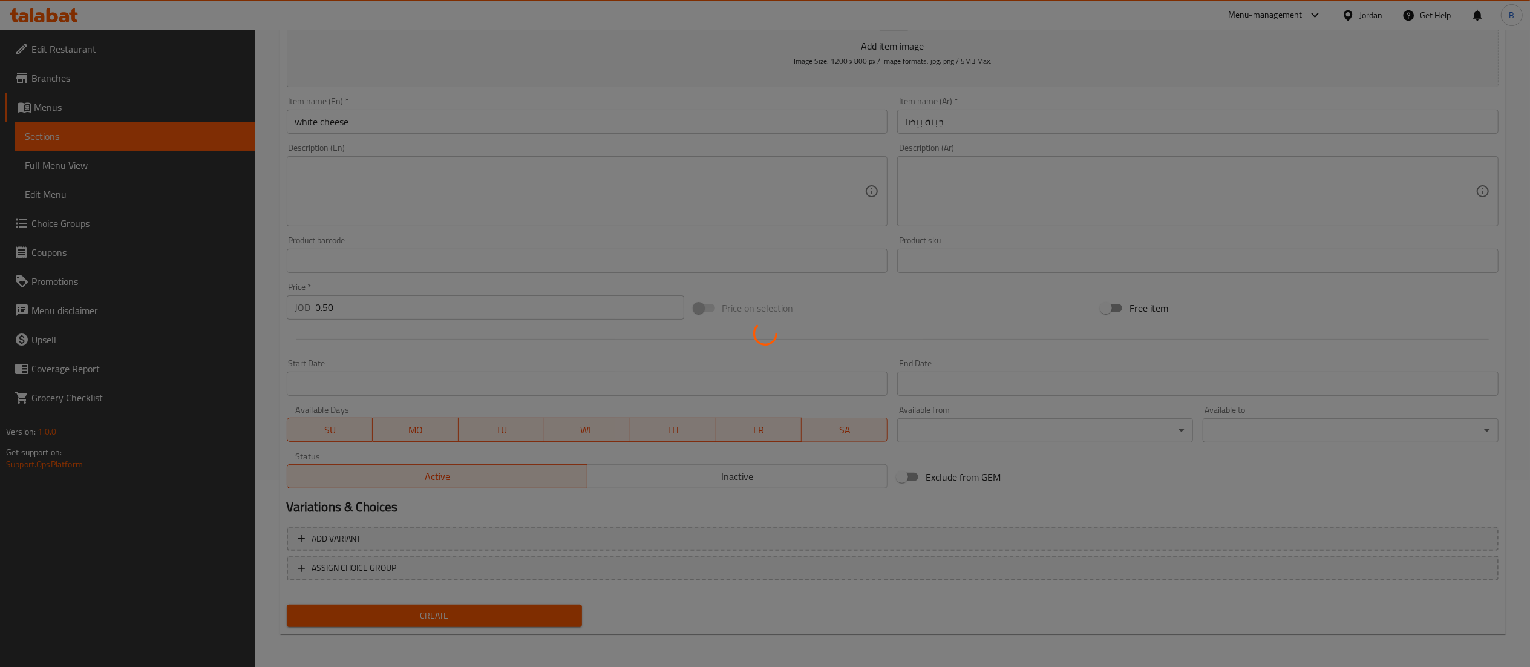
type input "0"
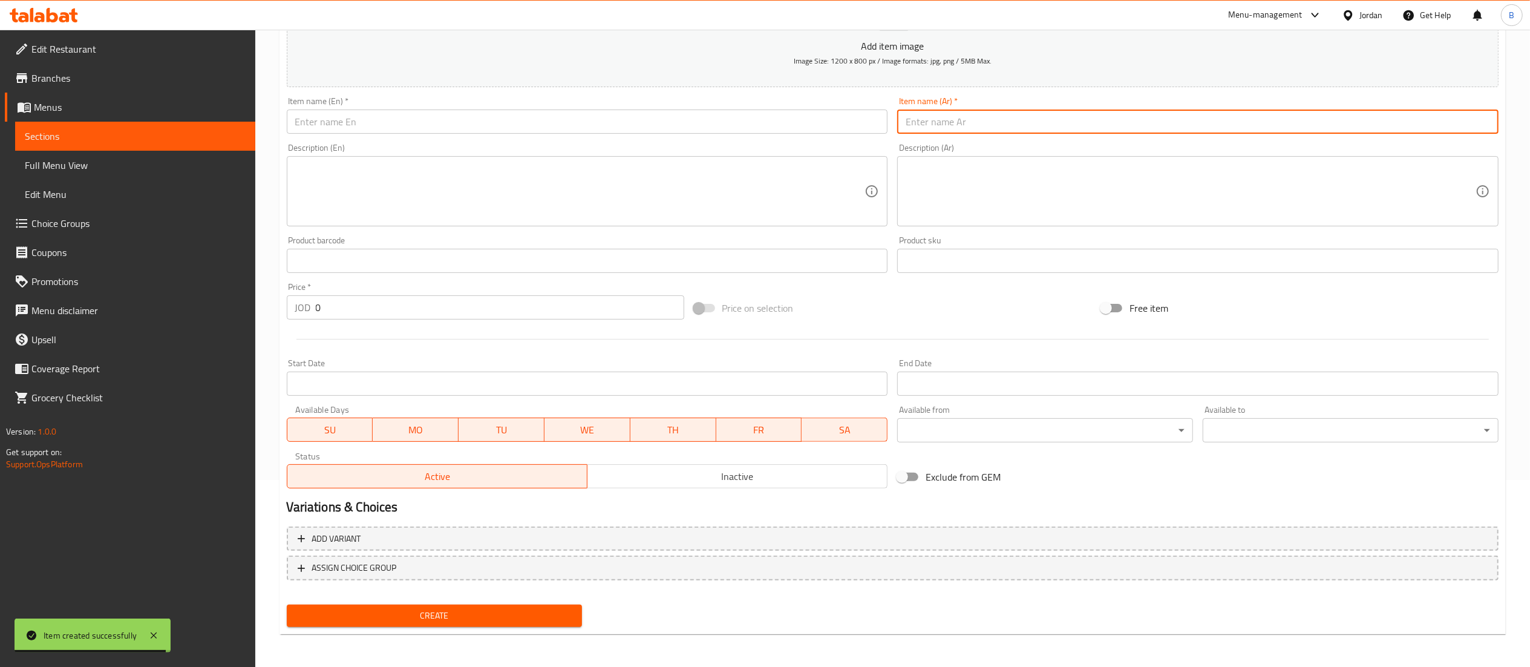
click at [968, 120] on input "text" at bounding box center [1197, 121] width 601 height 24
type input "مسخن"
drag, startPoint x: 830, startPoint y: 116, endPoint x: 632, endPoint y: 202, distance: 215.9
click at [830, 115] on input "text" at bounding box center [587, 121] width 601 height 24
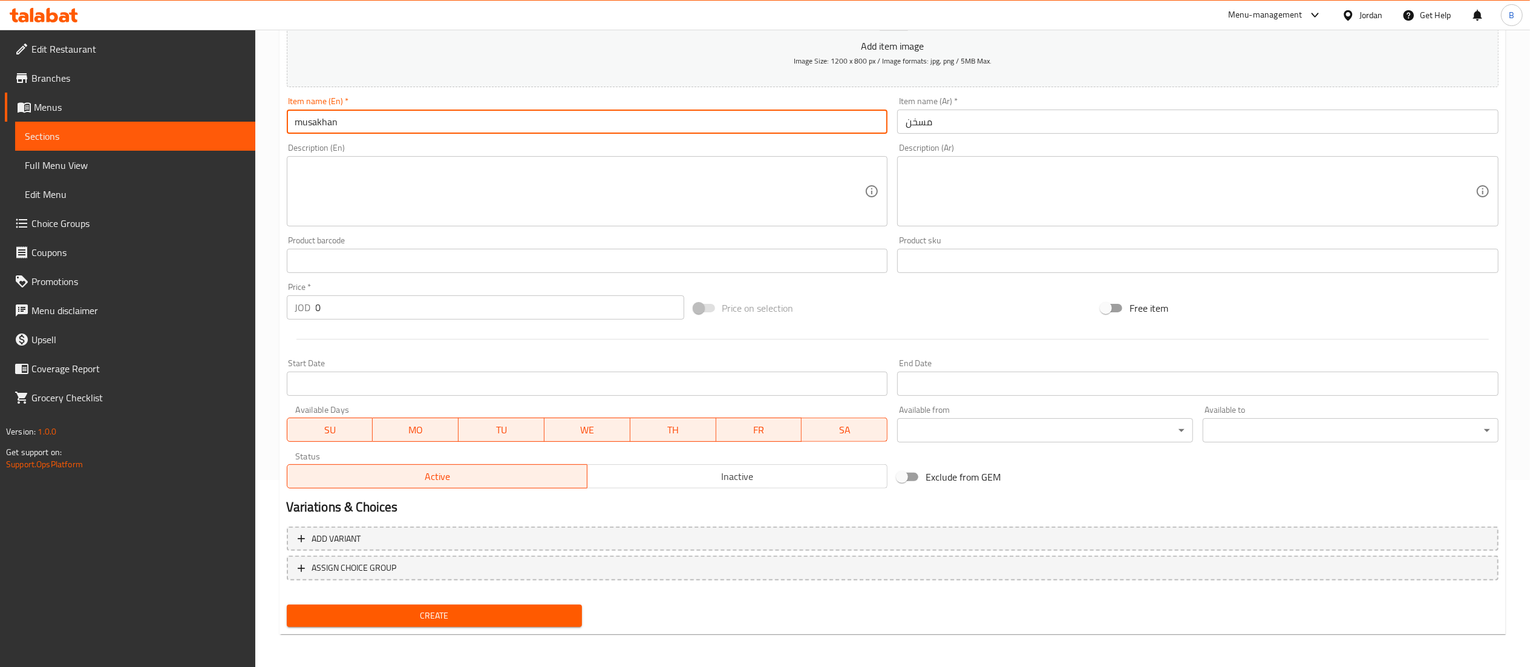
type input "musakhan"
click at [341, 312] on input "0" at bounding box center [500, 307] width 368 height 24
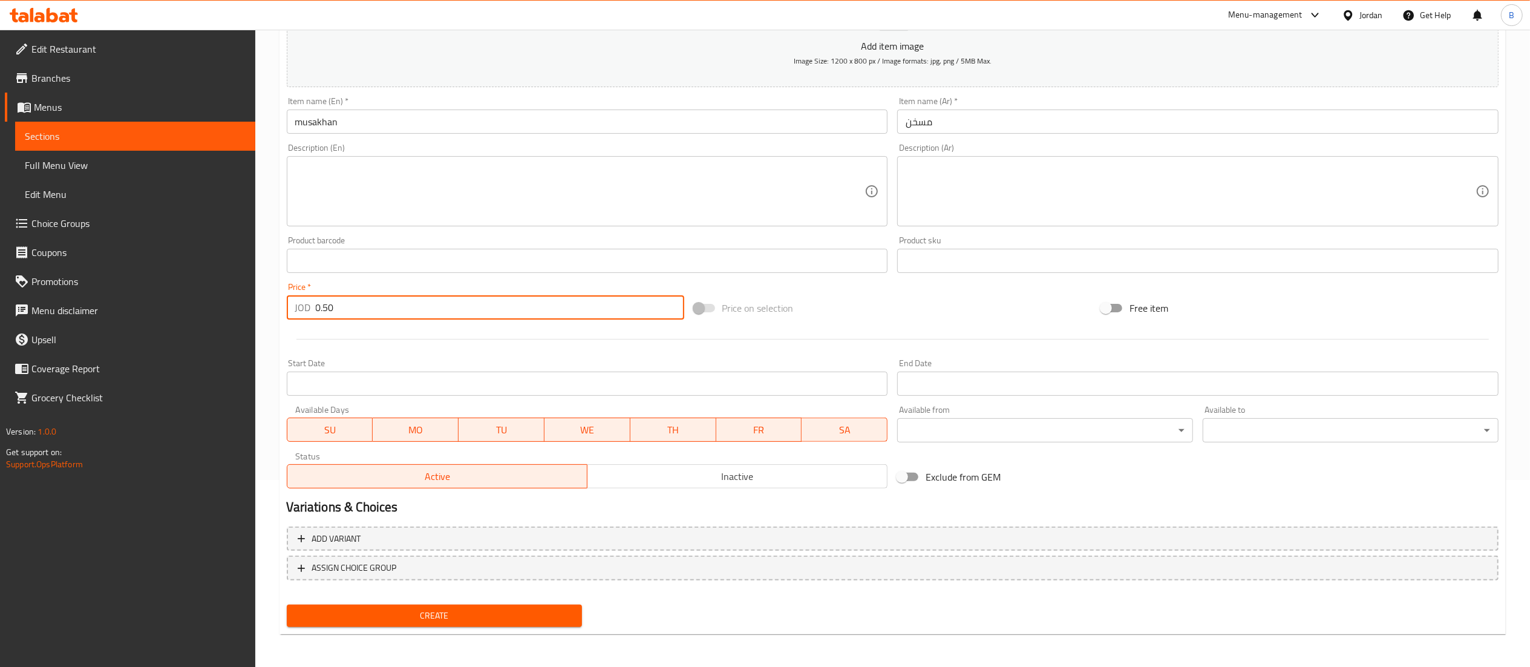
type input "0.50"
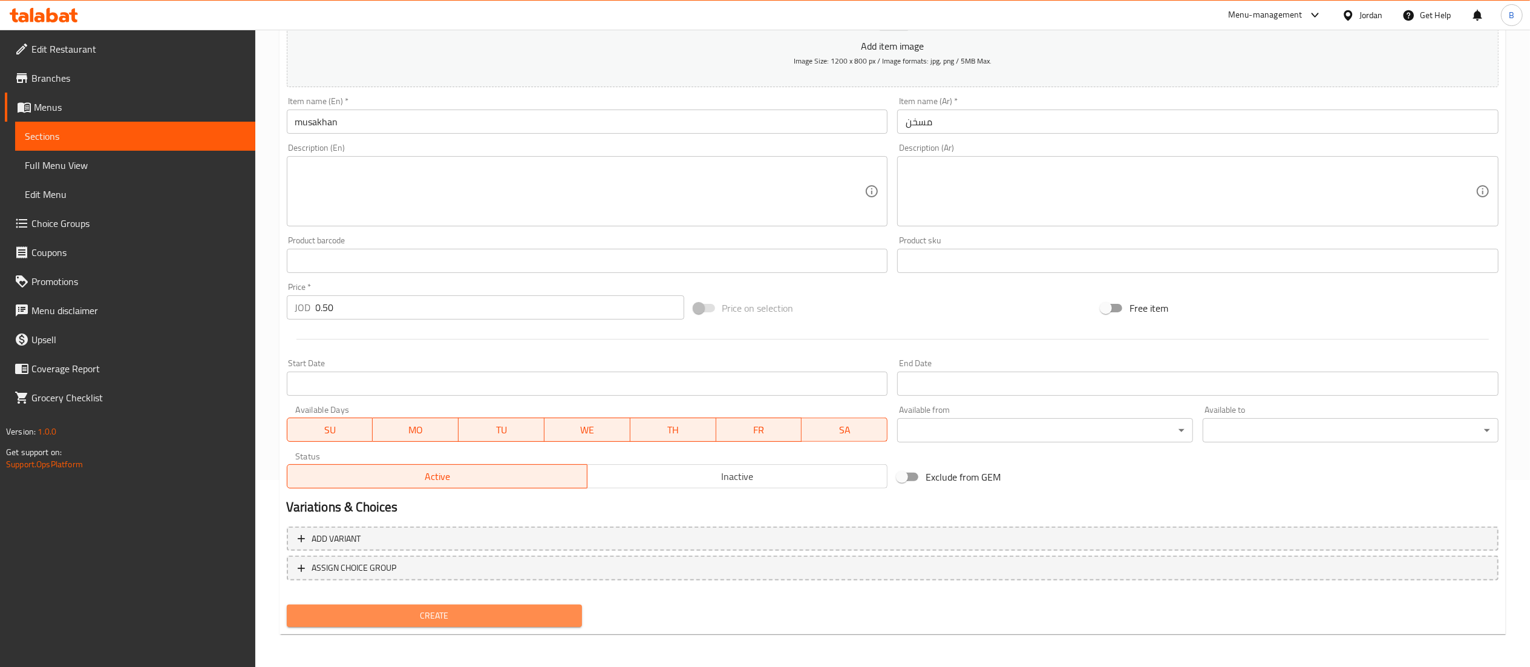
click at [523, 608] on span "Create" at bounding box center [434, 615] width 276 height 15
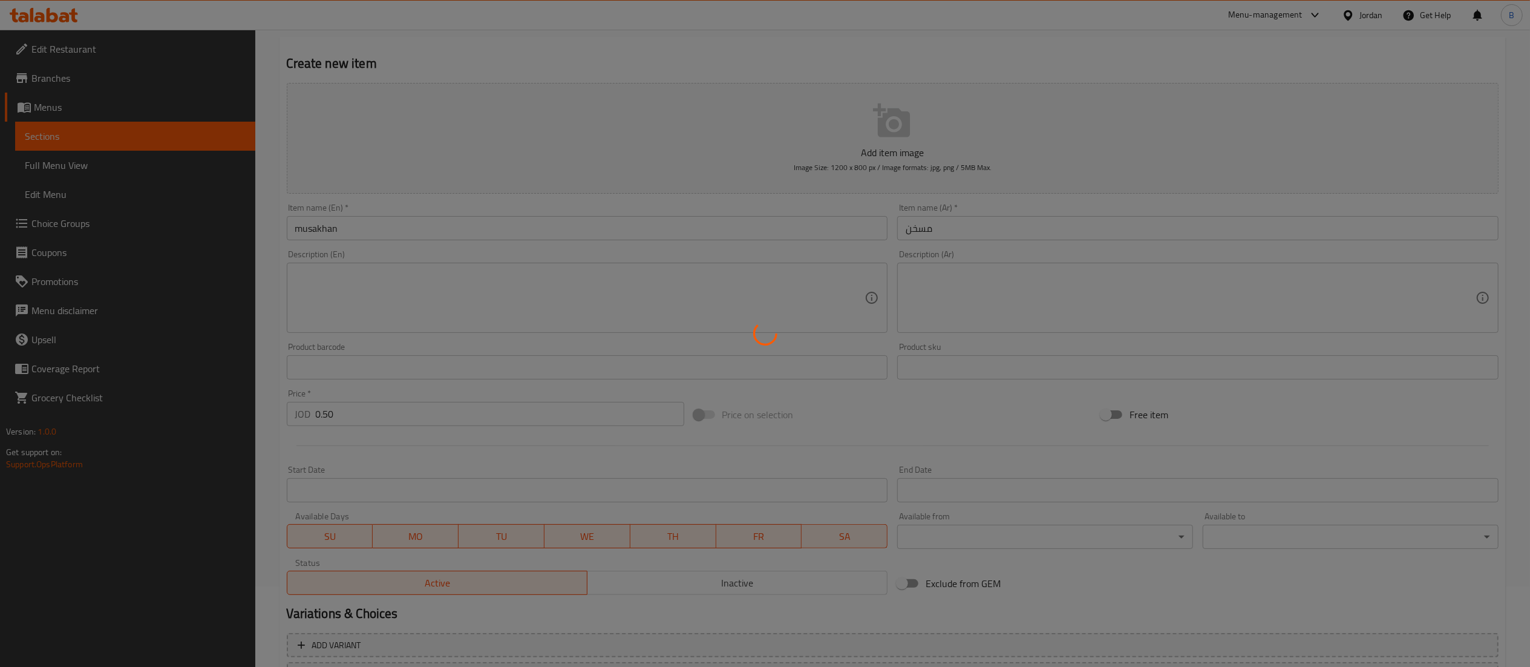
scroll to position [0, 0]
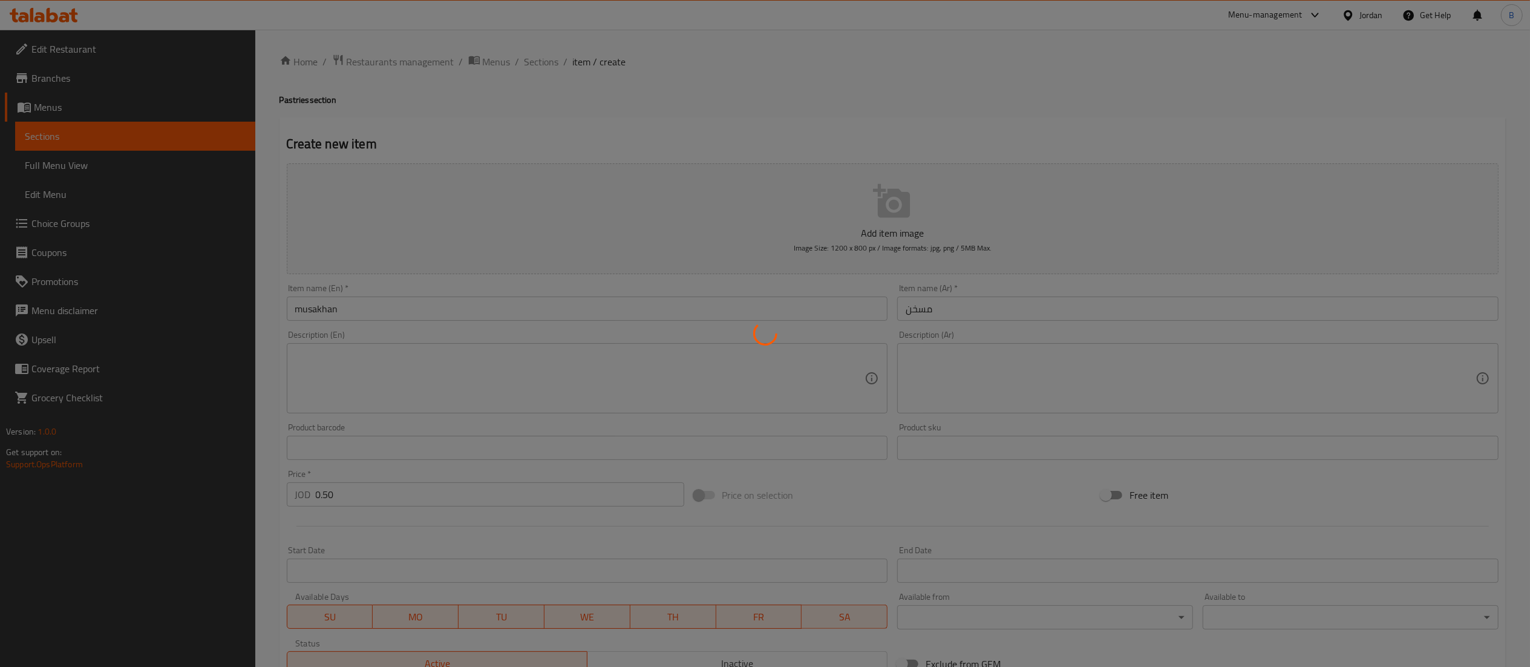
type input "0"
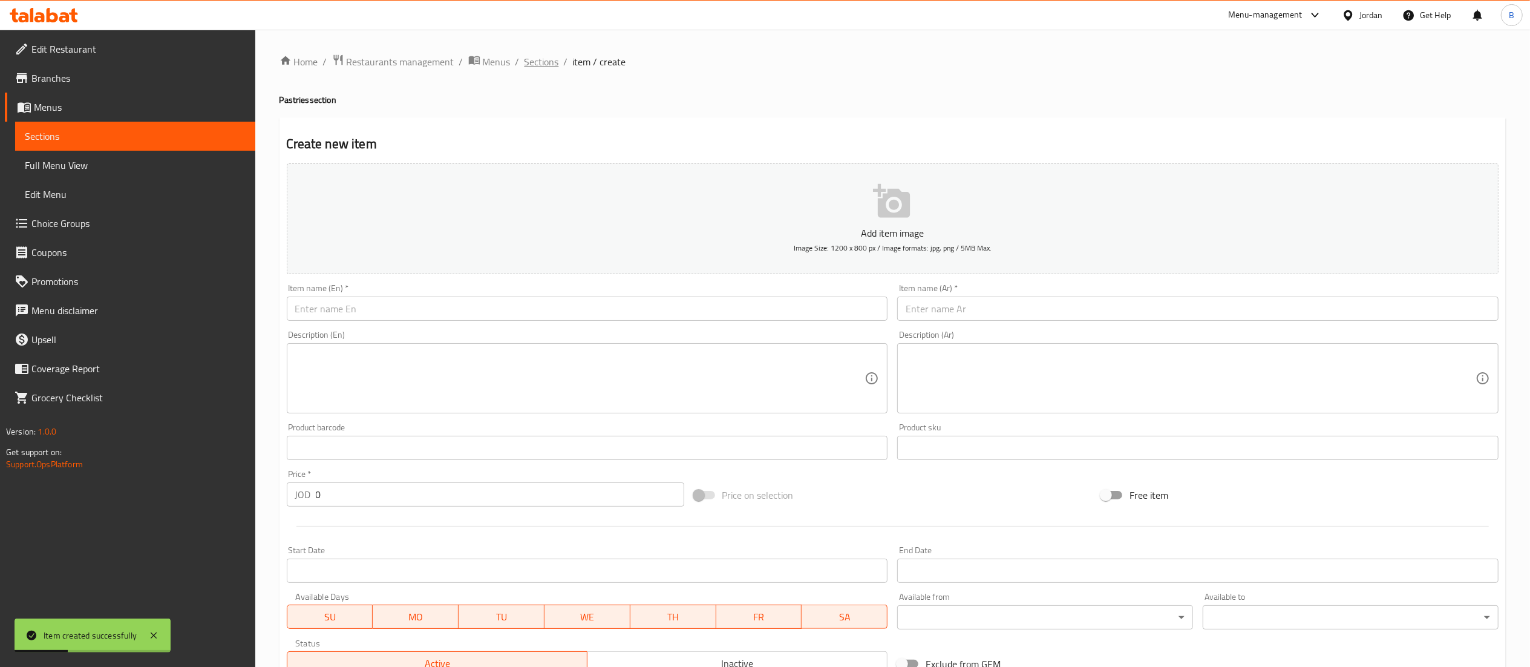
click at [534, 60] on span "Sections" at bounding box center [541, 61] width 34 height 15
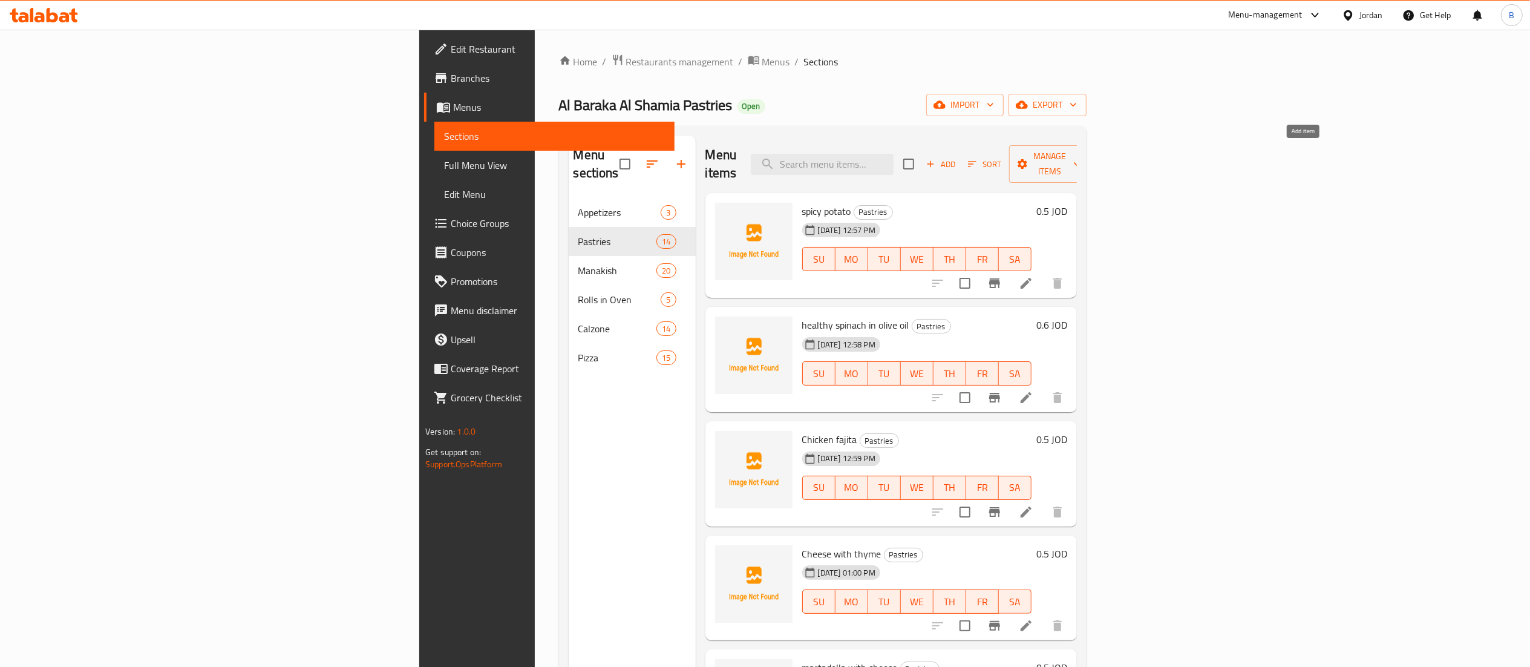
click at [957, 159] on span "Add" at bounding box center [940, 164] width 33 height 14
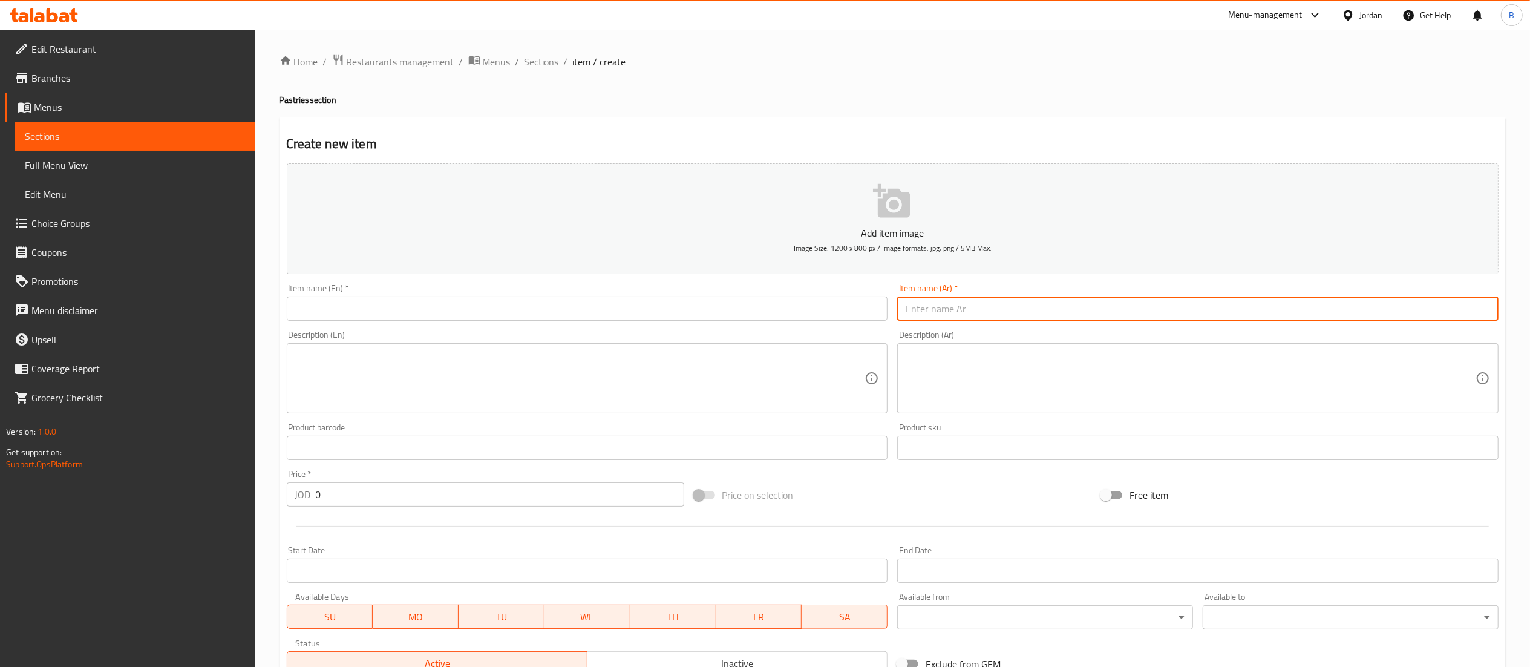
click at [1125, 307] on input "text" at bounding box center [1197, 308] width 601 height 24
type input "ح"
type input "جبنة شامية بالخلطة الخاصة"
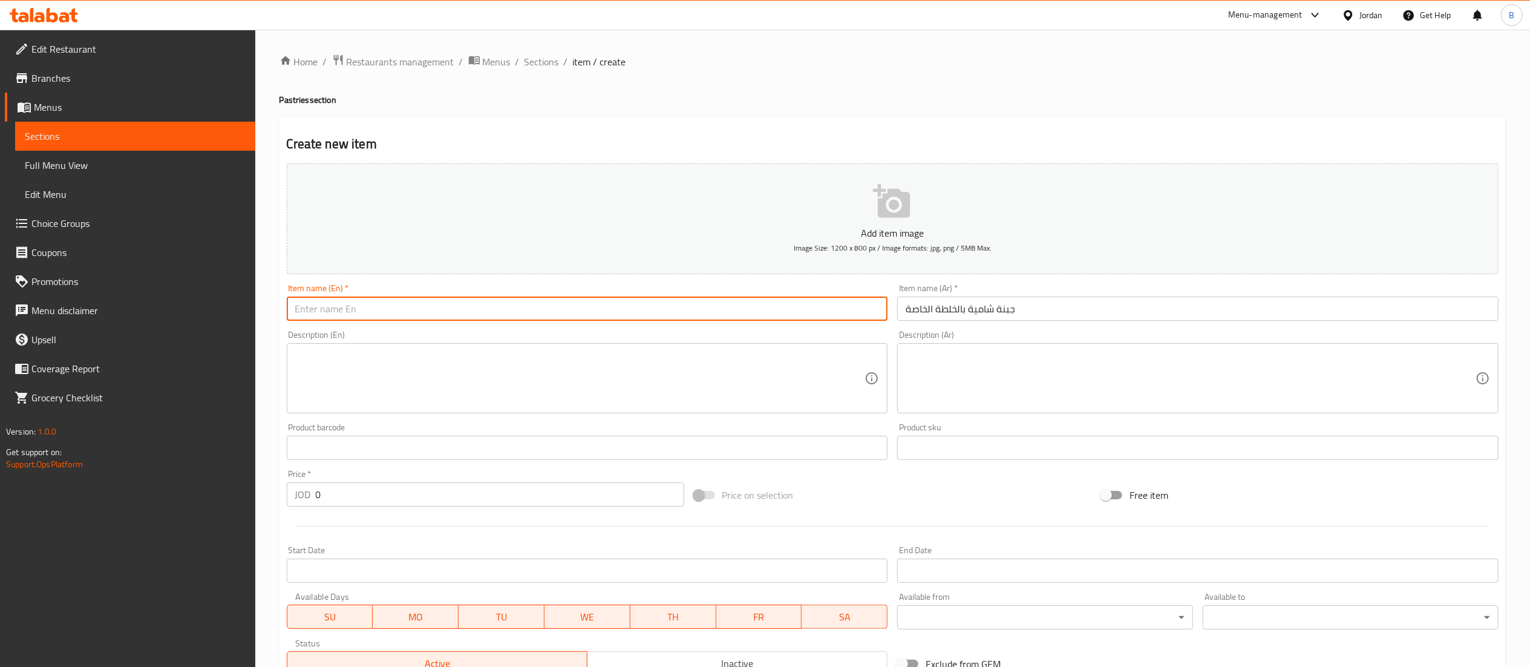
click at [821, 308] on input "text" at bounding box center [587, 308] width 601 height 24
type input "c"
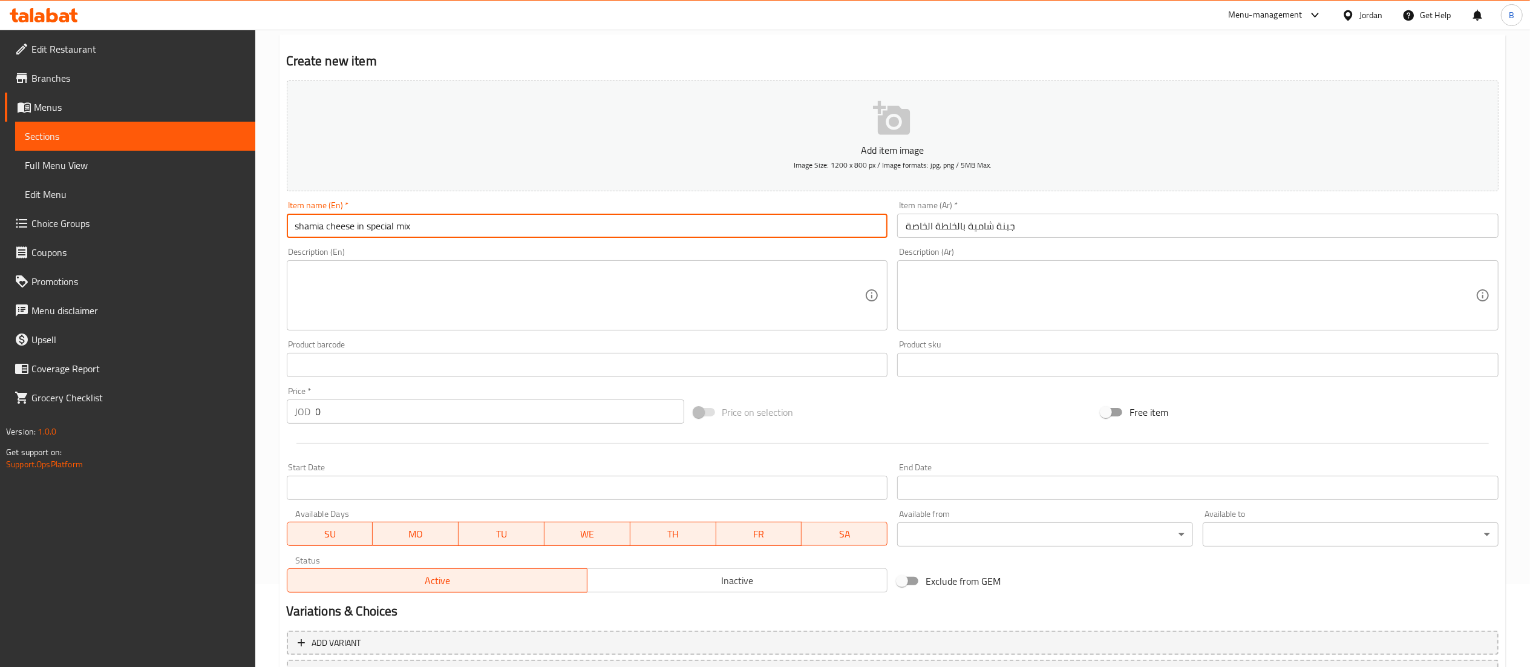
scroll to position [121, 0]
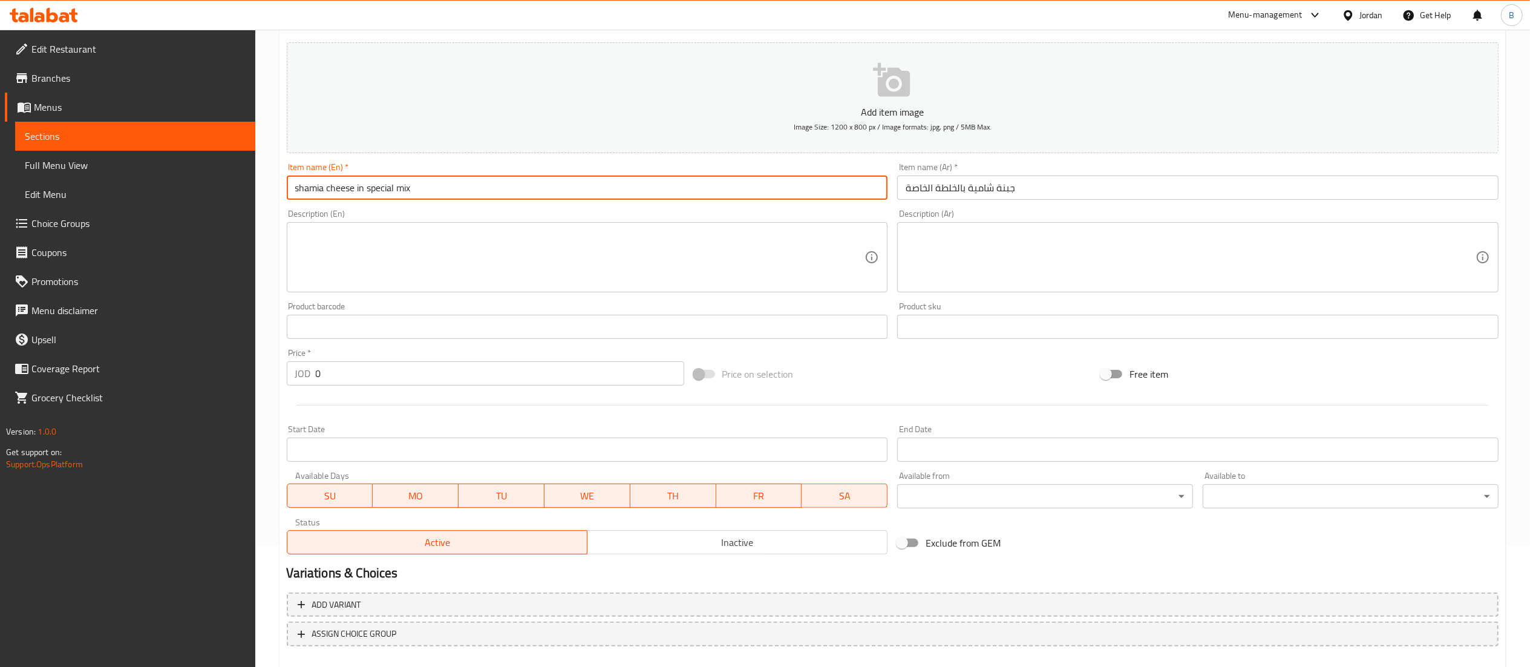
type input "shamia cheese in special mix"
click at [438, 374] on input "0" at bounding box center [500, 373] width 368 height 24
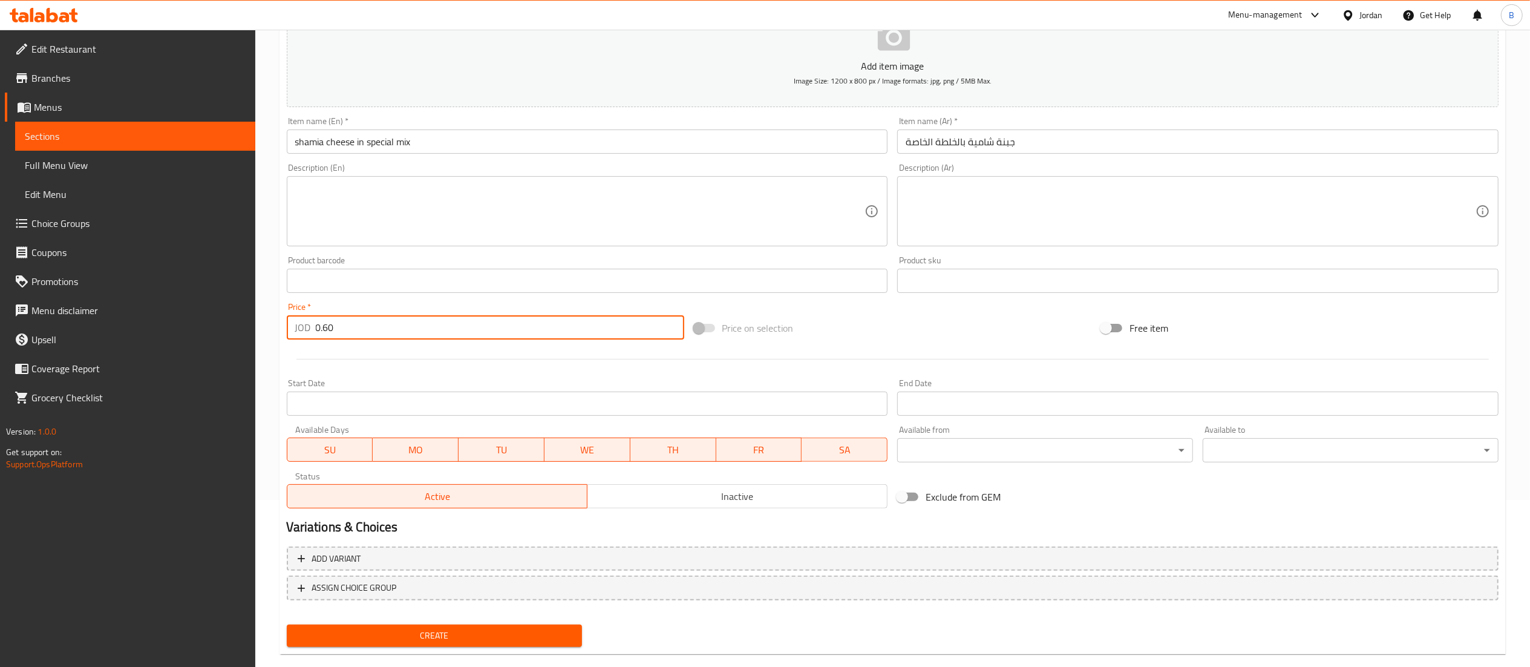
scroll to position [187, 0]
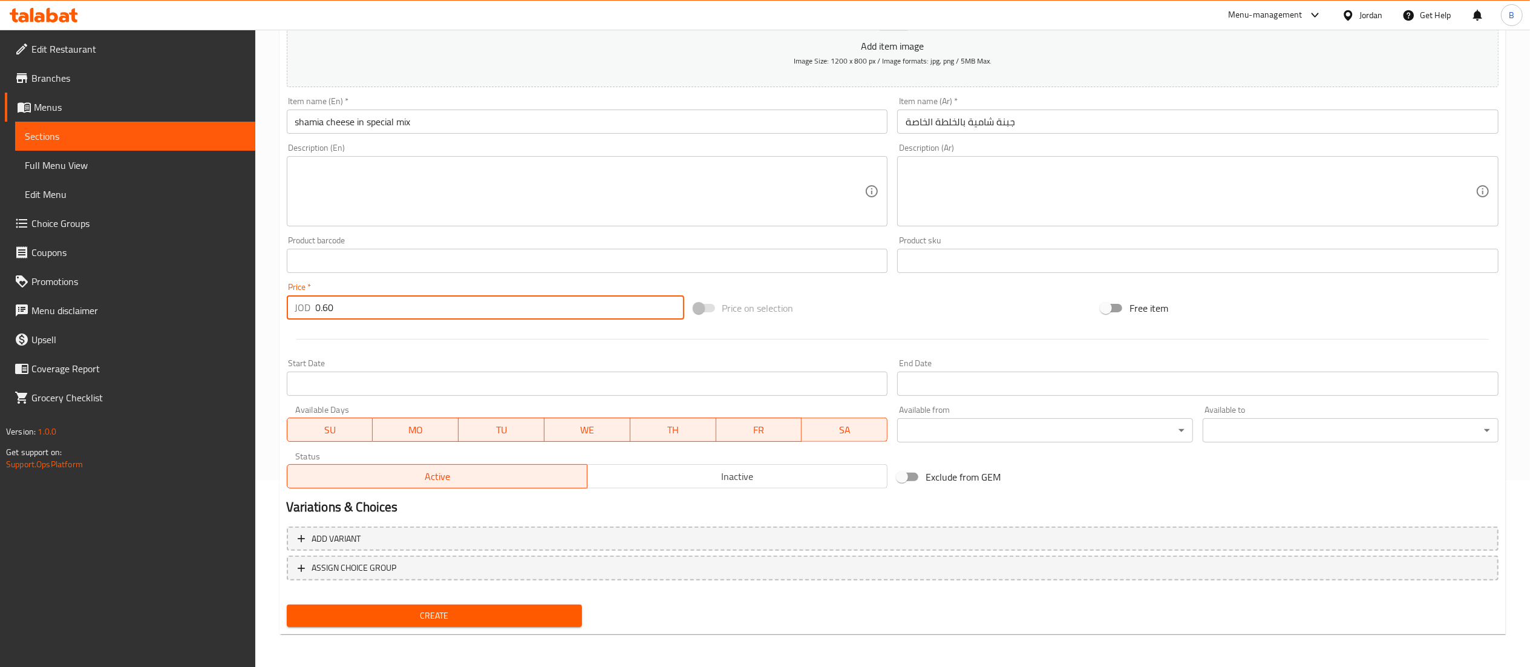
type input "0.60"
click at [475, 612] on span "Create" at bounding box center [434, 615] width 276 height 15
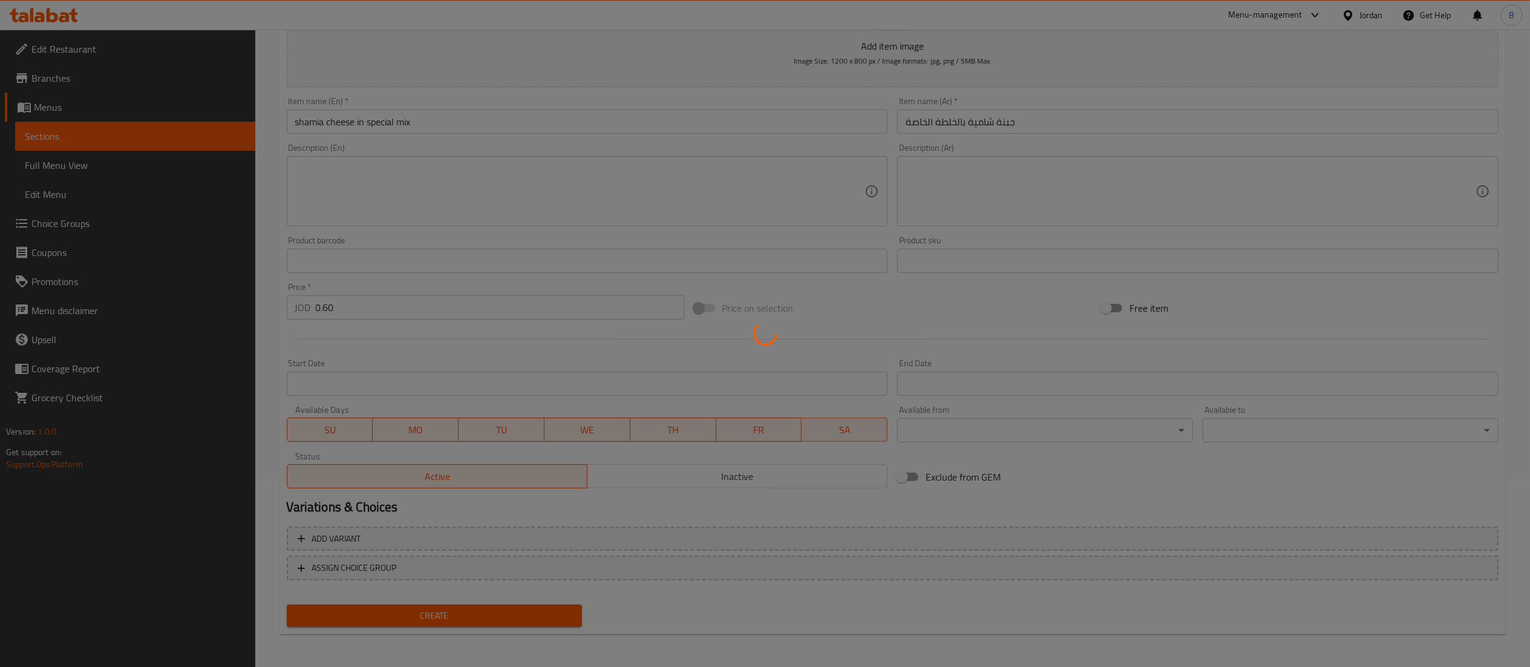
type input "0"
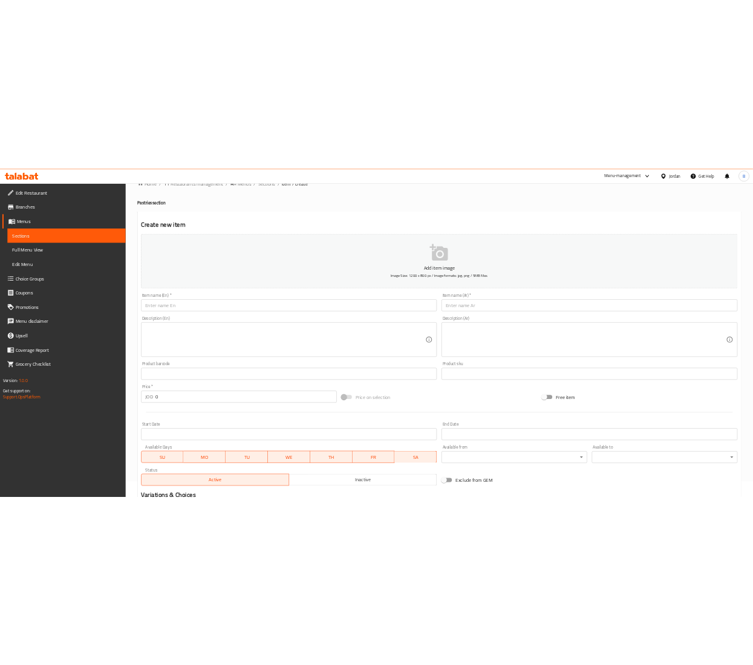
scroll to position [0, 0]
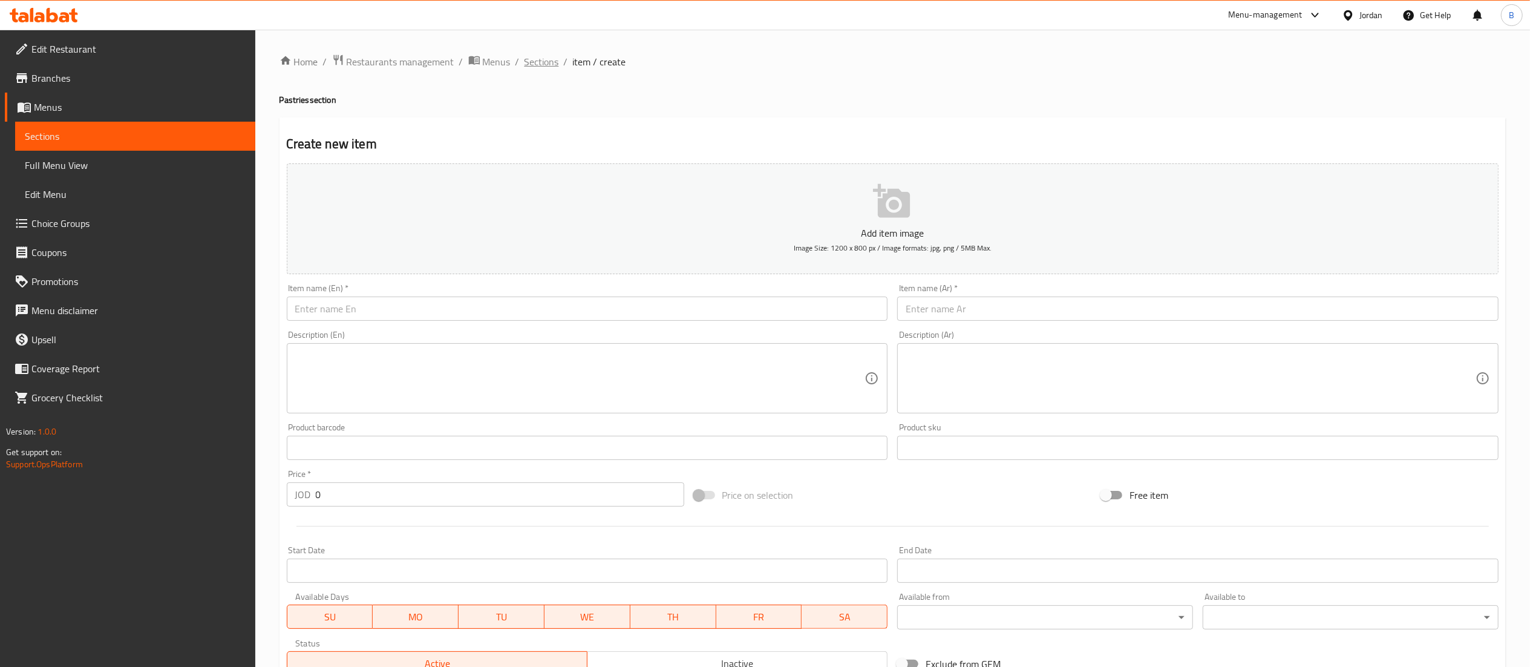
click at [542, 58] on span "Sections" at bounding box center [541, 61] width 34 height 15
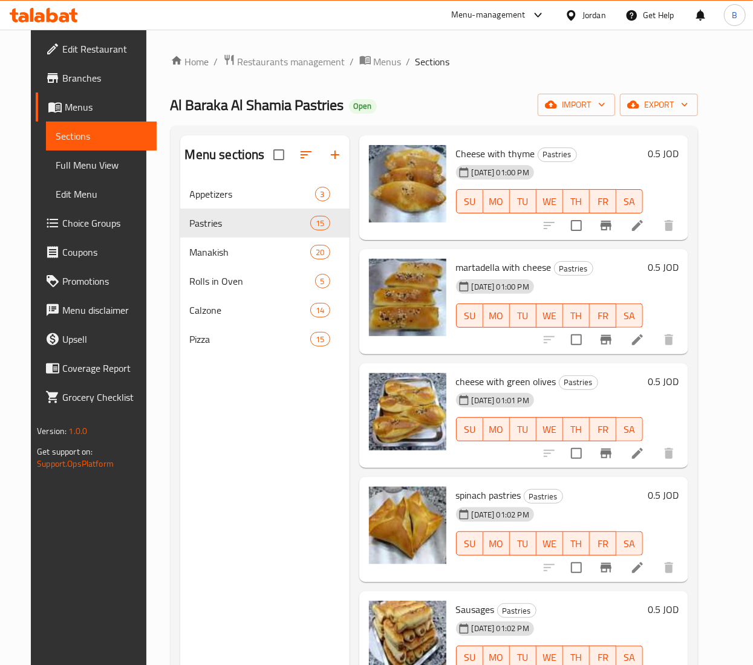
scroll to position [363, 0]
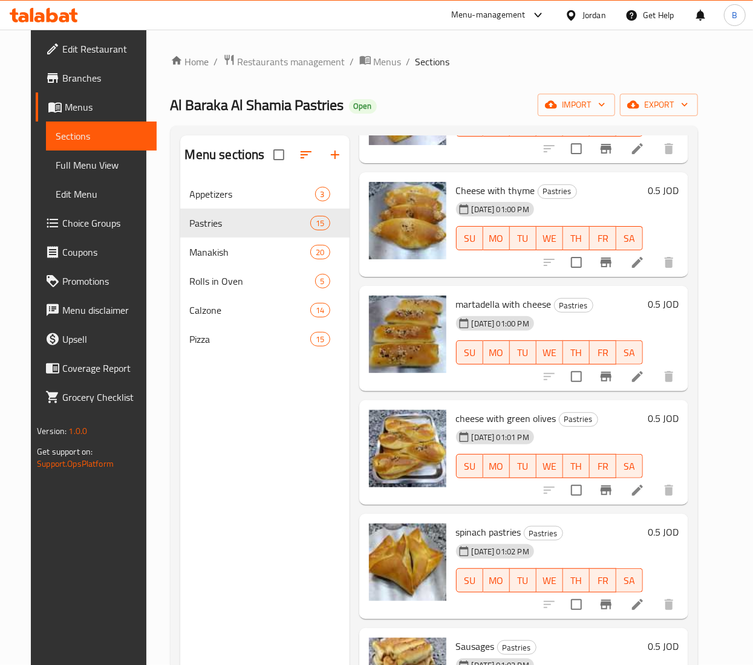
click at [643, 266] on icon at bounding box center [637, 262] width 11 height 11
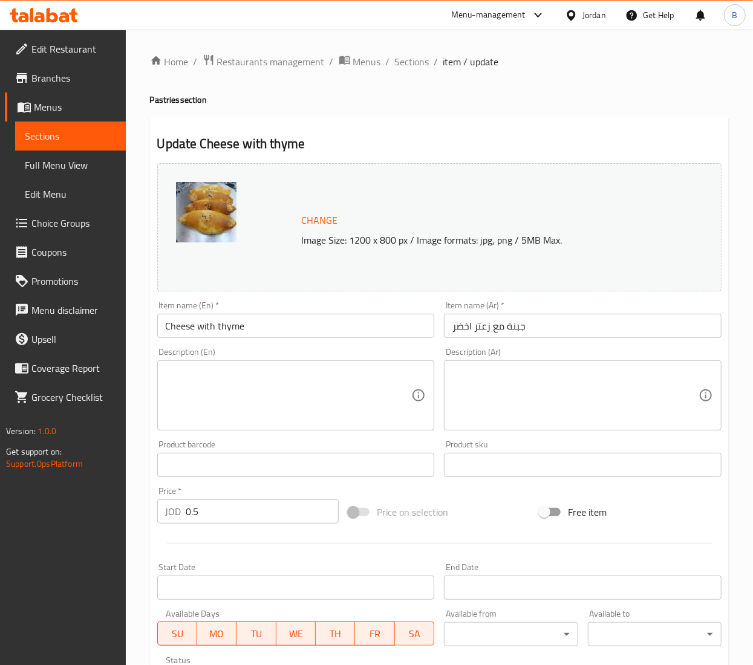
drag, startPoint x: 212, startPoint y: 328, endPoint x: 248, endPoint y: 328, distance: 36.3
click at [212, 328] on input "Cheese with thyme" at bounding box center [296, 326] width 278 height 24
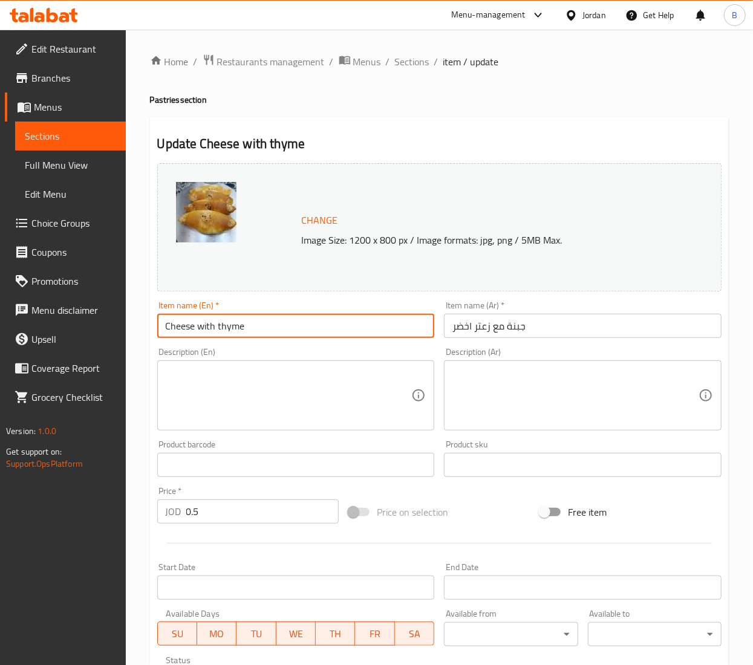
click at [218, 327] on input "Cheese with thyme" at bounding box center [296, 326] width 278 height 24
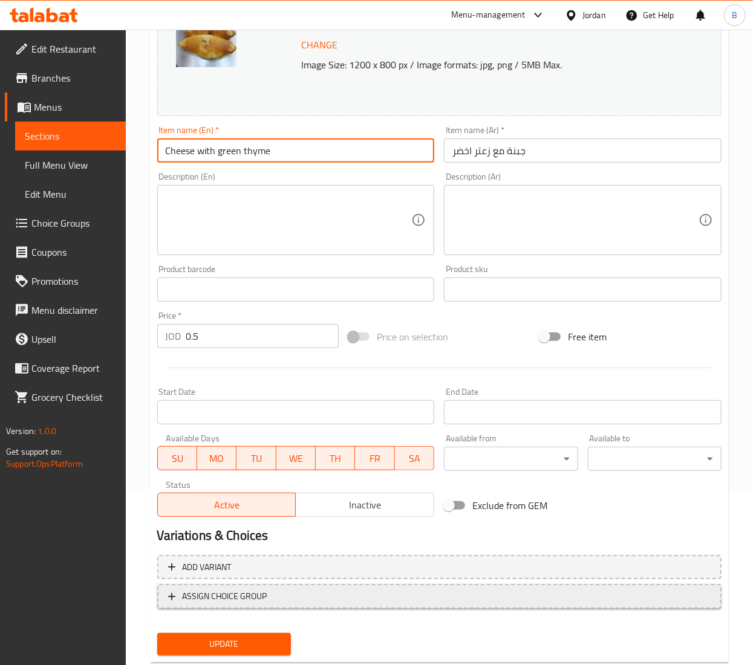
scroll to position [206, 0]
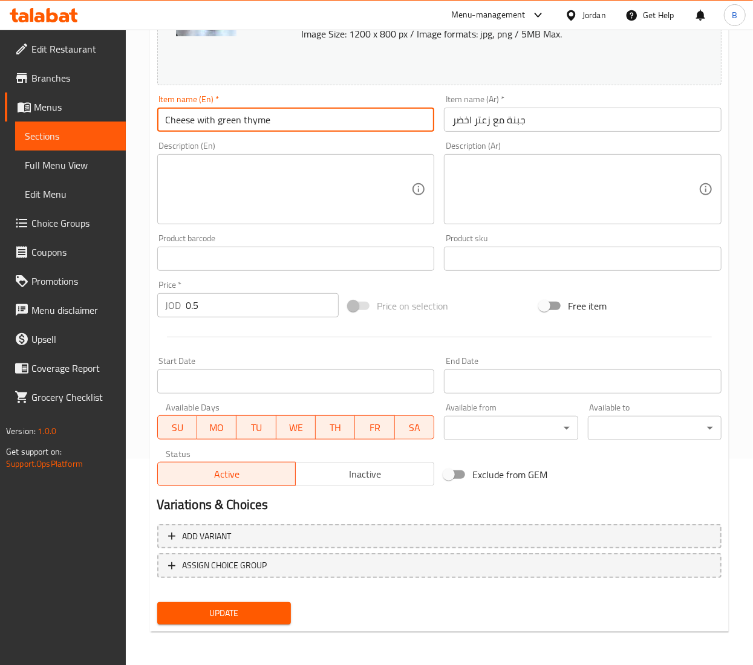
type input "Cheese with green thyme"
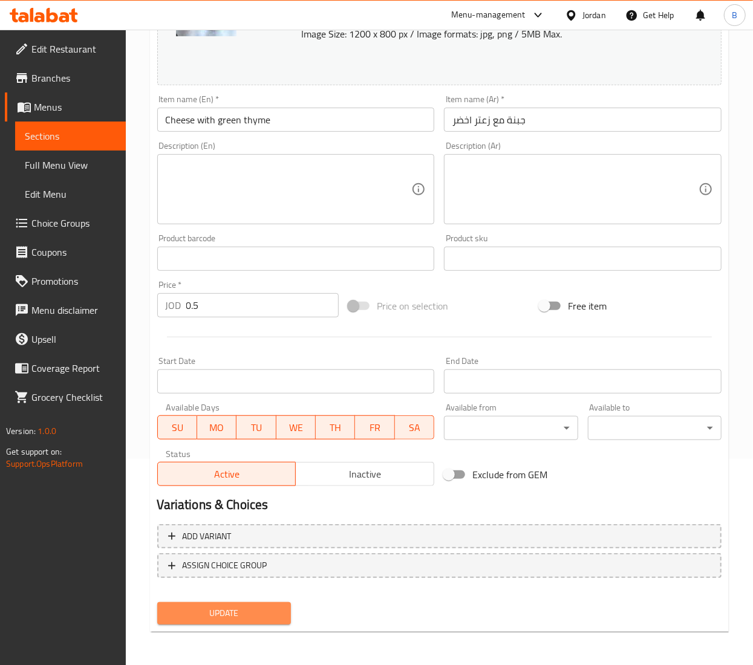
click at [269, 606] on span "Update" at bounding box center [224, 613] width 114 height 15
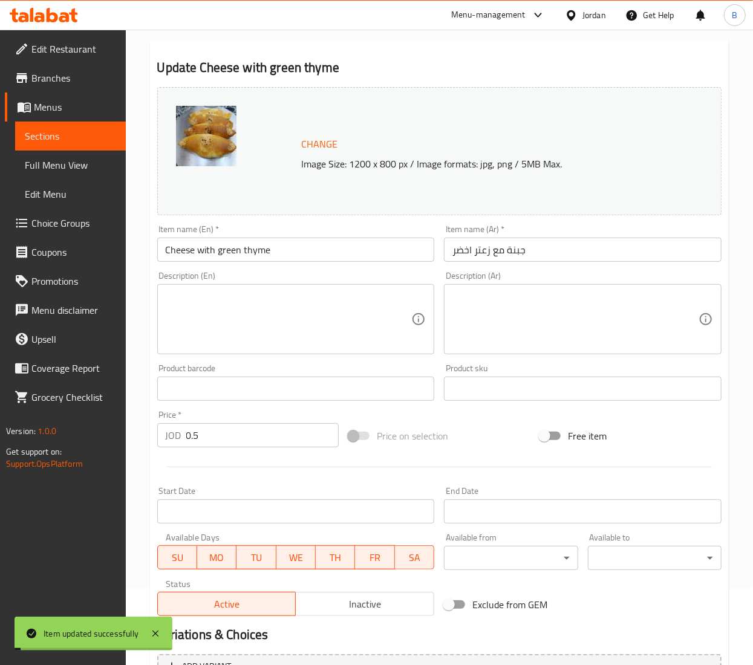
scroll to position [0, 0]
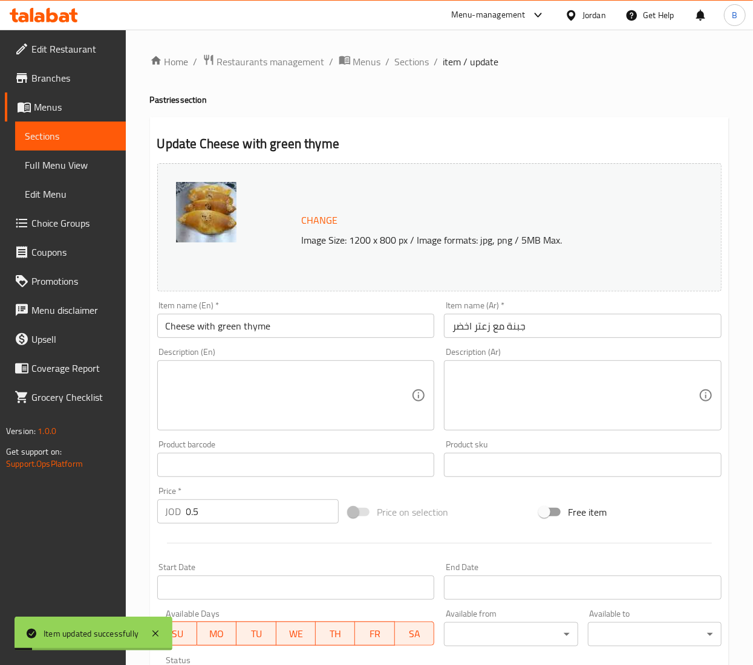
drag, startPoint x: 400, startPoint y: 60, endPoint x: 406, endPoint y: 74, distance: 15.2
click at [400, 60] on span "Sections" at bounding box center [412, 61] width 34 height 15
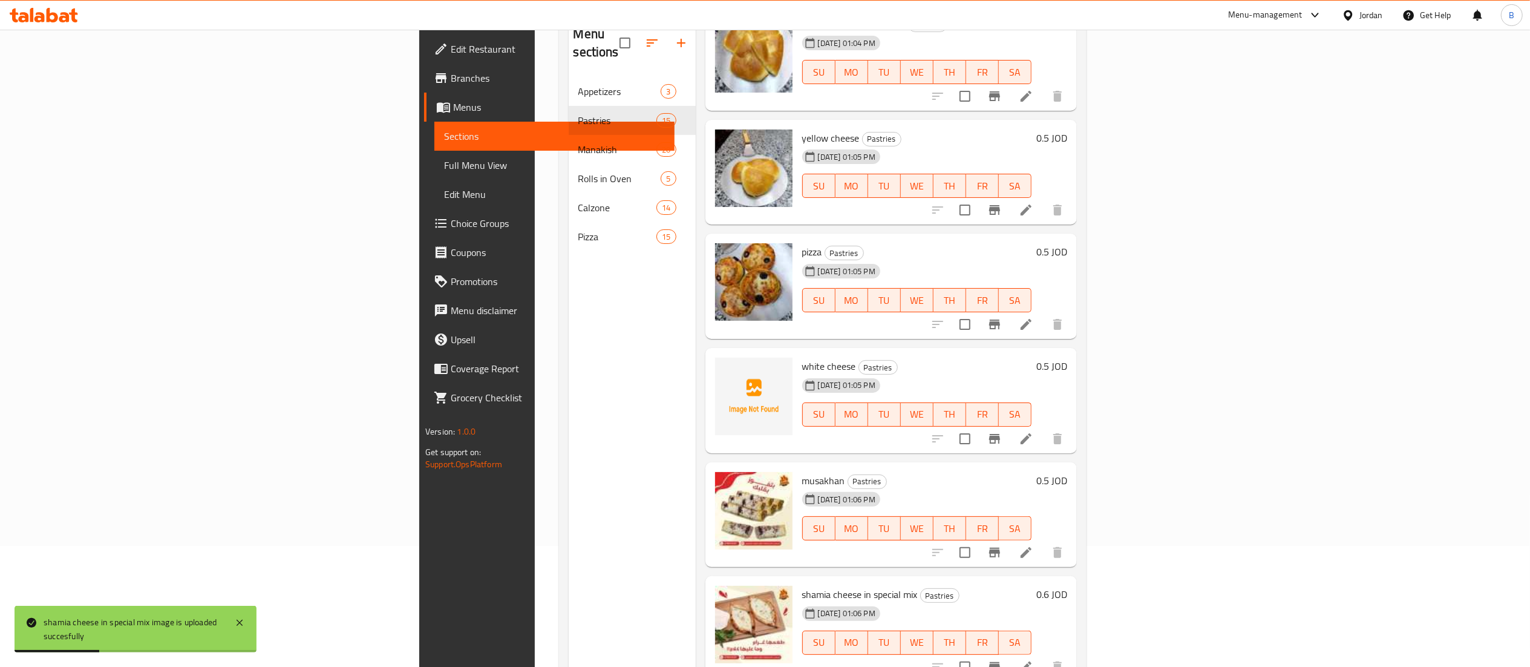
scroll to position [1074, 0]
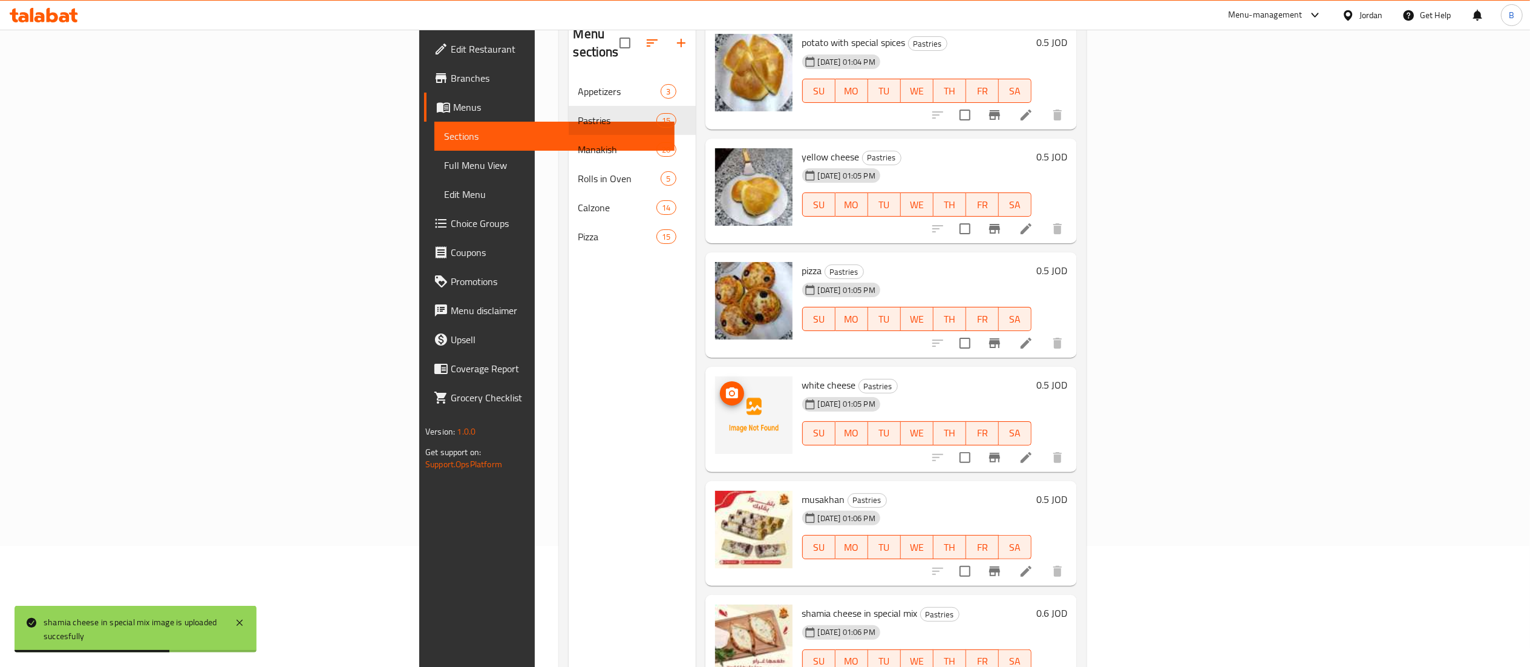
click at [725, 386] on icon "upload picture" at bounding box center [732, 393] width 15 height 15
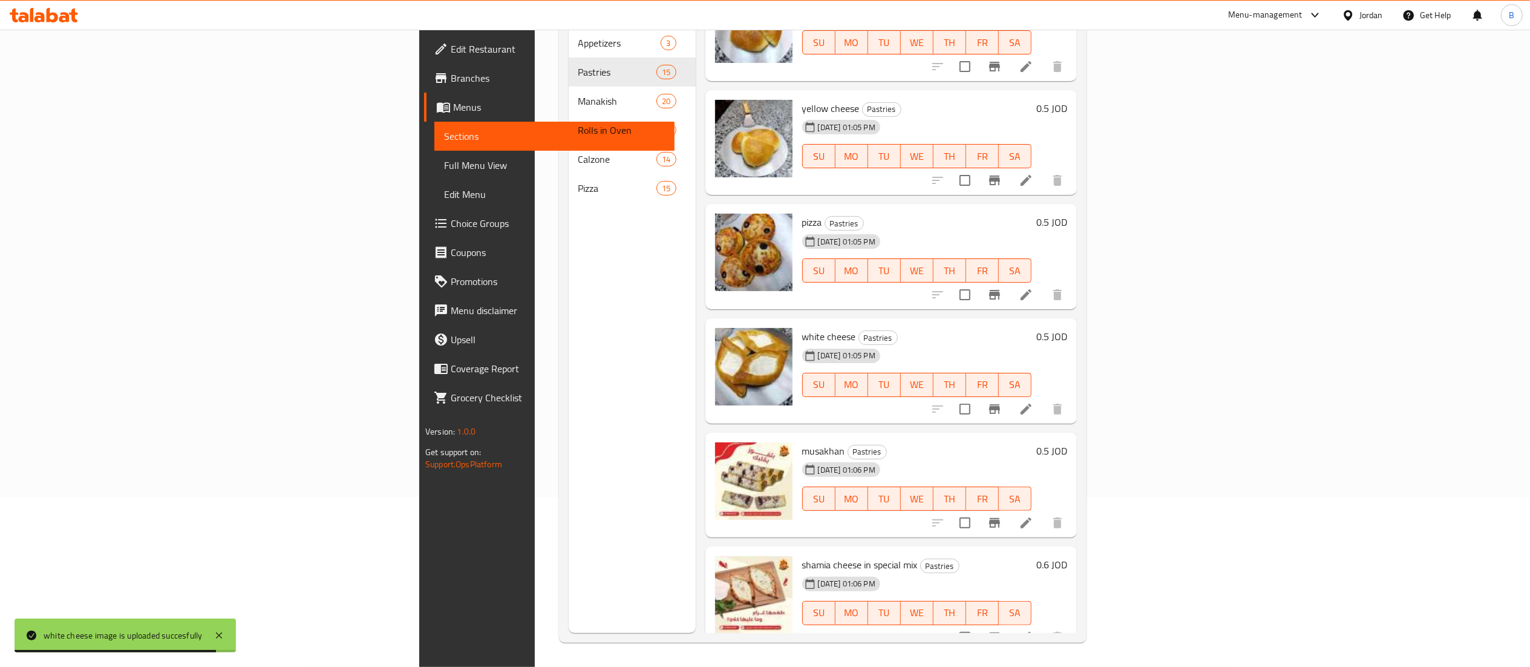
scroll to position [170, 0]
click at [75, 24] on div at bounding box center [44, 15] width 88 height 24
click at [41, 11] on icon at bounding box center [44, 15] width 68 height 15
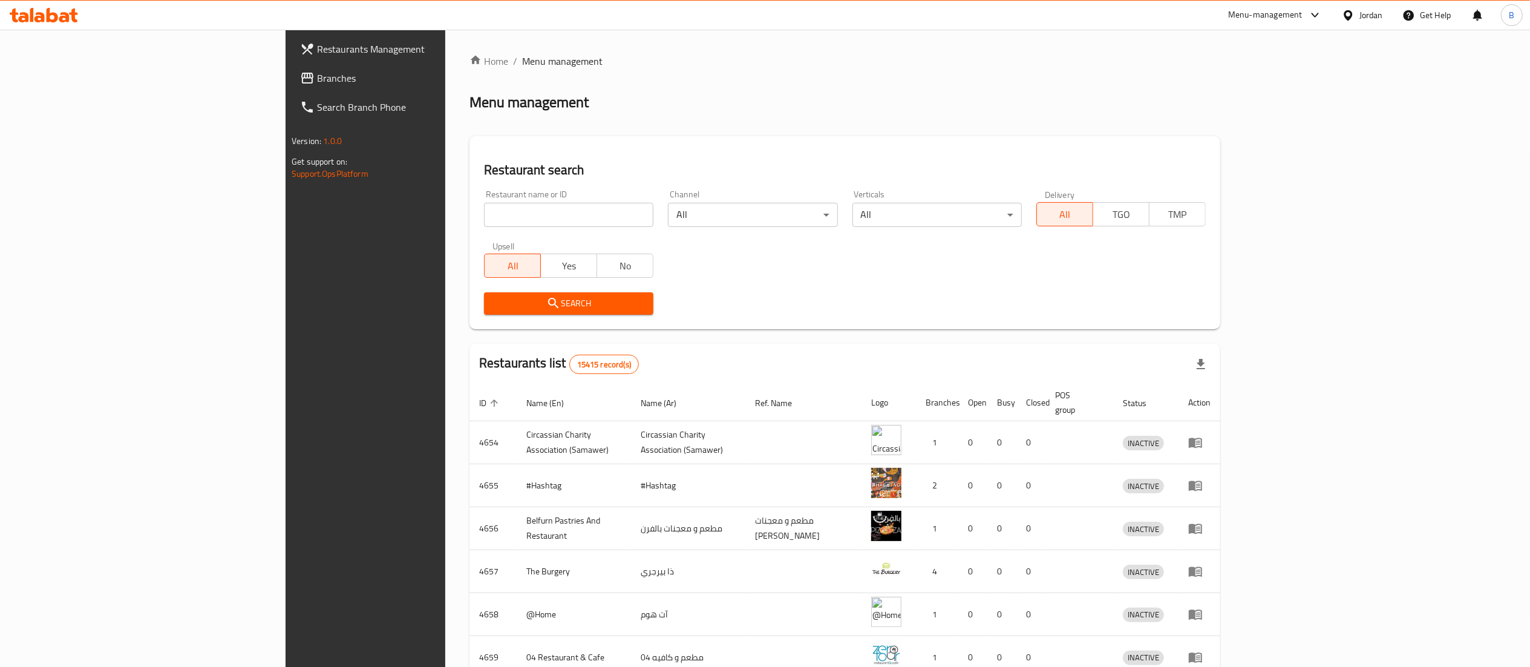
click at [290, 89] on link "Branches" at bounding box center [415, 78] width 250 height 29
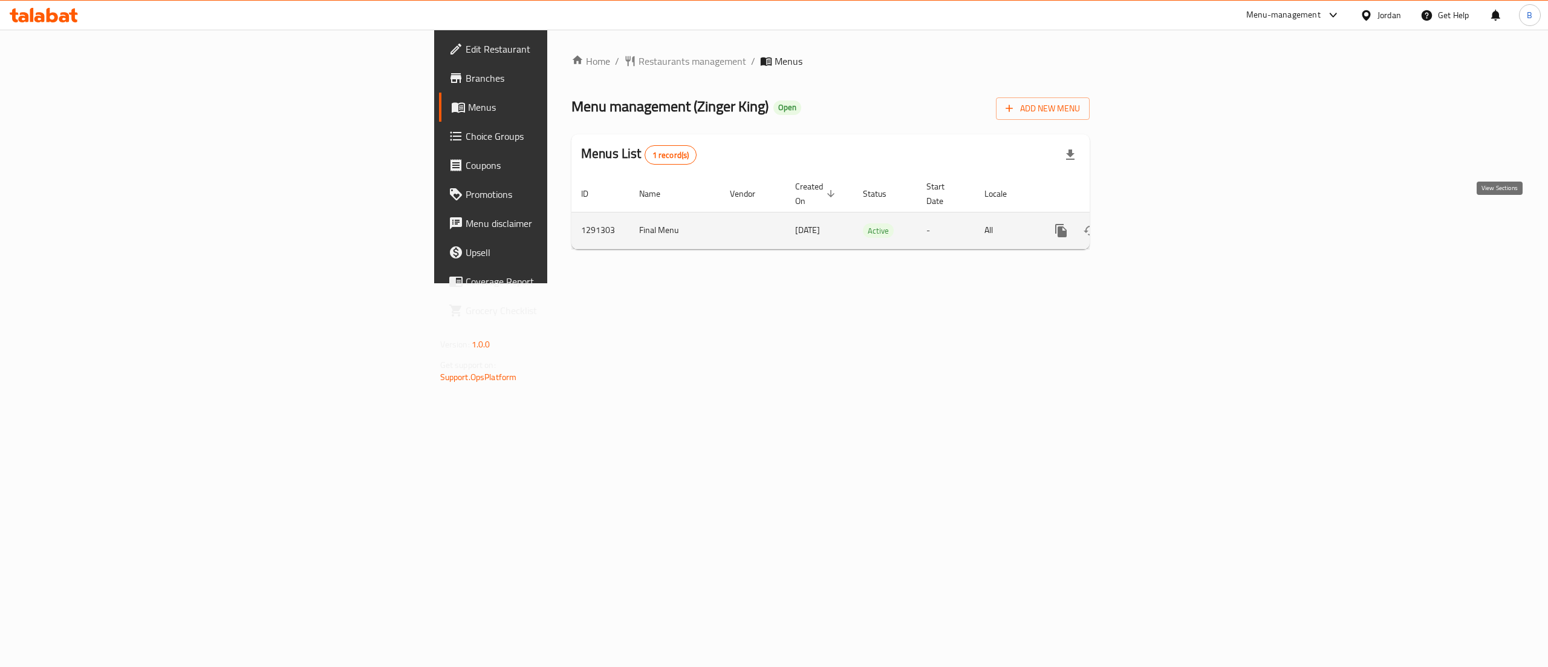
click at [1156, 223] on icon "enhanced table" at bounding box center [1148, 230] width 15 height 15
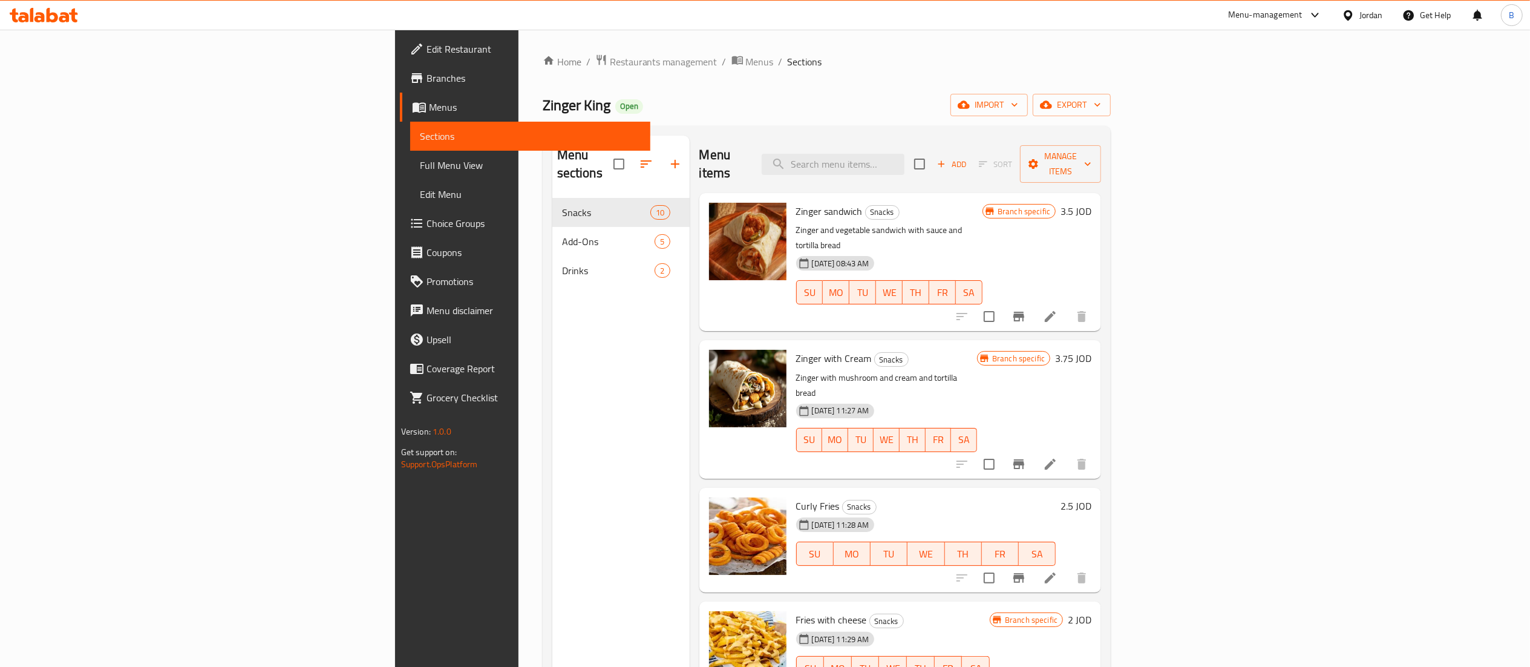
click at [968, 158] on span "Add" at bounding box center [951, 164] width 33 height 14
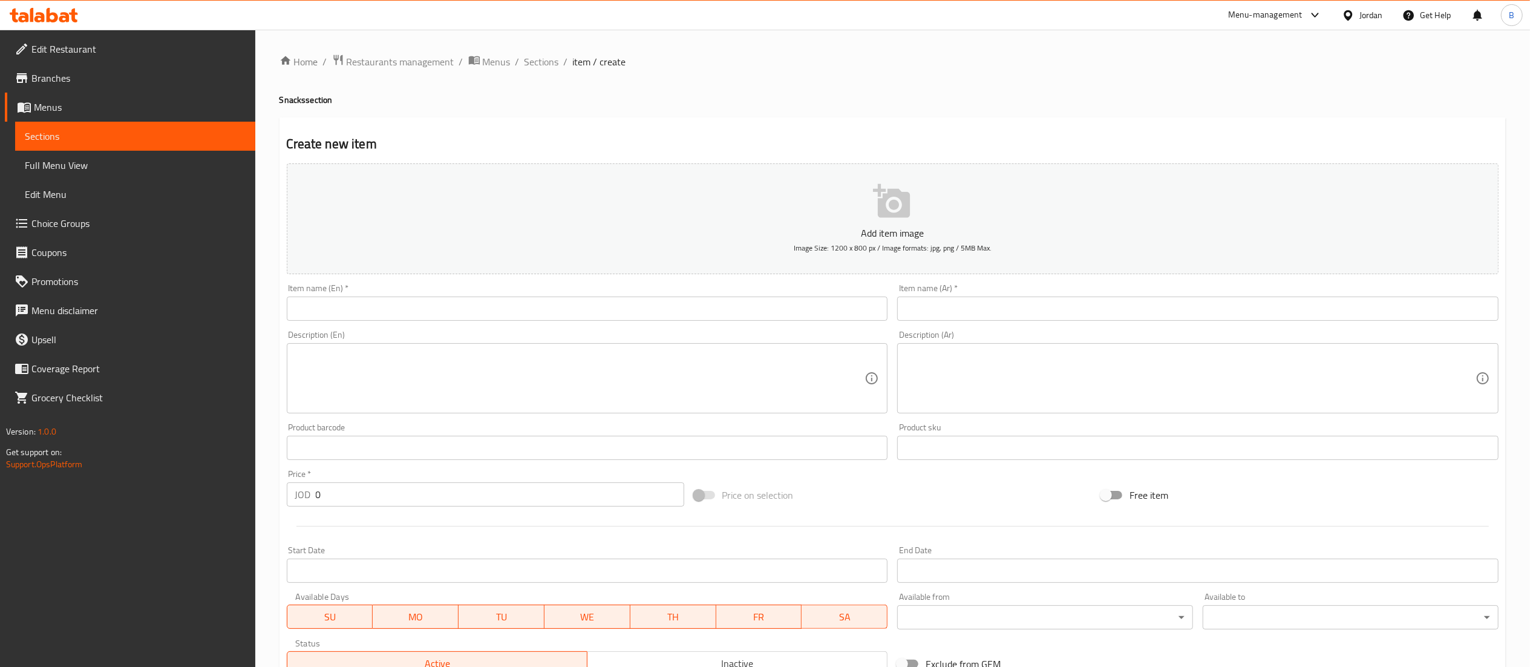
click at [564, 298] on input "text" at bounding box center [587, 308] width 601 height 24
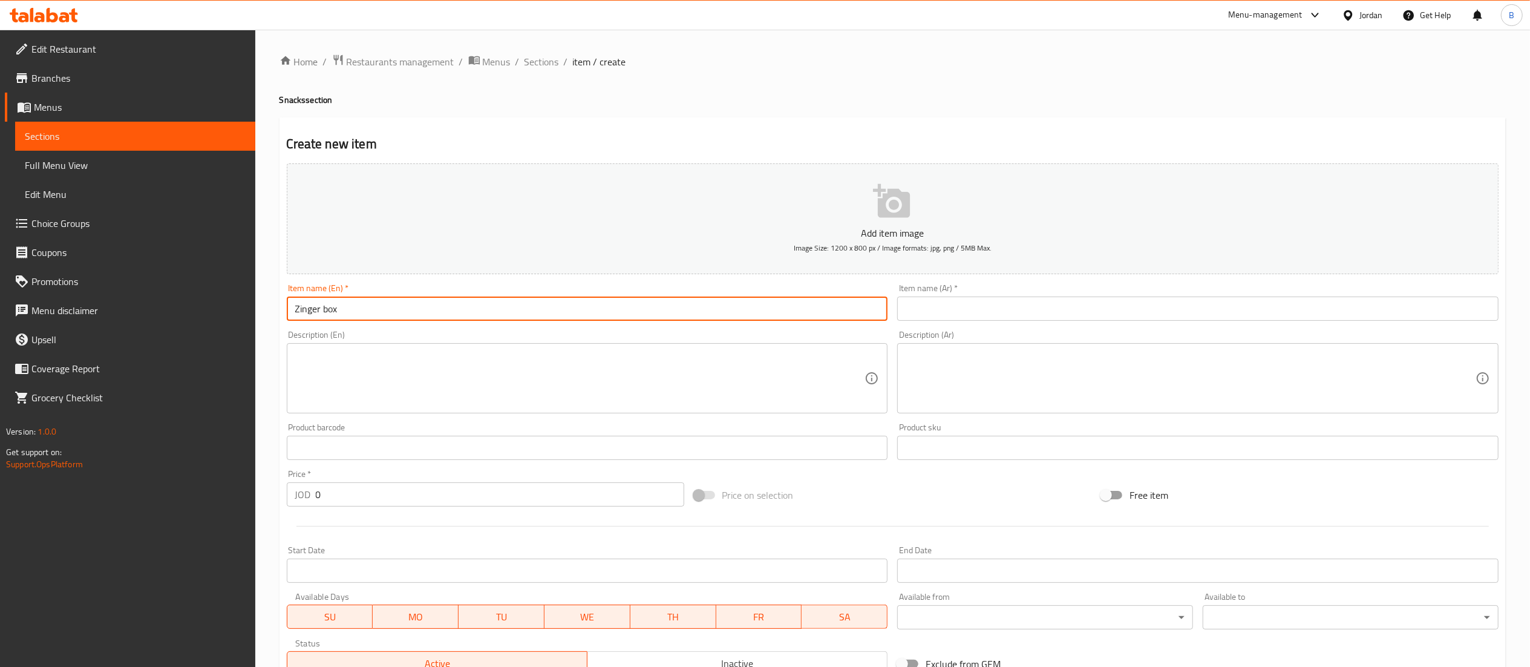
type input "Zinger box"
click at [934, 299] on input "text" at bounding box center [1197, 308] width 601 height 24
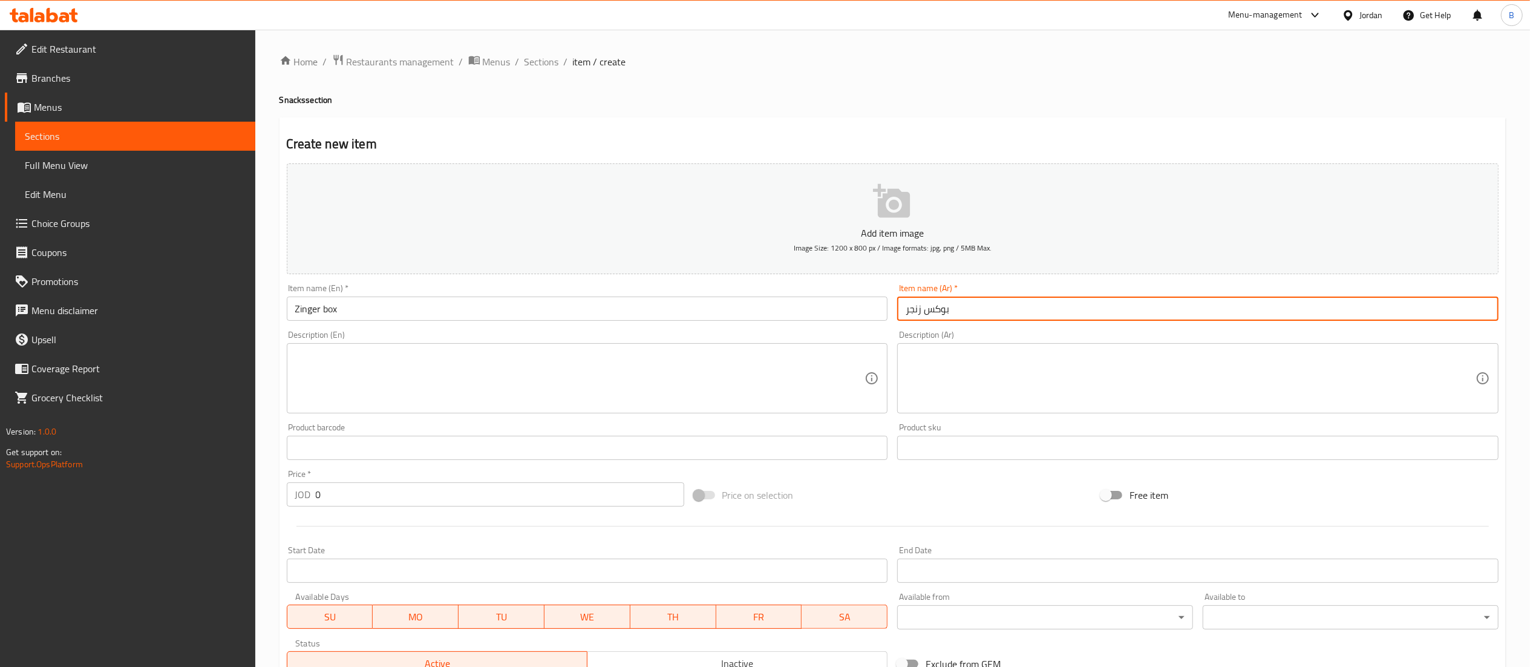
type input "بوكس زنجر"
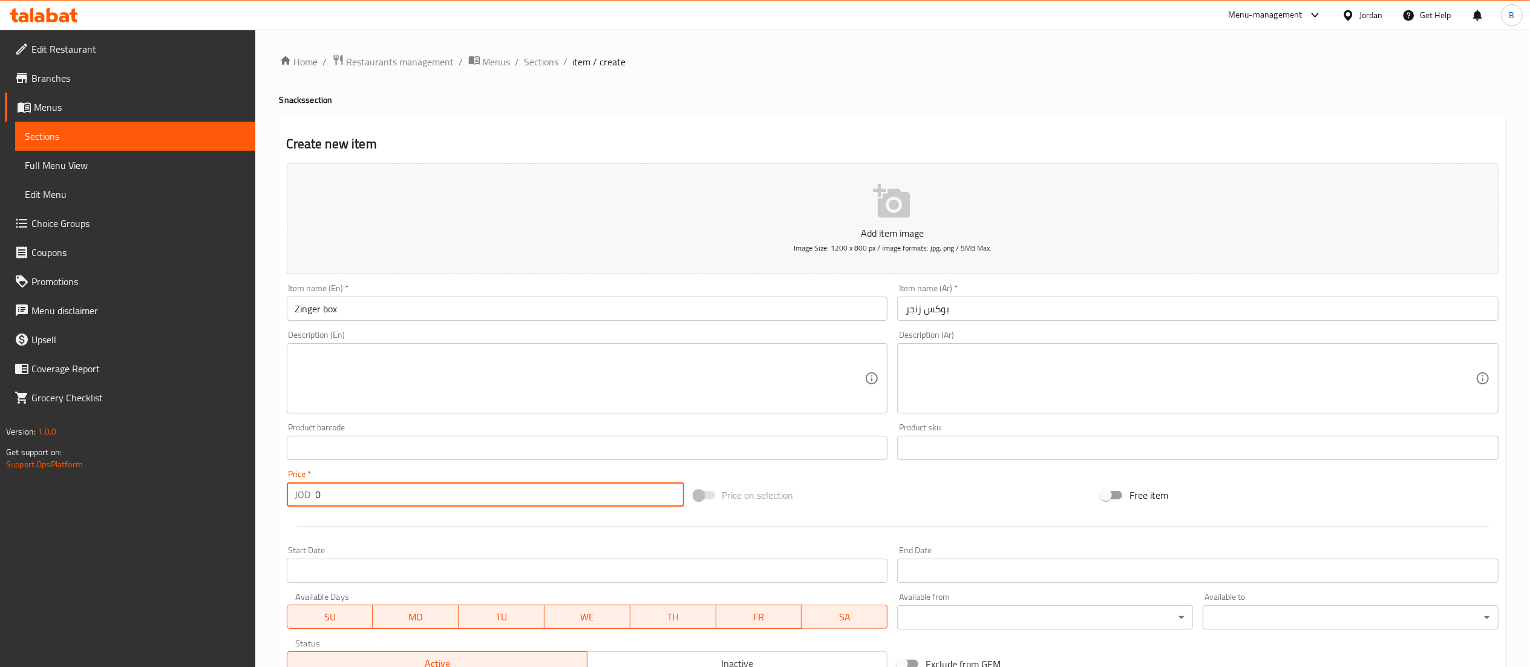
drag, startPoint x: 351, startPoint y: 495, endPoint x: 10, endPoint y: 523, distance: 342.3
click at [44, 519] on div "Edit Restaurant Branches Menus Sections Full Menu View Edit Menu Choice Groups …" at bounding box center [765, 442] width 1530 height 825
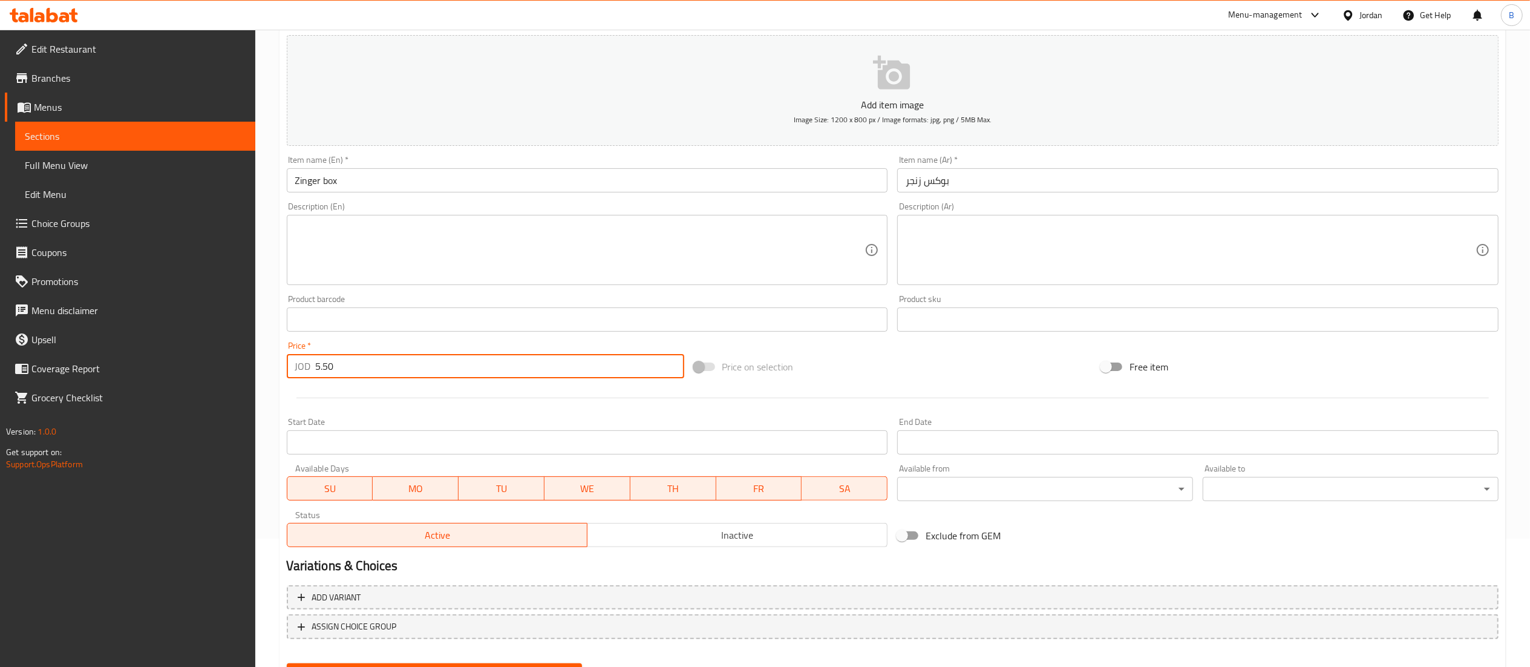
scroll to position [187, 0]
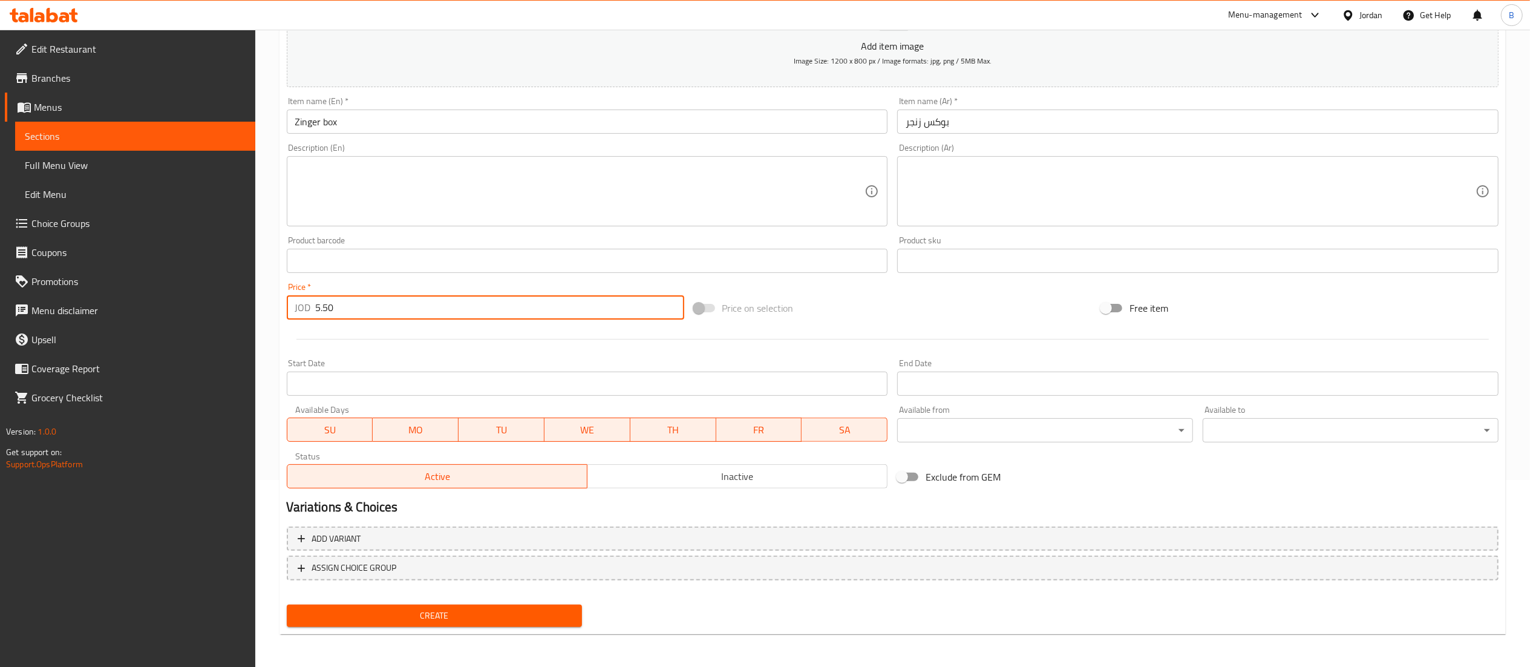
type input "5.50"
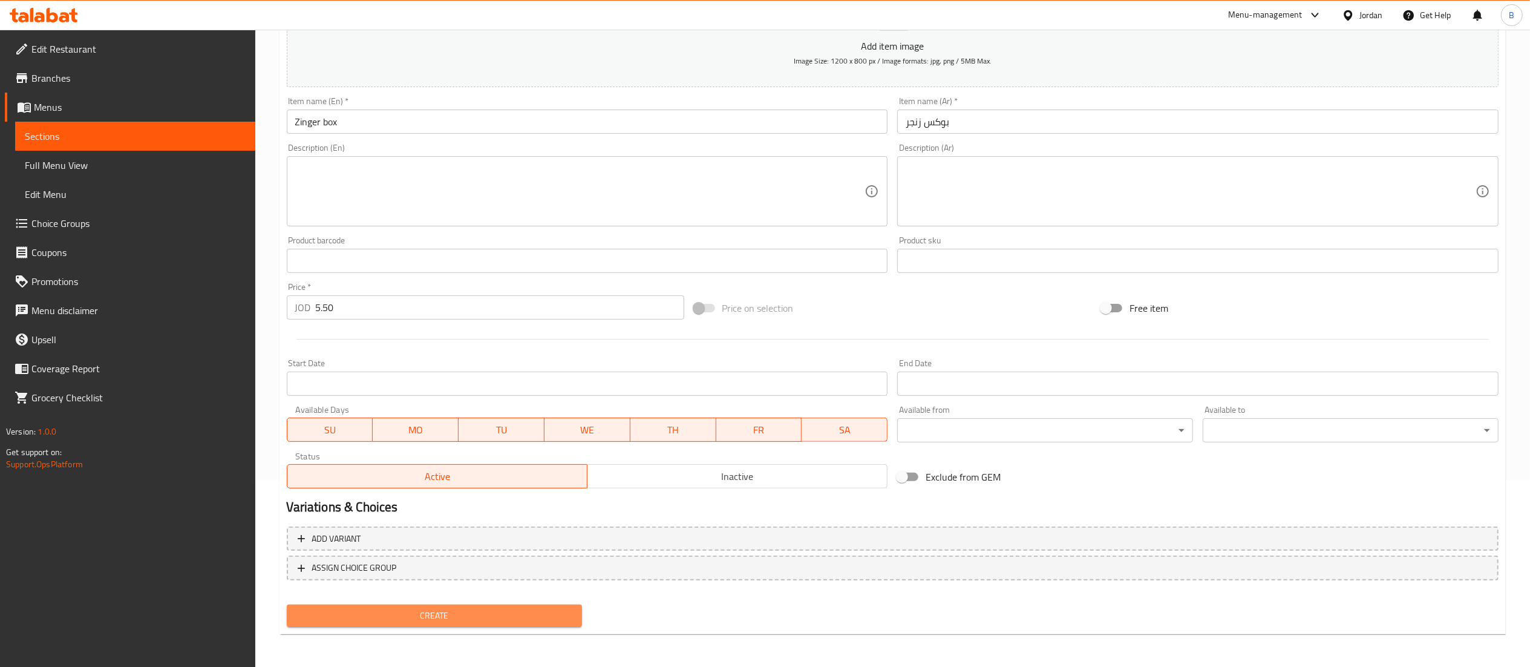
click at [499, 608] on span "Create" at bounding box center [434, 615] width 276 height 15
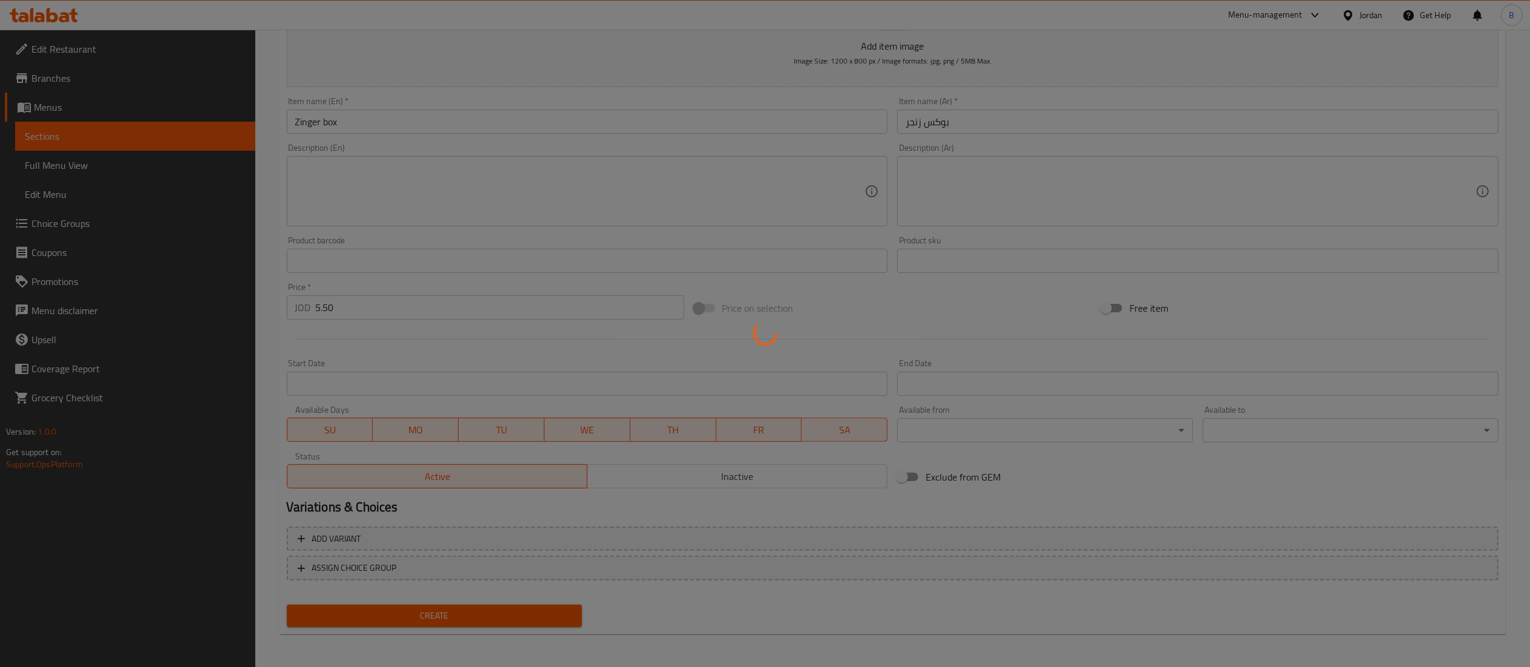
type input "0"
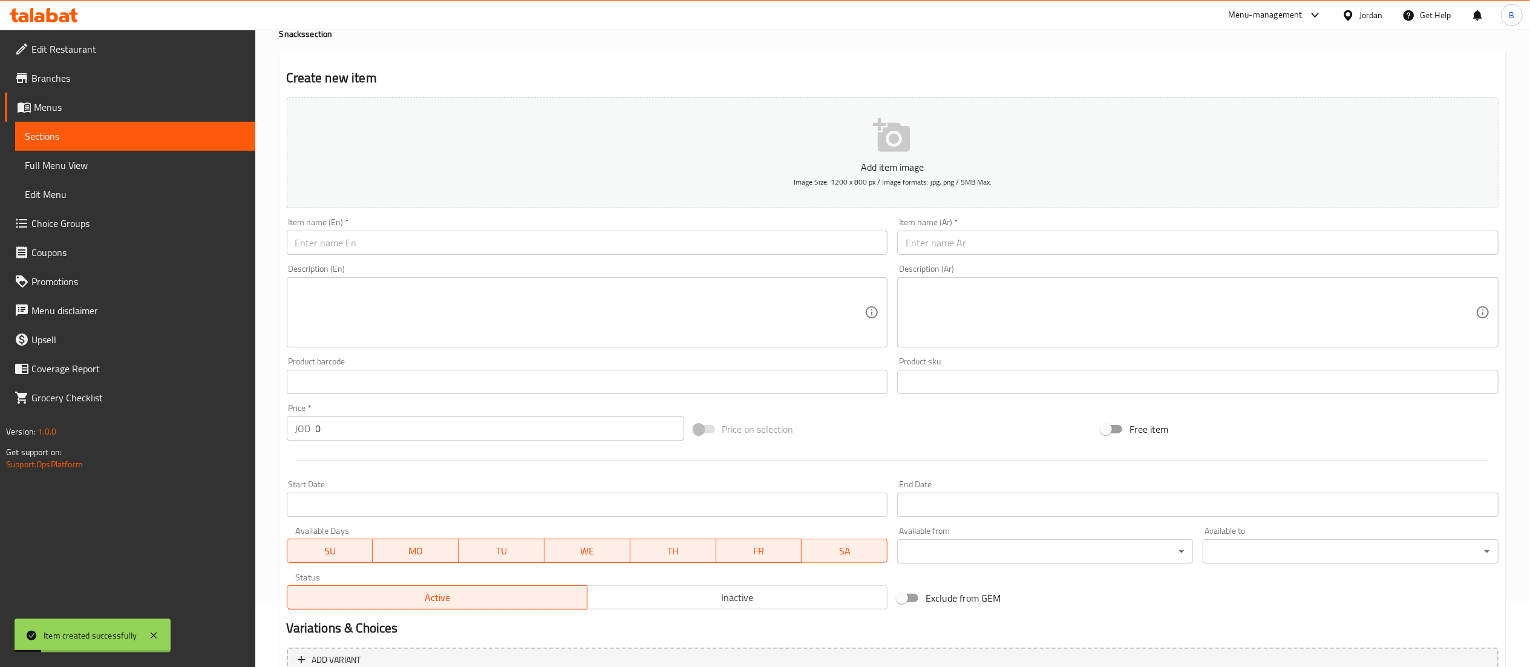
scroll to position [0, 0]
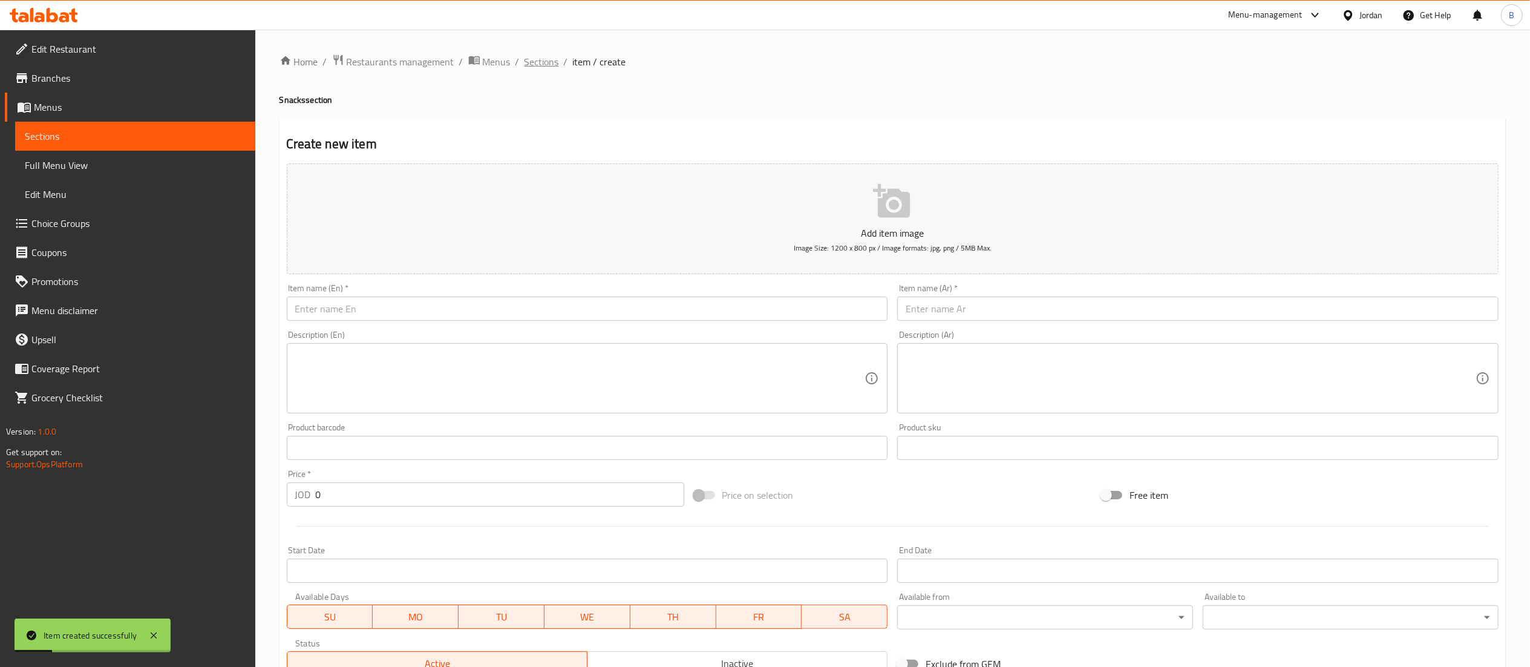
click at [535, 60] on span "Sections" at bounding box center [541, 61] width 34 height 15
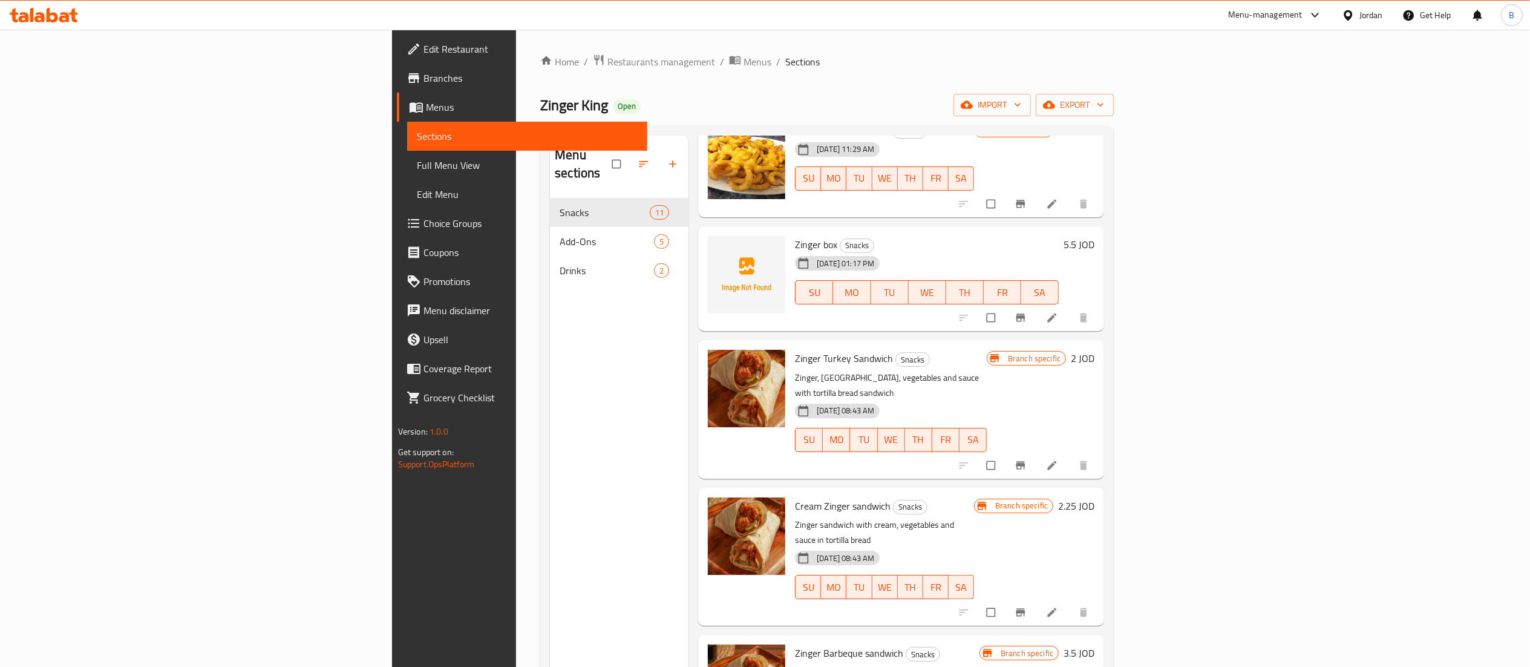
scroll to position [484, 0]
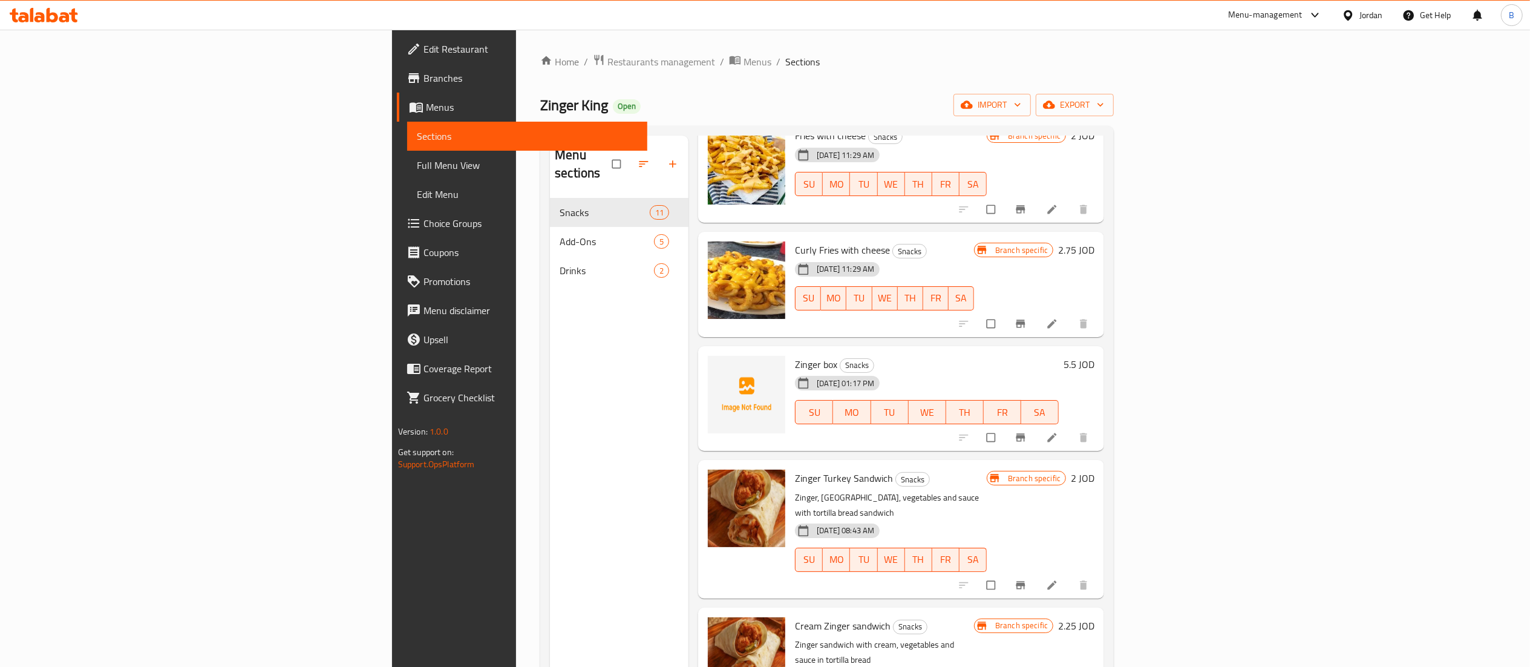
click at [1060, 431] on link at bounding box center [1053, 437] width 15 height 12
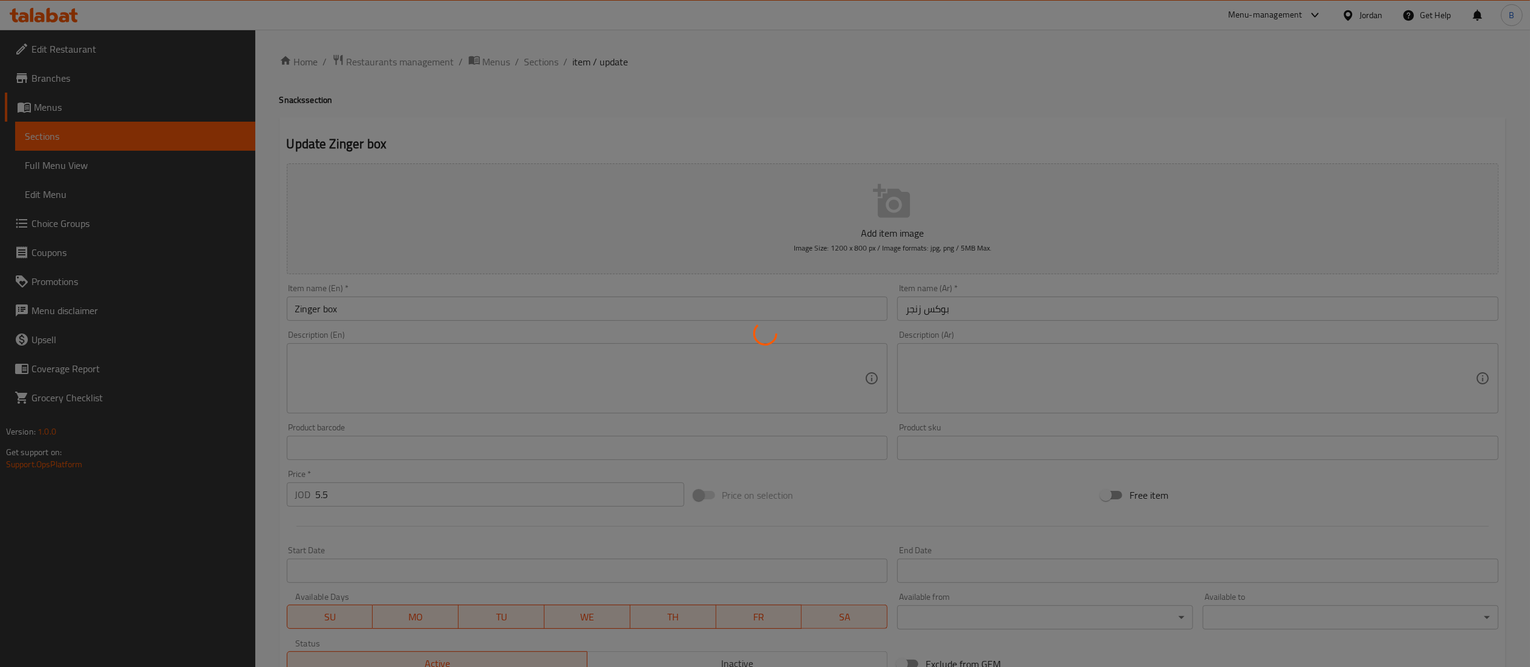
click at [550, 386] on div at bounding box center [765, 333] width 1530 height 667
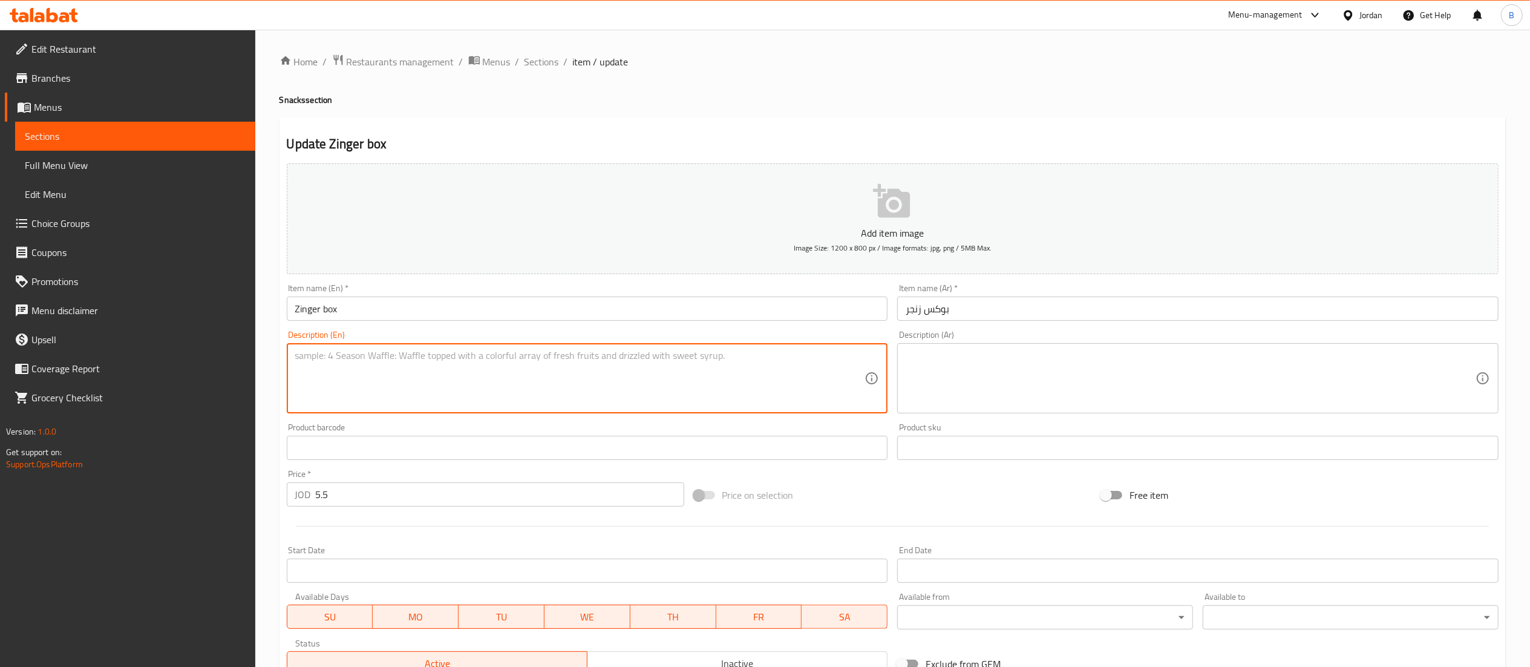
click at [555, 370] on textarea at bounding box center [580, 378] width 570 height 57
paste textarea "Zinger mix fries cheese"
type textarea "Zinger mix fries cheese"
click at [996, 365] on textarea at bounding box center [1191, 378] width 570 height 57
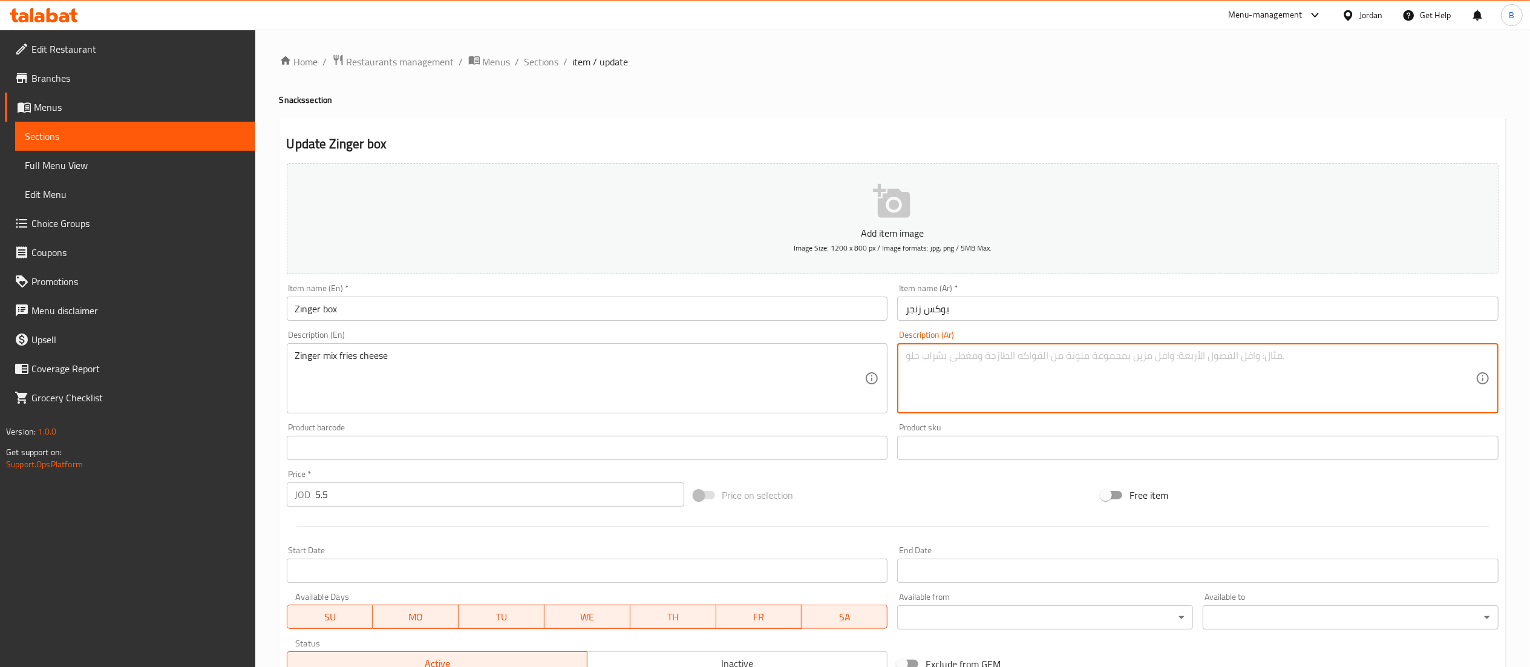
paste textarea "بطاطس زينجر المقلية بالجبن"
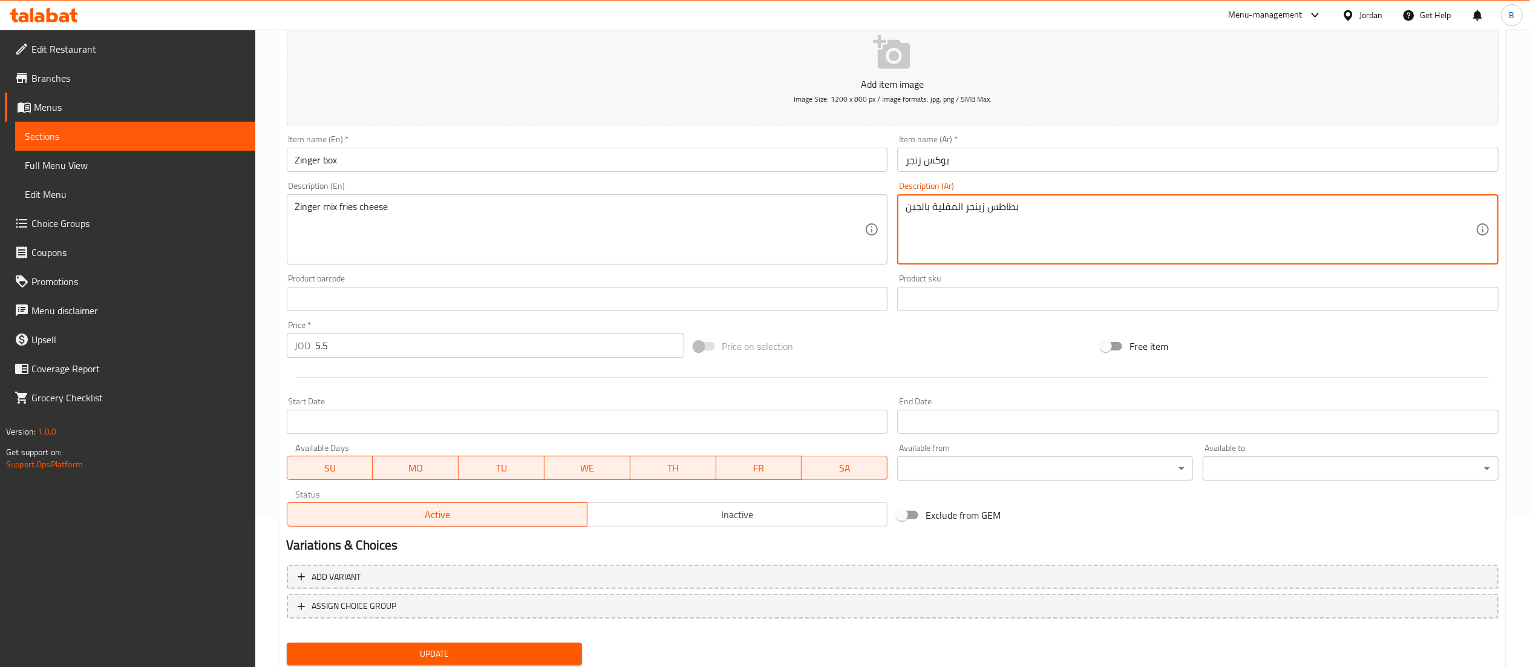
scroll to position [187, 0]
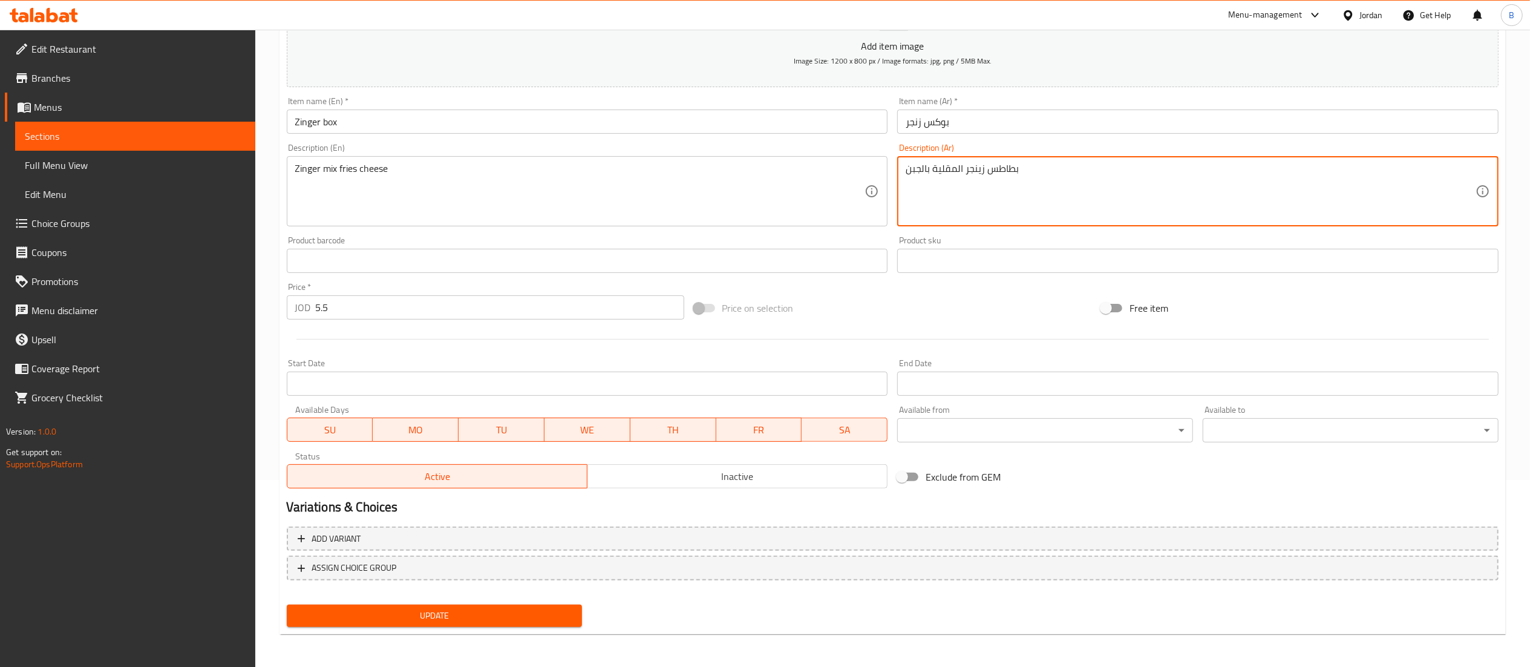
type textarea "بطاطس زينجر المقلية بالجبن"
click at [488, 612] on span "Update" at bounding box center [434, 615] width 276 height 15
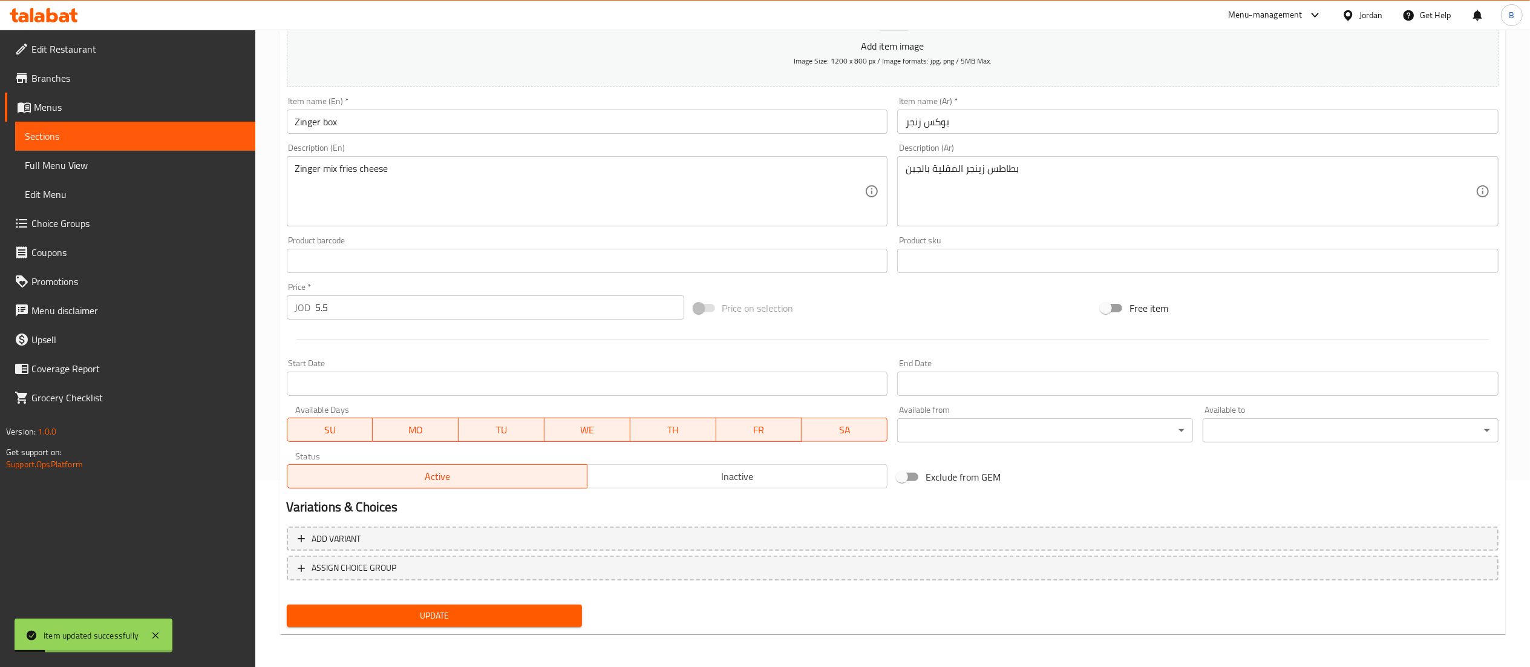
click at [50, 219] on span "Choice Groups" at bounding box center [138, 223] width 214 height 15
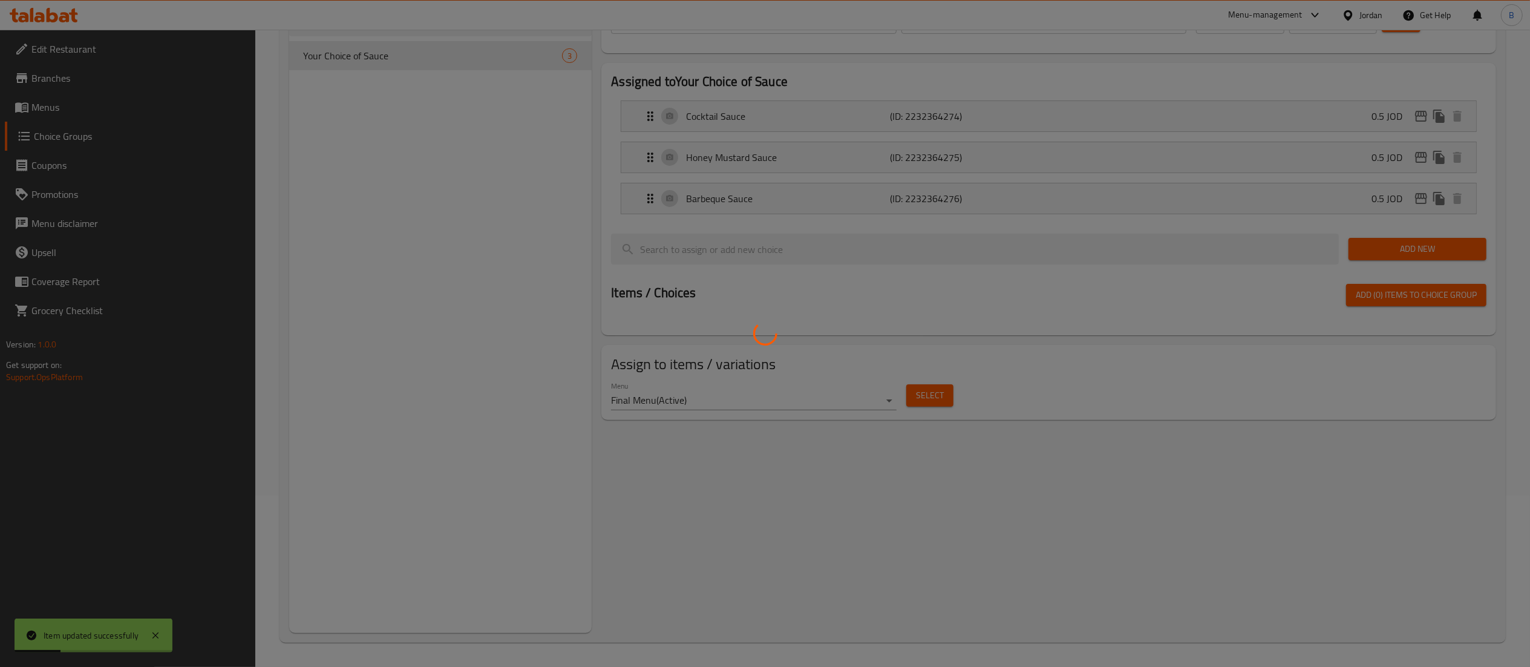
scroll to position [51, 0]
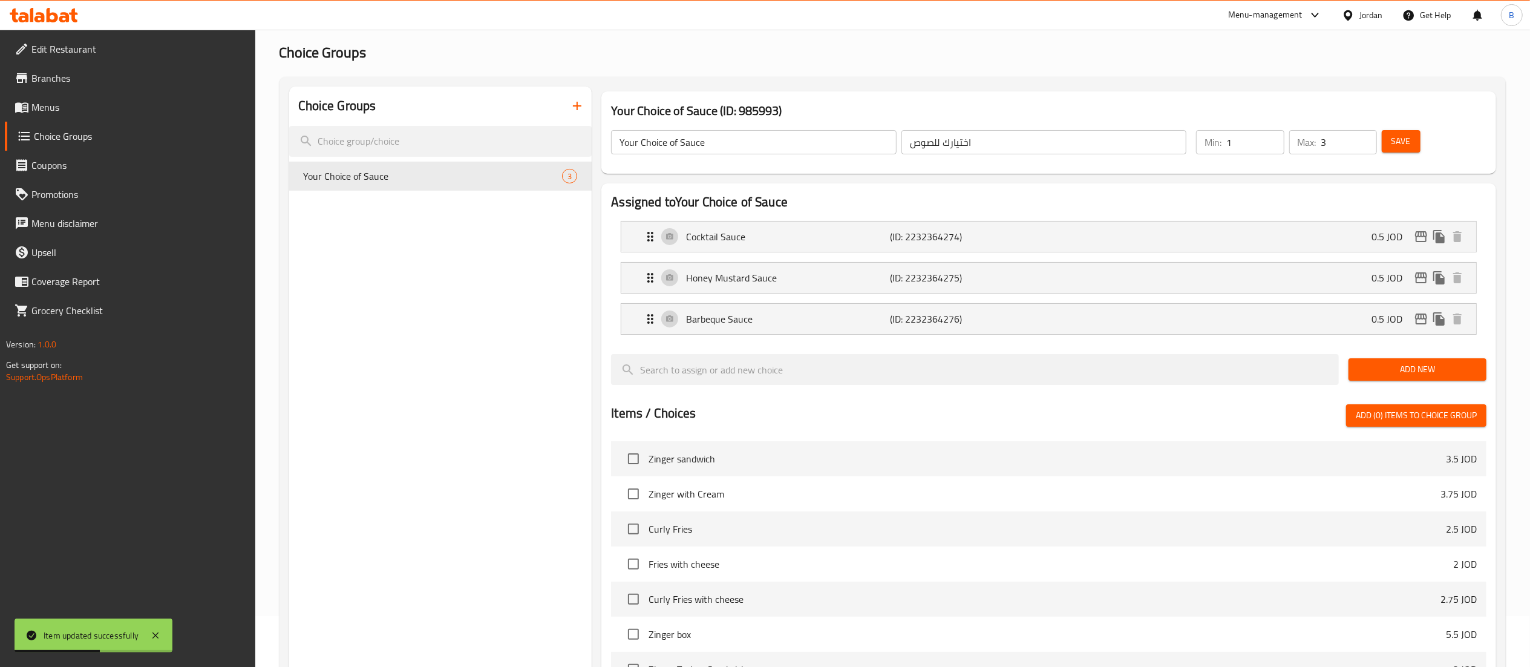
click at [586, 116] on button "button" at bounding box center [577, 105] width 29 height 29
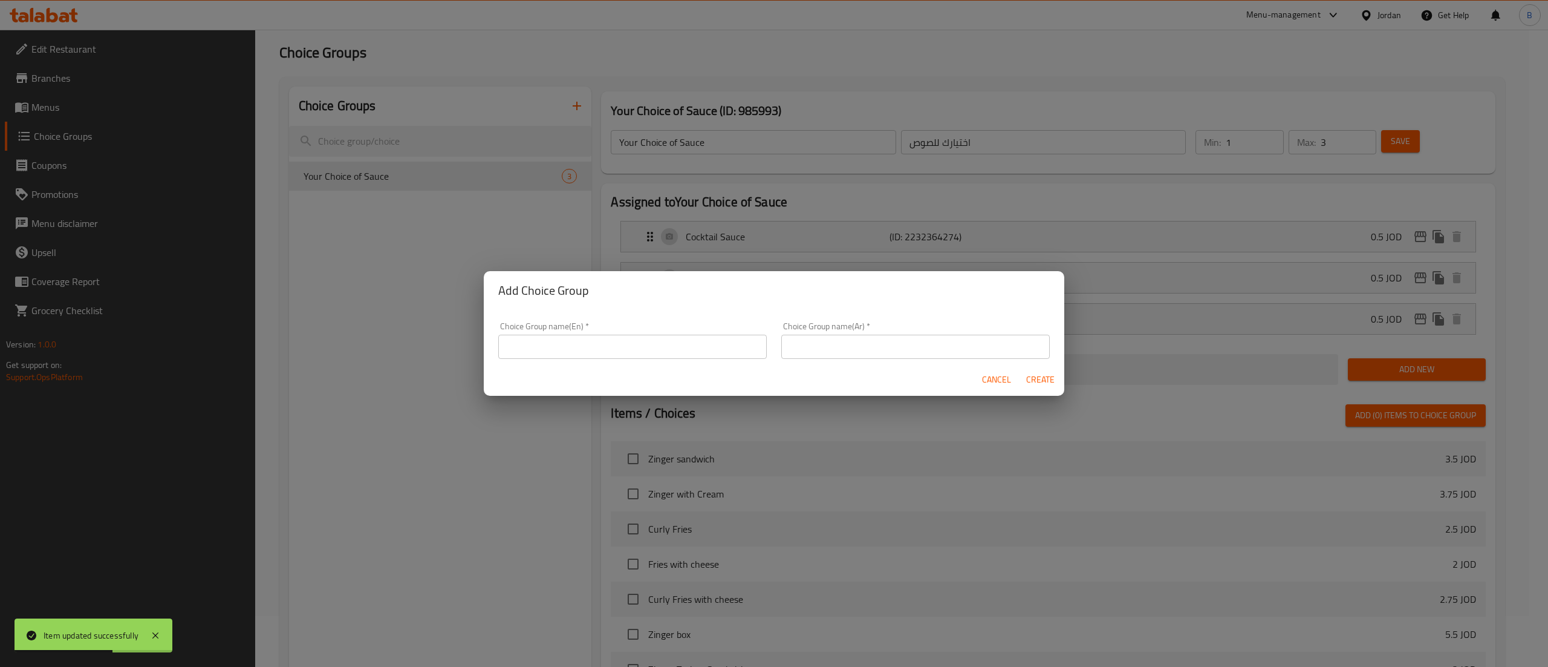
click at [582, 344] on input "text" at bounding box center [632, 346] width 269 height 24
type input "y"
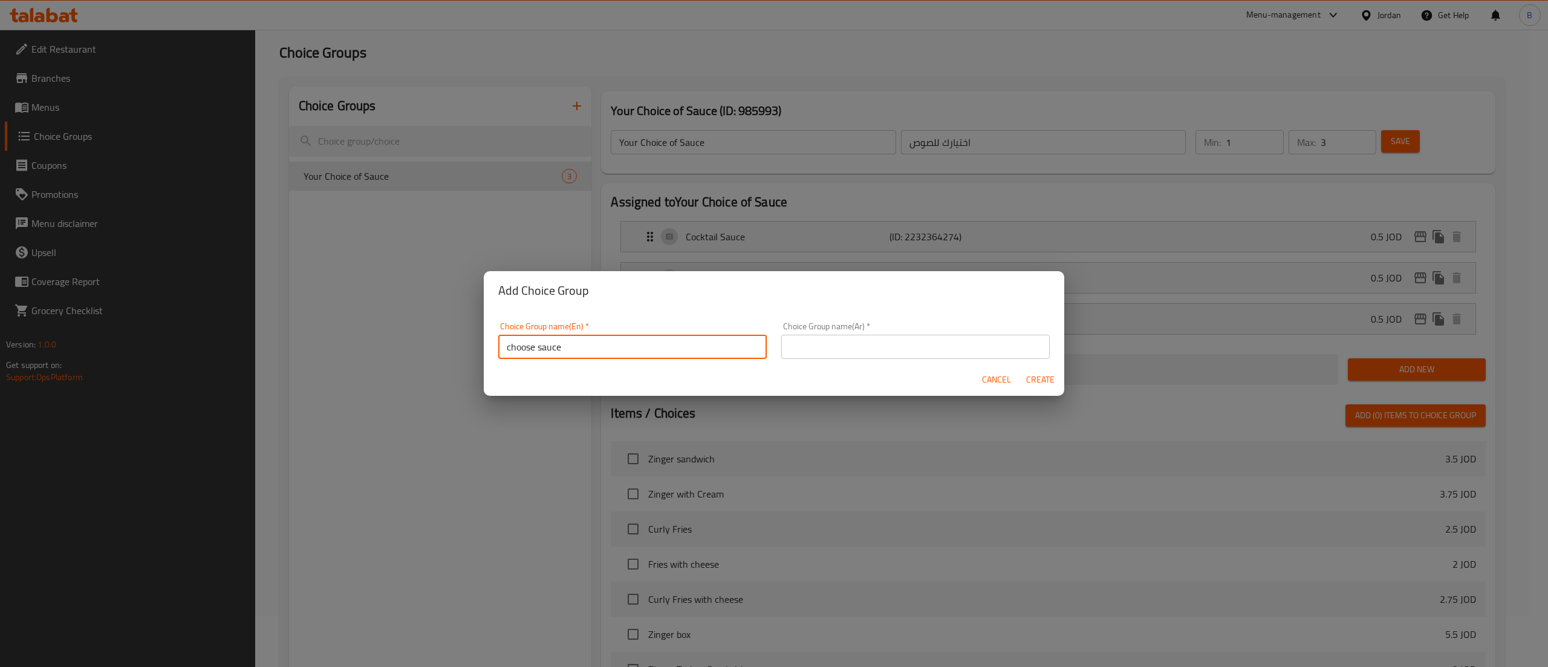
type input "choose sauce"
click at [842, 347] on input "text" at bounding box center [916, 346] width 269 height 24
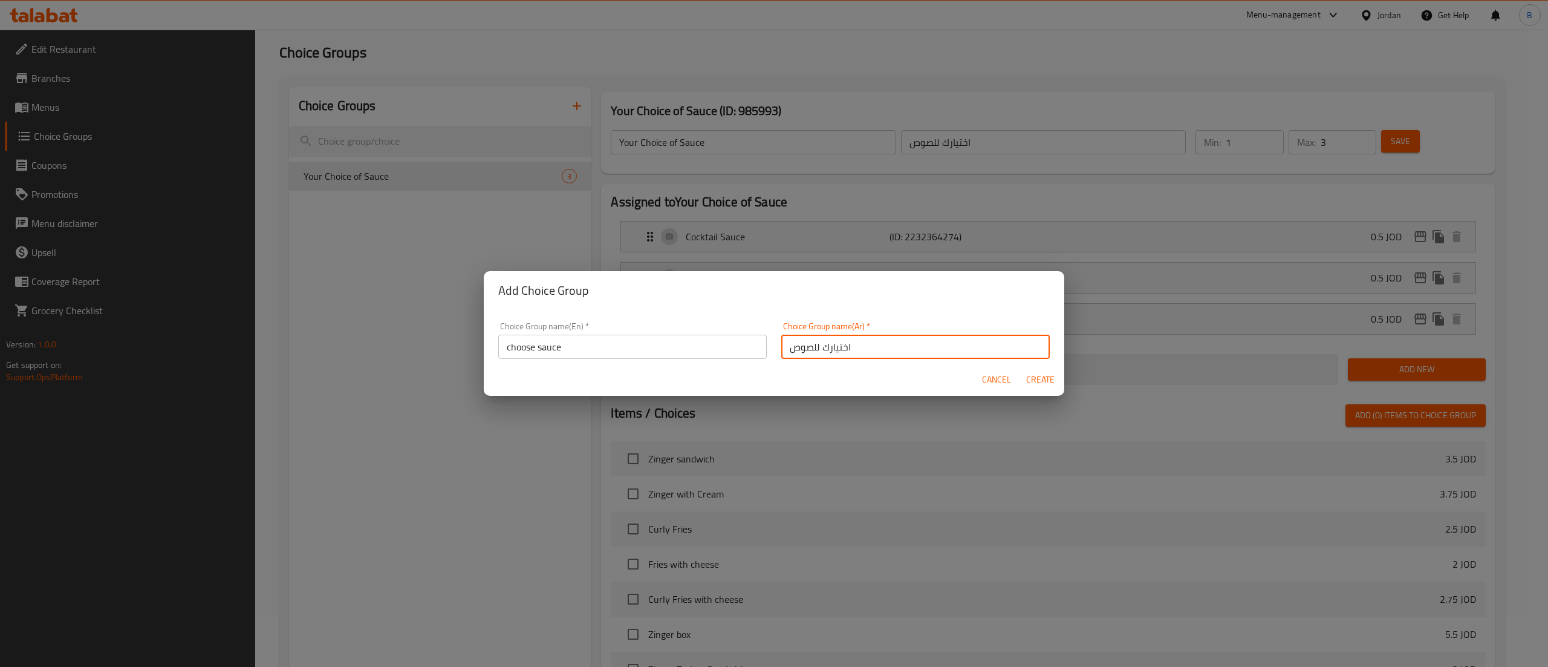
type input "اختيارك للصوص"
click at [1036, 380] on span "Create" at bounding box center [1040, 379] width 29 height 15
type input "choose sauce"
type input "0"
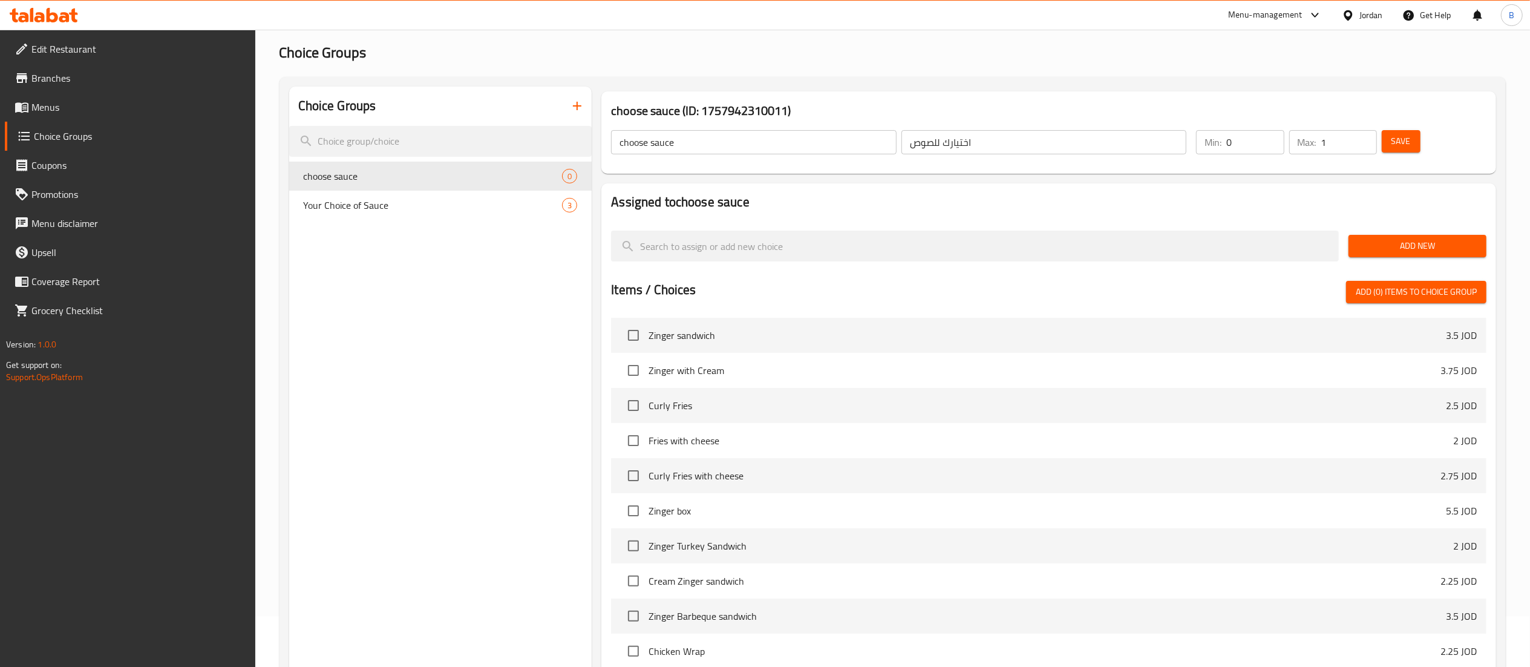
click at [1361, 133] on input "1" at bounding box center [1349, 142] width 56 height 24
click at [1361, 133] on input "2" at bounding box center [1349, 142] width 56 height 24
click at [1356, 133] on input "2" at bounding box center [1349, 142] width 56 height 24
type input "3"
click at [1363, 135] on input "3" at bounding box center [1349, 142] width 56 height 24
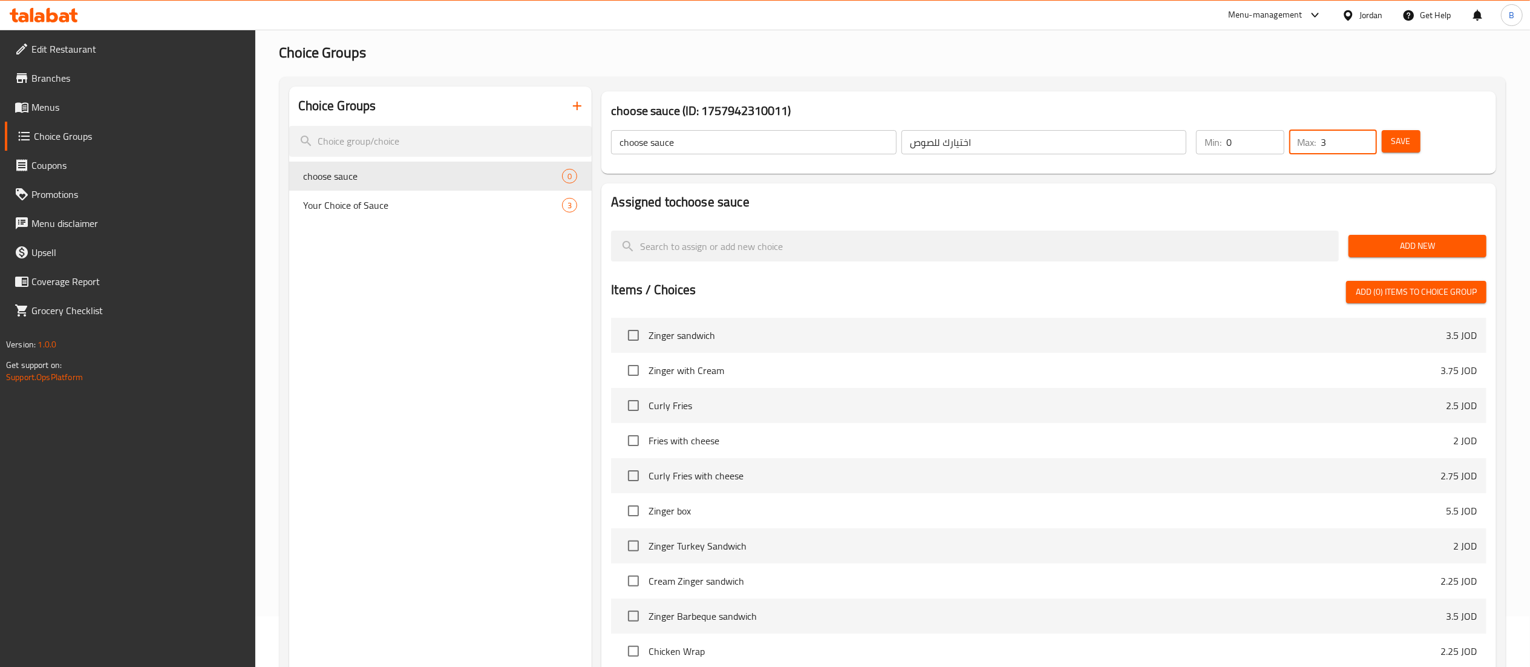
click at [1409, 138] on span "Save" at bounding box center [1400, 141] width 19 height 15
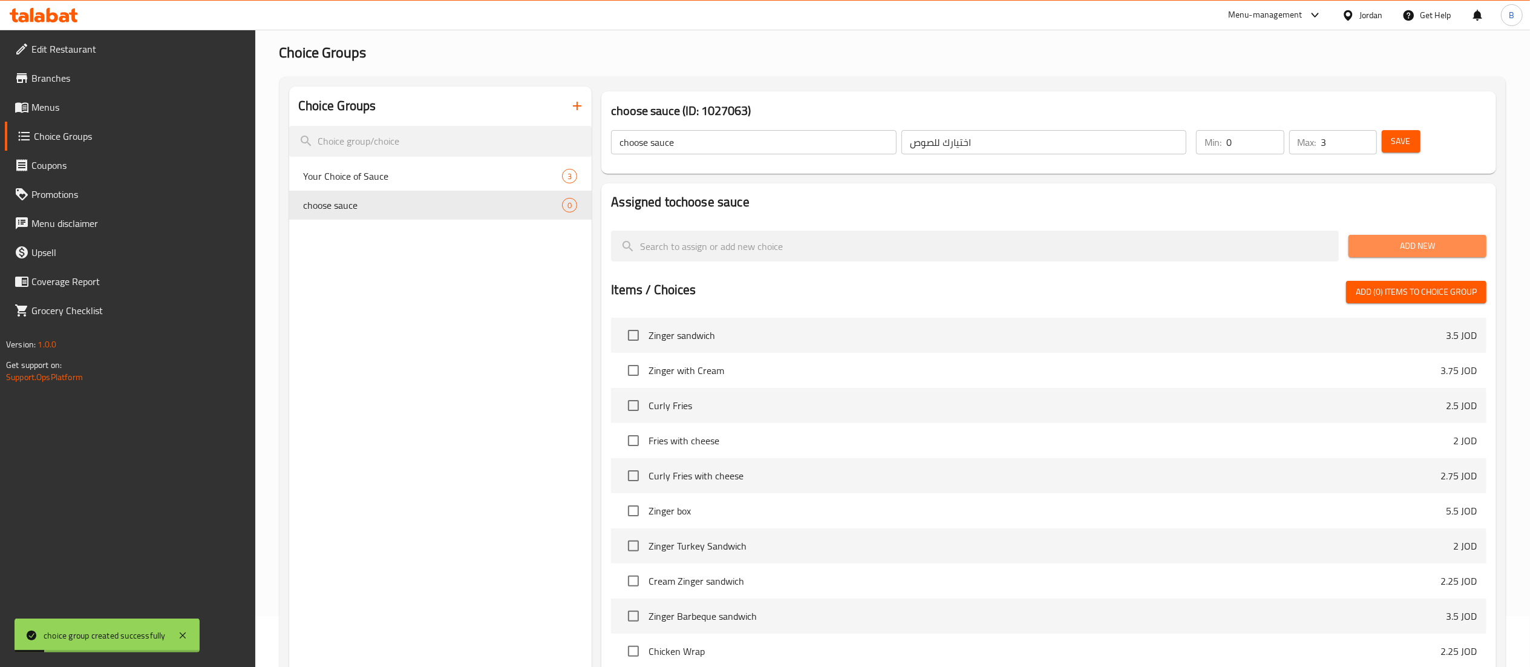
click at [1377, 250] on span "Add New" at bounding box center [1417, 245] width 119 height 15
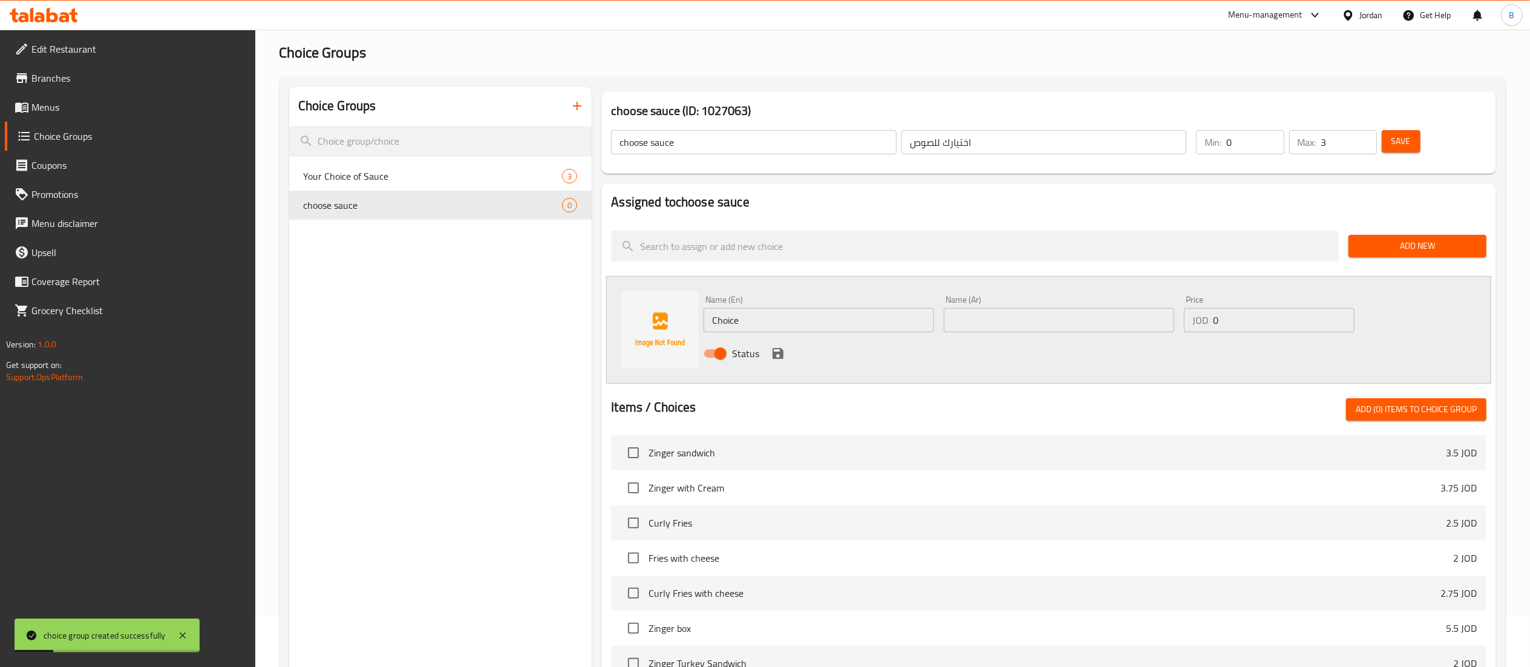
click at [564, 311] on div "Choice Groups Your Choice of Sauce 3 choose sauce 0 choose sauce (ID: 1027063) …" at bounding box center [895, 507] width 1212 height 843
paste input "Honey mustard"
type input "Honey mustard"
click at [1054, 314] on input "text" at bounding box center [1059, 320] width 230 height 24
type input "i"
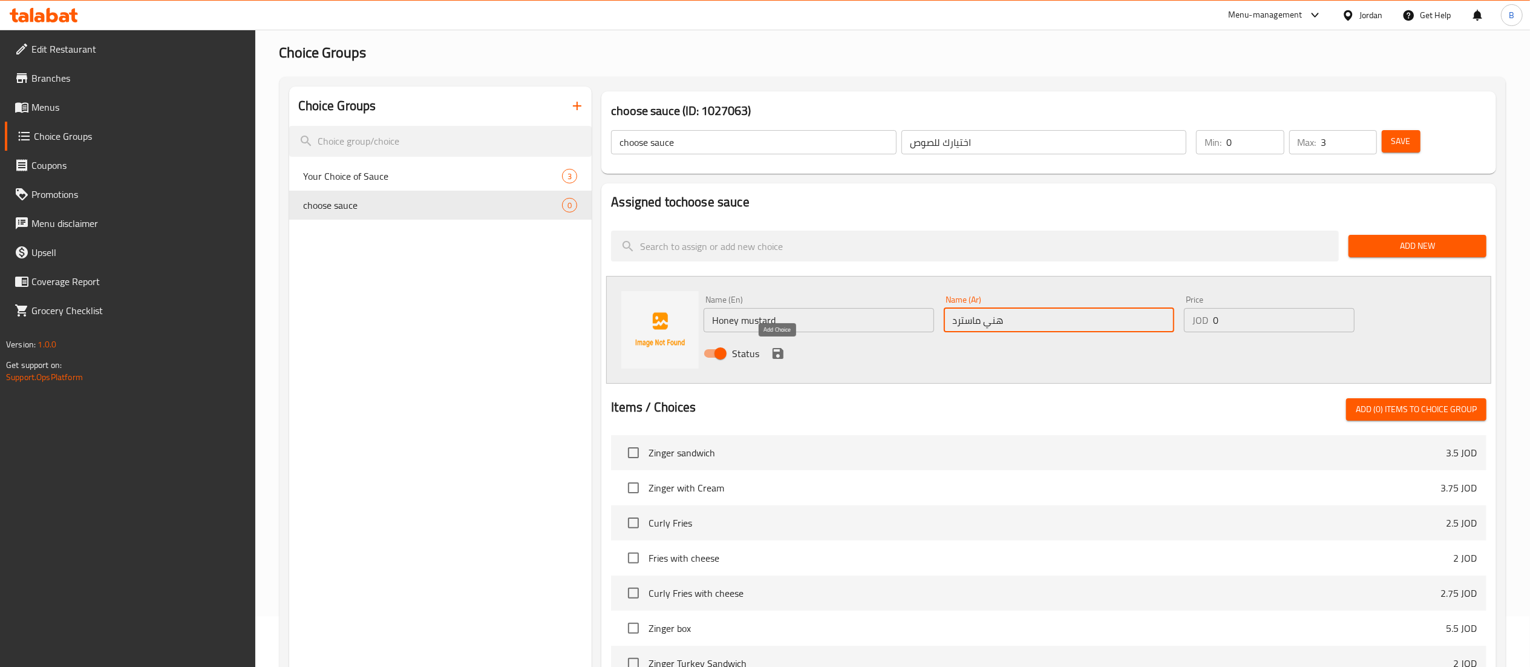
type input "هني ماسترد"
drag, startPoint x: 775, startPoint y: 353, endPoint x: 794, endPoint y: 353, distance: 18.8
click at [775, 353] on icon "save" at bounding box center [777, 353] width 11 height 11
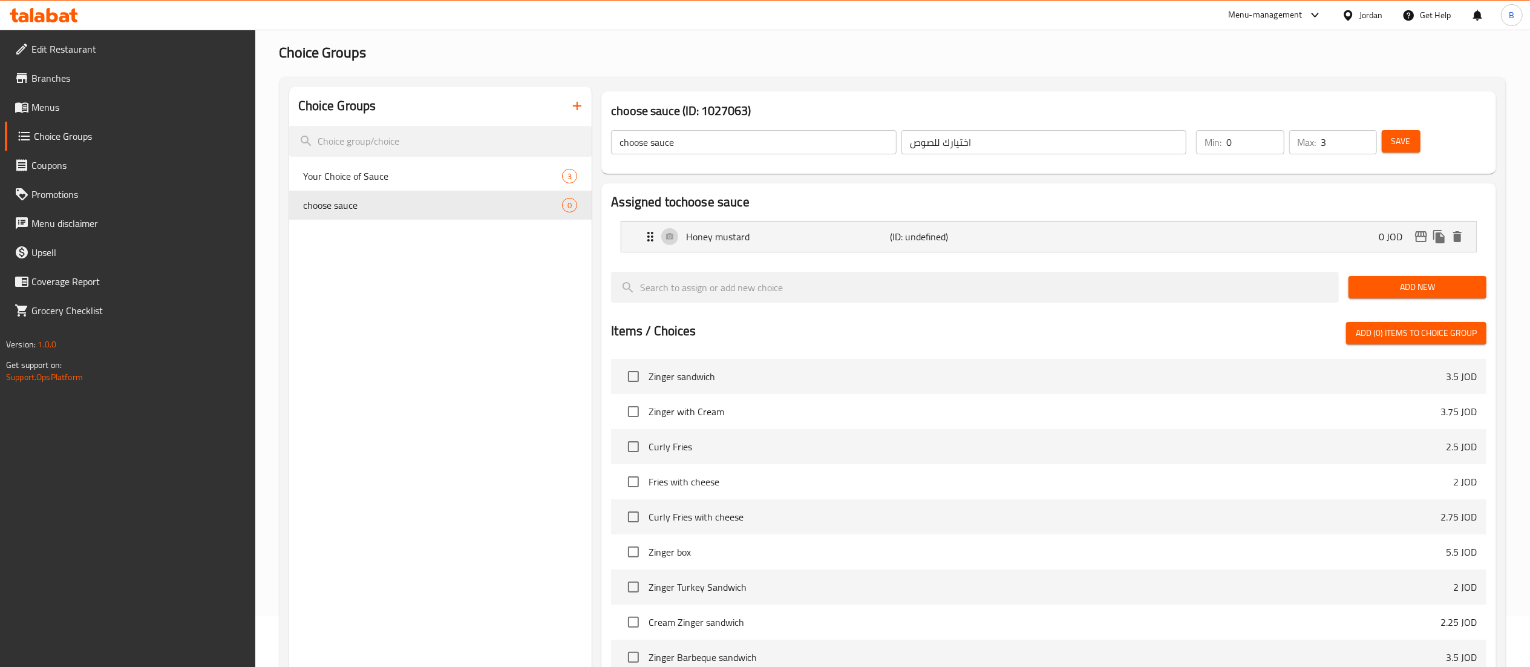
click at [1408, 286] on span "Add New" at bounding box center [1417, 286] width 119 height 15
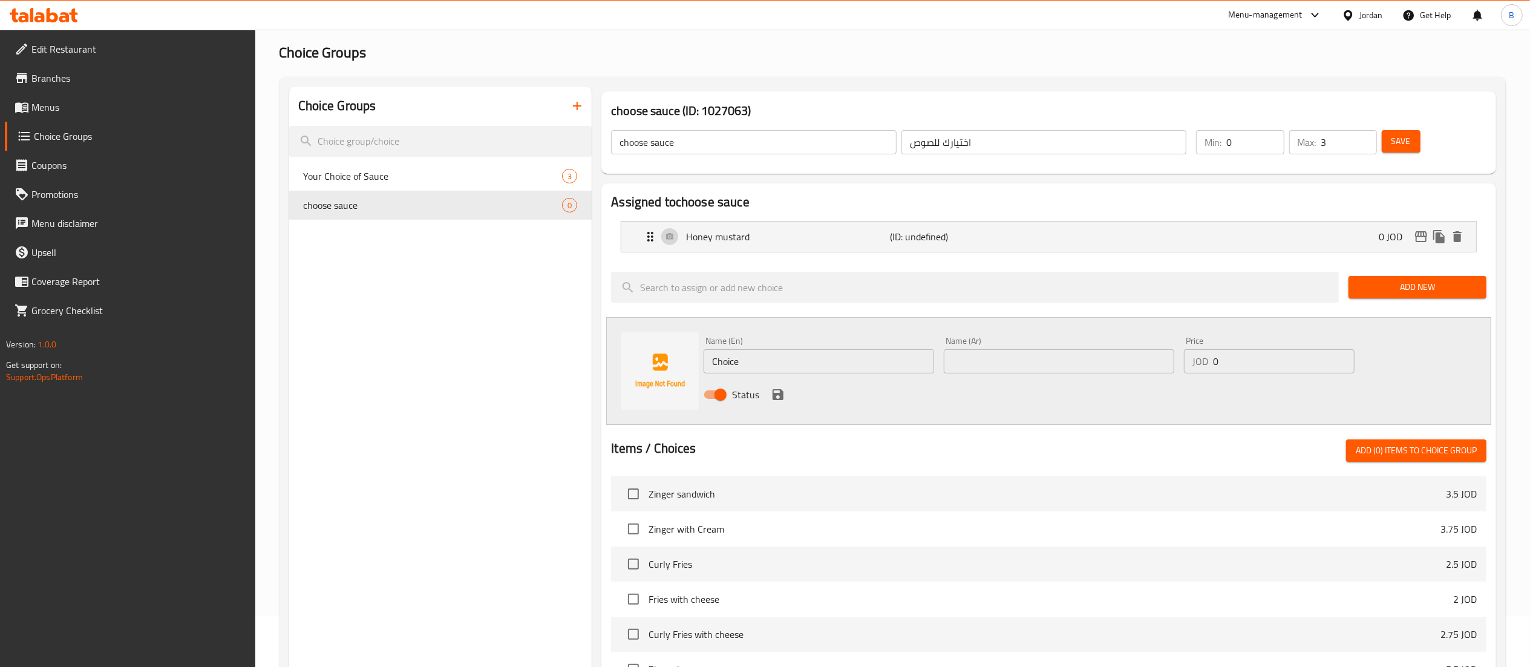
click at [838, 347] on div "Name (En) Choice Name (En)" at bounding box center [818, 354] width 230 height 37
drag, startPoint x: 826, startPoint y: 369, endPoint x: 379, endPoint y: 370, distance: 447.0
click at [426, 369] on div "Choice Groups Your Choice of Sauce 3 choose sauce 0 choose sauce (ID: 1027063) …" at bounding box center [895, 528] width 1212 height 884
paste input "Ketchup mayo"
type input "Ketchup mayo"
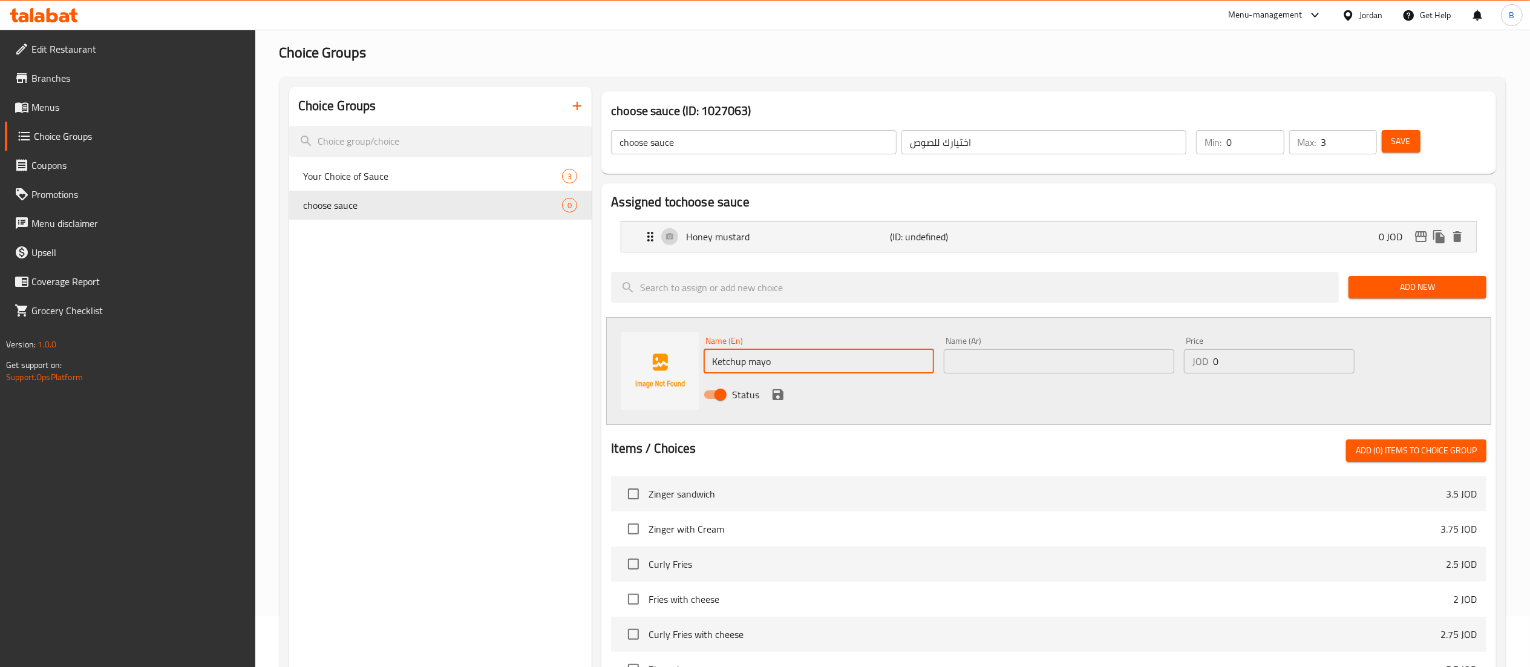
click at [986, 365] on input "text" at bounding box center [1059, 361] width 230 height 24
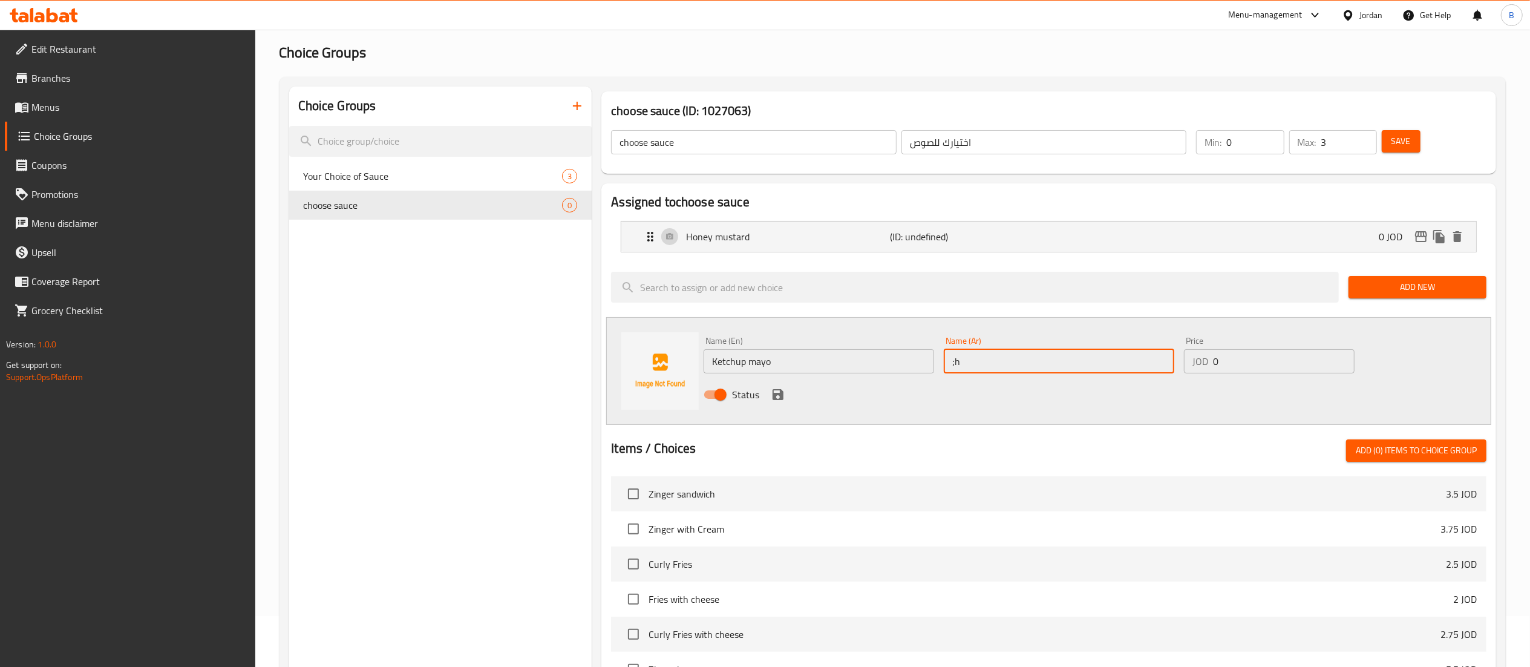
type input ";"
type input "ن"
type input "كاتشب و مايونيز"
click at [785, 394] on icon "save" at bounding box center [778, 394] width 15 height 15
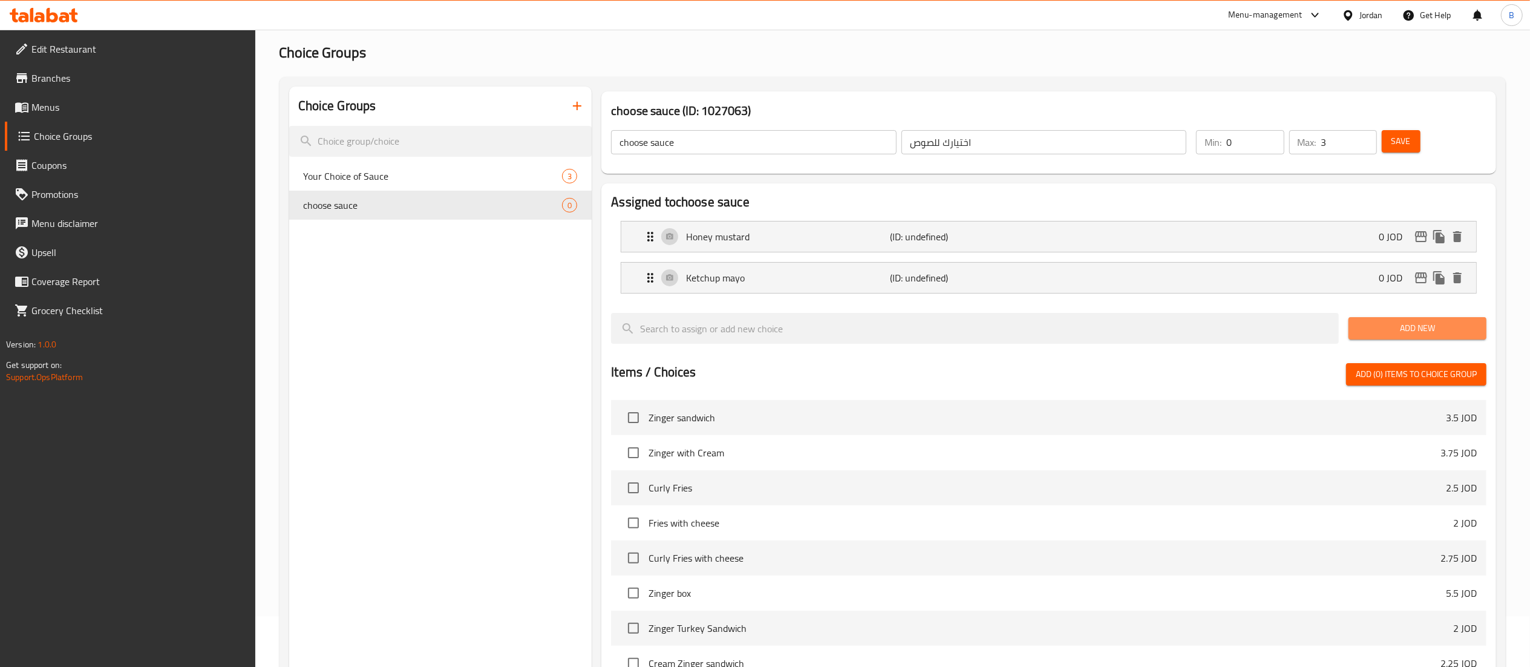
click at [1409, 321] on span "Add New" at bounding box center [1417, 328] width 119 height 15
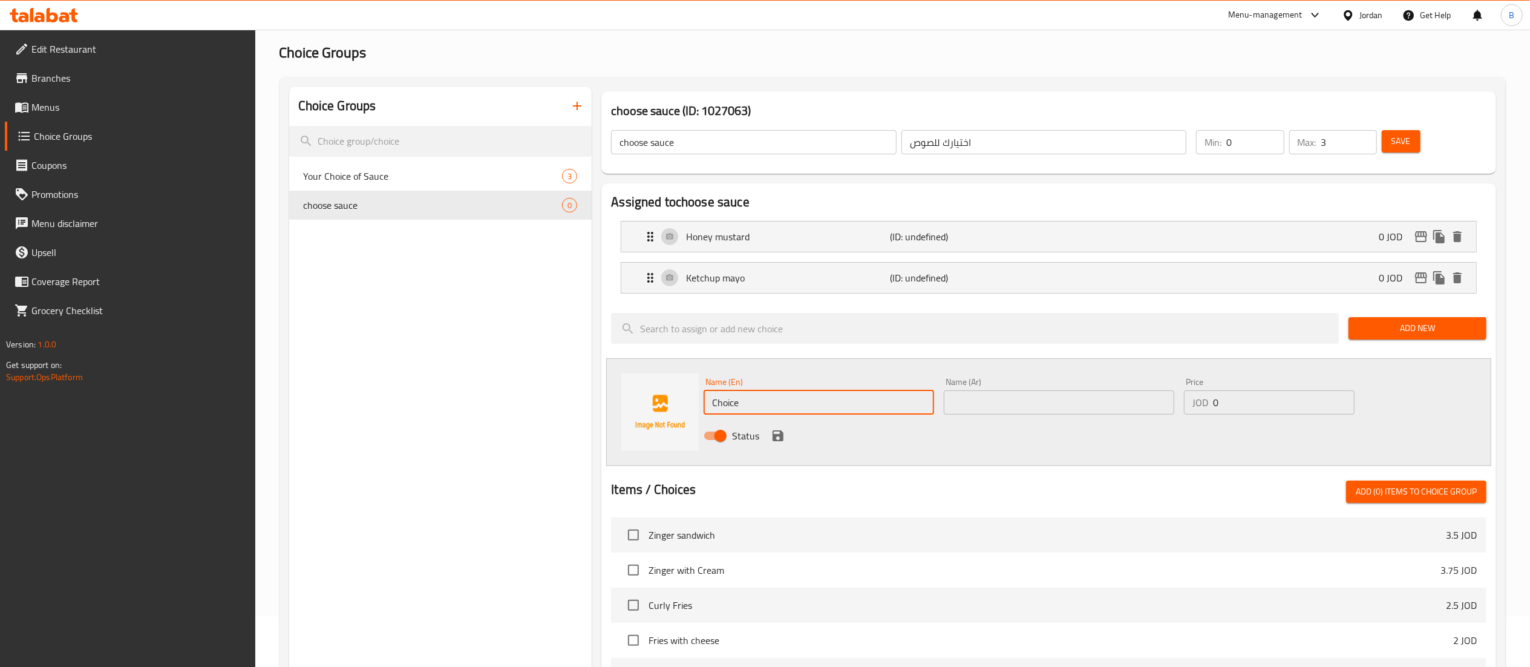
drag, startPoint x: 783, startPoint y: 408, endPoint x: 593, endPoint y: 408, distance: 189.3
click at [636, 408] on div "Name (En) Choice Name (En) Name (Ar) Name (Ar) Price JOD 0 Price Status" at bounding box center [1048, 412] width 885 height 108
paste input "Buffalo sau"
type input "Buffalo sauce"
click at [1040, 406] on input "text" at bounding box center [1059, 402] width 230 height 24
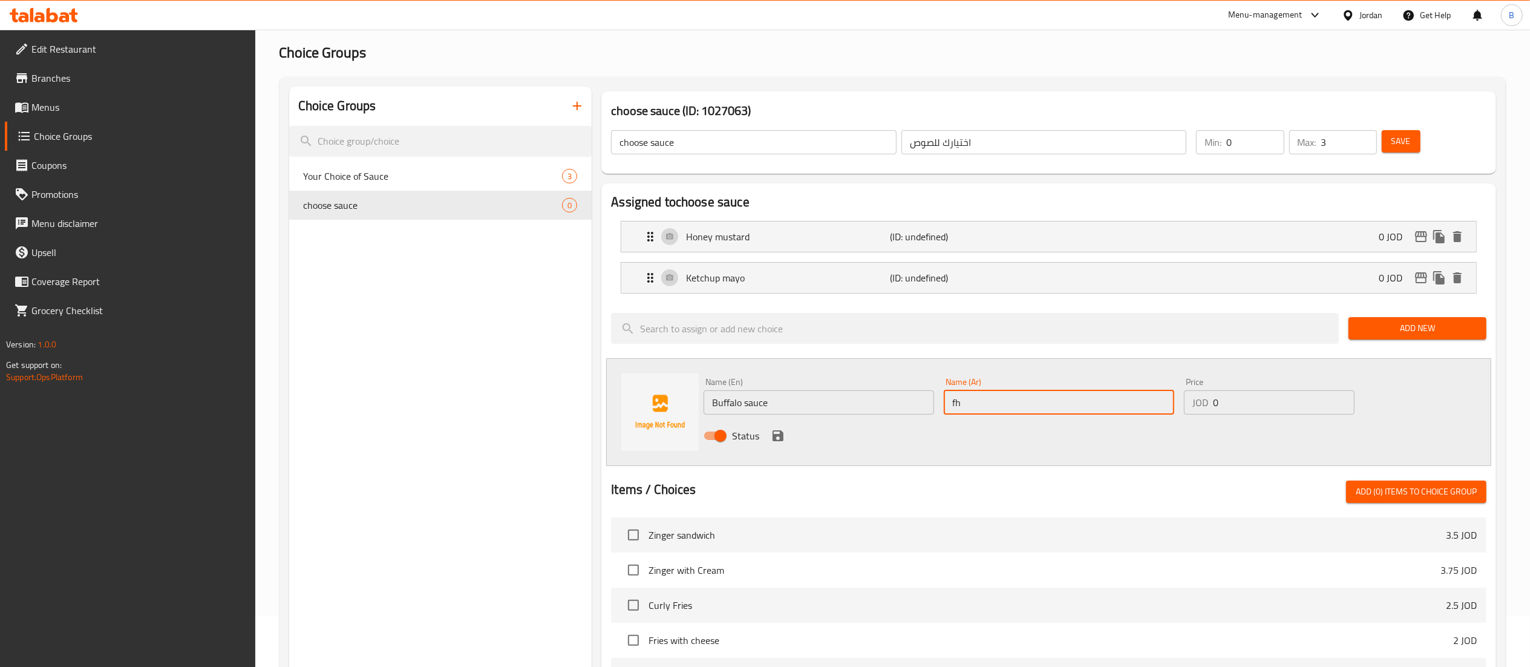
type input "f"
type input "بافلو صوص"
click at [780, 431] on icon "save" at bounding box center [778, 435] width 15 height 15
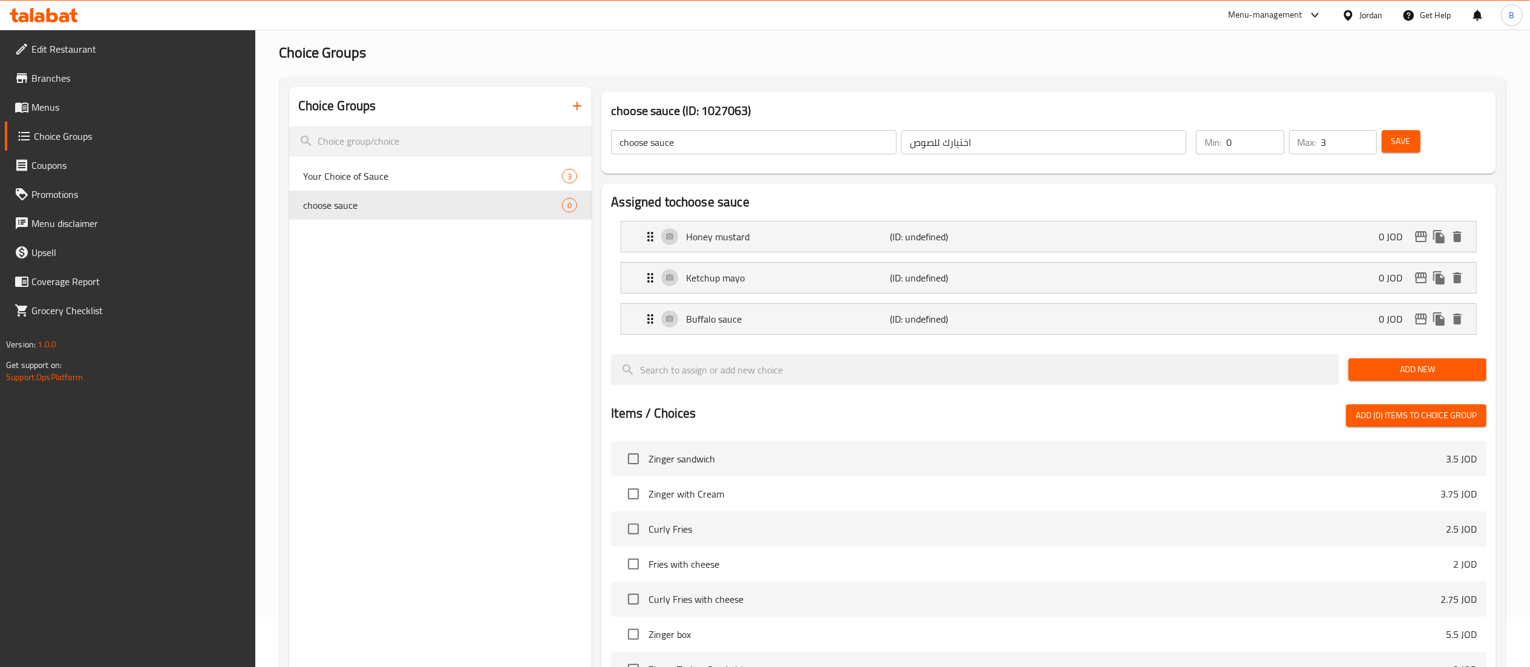
click at [1396, 140] on span "Save" at bounding box center [1400, 141] width 19 height 15
click at [51, 108] on span "Menus" at bounding box center [138, 107] width 214 height 15
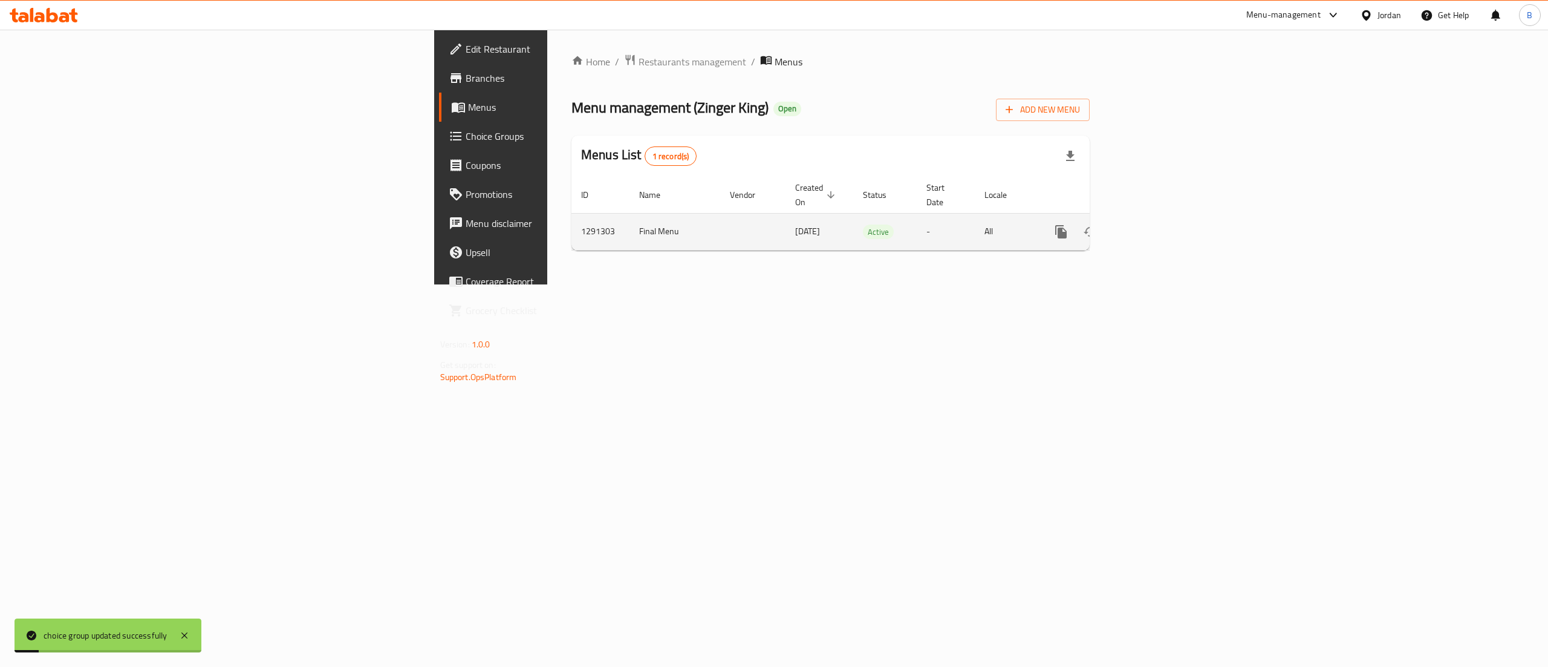
click at [1163, 220] on link "enhanced table" at bounding box center [1148, 231] width 29 height 29
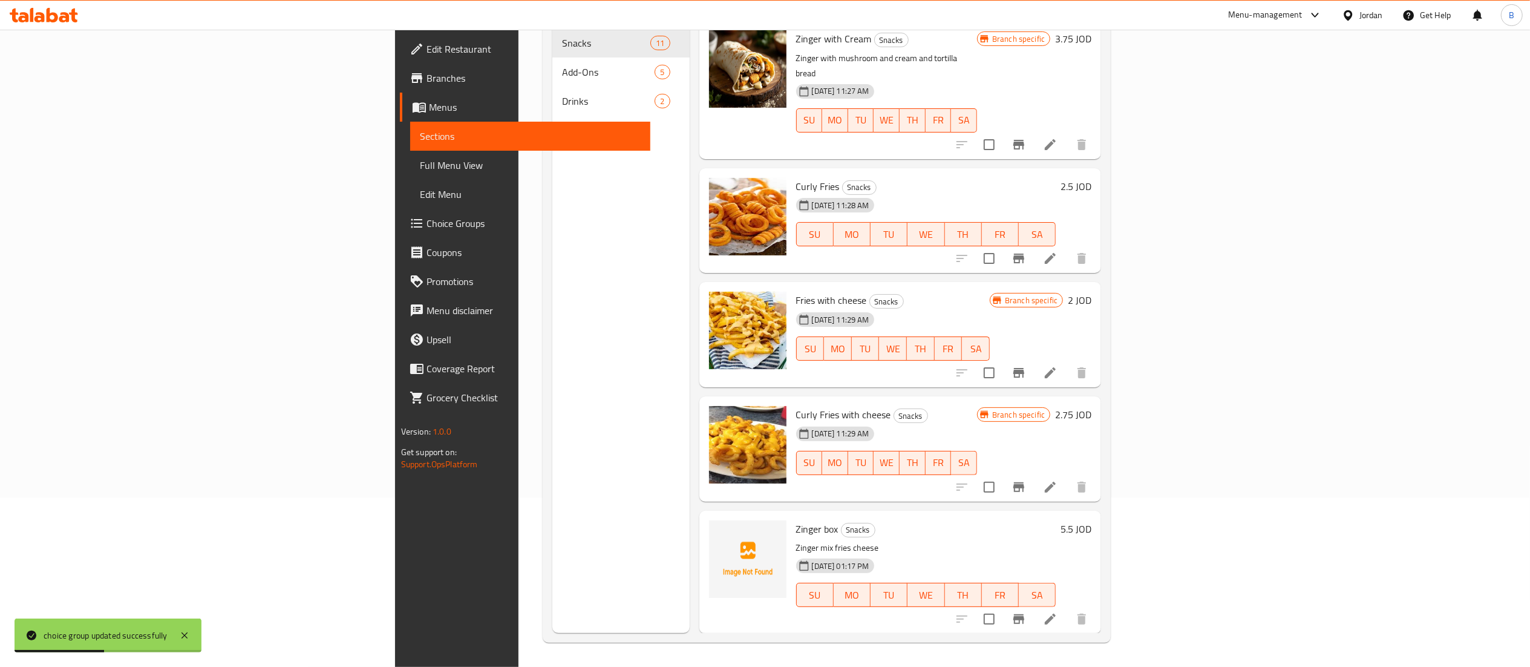
scroll to position [278, 0]
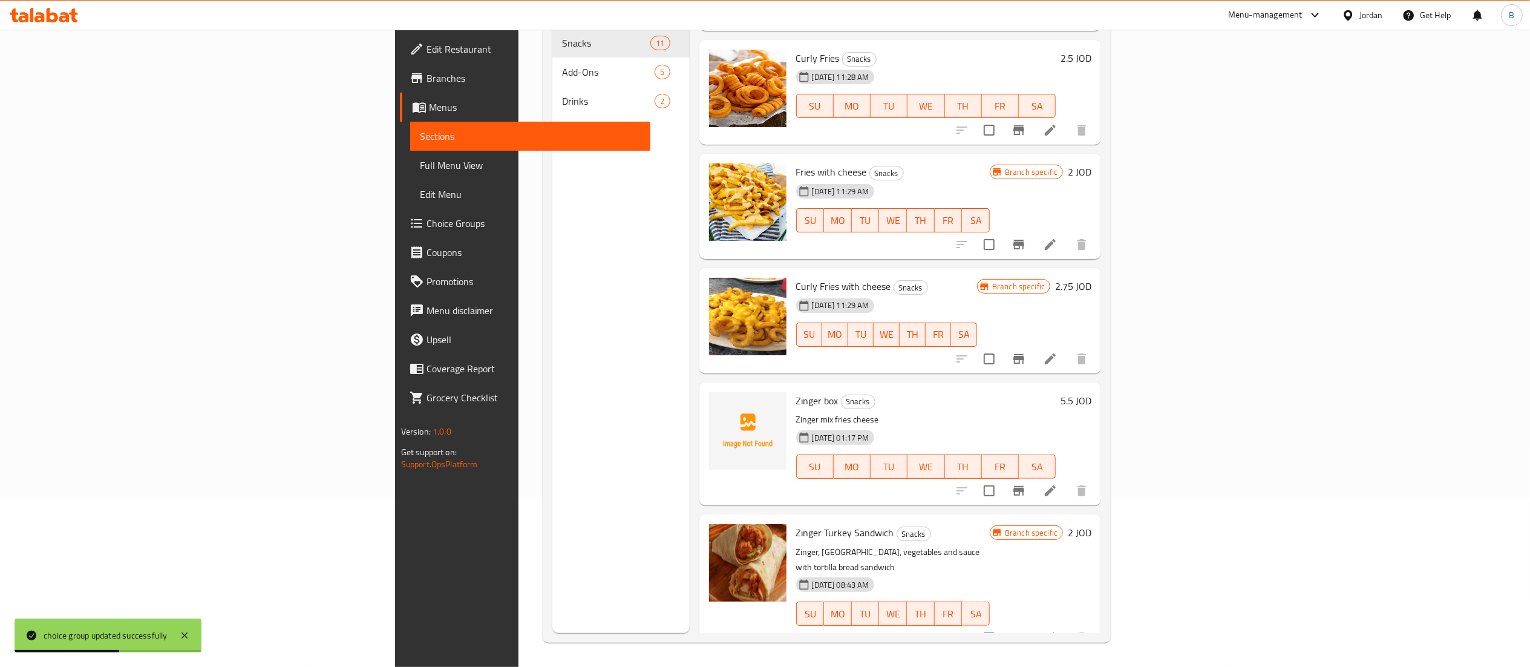
click at [1057, 483] on icon at bounding box center [1050, 490] width 15 height 15
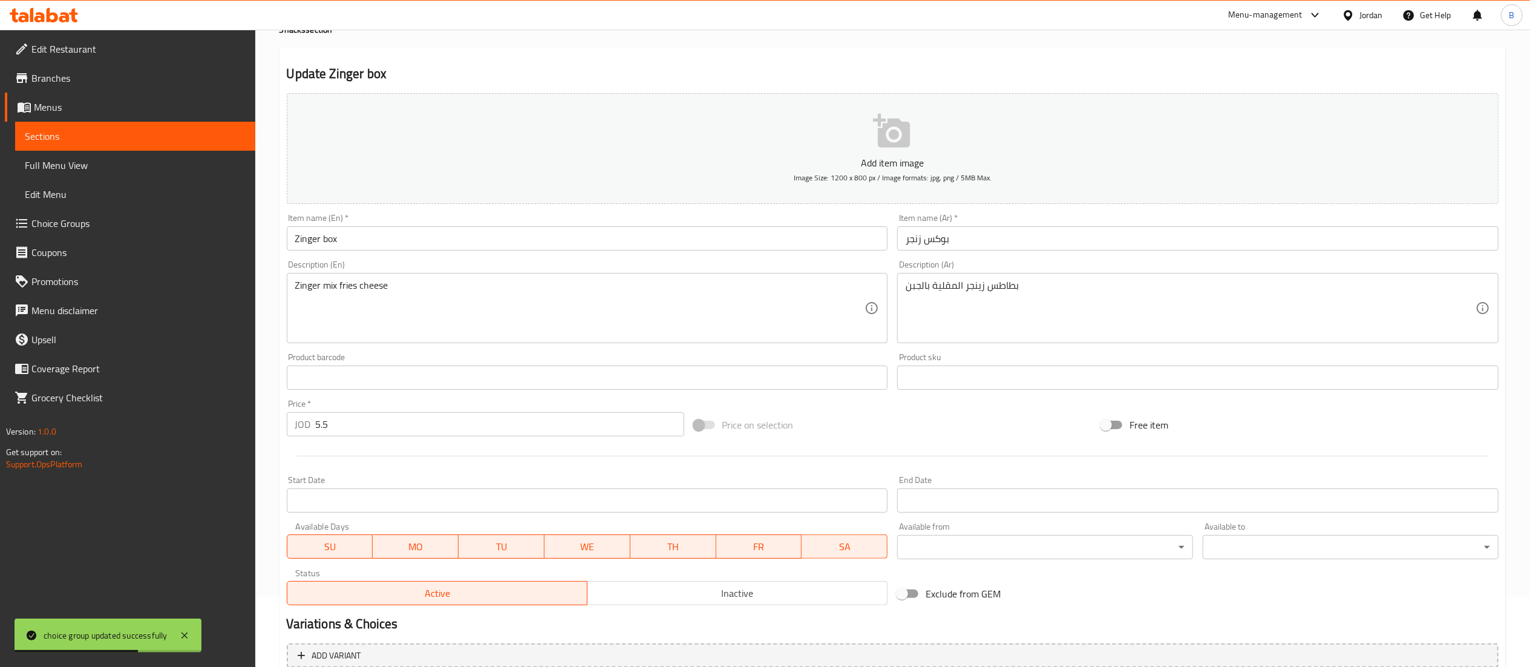
scroll to position [187, 0]
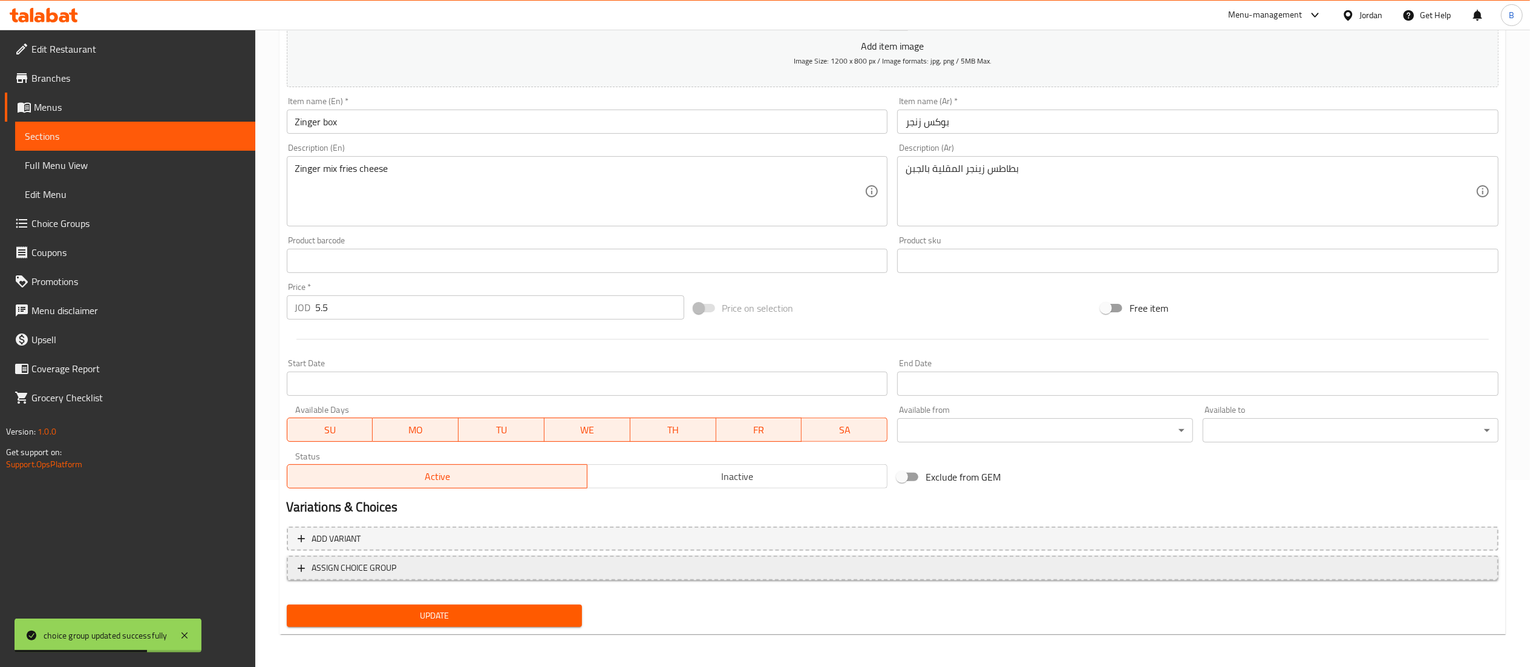
click at [411, 576] on button "ASSIGN CHOICE GROUP" at bounding box center [893, 567] width 1212 height 25
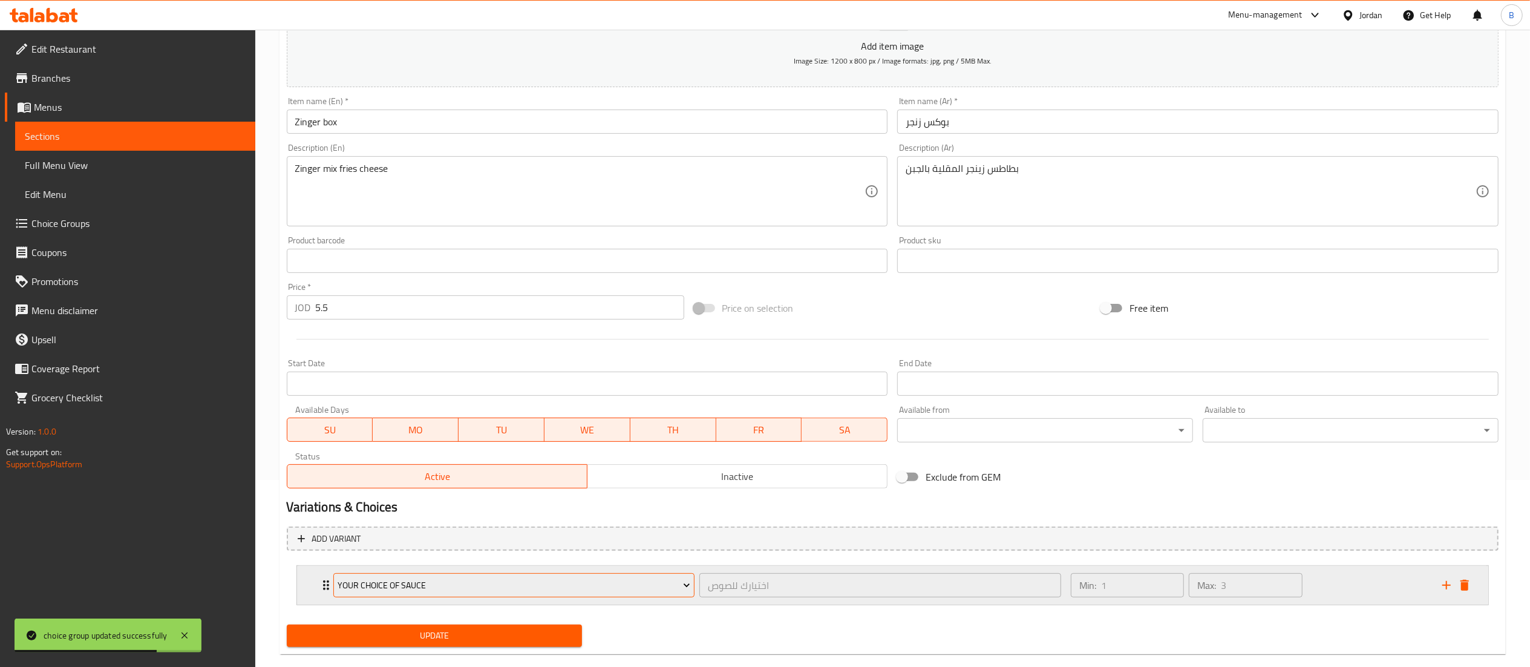
click at [437, 595] on button "Your Choice of Sauce" at bounding box center [514, 585] width 362 height 24
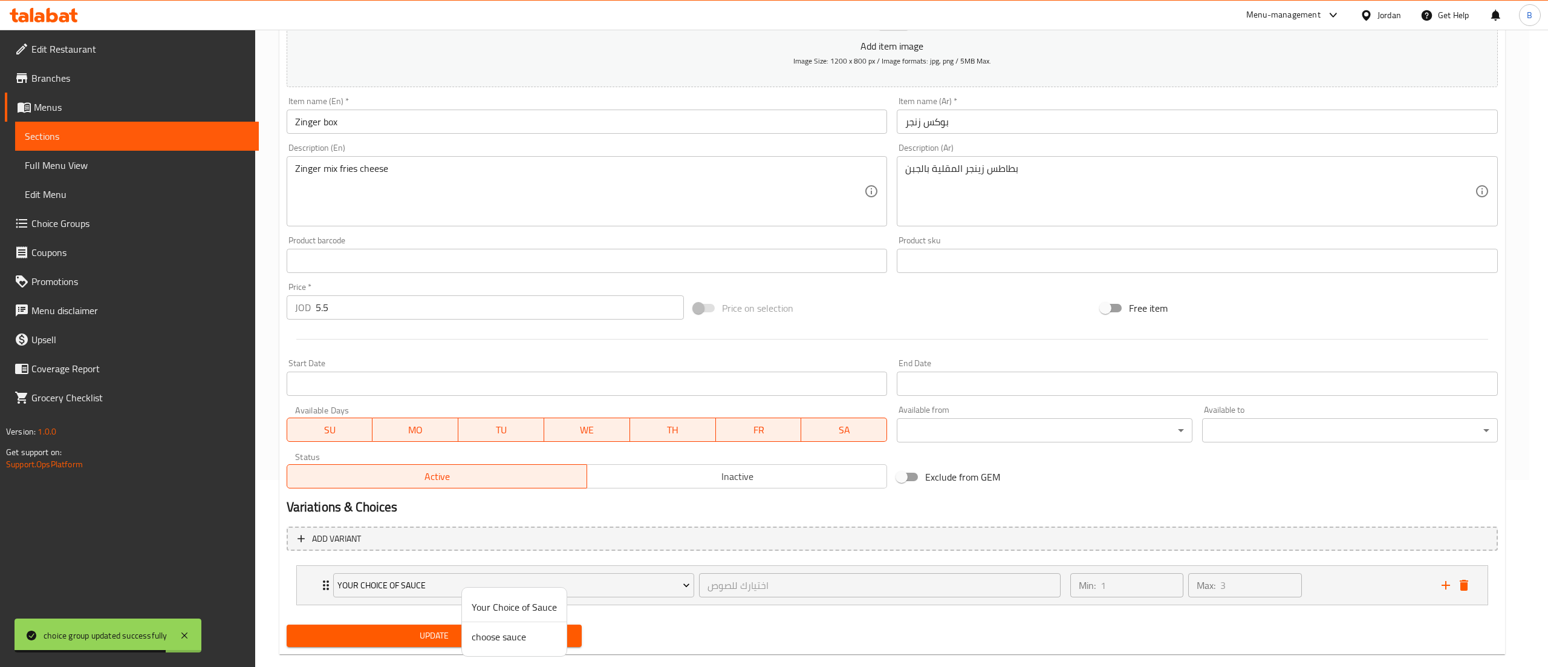
click at [500, 631] on span "choose sauce" at bounding box center [514, 636] width 85 height 15
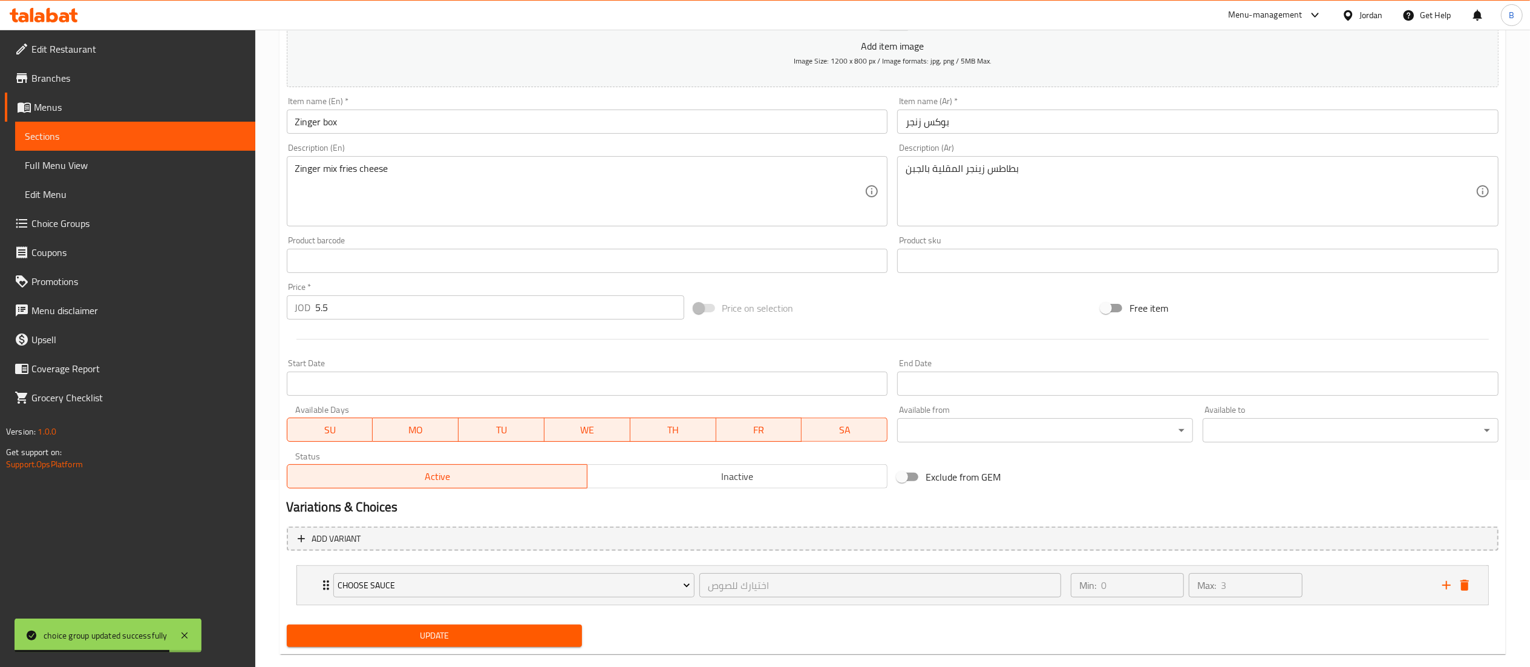
click at [463, 638] on span "Update" at bounding box center [434, 635] width 276 height 15
drag, startPoint x: 410, startPoint y: 120, endPoint x: 10, endPoint y: 117, distance: 399.8
click at [102, 117] on div "Edit Restaurant Branches Menus Sections Full Menu View Edit Menu Choice Groups …" at bounding box center [765, 265] width 1530 height 845
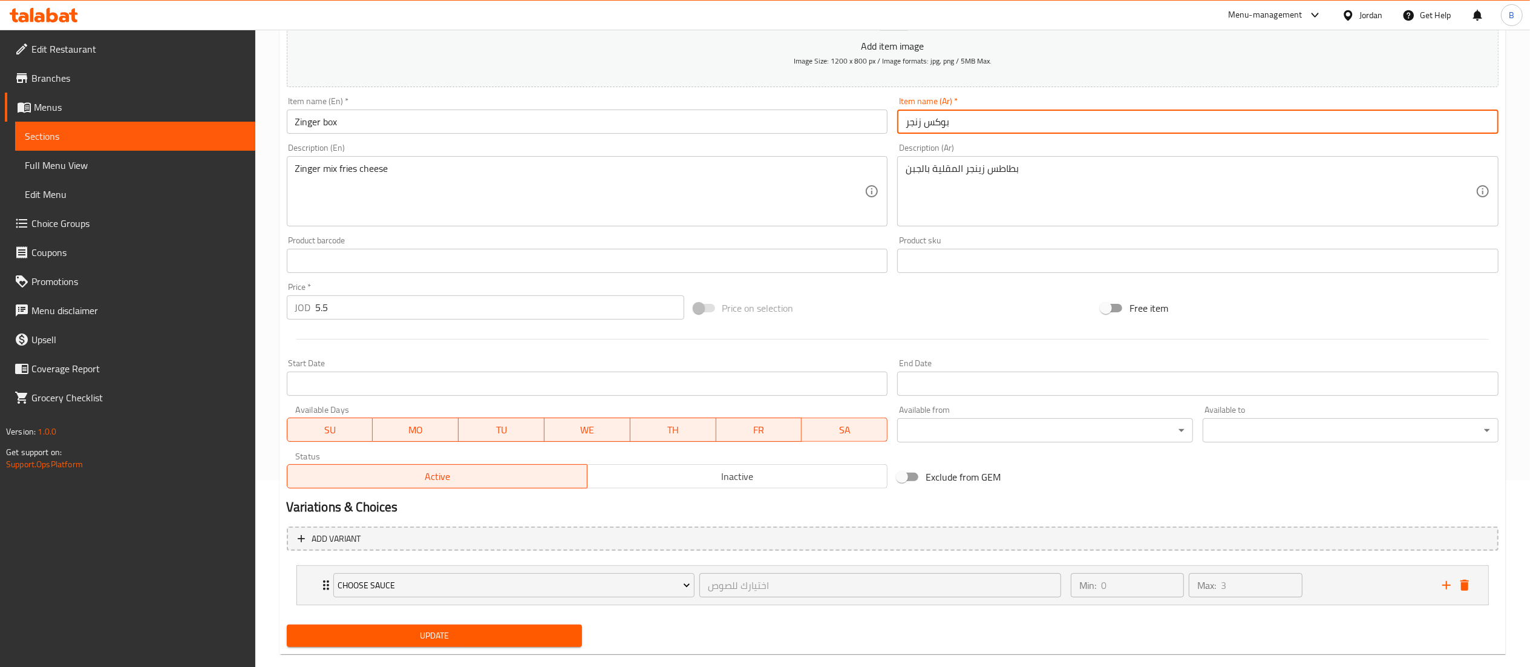
drag, startPoint x: 1075, startPoint y: 118, endPoint x: 558, endPoint y: 64, distance: 520.6
click at [663, 82] on div "Add item image Image Size: 1200 x 800 px / Image formats: jpg, png / 5MB Max. I…" at bounding box center [892, 232] width 1221 height 521
drag, startPoint x: 1028, startPoint y: 166, endPoint x: 640, endPoint y: 146, distance: 388.8
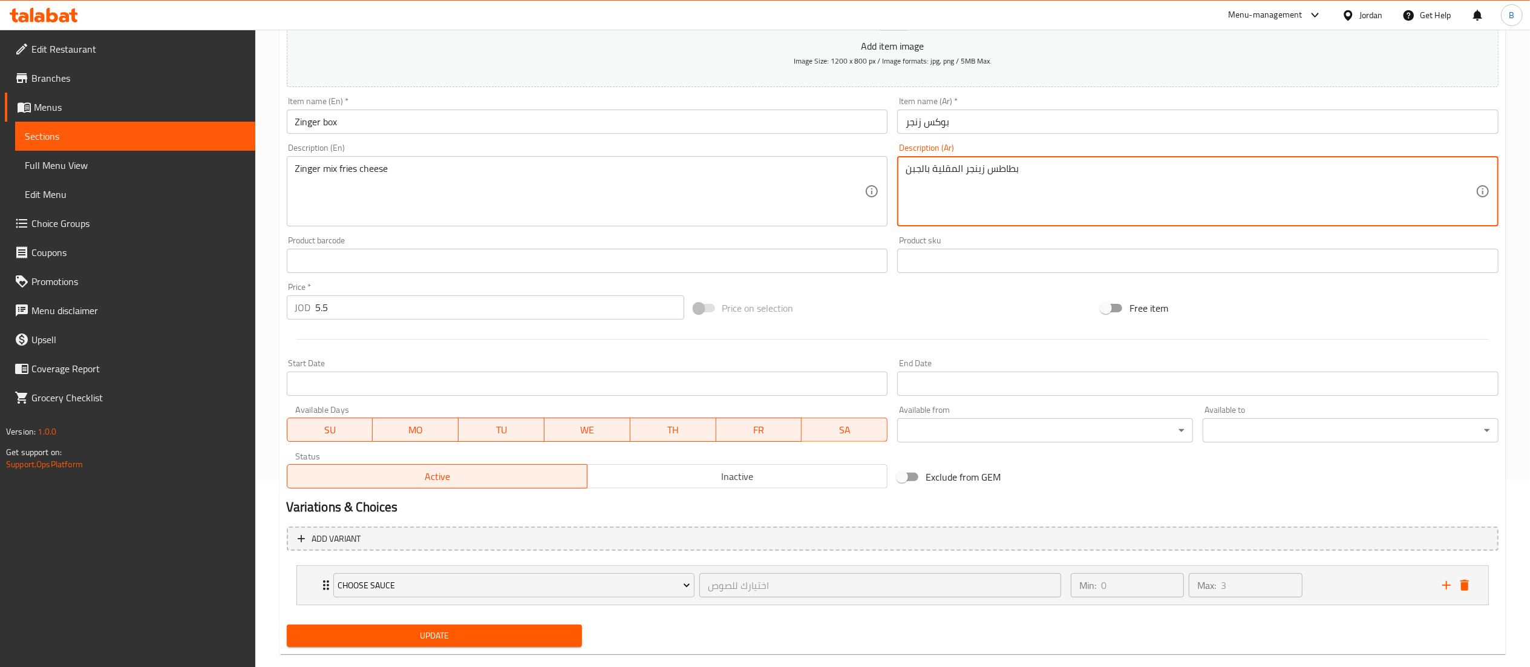
drag, startPoint x: 481, startPoint y: 188, endPoint x: 30, endPoint y: 142, distance: 454.1
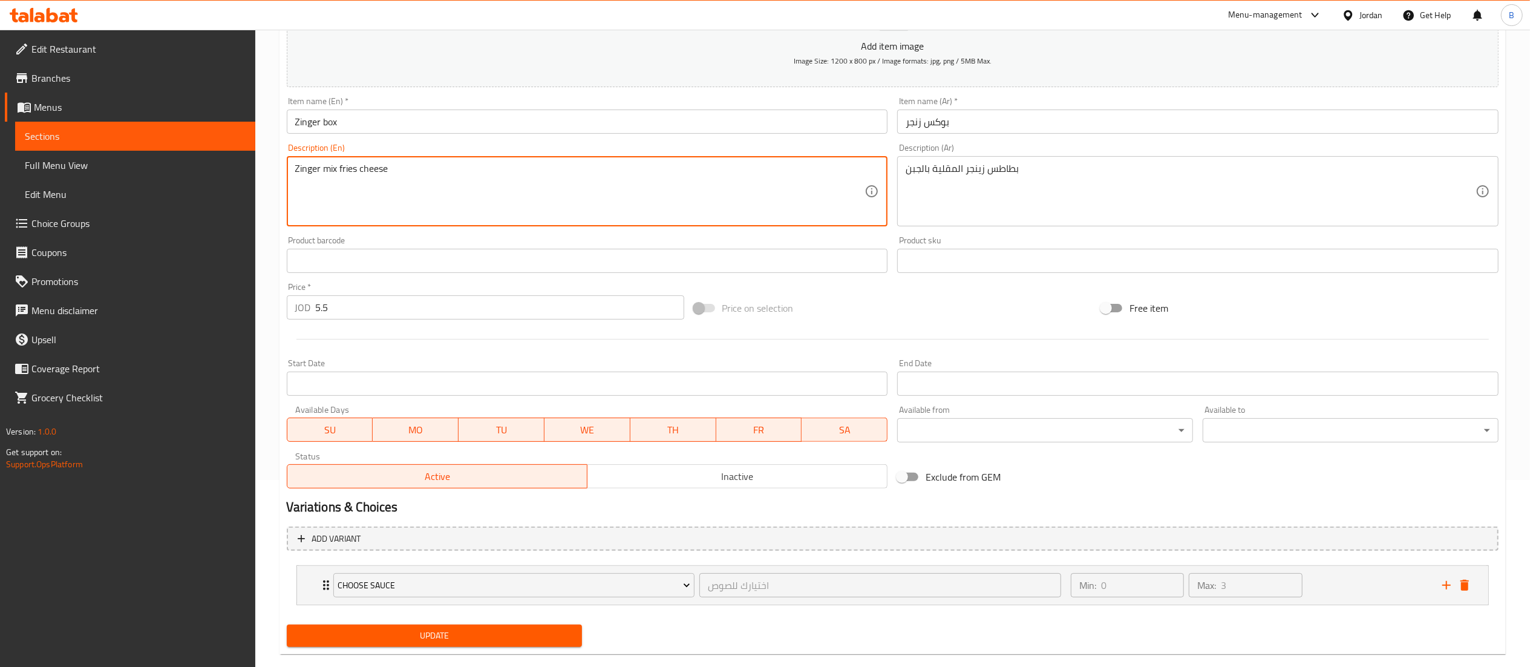
click at [74, 218] on span "Choice Groups" at bounding box center [138, 223] width 214 height 15
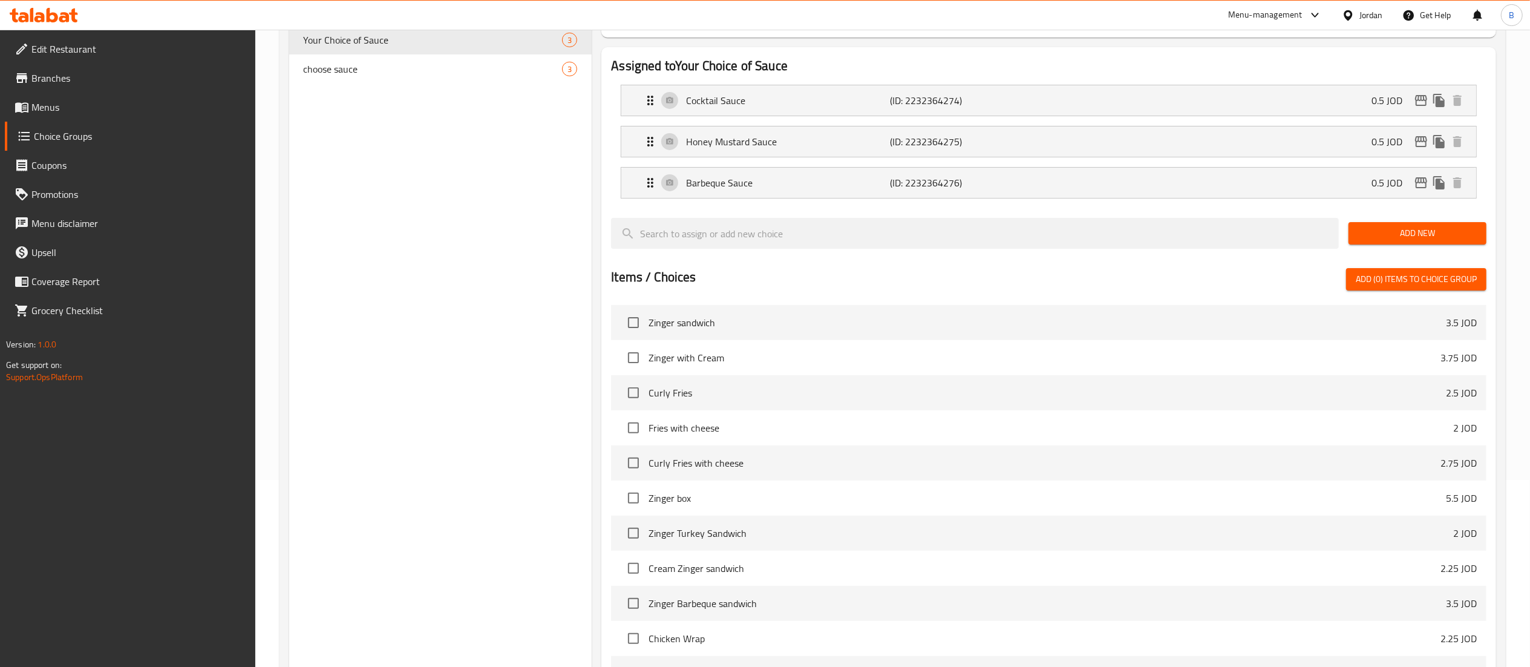
scroll to position [172, 0]
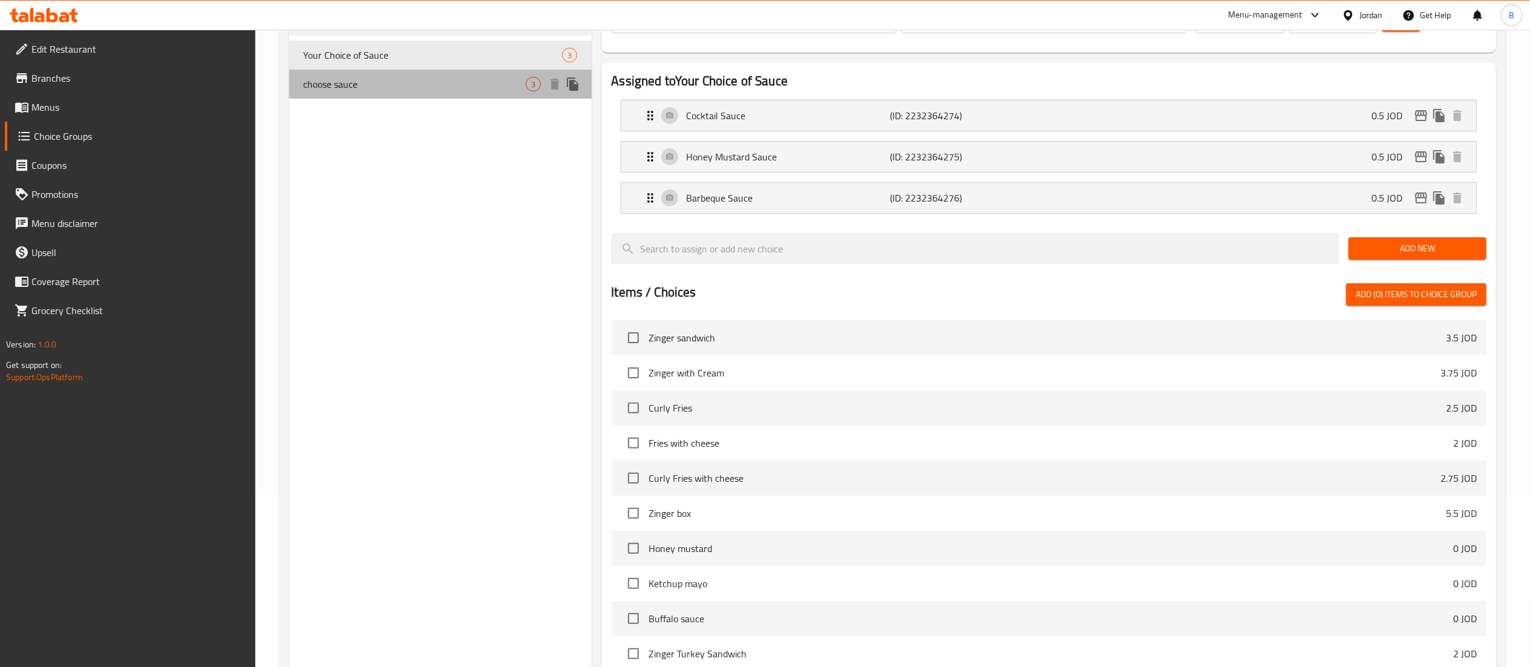
click at [397, 87] on span "choose sauce" at bounding box center [415, 84] width 223 height 15
type input "choose sauce"
type input "0"
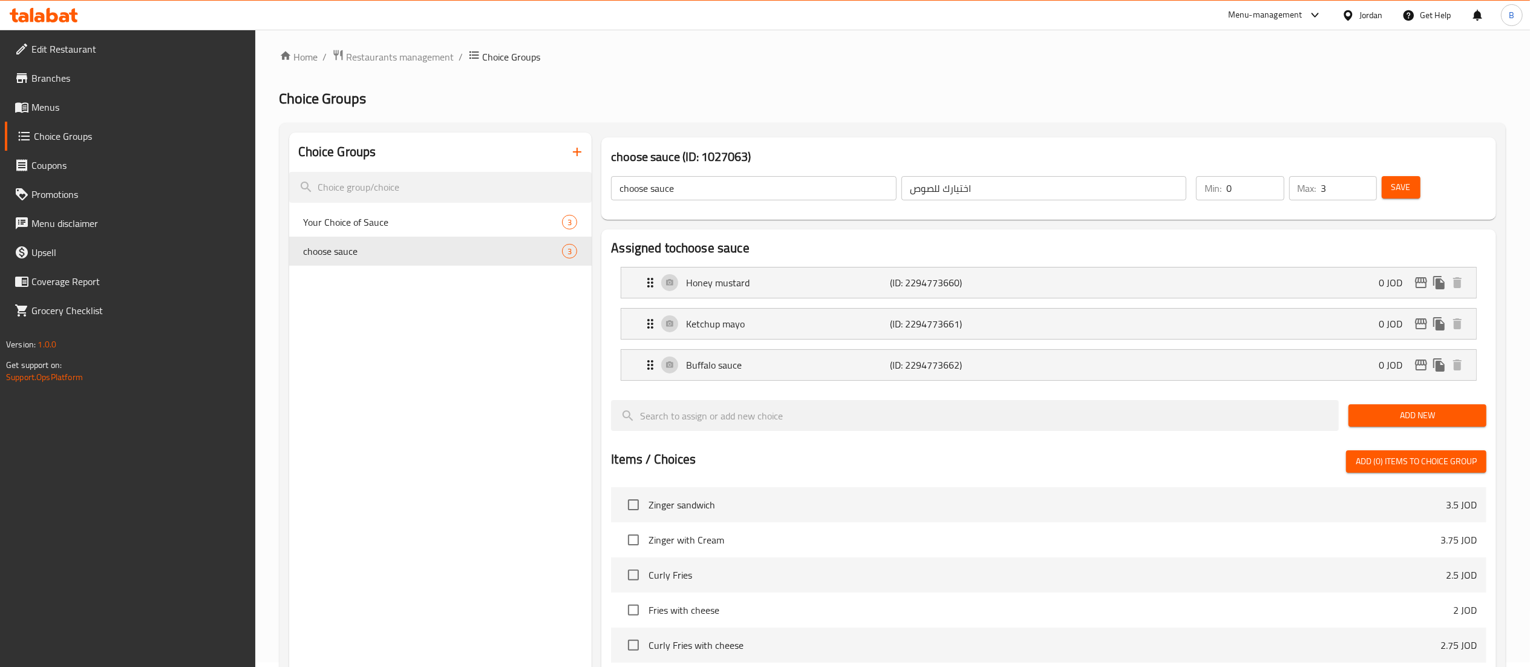
scroll to position [0, 0]
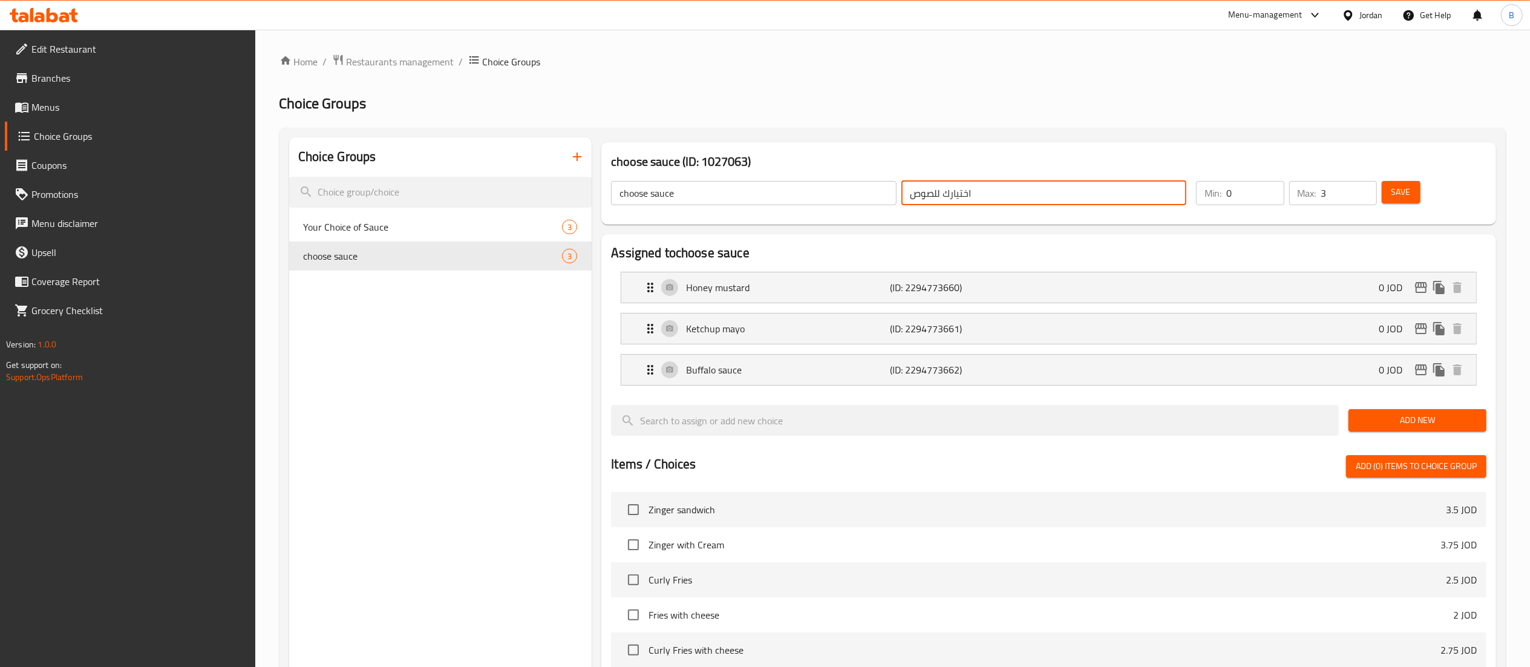
drag, startPoint x: 1022, startPoint y: 188, endPoint x: 840, endPoint y: 188, distance: 182.1
click at [841, 188] on div "choose sauce ​ اختيارك للصوص ​" at bounding box center [899, 193] width 590 height 39
click at [759, 281] on p "Honey mustard" at bounding box center [788, 287] width 204 height 15
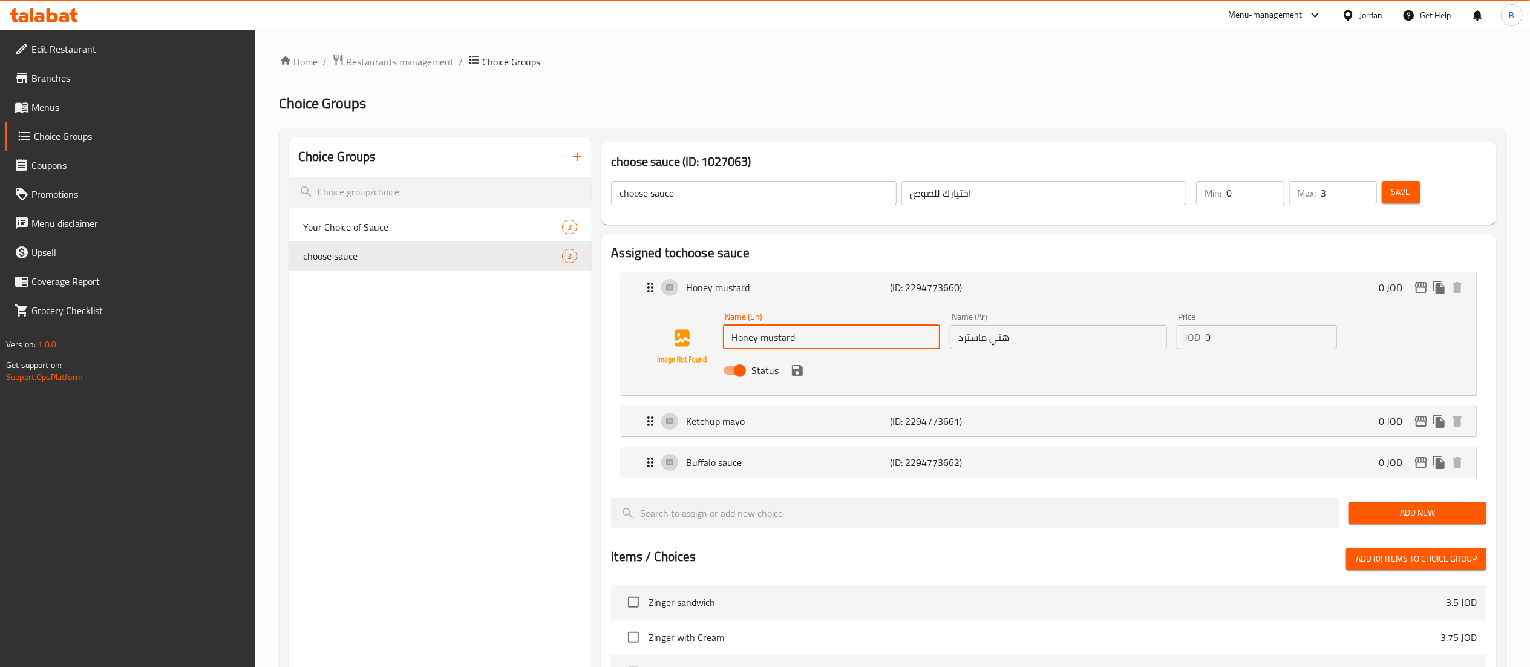
drag, startPoint x: 774, startPoint y: 321, endPoint x: 516, endPoint y: 306, distance: 258.7
click at [573, 306] on div "Choice Groups Your Choice of Sauce 3 choose sauce 3 choose sauce (ID: 1027063) …" at bounding box center [895, 607] width 1212 height 941
drag, startPoint x: 1027, startPoint y: 350, endPoint x: 787, endPoint y: 331, distance: 240.9
click at [811, 333] on nav "Honey mustard (ID: 2294773660) 0 JOD Name (En) Honey mustard Name (En) Name (Ar…" at bounding box center [1048, 375] width 875 height 226
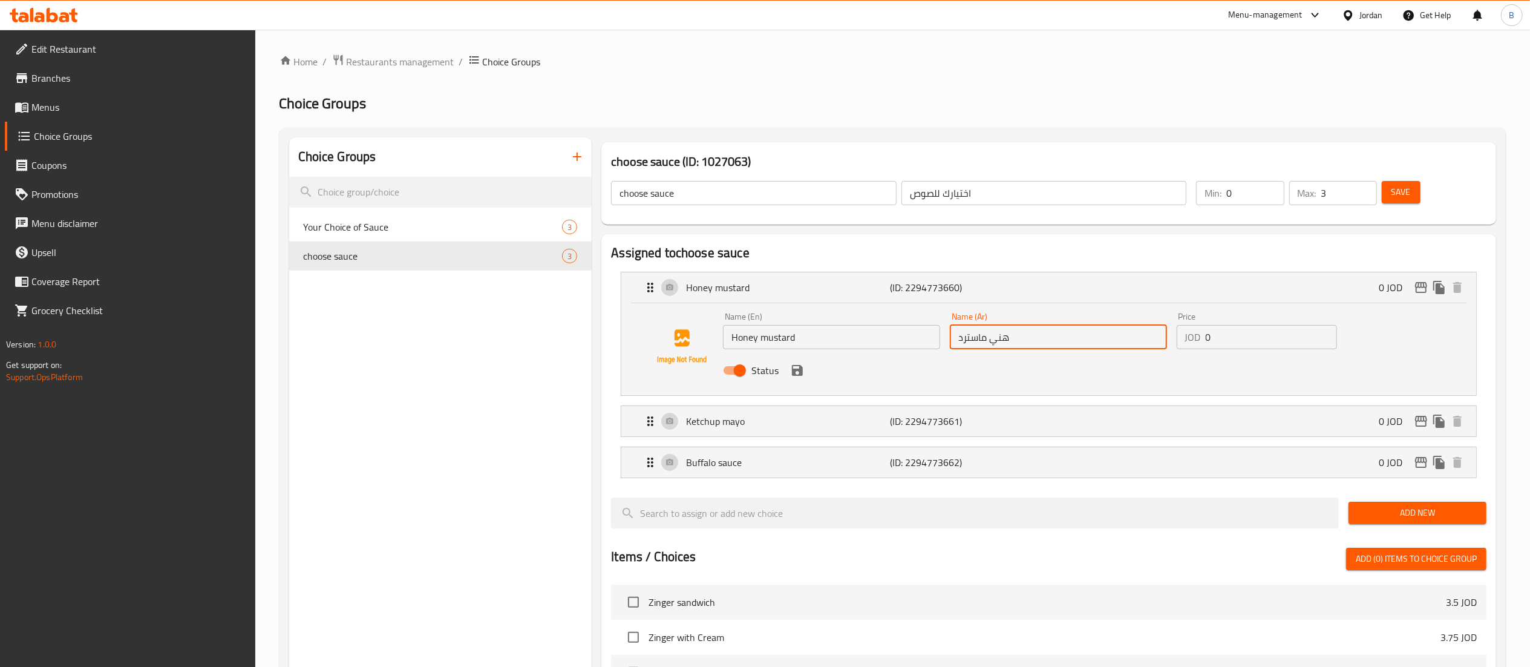
drag, startPoint x: 1031, startPoint y: 346, endPoint x: 833, endPoint y: 344, distance: 197.8
click at [835, 344] on div "Name (En) Honey mustard Name (En) Name (Ar) هني ماسترد Name (Ar) Price JOD 0 Pr…" at bounding box center [1058, 346] width 680 height 79
click at [734, 416] on p "Ketchup mayo" at bounding box center [788, 421] width 204 height 15
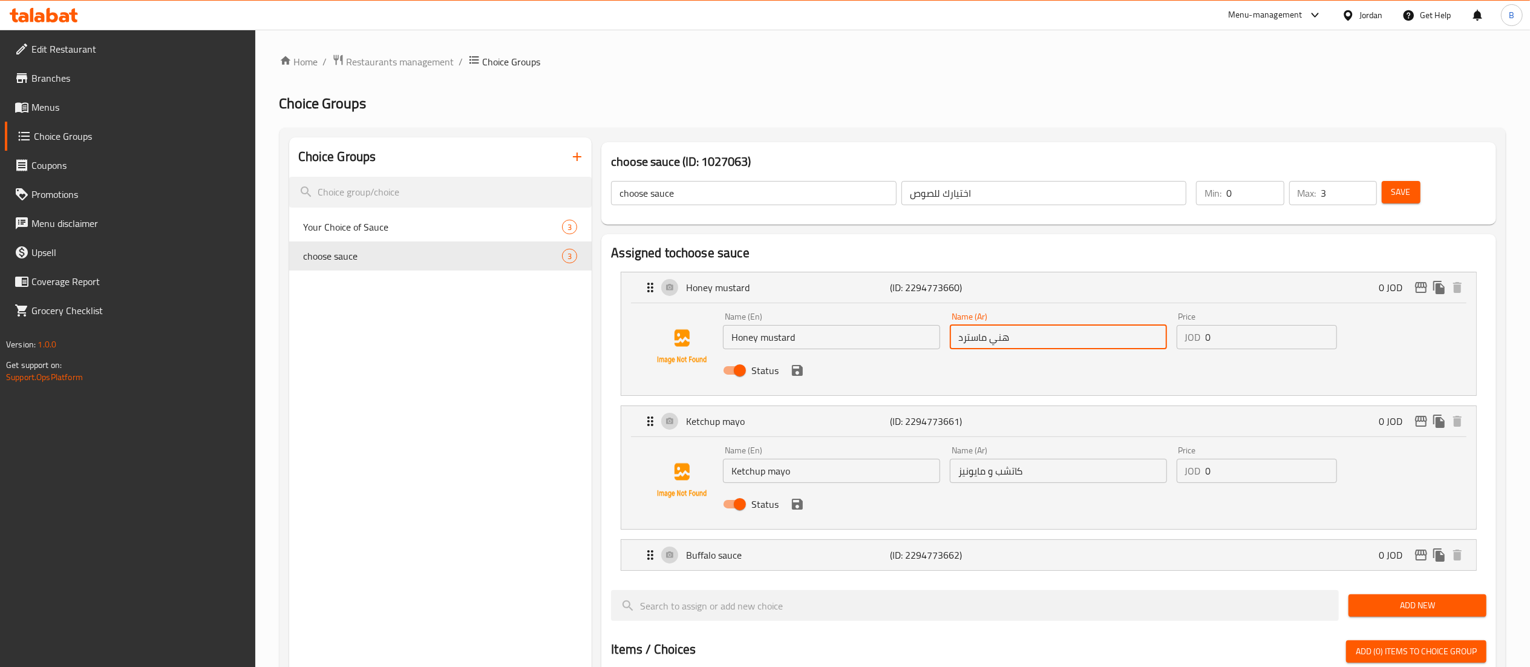
drag, startPoint x: 828, startPoint y: 479, endPoint x: 786, endPoint y: 467, distance: 43.5
click at [786, 467] on input "Ketchup mayo" at bounding box center [831, 470] width 217 height 24
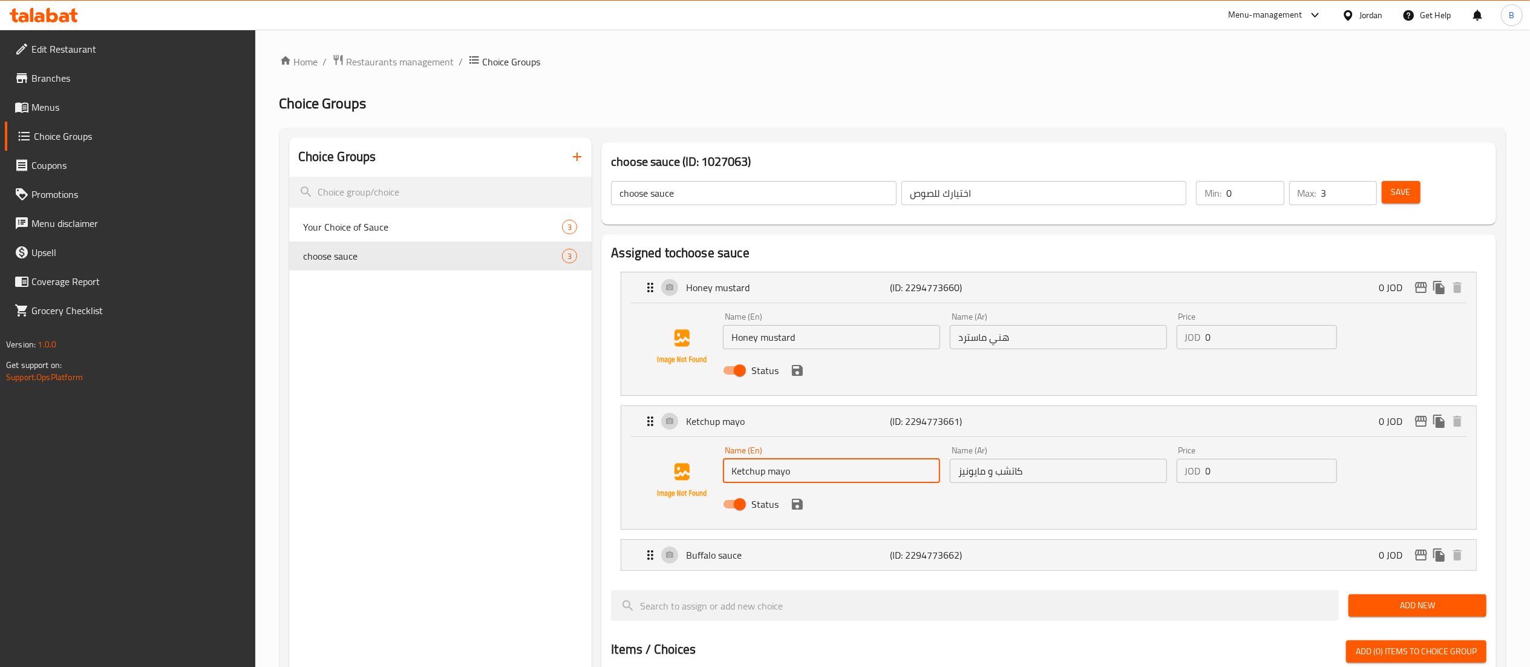
drag, startPoint x: 818, startPoint y: 468, endPoint x: 552, endPoint y: 442, distance: 267.4
click at [552, 442] on div "Choice Groups Your Choice of Sauce 3 choose sauce 3 choose sauce (ID: 1027063) …" at bounding box center [895, 654] width 1212 height 1034
drag, startPoint x: 838, startPoint y: 477, endPoint x: 555, endPoint y: 455, distance: 283.9
click at [558, 455] on div "Choice Groups Your Choice of Sauce 3 choose sauce 3 choose sauce (ID: 1027063) …" at bounding box center [895, 654] width 1212 height 1034
drag, startPoint x: 1065, startPoint y: 471, endPoint x: 698, endPoint y: 443, distance: 367.6
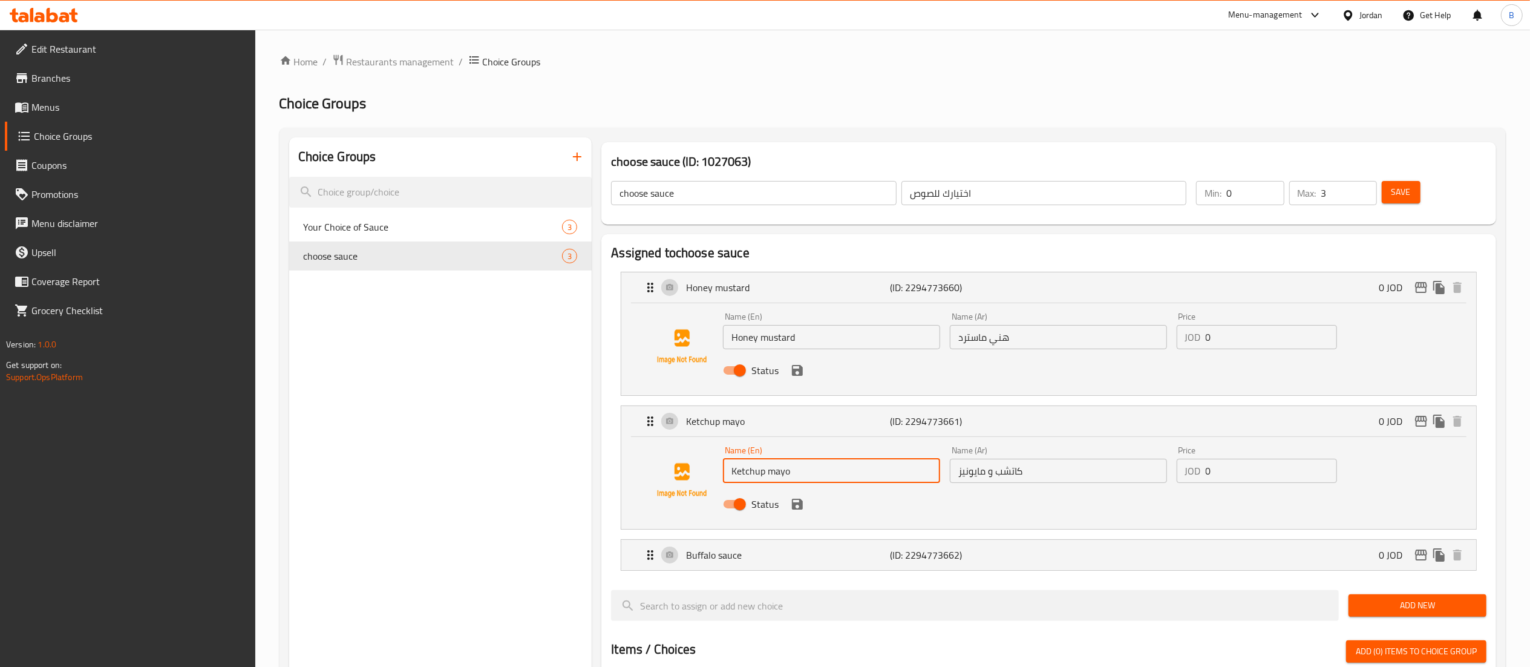
click at [774, 443] on div "Name (En) Ketchup mayo Name (En) Name (Ar) كاتشب و مايونيز Name (Ar) Price JOD …" at bounding box center [1058, 480] width 680 height 79
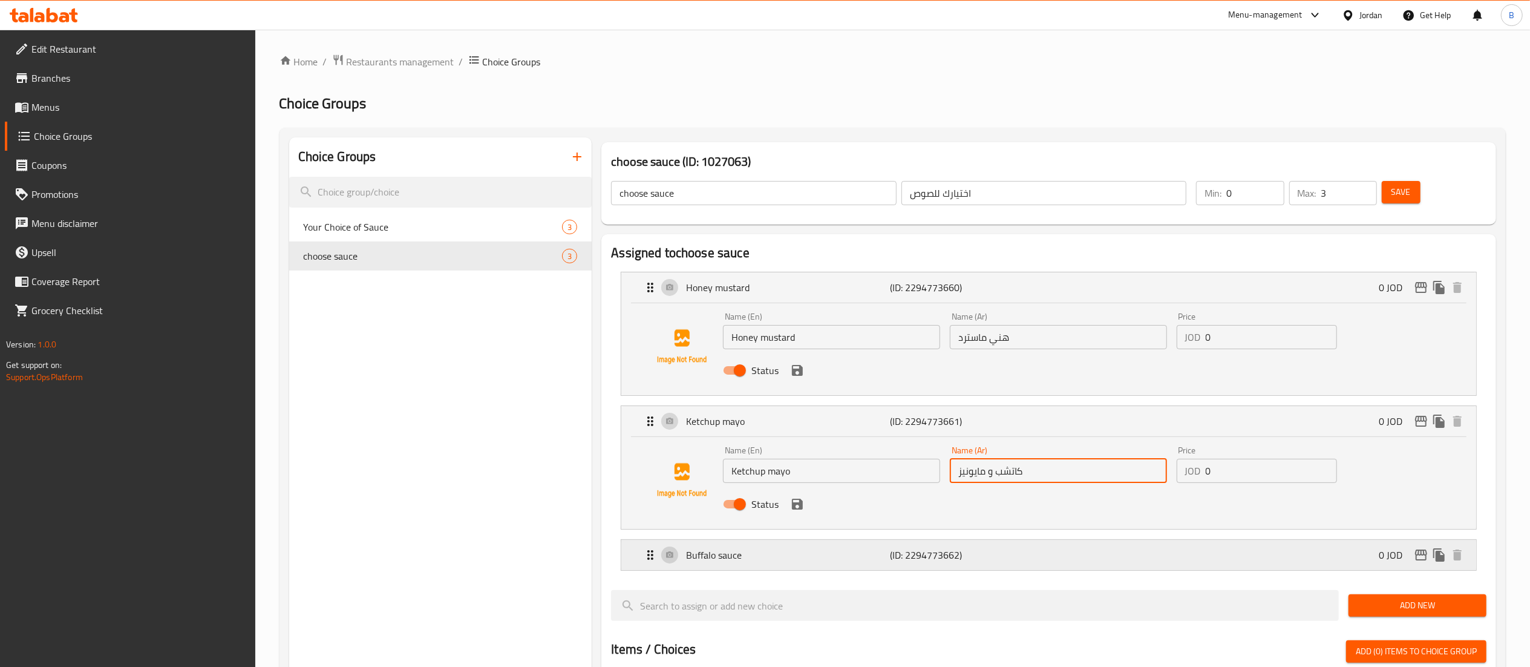
click at [778, 566] on div "Buffalo sauce (ID: 2294773662) 0 JOD" at bounding box center [1052, 555] width 818 height 30
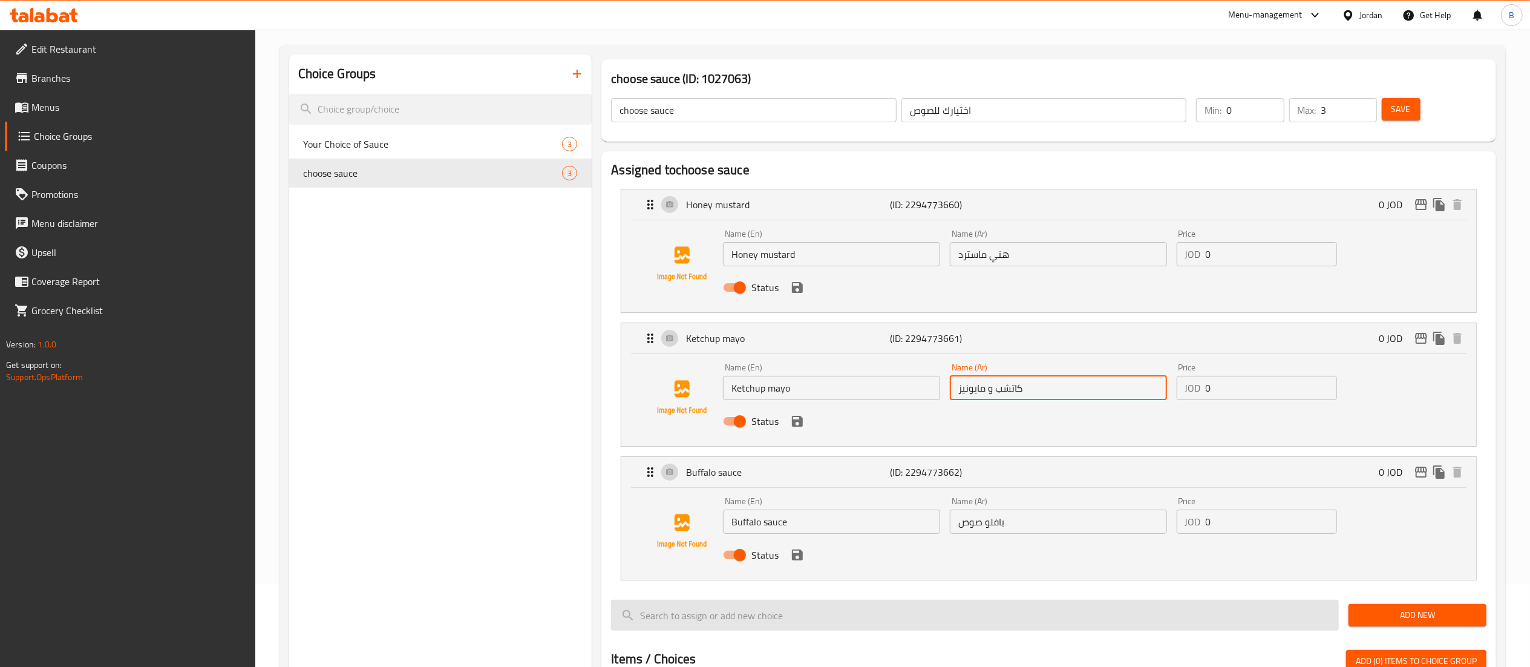
scroll to position [121, 0]
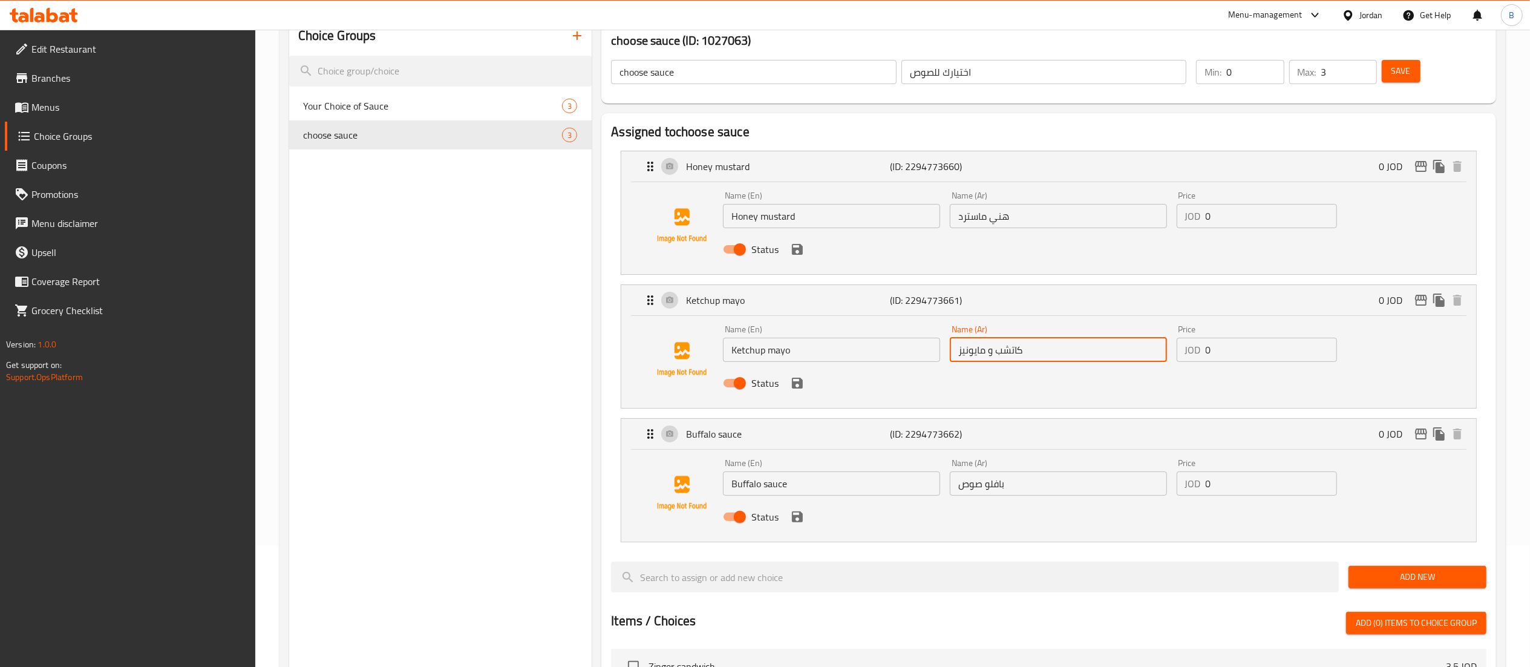
drag, startPoint x: 765, startPoint y: 469, endPoint x: 634, endPoint y: 465, distance: 130.7
click at [649, 465] on div "Name (En) Buffalo sauce Name (En) Name (Ar) بافلو صوص Name (Ar) Price JOD 0 Pri…" at bounding box center [1049, 493] width 816 height 82
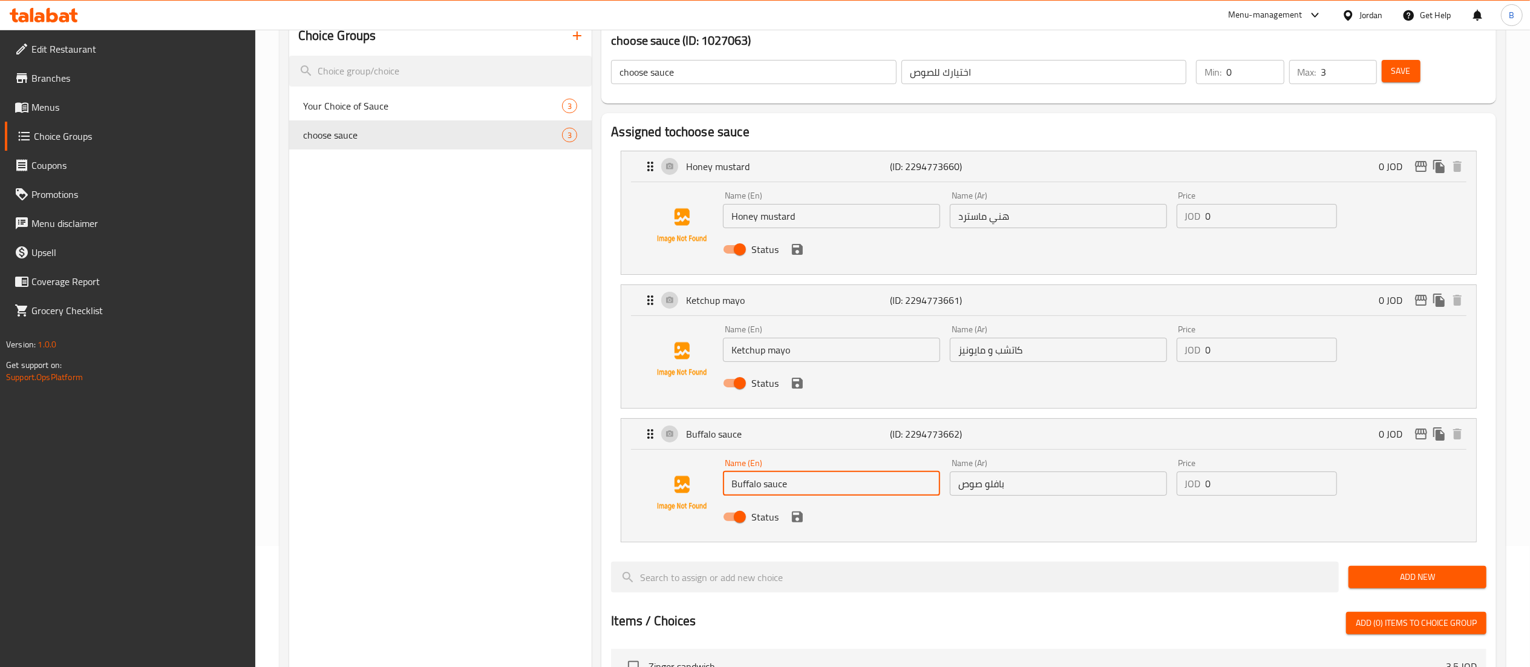
drag, startPoint x: 1091, startPoint y: 494, endPoint x: 618, endPoint y: 416, distance: 479.9
click at [698, 427] on div "Buffalo sauce (ID: 2294773662) 0 JOD Name (En) Buffalo sauce Name (En) Name (Ar…" at bounding box center [1048, 480] width 855 height 123
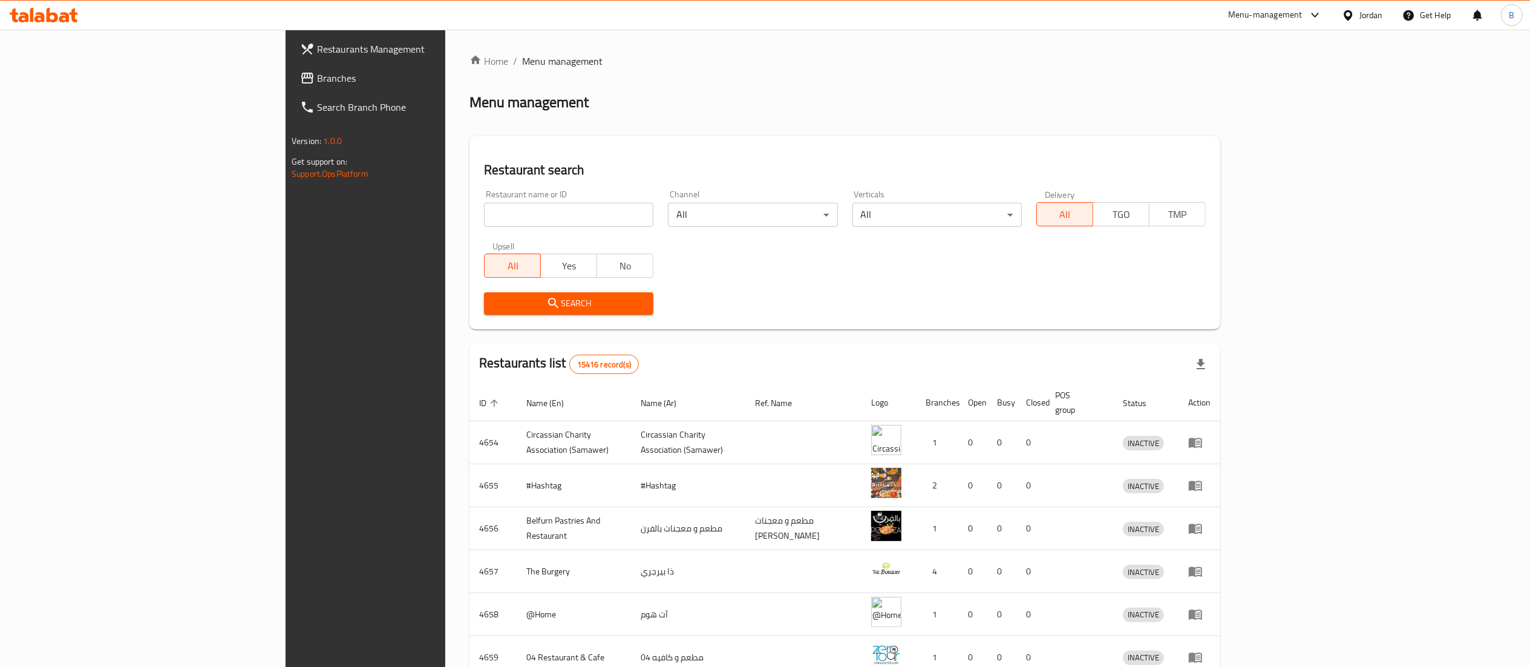
click at [513, 222] on input "search" at bounding box center [568, 215] width 169 height 24
paste input "774339"
type input "774339"
click button "Search" at bounding box center [568, 303] width 169 height 22
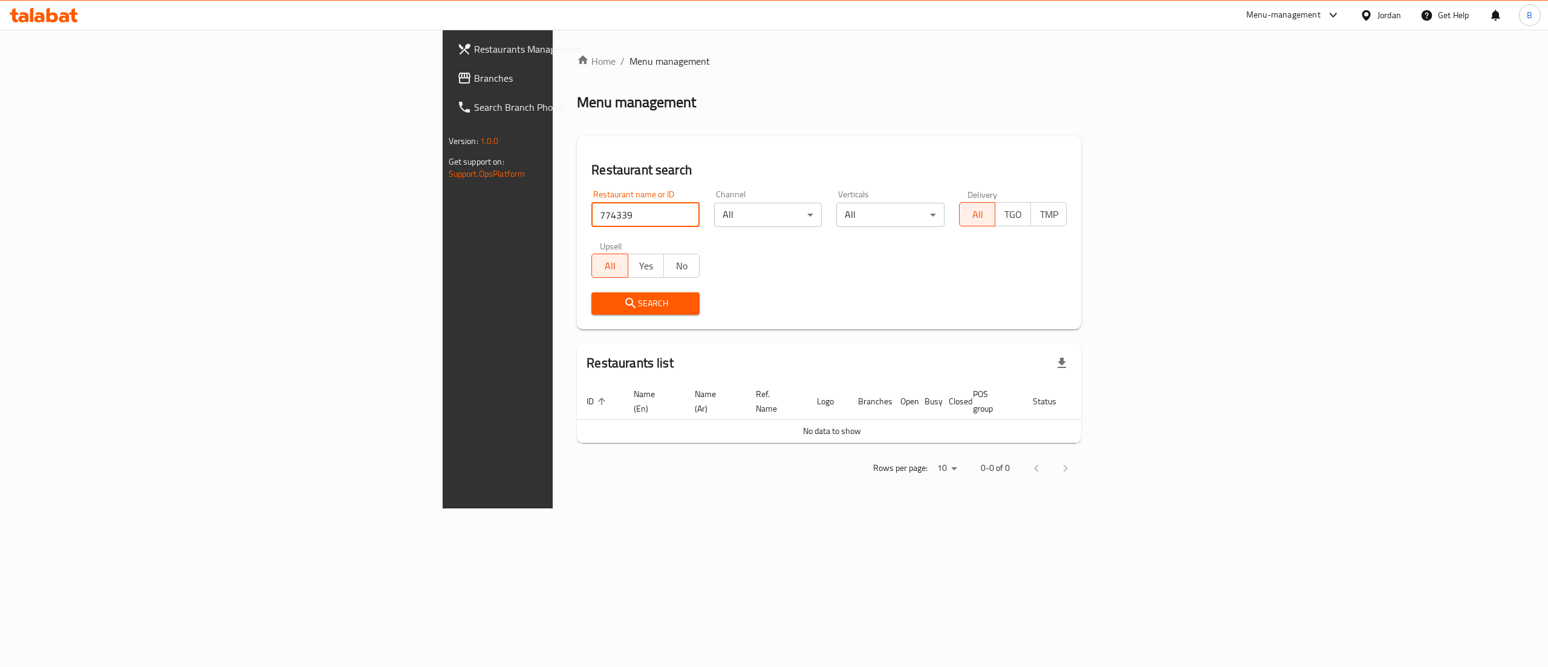
click at [474, 82] on span "Branches" at bounding box center [583, 78] width 218 height 15
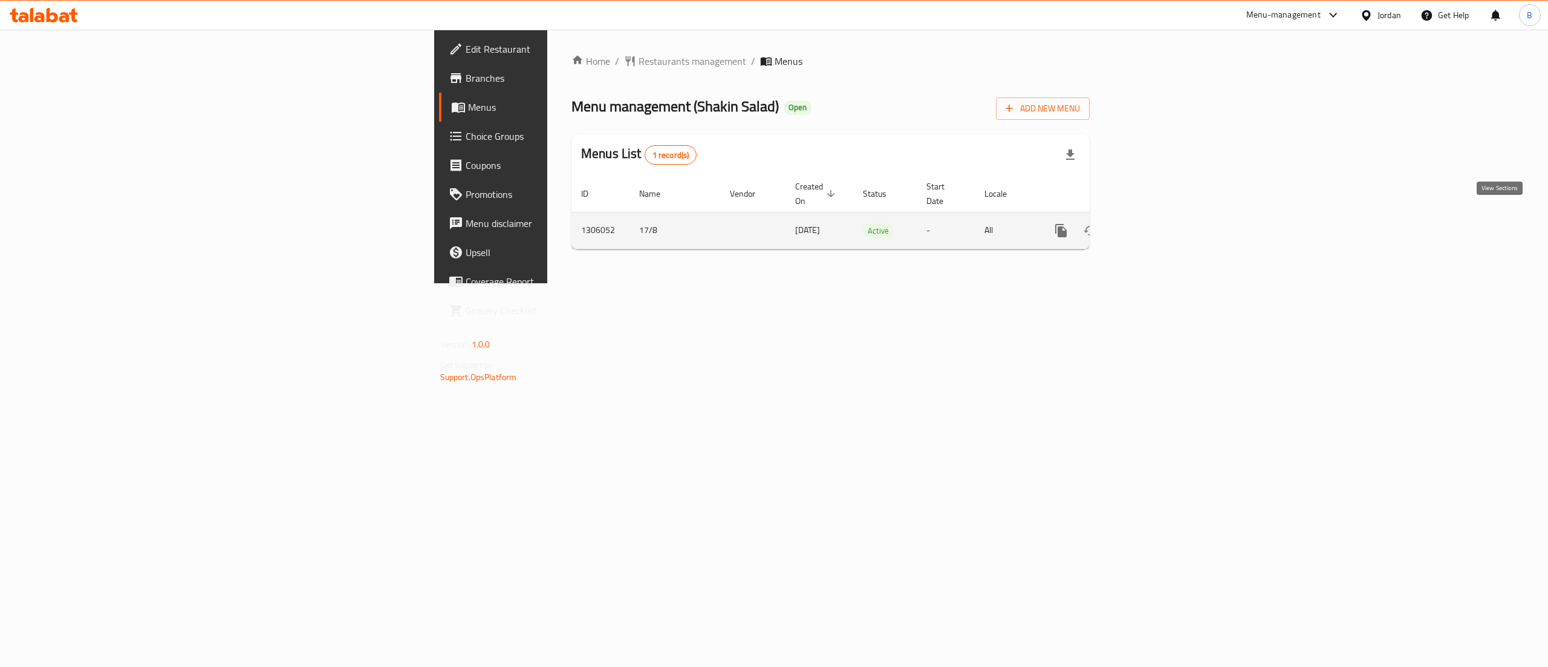
click at [1156, 223] on icon "enhanced table" at bounding box center [1148, 230] width 15 height 15
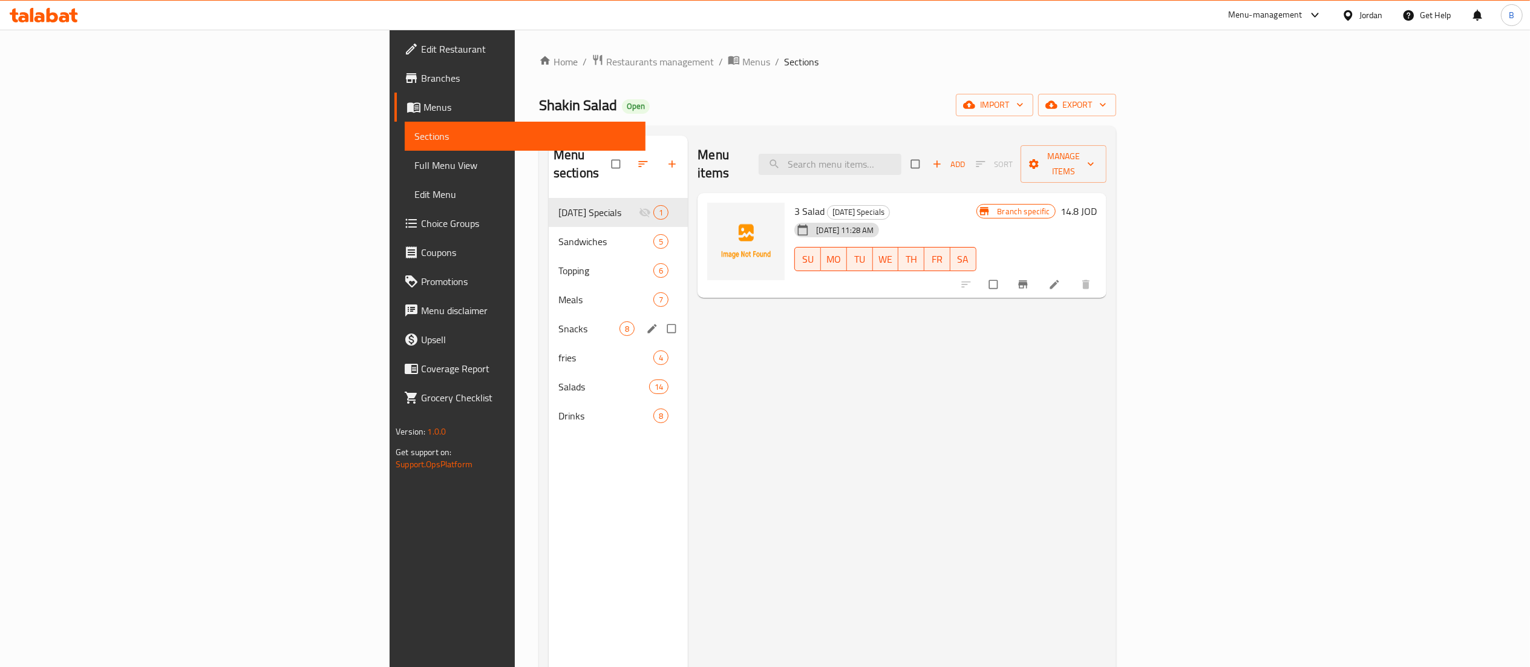
click at [558, 321] on span "Snacks" at bounding box center [588, 328] width 61 height 15
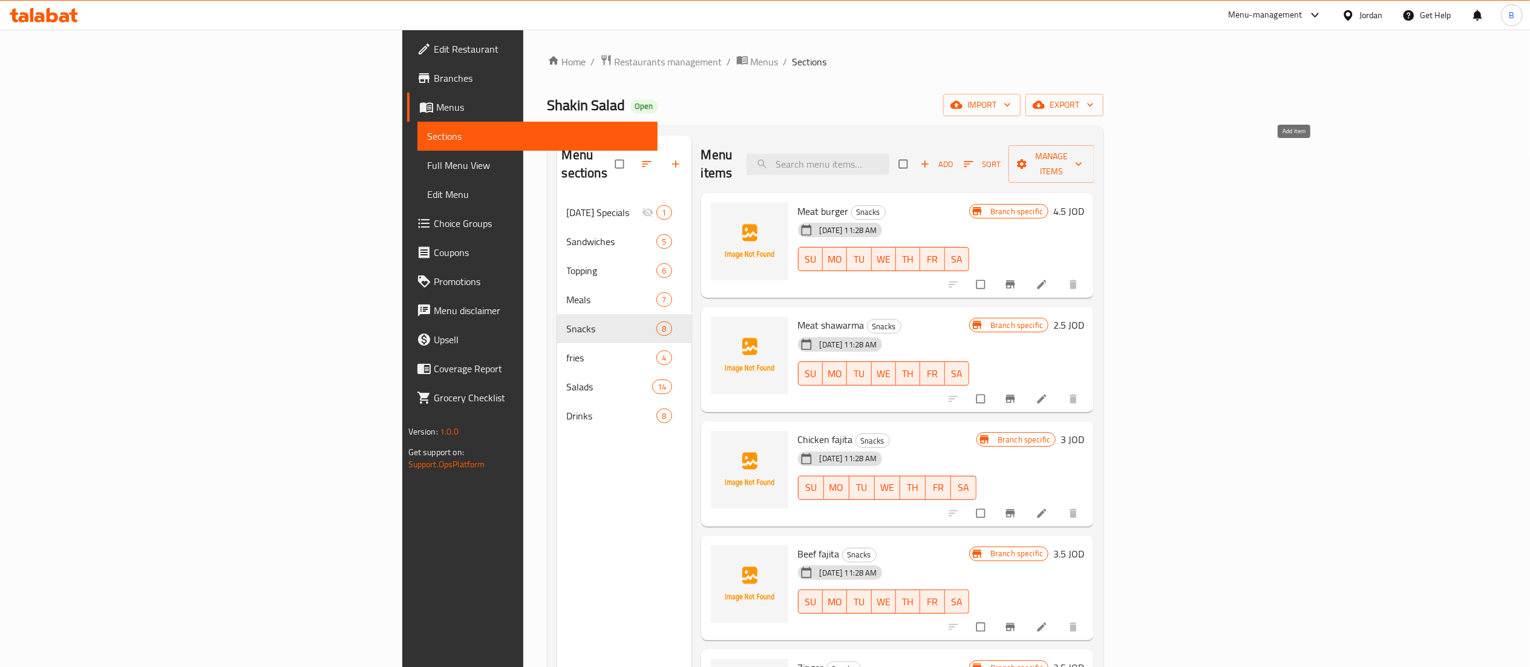
click at [953, 161] on span "Add" at bounding box center [936, 164] width 33 height 14
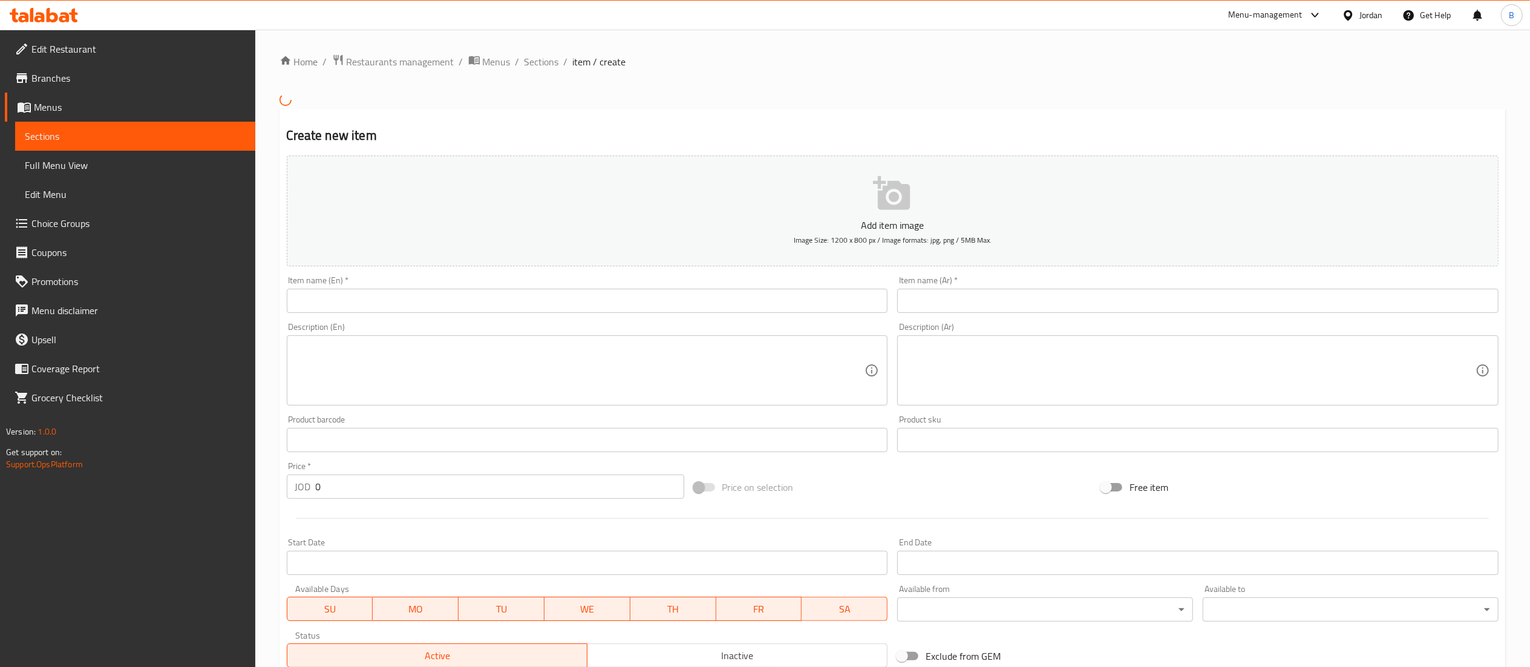
click at [613, 304] on input "text" at bounding box center [587, 301] width 601 height 24
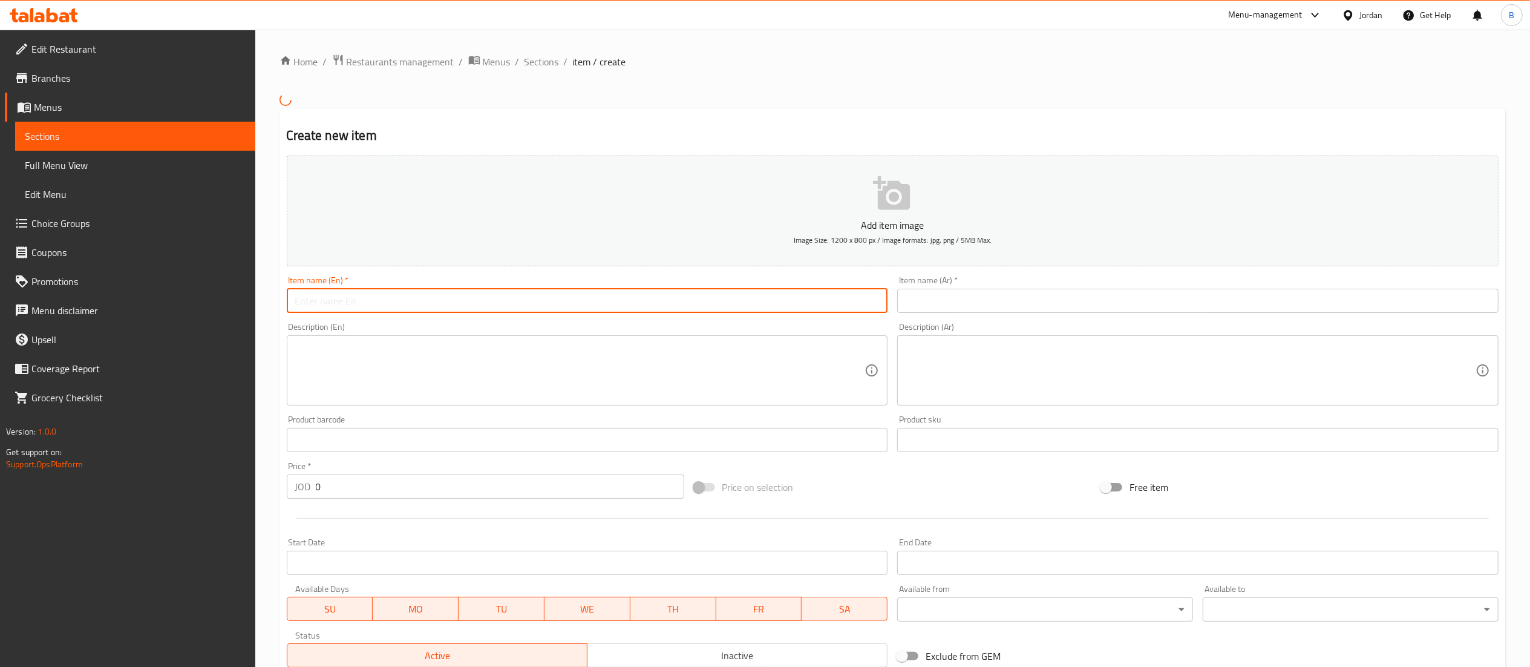
paste input "Zinger box"
type input "Zinger box"
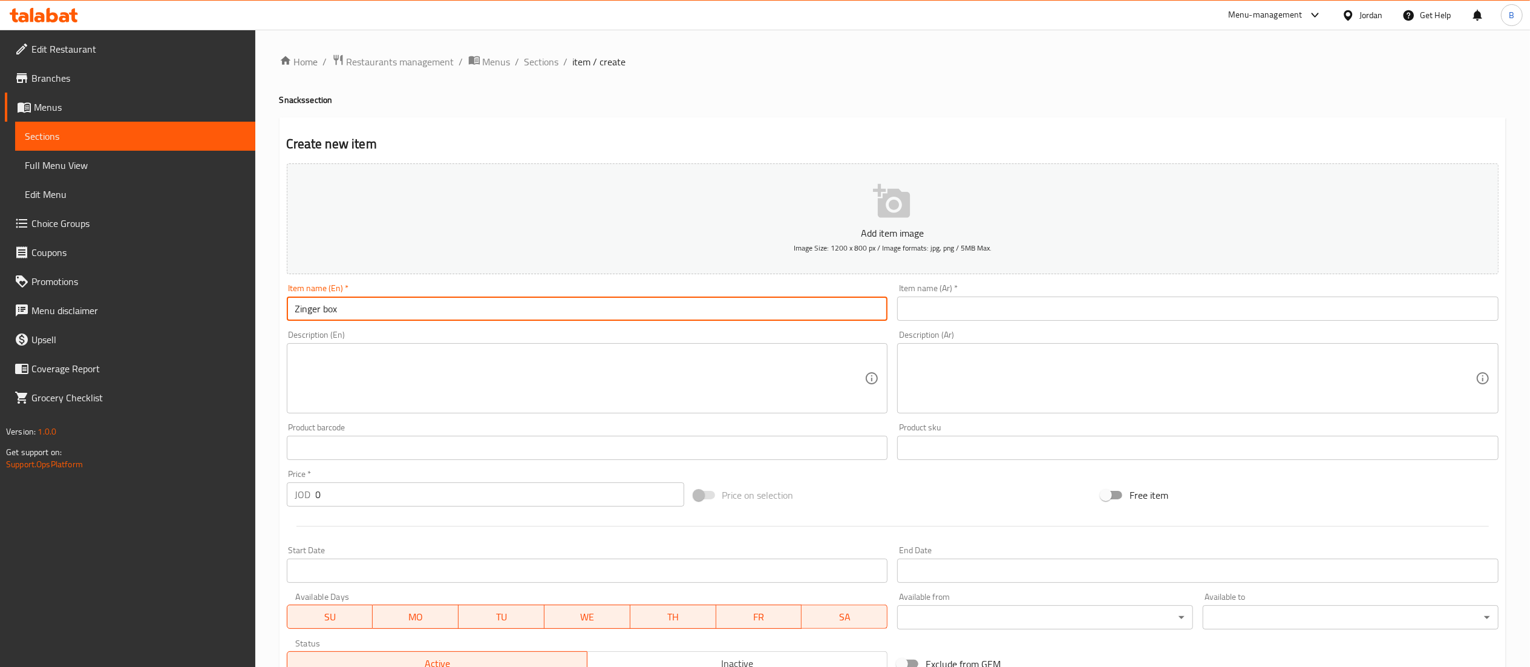
click at [1004, 293] on div "Item name (Ar)   * Item name (Ar) *" at bounding box center [1197, 302] width 601 height 37
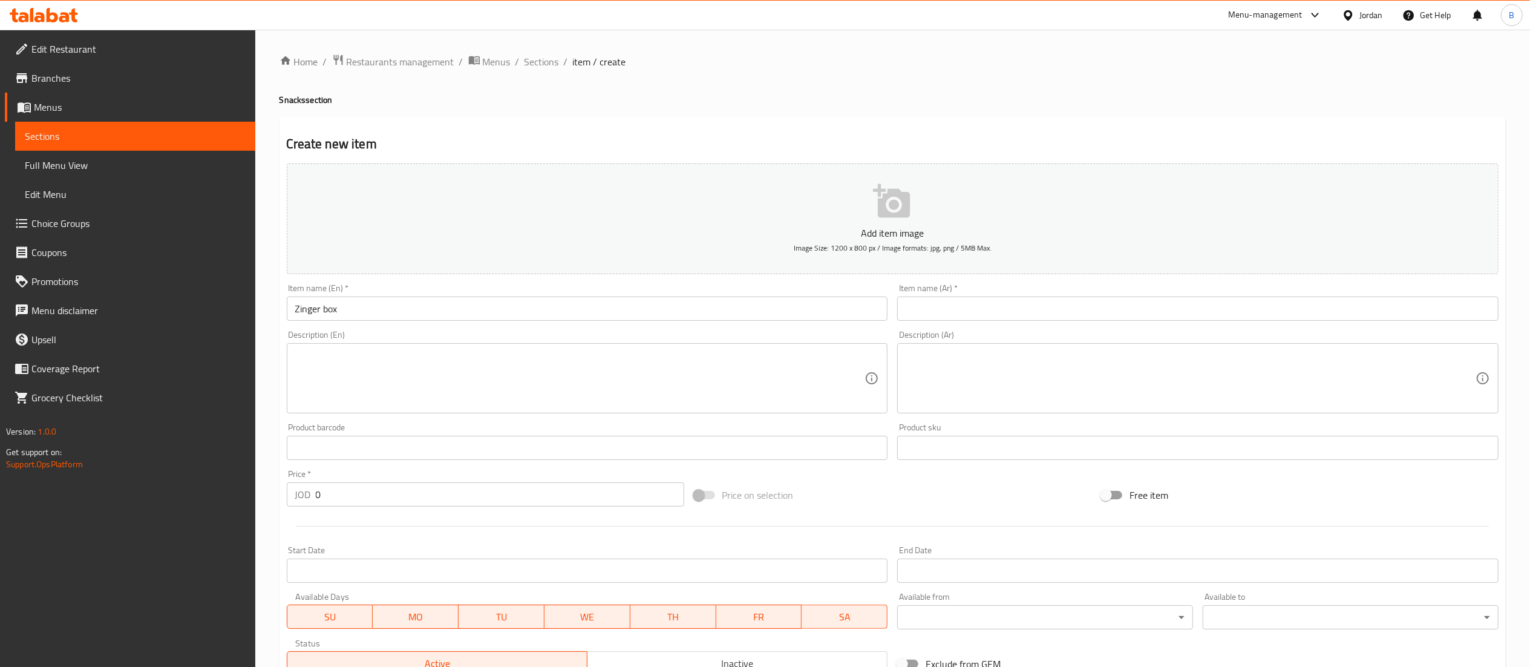
click at [975, 305] on input "text" at bounding box center [1197, 308] width 601 height 24
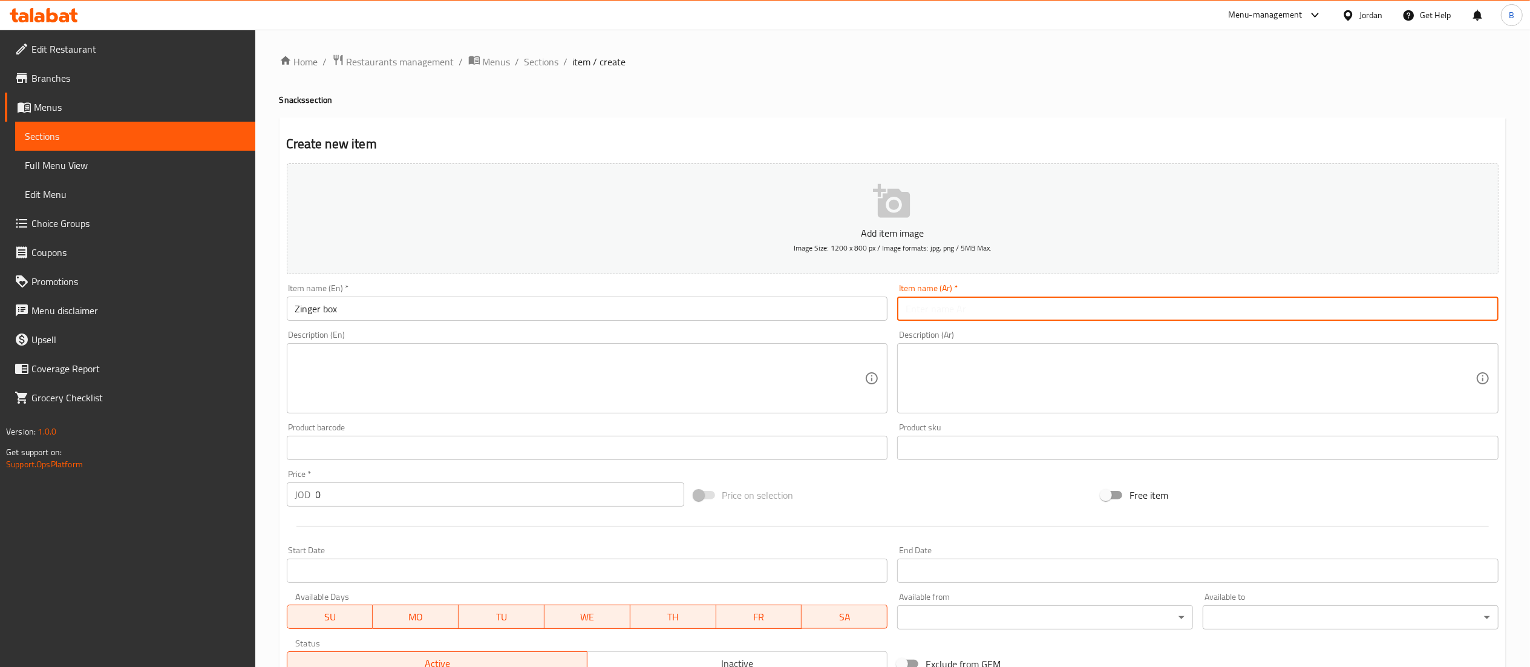
paste input "بوكس زنجر"
type input "بوكس زنجر"
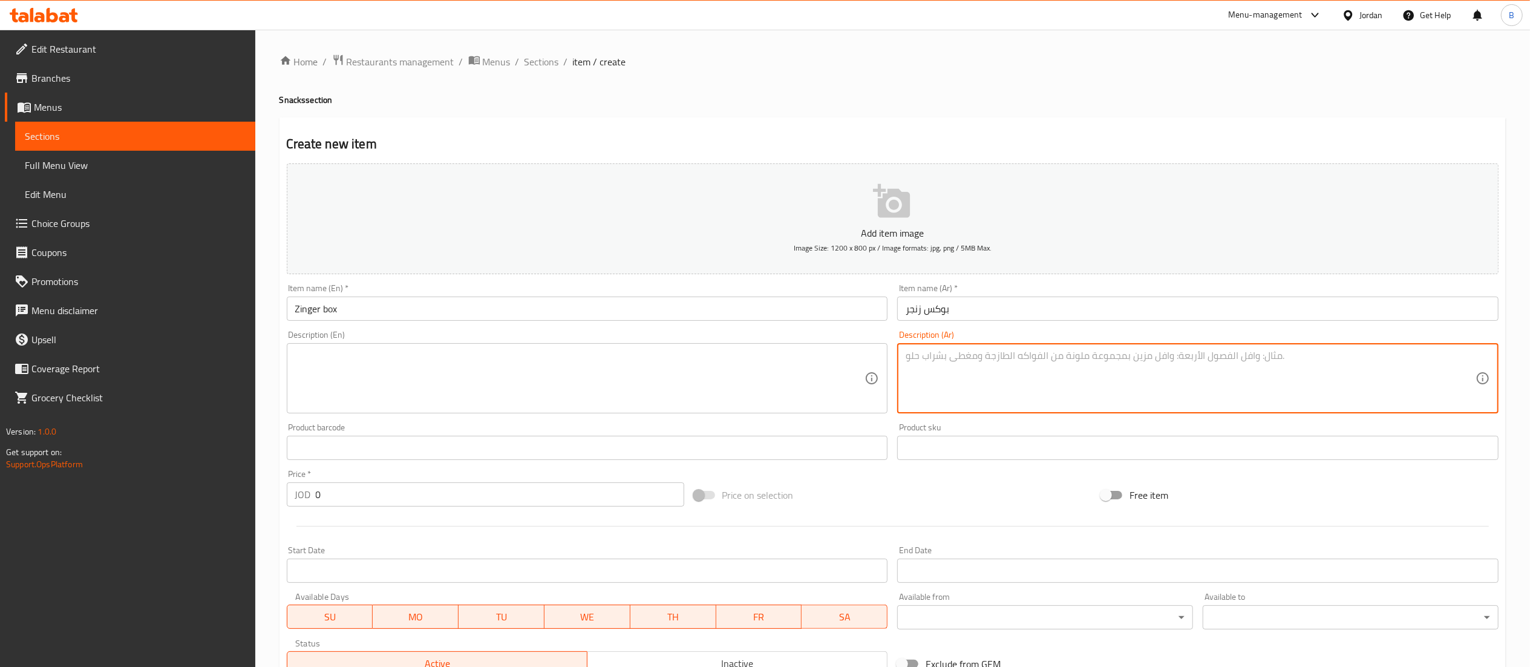
click at [1062, 397] on textarea at bounding box center [1191, 378] width 570 height 57
paste textarea "بطاطس زينجر المقلية بالجبن"
type textarea "بطاطس زينجر المقلية بالجبن"
click at [613, 379] on textarea at bounding box center [580, 378] width 570 height 57
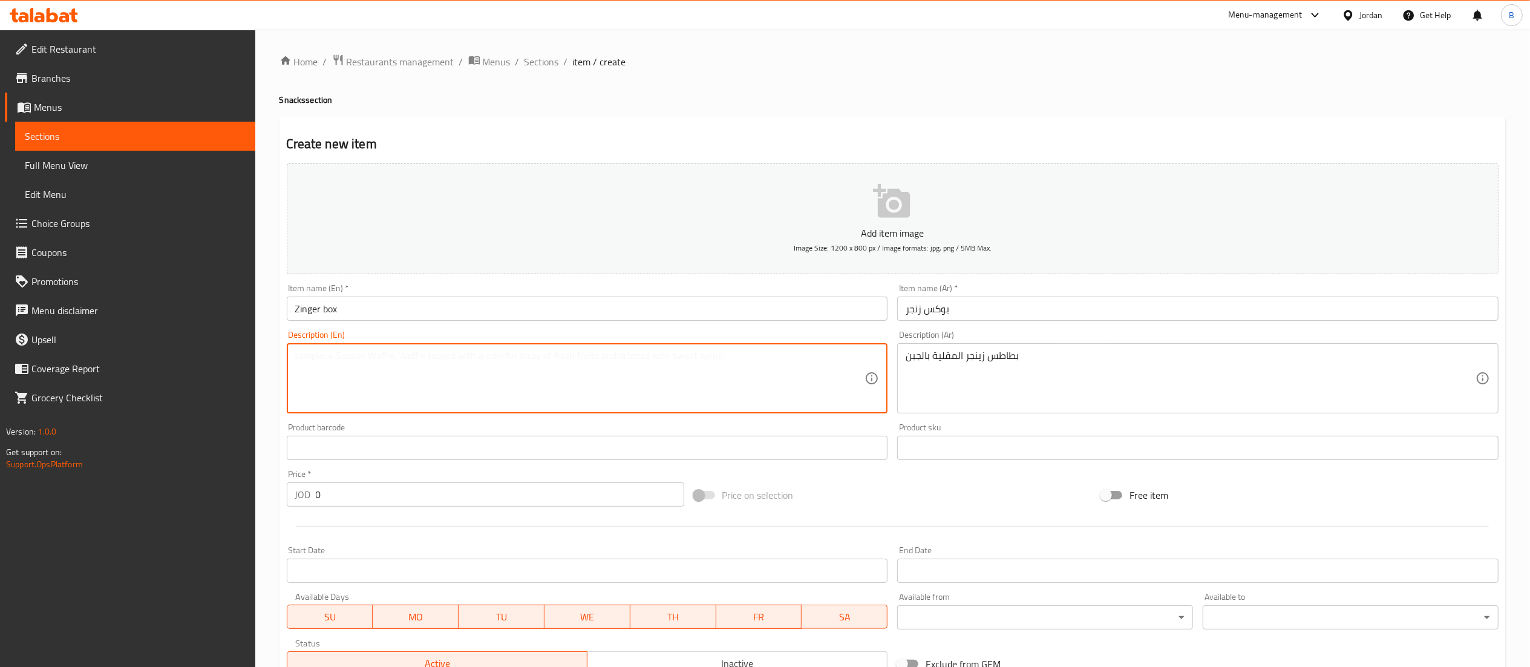
paste textarea "Zinger mix fries cheese"
type textarea "Zinger mix fries cheese"
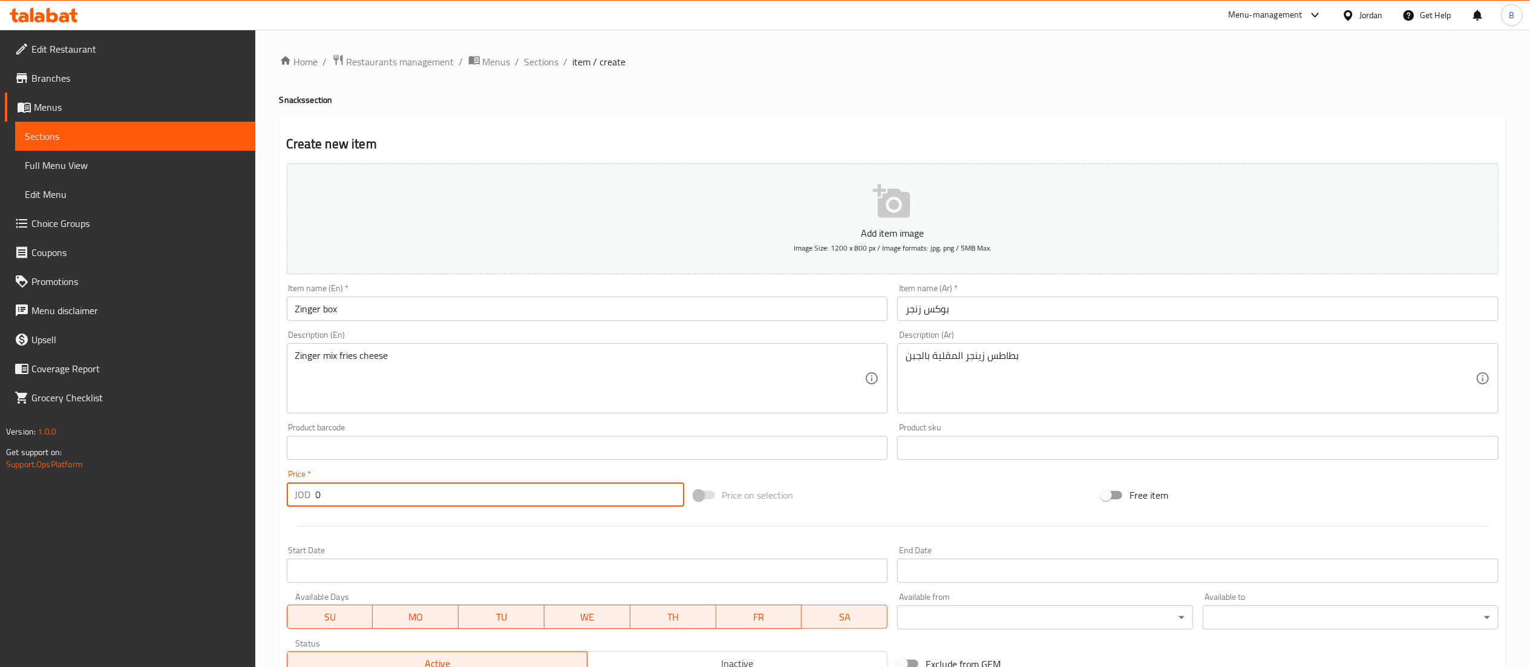
drag, startPoint x: 429, startPoint y: 498, endPoint x: 15, endPoint y: 472, distance: 415.8
click at [139, 477] on div "Edit Restaurant Branches Menus Sections Full Menu View Edit Menu Choice Groups …" at bounding box center [765, 442] width 1530 height 825
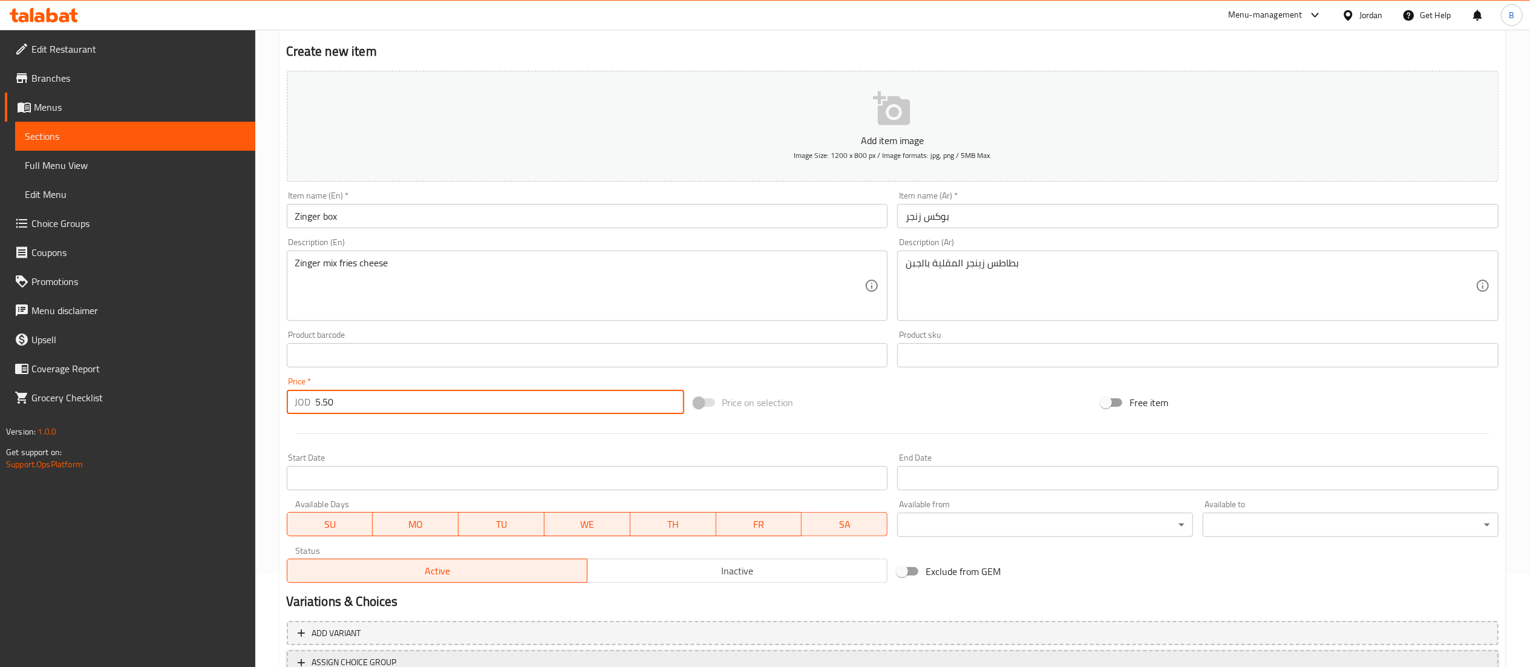
scroll to position [187, 0]
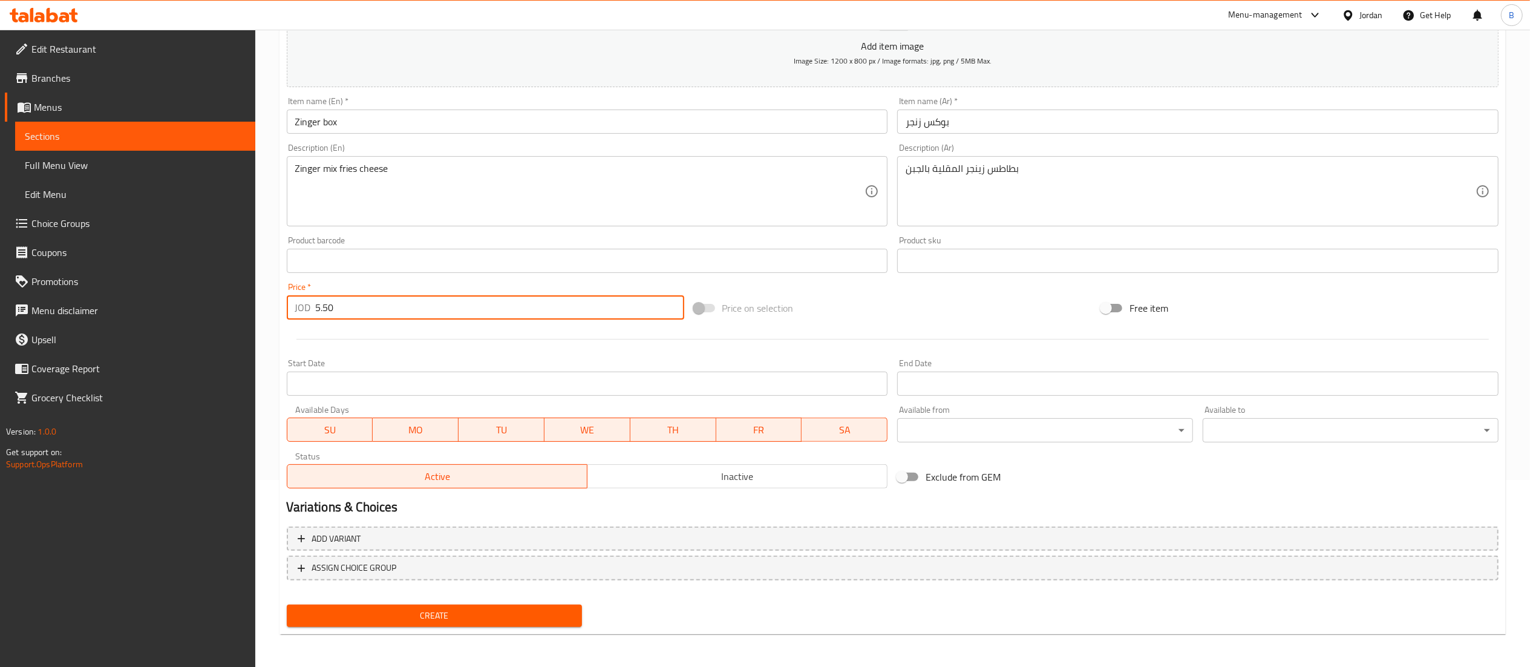
type input "5.50"
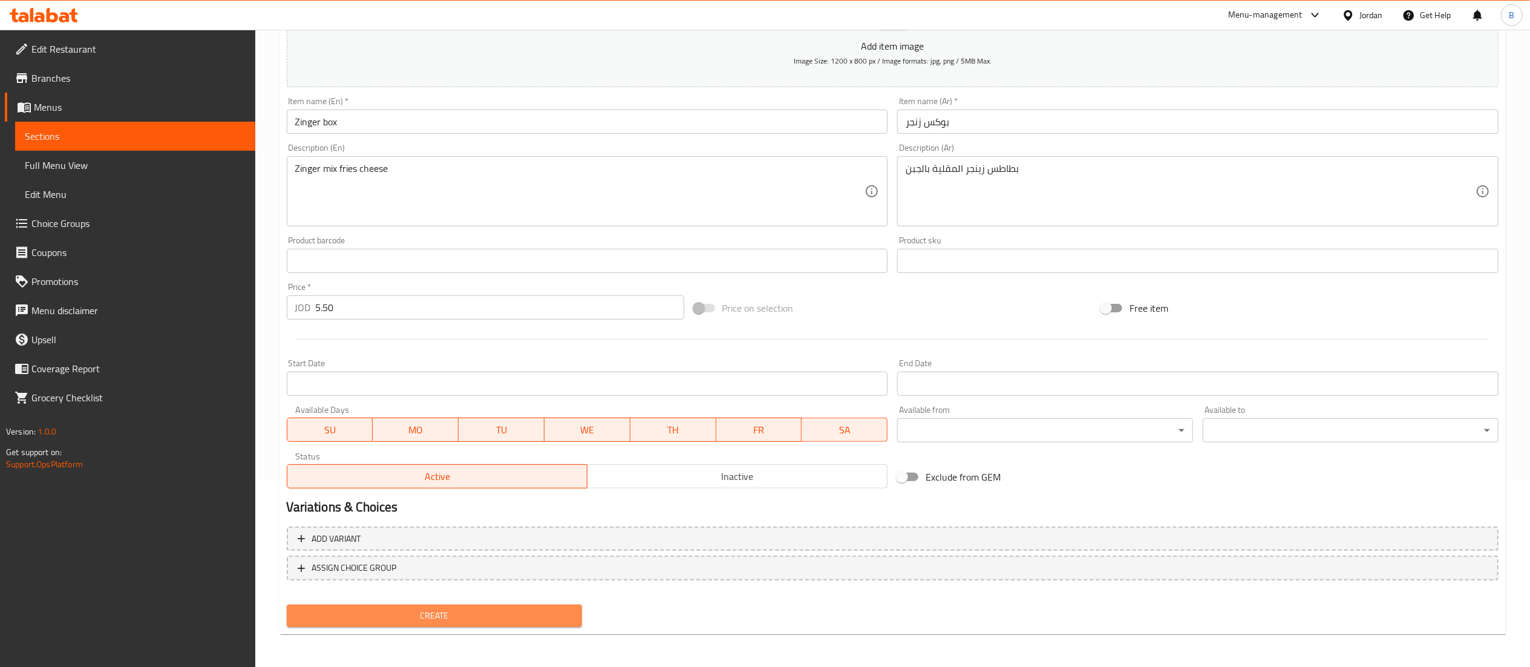
click at [388, 621] on span "Create" at bounding box center [434, 615] width 276 height 15
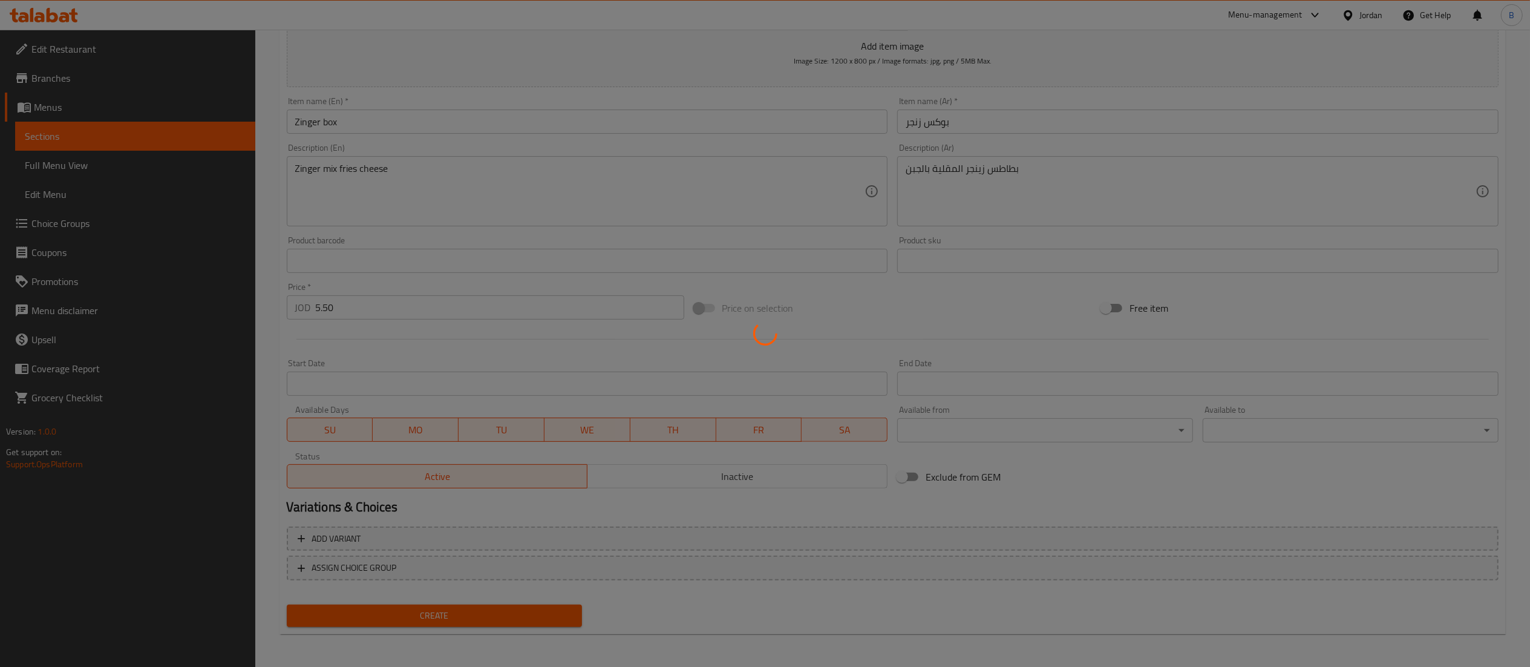
type input "0"
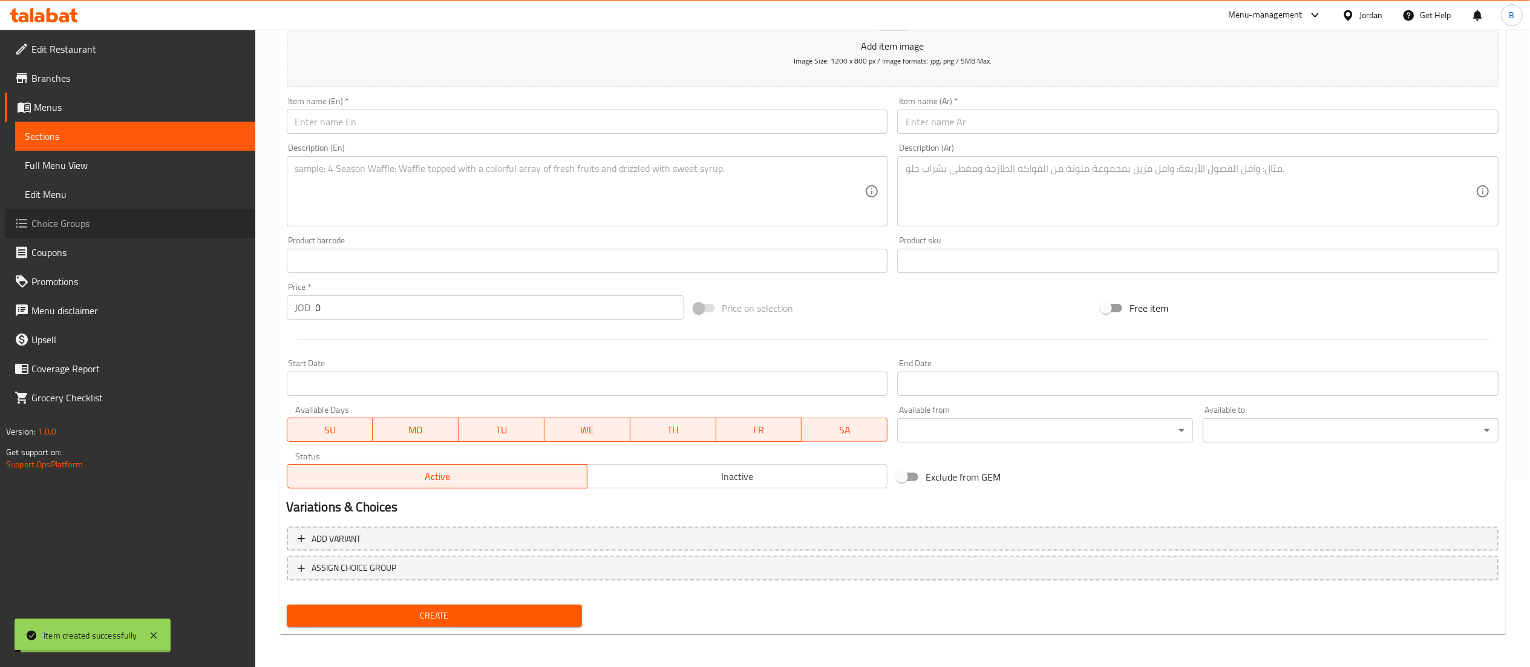
click at [62, 225] on span "Choice Groups" at bounding box center [138, 223] width 214 height 15
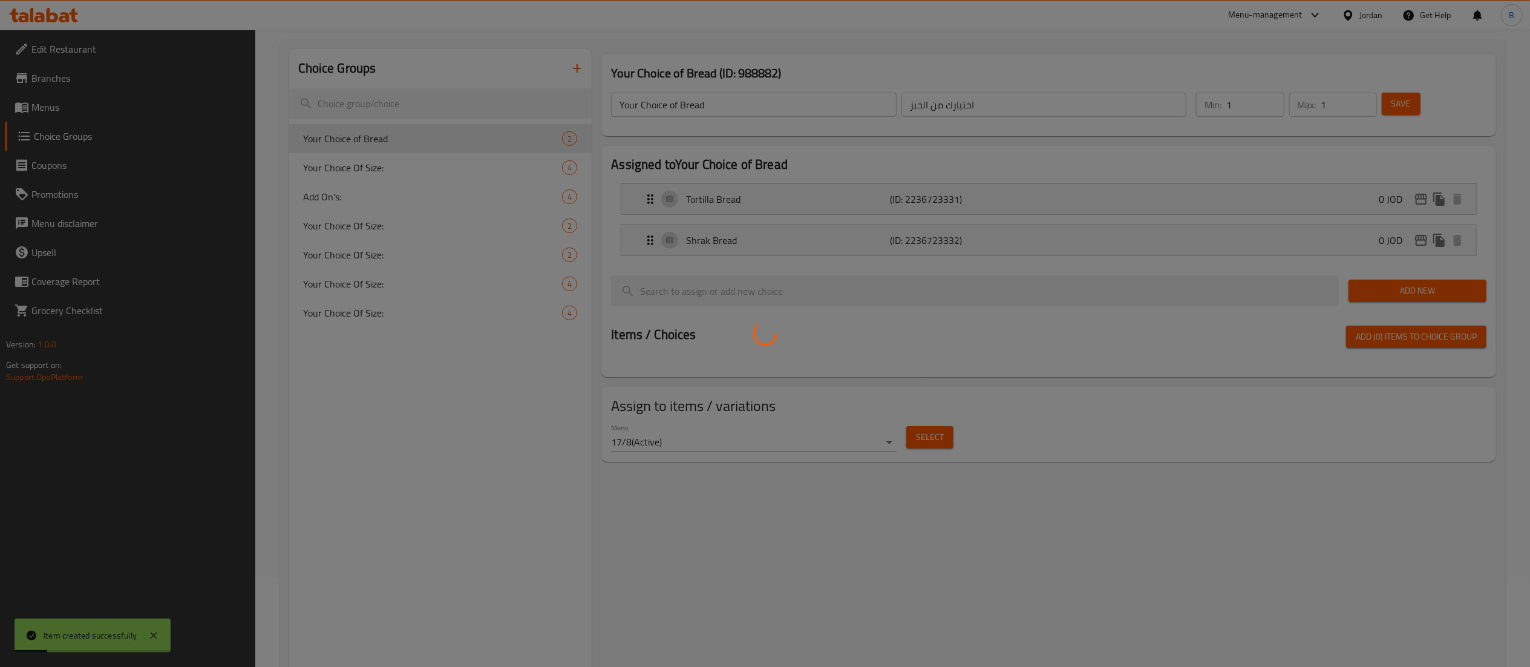
scroll to position [51, 0]
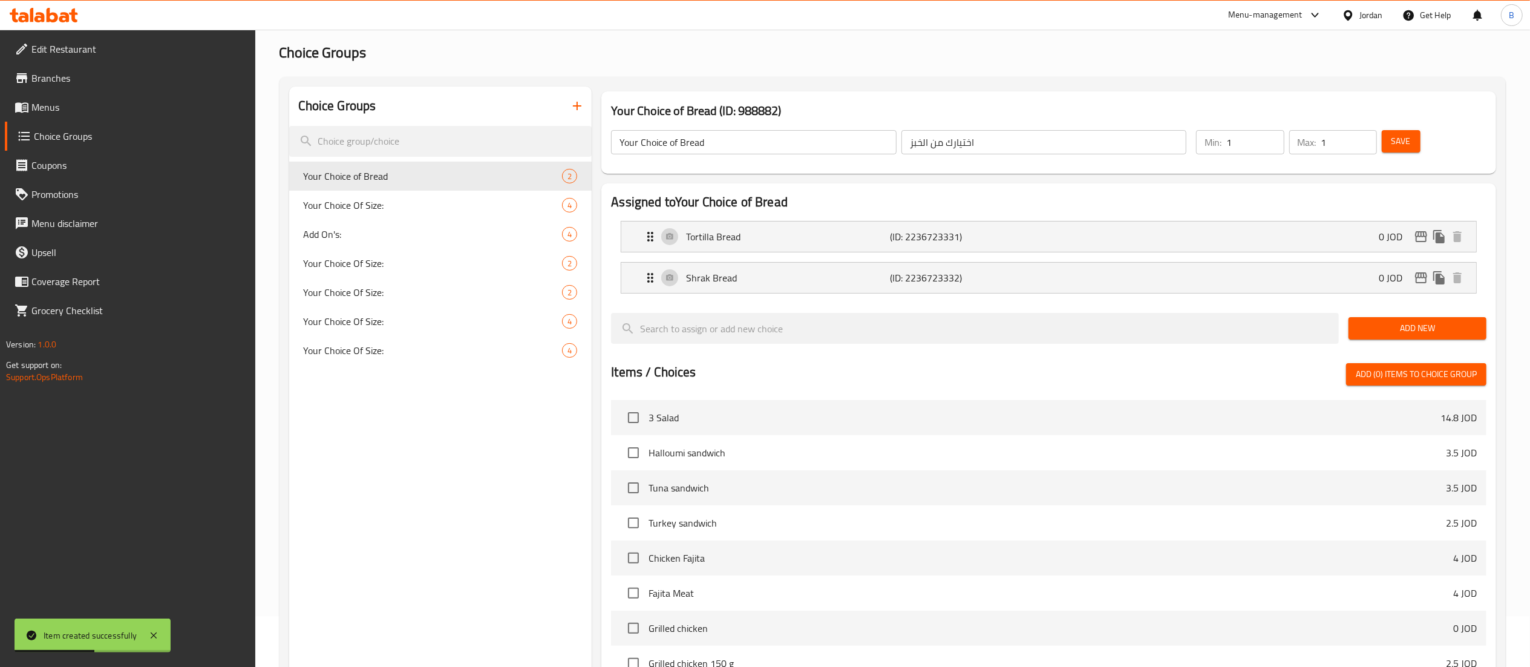
click at [576, 116] on button "button" at bounding box center [577, 105] width 29 height 29
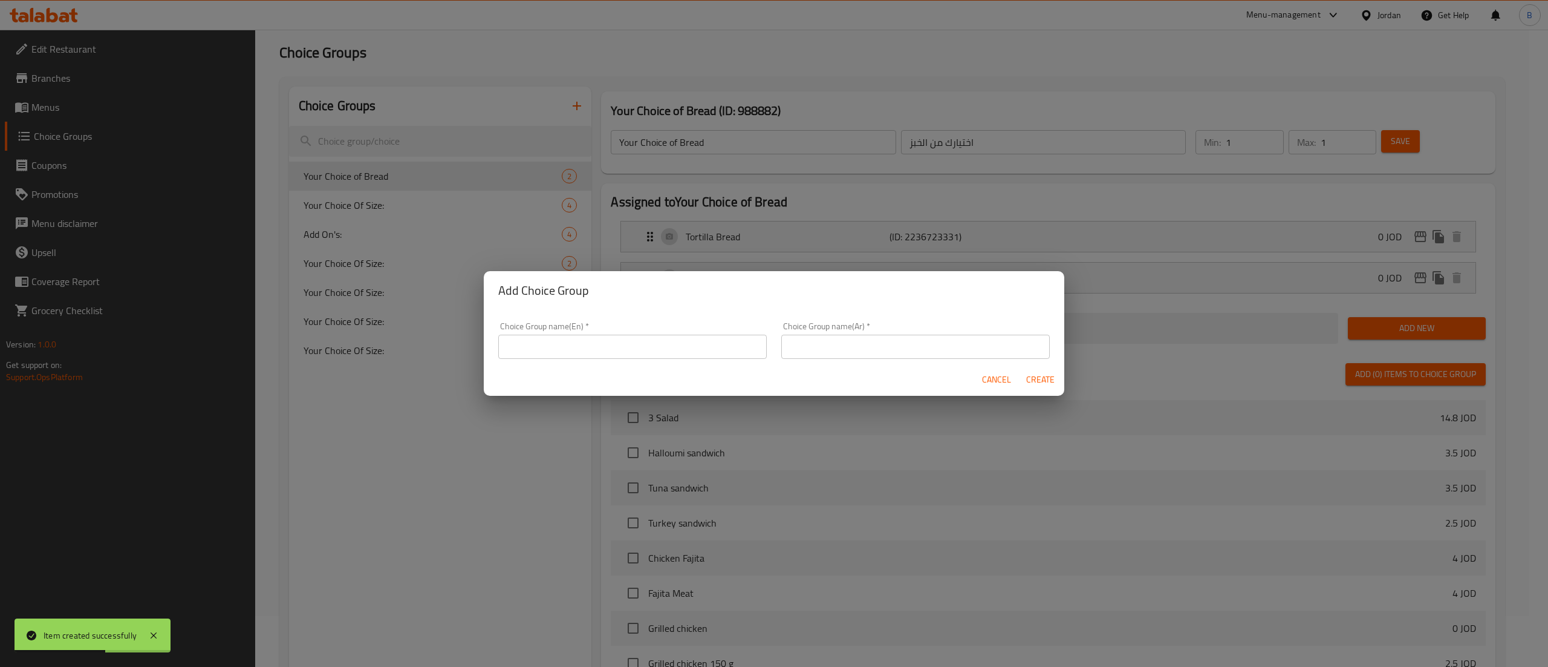
click at [547, 339] on input "text" at bounding box center [632, 346] width 269 height 24
type input "choose sauce:"
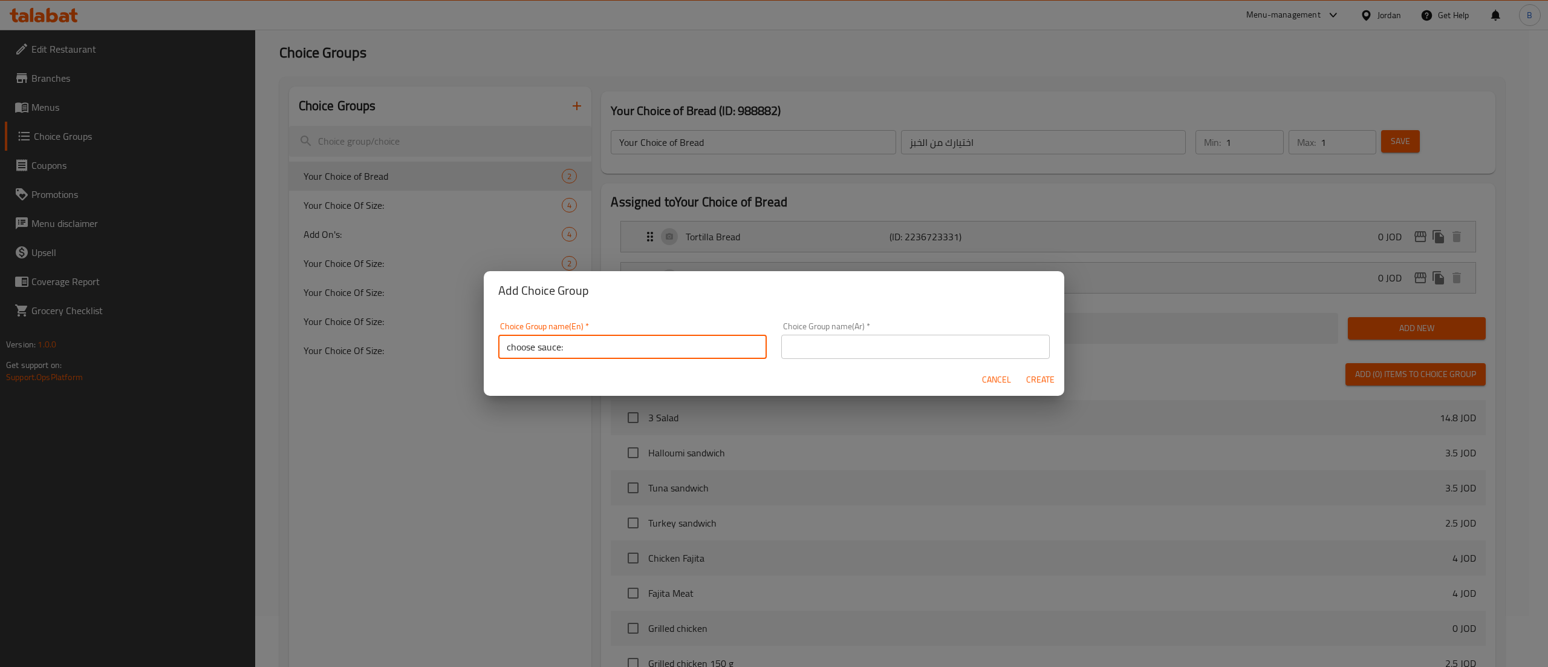
click at [838, 346] on input "text" at bounding box center [916, 346] width 269 height 24
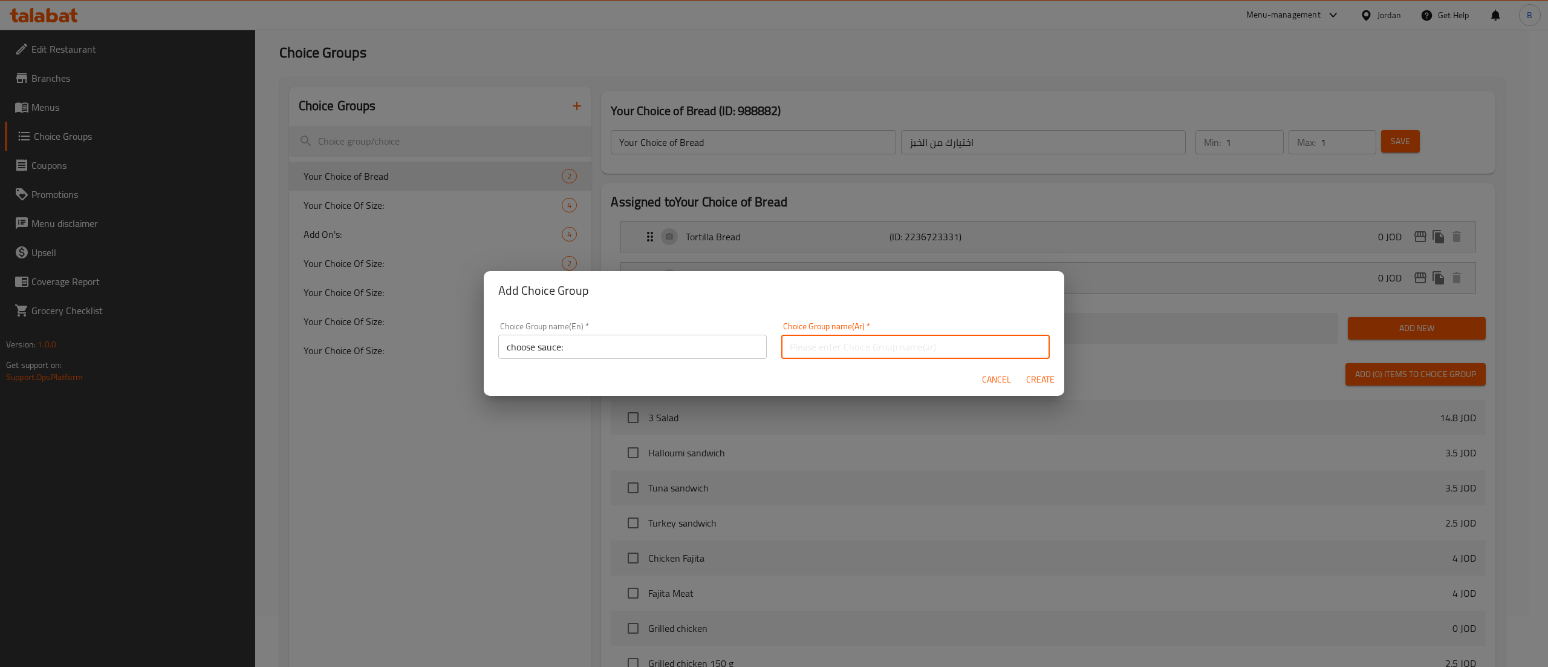
paste input "اختيارك للصوص"
type input "اختيارك للصوص"
click at [1040, 374] on span "Create" at bounding box center [1040, 379] width 29 height 15
type input "choose sauce:"
type input "اختيارك للصوص"
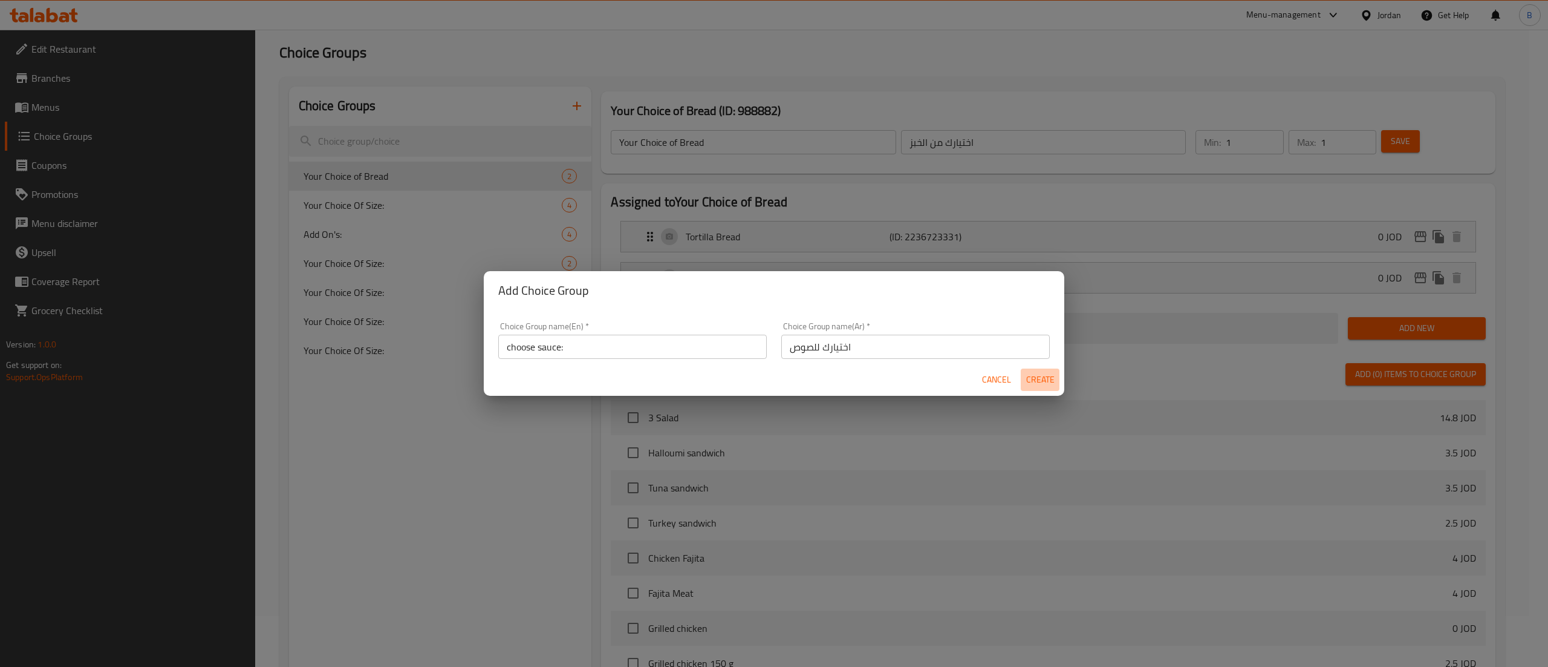
type input "0"
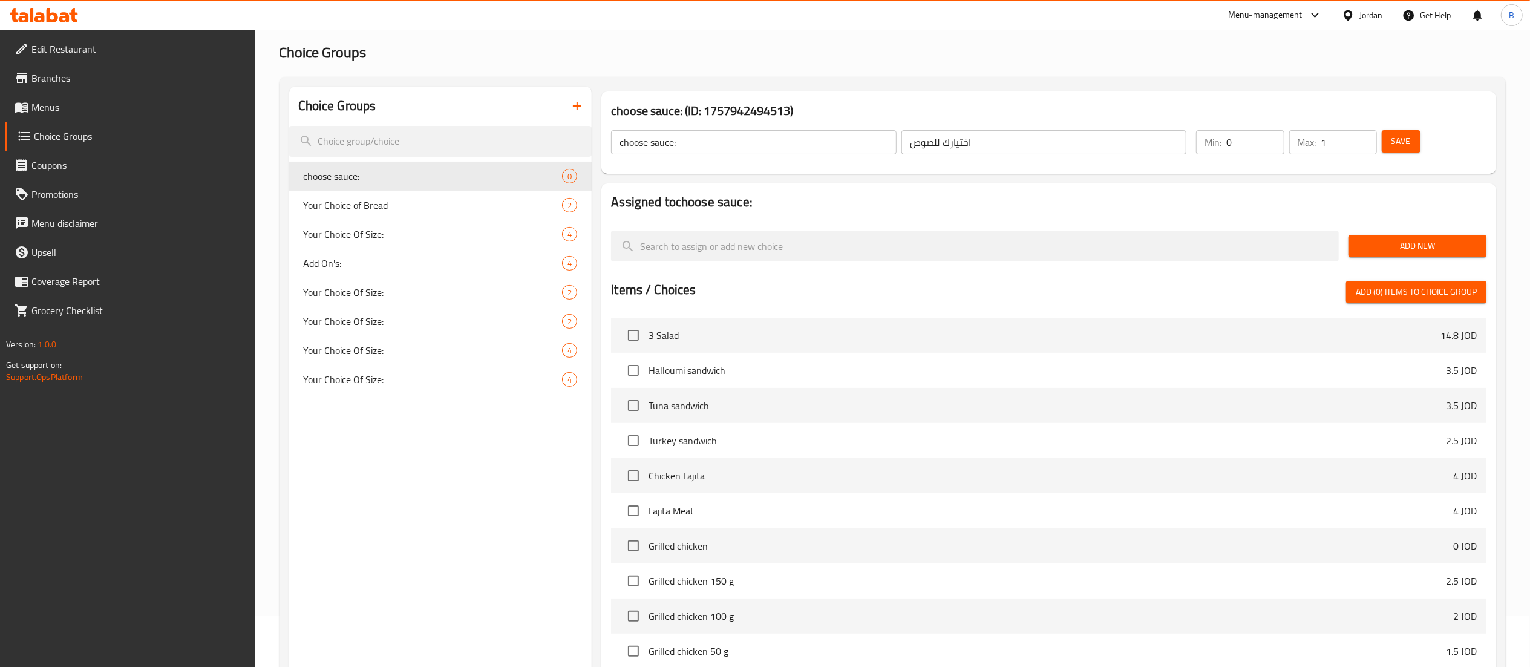
click at [1365, 140] on input "1" at bounding box center [1349, 142] width 56 height 24
click at [1363, 138] on input "2" at bounding box center [1349, 142] width 56 height 24
type input "3"
click at [1363, 138] on input "3" at bounding box center [1349, 142] width 56 height 24
click at [1402, 138] on span "Save" at bounding box center [1400, 141] width 19 height 15
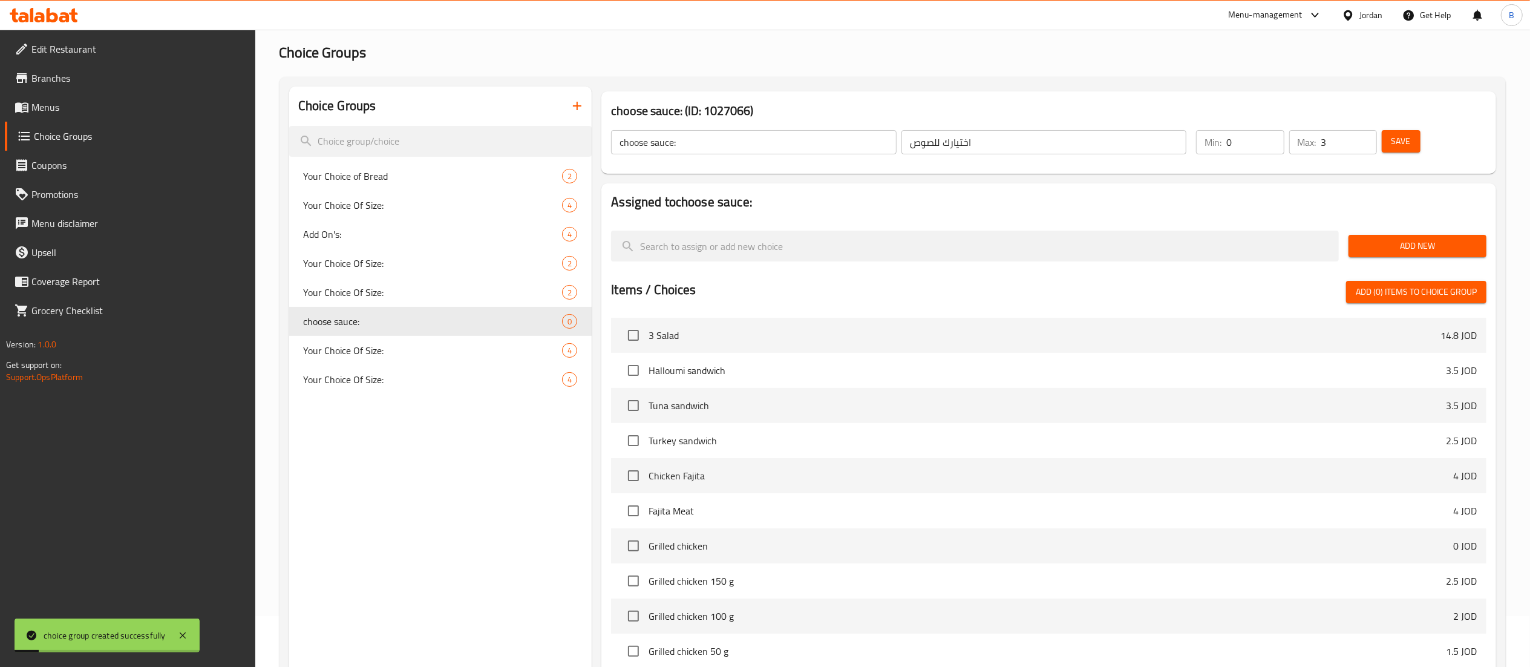
click at [1446, 246] on span "Add New" at bounding box center [1417, 245] width 119 height 15
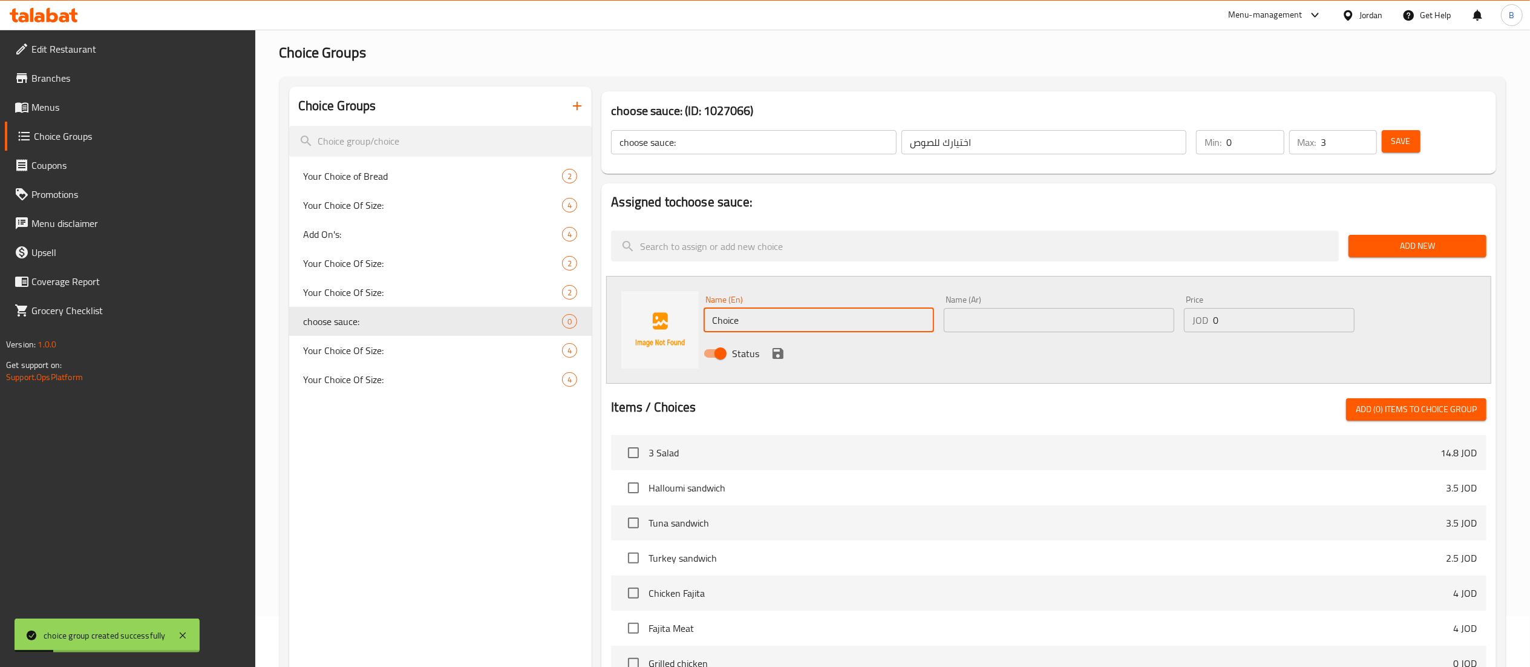
drag, startPoint x: 786, startPoint y: 321, endPoint x: 485, endPoint y: 302, distance: 302.4
click at [599, 305] on div "Assigned to choose sauce: Add New Name (En) Choice Name (En) Name (Ar) Name (Ar…" at bounding box center [1048, 511] width 904 height 666
paste input "Honey mustard"
type input "Honey mustard"
drag, startPoint x: 1010, startPoint y: 318, endPoint x: 1003, endPoint y: 319, distance: 7.4
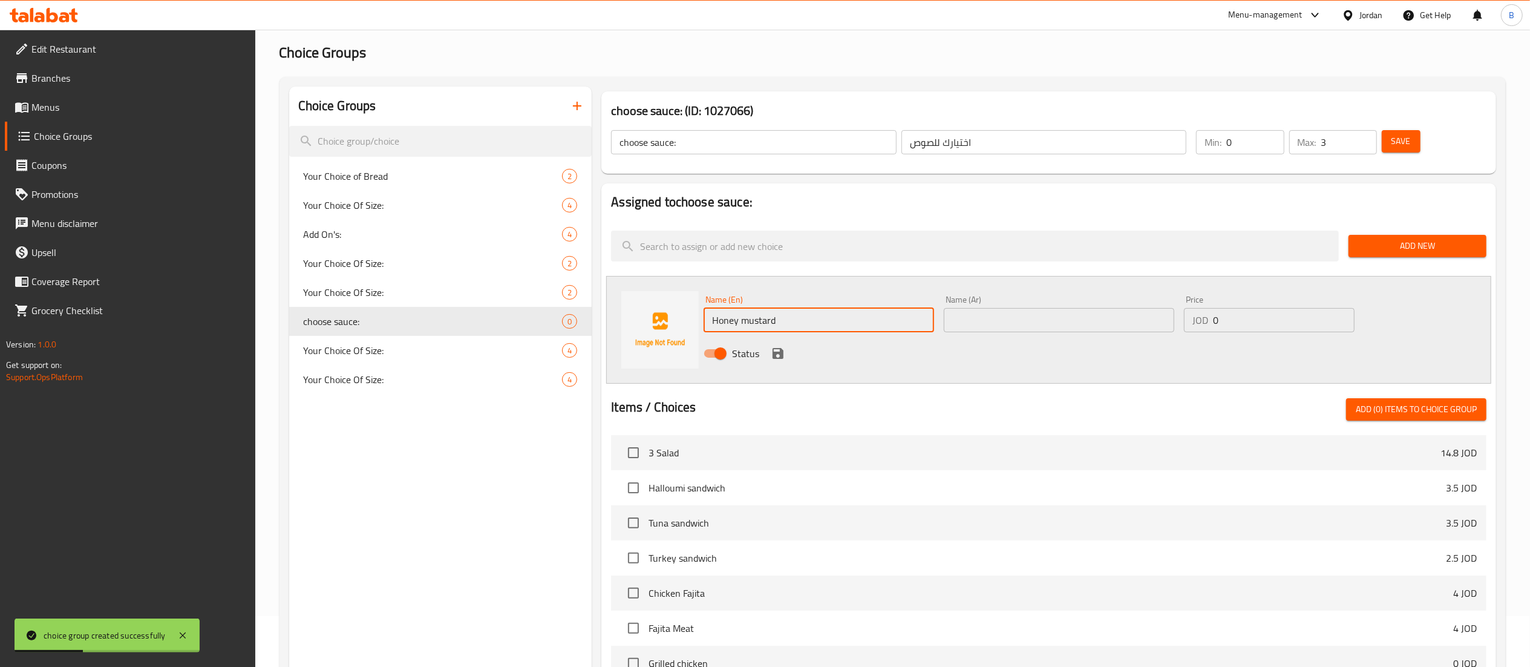
click at [1010, 318] on input "text" at bounding box center [1059, 320] width 230 height 24
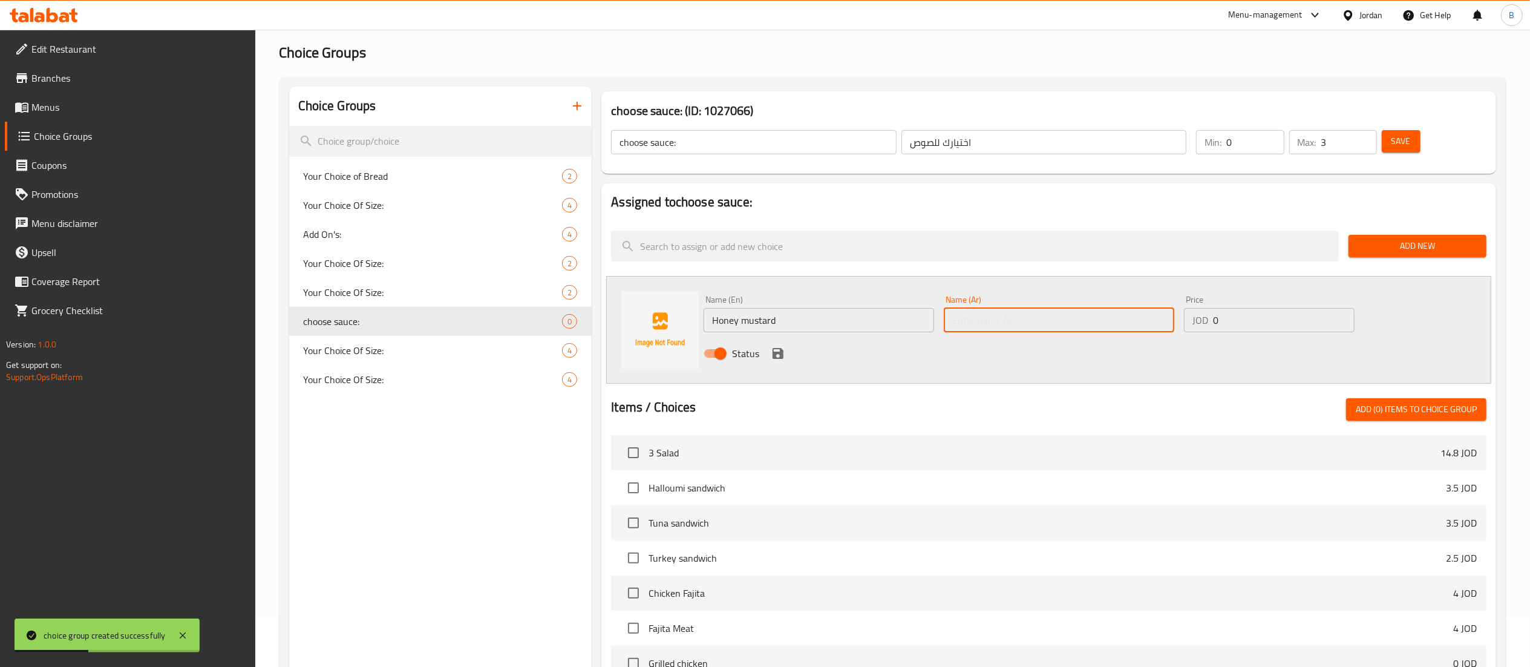
paste input "هني ماسترد"
type input "هني ماسترد"
click at [775, 351] on icon "save" at bounding box center [778, 353] width 15 height 15
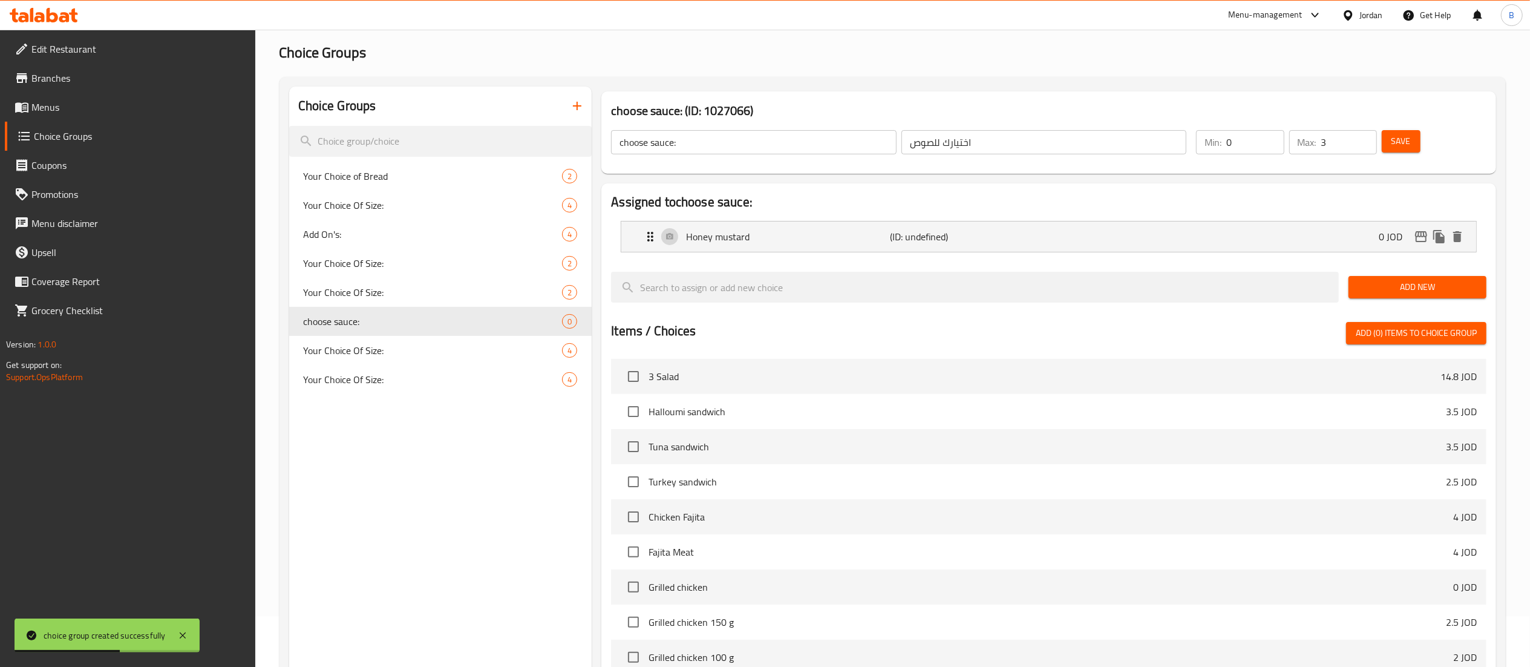
click at [1457, 286] on span "Add New" at bounding box center [1417, 286] width 119 height 15
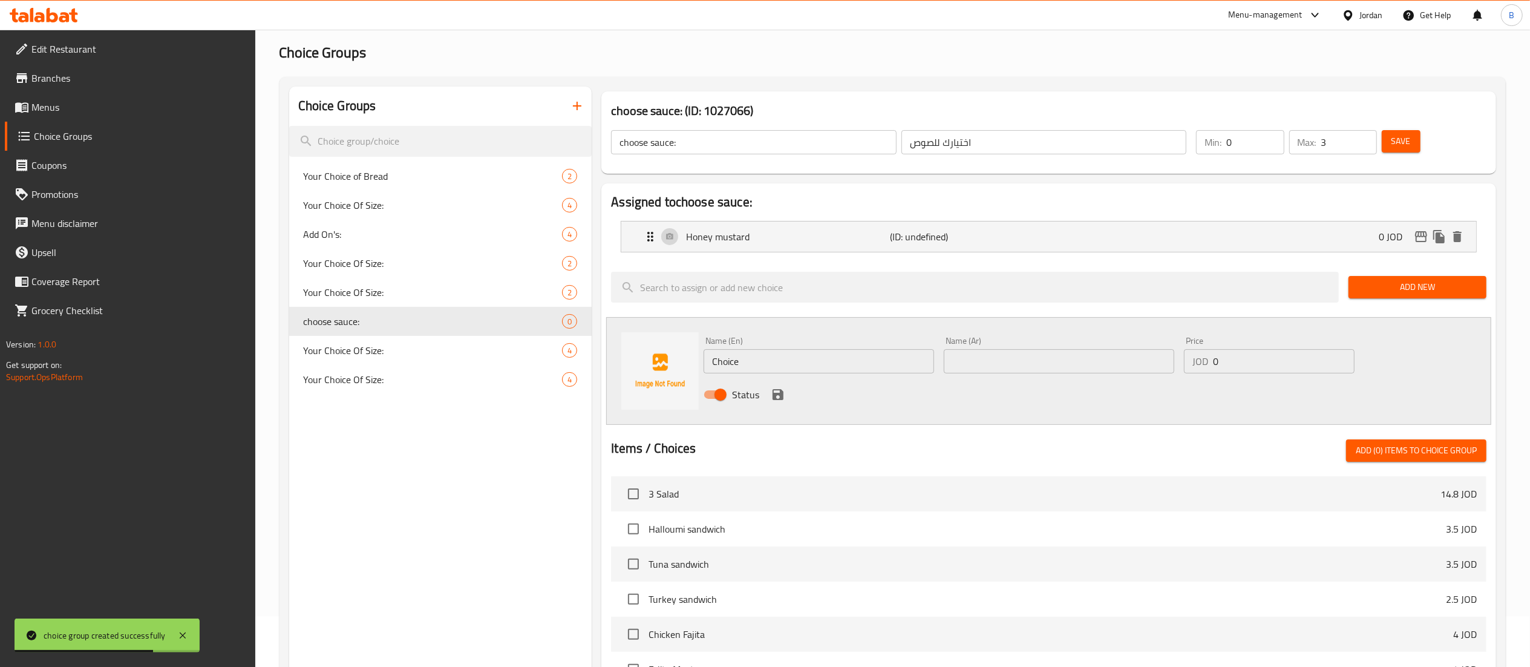
drag, startPoint x: 860, startPoint y: 367, endPoint x: 516, endPoint y: 331, distance: 345.4
click at [609, 344] on div "Name (En) Choice Name (En) Name (Ar) Name (Ar) Price JOD 0 Price Status" at bounding box center [1048, 371] width 885 height 108
paste input "Ketchup mayo"
type input "Ketchup mayo"
click at [1049, 371] on input "text" at bounding box center [1059, 361] width 230 height 24
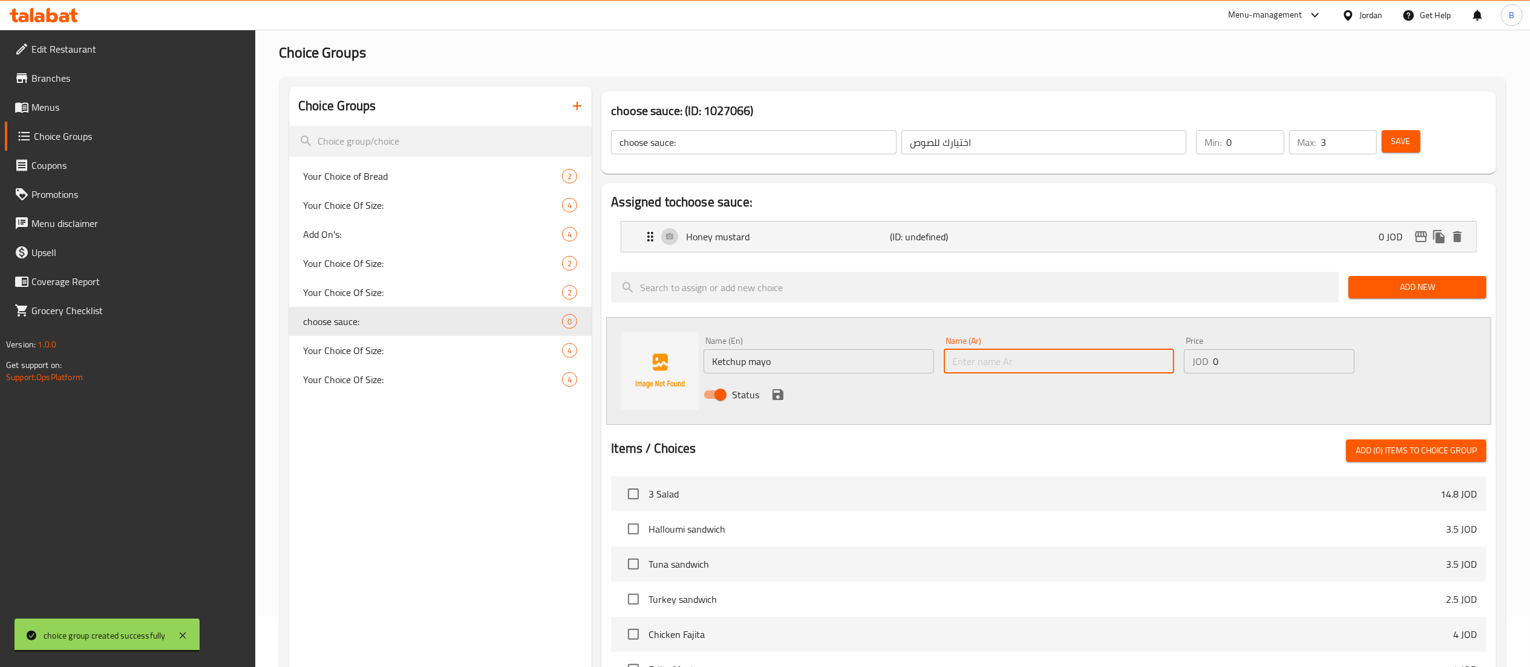
paste input "كاتشب و مايونيز"
type input "كاتشب و مايونيز"
click at [782, 396] on icon "save" at bounding box center [777, 394] width 11 height 11
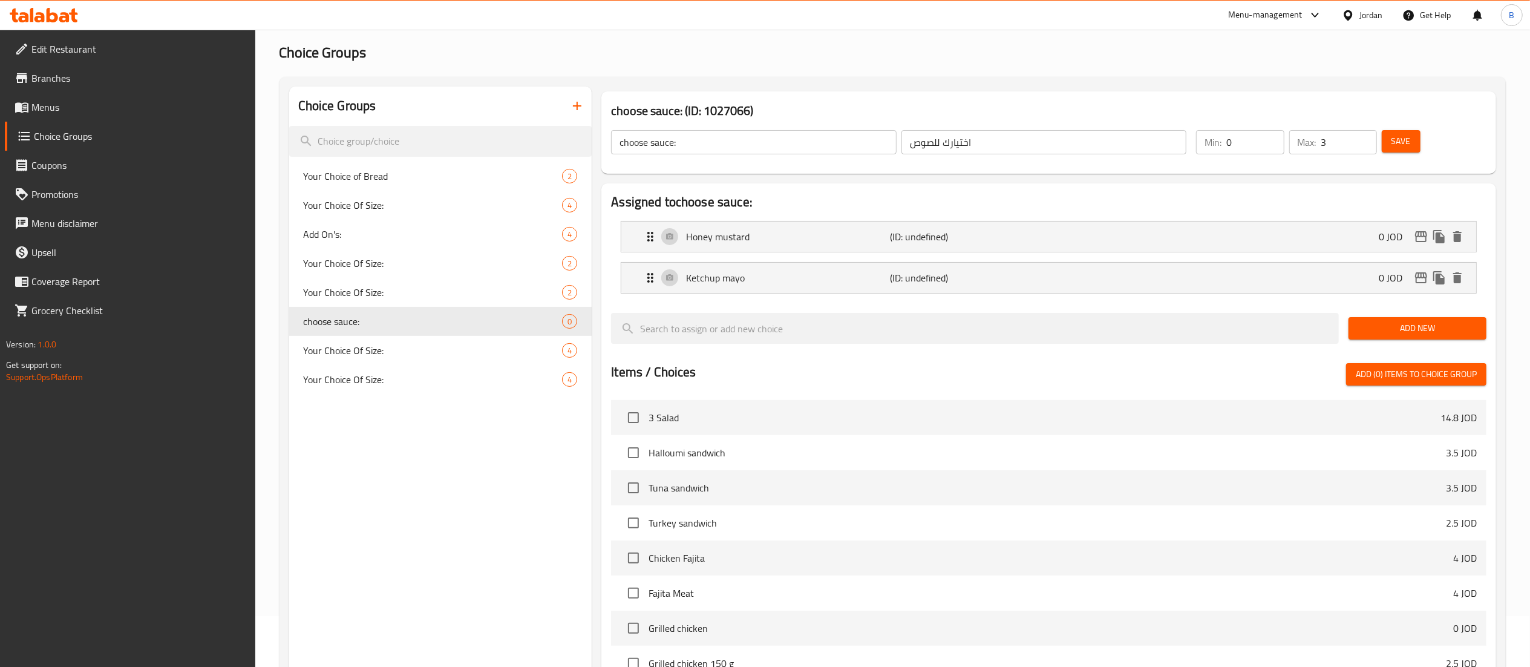
click at [1415, 316] on div "Add New" at bounding box center [1417, 328] width 148 height 41
click at [1406, 323] on span "Add New" at bounding box center [1417, 328] width 119 height 15
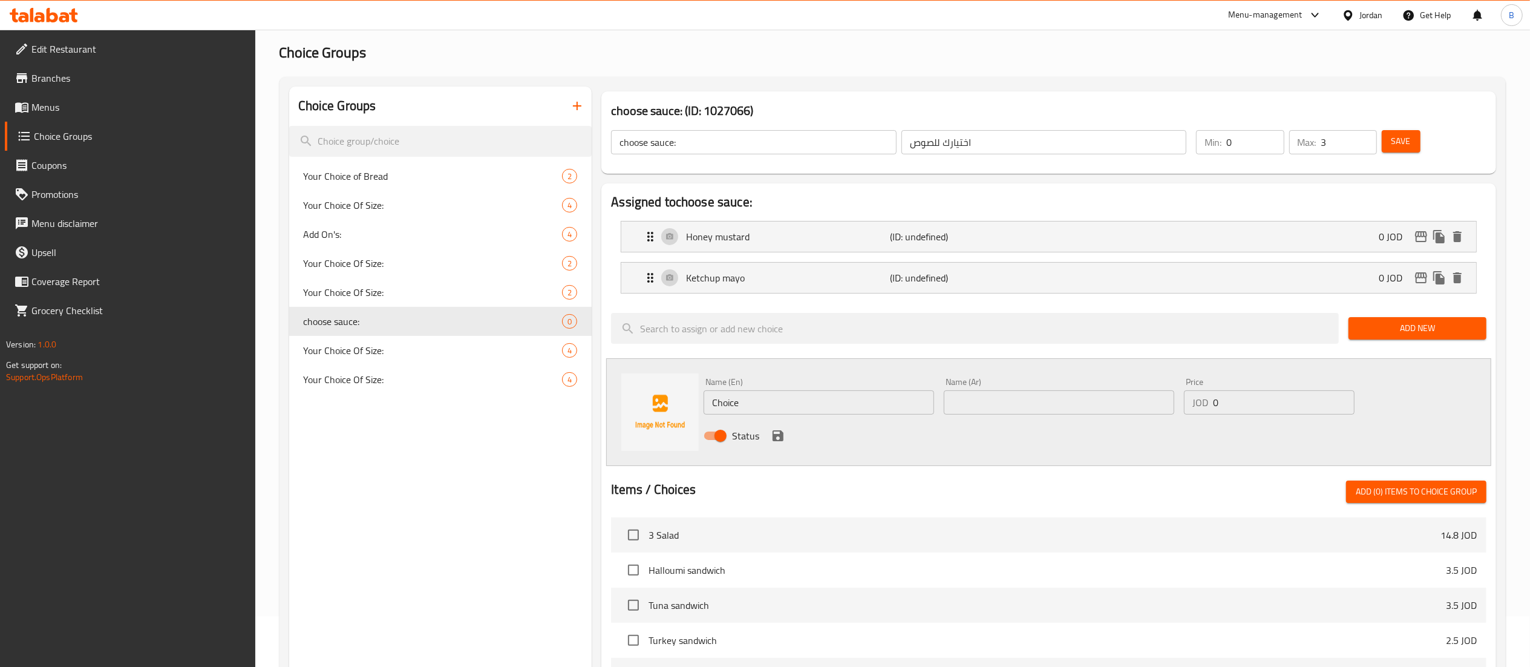
click at [555, 357] on div "Choice Groups Your Choice of Bread 2 Your Choice Of Size: 4 Add On's: 4 Your Ch…" at bounding box center [895, 548] width 1212 height 925
paste input "Buffalo sau"
type input "Buffalo sauce"
click at [1121, 392] on input "text" at bounding box center [1059, 402] width 230 height 24
paste input "بافلو صوص"
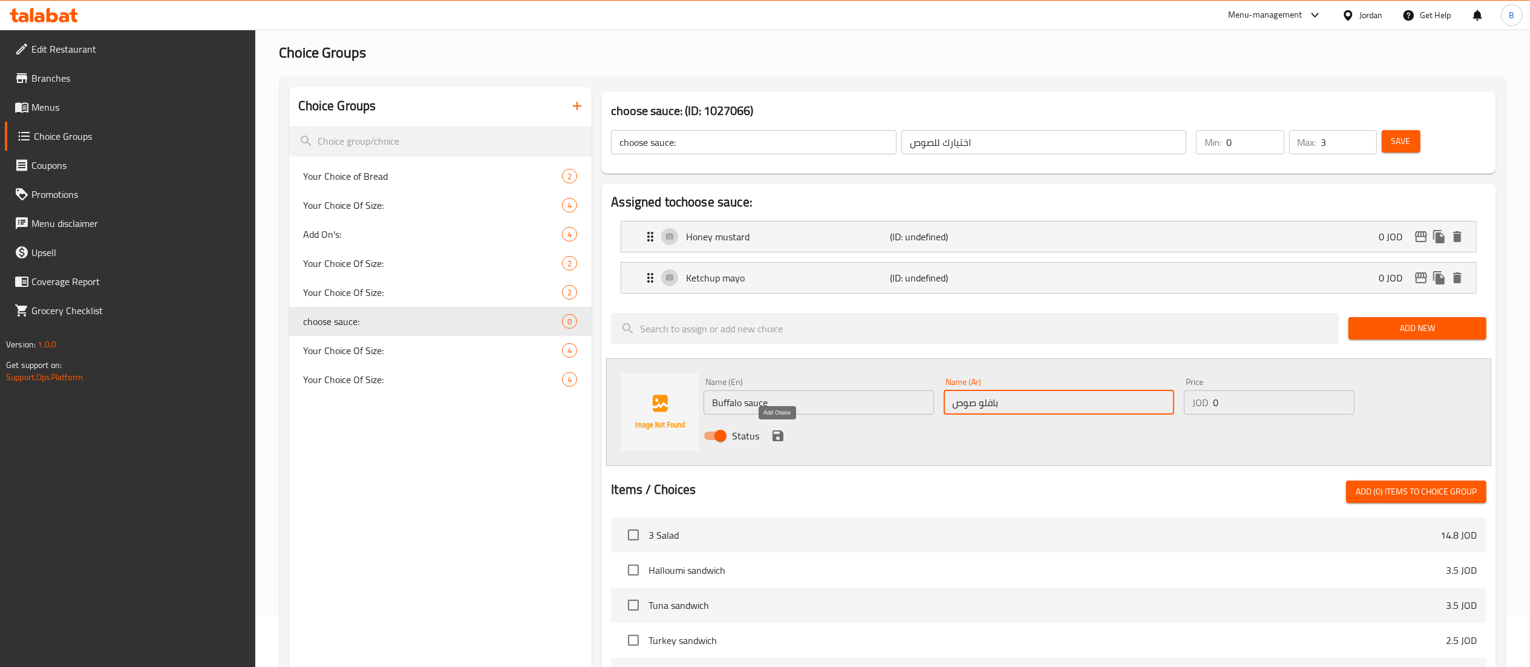
type input "بافلو صوص"
click at [772, 436] on icon "save" at bounding box center [777, 435] width 11 height 11
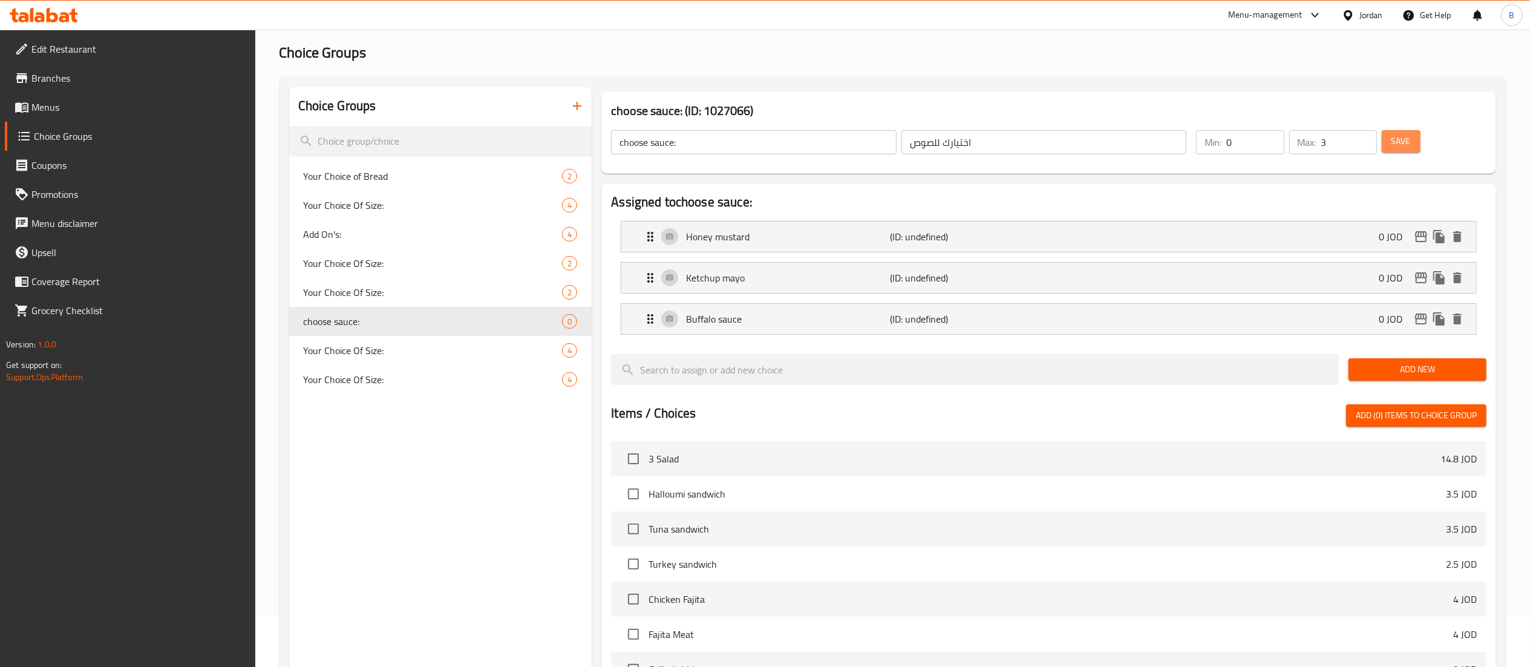
click at [1392, 140] on span "Save" at bounding box center [1400, 141] width 19 height 15
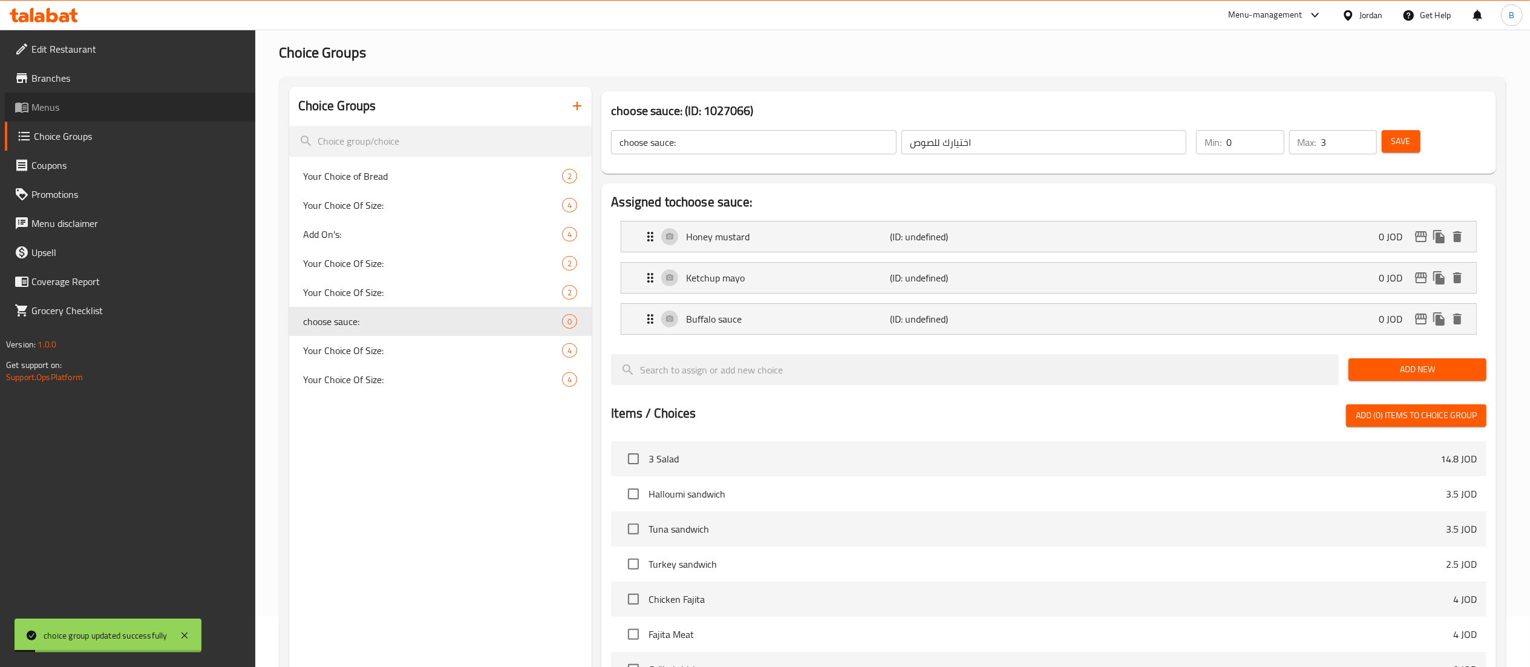
click at [87, 120] on link "Menus" at bounding box center [130, 107] width 250 height 29
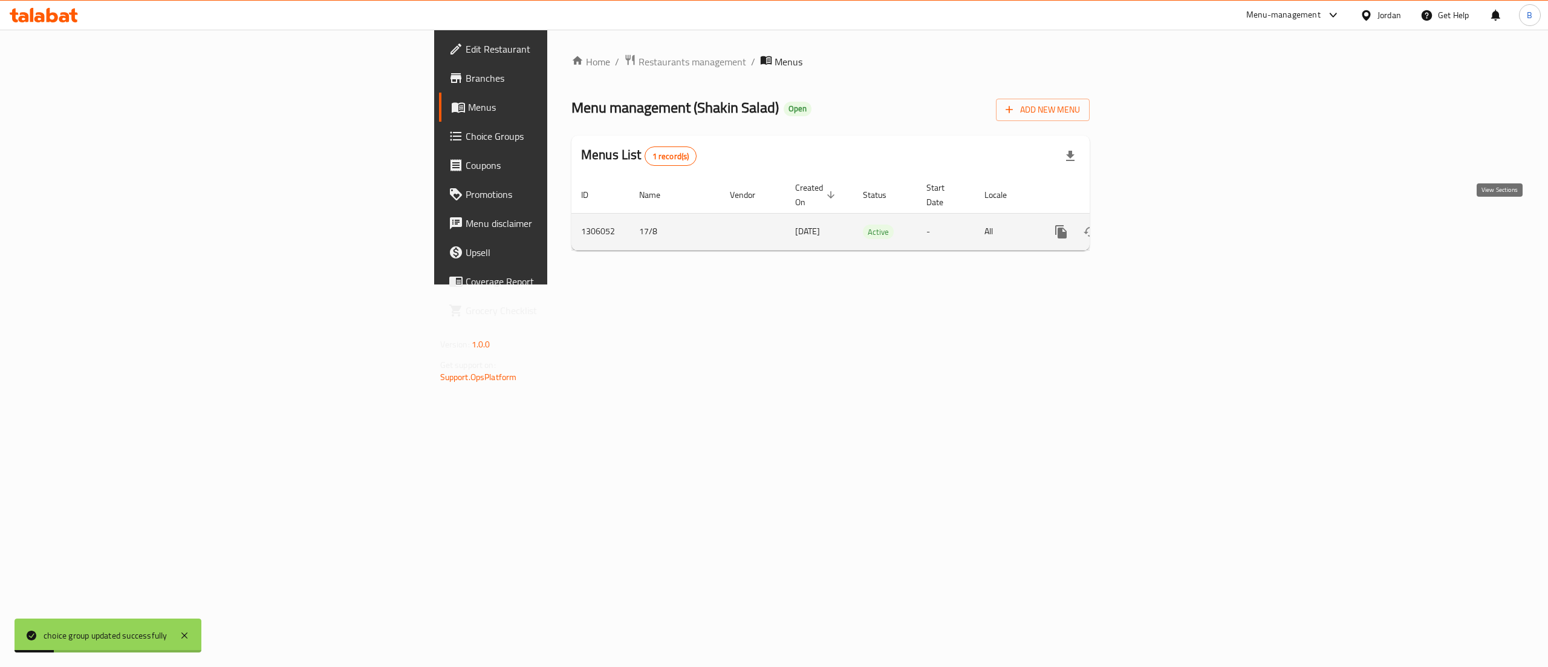
click at [1163, 217] on link "enhanced table" at bounding box center [1148, 231] width 29 height 29
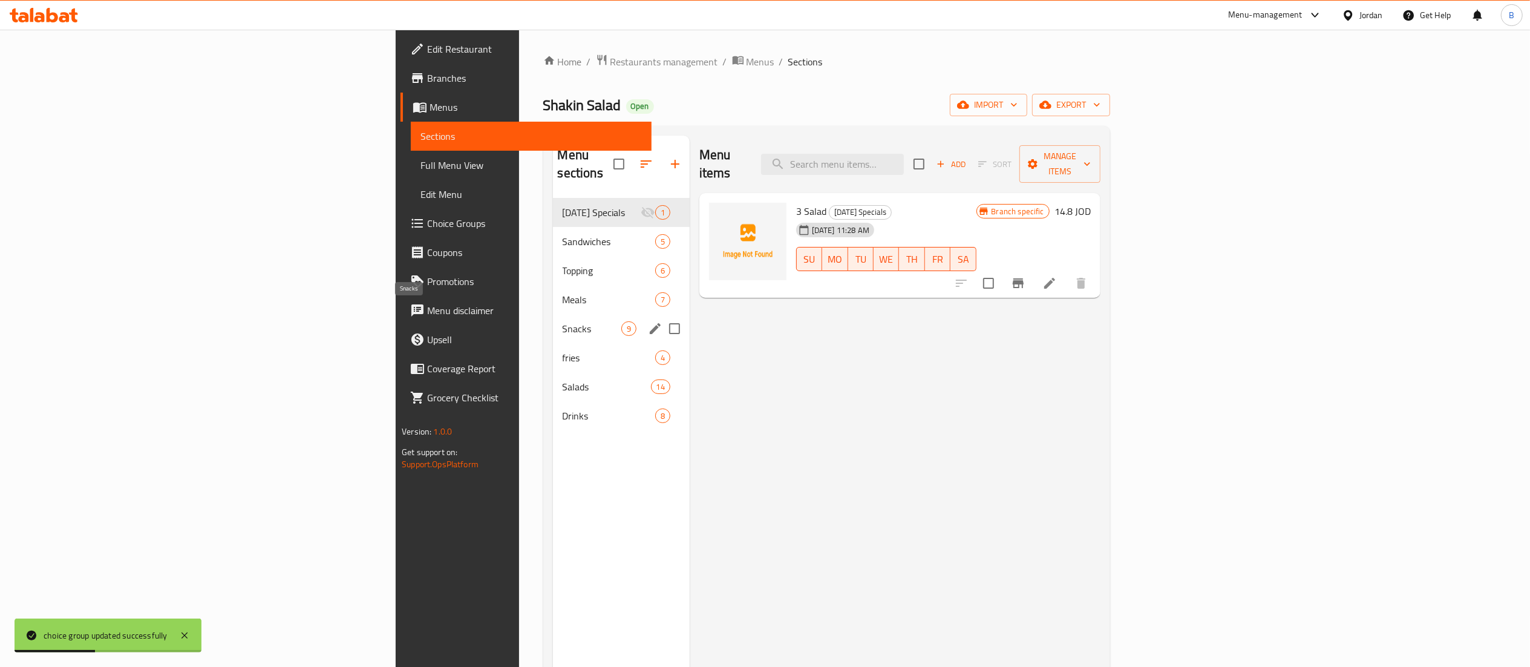
click at [563, 321] on span "Snacks" at bounding box center [592, 328] width 59 height 15
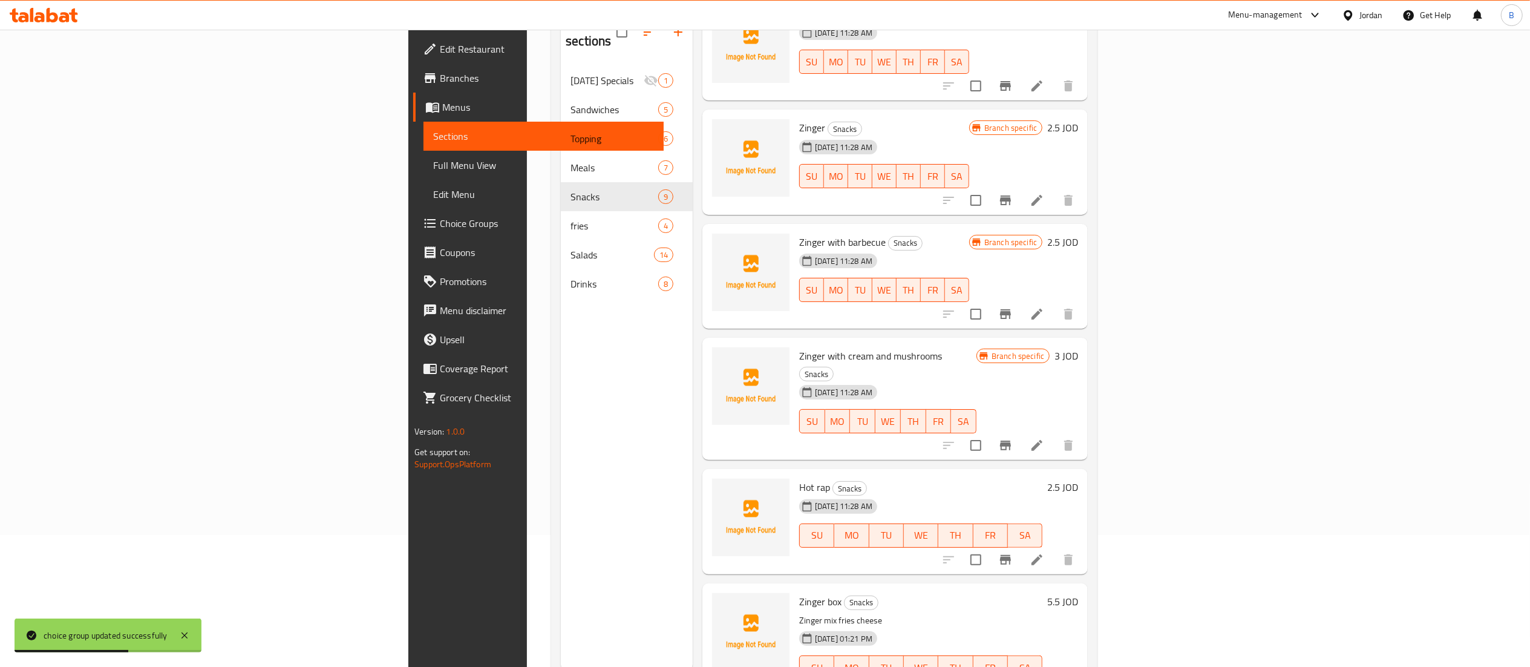
scroll to position [170, 0]
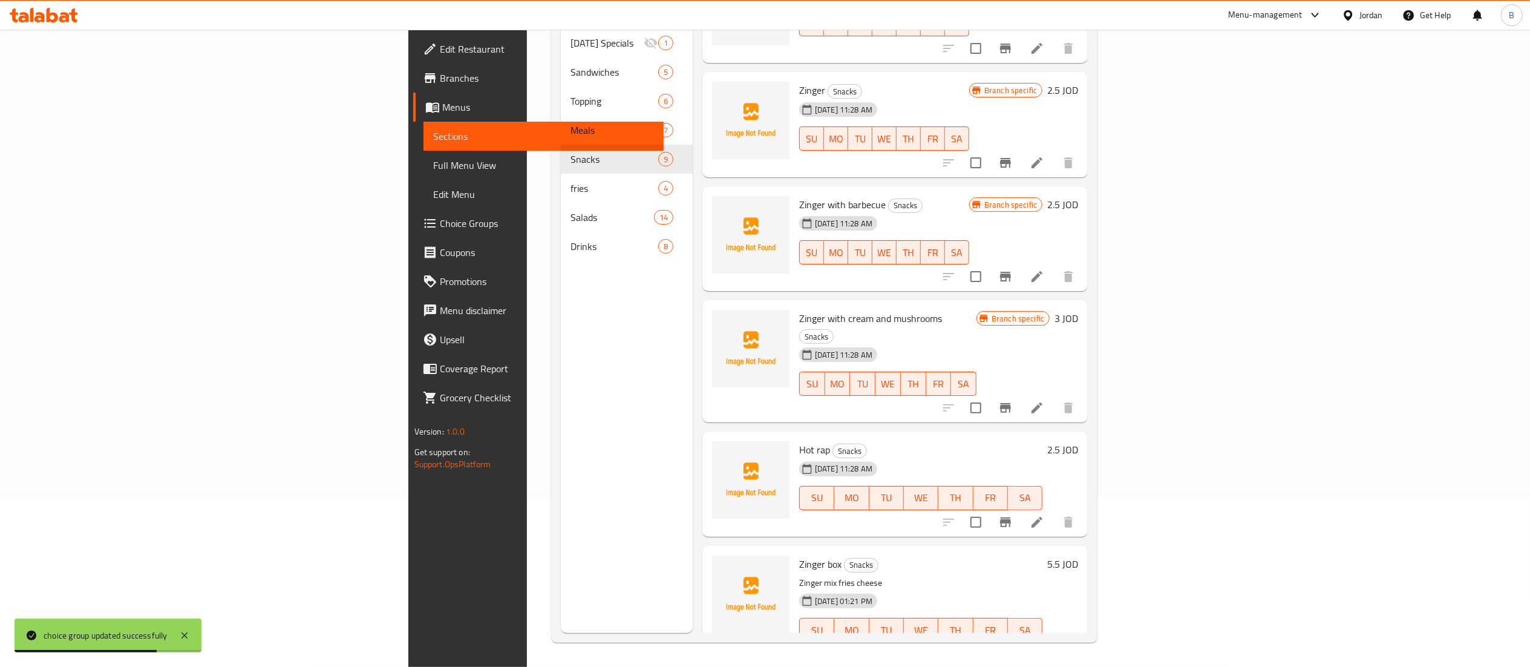
click at [1042, 648] on icon at bounding box center [1036, 653] width 11 height 11
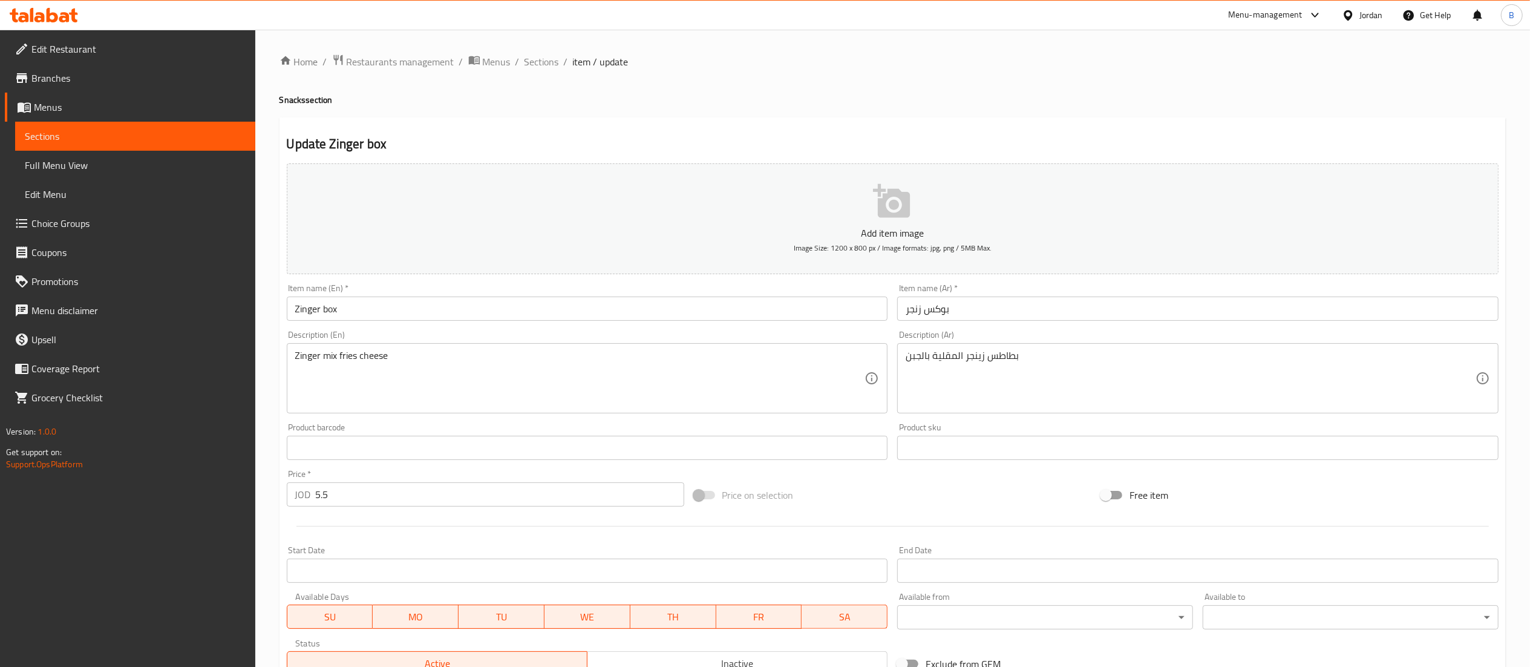
scroll to position [187, 0]
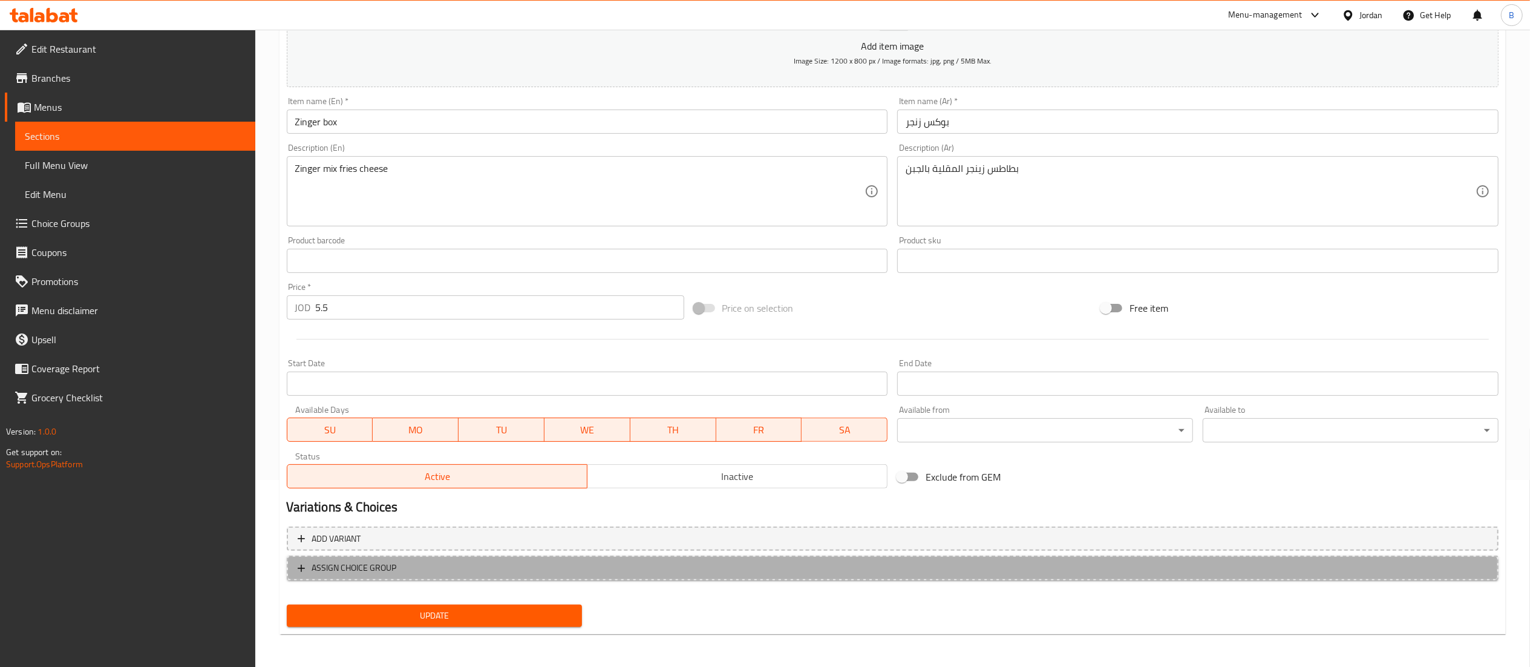
click at [351, 572] on span "ASSIGN CHOICE GROUP" at bounding box center [354, 567] width 85 height 15
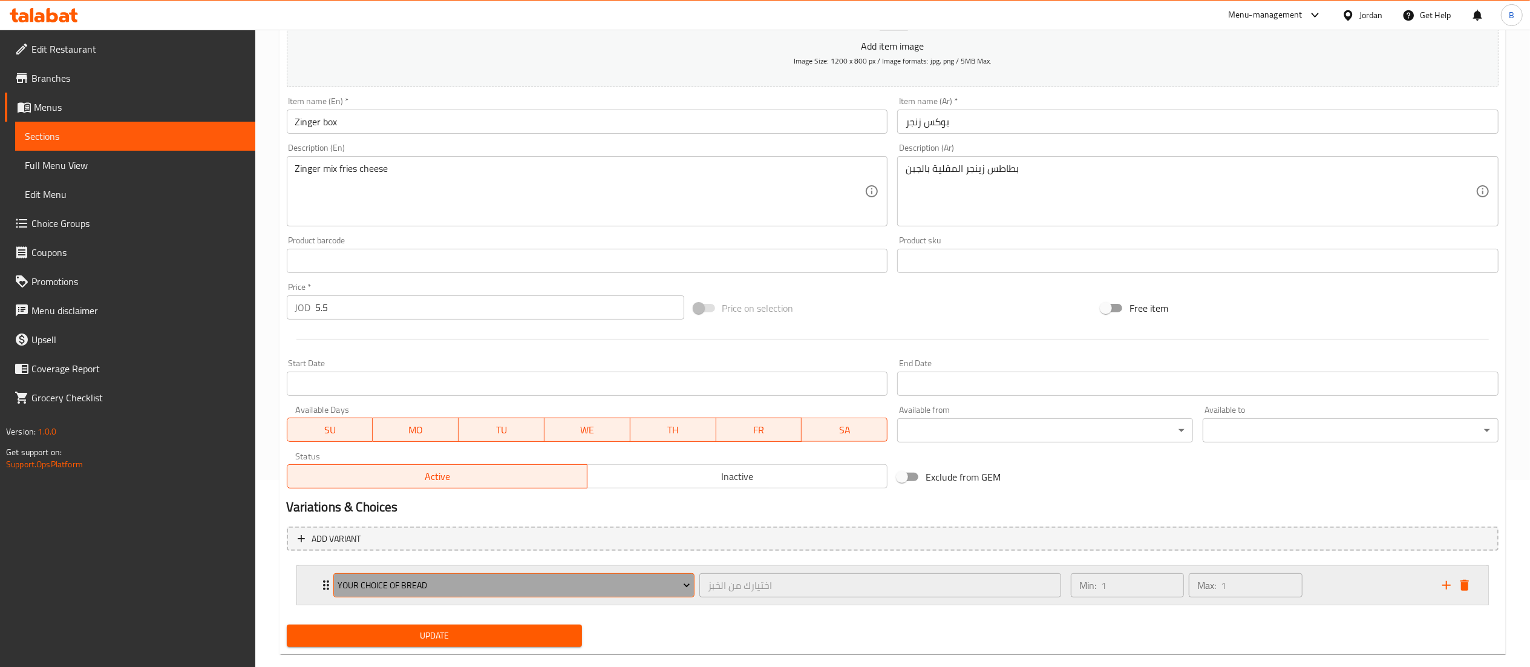
click at [429, 595] on button "Your Choice of Bread" at bounding box center [514, 585] width 362 height 24
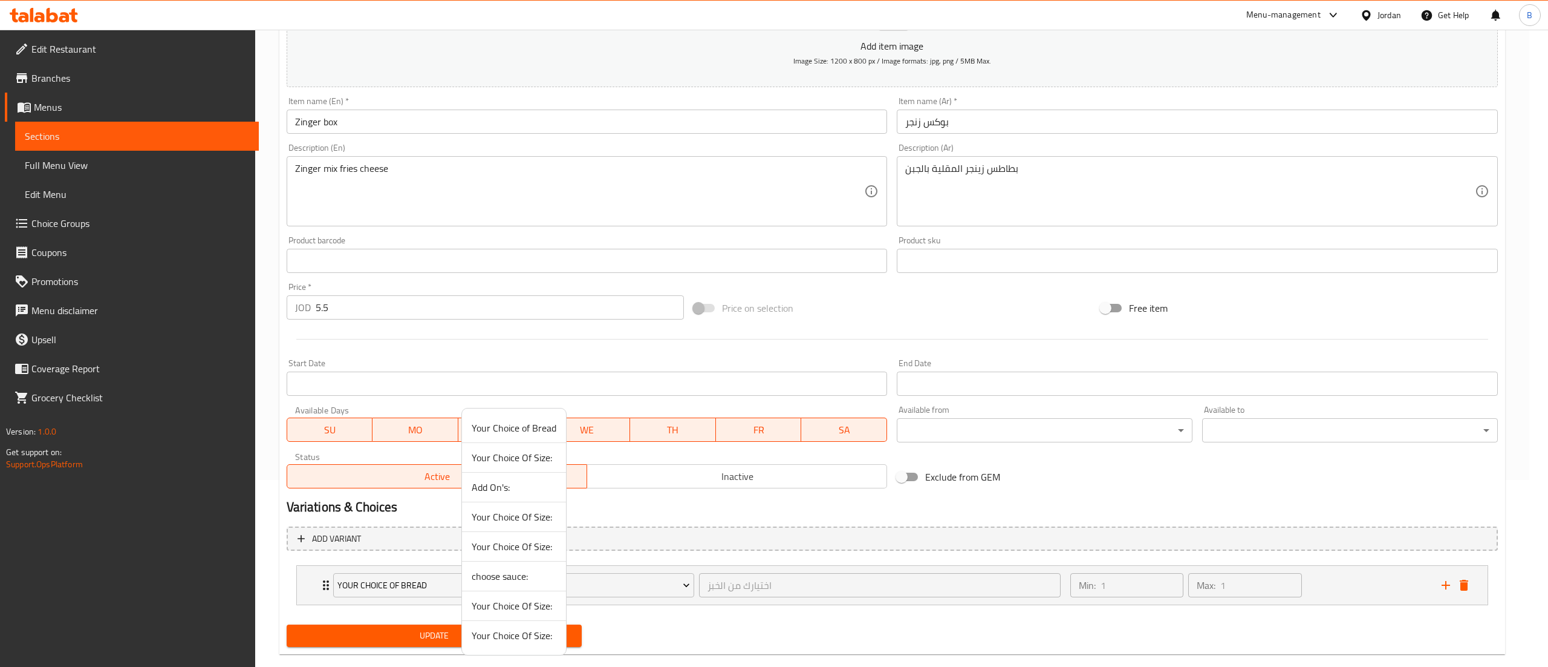
click at [527, 573] on span "choose sauce:" at bounding box center [514, 576] width 85 height 15
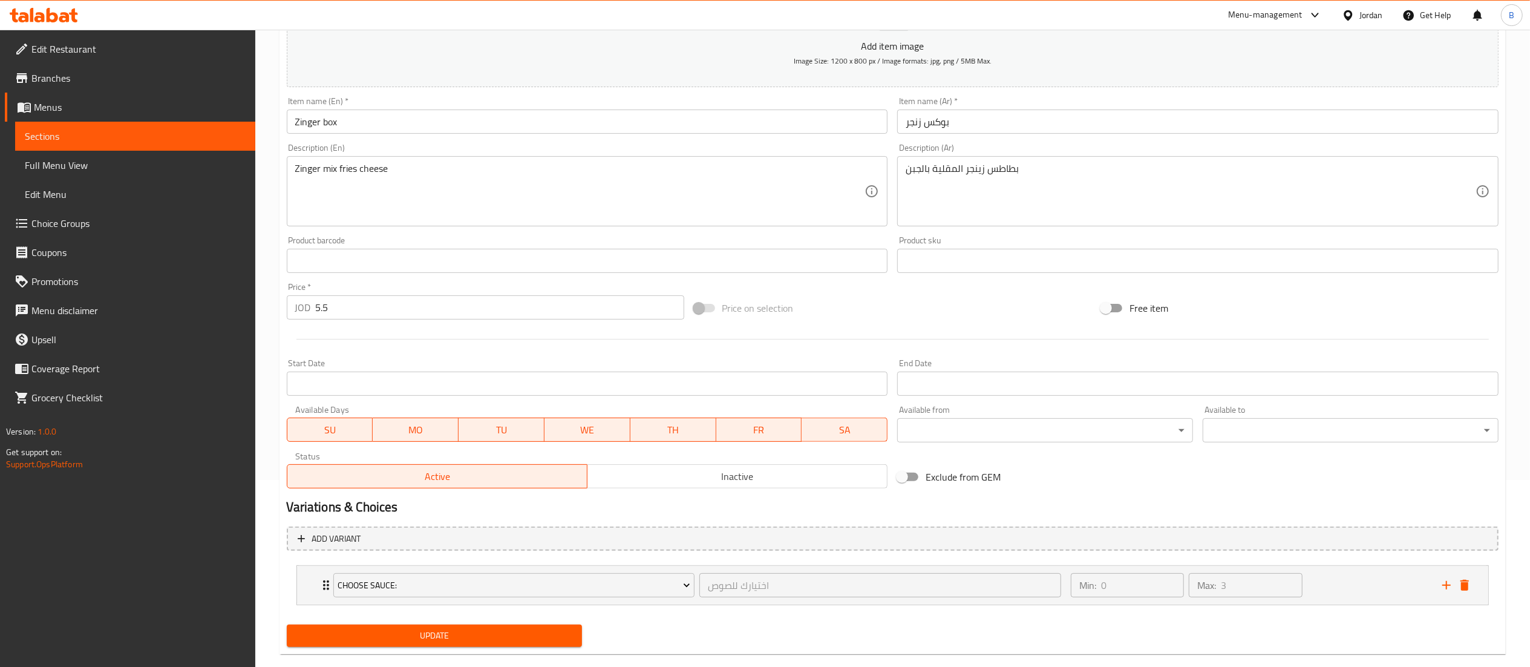
click at [475, 638] on span "Update" at bounding box center [434, 635] width 276 height 15
click at [1351, 589] on div "Min: 0 ​ Max: 3 ​" at bounding box center [1248, 585] width 371 height 39
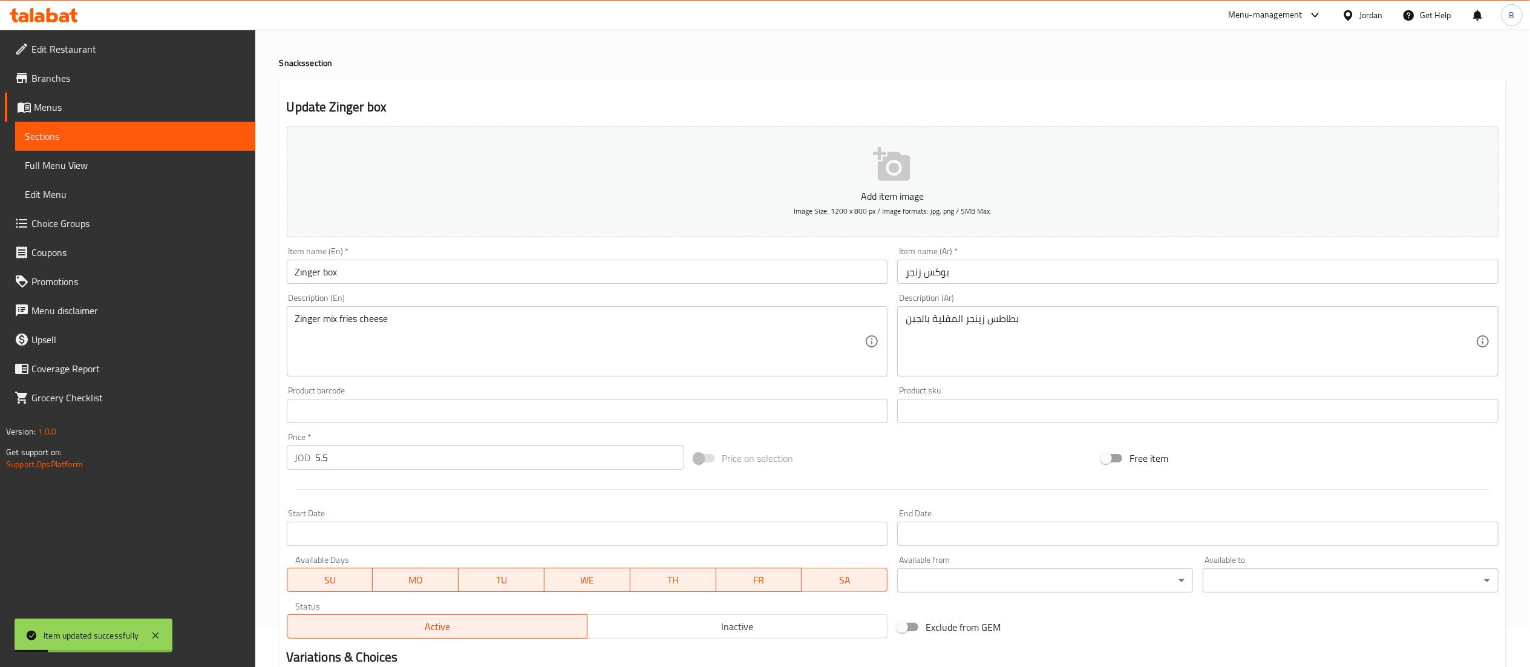
scroll to position [0, 0]
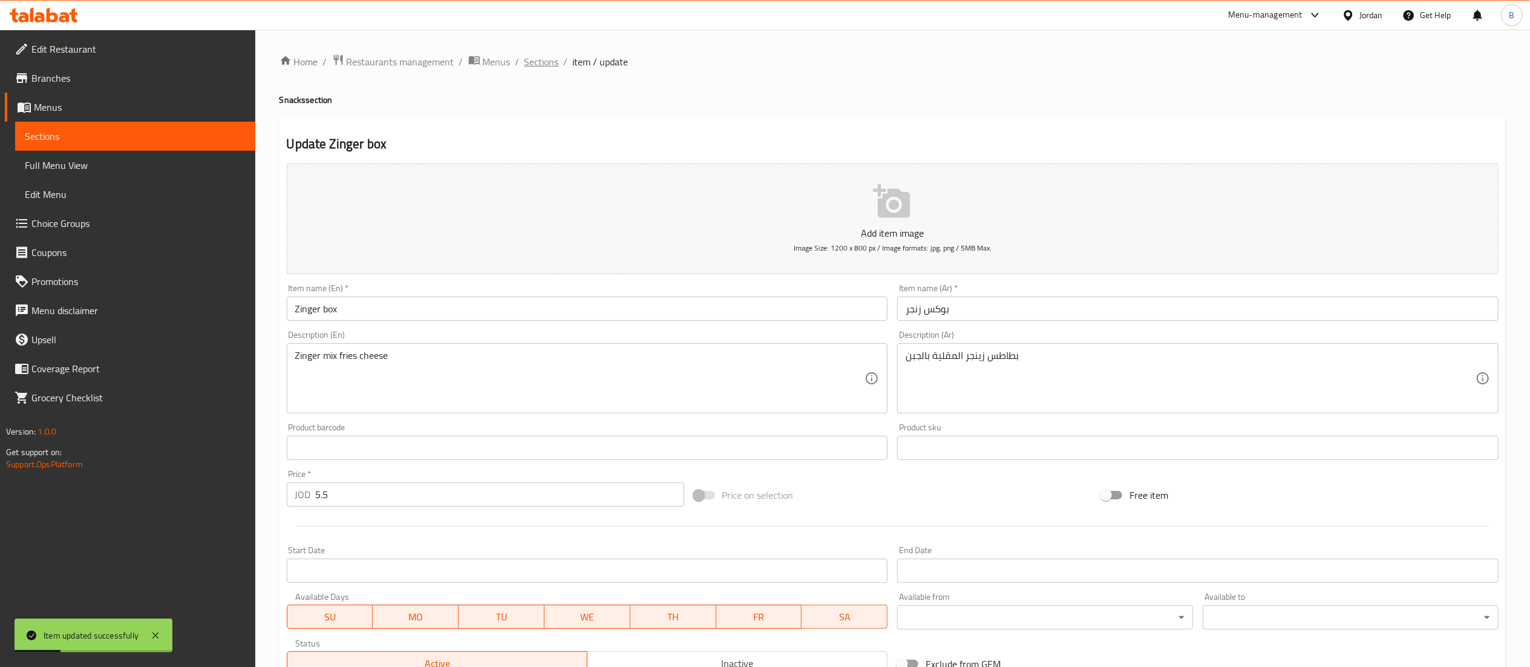
drag, startPoint x: 535, startPoint y: 71, endPoint x: 535, endPoint y: 53, distance: 18.8
click at [535, 71] on div "Home / Restaurants management / Menus / Sections / item / update Snacks section…" at bounding box center [892, 526] width 1226 height 945
click at [535, 57] on span "Sections" at bounding box center [541, 61] width 34 height 15
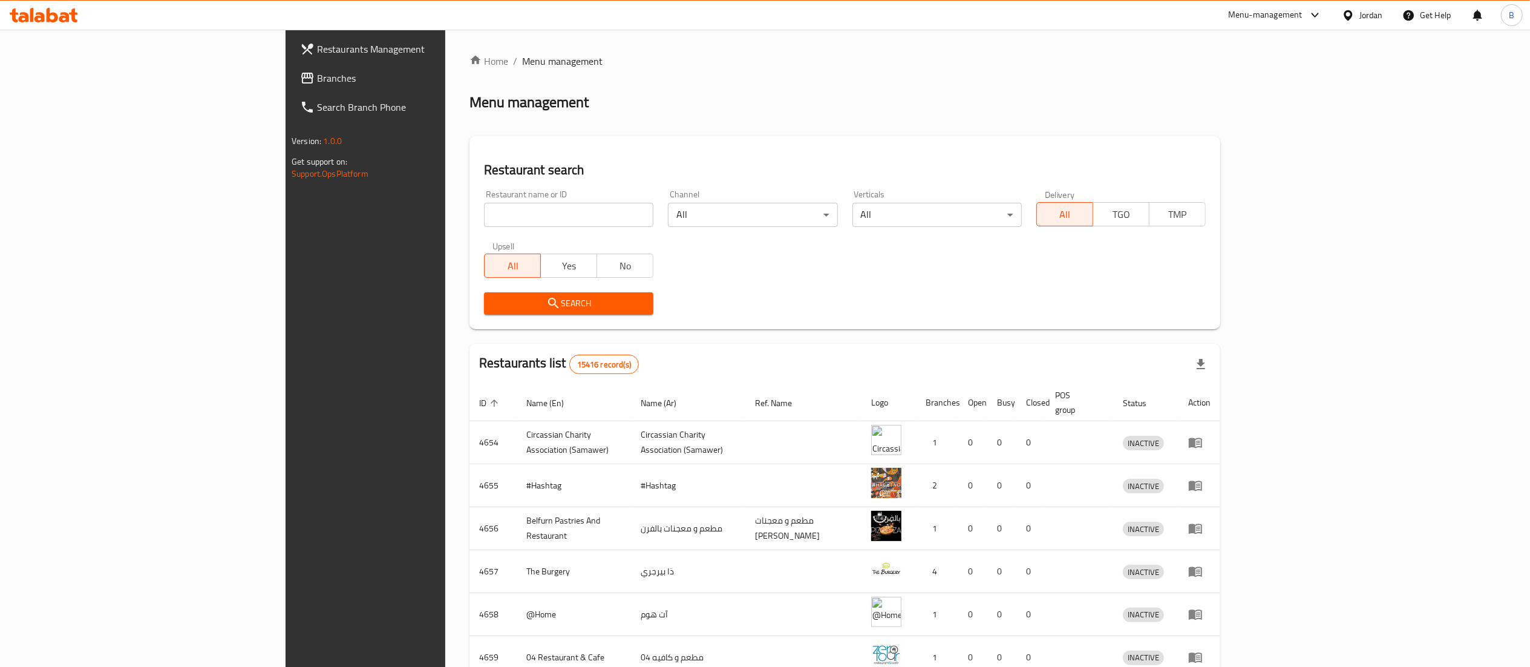
click at [317, 82] on span "Branches" at bounding box center [424, 78] width 214 height 15
click at [484, 210] on input "search" at bounding box center [568, 215] width 169 height 24
paste input "689290"
type input "689290"
click button "Search" at bounding box center [568, 303] width 169 height 22
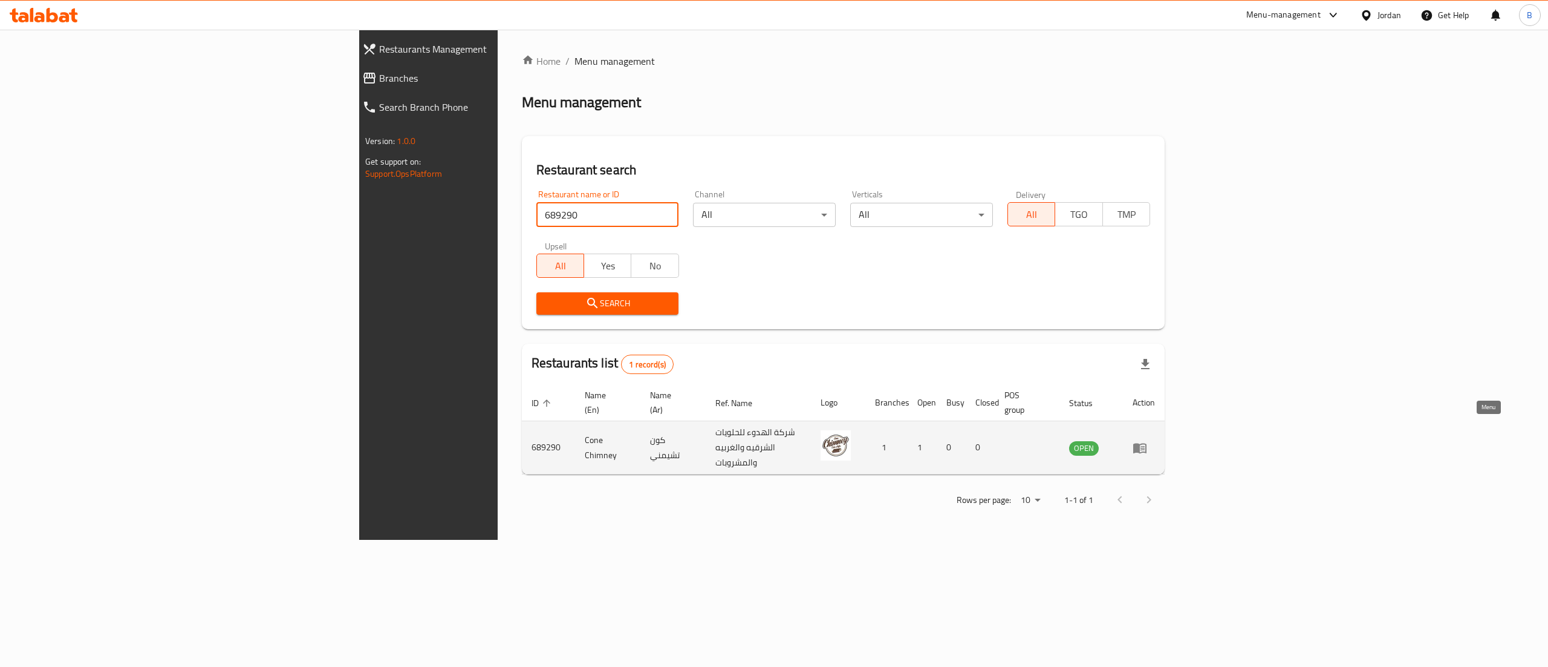
click at [1147, 443] on icon "enhanced table" at bounding box center [1140, 448] width 13 height 10
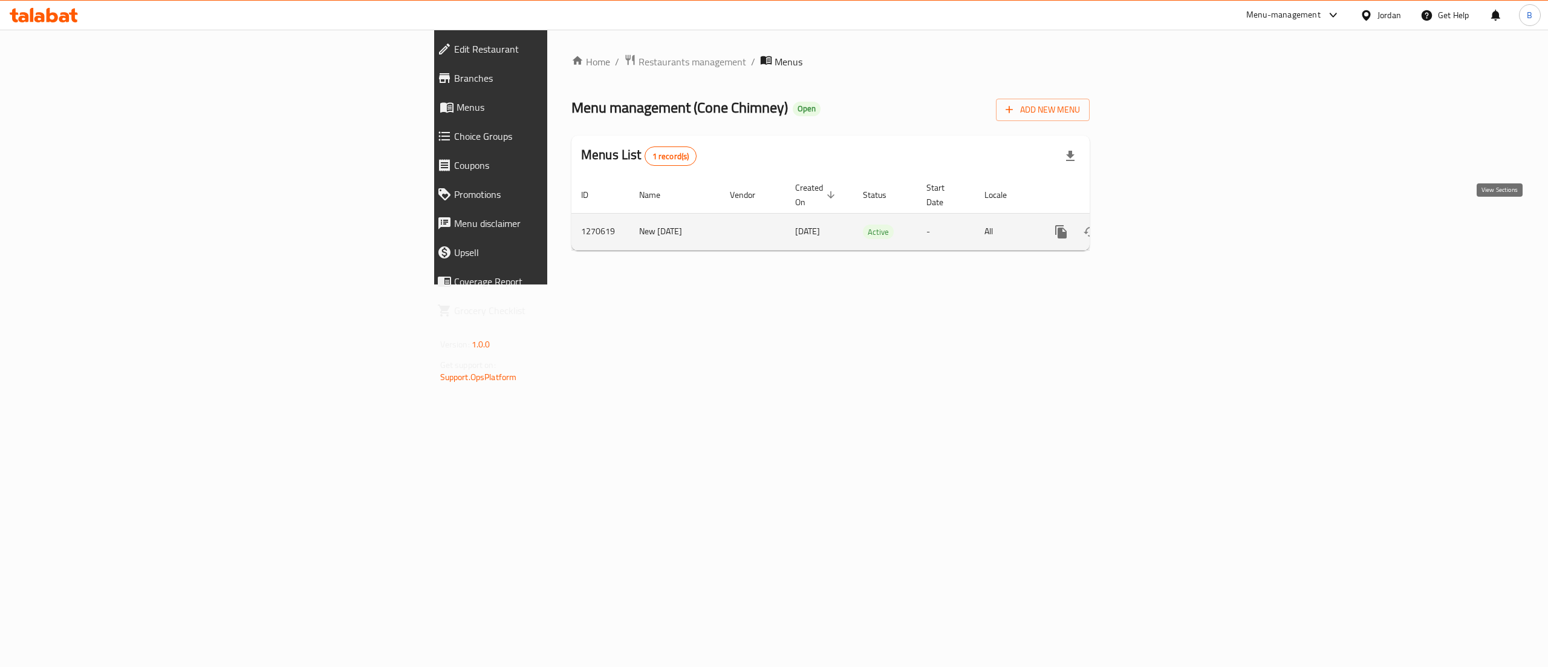
click at [1156, 224] on icon "enhanced table" at bounding box center [1148, 231] width 15 height 15
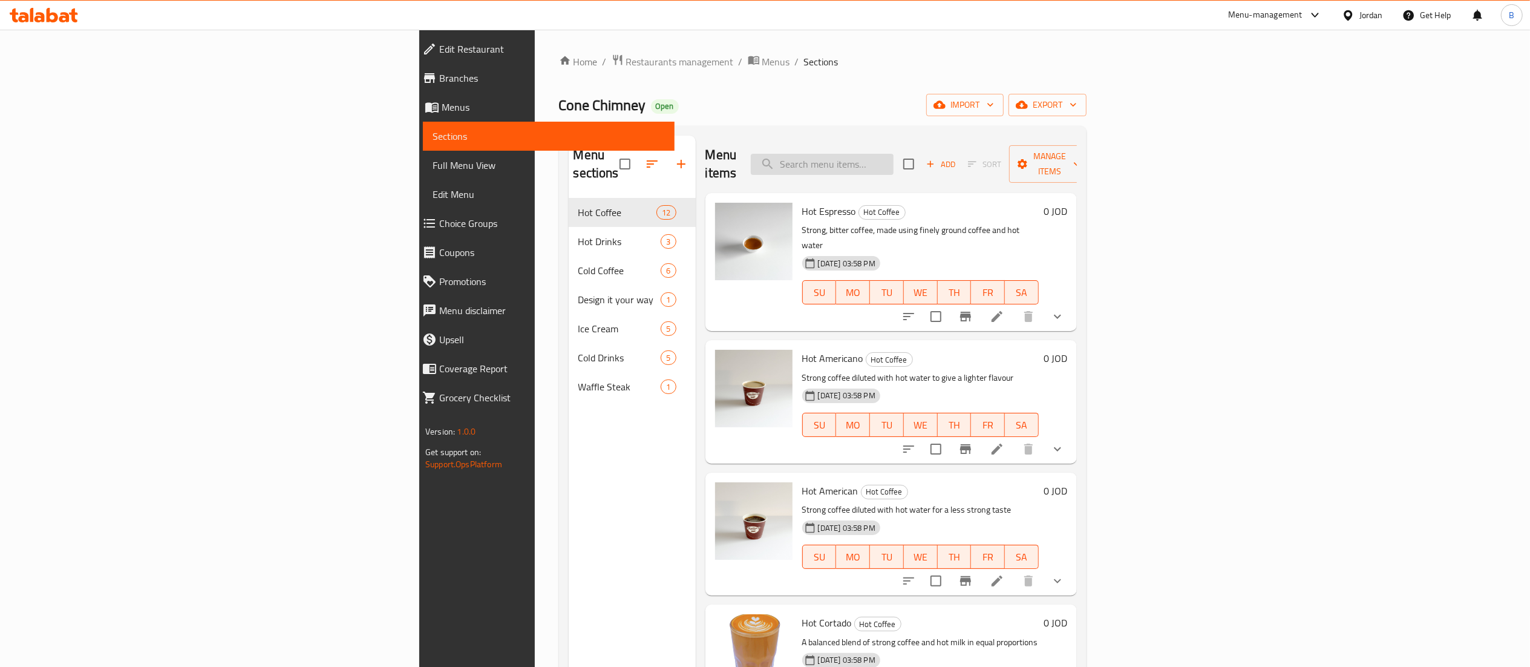
click at [893, 154] on input "search" at bounding box center [822, 164] width 143 height 21
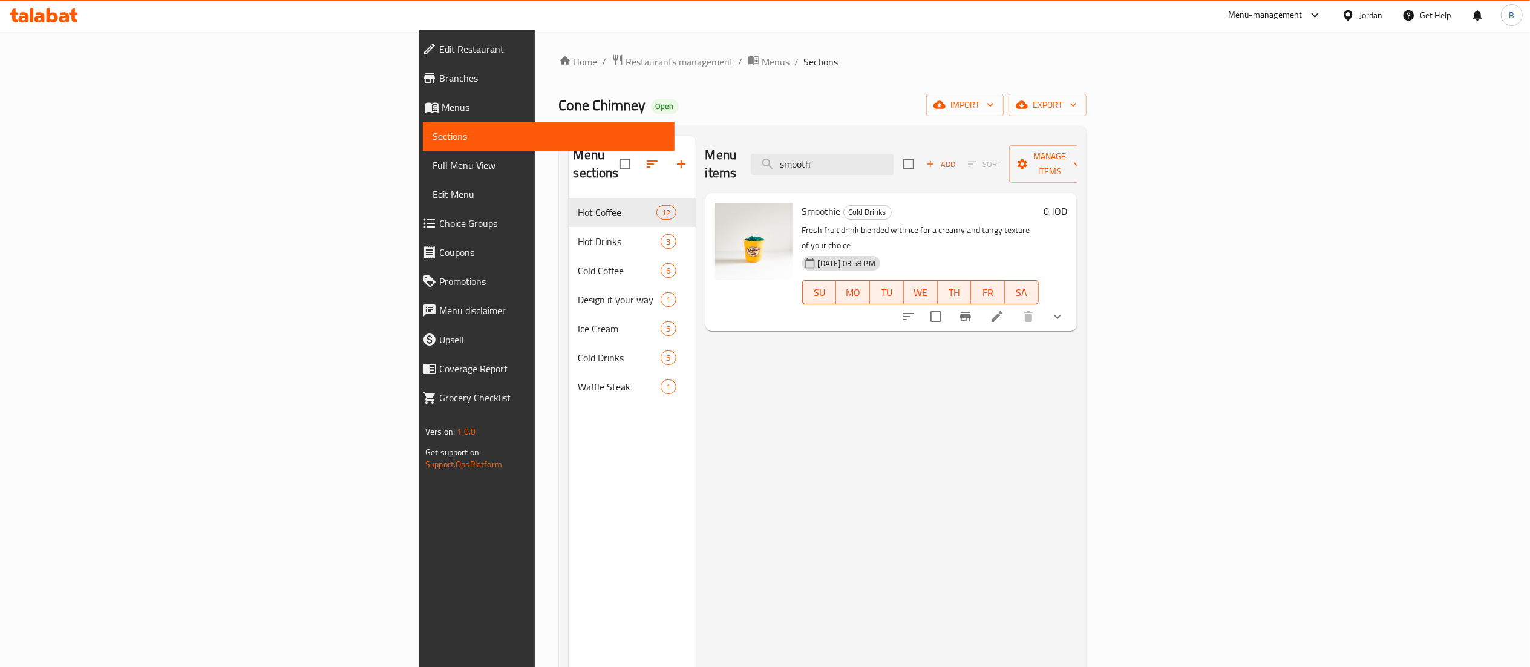
type input "smooth"
click at [1014, 305] on li at bounding box center [997, 316] width 34 height 22
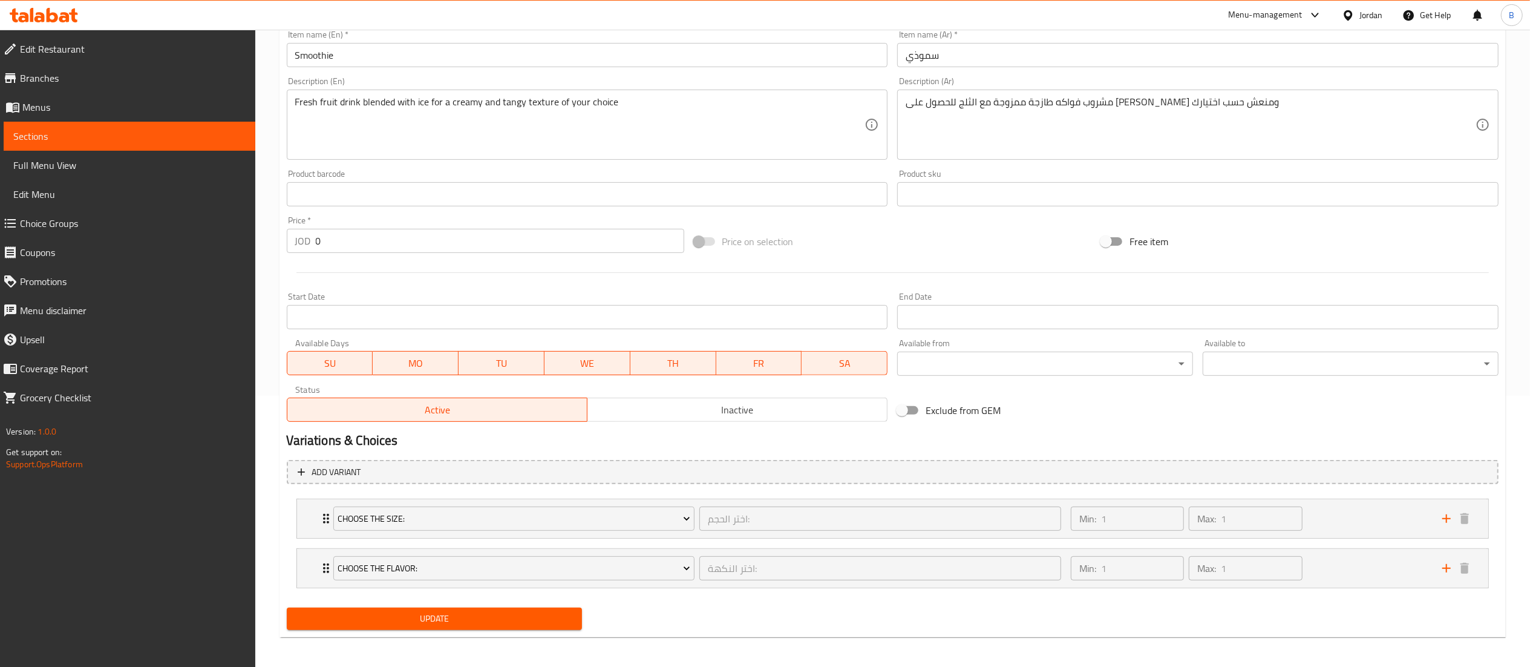
scroll to position [276, 0]
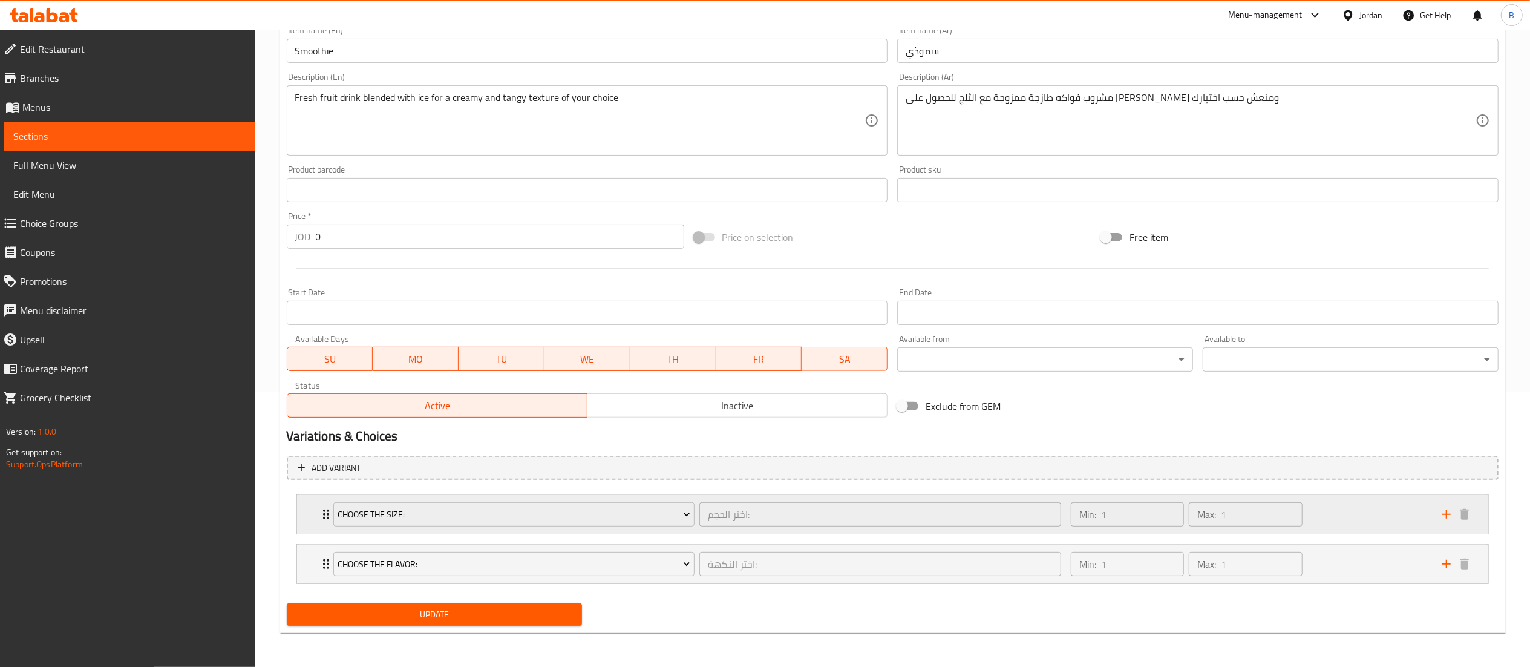
click at [1359, 518] on div "Min: 1 ​ Max: 1 ​" at bounding box center [1248, 514] width 371 height 39
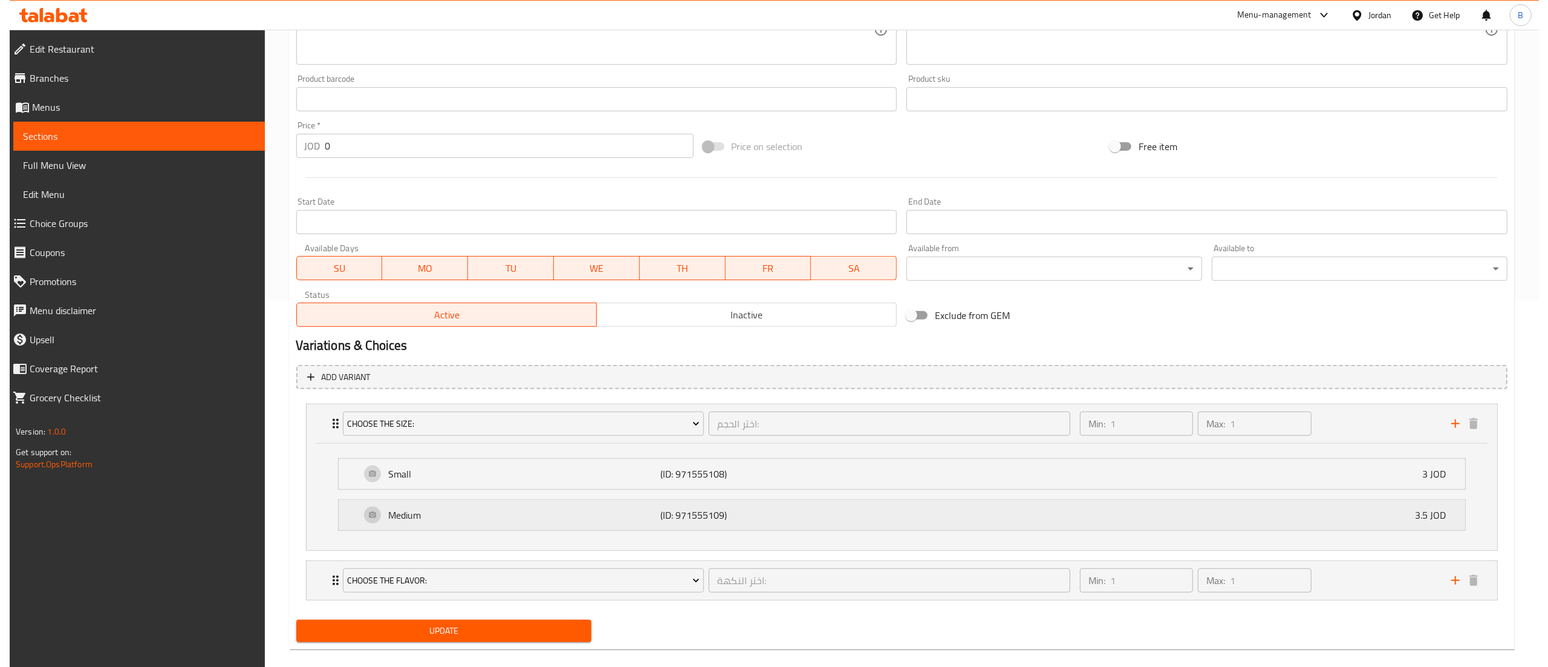
scroll to position [383, 0]
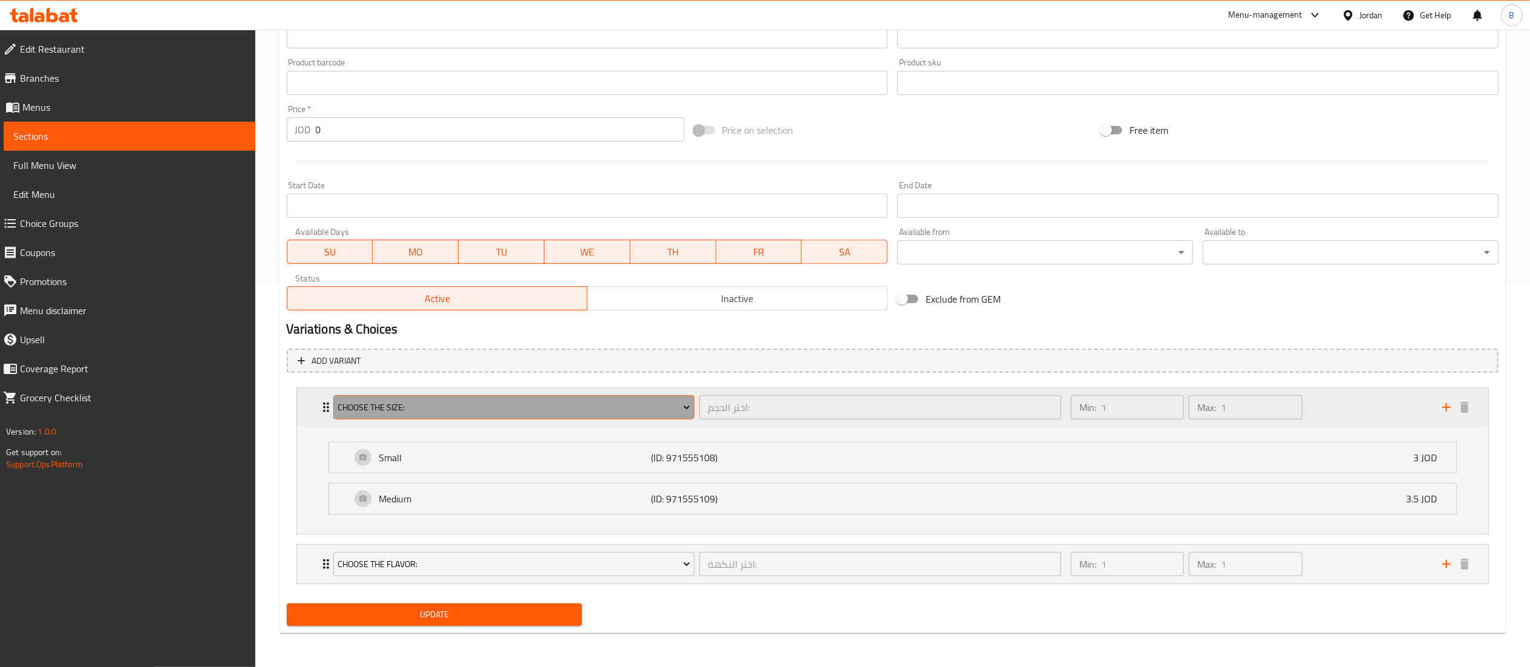
click at [530, 405] on span "Choose the size:" at bounding box center [514, 407] width 353 height 15
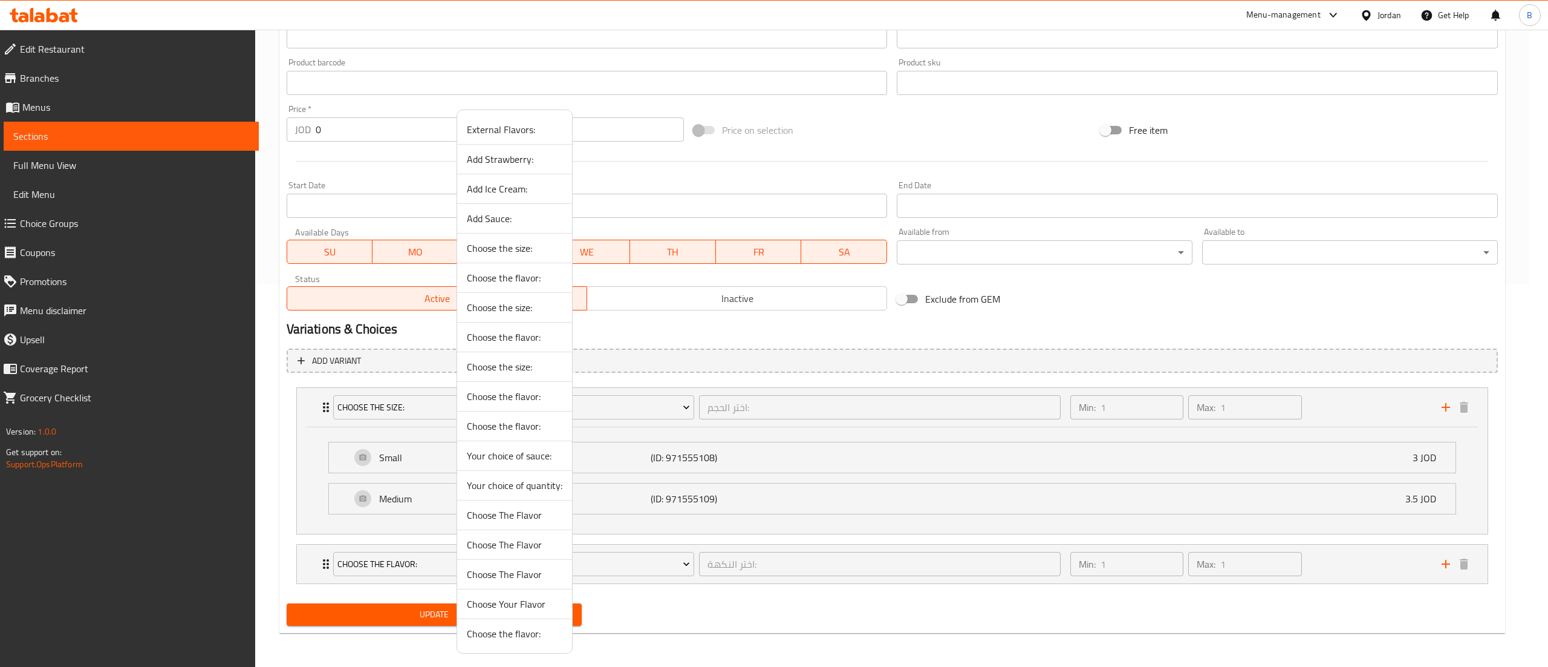
click at [487, 447] on li "Your choice of sauce:" at bounding box center [514, 456] width 115 height 30
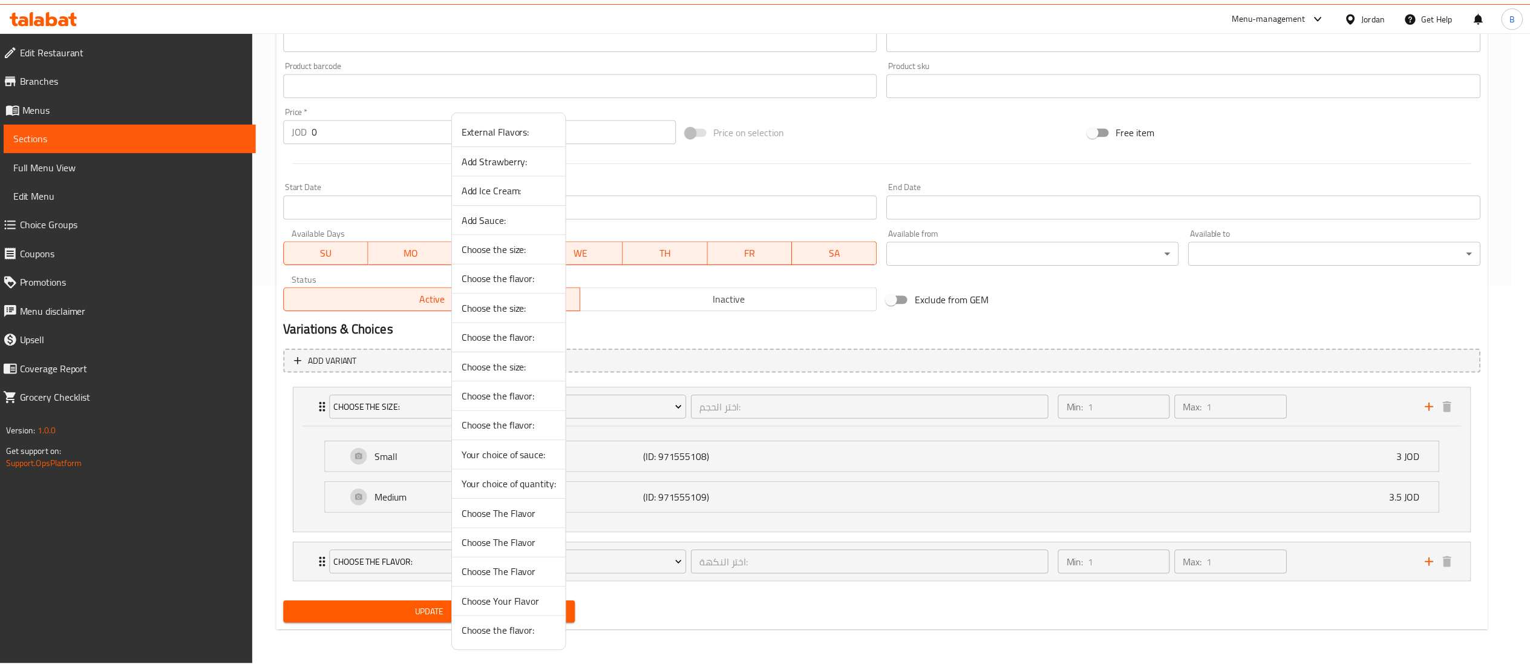
scroll to position [276, 0]
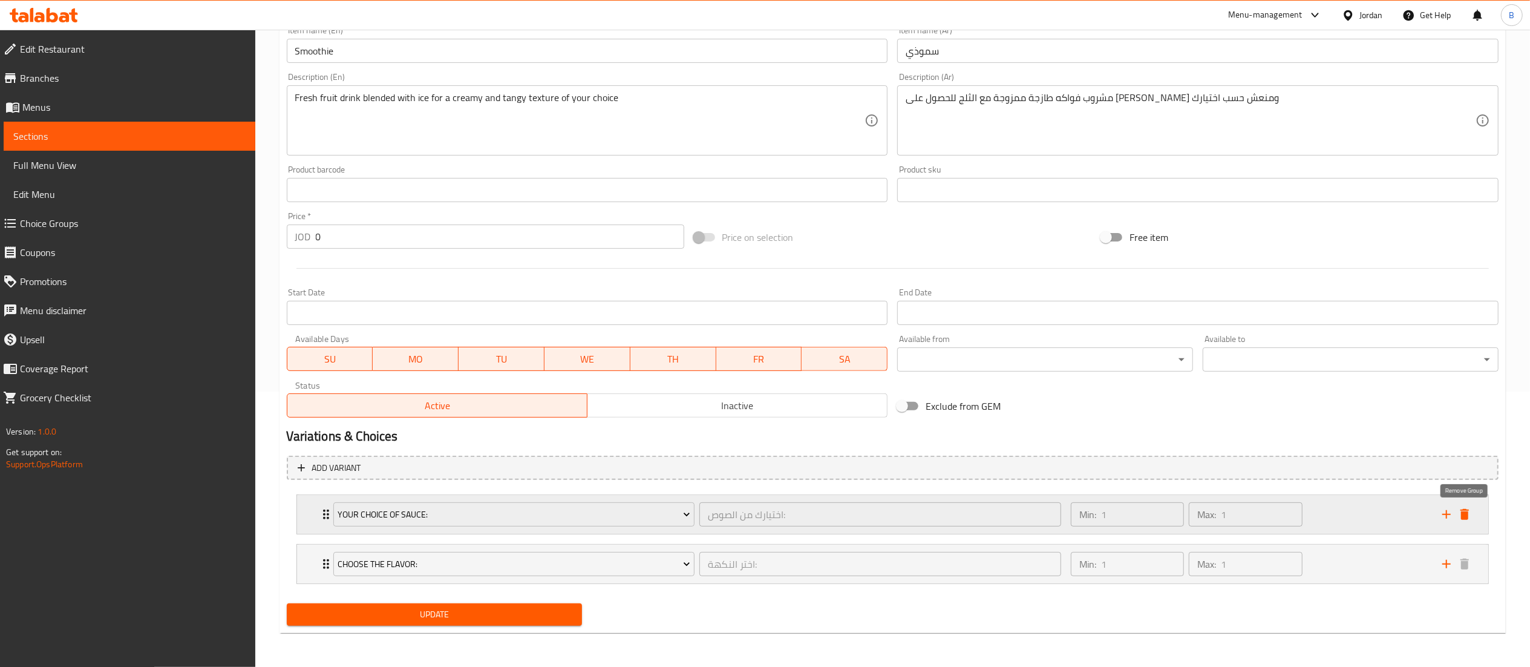
click at [1466, 511] on icon "delete" at bounding box center [1464, 514] width 8 height 11
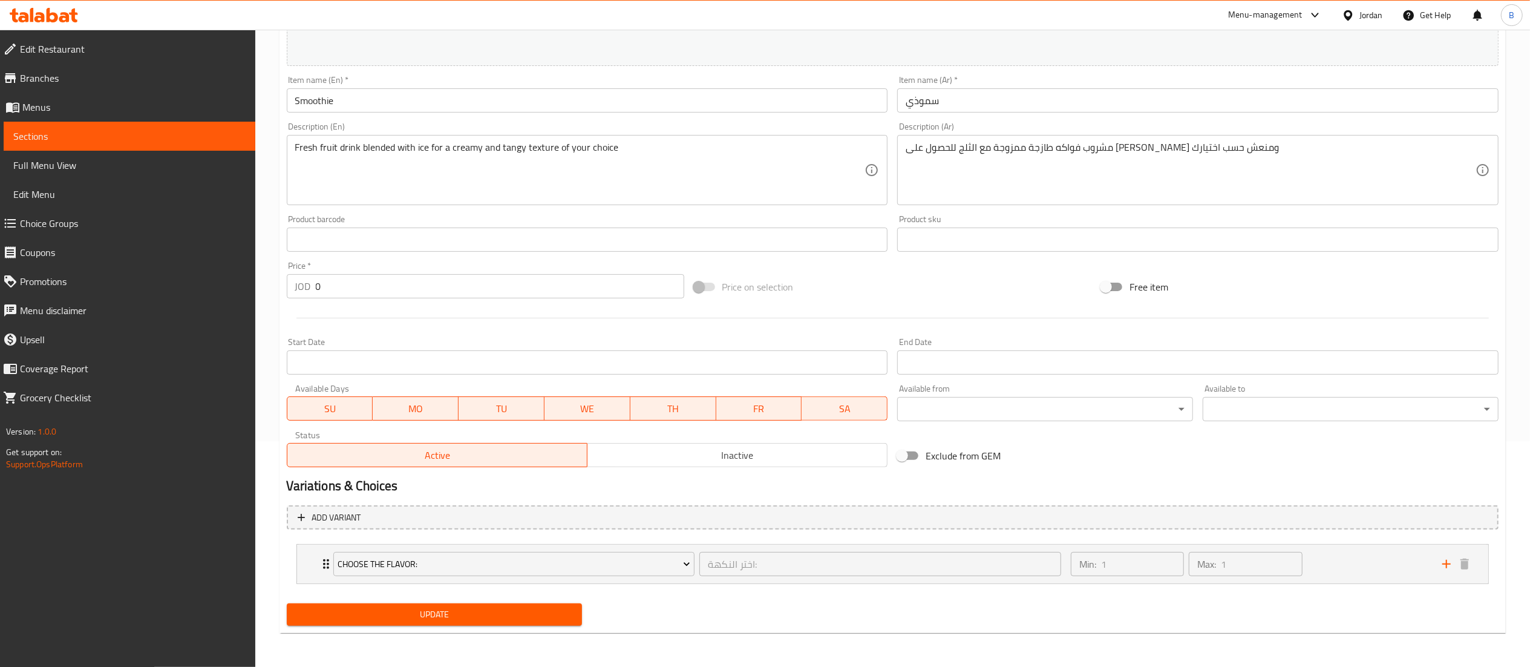
scroll to position [226, 0]
click at [436, 616] on span "Update" at bounding box center [434, 614] width 276 height 15
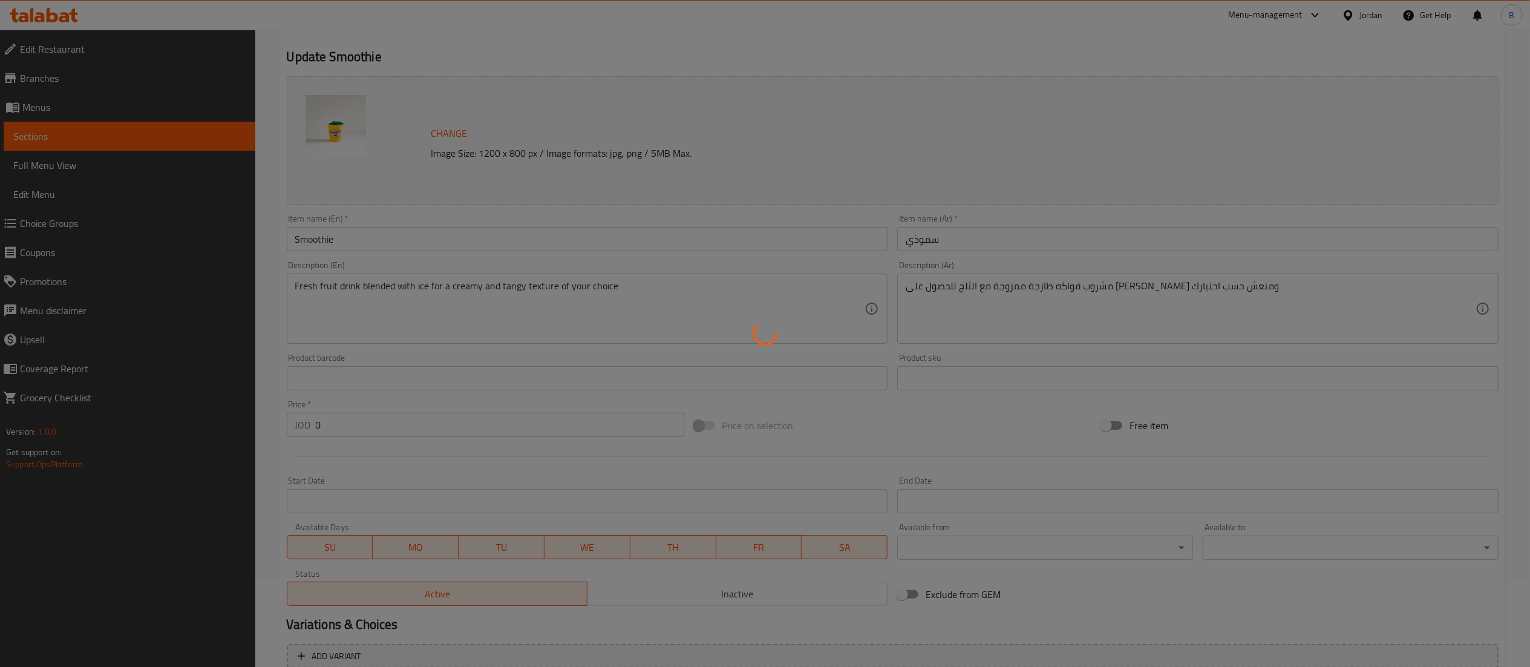
scroll to position [0, 0]
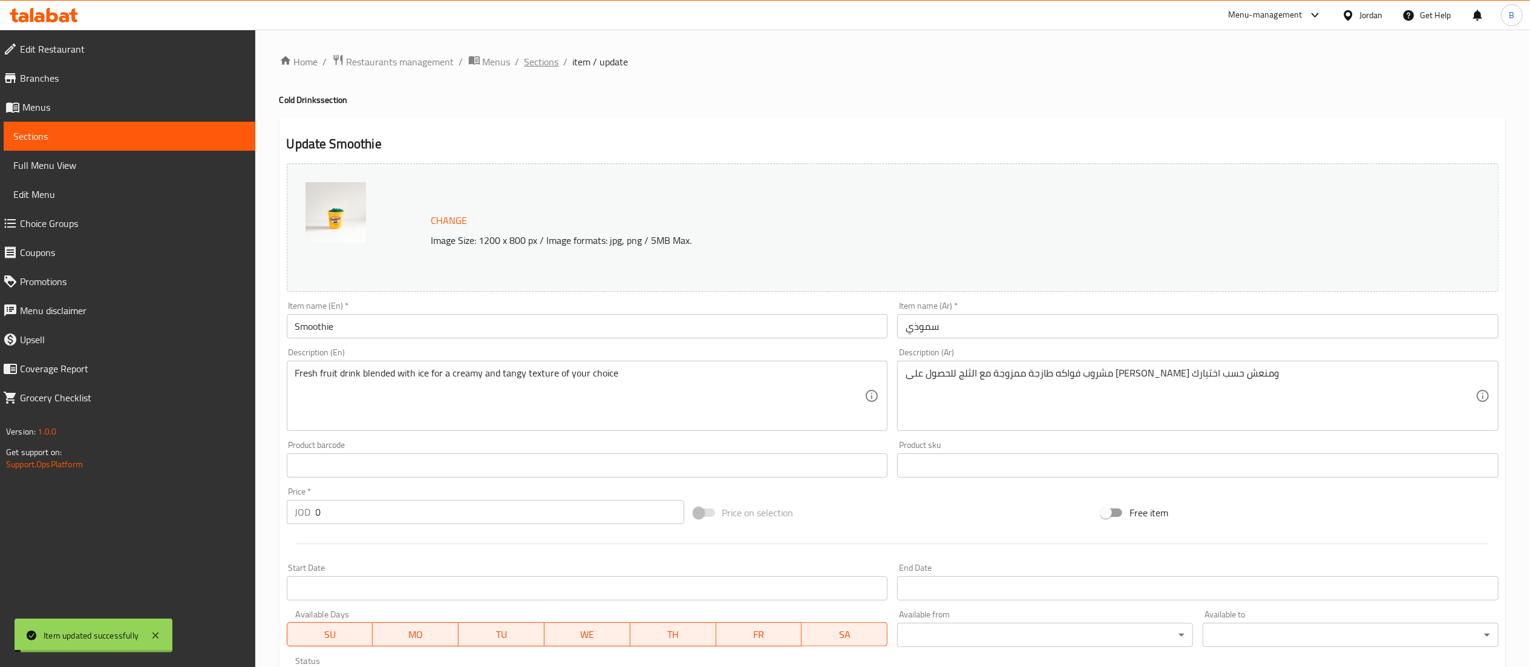
click at [538, 64] on span "Sections" at bounding box center [541, 61] width 34 height 15
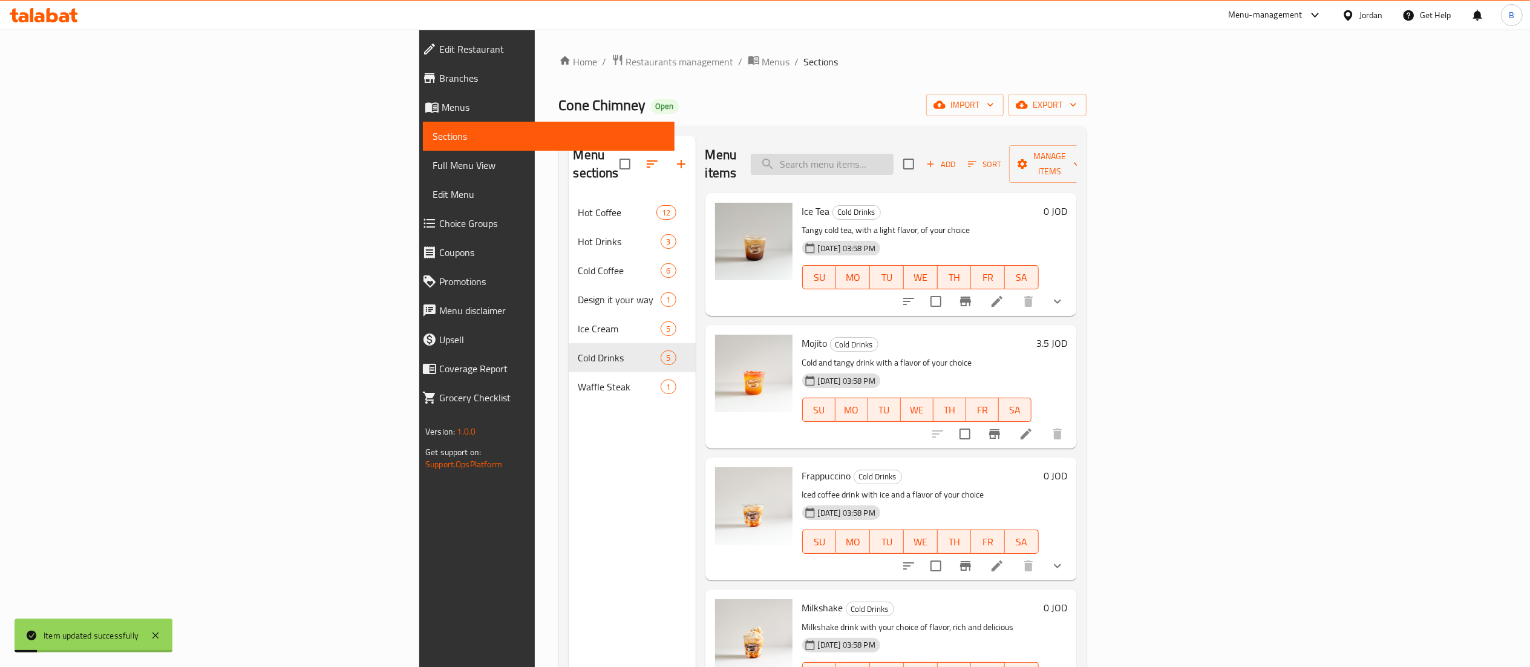
click at [893, 156] on input "search" at bounding box center [822, 164] width 143 height 21
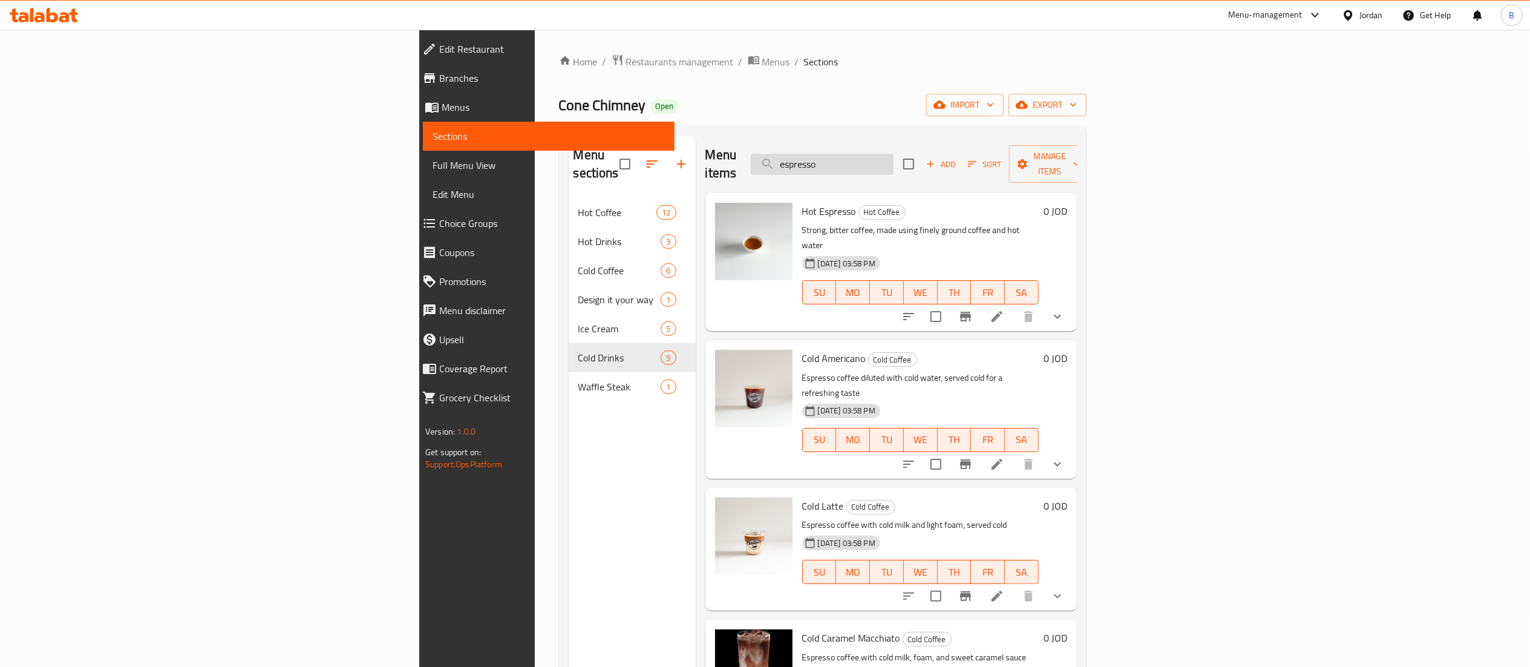
type input "espresso"
click at [1002, 311] on icon at bounding box center [996, 316] width 11 height 11
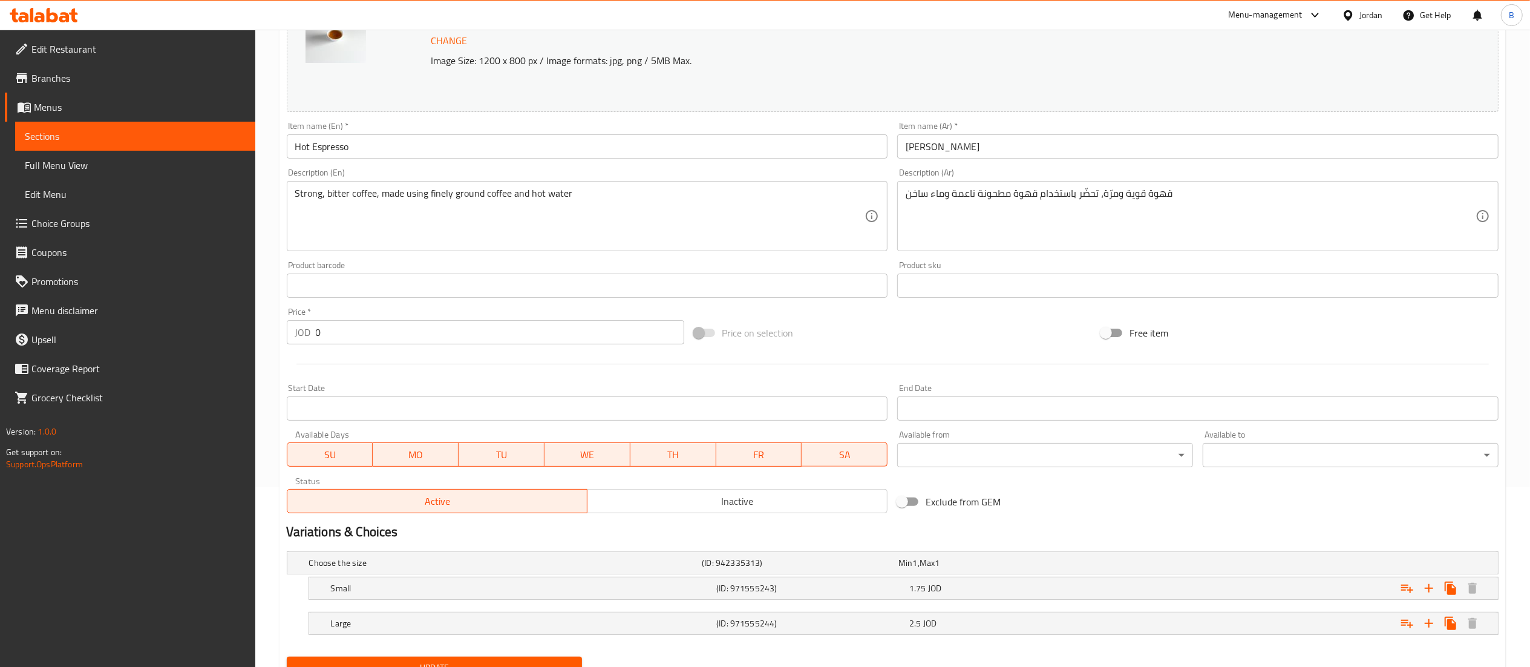
scroll to position [233, 0]
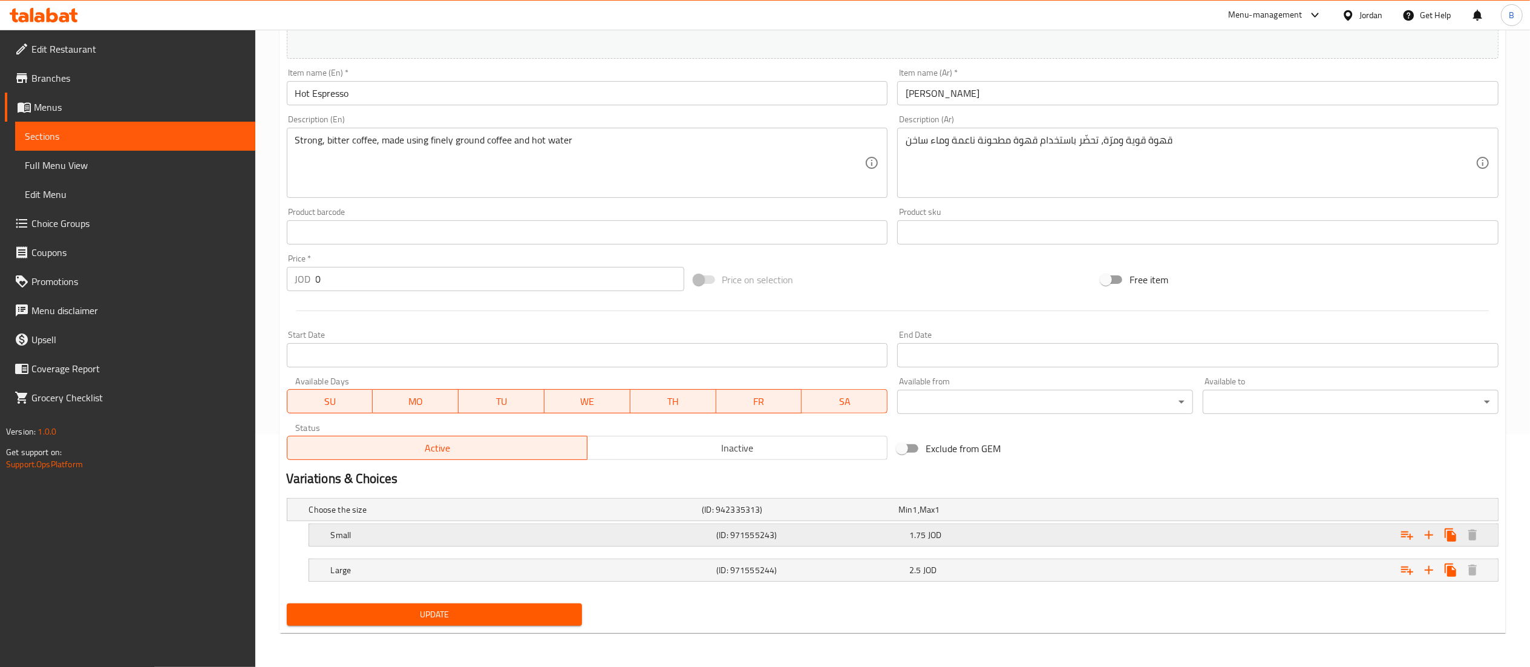
click at [811, 541] on h5 "(ID: 971555243)" at bounding box center [810, 535] width 188 height 12
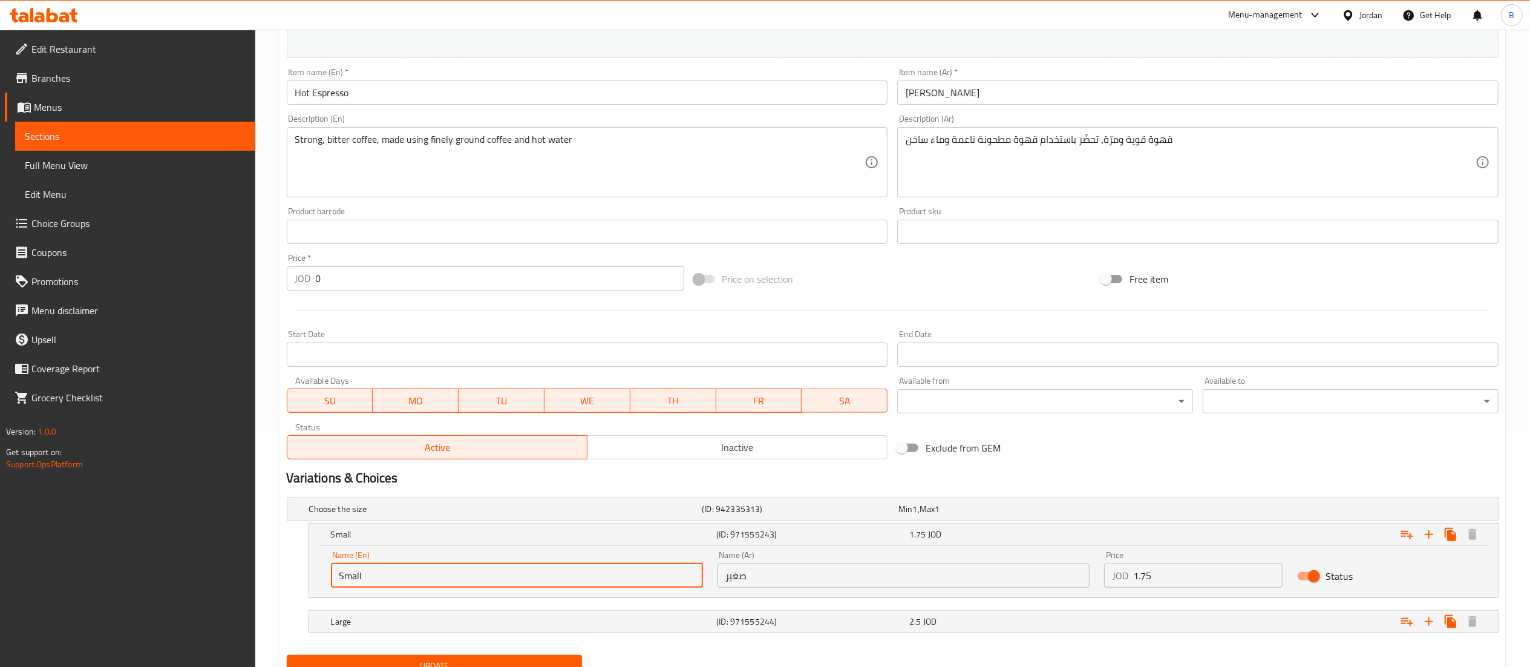
drag, startPoint x: 404, startPoint y: 583, endPoint x: 134, endPoint y: 602, distance: 270.4
click at [233, 587] on div "Edit Restaurant Branches Menus Sections Full Menu View Edit Menu Choice Groups …" at bounding box center [765, 257] width 1530 height 922
type input "single shot"
drag, startPoint x: 792, startPoint y: 584, endPoint x: 446, endPoint y: 581, distance: 346.6
click at [460, 581] on div "Name (En) single shot Name (En) Name (Ar) صغير Name (Ar) Price JOD 1.75 Price S…" at bounding box center [904, 568] width 1160 height 51
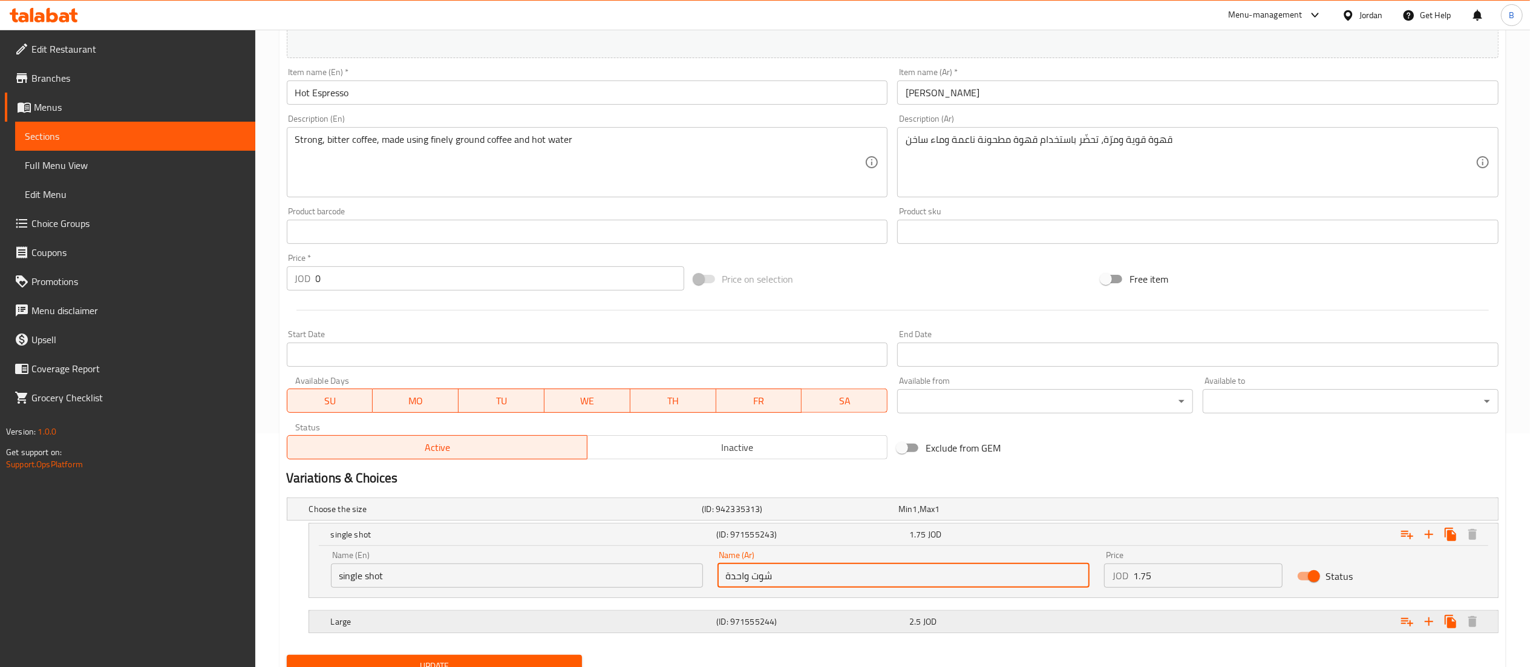
type input "شوت واحدة"
click at [406, 625] on h5 "Large" at bounding box center [521, 621] width 381 height 12
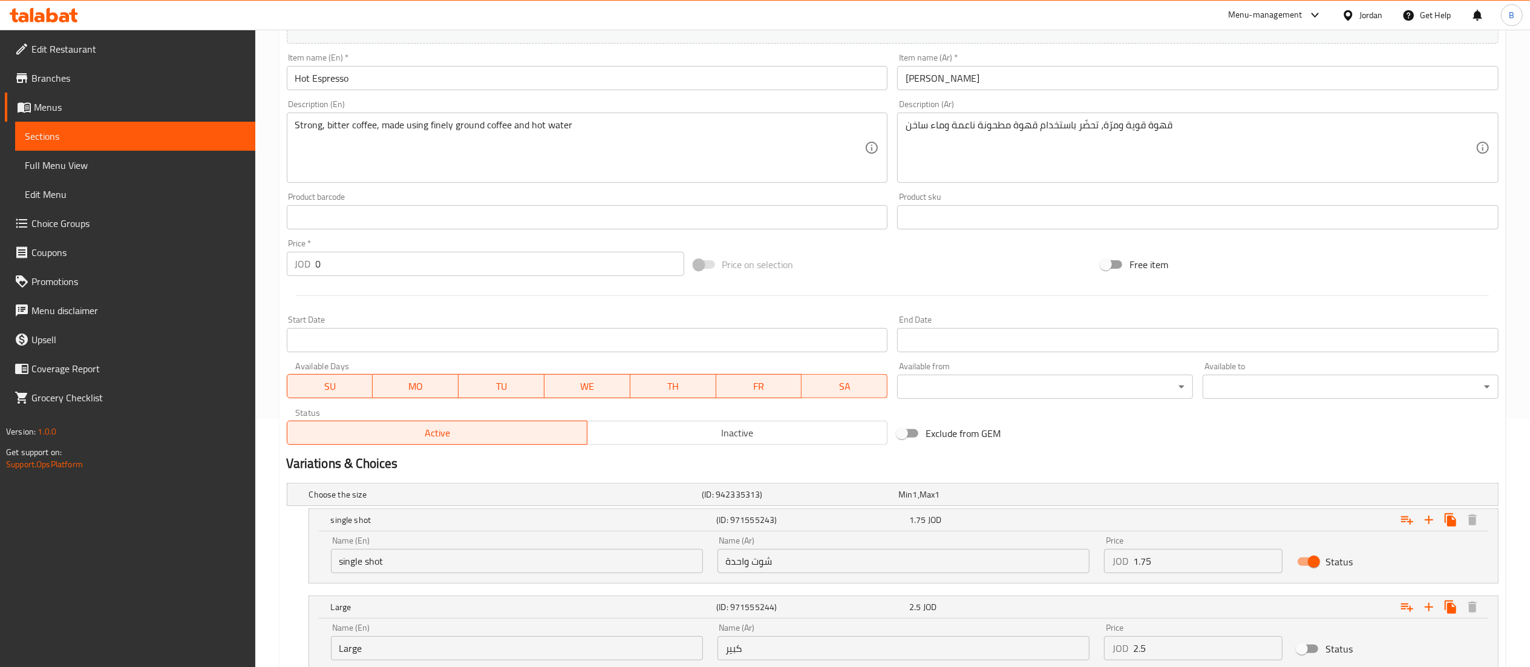
scroll to position [338, 0]
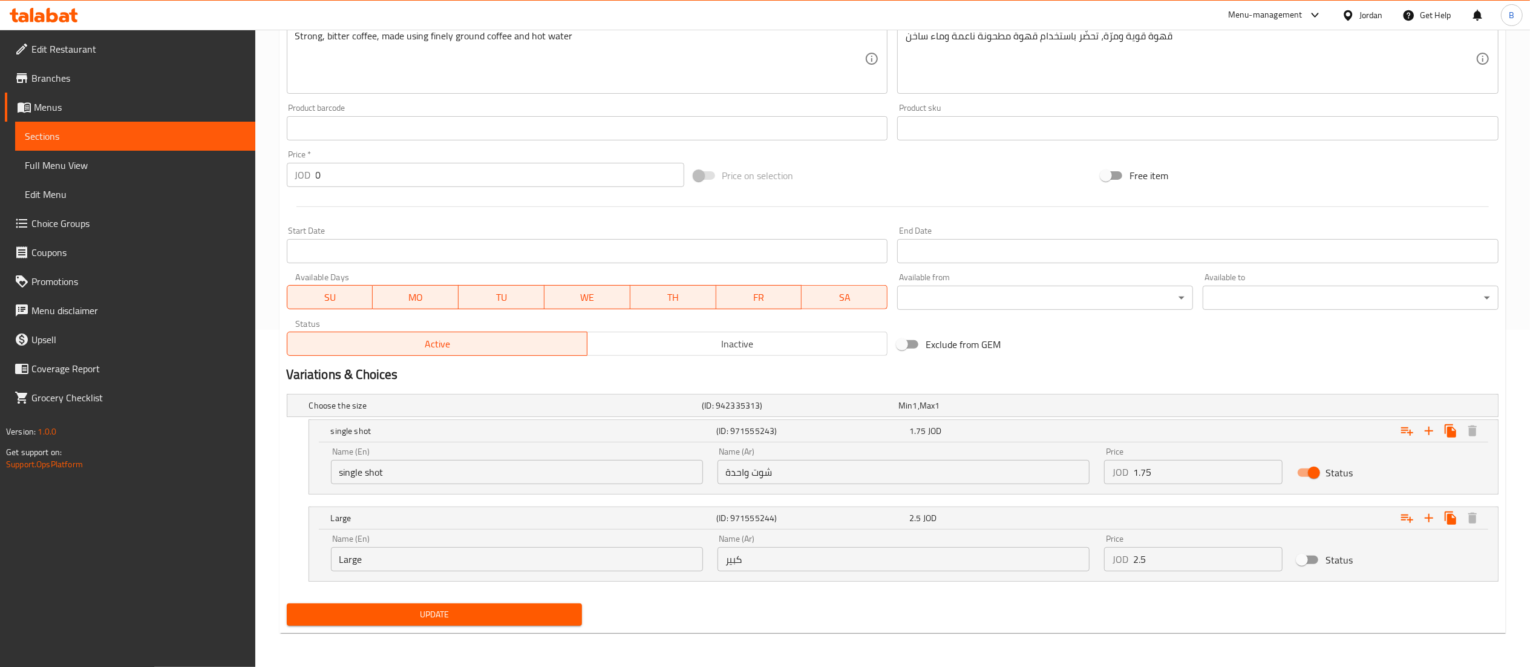
drag, startPoint x: 380, startPoint y: 560, endPoint x: 0, endPoint y: 567, distance: 379.9
click at [0, 561] on div "Edit Restaurant Branches Menus Sections Full Menu View Edit Menu Choice Groups …" at bounding box center [765, 180] width 1530 height 974
type input "double shot"
drag, startPoint x: 792, startPoint y: 560, endPoint x: 519, endPoint y: 560, distance: 272.8
click at [569, 560] on div "Name (En) double shot Name (En) Name (Ar) كبير Name (Ar) Price JOD 2.5 Price St…" at bounding box center [904, 552] width 1160 height 51
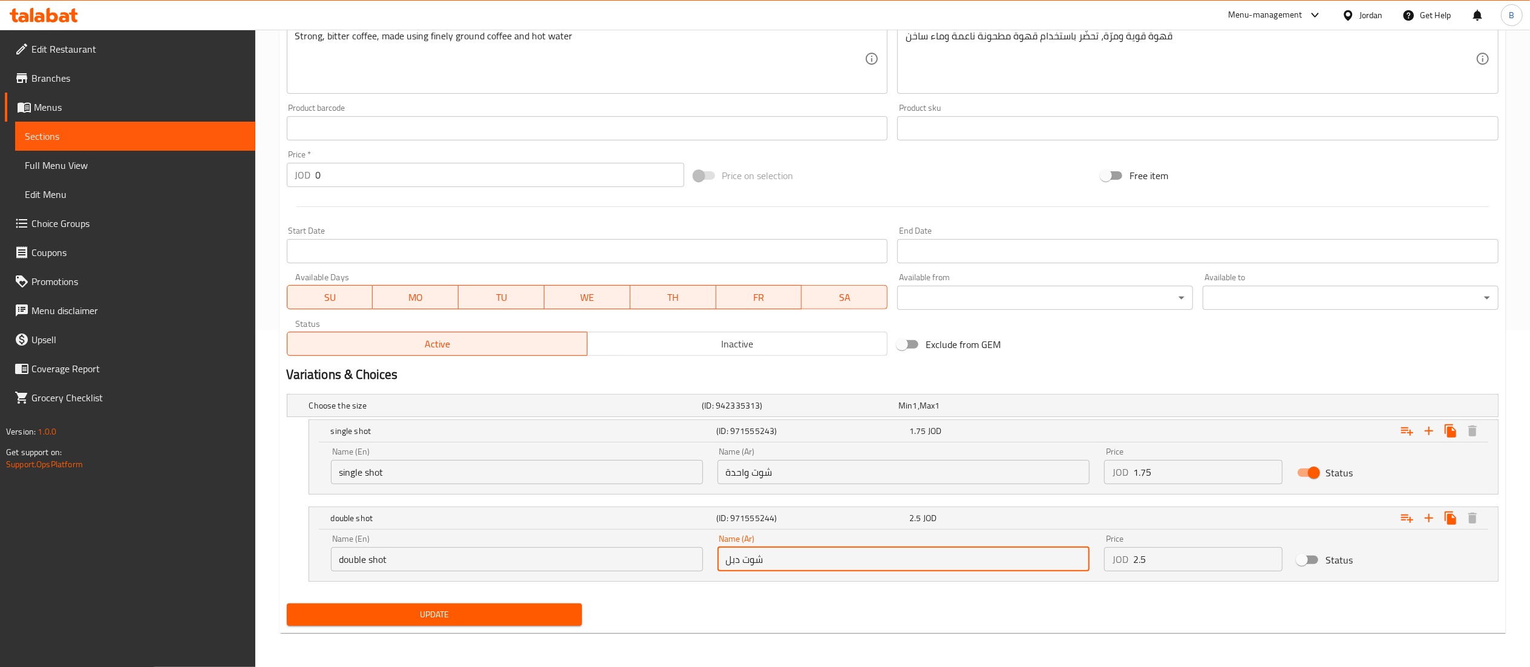
type input "شوت دبل"
click at [490, 627] on div "Update" at bounding box center [434, 614] width 305 height 32
click at [501, 619] on span "Update" at bounding box center [434, 614] width 276 height 15
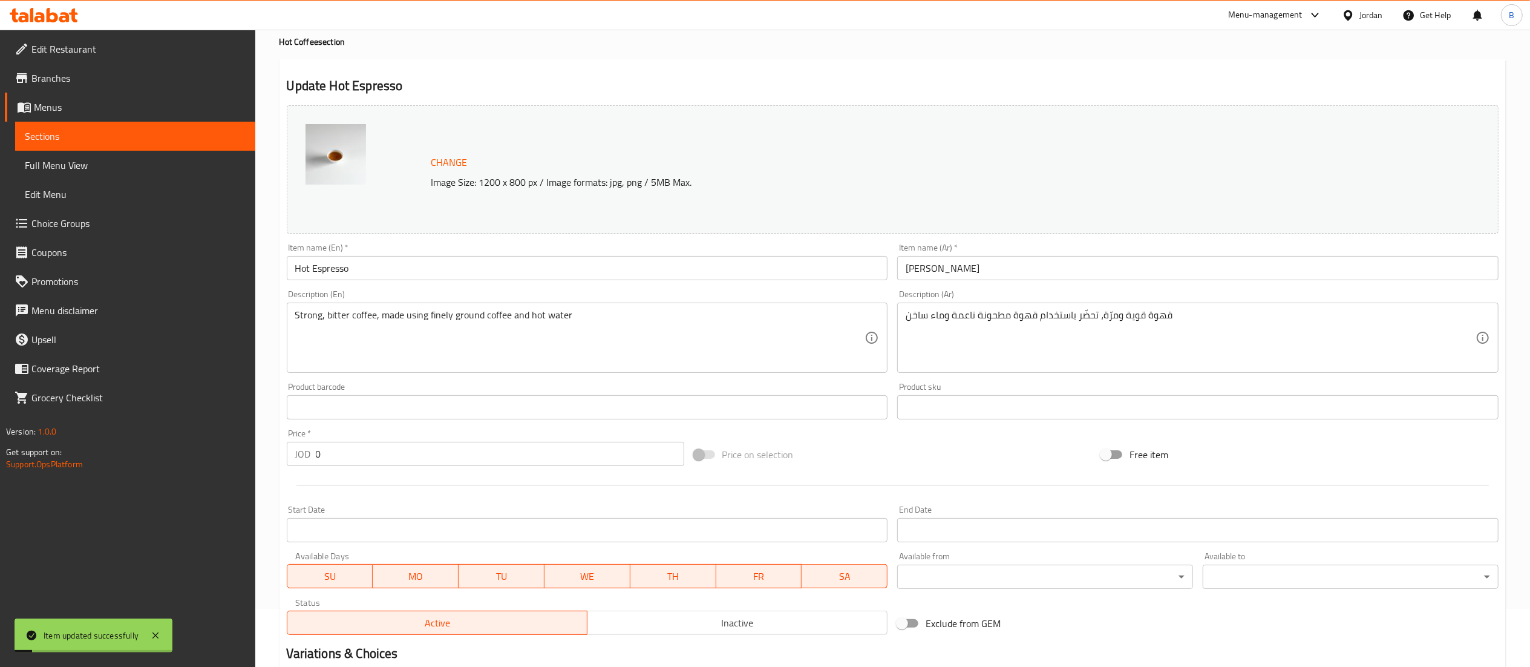
scroll to position [0, 0]
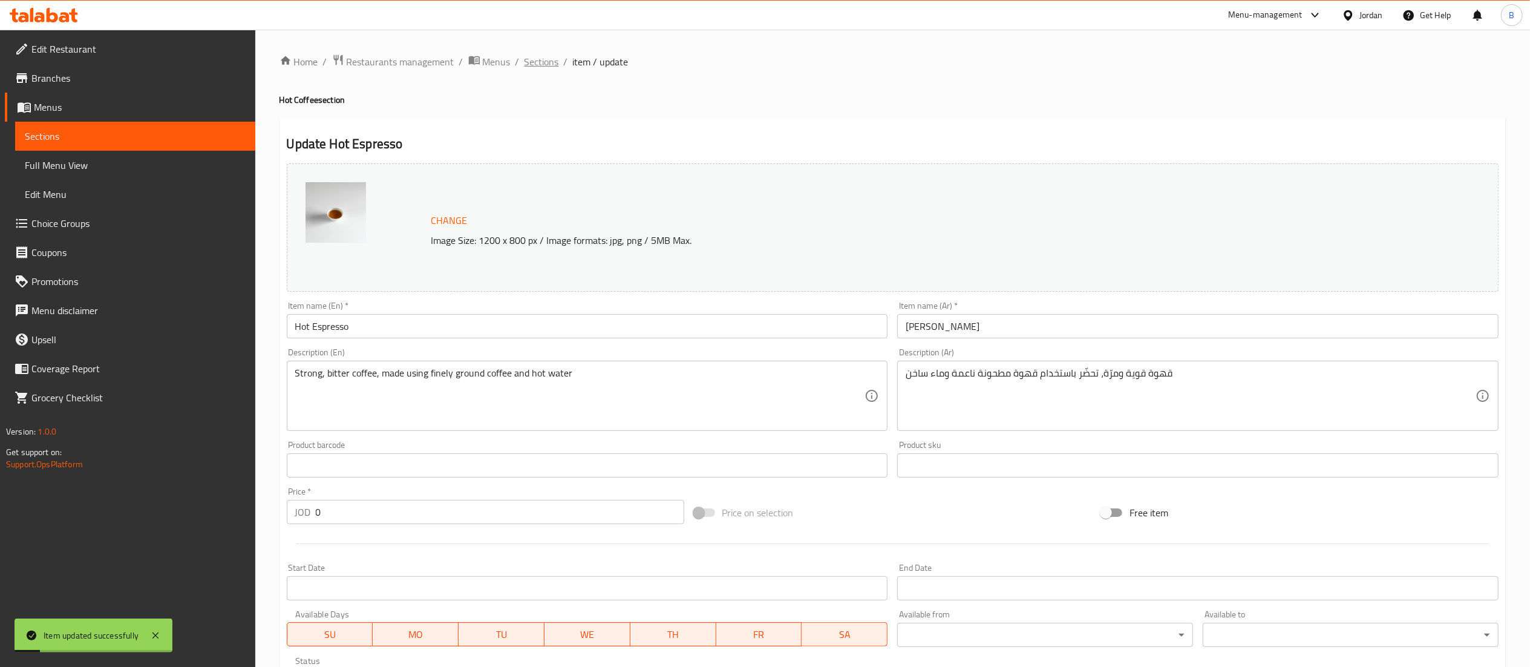
click at [549, 67] on span "Sections" at bounding box center [541, 61] width 34 height 15
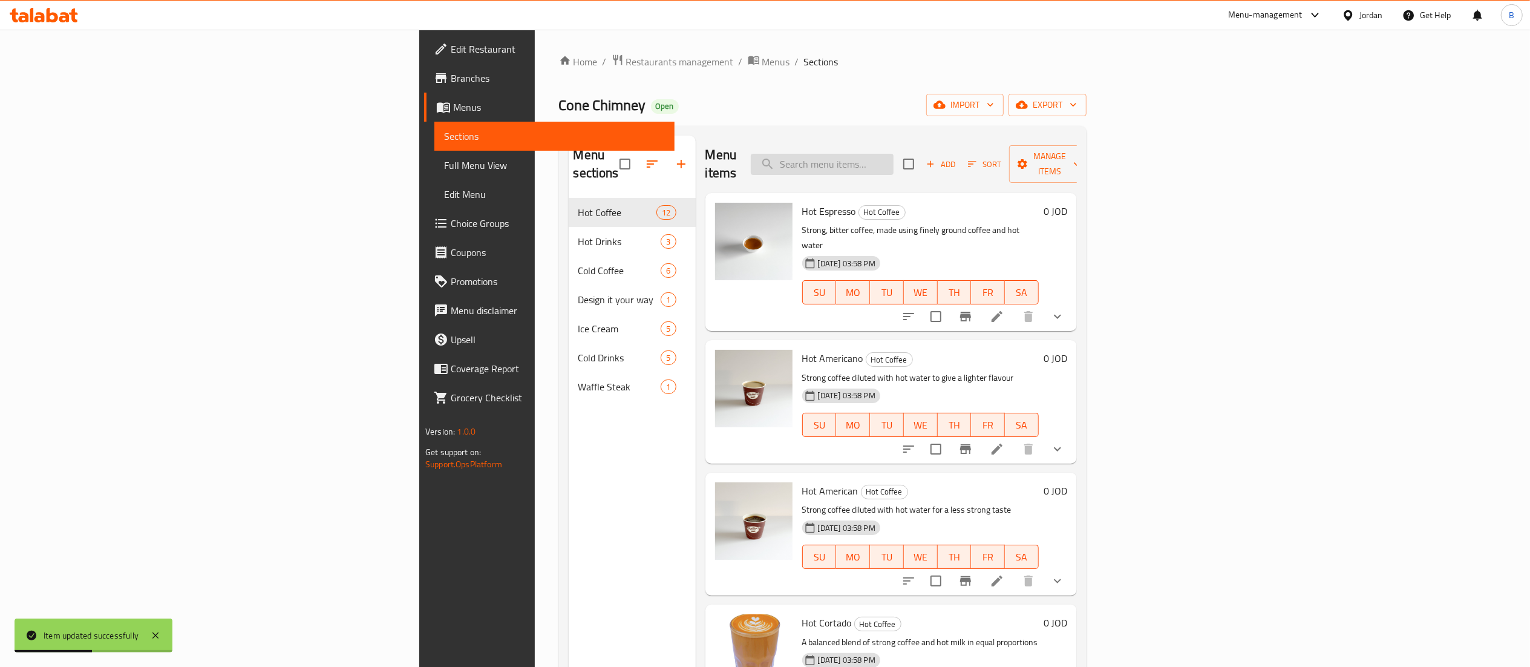
click at [893, 164] on input "search" at bounding box center [822, 164] width 143 height 21
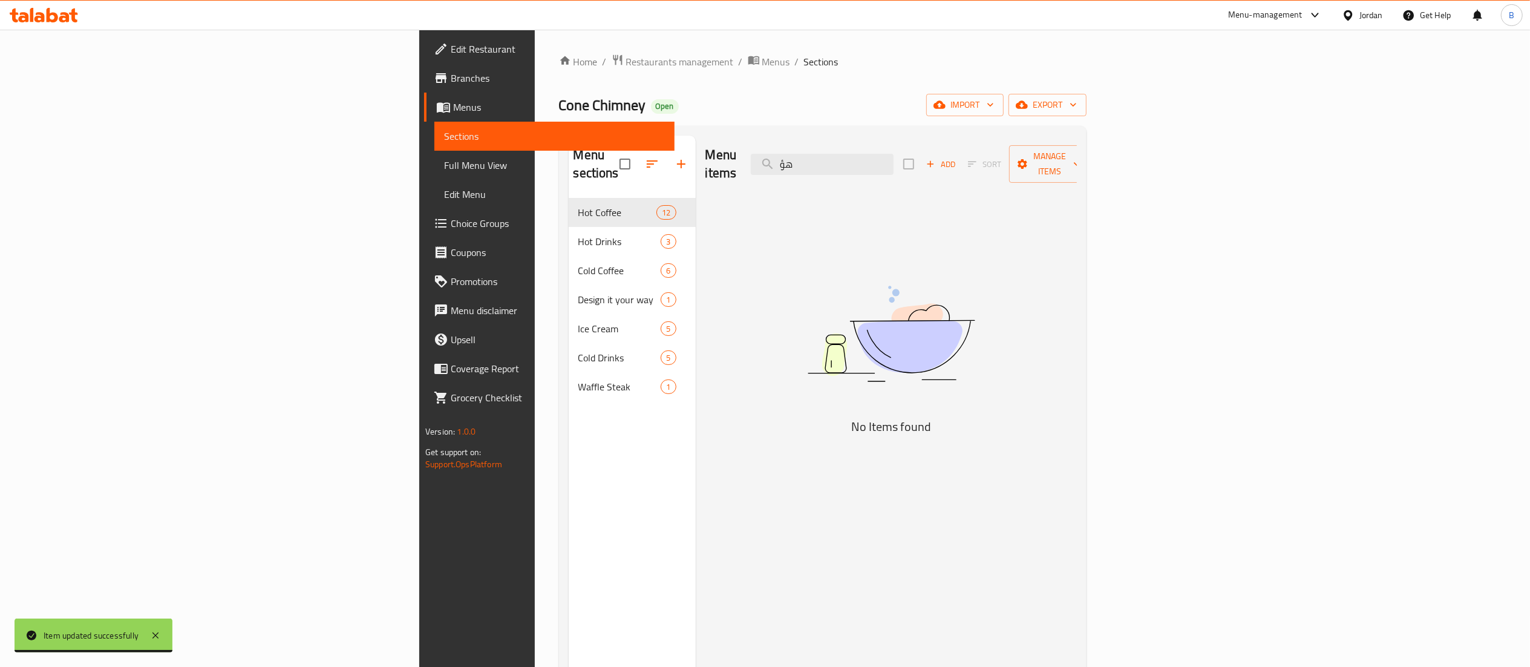
type input "ه"
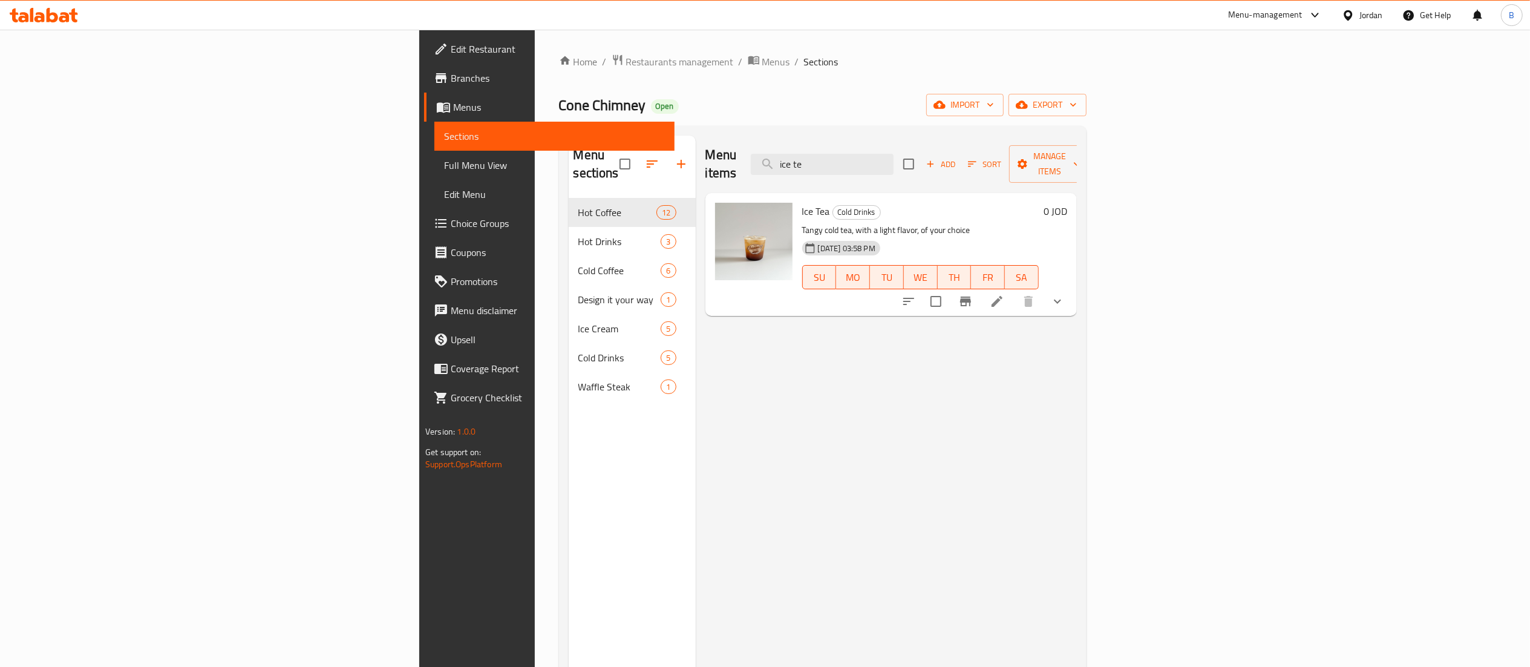
type input "ice tea"
click at [1014, 290] on li at bounding box center [997, 301] width 34 height 22
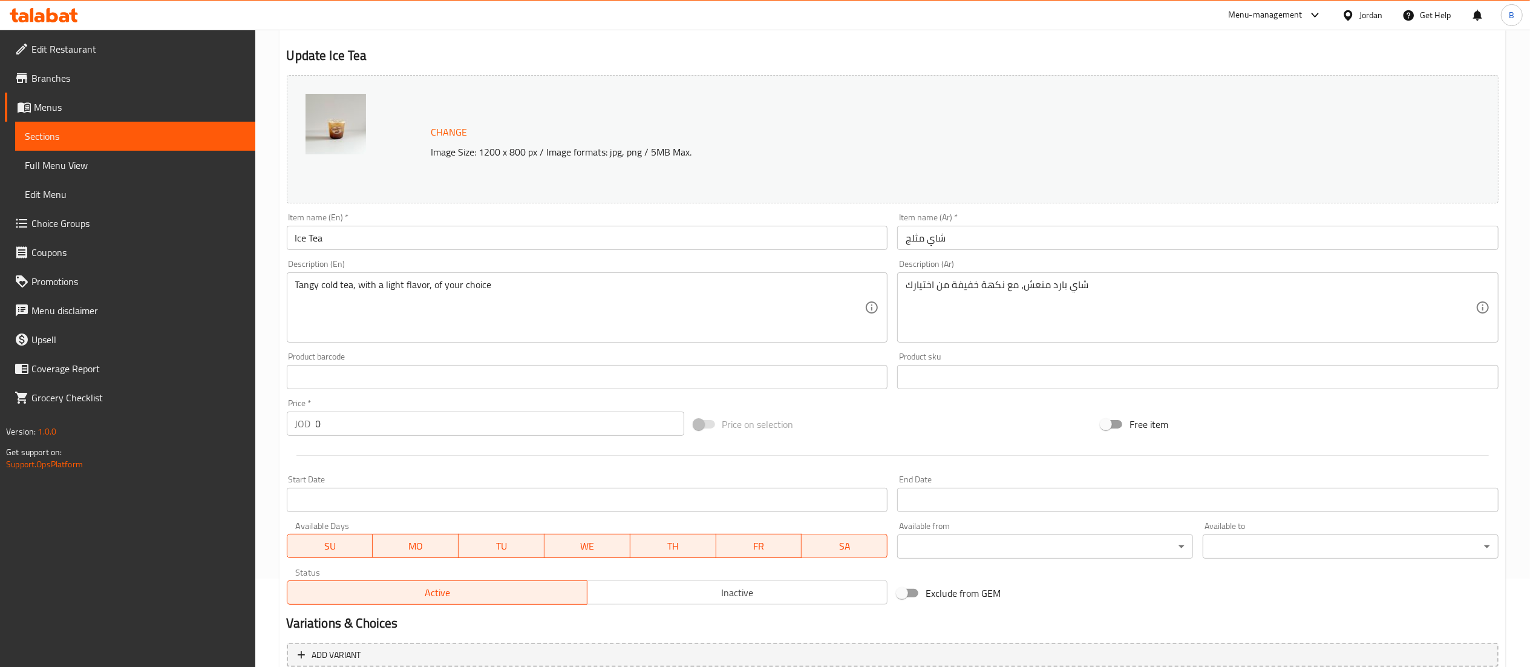
scroll to position [276, 0]
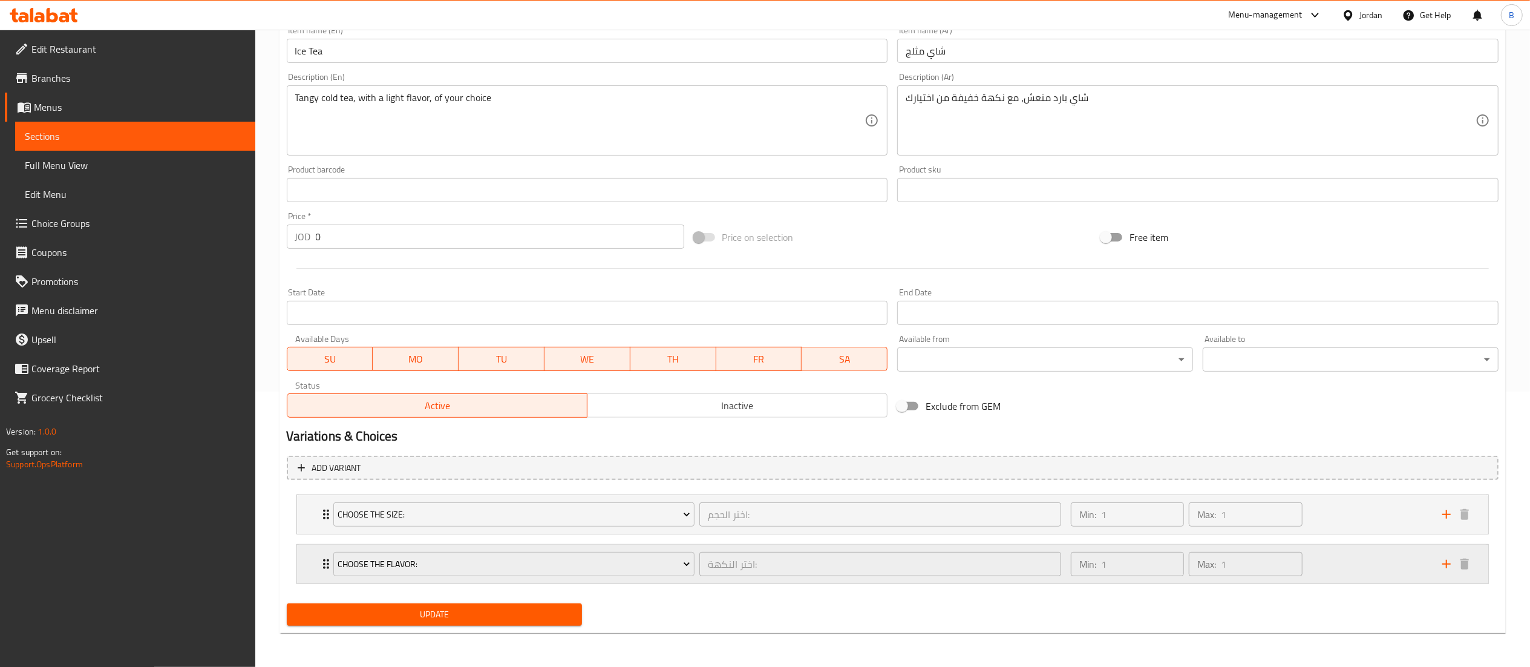
click at [1361, 553] on div "Min: 1 ​ Max: 1 ​" at bounding box center [1248, 563] width 371 height 39
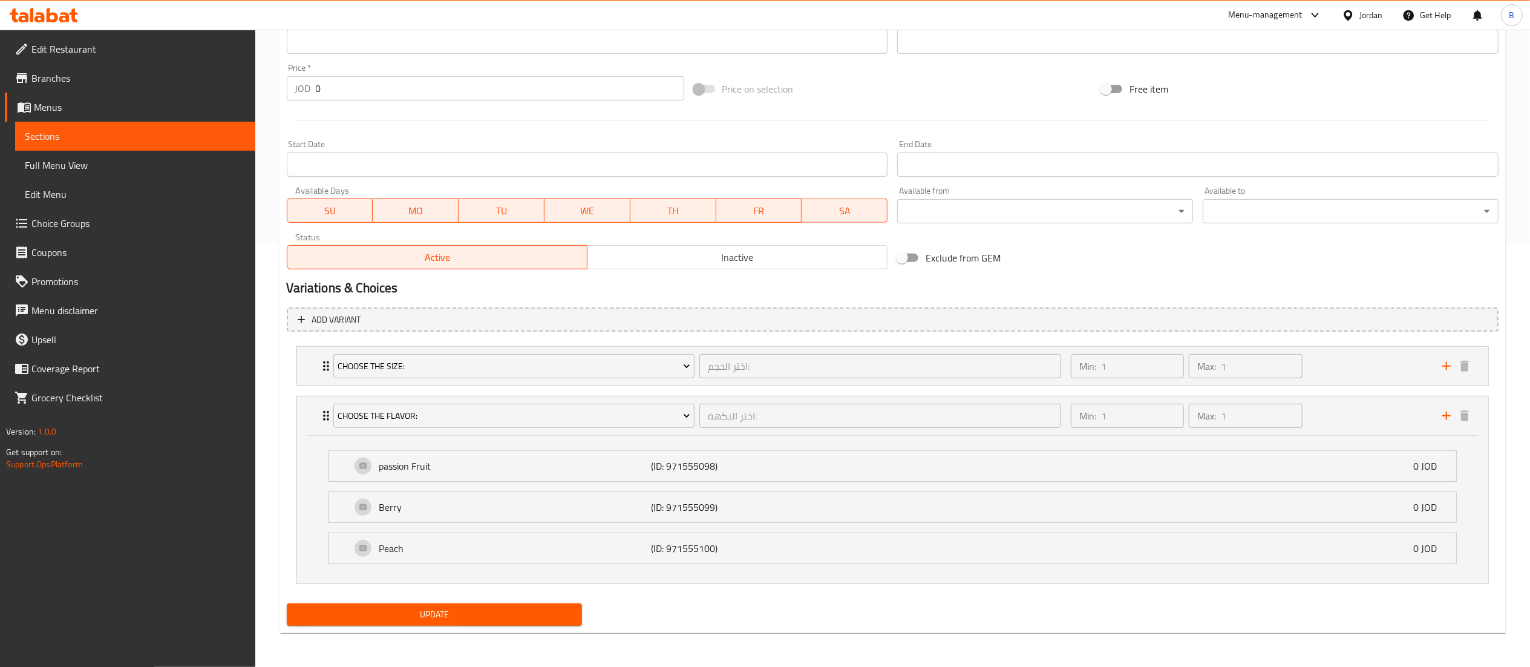
scroll to position [426, 0]
click at [140, 224] on span "Choice Groups" at bounding box center [138, 223] width 214 height 15
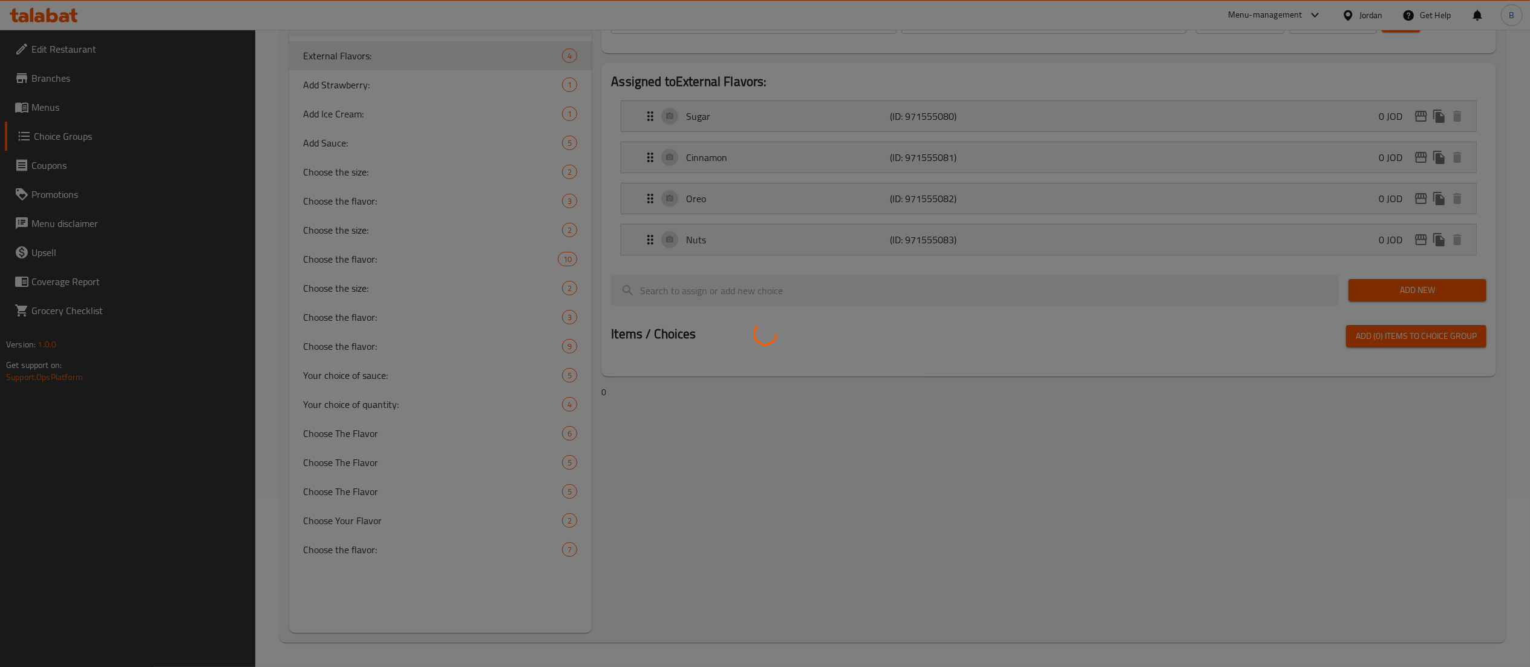
scroll to position [172, 0]
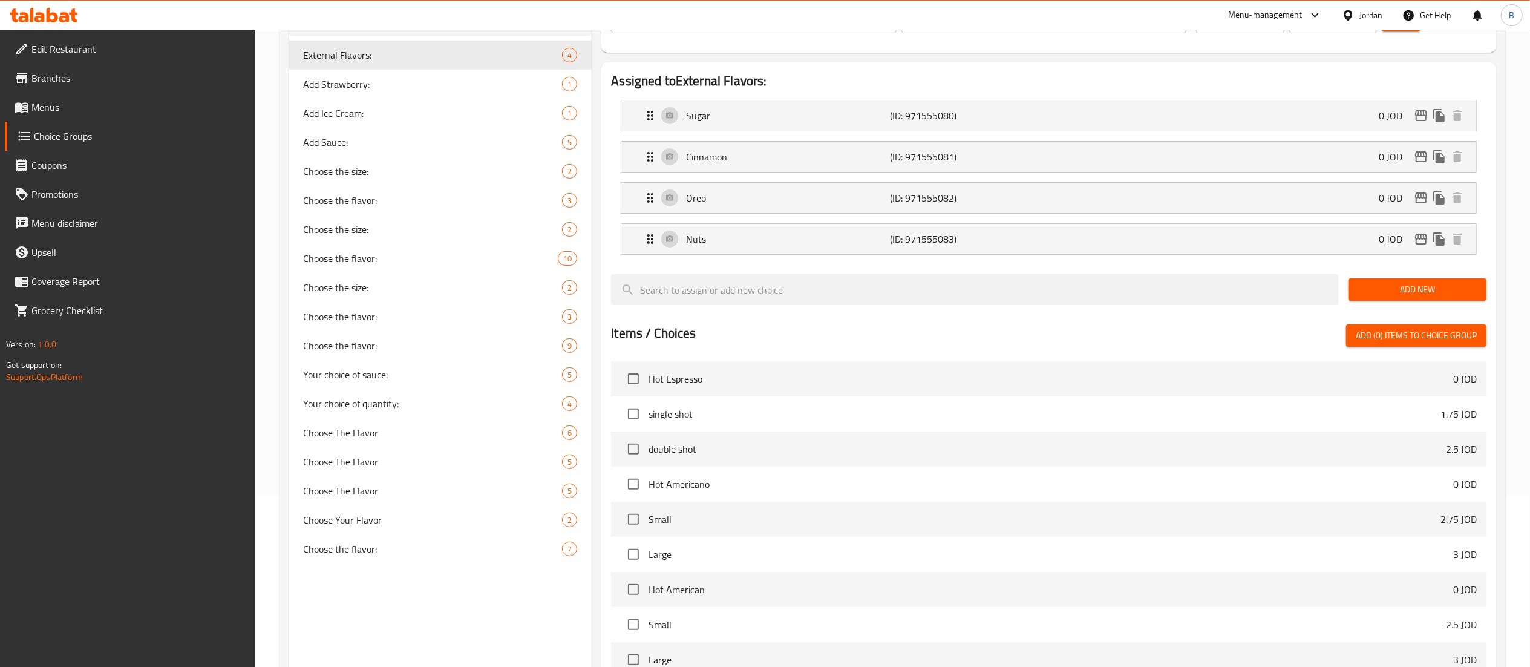
click at [406, 201] on span "Choose the flavor:" at bounding box center [433, 200] width 259 height 15
type input "Choose the flavor:"
type input "اختر النكهة:"
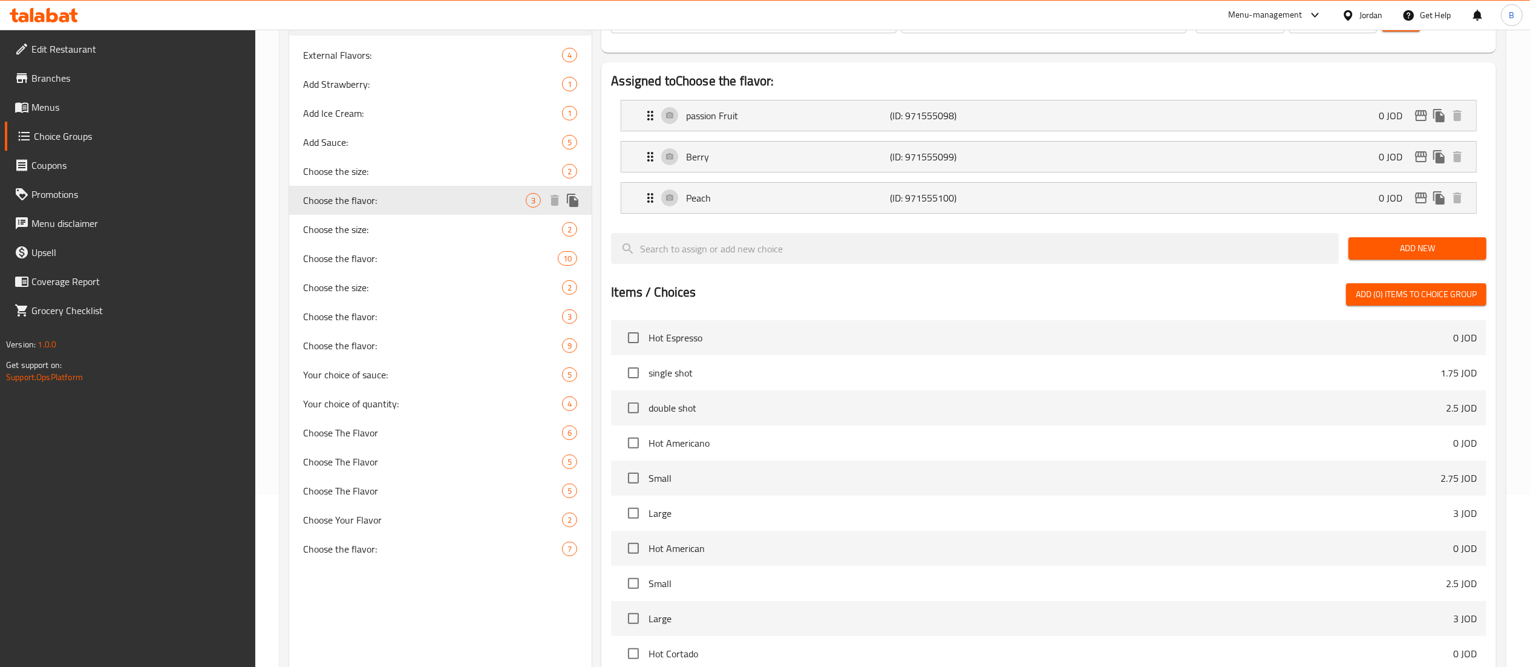
click at [406, 201] on span "Choose the flavor:" at bounding box center [415, 200] width 223 height 15
click at [571, 200] on icon "duplicate" at bounding box center [572, 200] width 11 height 13
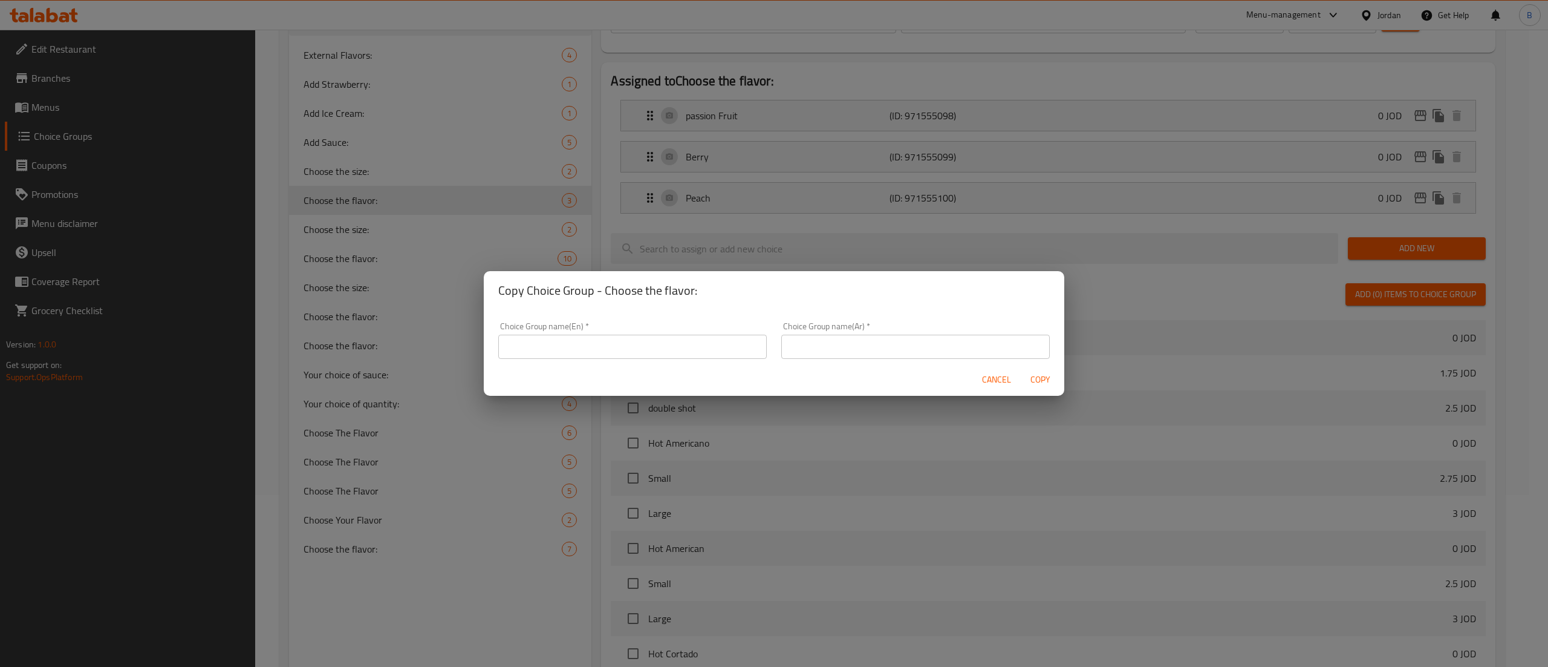
click at [627, 348] on input "text" at bounding box center [632, 346] width 269 height 24
type input "CHOOSE FLAVOR"
drag, startPoint x: 901, startPoint y: 328, endPoint x: 870, endPoint y: 357, distance: 42.4
click at [896, 335] on div "Choice Group name(Ar)   * Choice Group name(Ar) *" at bounding box center [916, 340] width 269 height 37
click at [870, 357] on input "text" at bounding box center [916, 346] width 269 height 24
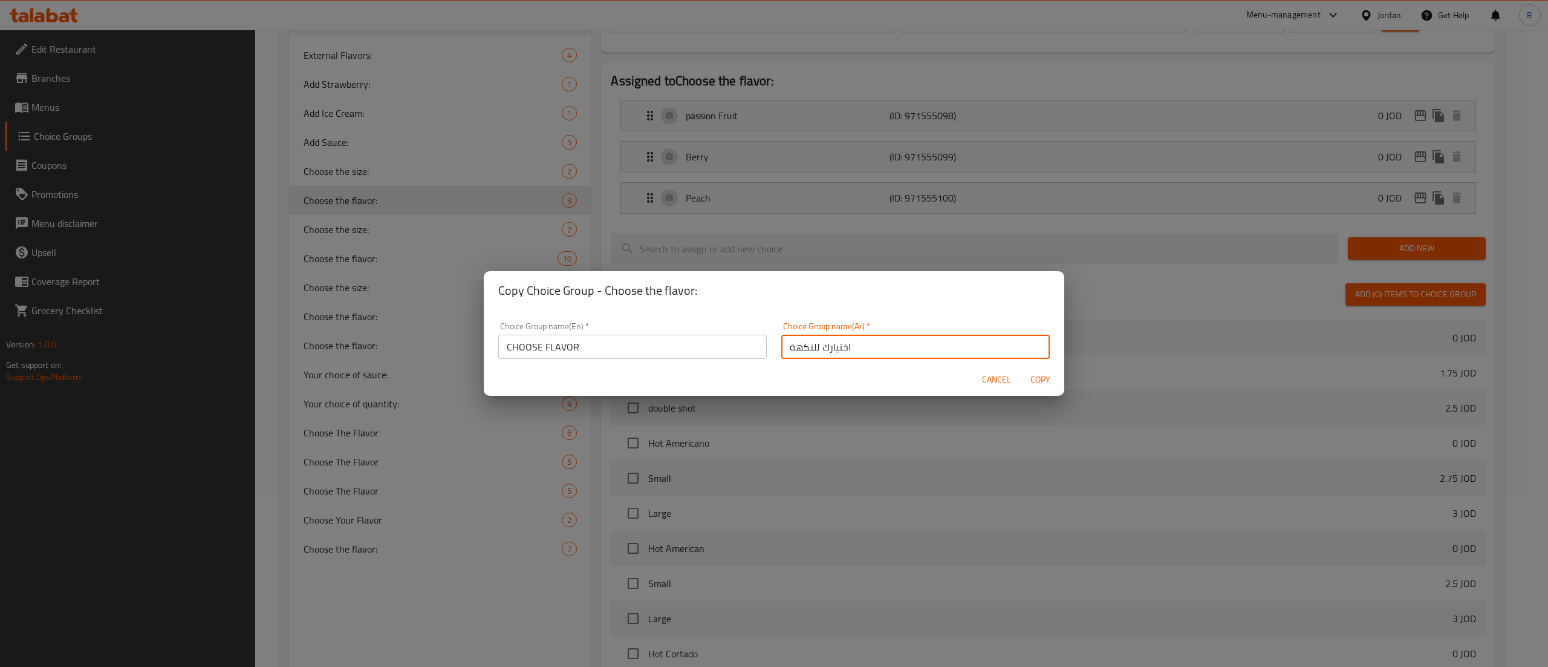
type input "اختيارك للنكهة"
click at [777, 374] on div "Cancel Copy" at bounding box center [774, 380] width 581 height 32
click at [1027, 375] on span "Copy" at bounding box center [1040, 379] width 29 height 15
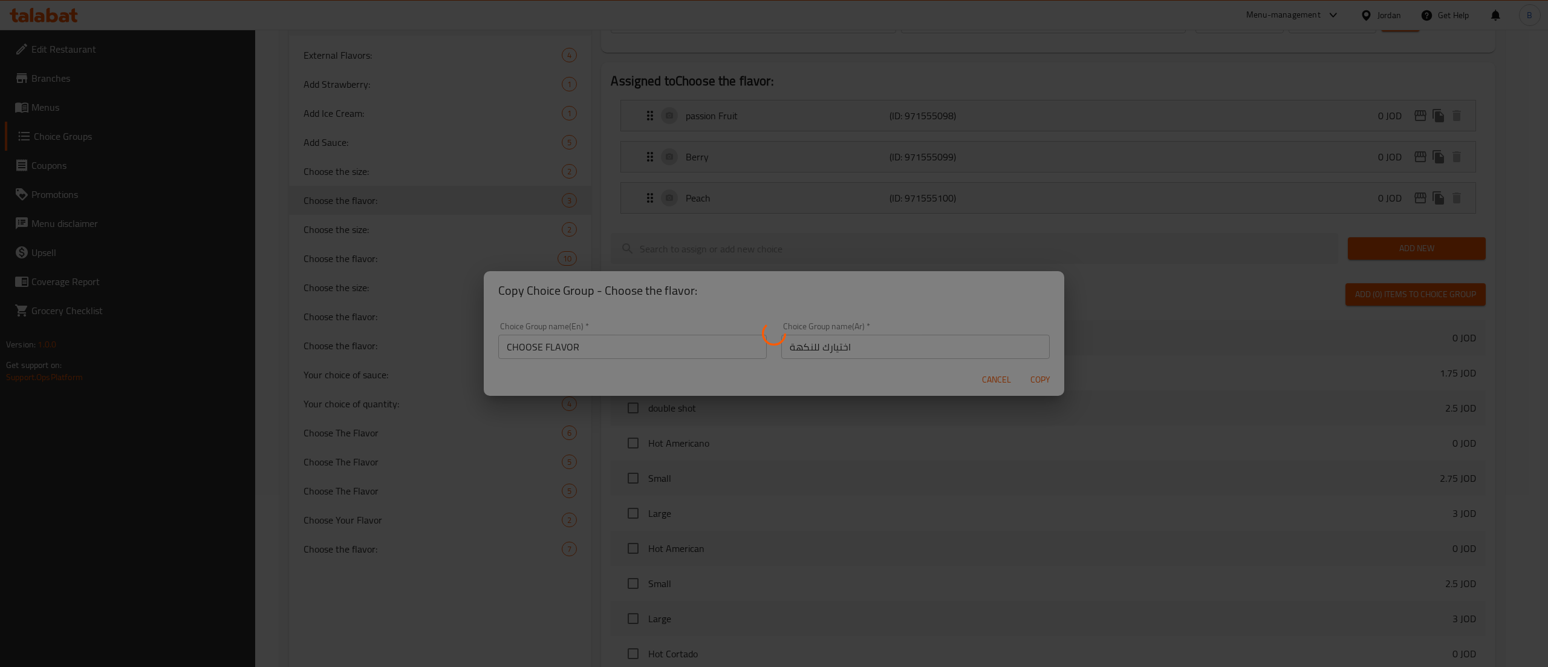
type input "CHOOSE FLAVOR"
type input "اختيارك للنكهة"
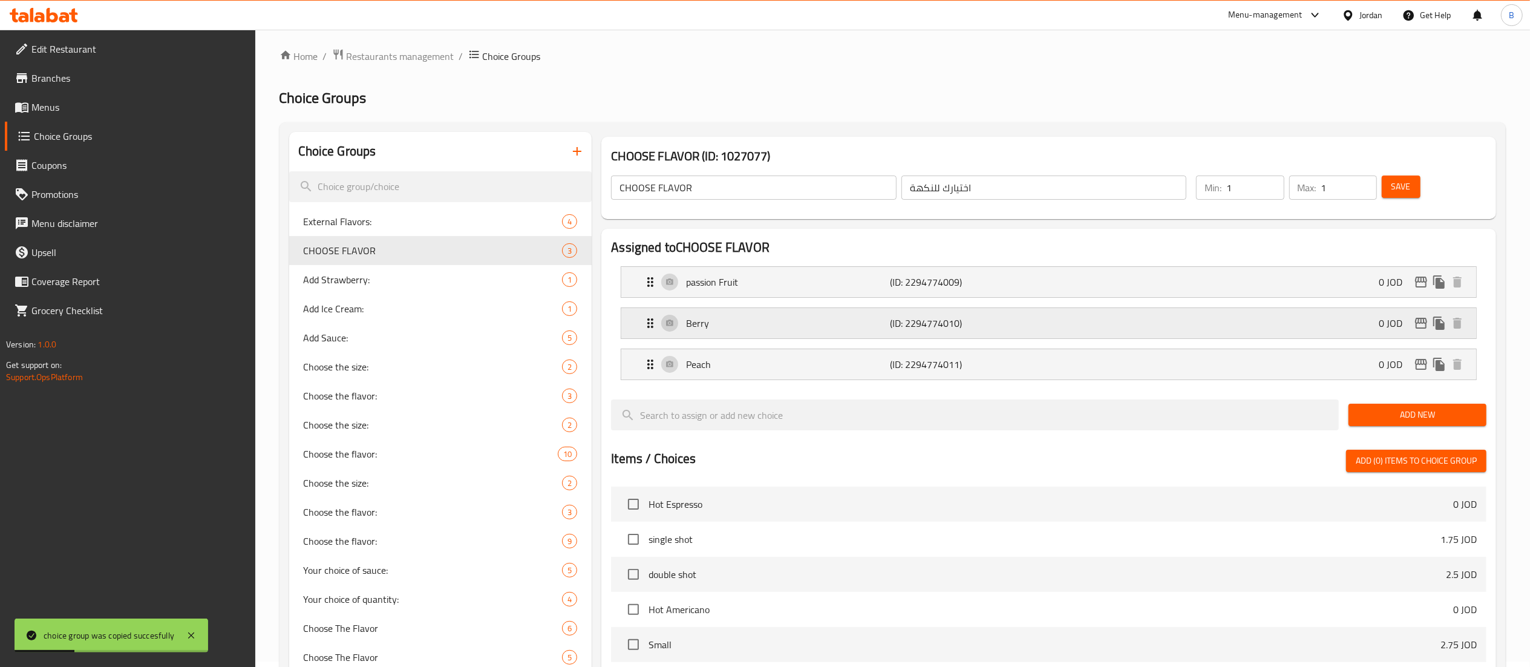
scroll to position [0, 0]
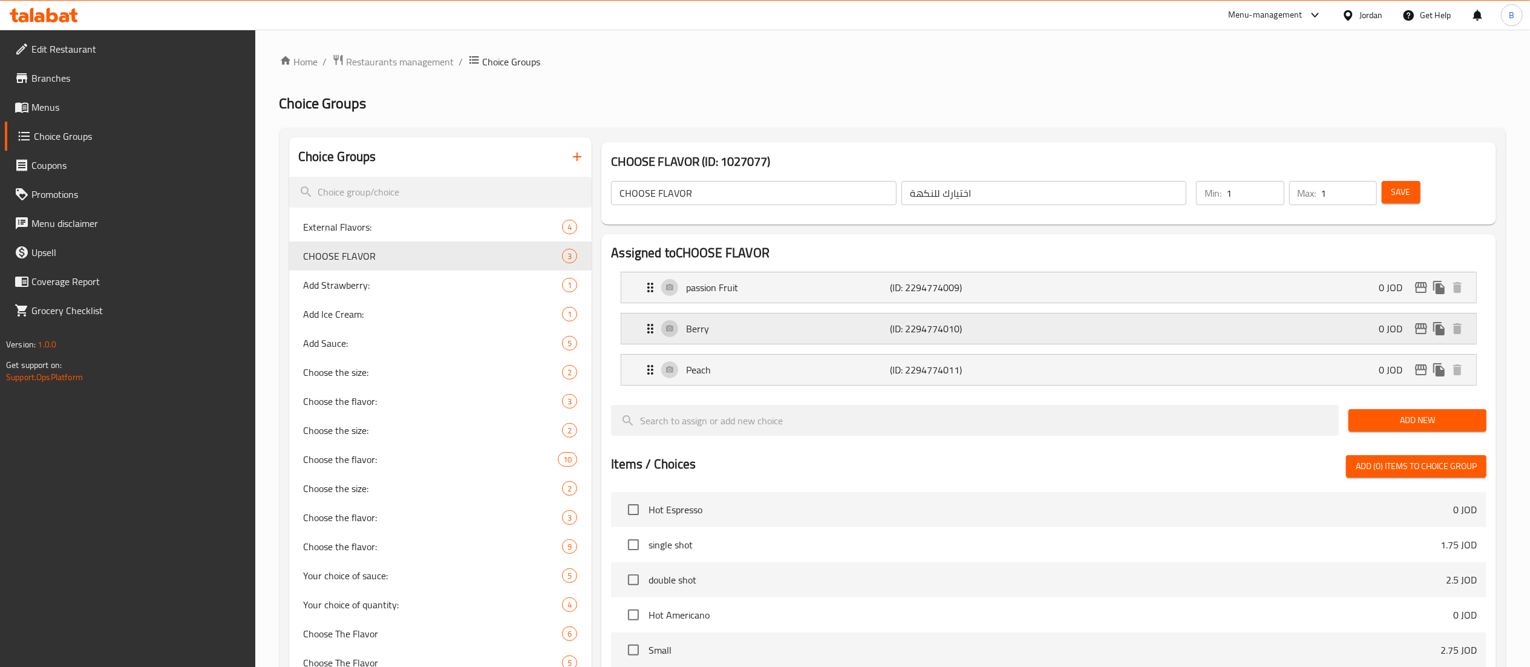
click at [751, 336] on div "[PERSON_NAME] (ID: 2294774010) 0 JOD" at bounding box center [1052, 328] width 818 height 30
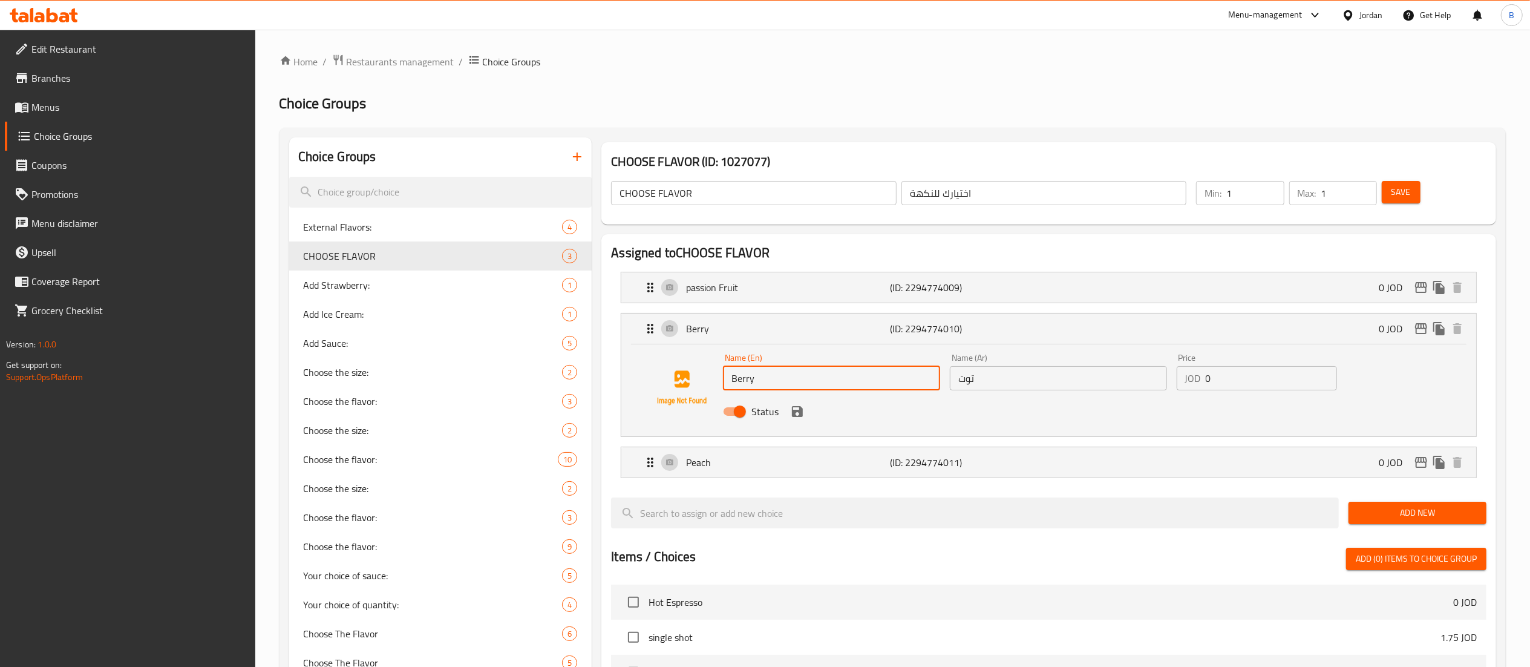
drag, startPoint x: 800, startPoint y: 379, endPoint x: 588, endPoint y: 372, distance: 211.8
click at [588, 372] on div "Choice Groups External Flavors: 4 CHOOSE FLAVOR 3 Add Strawberry: 1 Add Ice Cre…" at bounding box center [895, 607] width 1212 height 941
type input "ق"
type input "r"
click at [801, 413] on icon "save" at bounding box center [797, 411] width 11 height 11
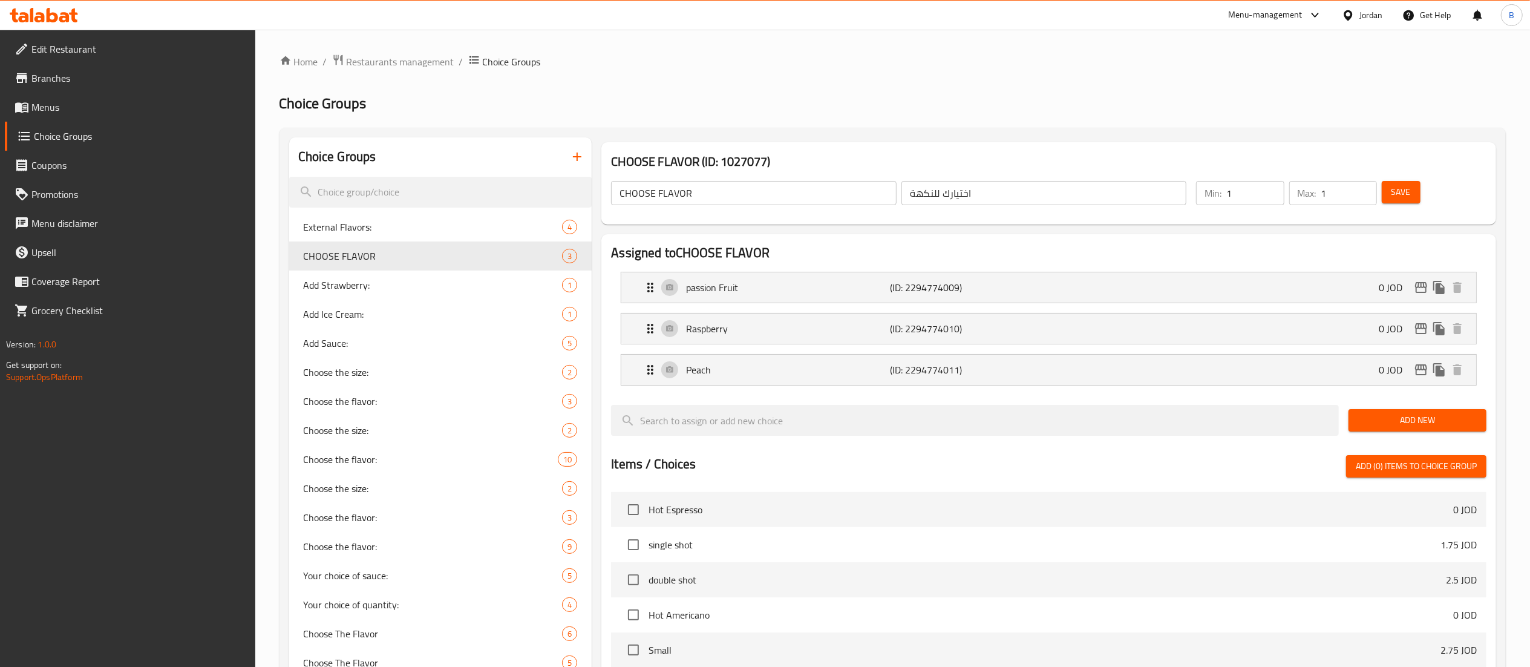
type input "Raspberry"
click at [890, 292] on p "(ID: 2294774009)" at bounding box center [958, 287] width 136 height 15
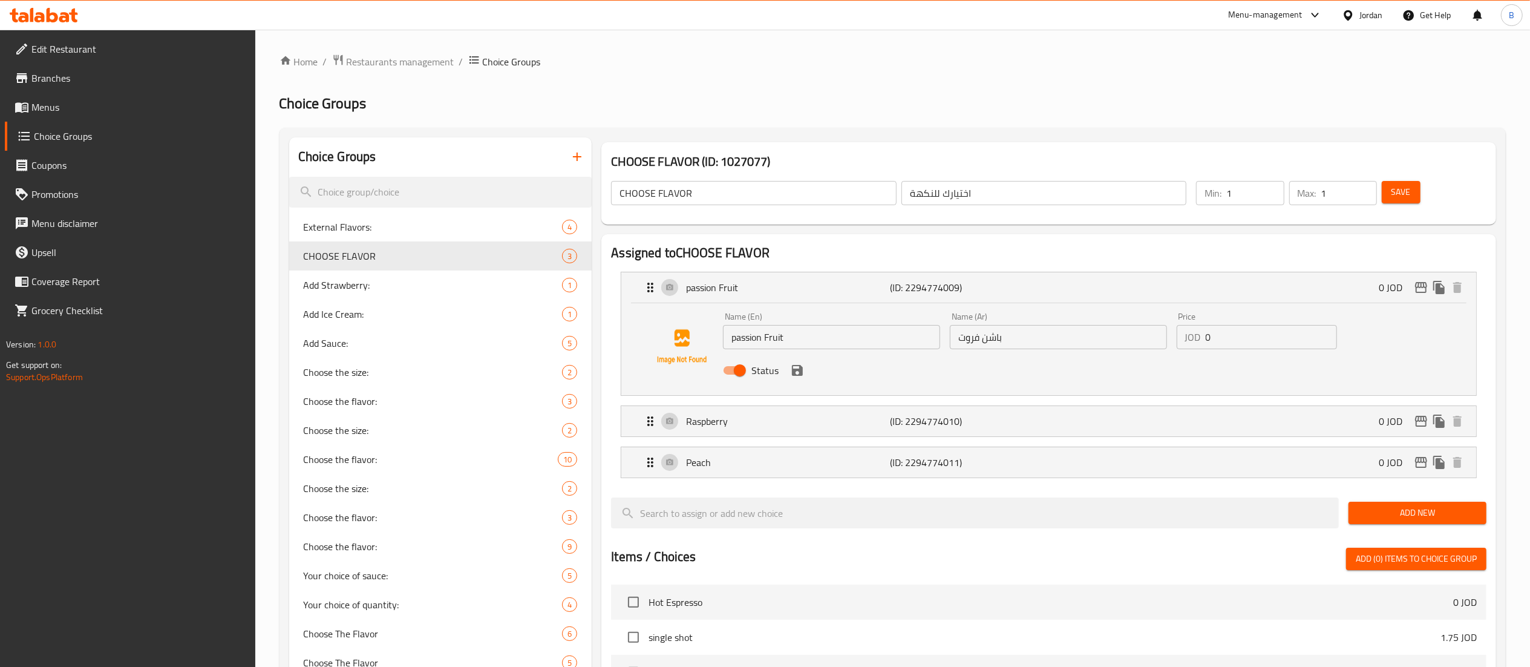
click at [734, 374] on input "Status" at bounding box center [739, 370] width 69 height 23
checkbox input "false"
click at [796, 367] on icon "save" at bounding box center [797, 370] width 15 height 15
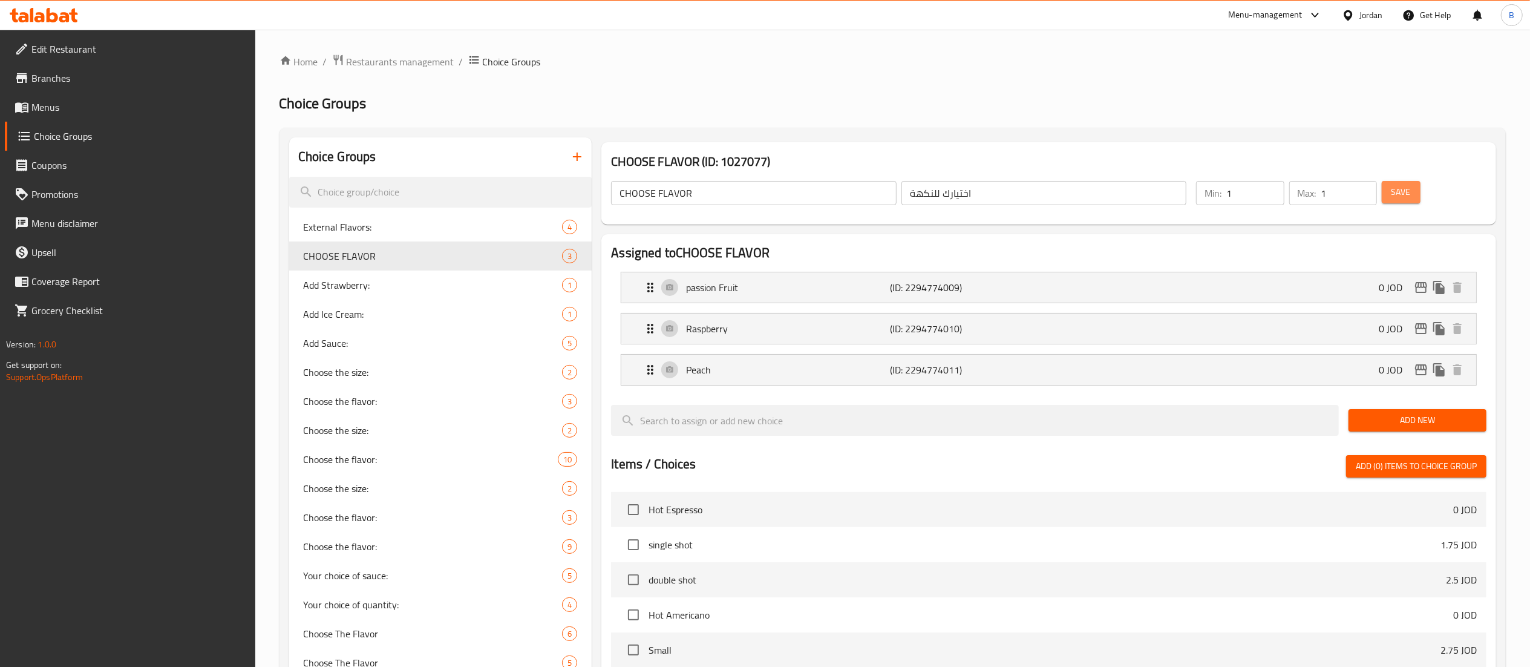
click at [1397, 184] on span "Save" at bounding box center [1400, 191] width 19 height 15
click at [85, 114] on span "Menus" at bounding box center [138, 107] width 214 height 15
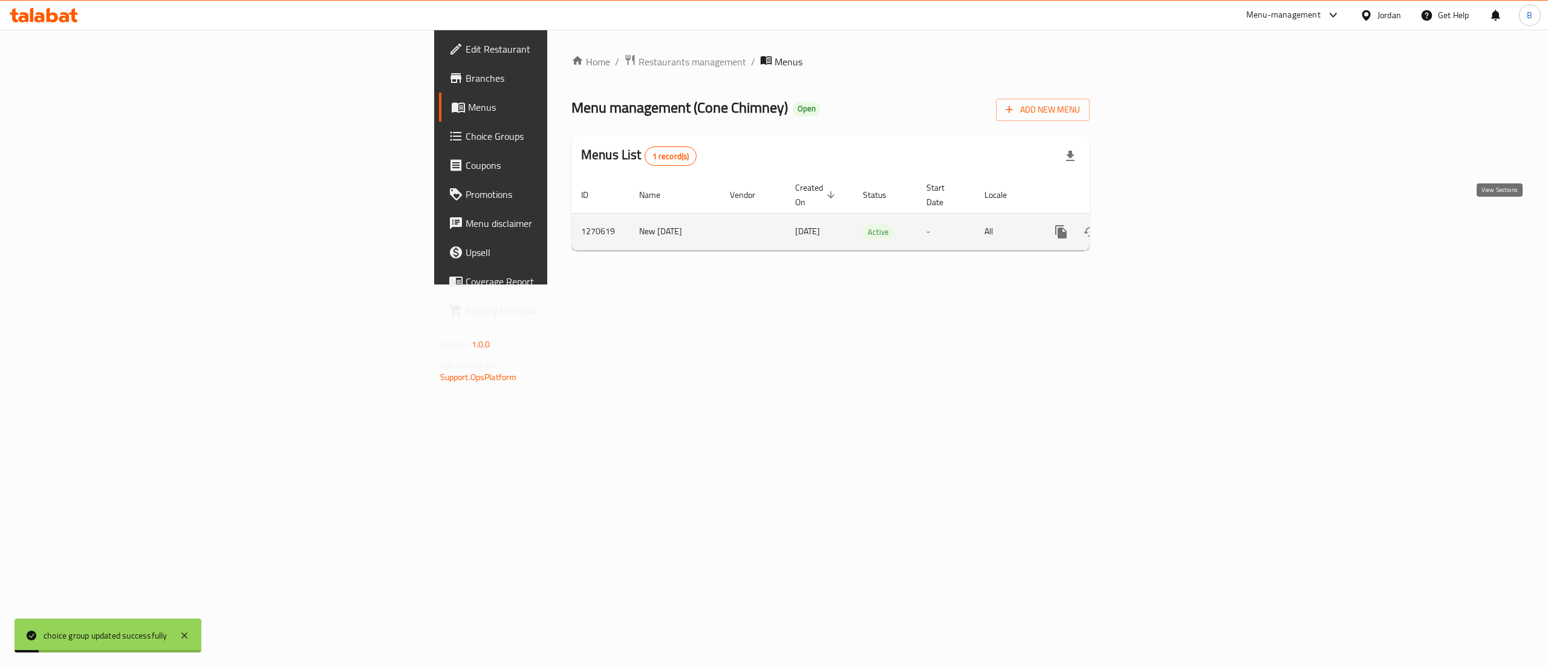
click at [1163, 227] on link "enhanced table" at bounding box center [1148, 231] width 29 height 29
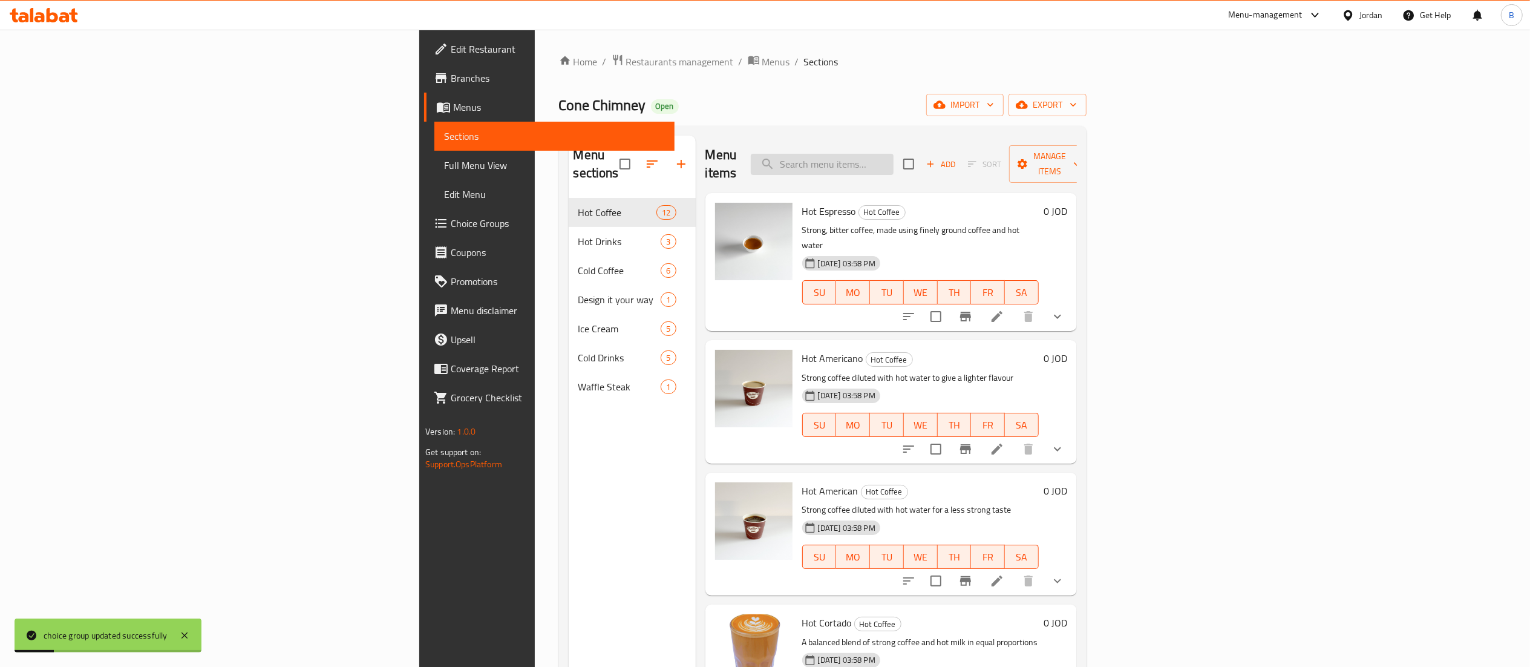
click at [893, 160] on input "search" at bounding box center [822, 164] width 143 height 21
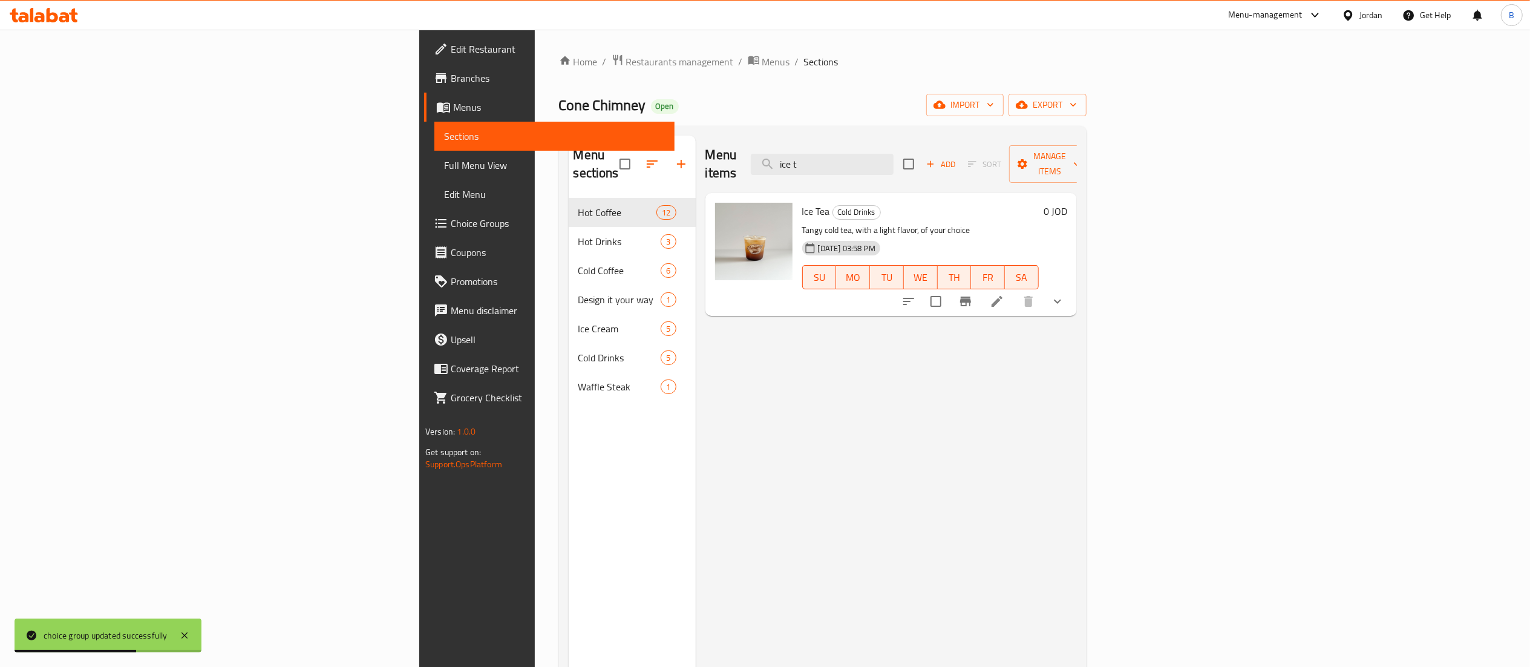
type input "ice t"
click at [1014, 290] on li at bounding box center [997, 301] width 34 height 22
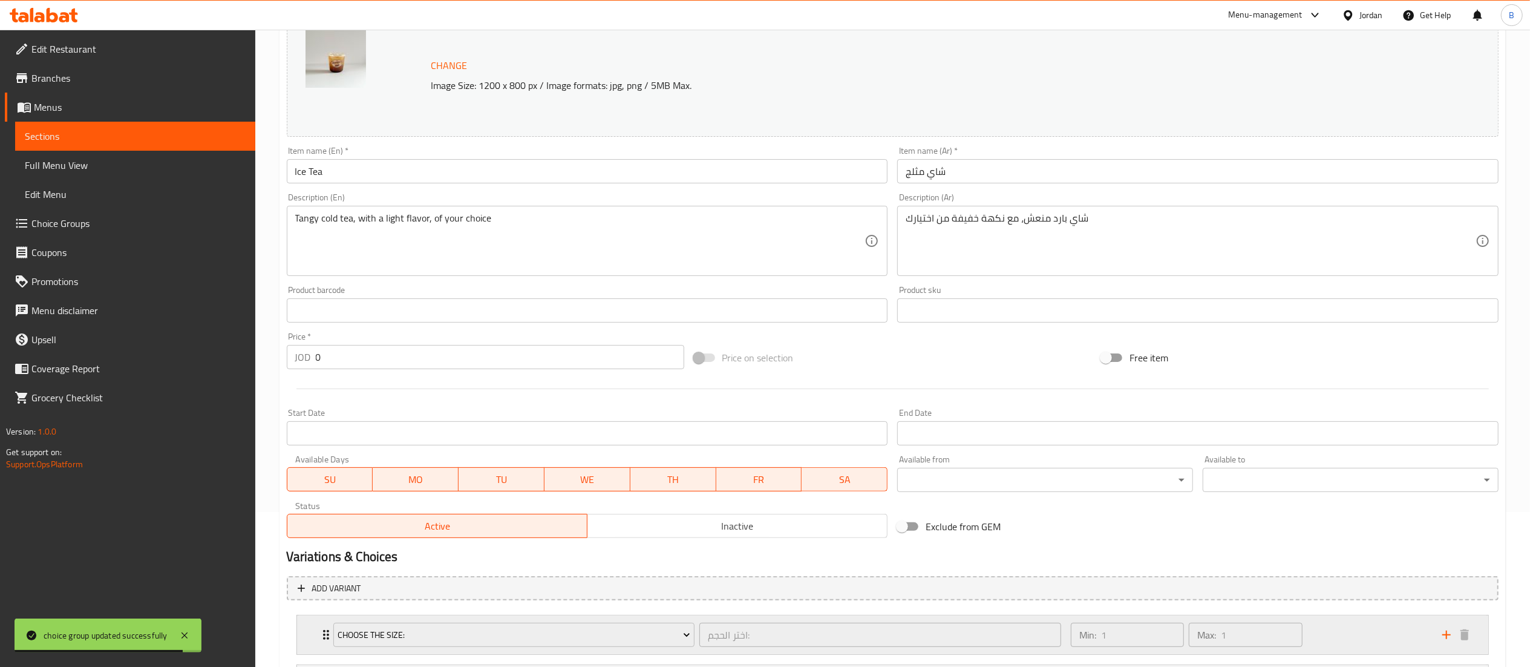
scroll to position [276, 0]
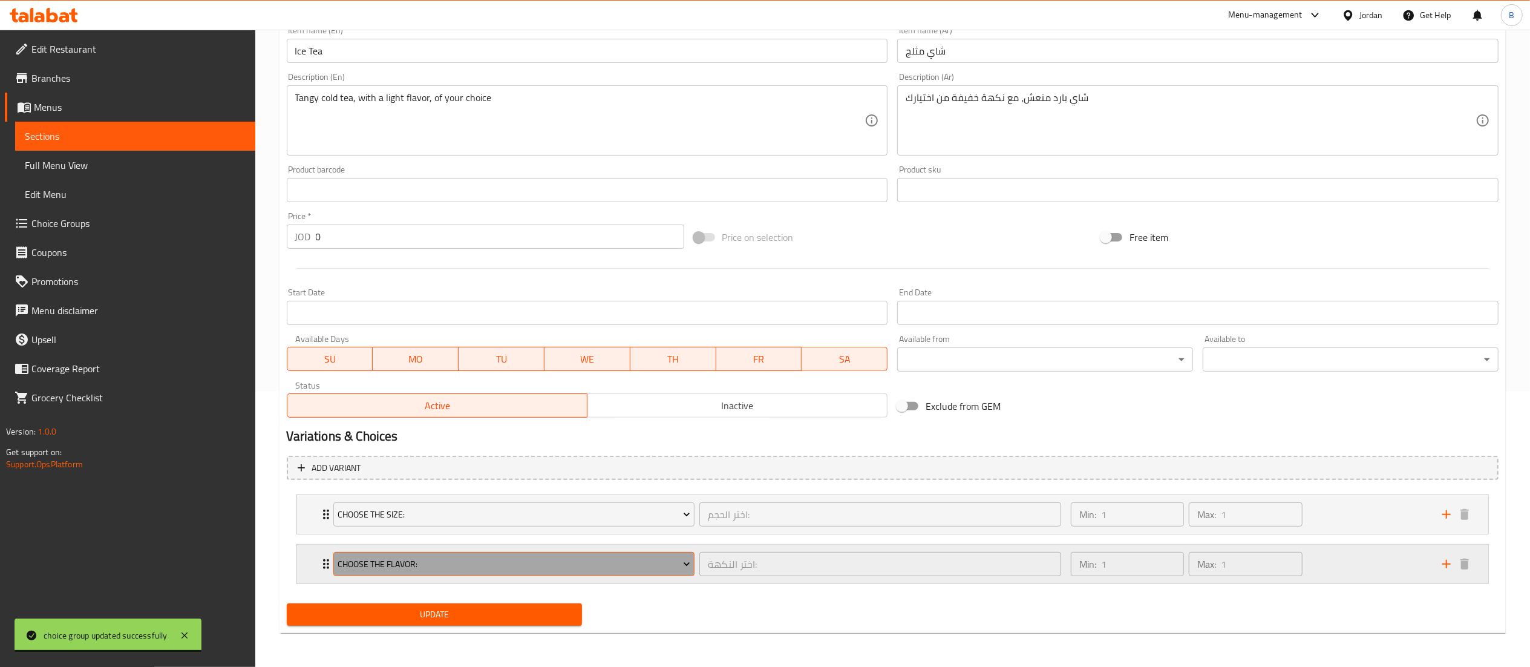
click at [514, 570] on span "Choose the flavor:" at bounding box center [514, 563] width 353 height 15
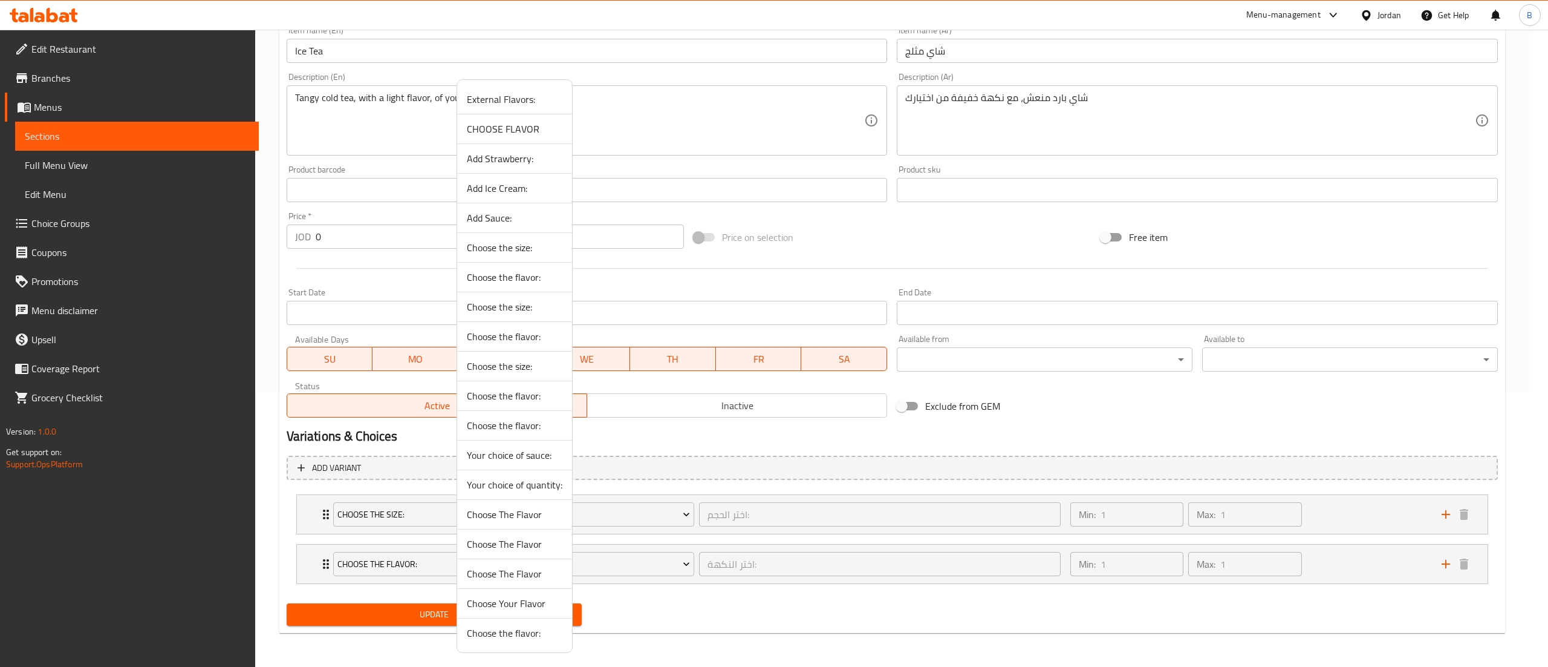
click at [498, 140] on li "CHOOSE FLAVOR" at bounding box center [514, 129] width 115 height 30
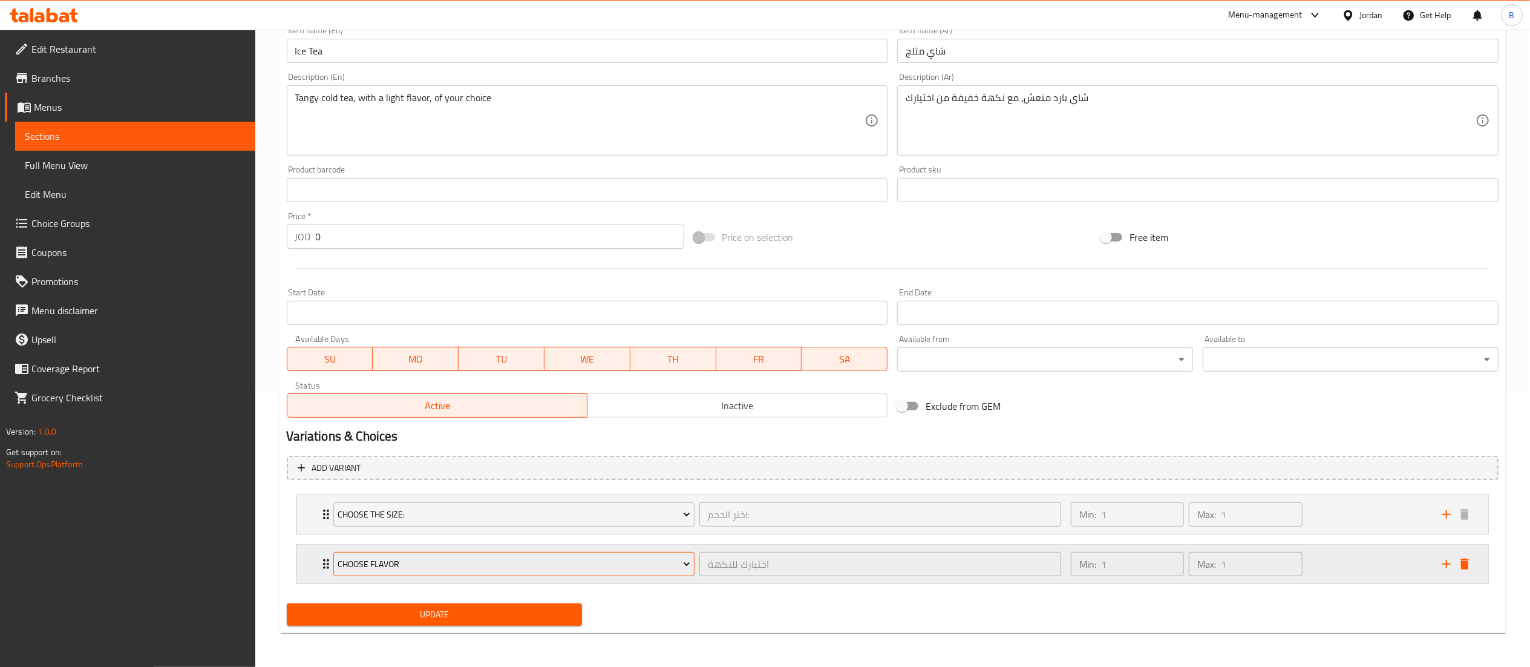
click at [468, 558] on span "CHOOSE FLAVOR" at bounding box center [514, 563] width 353 height 15
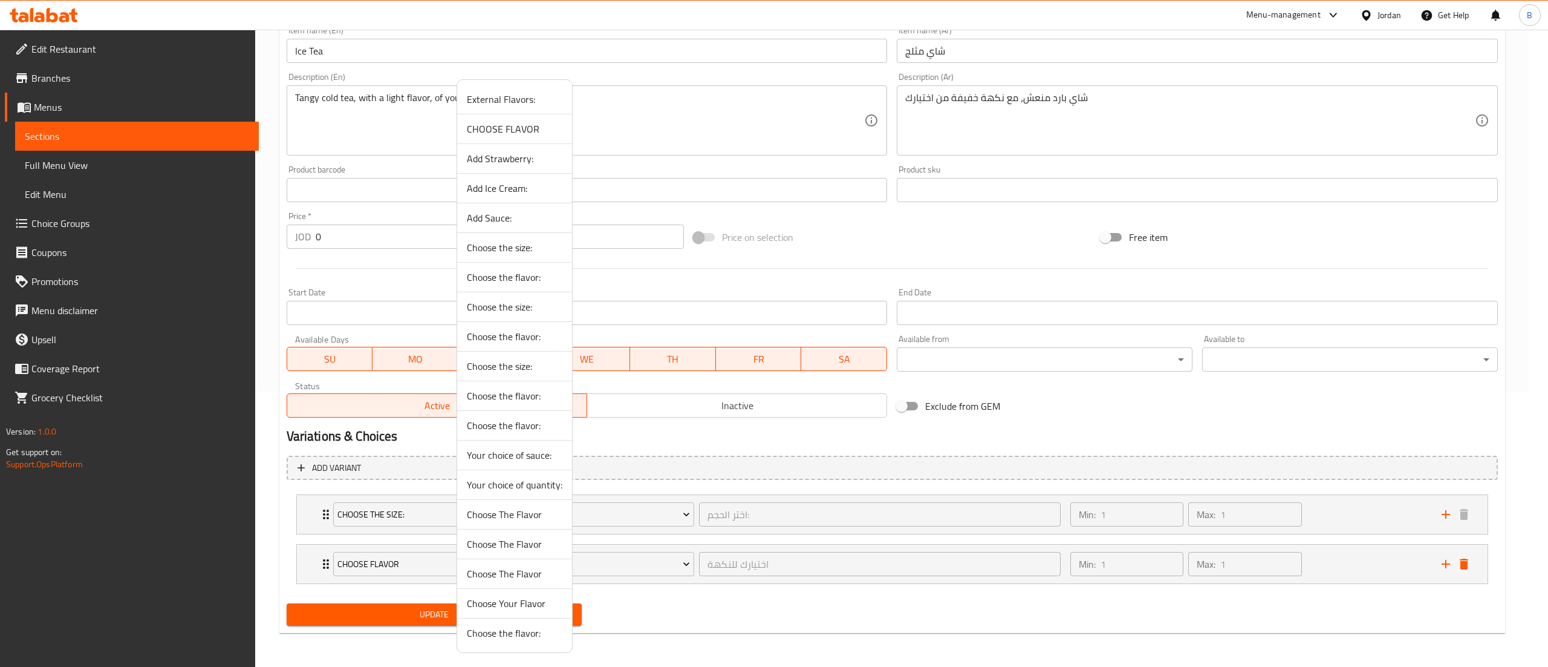
click at [506, 127] on span "CHOOSE FLAVOR" at bounding box center [515, 129] width 96 height 15
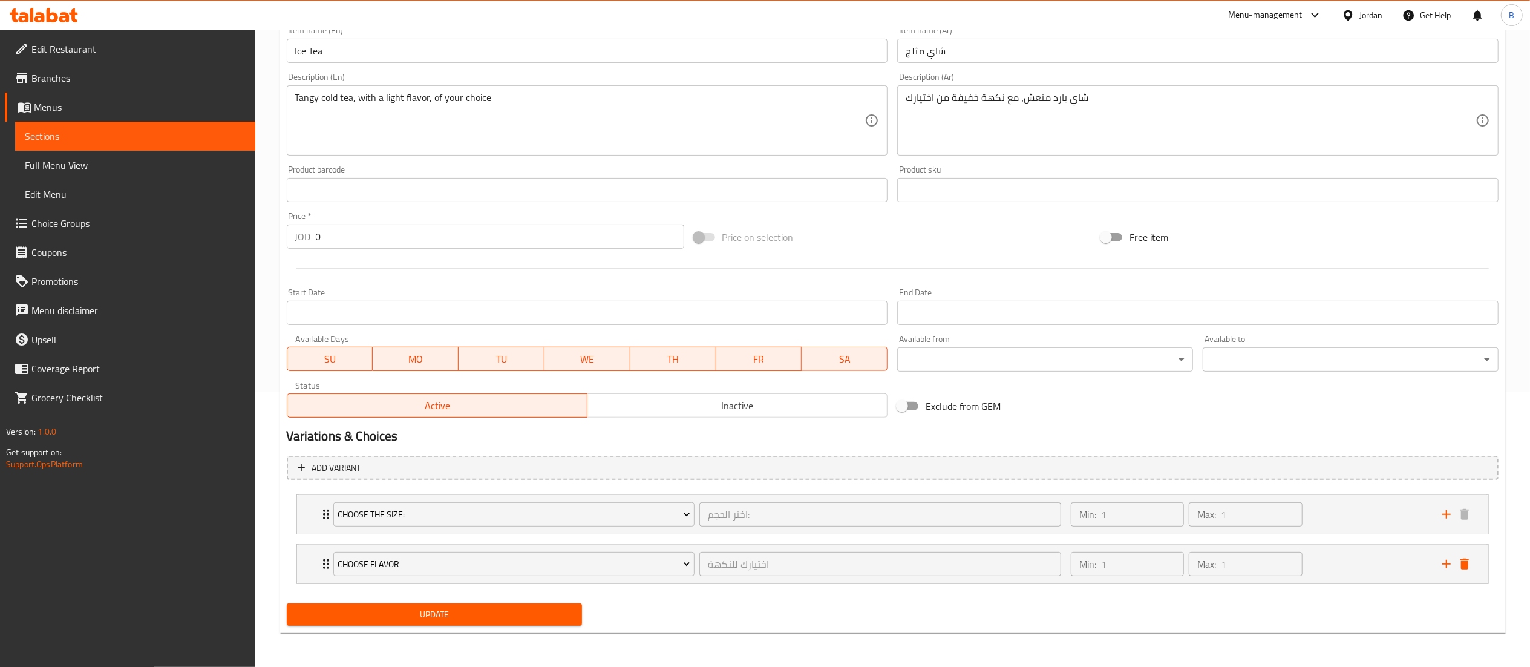
click at [431, 600] on div "Update" at bounding box center [434, 614] width 305 height 32
click at [439, 627] on div "Update" at bounding box center [434, 614] width 305 height 32
click at [455, 622] on button "Update" at bounding box center [435, 614] width 296 height 22
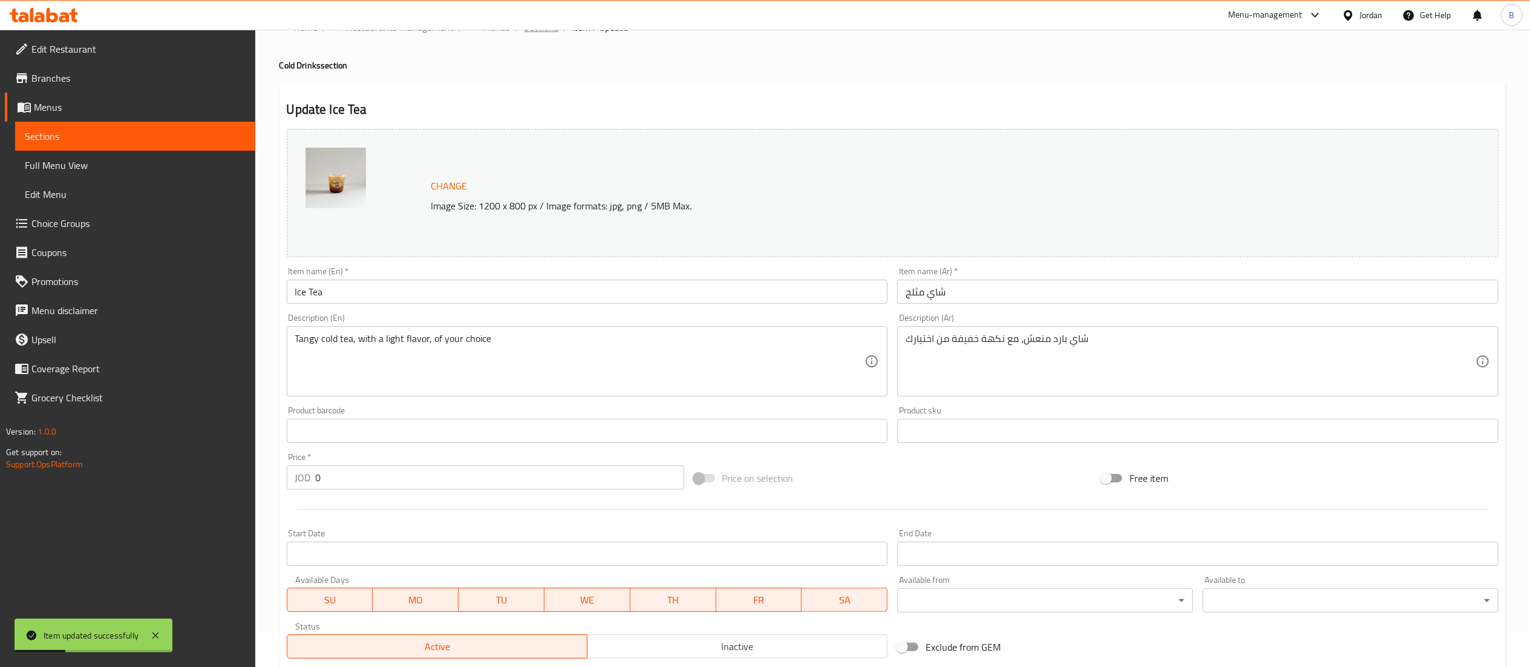
scroll to position [0, 0]
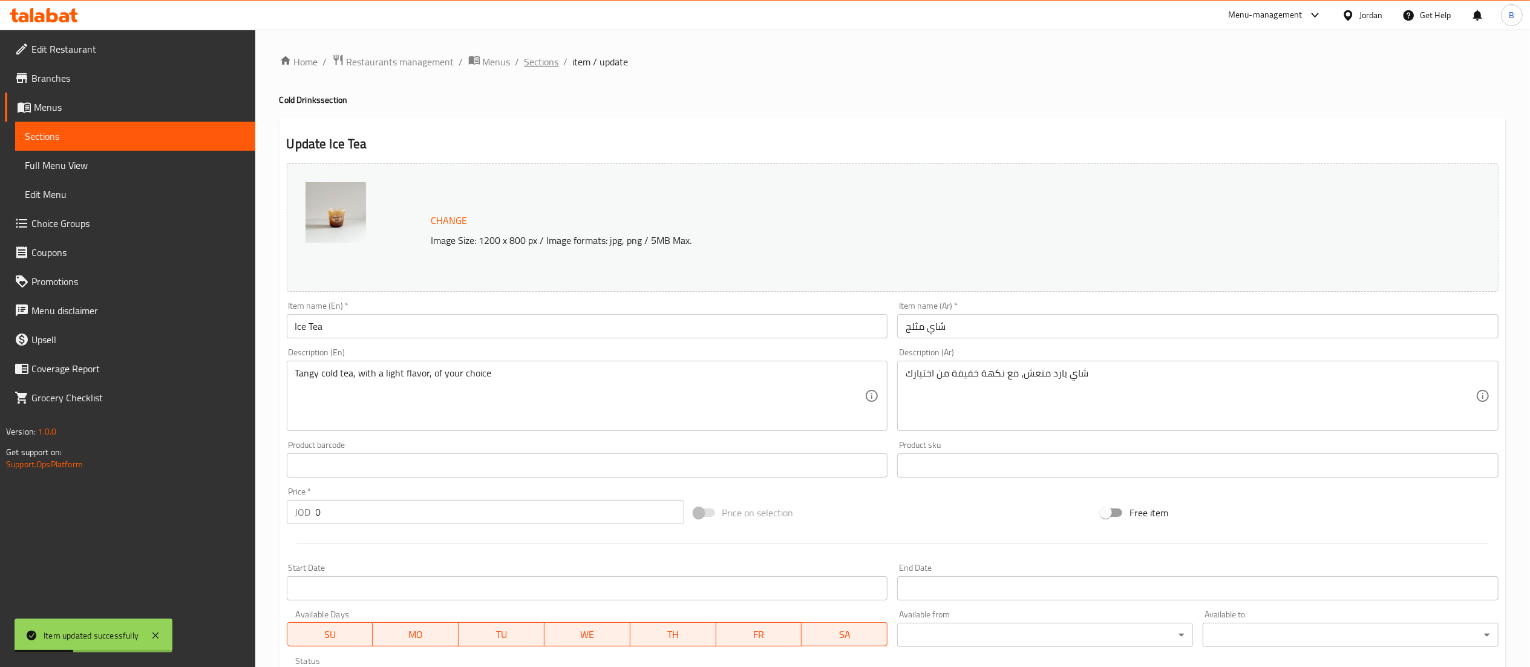
click at [534, 60] on span "Sections" at bounding box center [541, 61] width 34 height 15
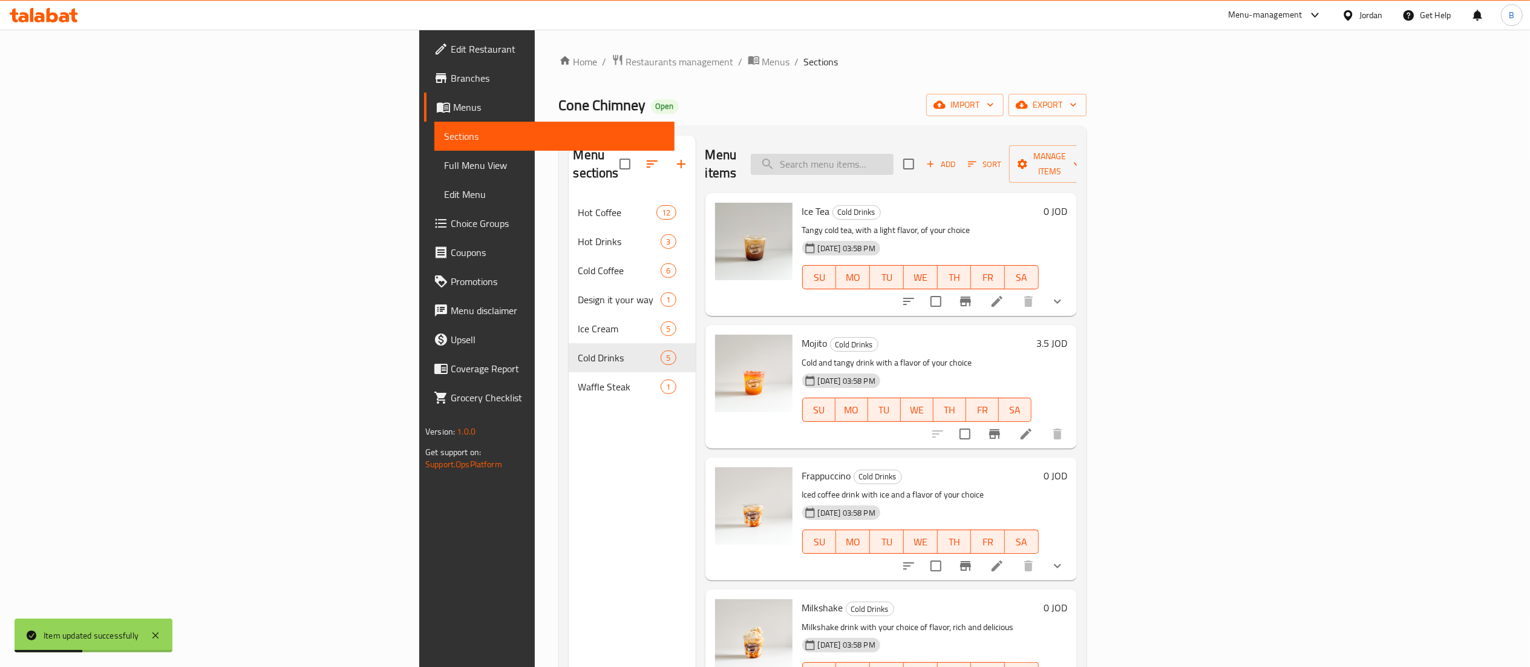
click at [893, 161] on input "search" at bounding box center [822, 164] width 143 height 21
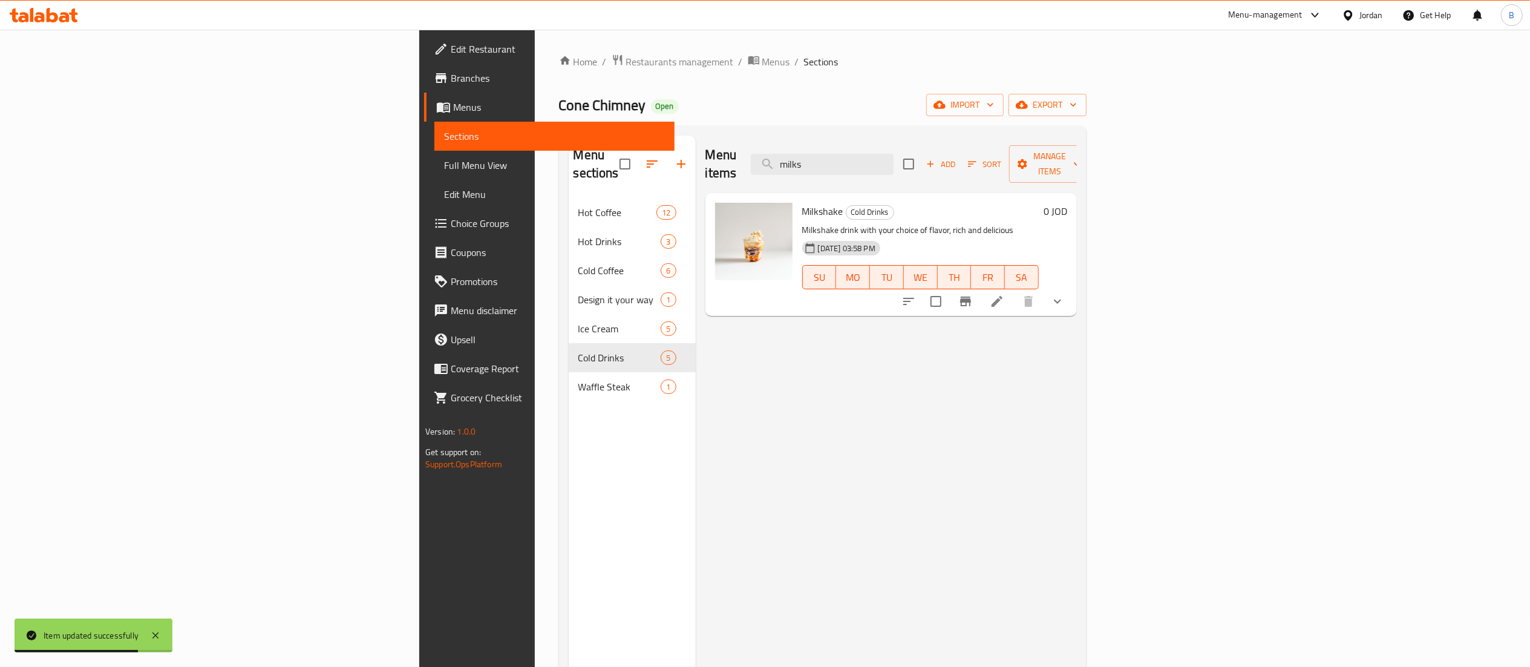
type input "milks"
click at [1004, 294] on icon at bounding box center [997, 301] width 15 height 15
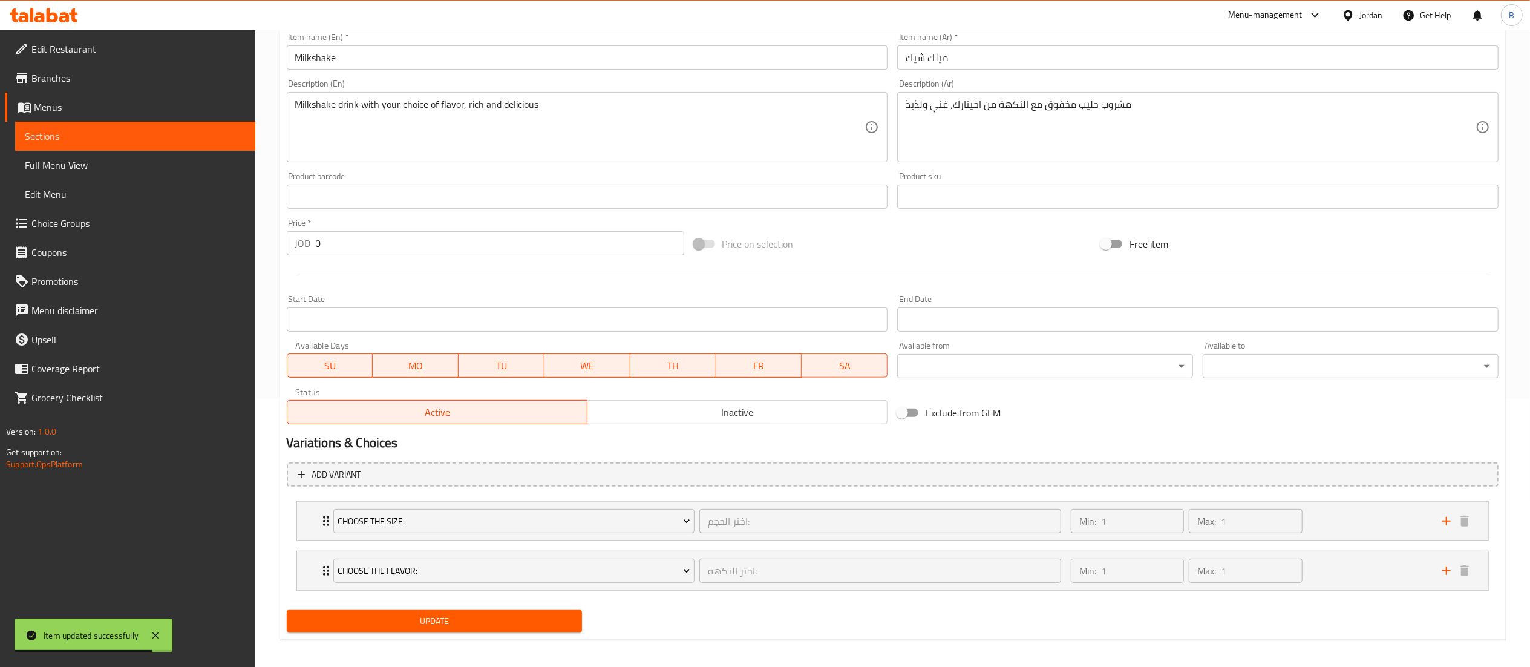
scroll to position [276, 0]
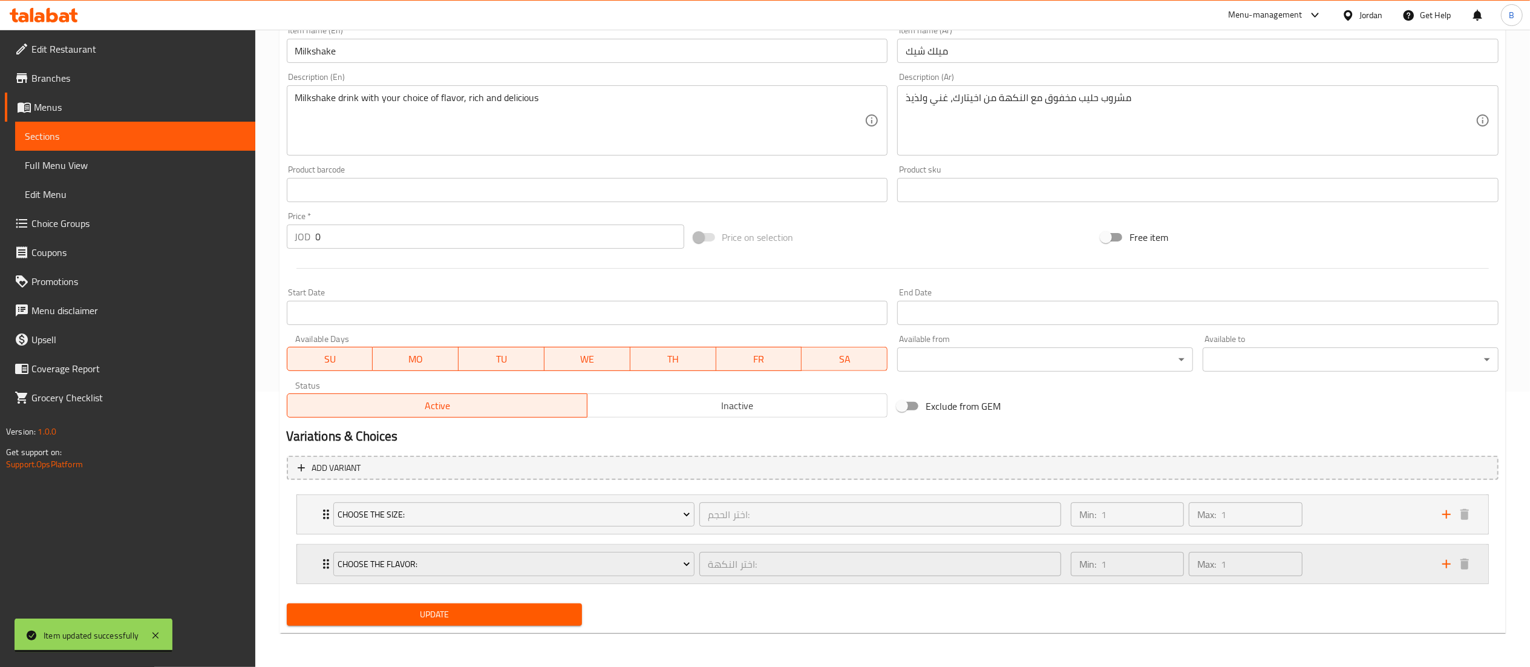
click at [1382, 558] on div "Min: 1 ​ Max: 1 ​" at bounding box center [1248, 563] width 371 height 39
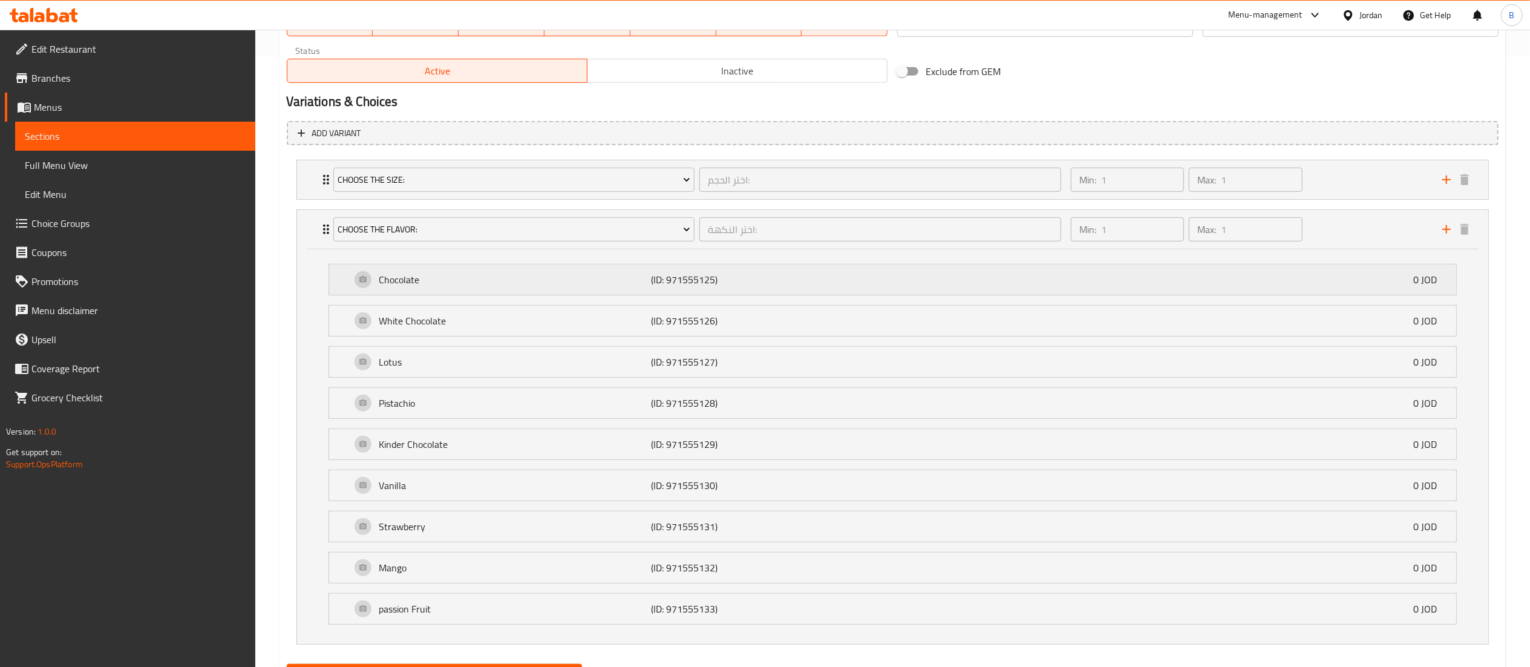
scroll to position [675, 0]
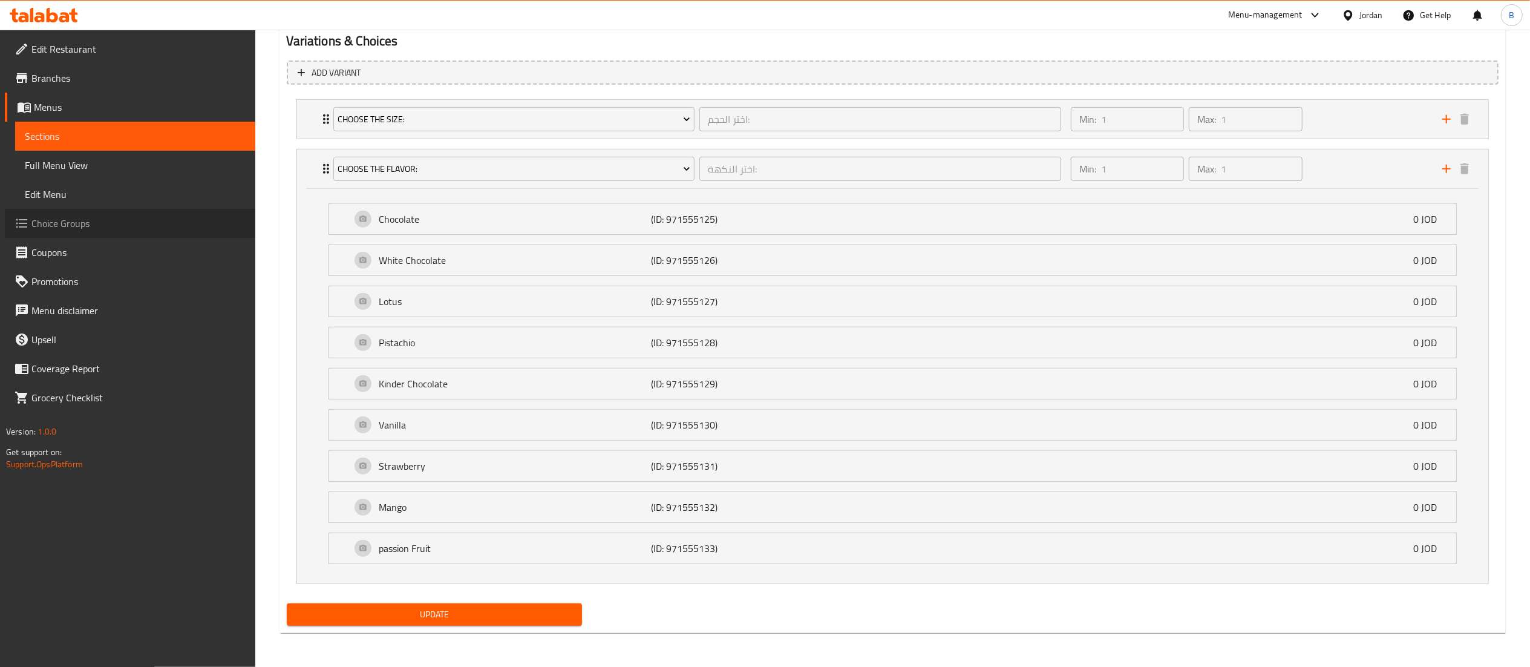
click at [97, 219] on span "Choice Groups" at bounding box center [138, 223] width 214 height 15
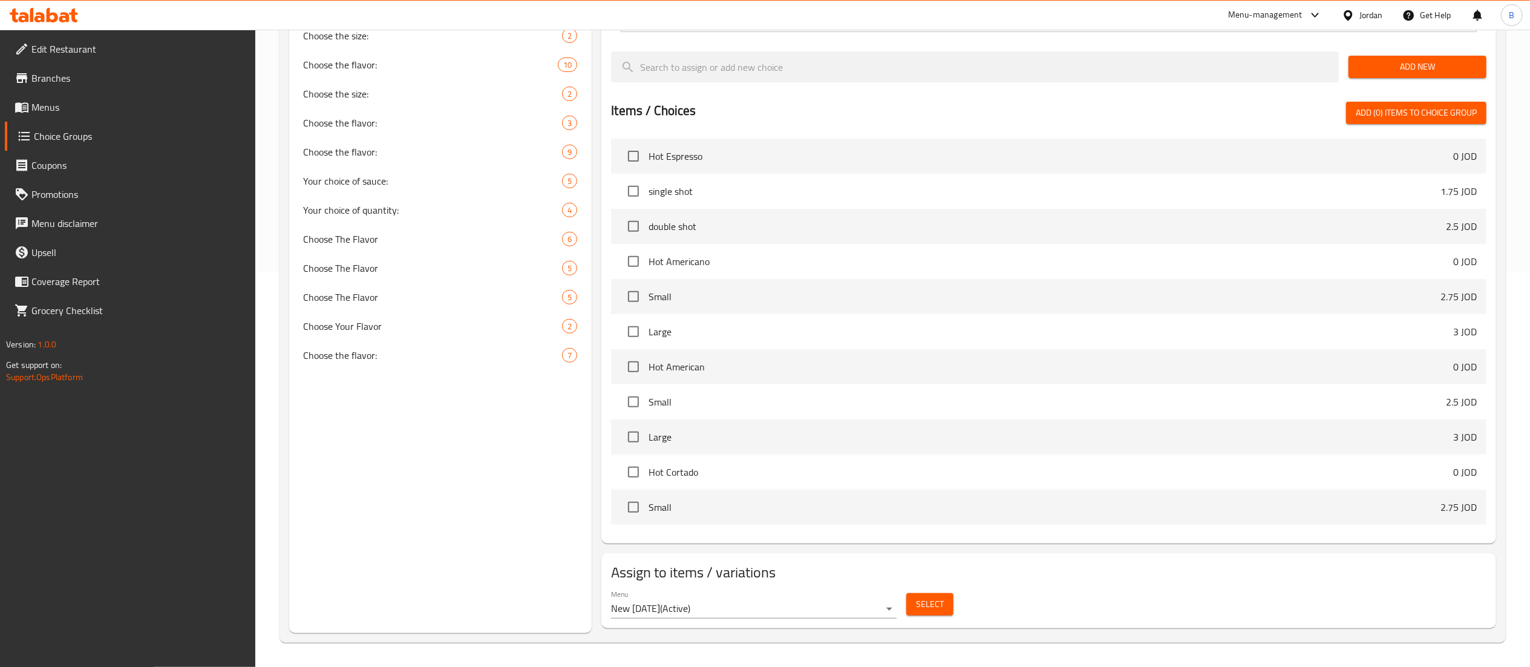
scroll to position [172, 0]
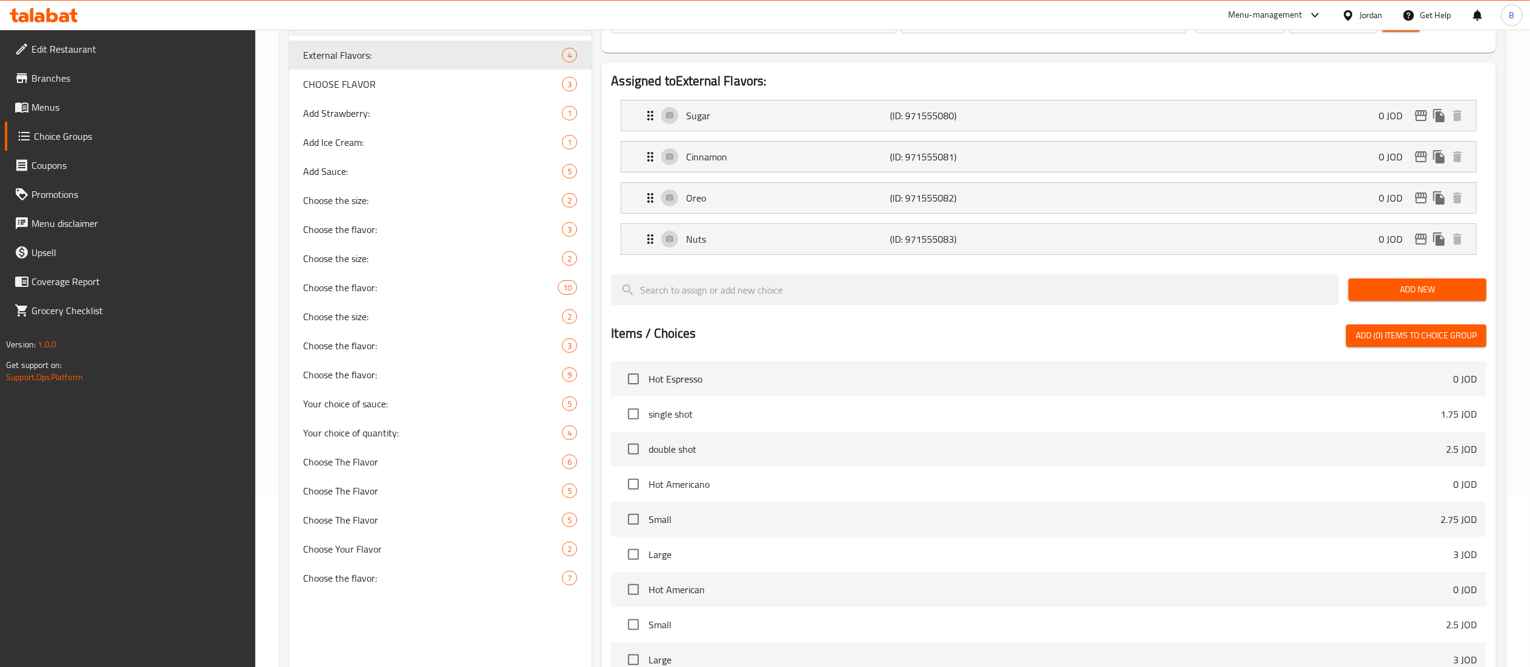
click at [60, 108] on span "Menus" at bounding box center [138, 107] width 214 height 15
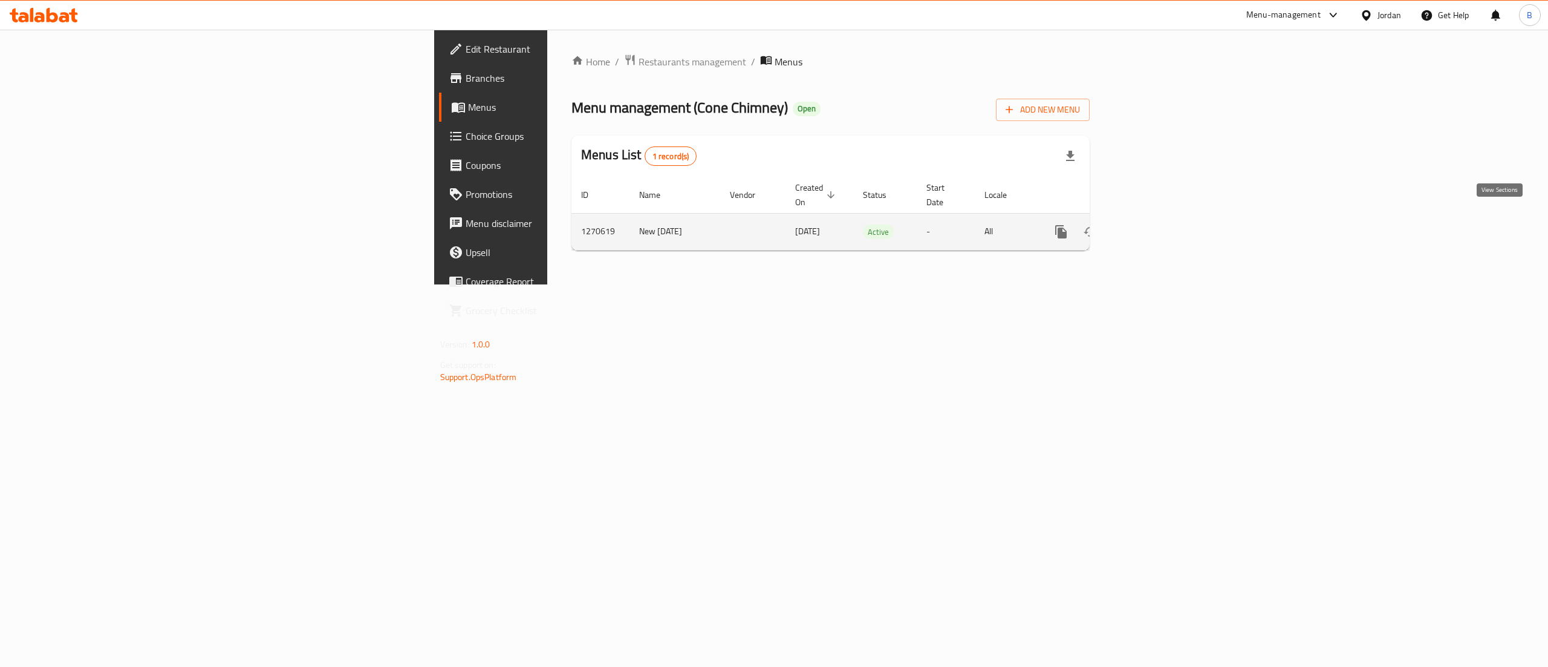
click at [1156, 224] on icon "enhanced table" at bounding box center [1148, 231] width 15 height 15
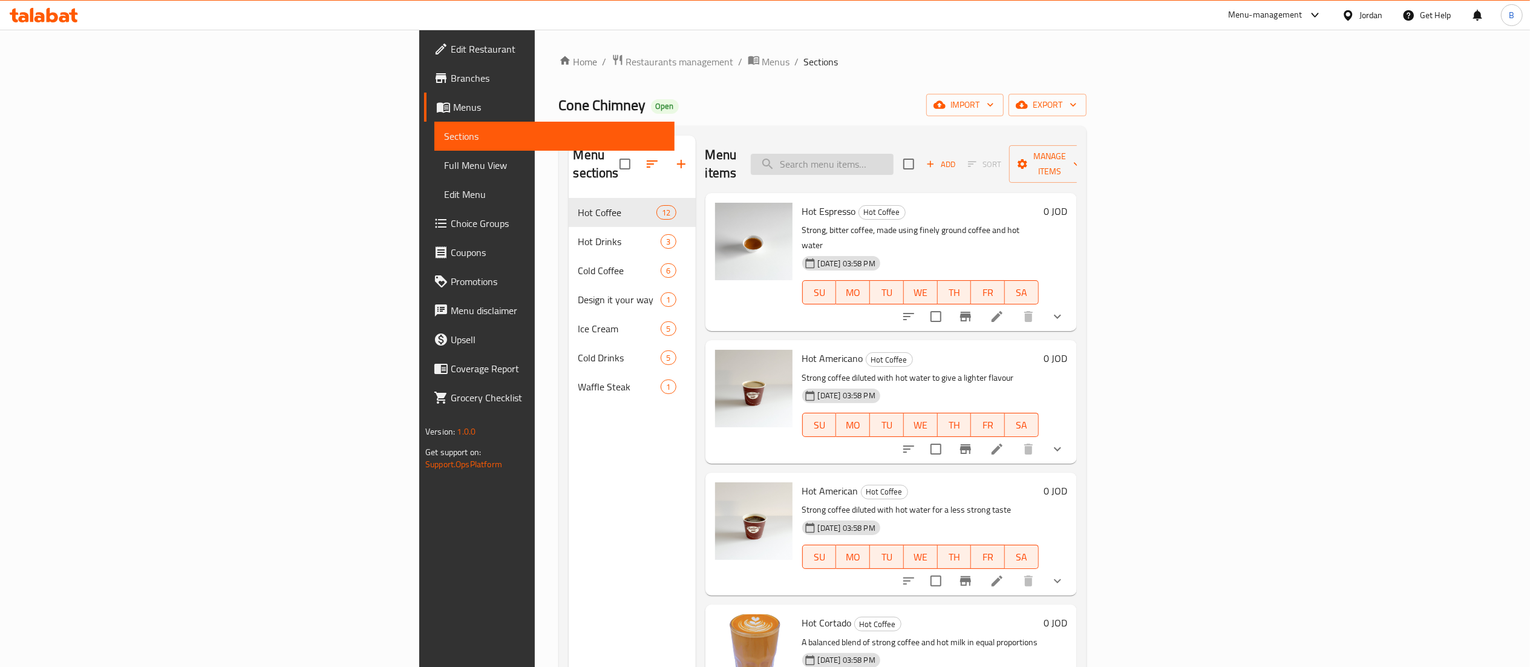
click at [893, 154] on input "search" at bounding box center [822, 164] width 143 height 21
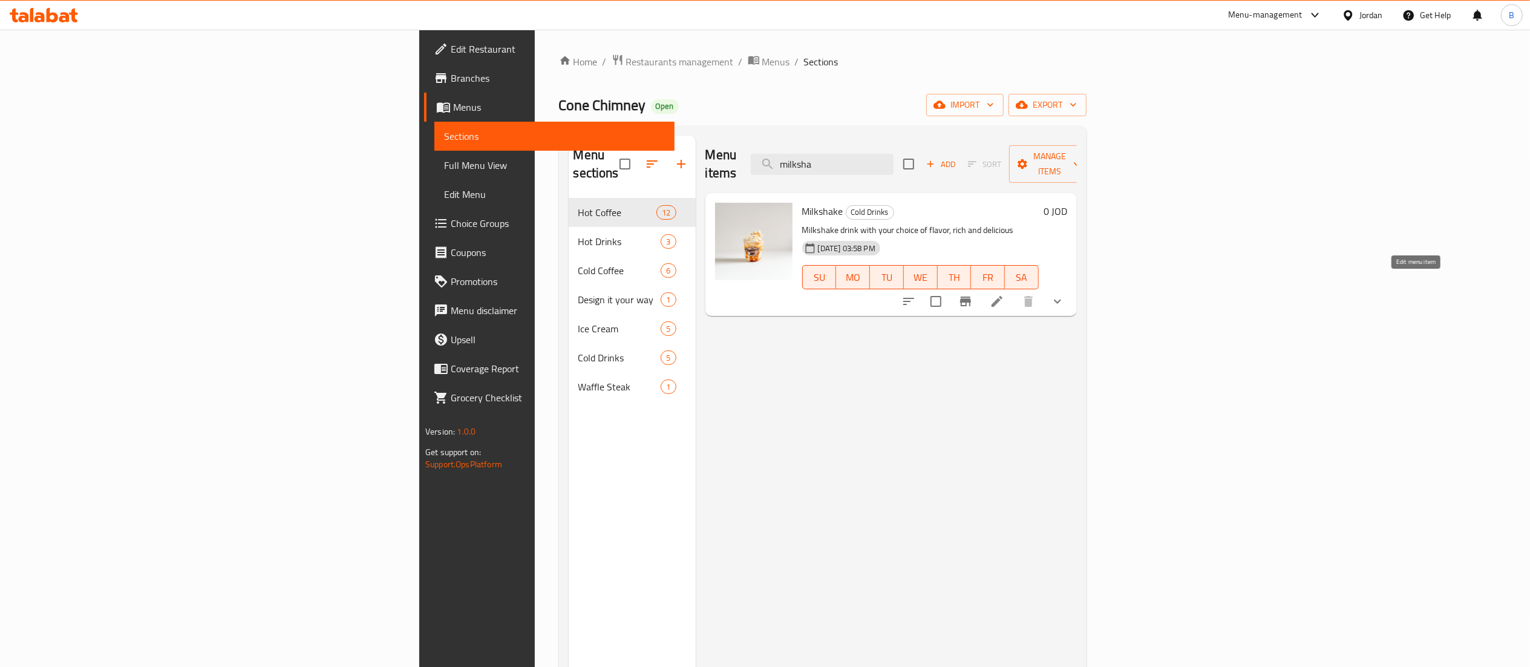
type input "milksha"
click at [1004, 294] on icon at bounding box center [997, 301] width 15 height 15
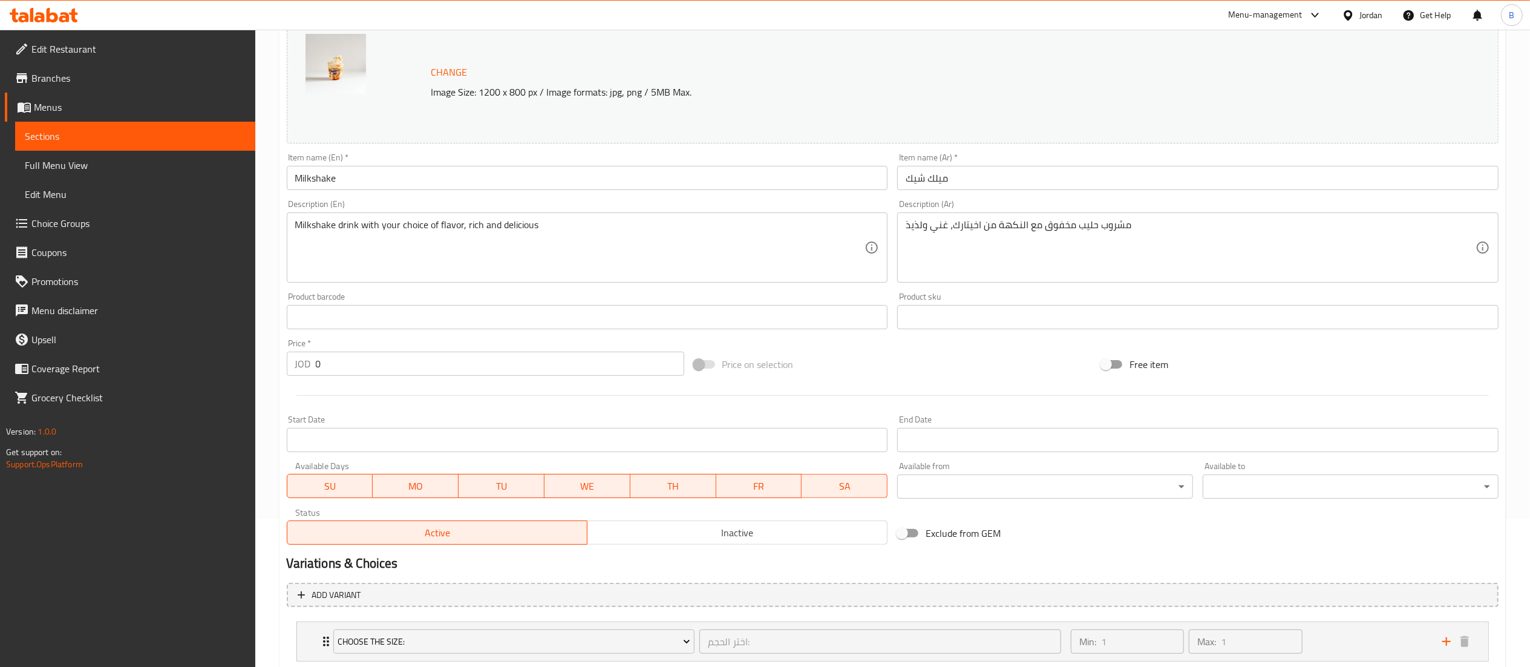
scroll to position [276, 0]
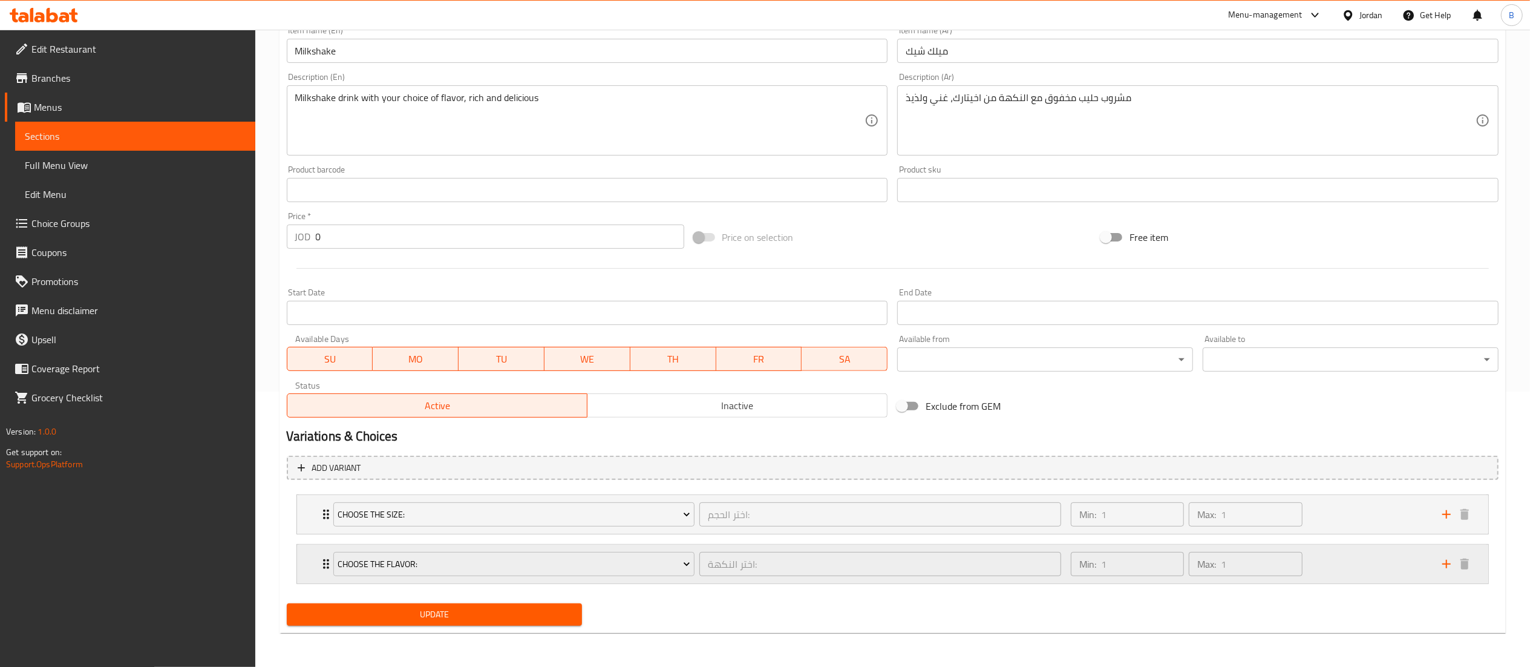
click at [1339, 569] on div "Min: 1 ​ Max: 1 ​" at bounding box center [1248, 563] width 371 height 39
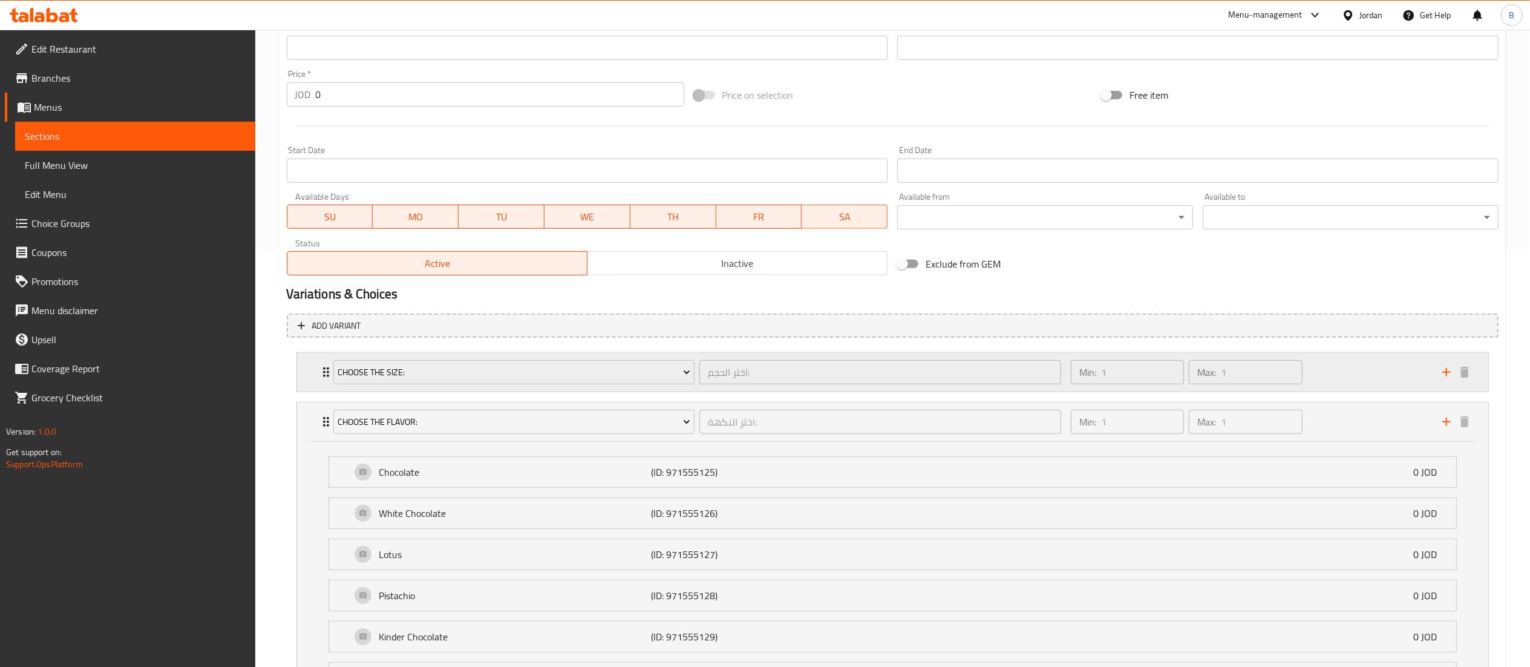
scroll to position [675, 0]
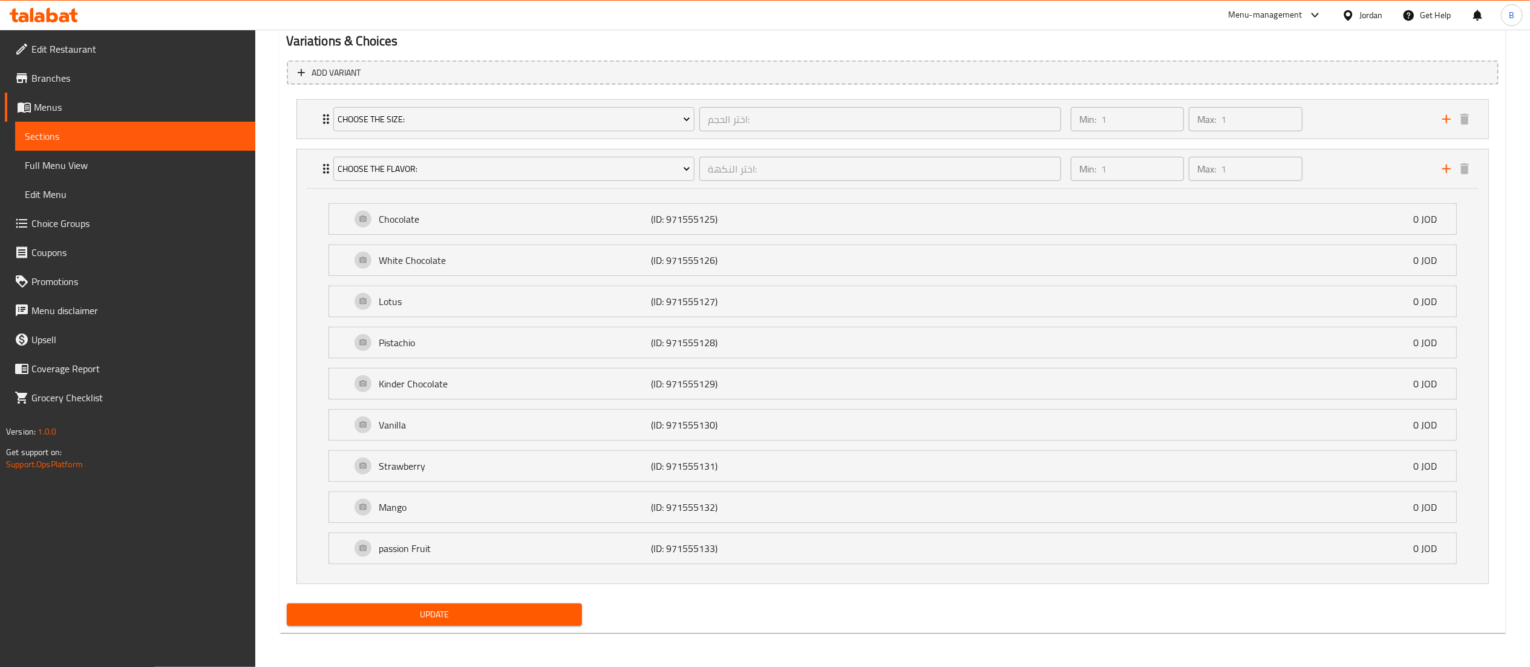
drag, startPoint x: 71, startPoint y: 220, endPoint x: 177, endPoint y: 188, distance: 111.2
click at [71, 220] on span "Choice Groups" at bounding box center [138, 223] width 214 height 15
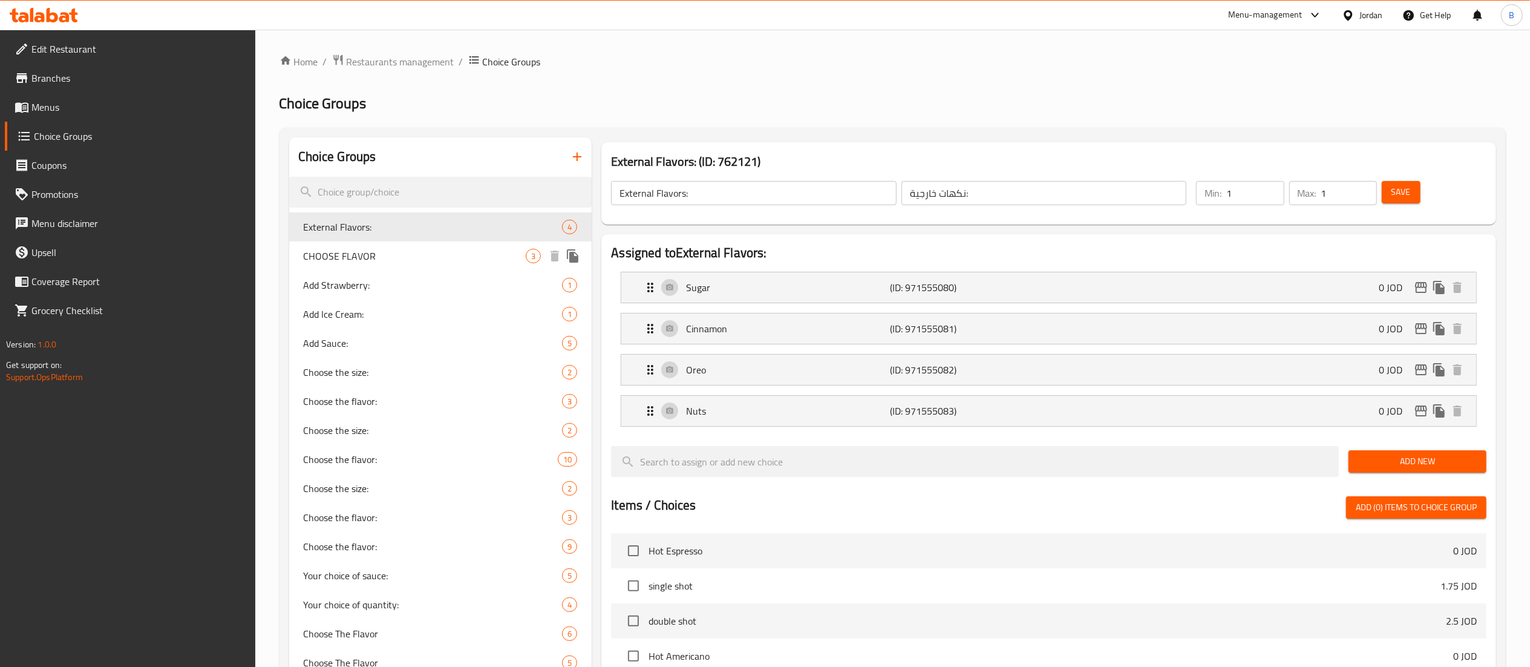
click at [402, 256] on span "CHOOSE FLAVOR" at bounding box center [415, 256] width 223 height 15
type input "CHOOSE FLAVOR"
type input "اختيارك للنكهة"
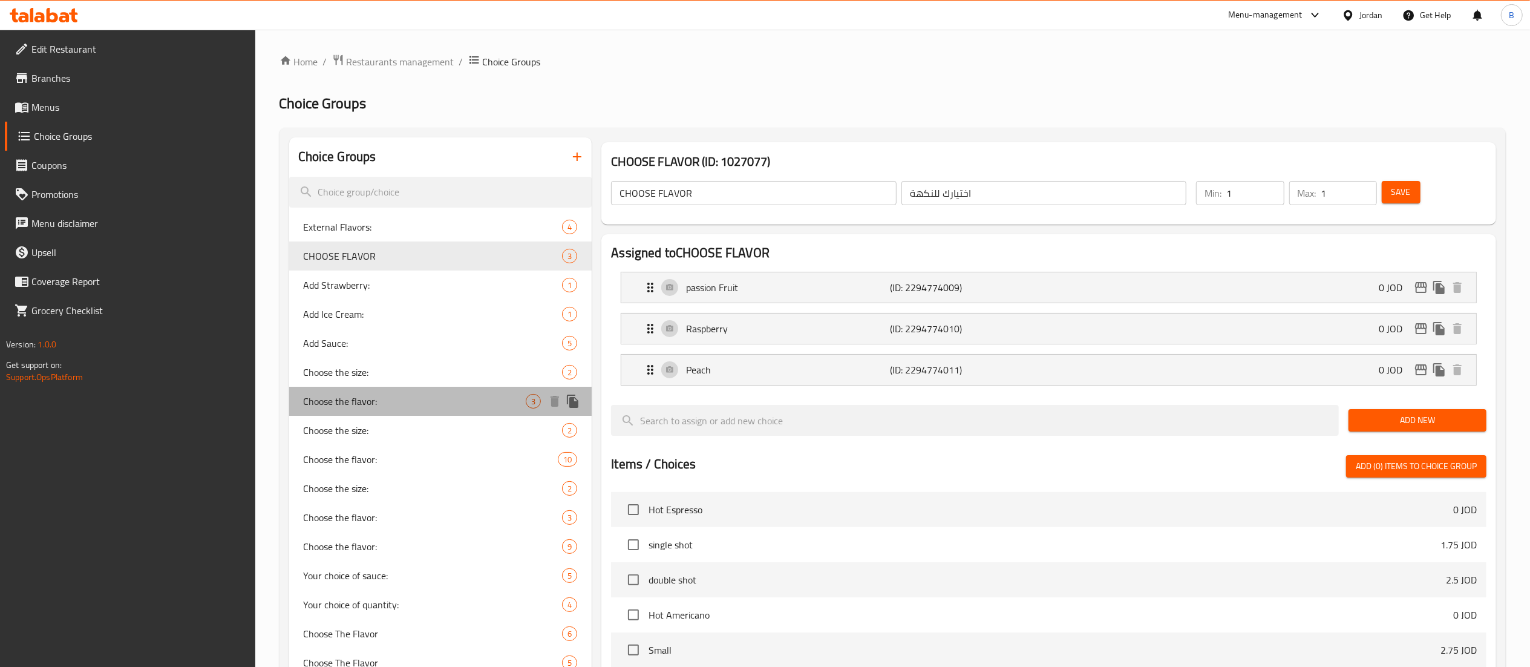
click at [414, 405] on span "Choose the flavor:" at bounding box center [415, 401] width 223 height 15
type input "Choose the flavor:"
type input "اختر النكهة:"
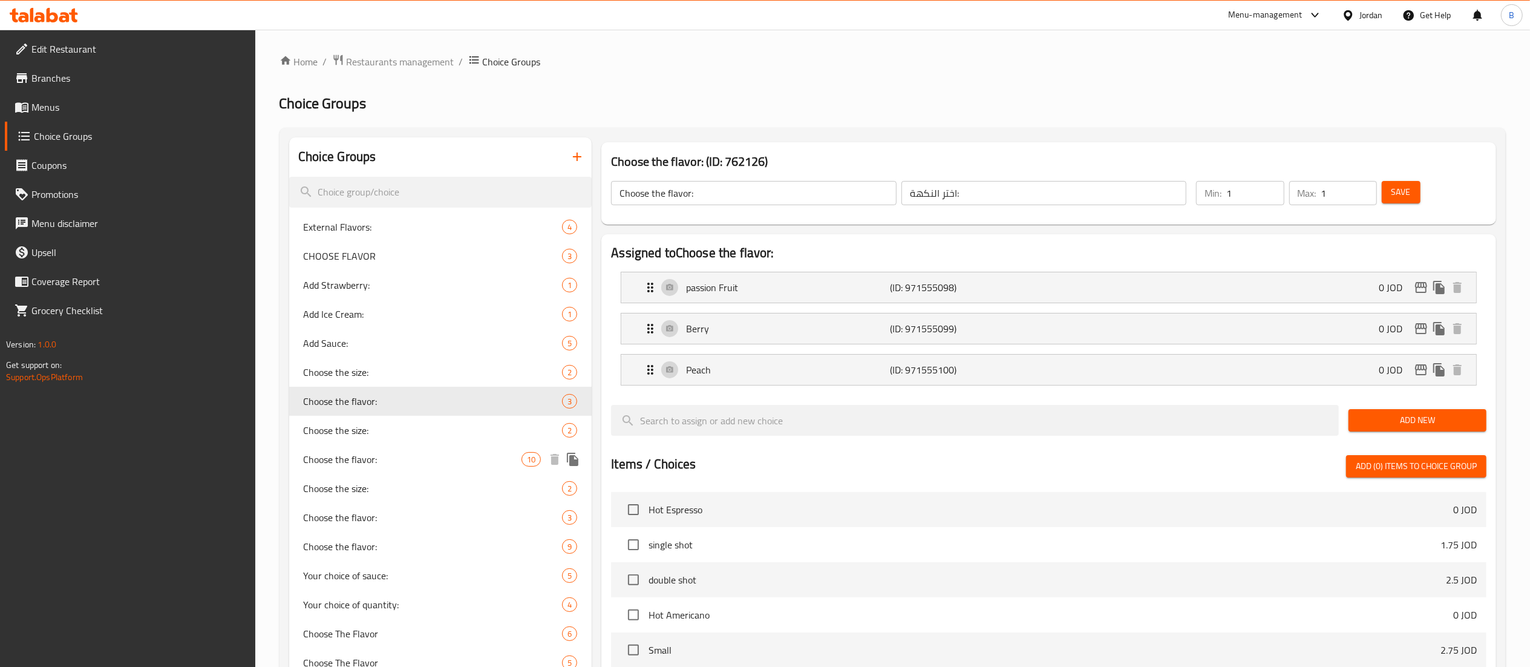
click at [408, 466] on span "Choose the flavor:" at bounding box center [413, 459] width 218 height 15
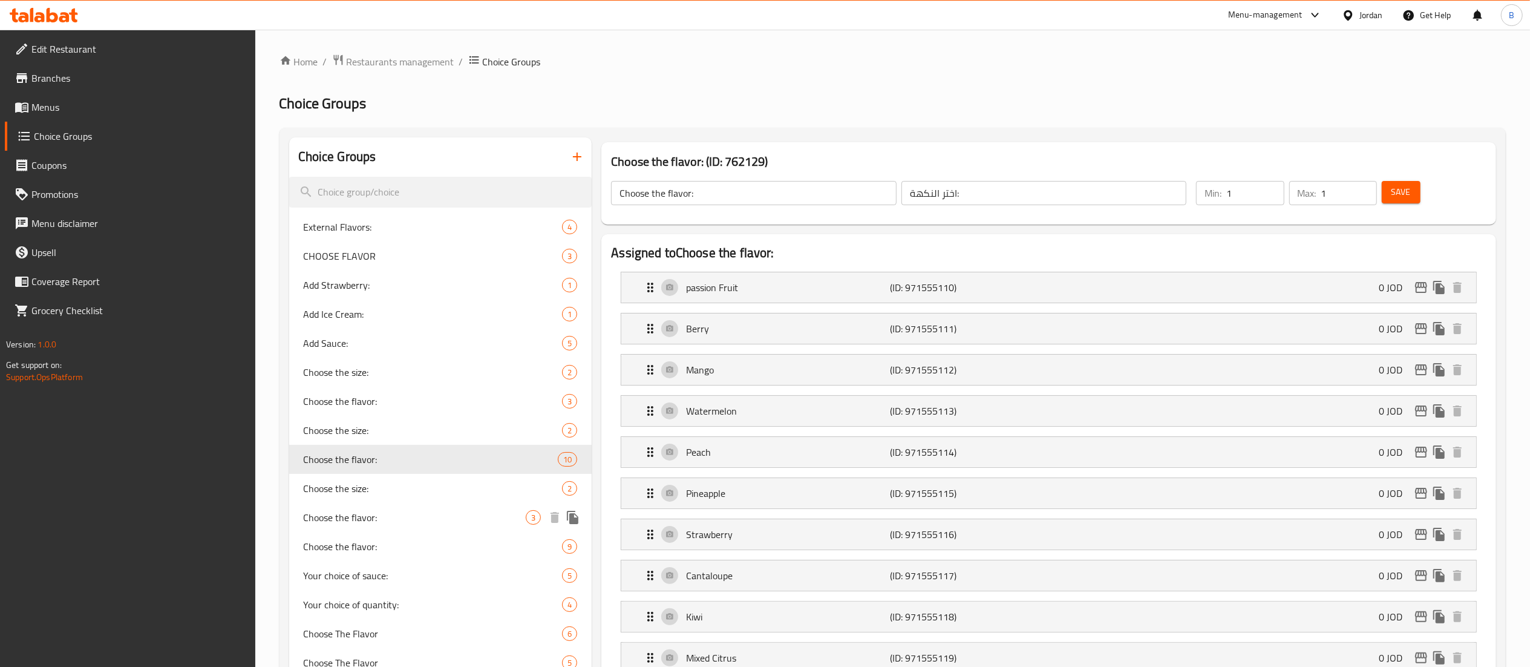
click at [414, 520] on span "Choose the flavor:" at bounding box center [415, 517] width 223 height 15
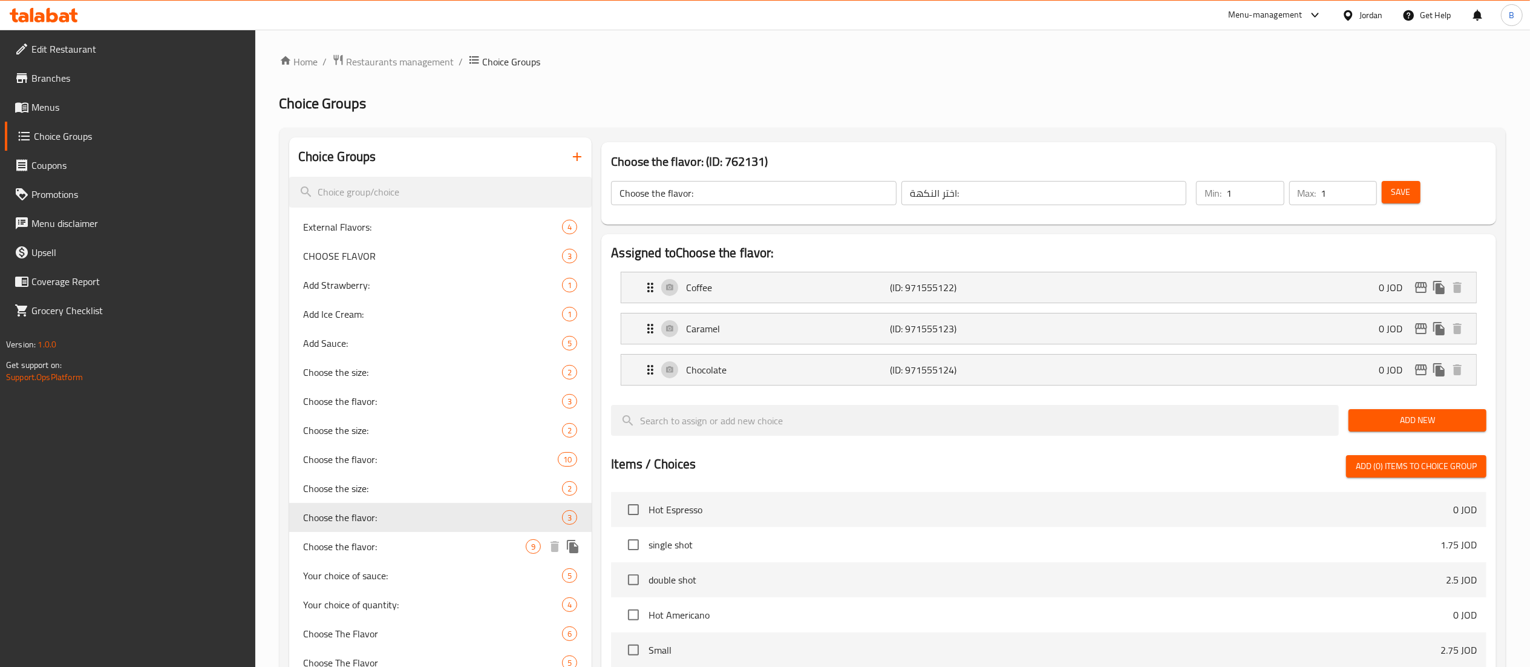
click at [417, 541] on span "Choose the flavor:" at bounding box center [415, 546] width 223 height 15
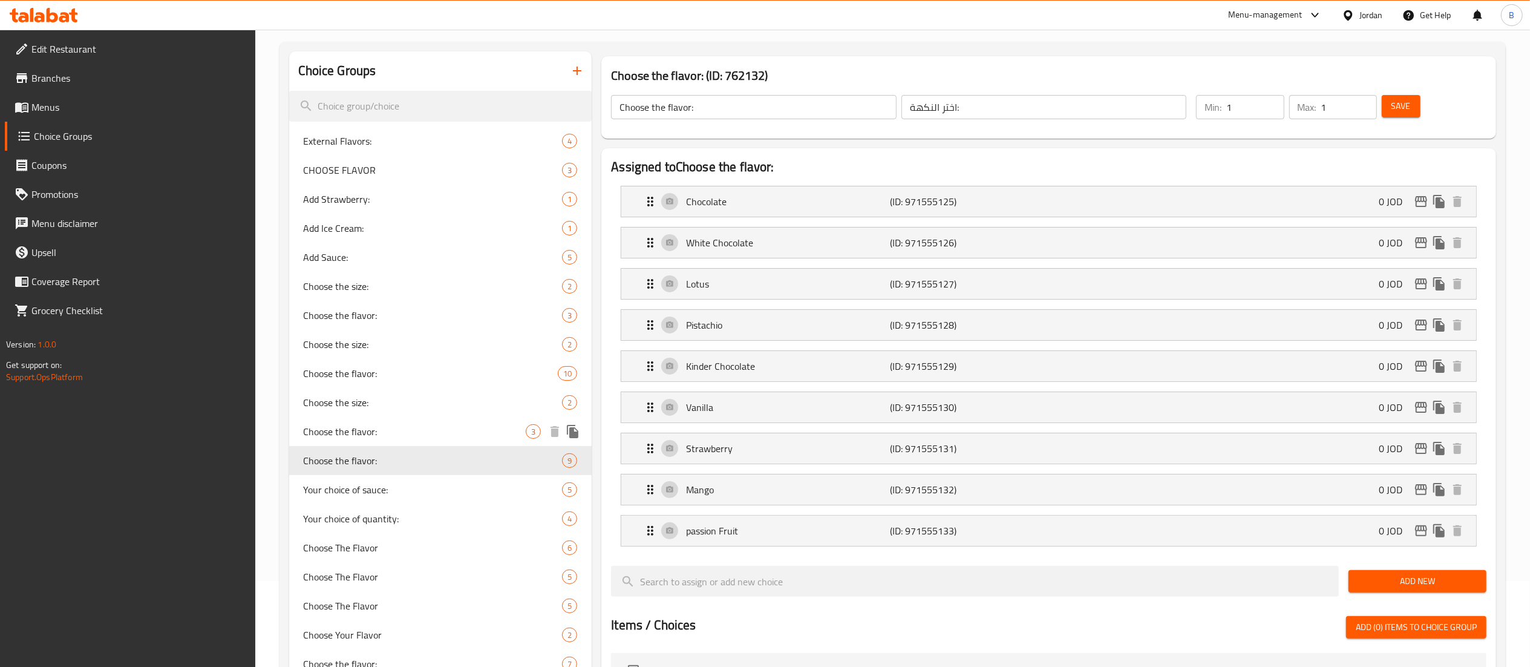
scroll to position [121, 0]
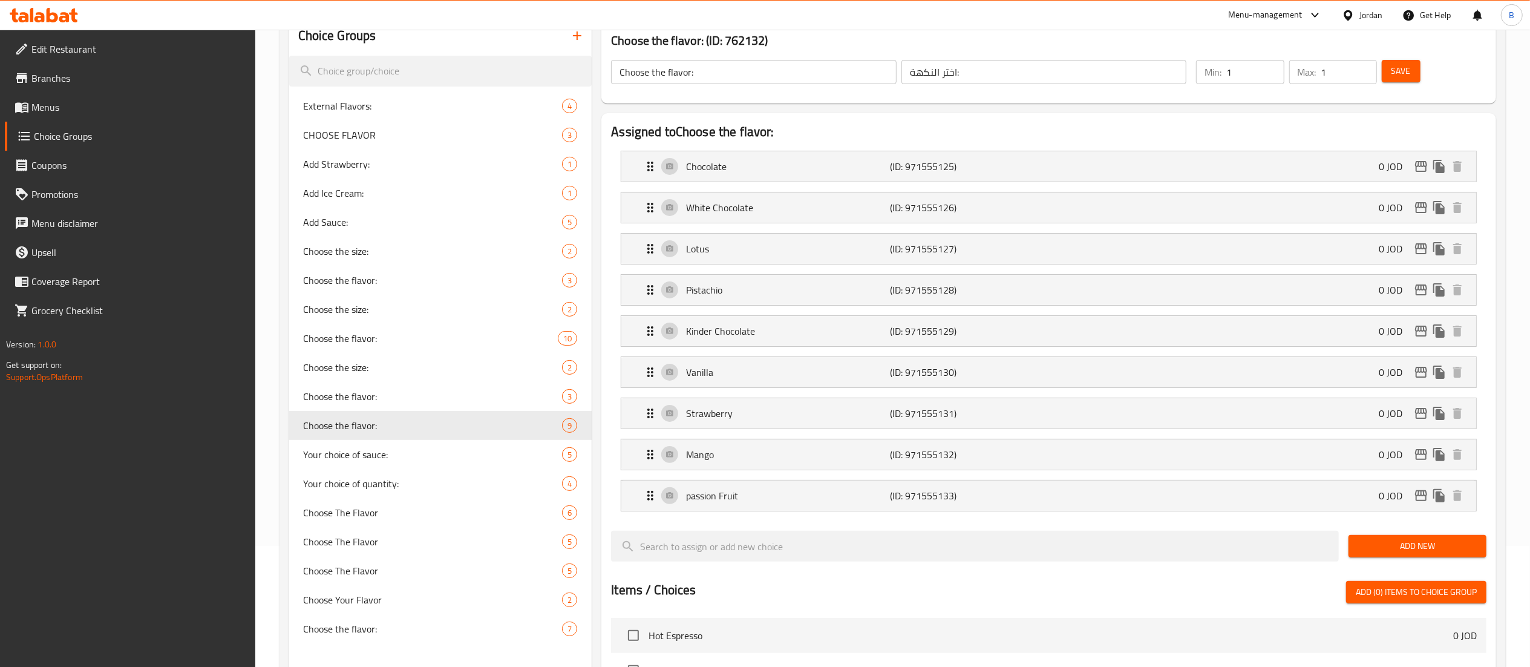
click at [1397, 550] on span "Add New" at bounding box center [1417, 545] width 119 height 15
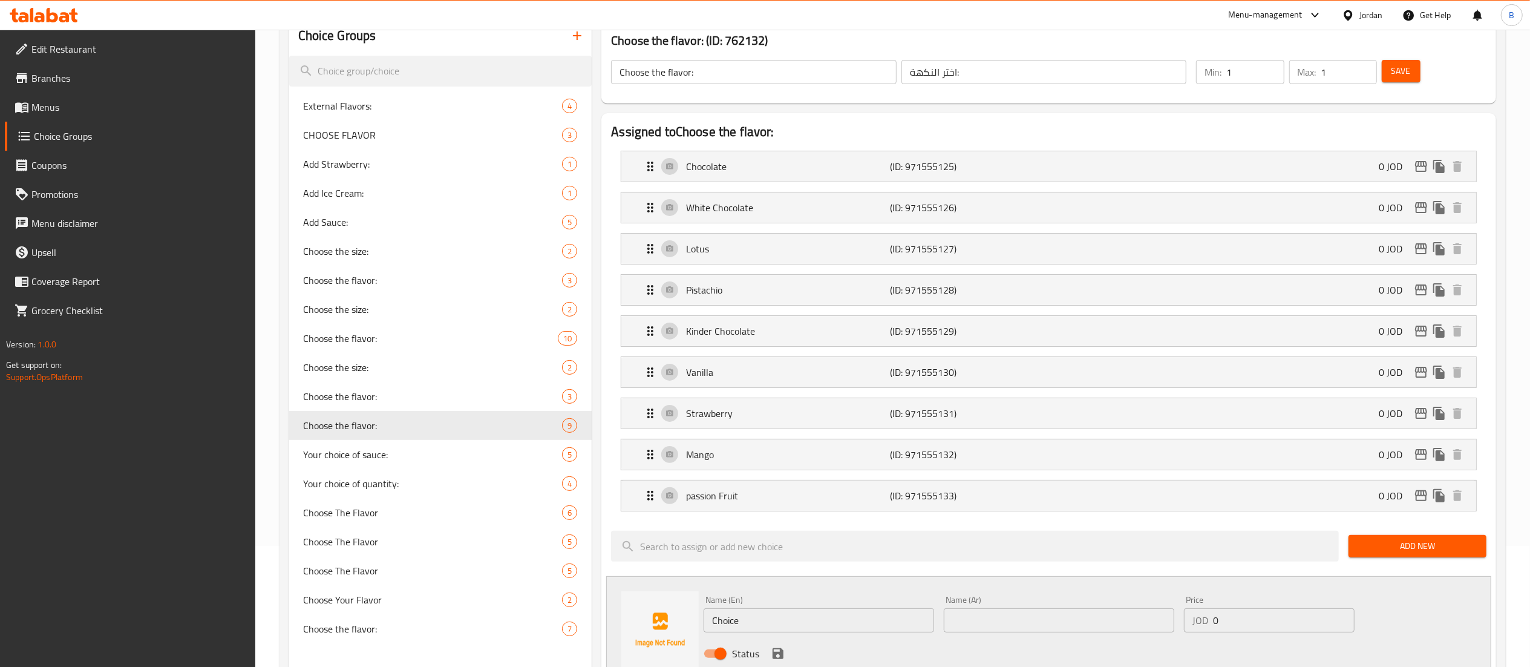
drag, startPoint x: 809, startPoint y: 616, endPoint x: 347, endPoint y: 601, distance: 462.4
click at [414, 601] on div "Choice Groups External Flavors: 4 CHOOSE FLAVOR 3 Add Strawberry: 1 Add Ice Cre…" at bounding box center [895, 622] width 1212 height 1213
type input "oreo"
click at [1009, 629] on input "text" at bounding box center [1059, 620] width 230 height 24
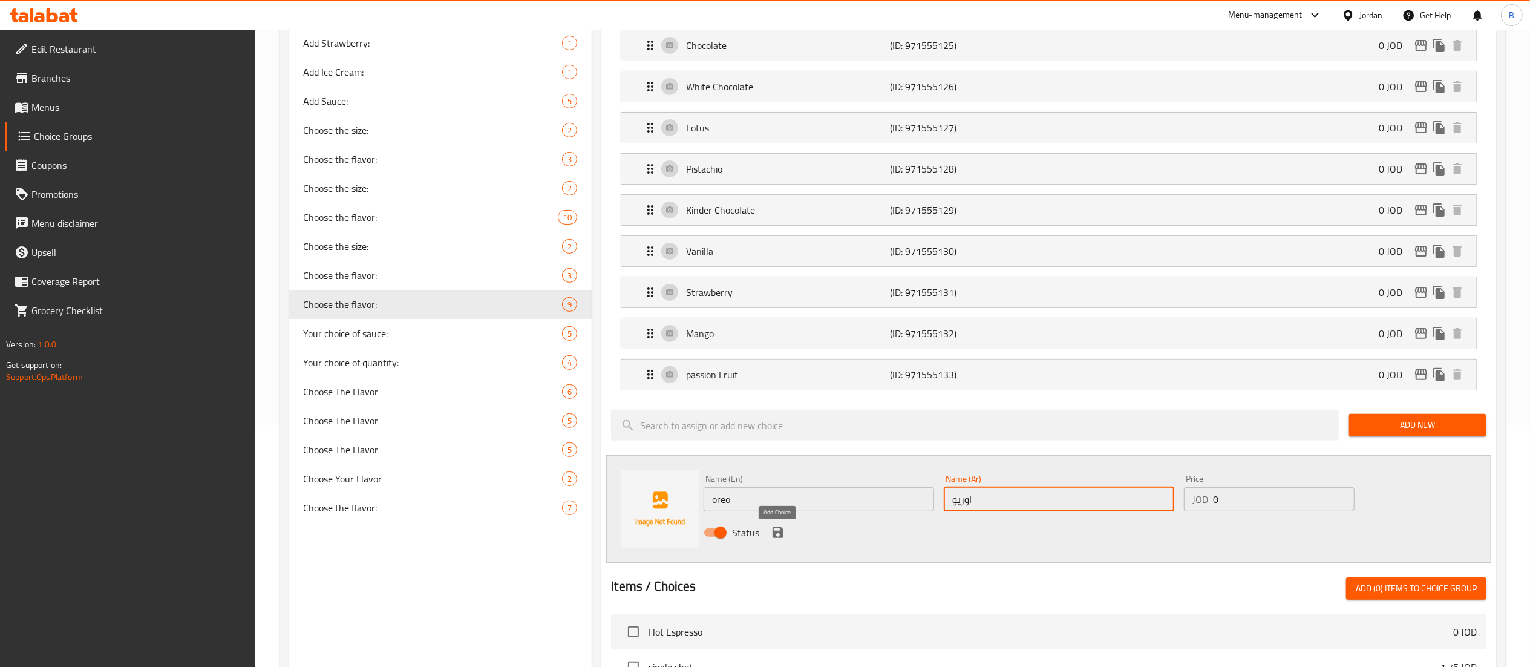
type input "اوريو"
click at [782, 540] on icon "save" at bounding box center [778, 532] width 15 height 15
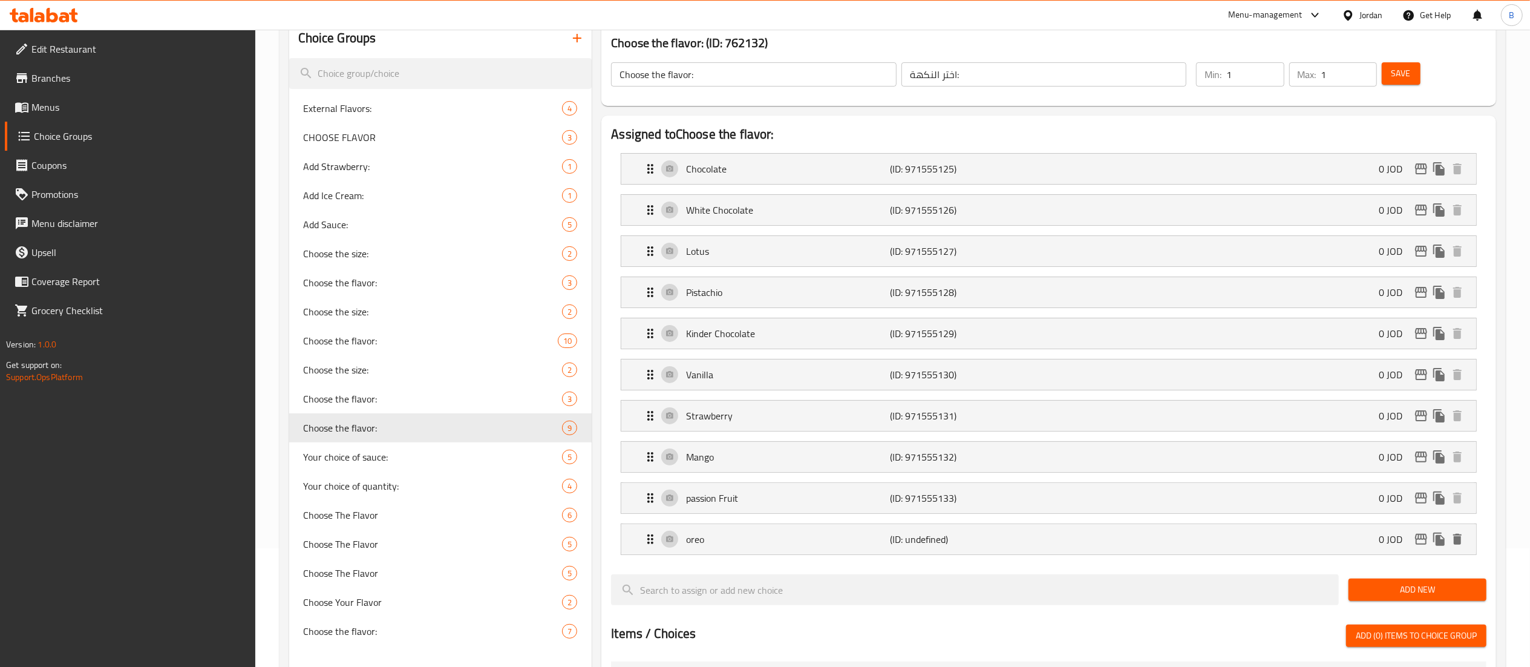
scroll to position [0, 0]
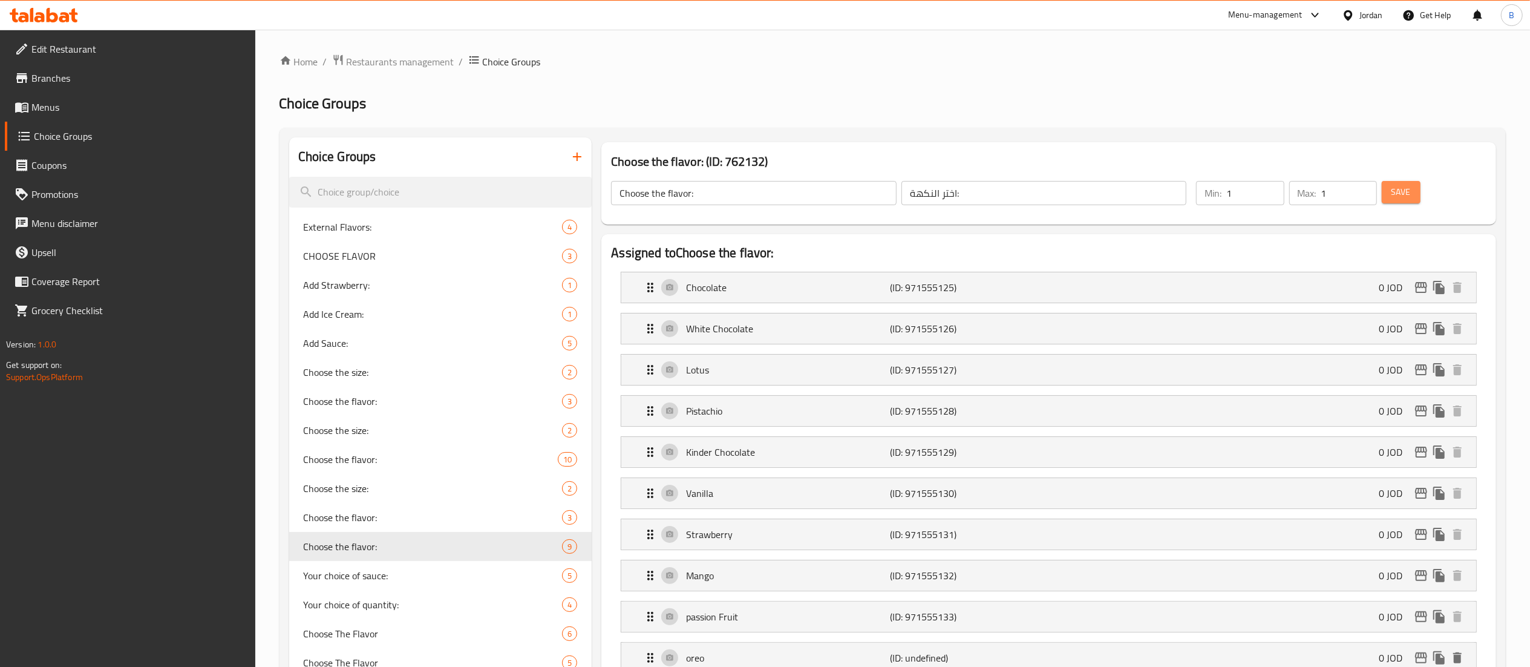
click at [1413, 192] on button "Save" at bounding box center [1401, 192] width 39 height 22
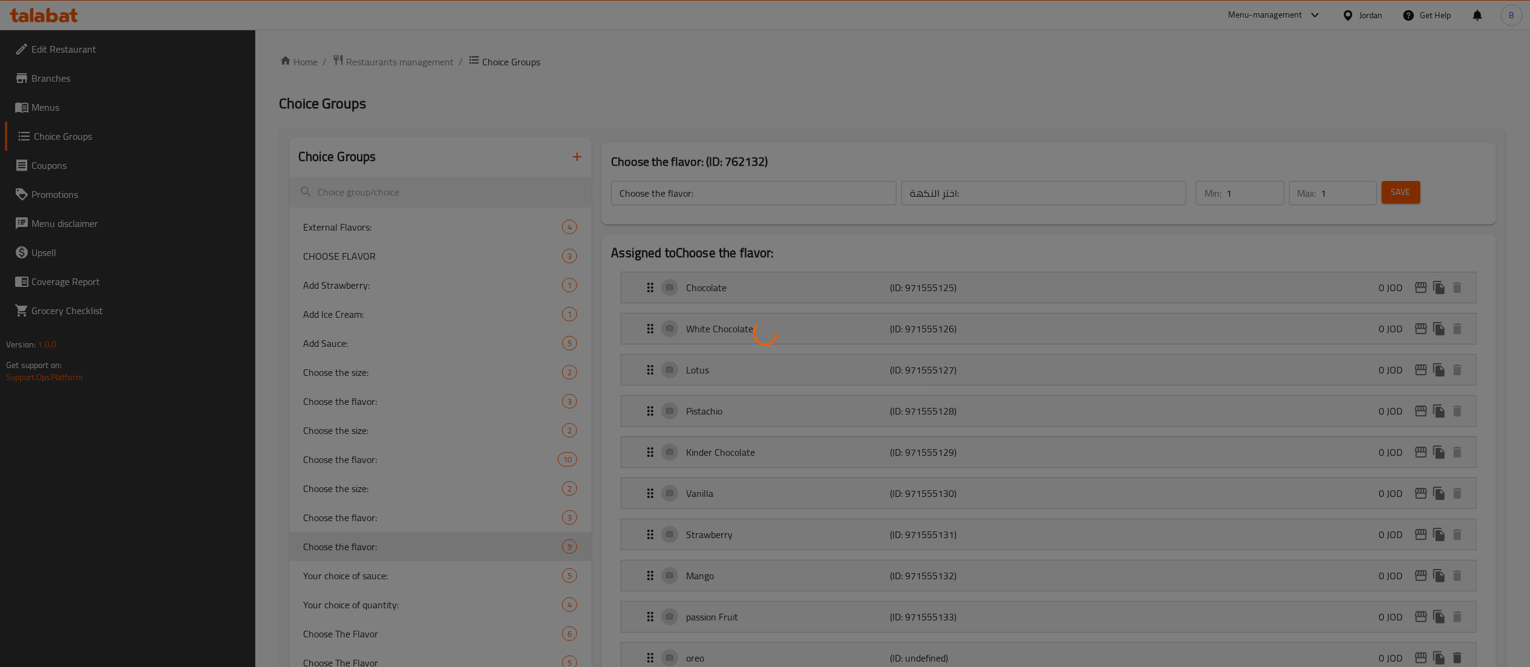
scroll to position [121, 0]
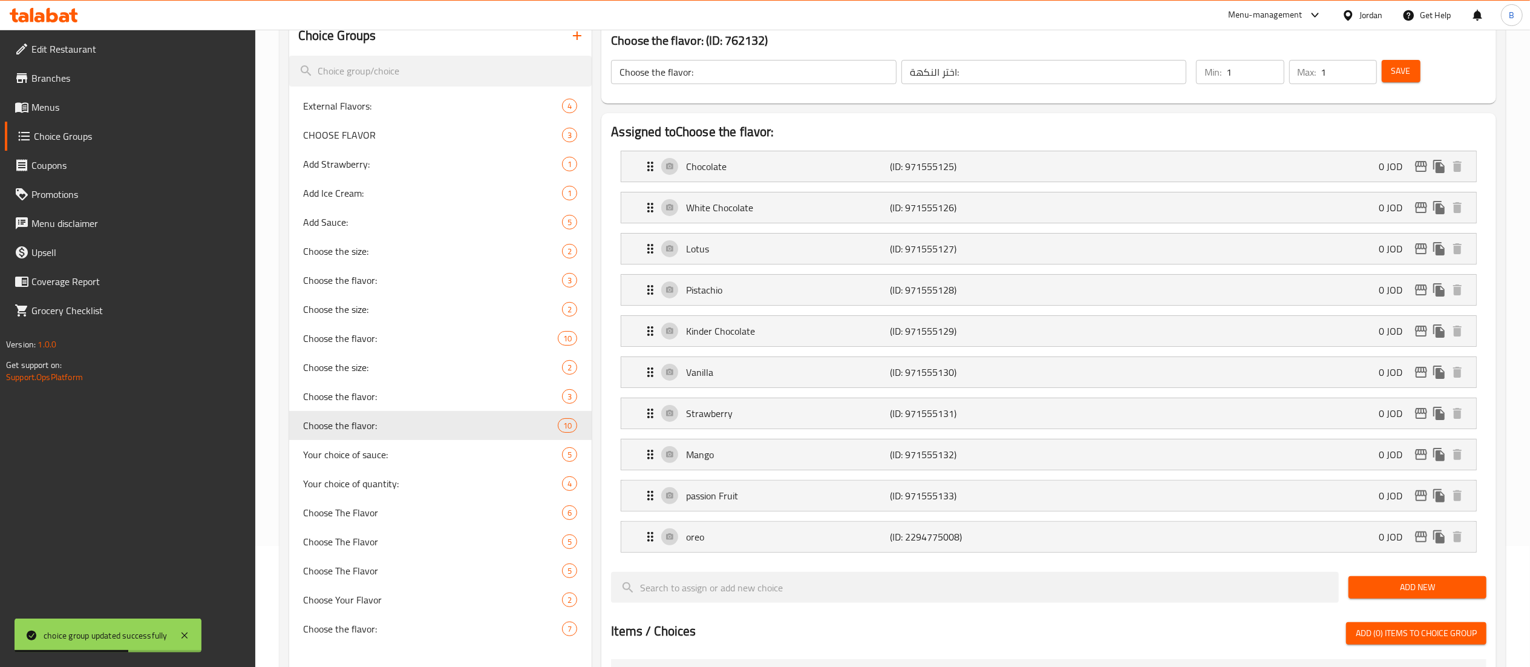
click at [1368, 595] on span "Add New" at bounding box center [1417, 586] width 119 height 15
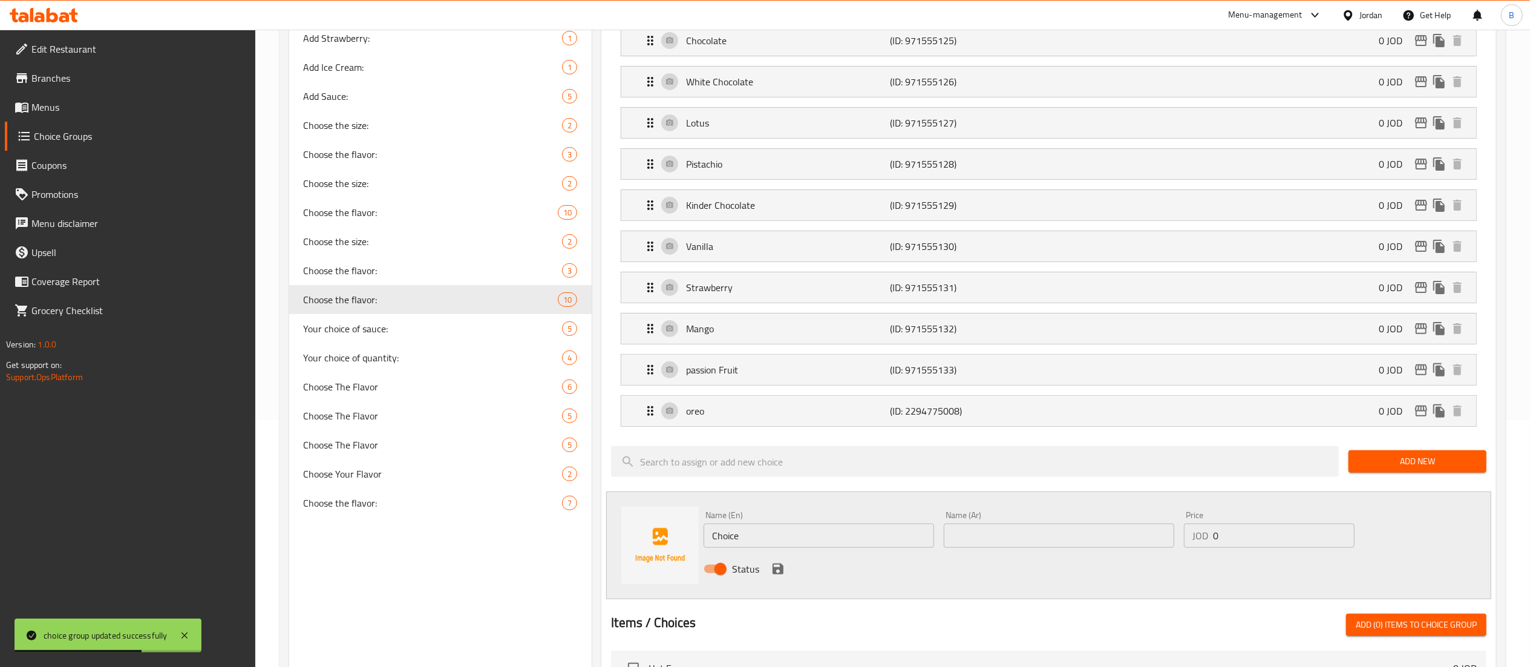
scroll to position [363, 0]
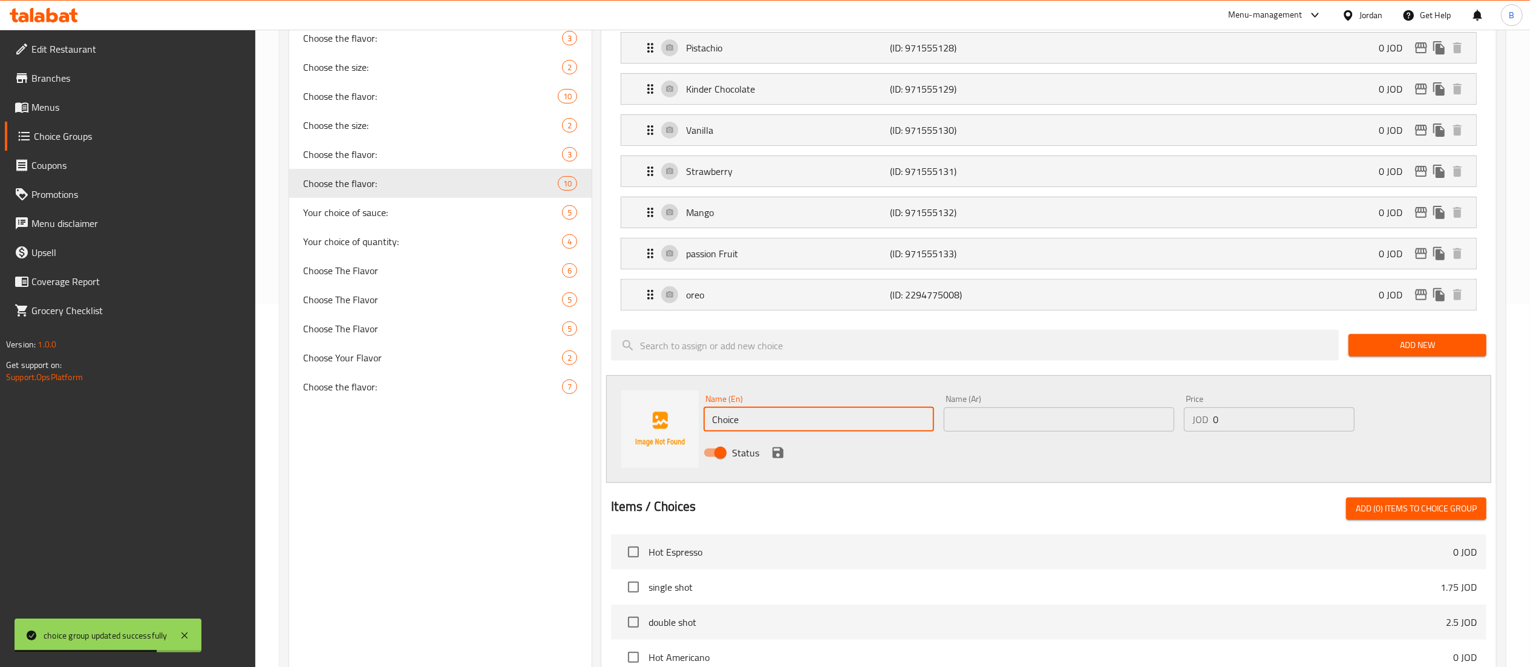
drag, startPoint x: 723, startPoint y: 423, endPoint x: 649, endPoint y: 432, distance: 75.0
click at [720, 425] on input "Choice" at bounding box center [818, 419] width 230 height 24
click at [814, 414] on input "Choice" at bounding box center [818, 419] width 230 height 24
drag, startPoint x: 784, startPoint y: 420, endPoint x: 607, endPoint y: 434, distance: 177.2
click at [616, 433] on div "Name (En) Choice Name (En) Name (Ar) Name (Ar) Price JOD 0 Price Status" at bounding box center [1048, 429] width 885 height 108
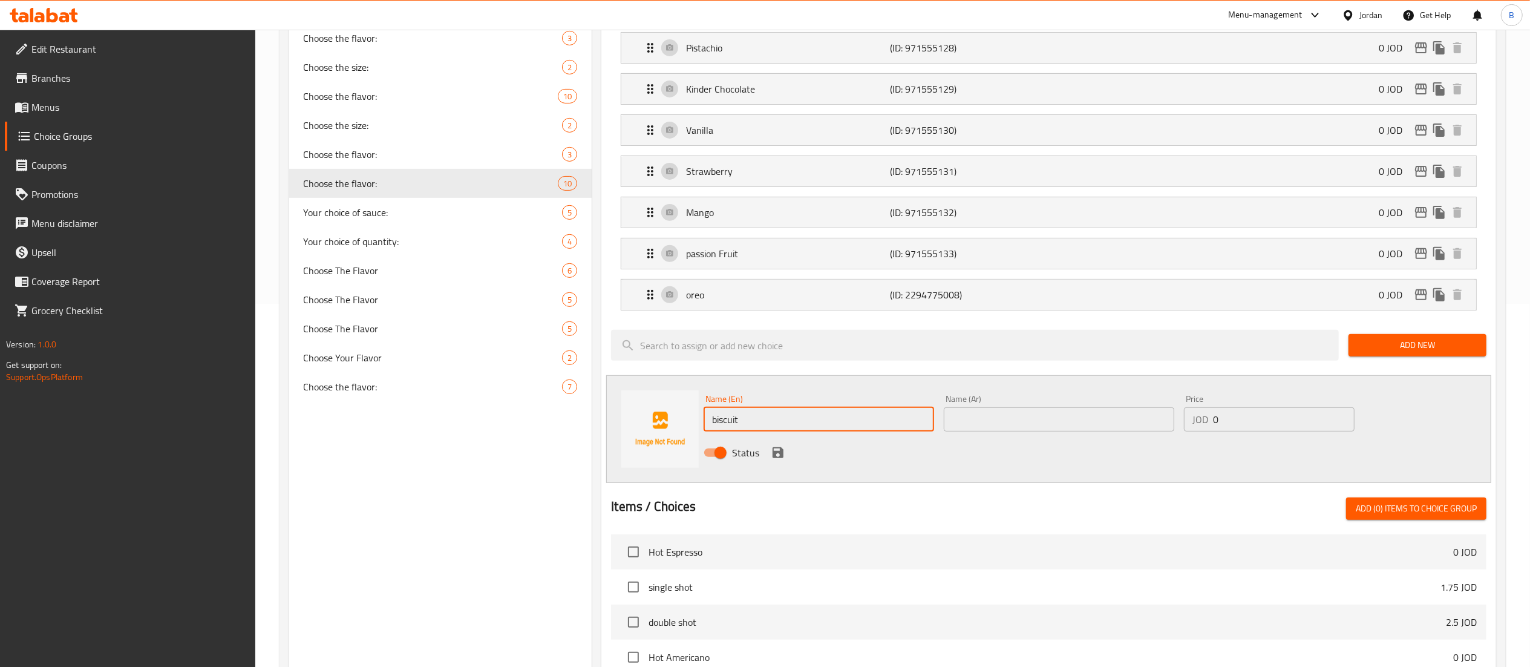
type input "biscuit"
click at [1061, 425] on input "text" at bounding box center [1059, 419] width 230 height 24
type input "بسكويت"
drag, startPoint x: 778, startPoint y: 457, endPoint x: 826, endPoint y: 457, distance: 48.4
click at [778, 457] on icon "save" at bounding box center [778, 452] width 15 height 15
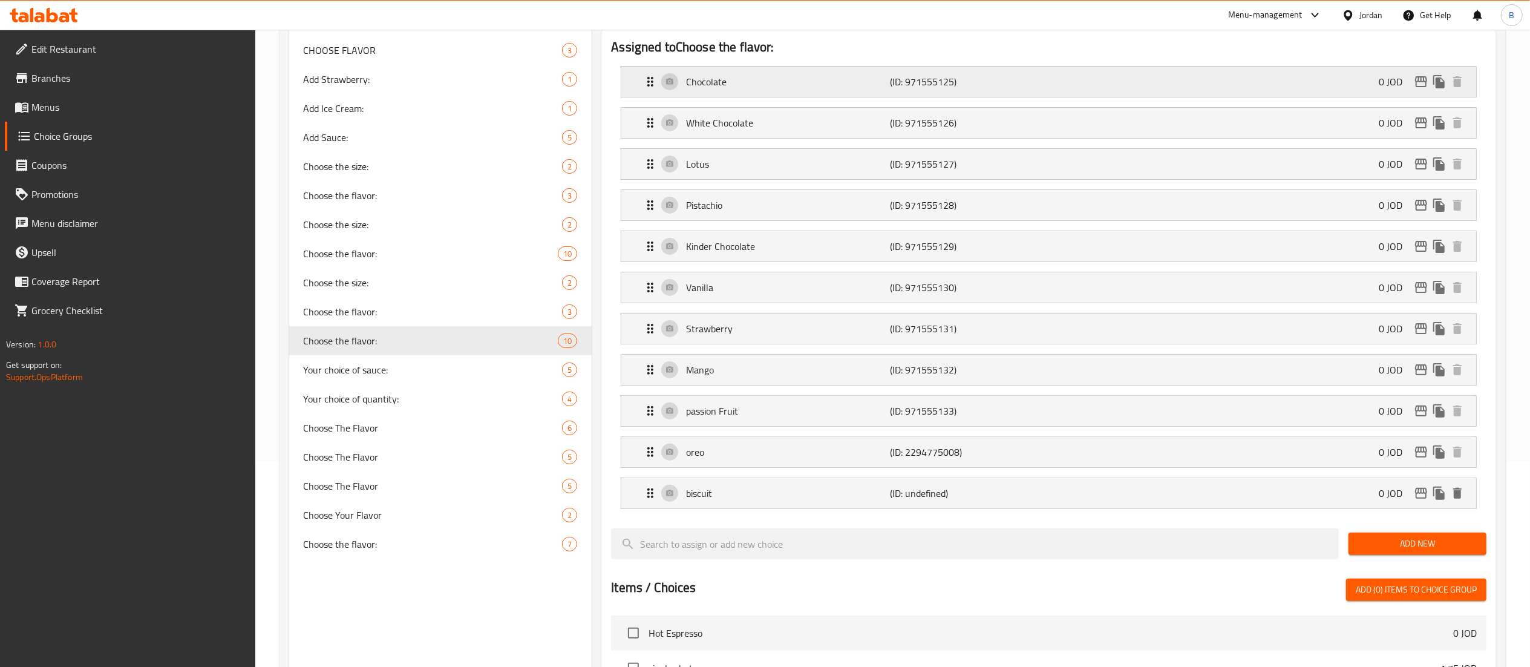
scroll to position [121, 0]
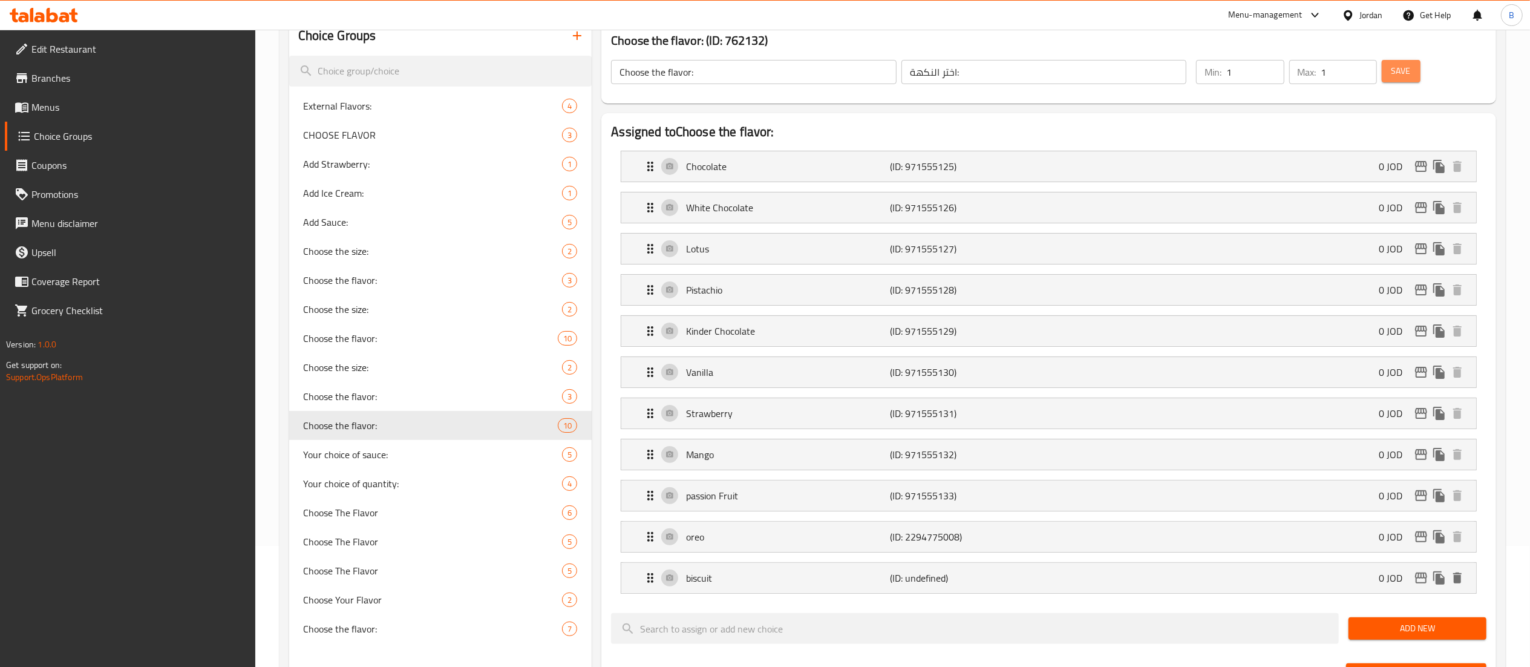
drag, startPoint x: 1400, startPoint y: 75, endPoint x: 1283, endPoint y: 184, distance: 159.6
click at [1399, 74] on span "Save" at bounding box center [1400, 71] width 19 height 15
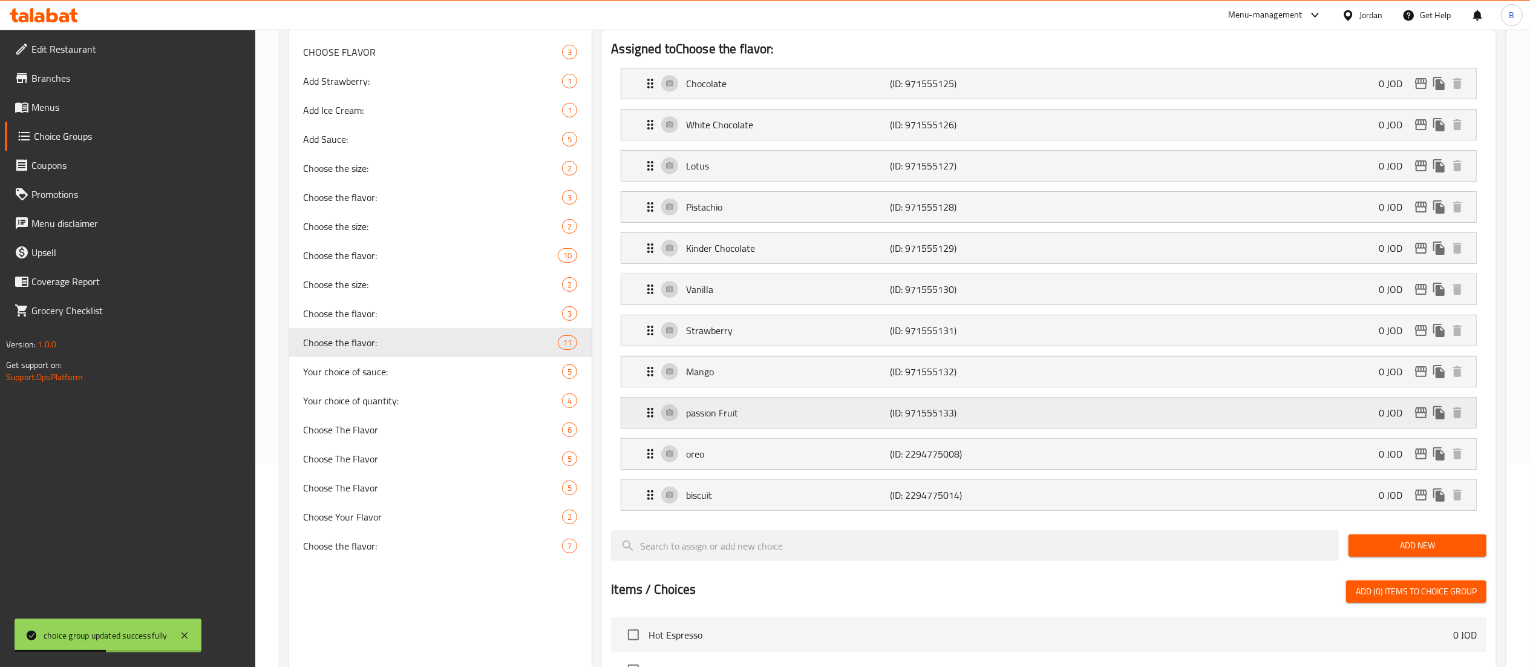
scroll to position [242, 0]
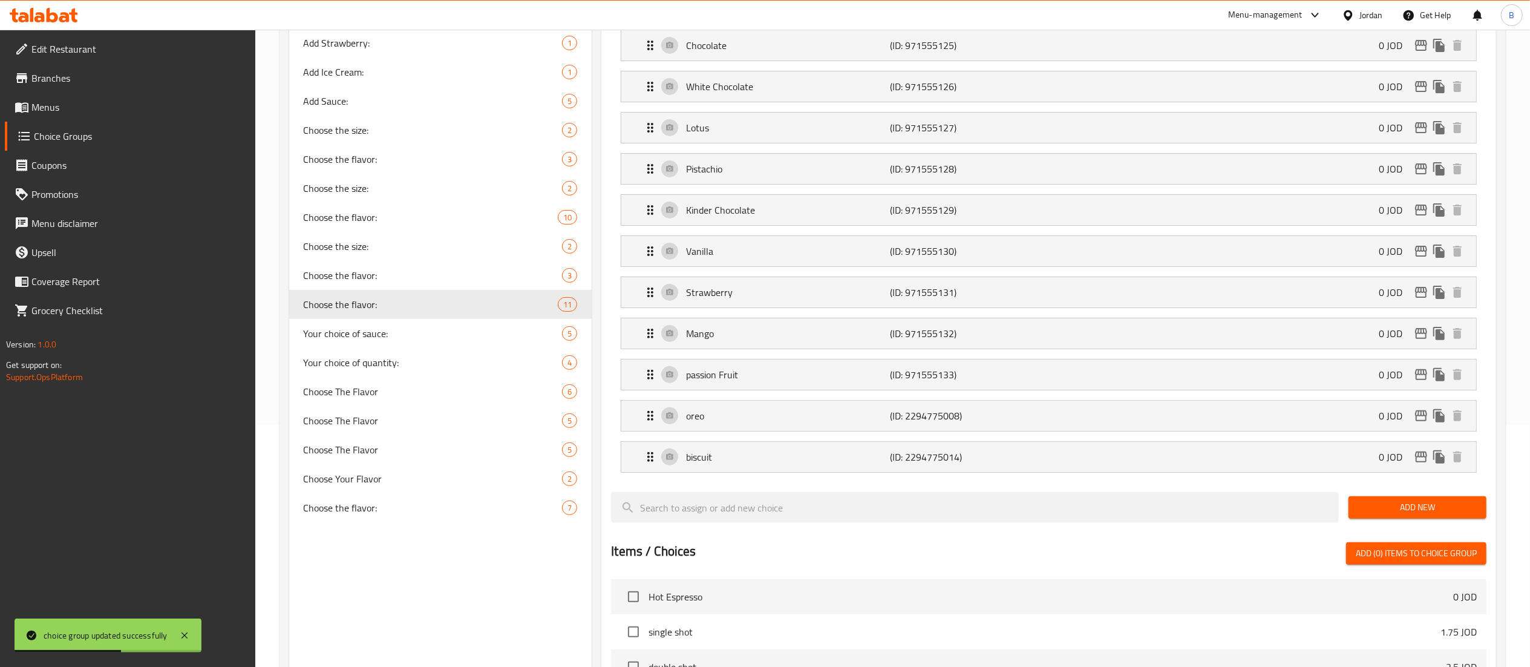
click at [1392, 502] on button "Add New" at bounding box center [1417, 507] width 138 height 22
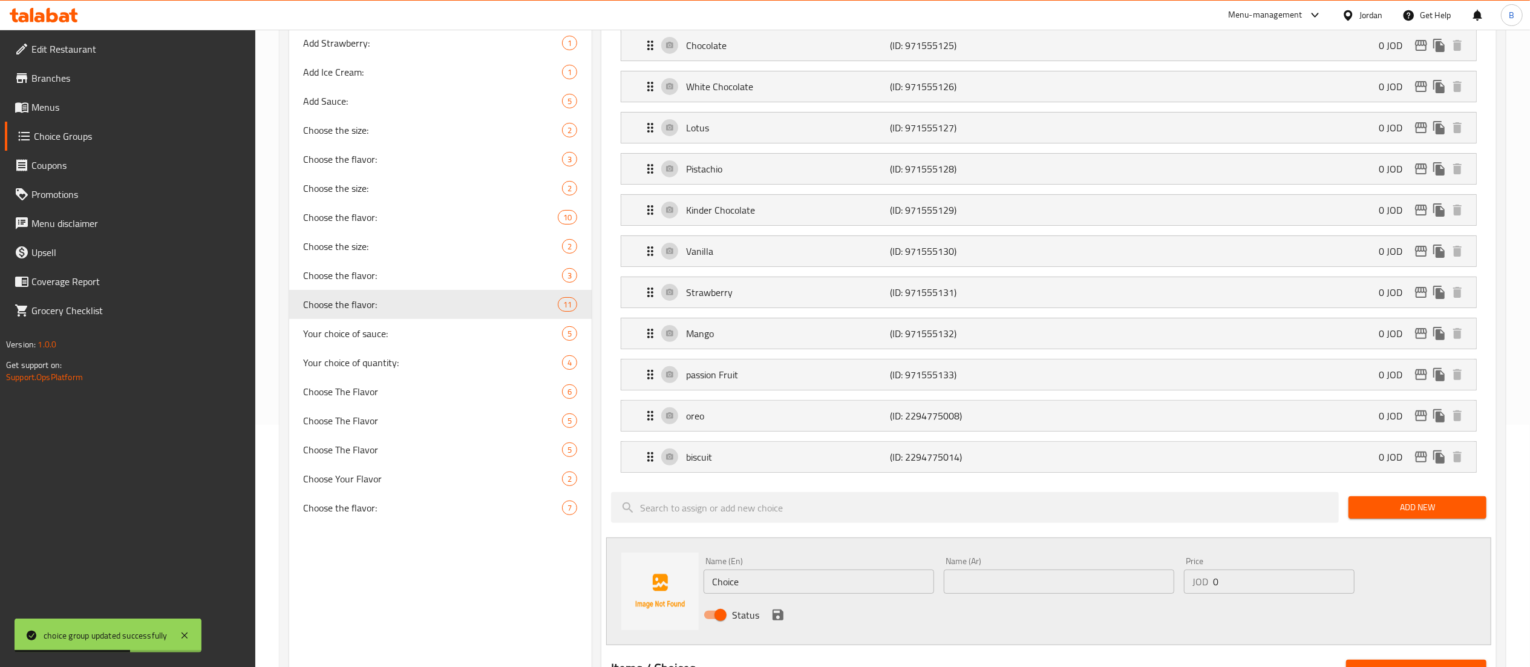
drag, startPoint x: 857, startPoint y: 586, endPoint x: 286, endPoint y: 592, distance: 571.0
click at [344, 586] on div "Choice Groups External Flavors: 4 CHOOSE FLAVOR 3 Add Strawberry: 1 Add Ice Cre…" at bounding box center [895, 542] width 1212 height 1295
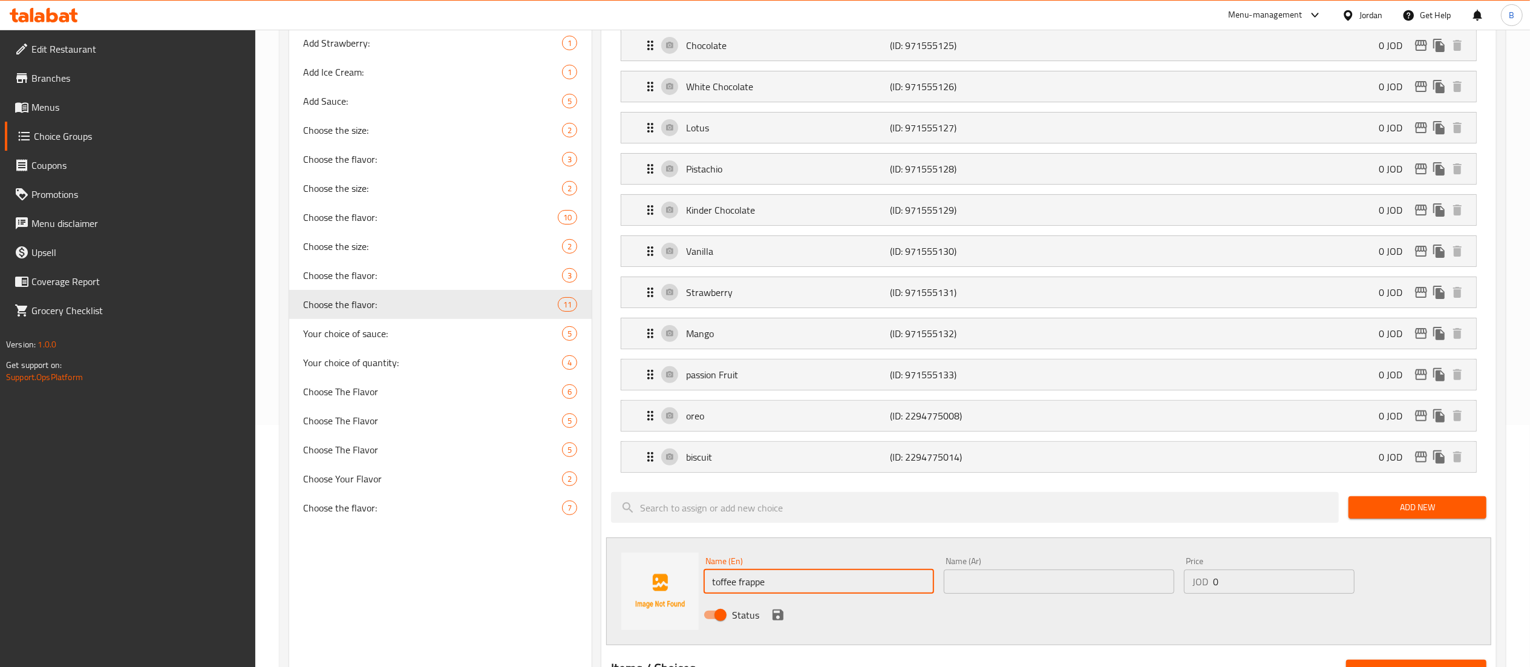
type input "toffee frappe"
click at [1053, 587] on input "text" at bounding box center [1059, 581] width 230 height 24
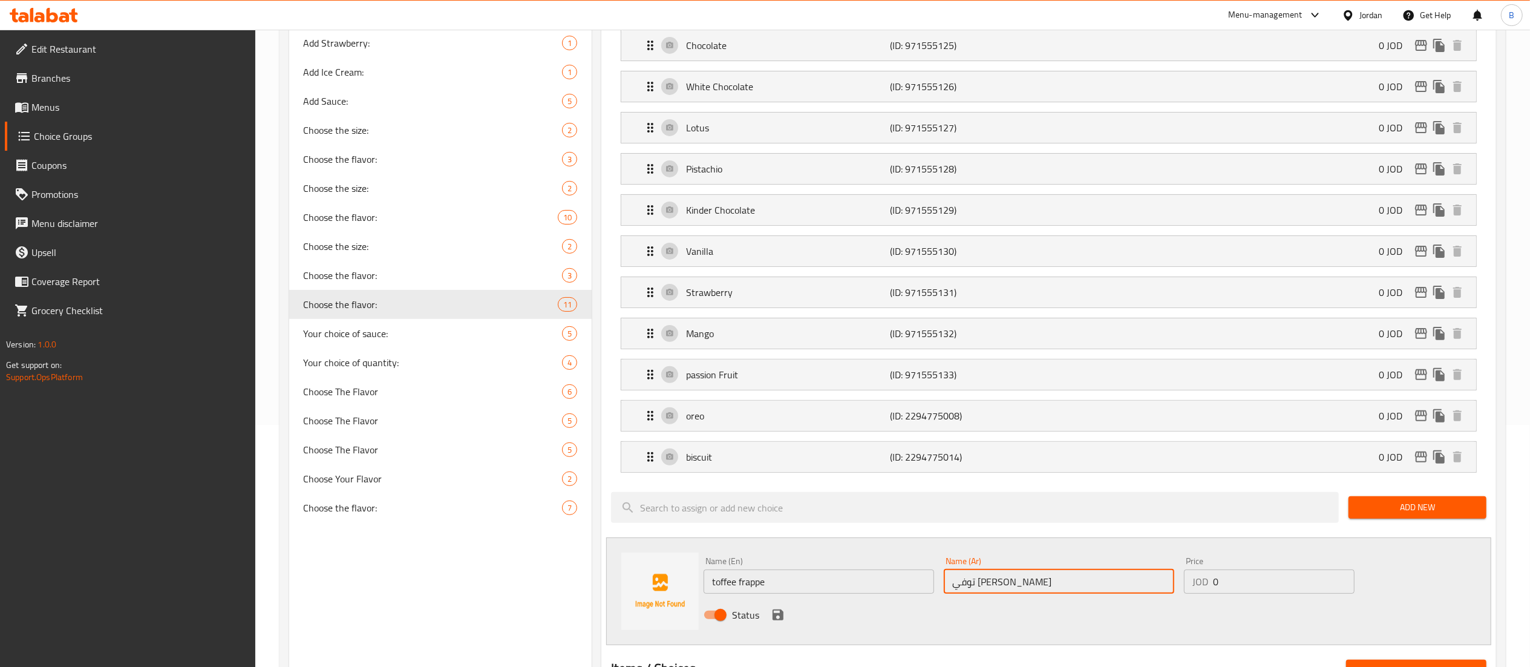
type input "توفي [PERSON_NAME]"
click at [777, 621] on icon "save" at bounding box center [778, 614] width 15 height 15
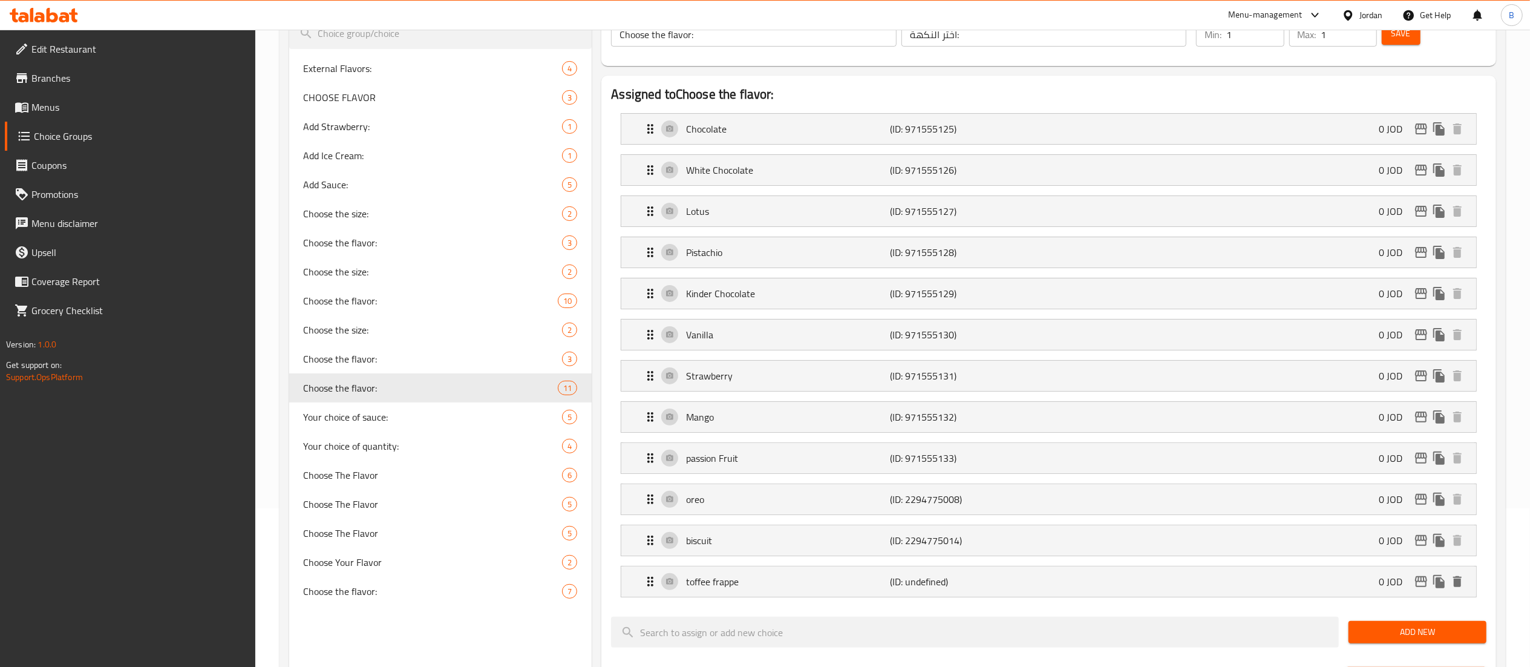
scroll to position [121, 0]
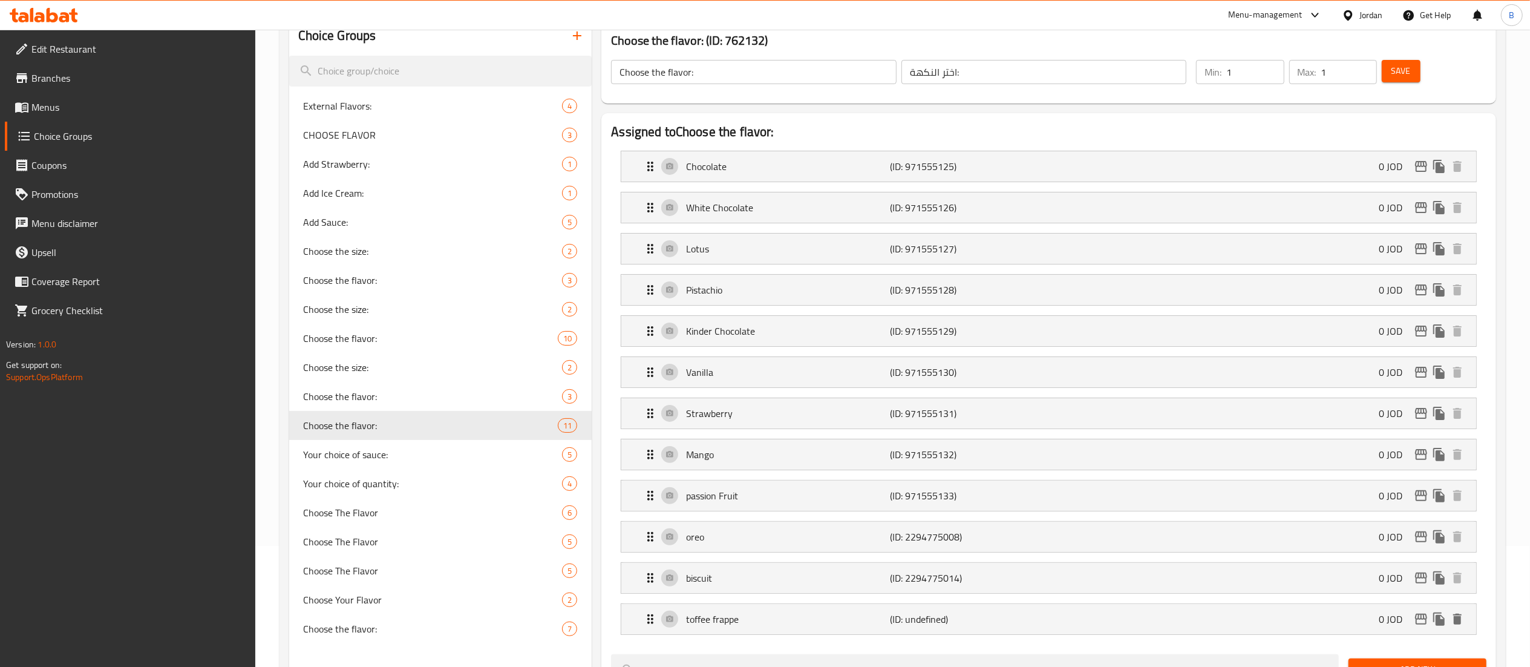
click at [1403, 79] on button "Save" at bounding box center [1401, 71] width 39 height 22
click at [777, 215] on p "White Chocolate" at bounding box center [788, 207] width 204 height 15
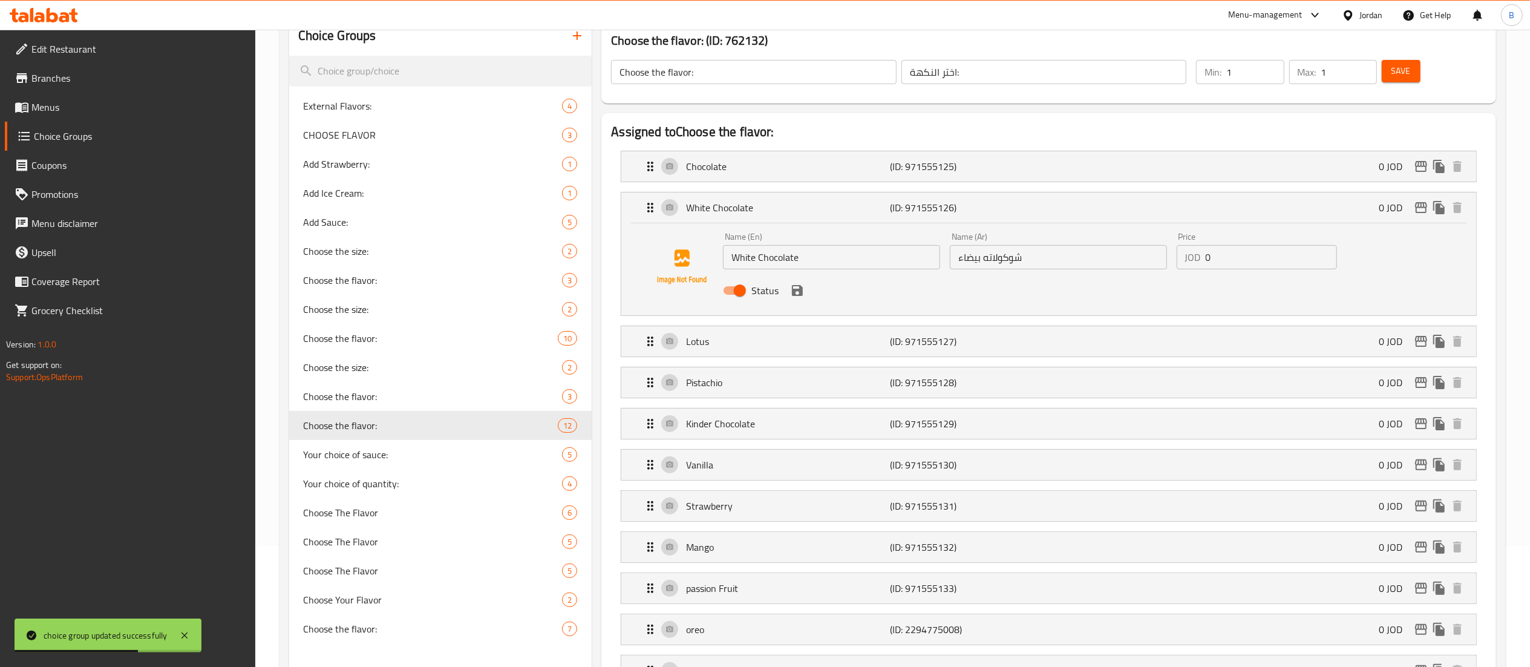
click at [736, 297] on input "Status" at bounding box center [739, 290] width 69 height 23
checkbox input "false"
click at [796, 290] on icon "save" at bounding box center [797, 290] width 11 height 11
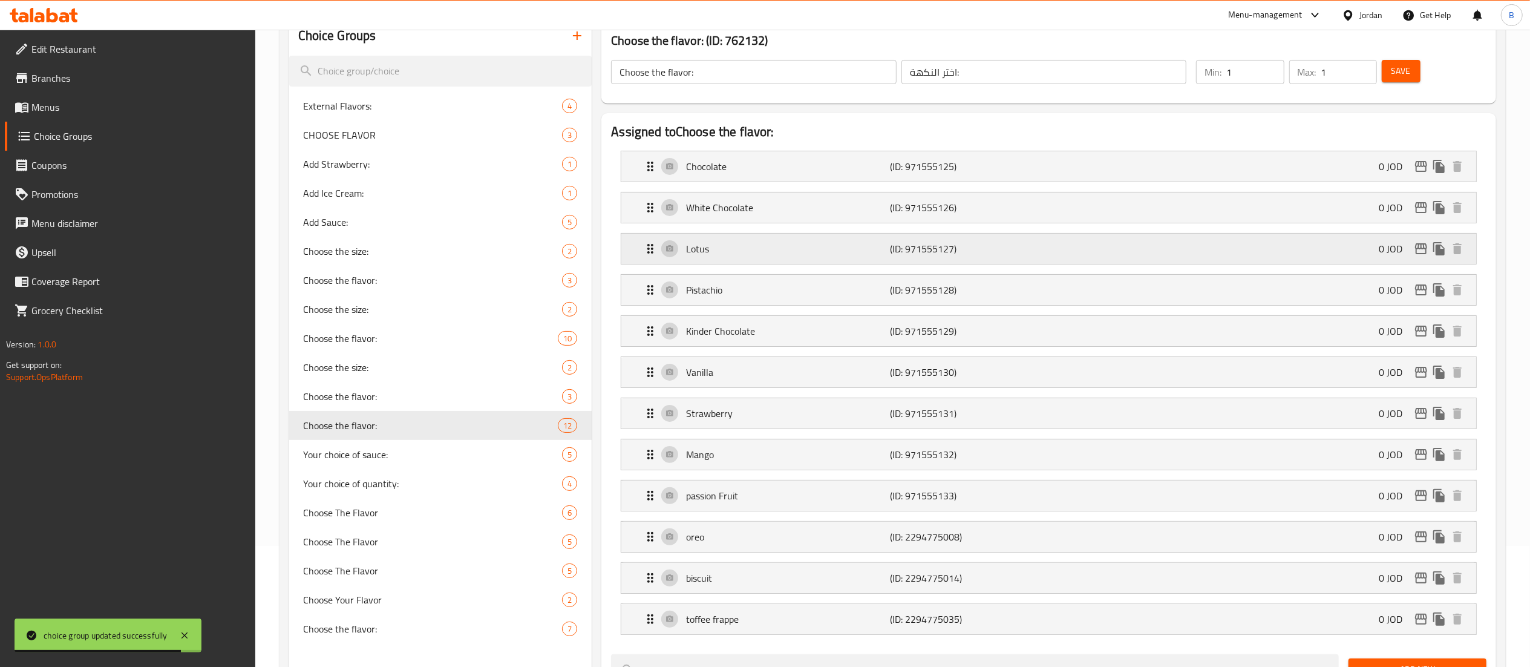
click at [723, 248] on p "Lotus" at bounding box center [788, 248] width 204 height 15
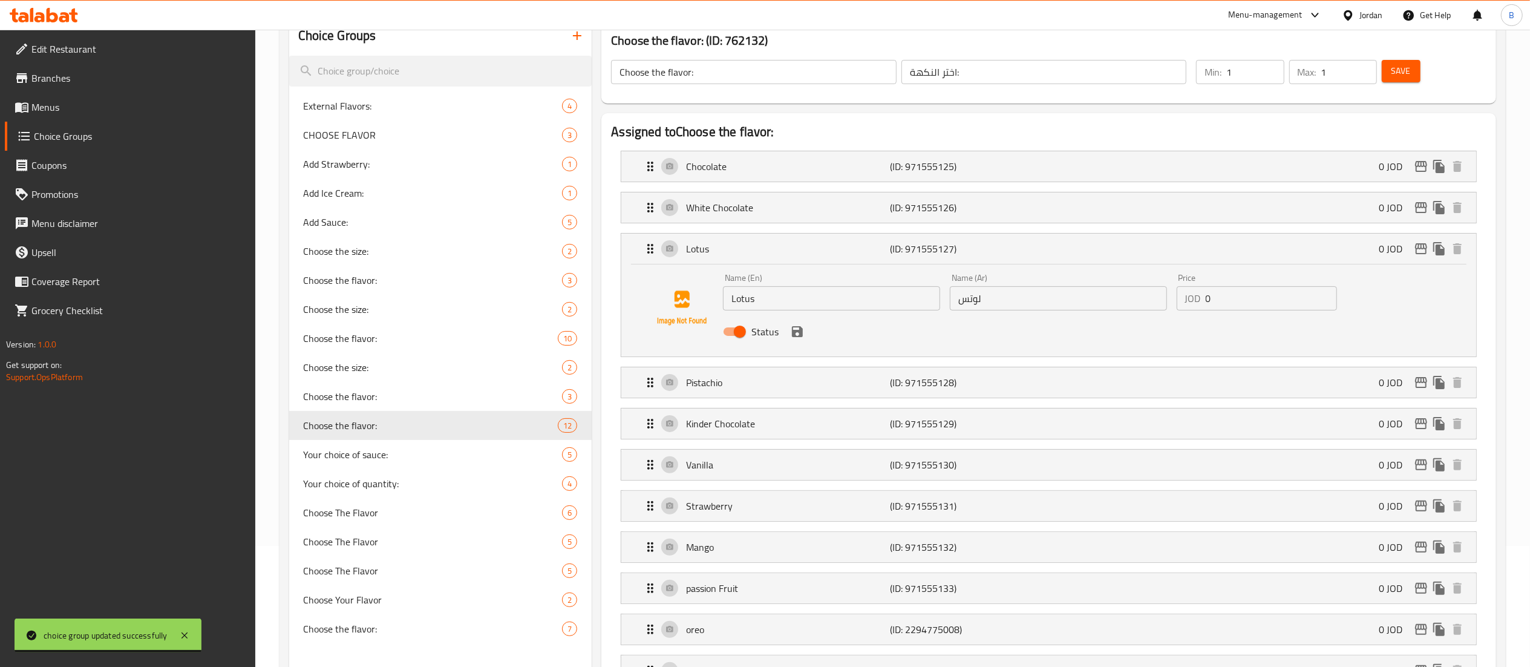
click at [739, 328] on input "Status" at bounding box center [739, 331] width 69 height 23
checkbox input "false"
click at [798, 335] on icon "save" at bounding box center [797, 331] width 15 height 15
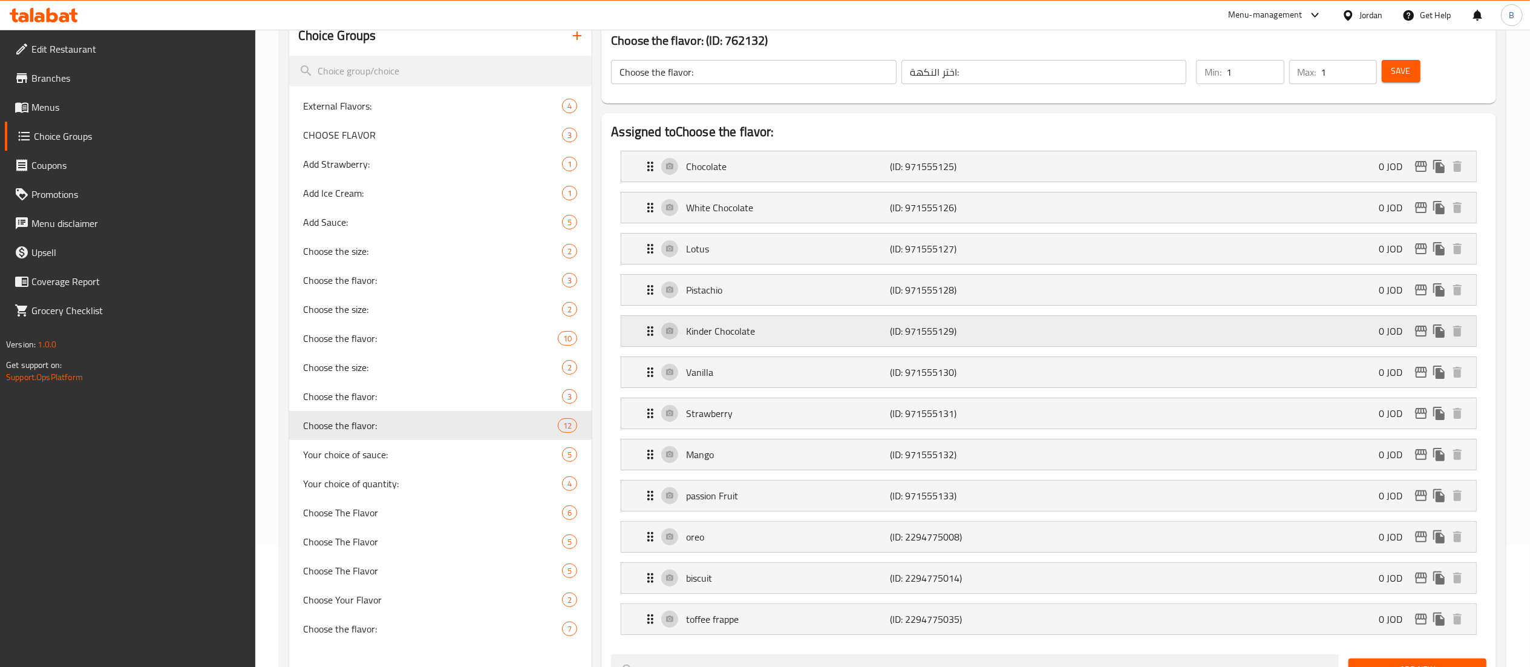
click at [725, 338] on p "Kinder Chocolate" at bounding box center [788, 331] width 204 height 15
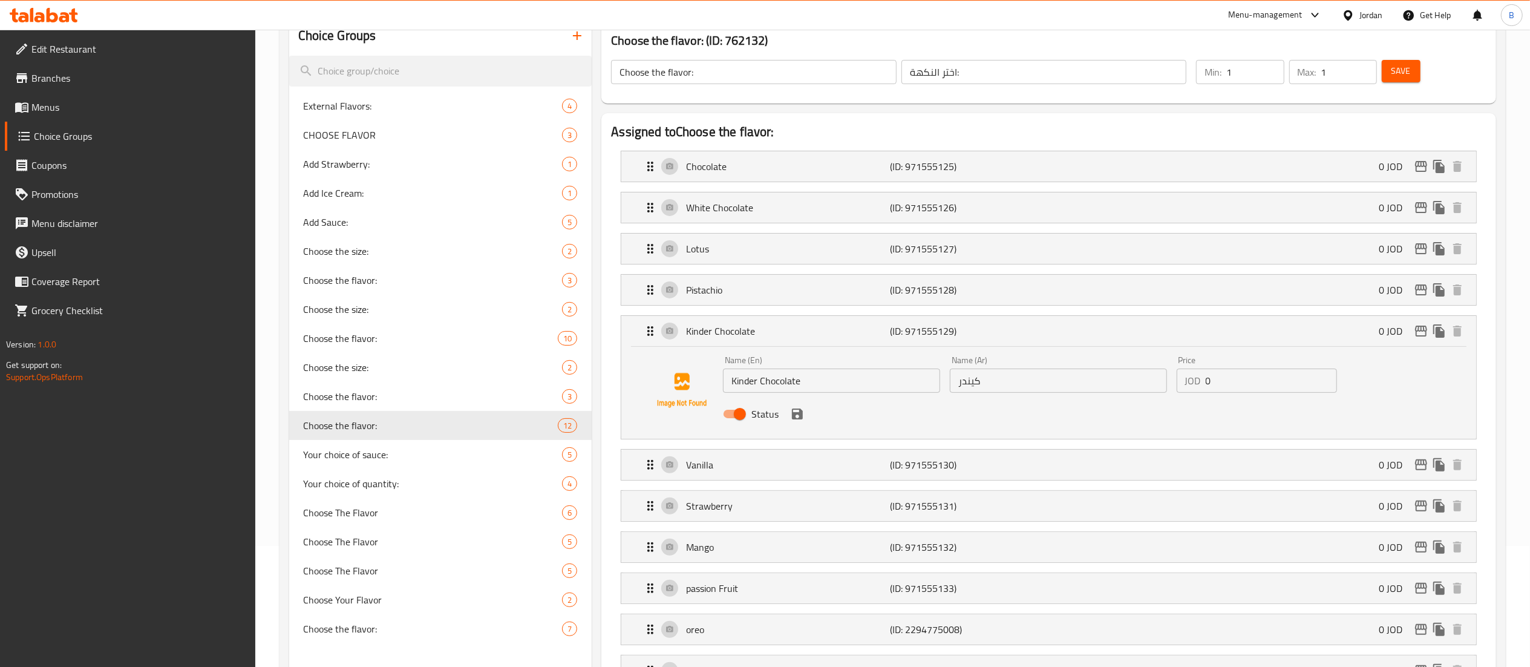
click at [739, 420] on input "Status" at bounding box center [739, 413] width 69 height 23
checkbox input "false"
click at [800, 417] on icon "save" at bounding box center [797, 413] width 11 height 11
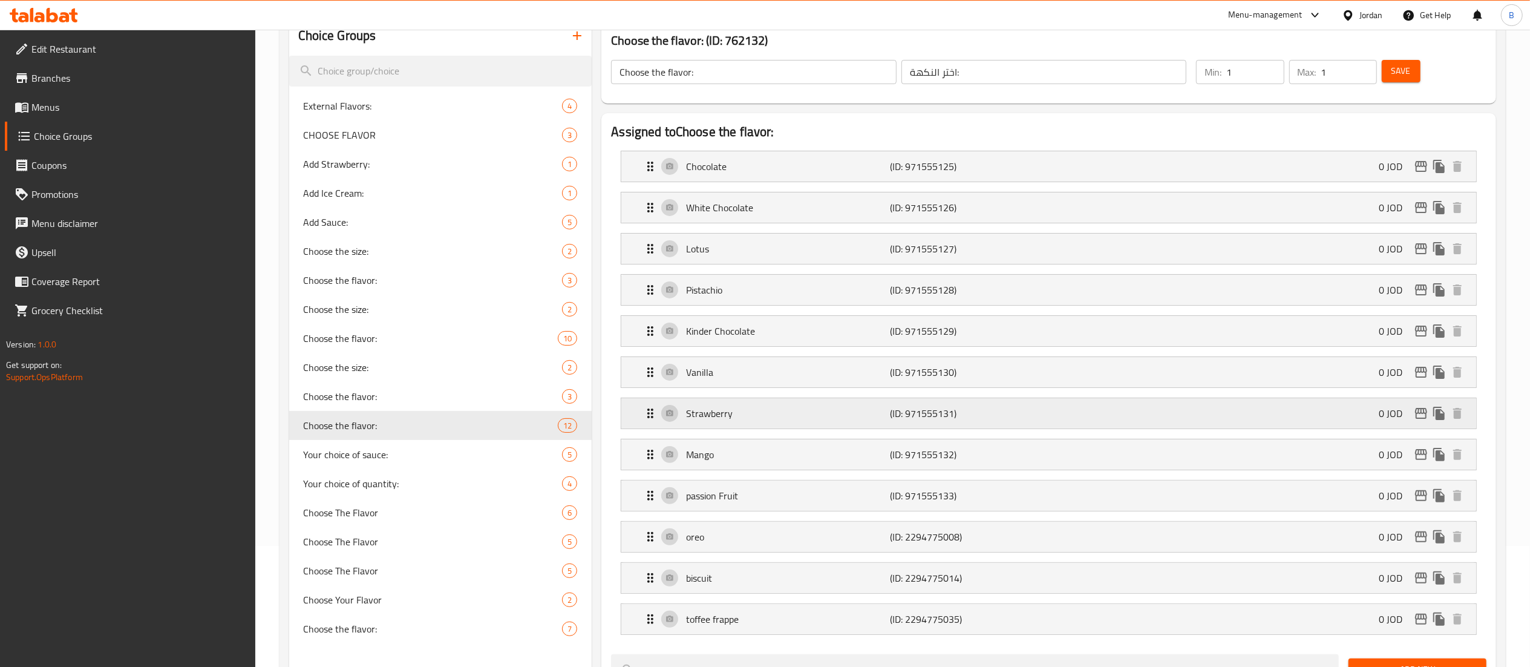
click at [755, 413] on p "Strawberry" at bounding box center [788, 413] width 204 height 15
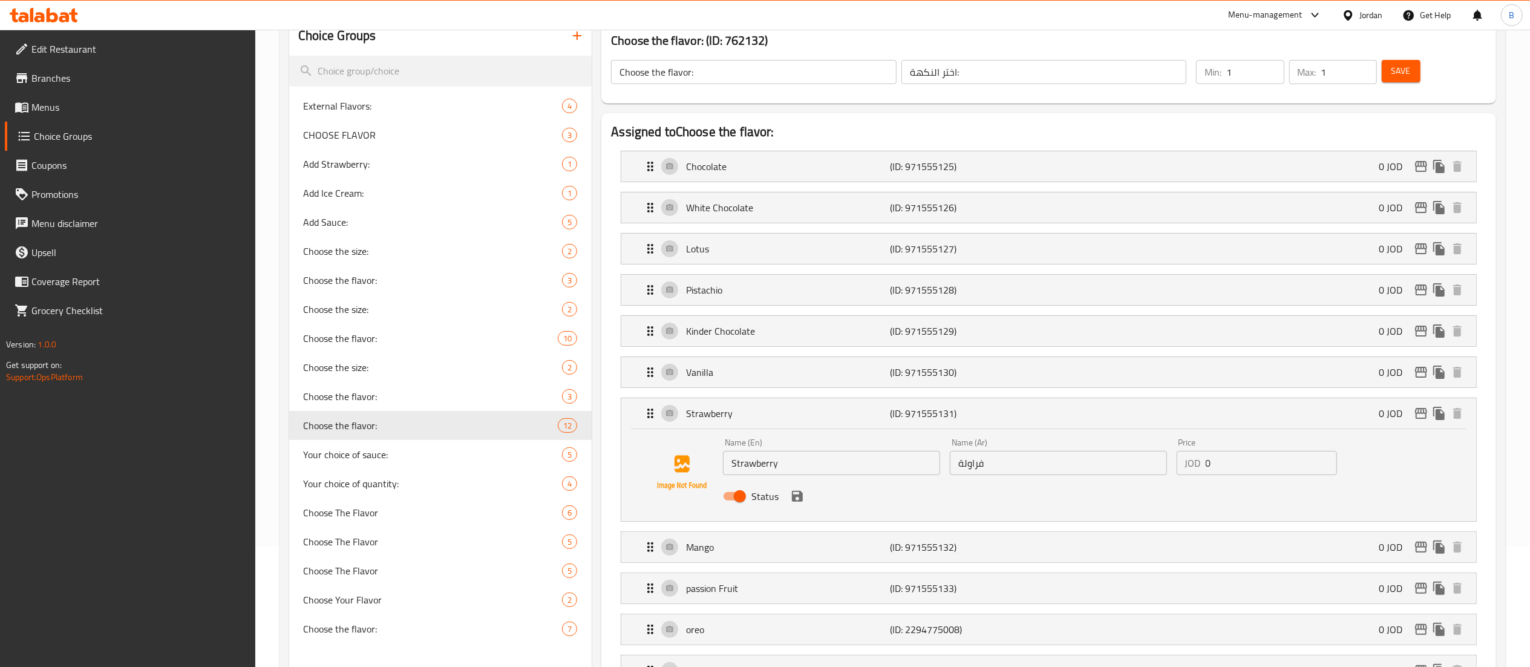
click at [729, 495] on input "Status" at bounding box center [739, 496] width 69 height 23
checkbox input "false"
click at [798, 496] on icon "save" at bounding box center [797, 496] width 15 height 15
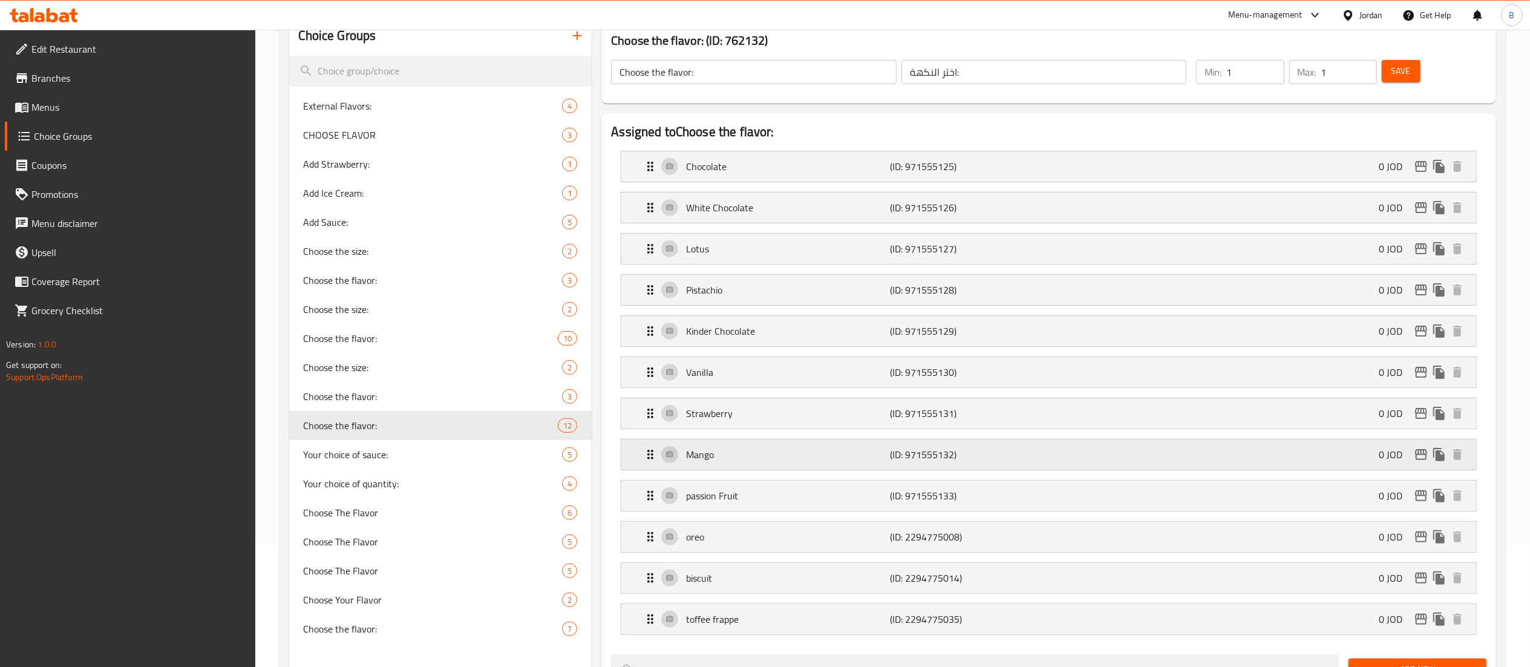
click at [755, 466] on div "Mango (ID: 971555132) 0 JOD" at bounding box center [1052, 454] width 818 height 30
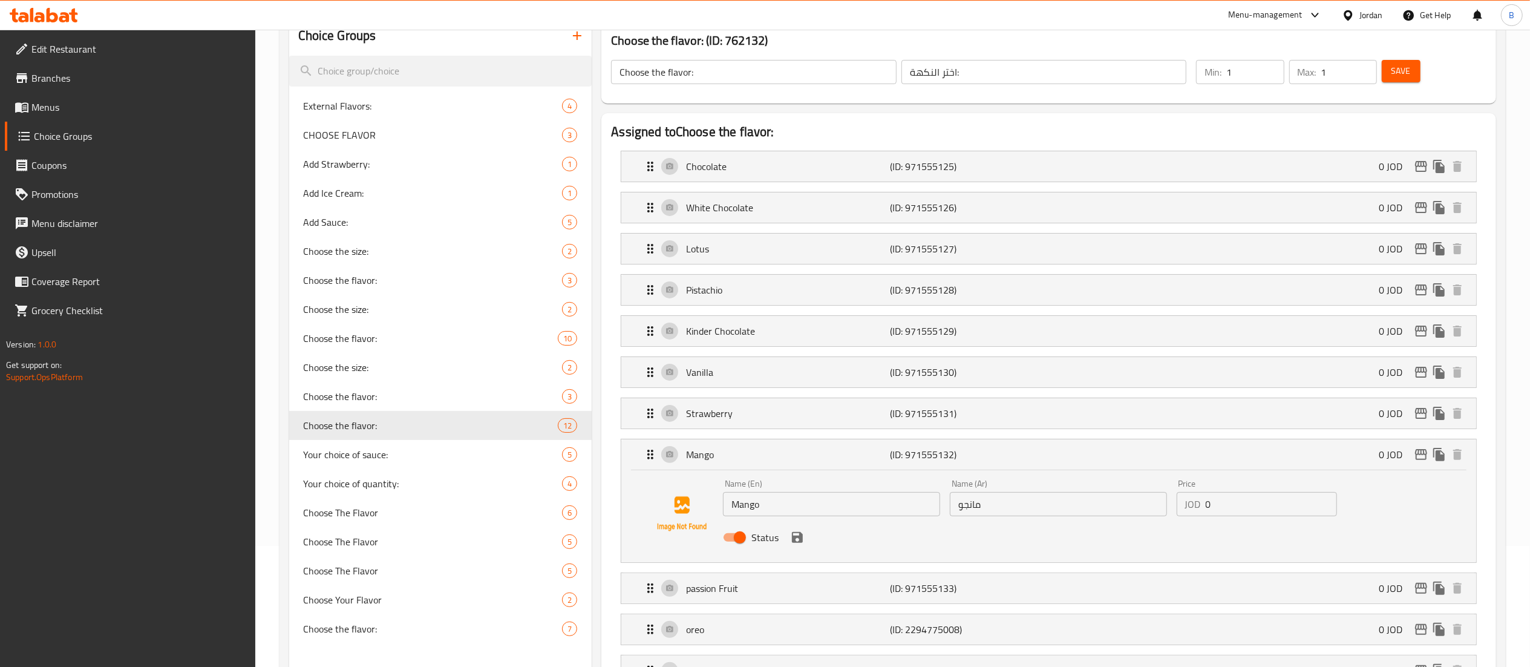
click at [739, 540] on input "Status" at bounding box center [739, 537] width 69 height 23
checkbox input "false"
click at [795, 537] on icon "save" at bounding box center [797, 537] width 15 height 15
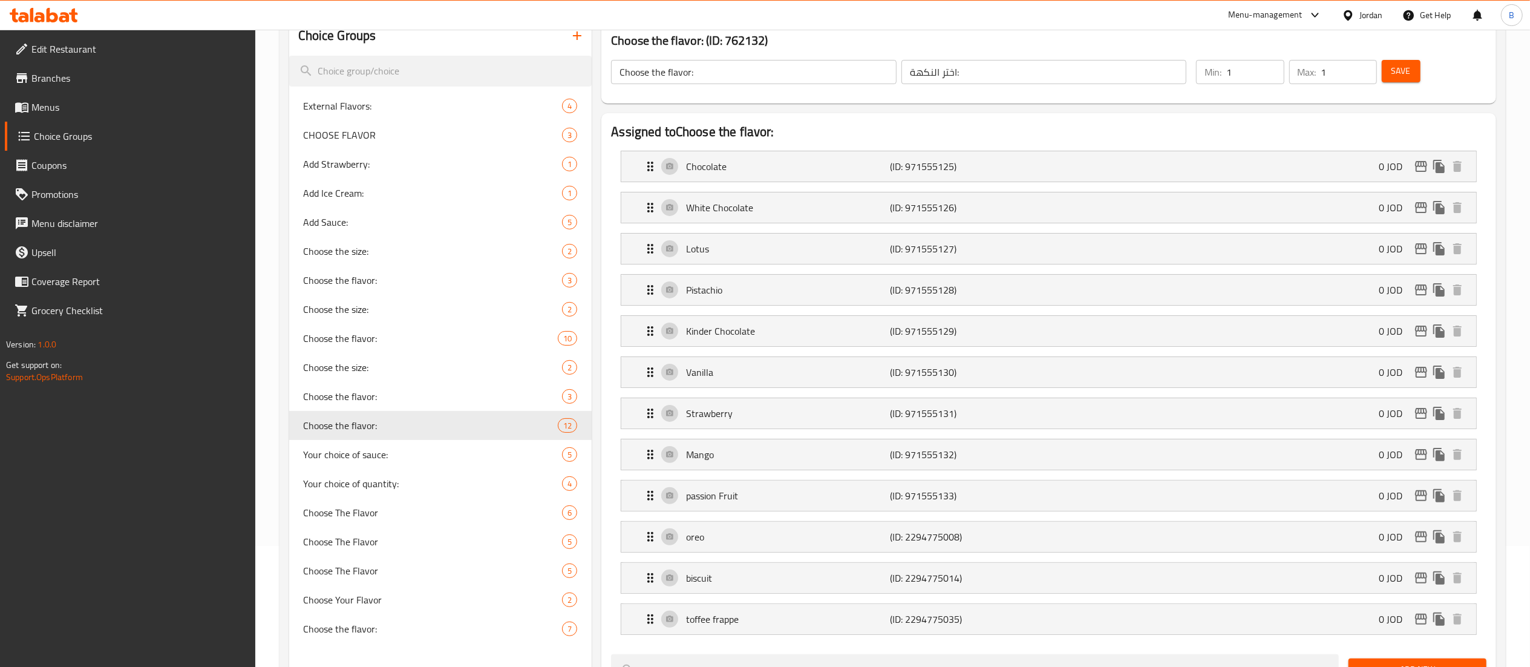
scroll to position [242, 0]
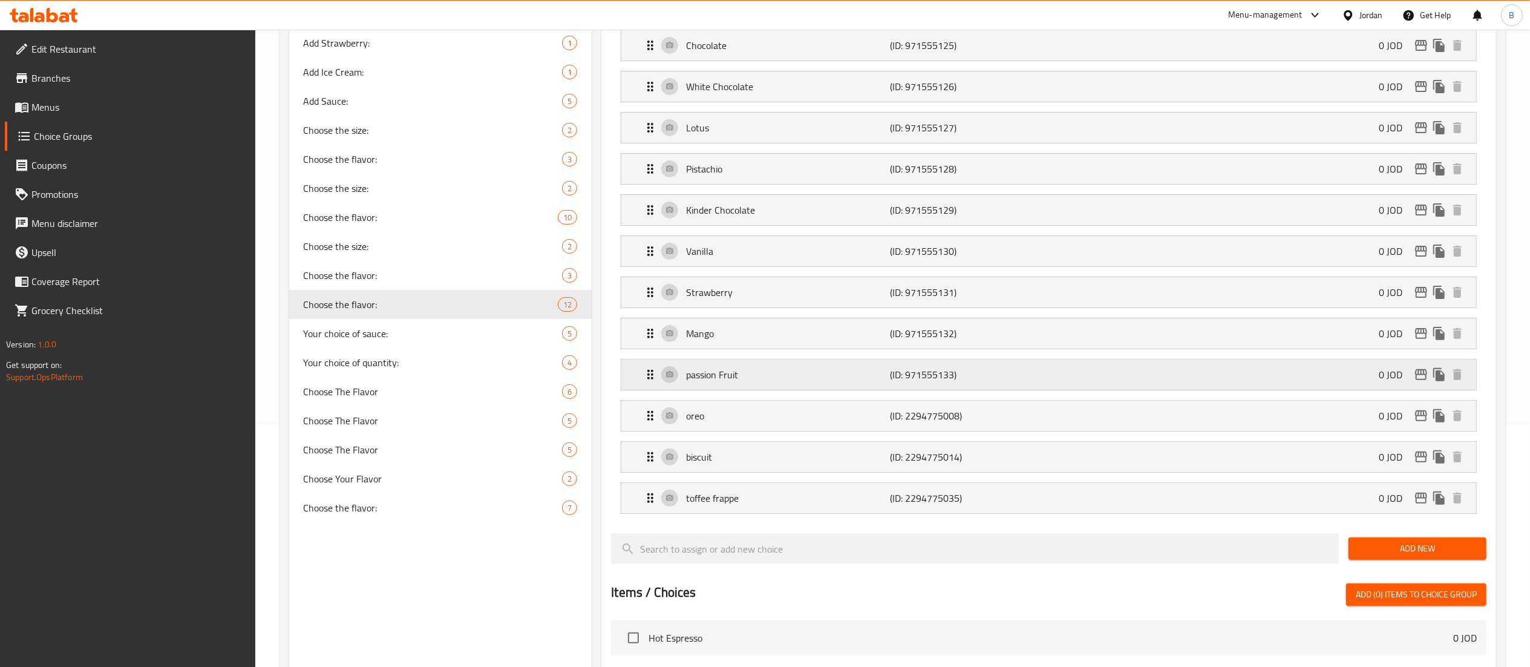
click at [731, 377] on p "passion Fruit" at bounding box center [788, 374] width 204 height 15
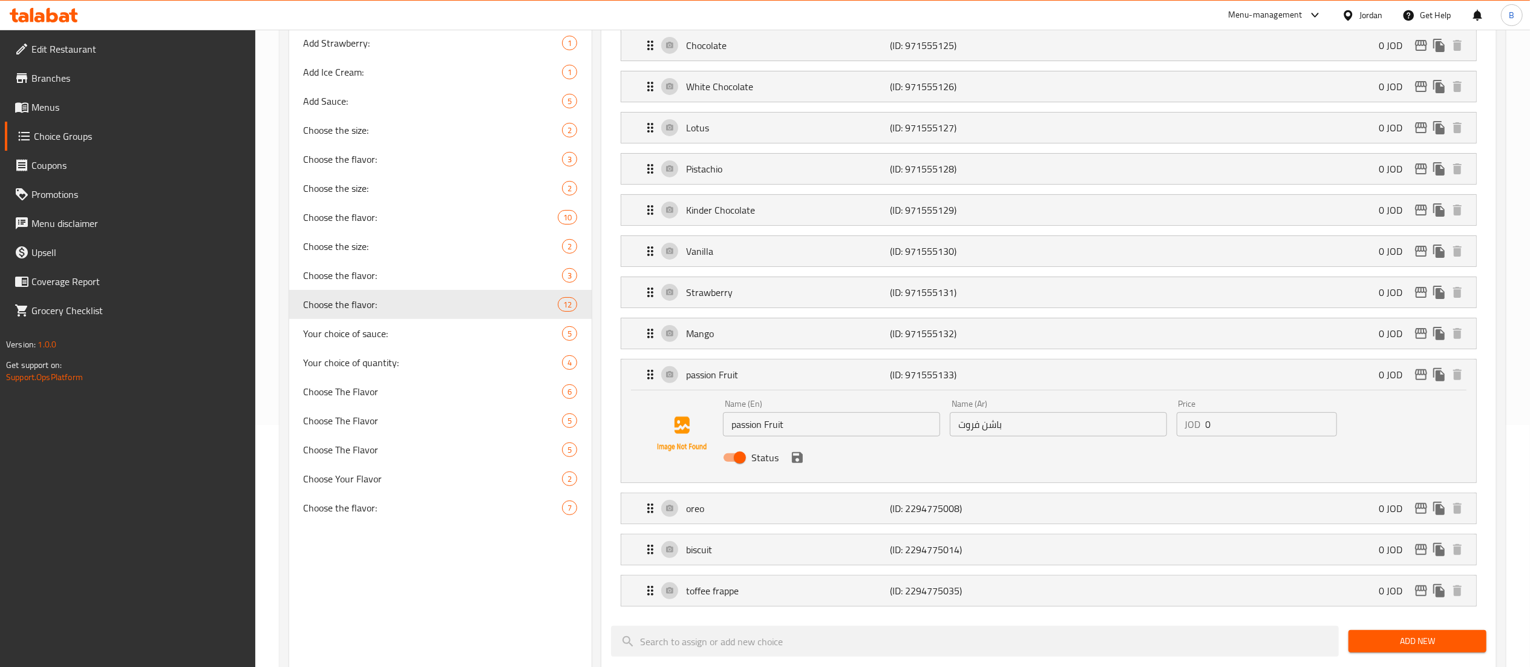
click at [743, 465] on input "Status" at bounding box center [739, 457] width 69 height 23
checkbox input "false"
click at [794, 458] on icon "save" at bounding box center [797, 457] width 15 height 15
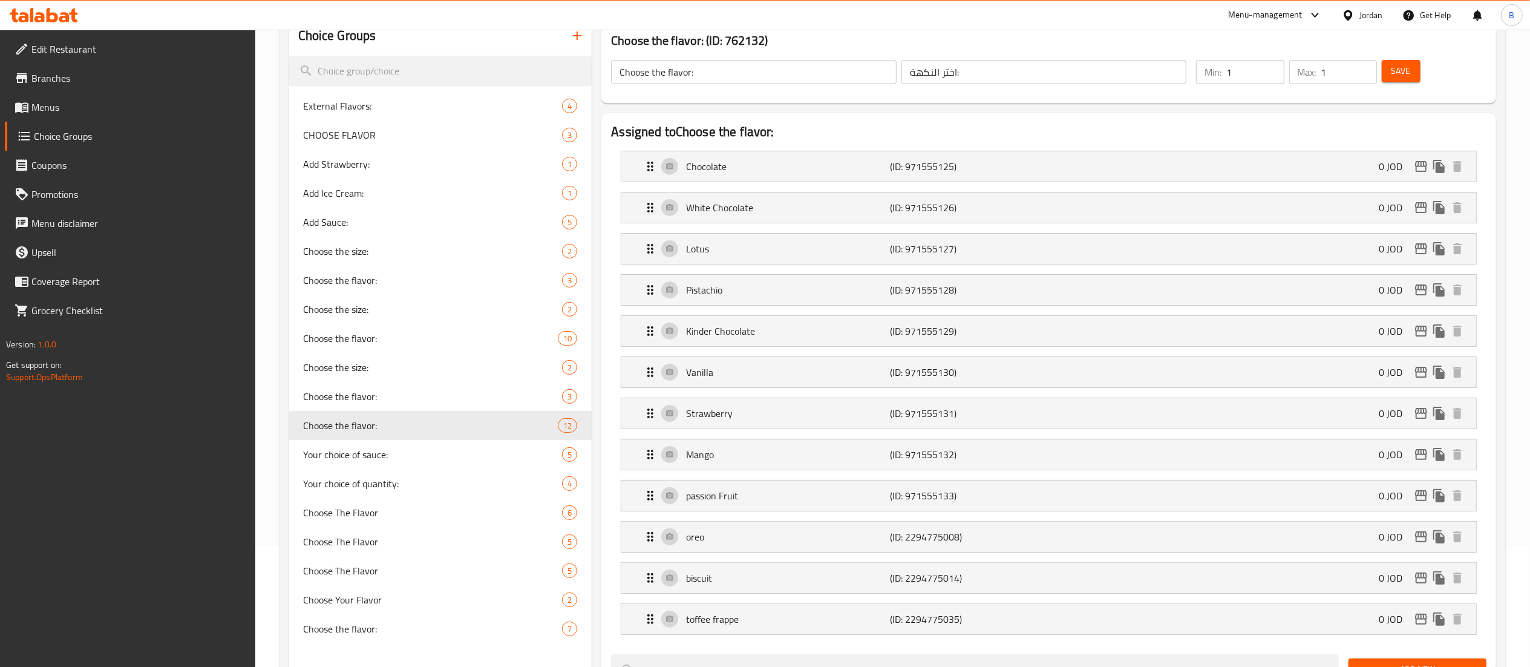
scroll to position [0, 0]
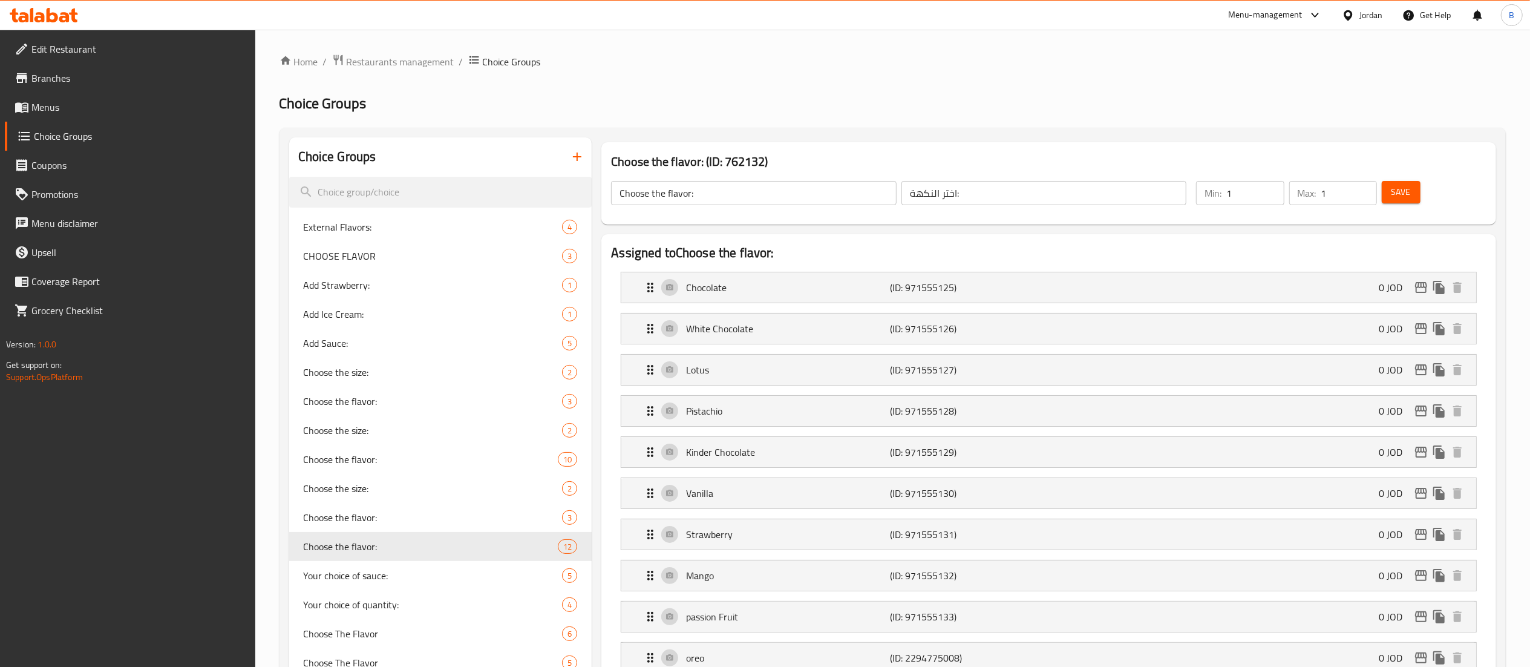
click at [1392, 184] on span "Save" at bounding box center [1400, 191] width 19 height 15
click at [797, 200] on input "Choose the flavor:" at bounding box center [754, 193] width 286 height 24
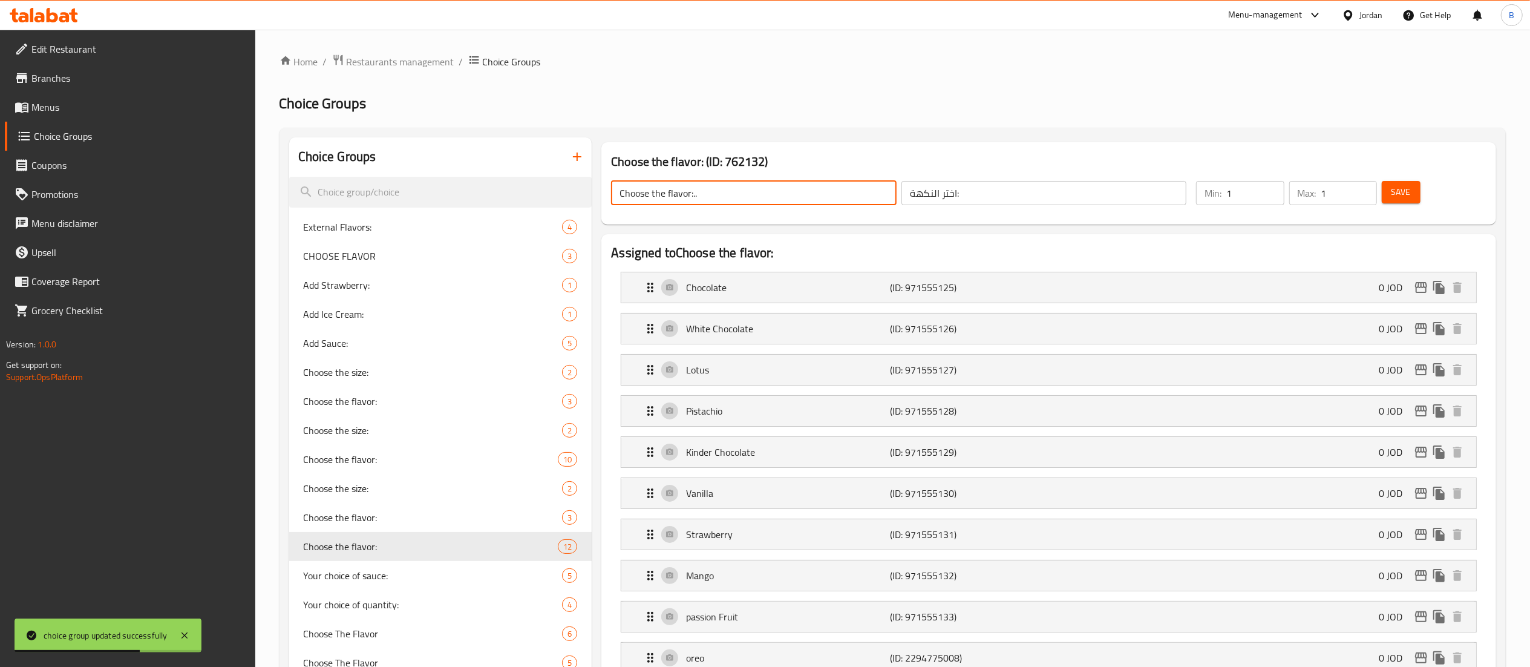
type input "Choose the flavor:.."
click at [1388, 184] on button "Save" at bounding box center [1401, 192] width 39 height 22
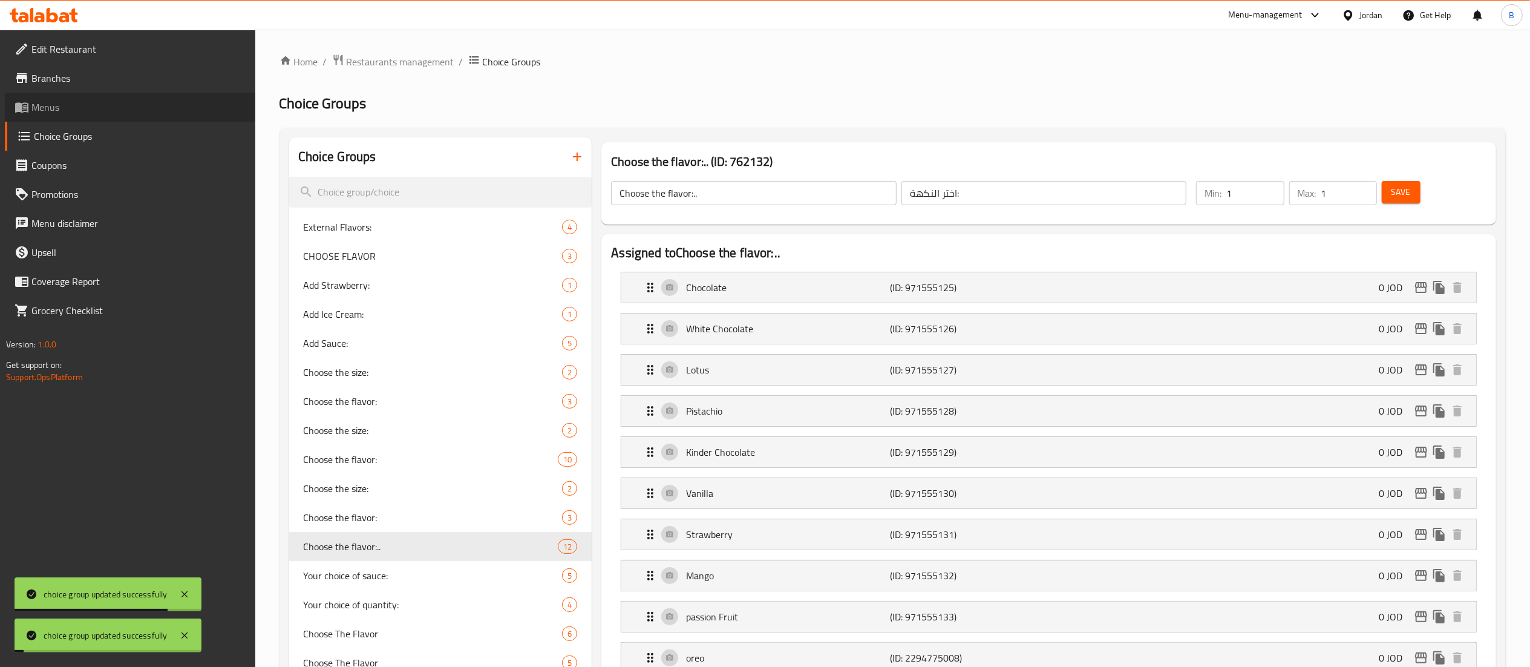
click at [36, 103] on span "Menus" at bounding box center [138, 107] width 214 height 15
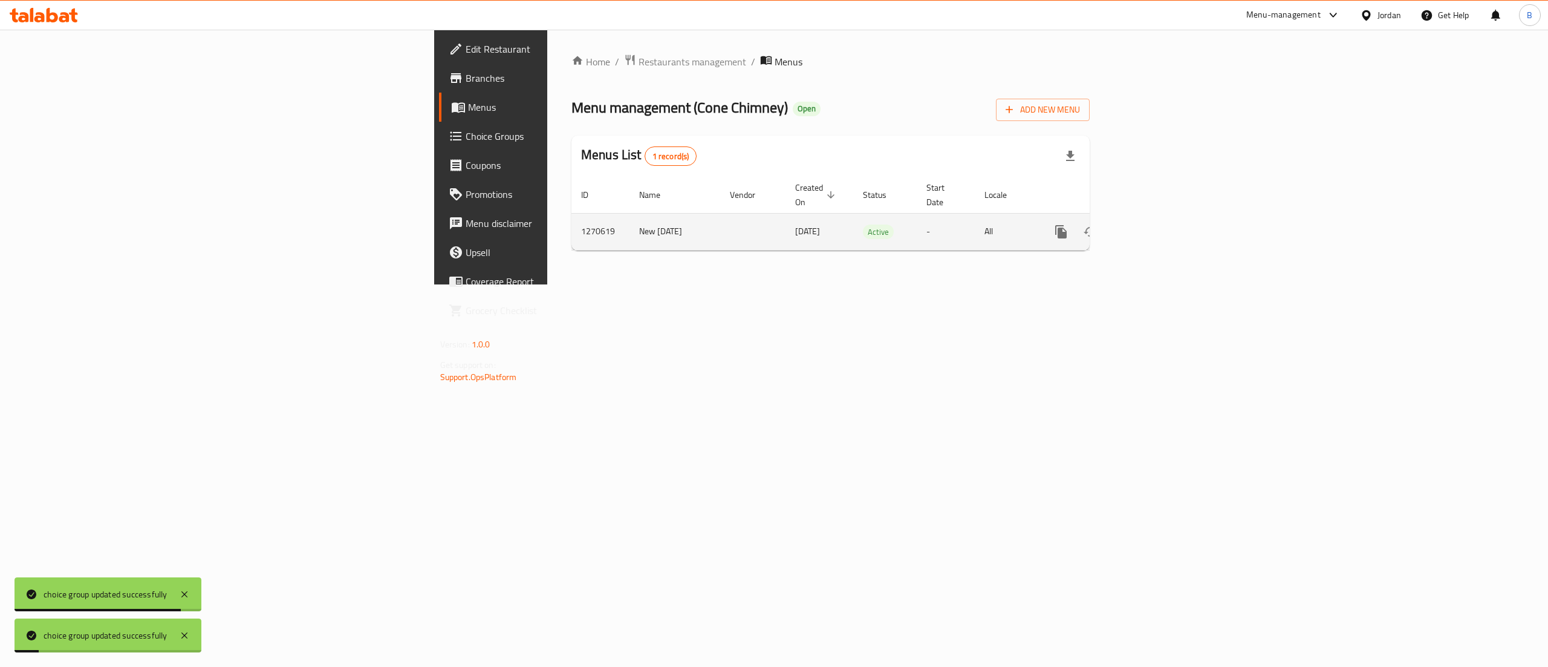
click at [1156, 224] on icon "enhanced table" at bounding box center [1148, 231] width 15 height 15
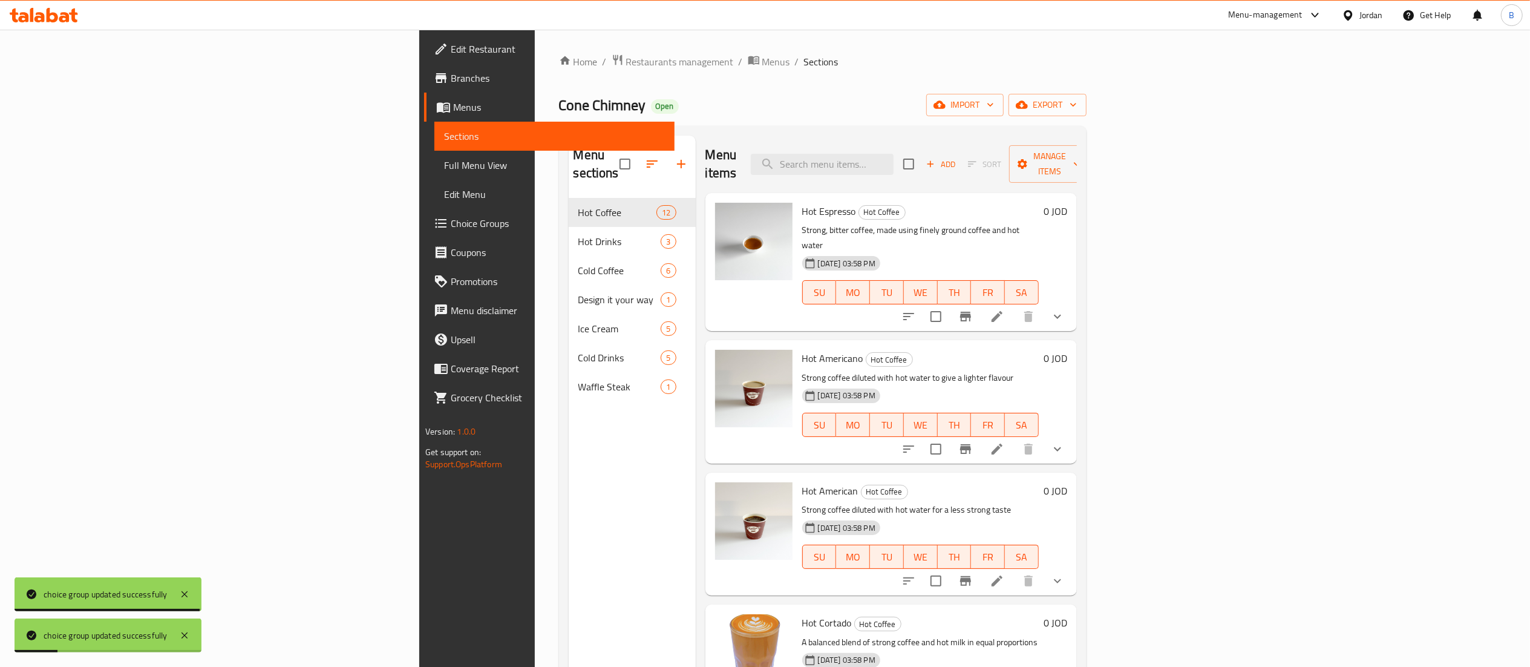
click at [1010, 144] on div "Menu items Add Sort Manage items" at bounding box center [890, 163] width 371 height 57
click at [893, 154] on input "search" at bounding box center [822, 164] width 143 height 21
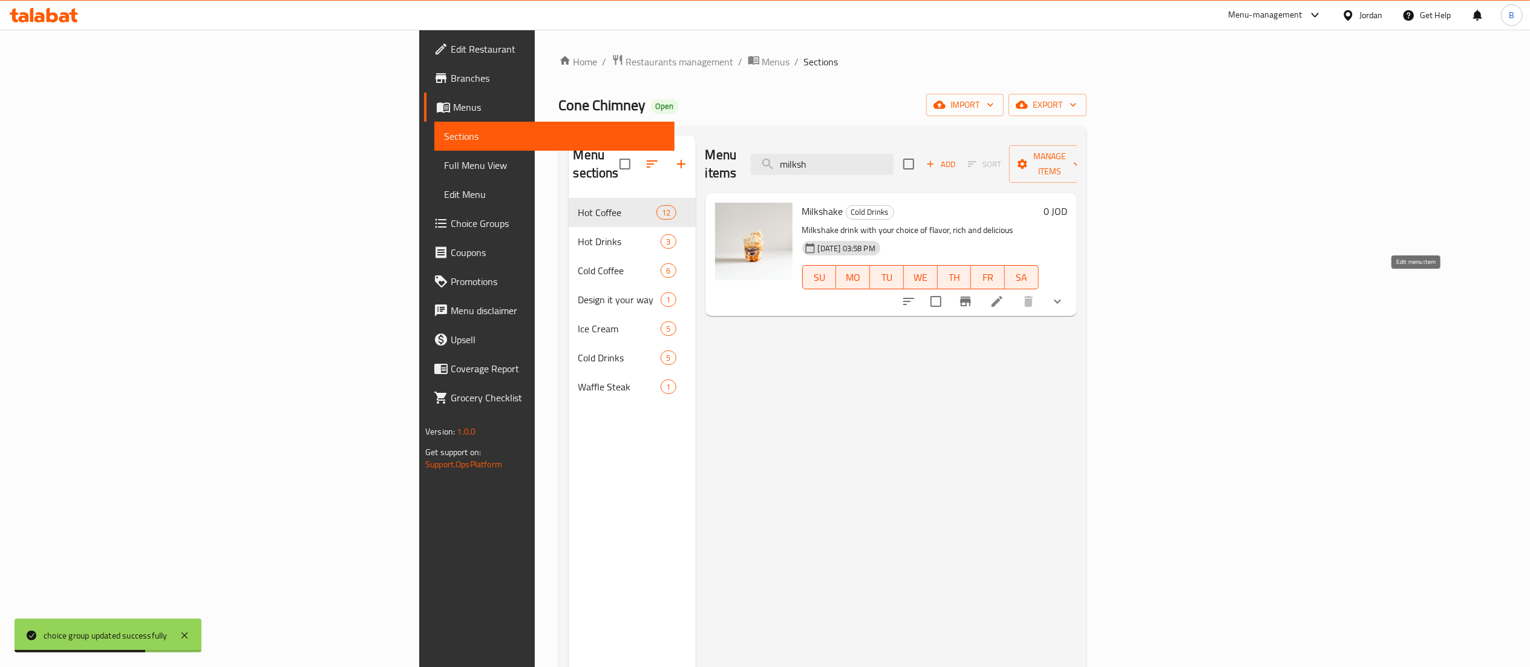
type input "milksh"
click at [1004, 294] on icon at bounding box center [997, 301] width 15 height 15
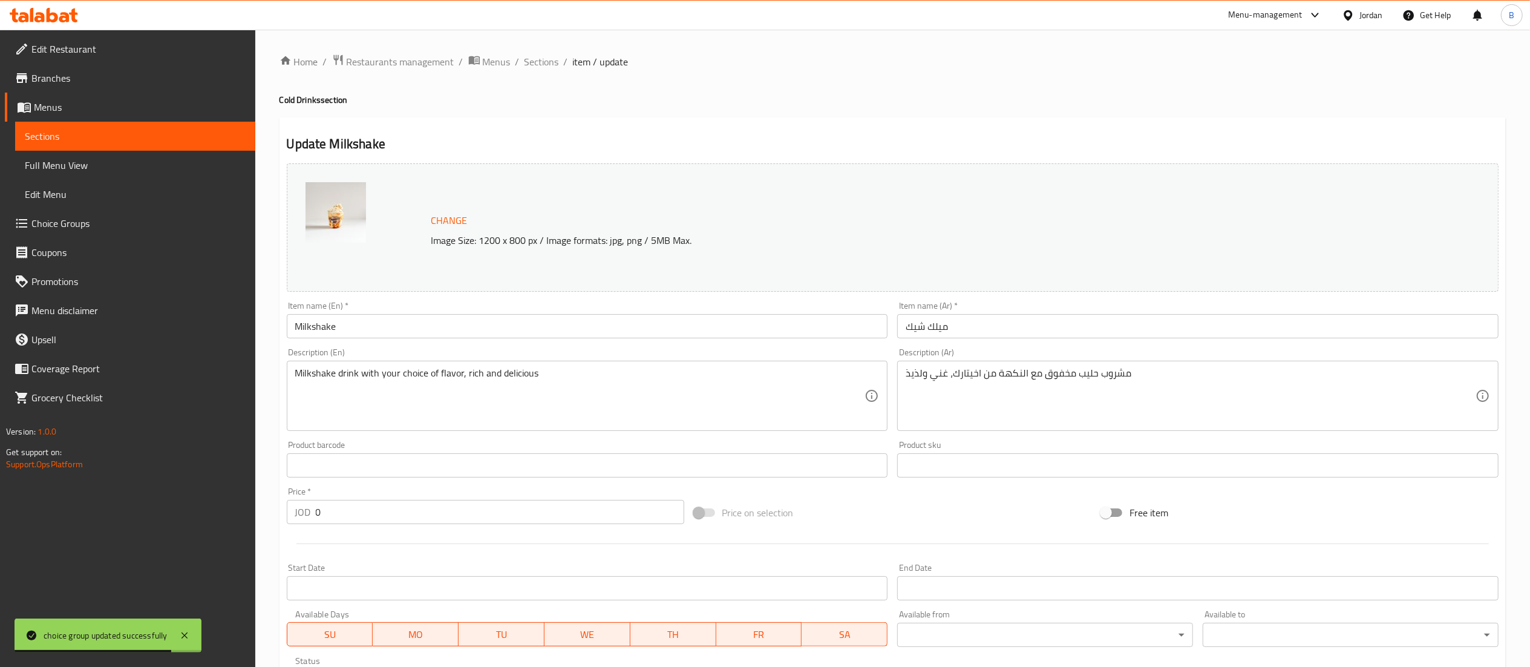
scroll to position [276, 0]
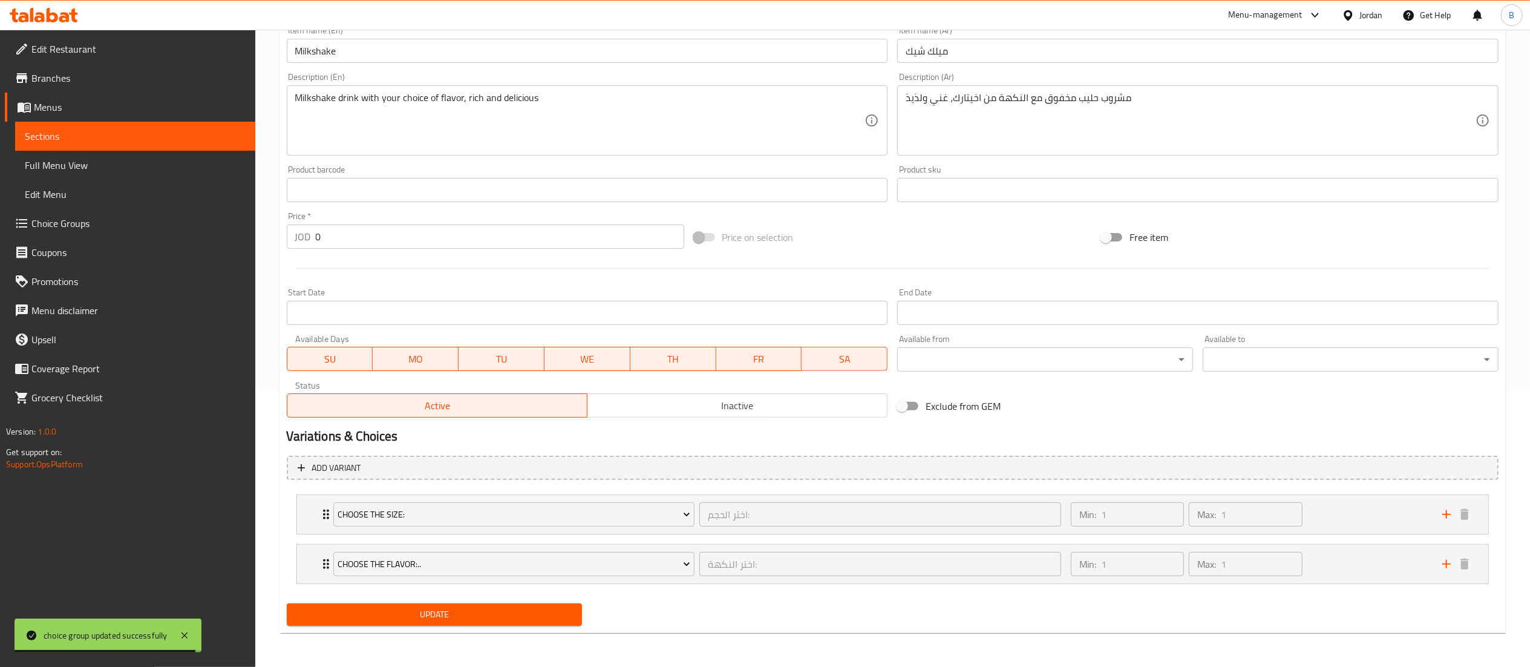
click at [497, 611] on span "Update" at bounding box center [434, 614] width 276 height 15
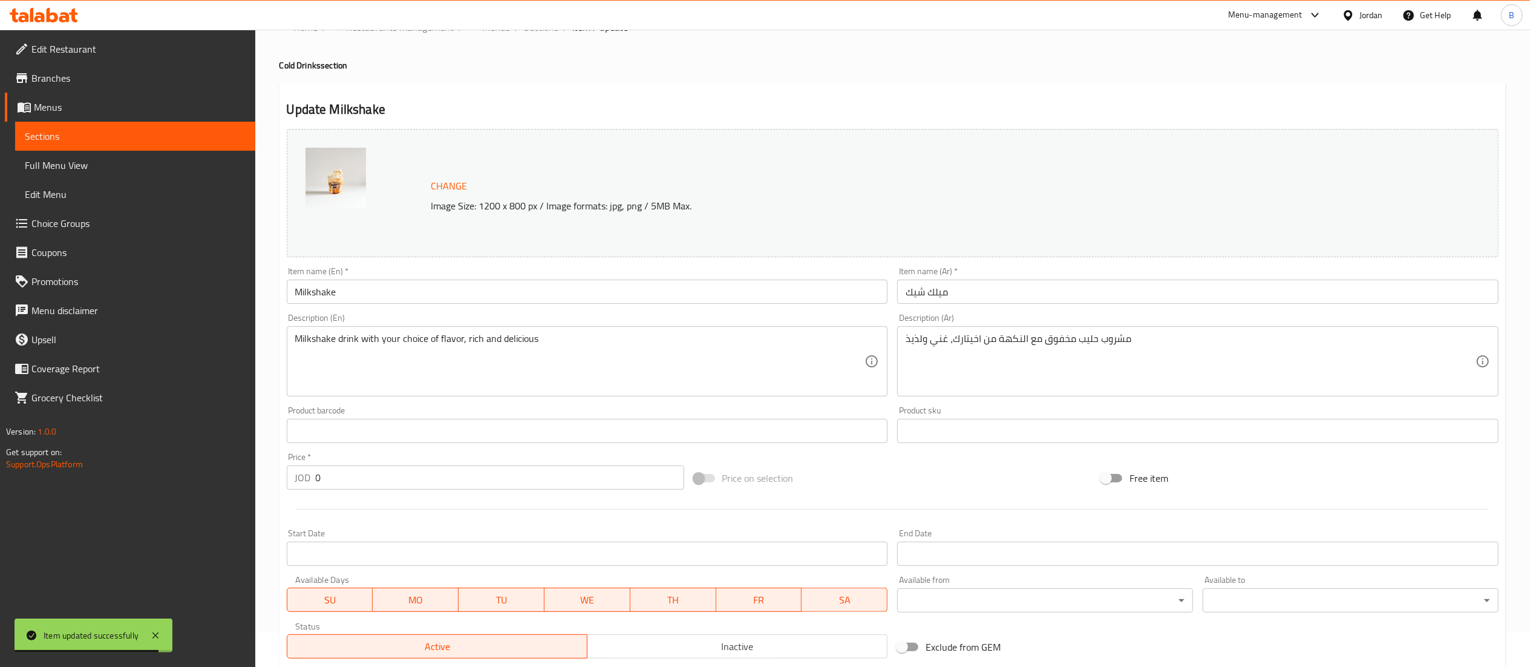
scroll to position [0, 0]
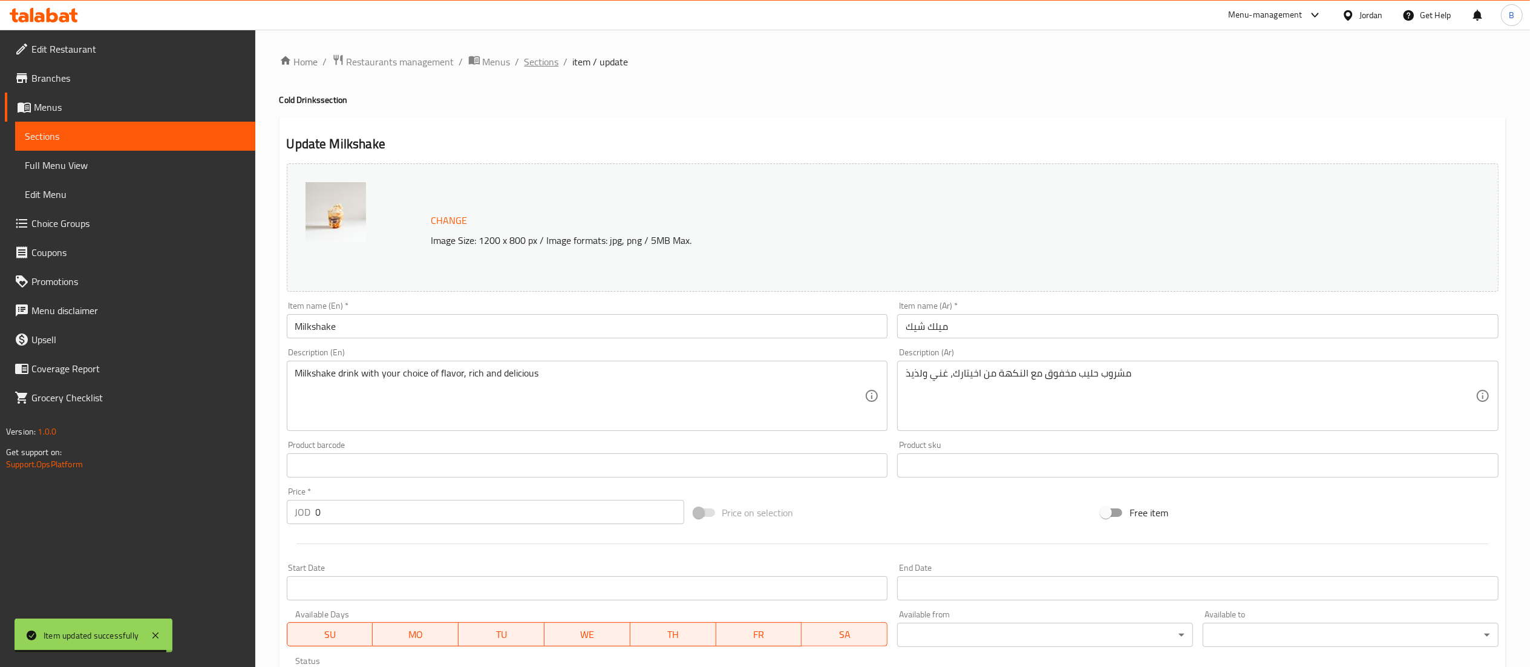
click at [542, 60] on span "Sections" at bounding box center [541, 61] width 34 height 15
